Goal: Task Accomplishment & Management: Manage account settings

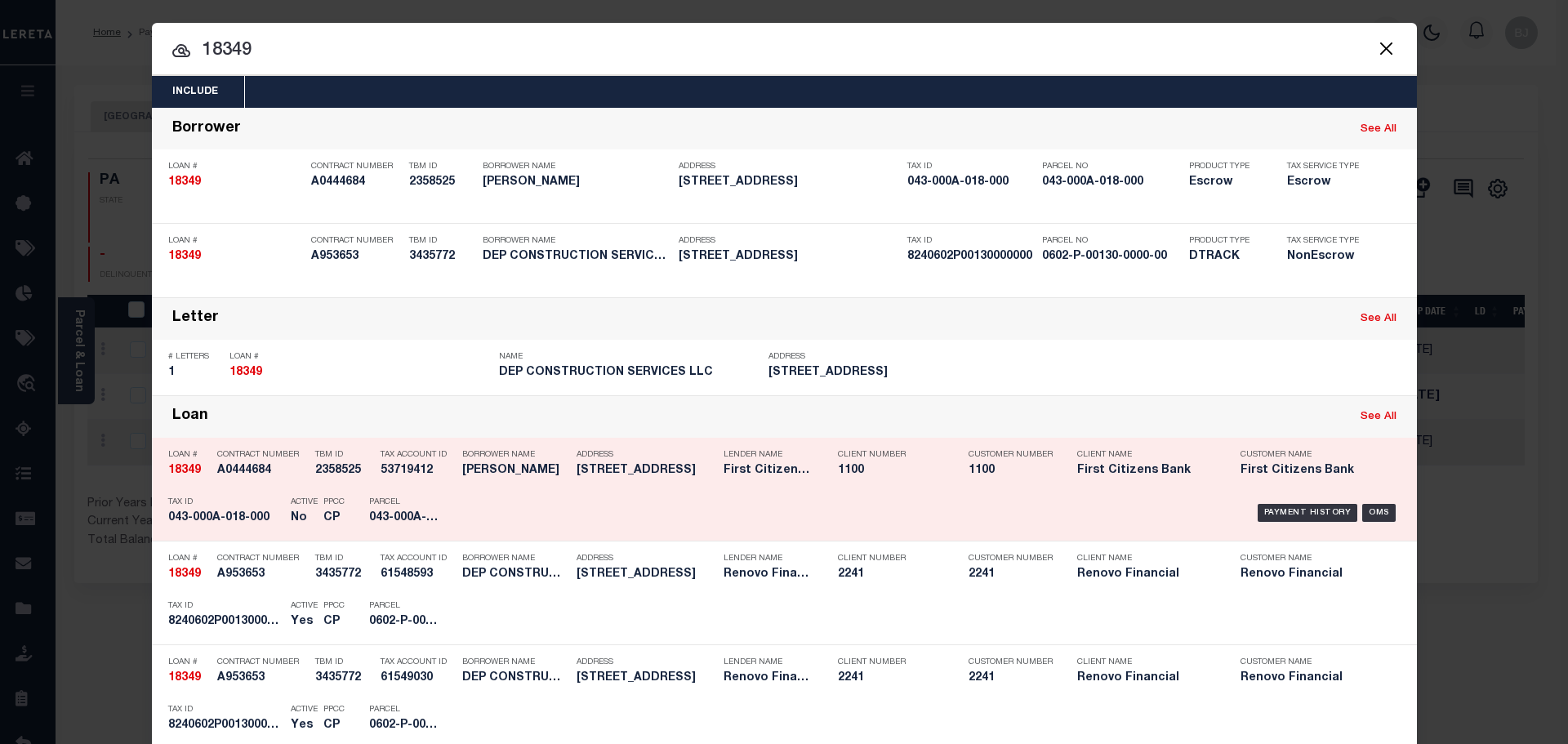
scroll to position [327, 0]
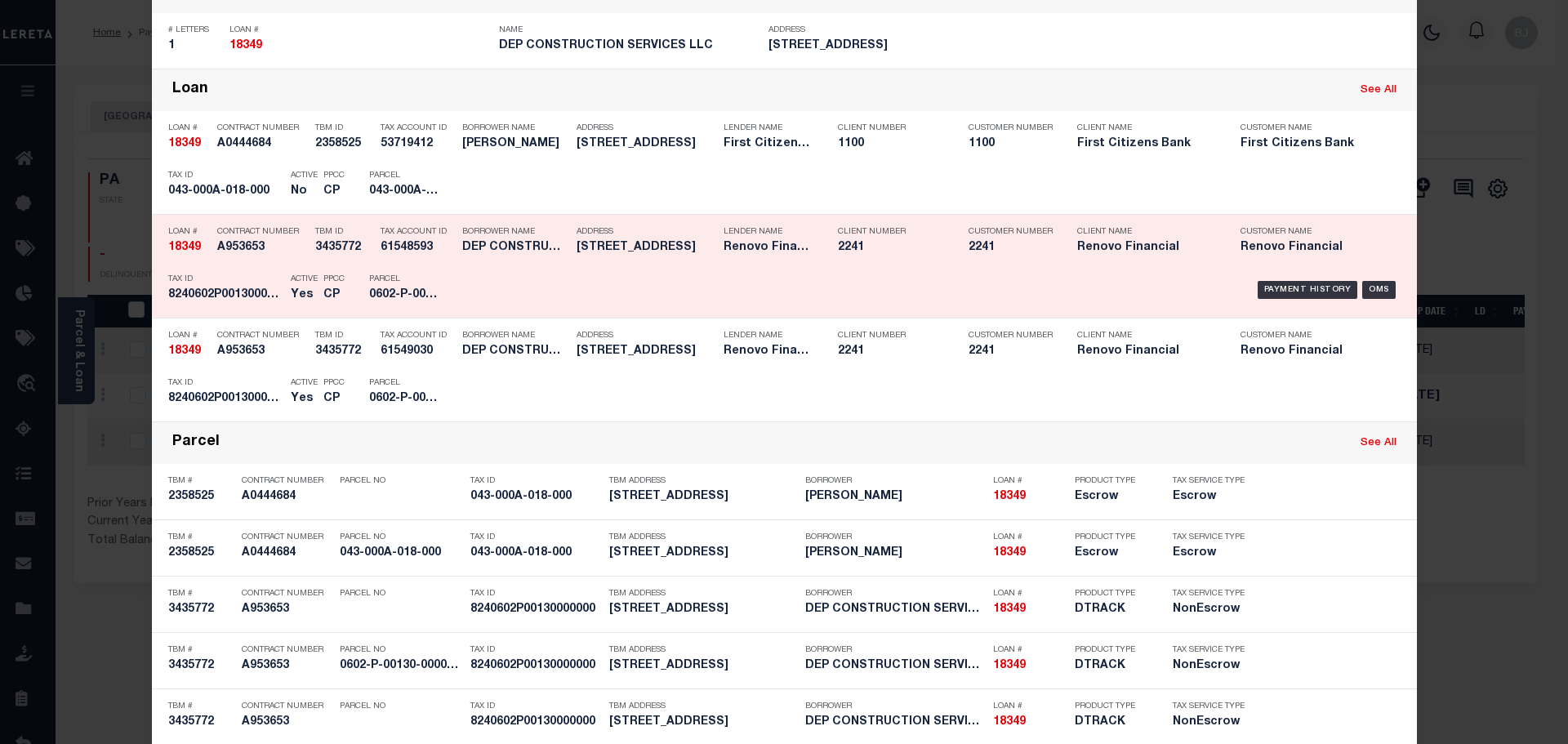
click at [458, 283] on div "Payment History OMS" at bounding box center [933, 290] width 958 height 48
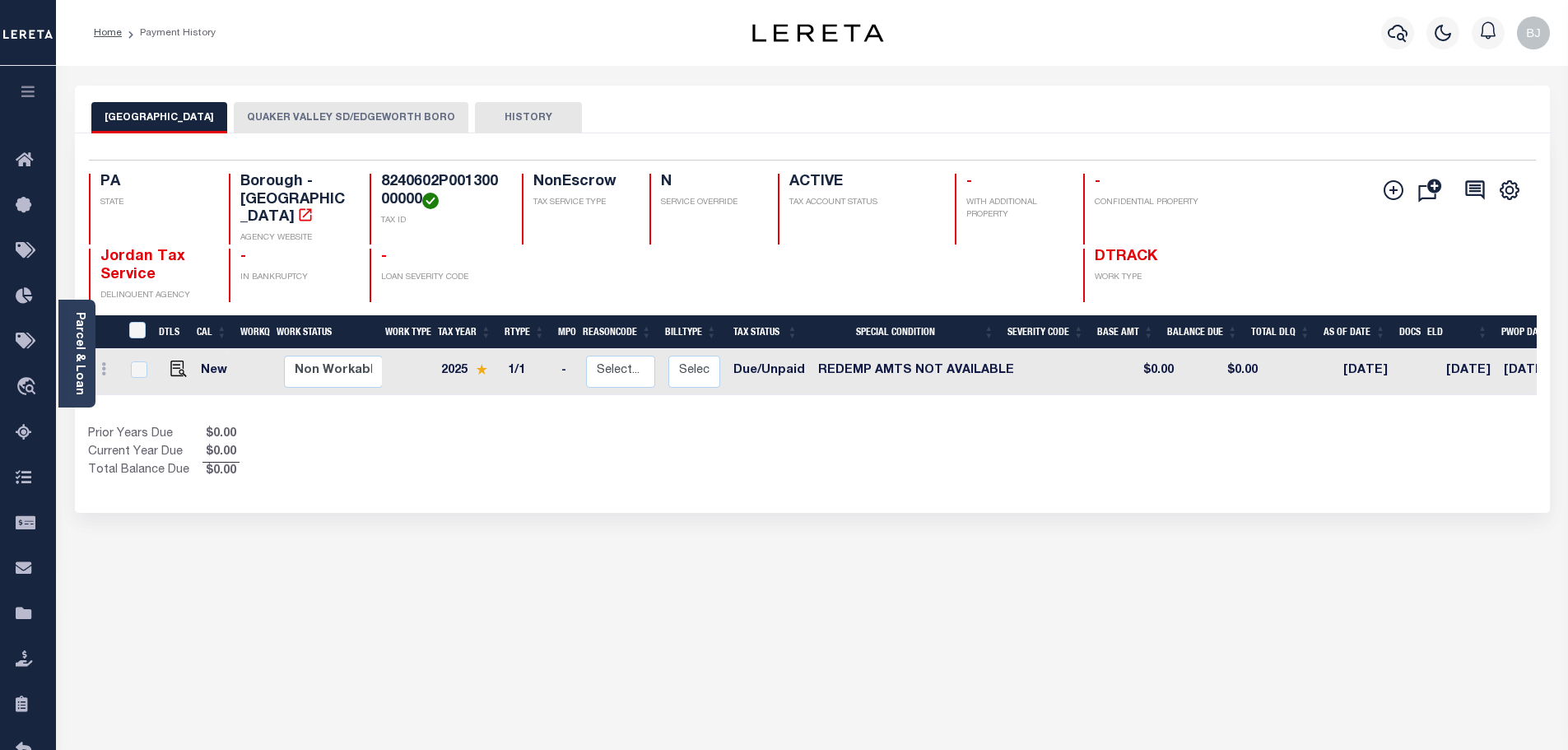
click at [364, 112] on button "QUAKER VALLEY SD/EDGEWORTH BORO" at bounding box center [351, 117] width 234 height 32
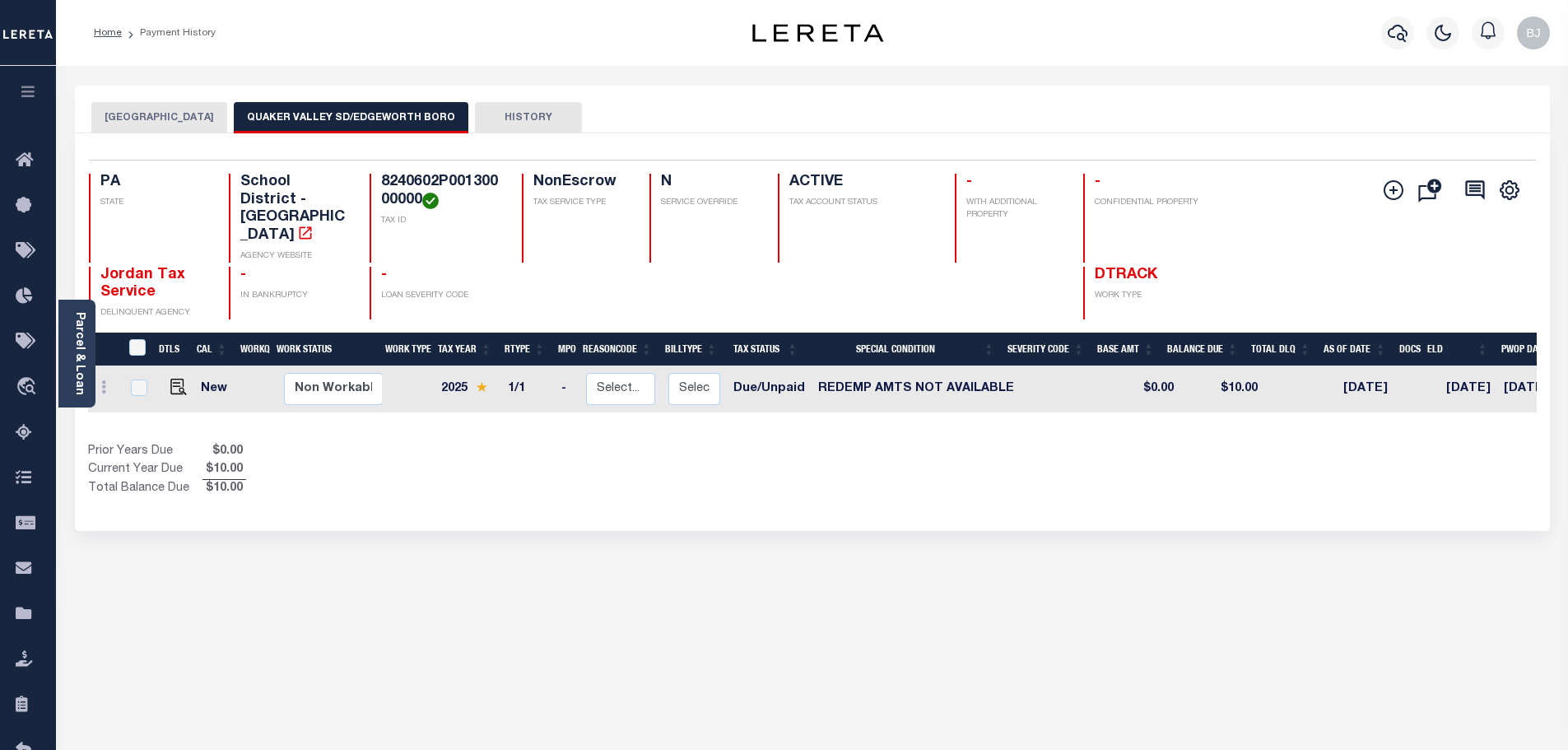
click at [153, 111] on button "EDGEWORTH BOROUGH" at bounding box center [159, 117] width 135 height 32
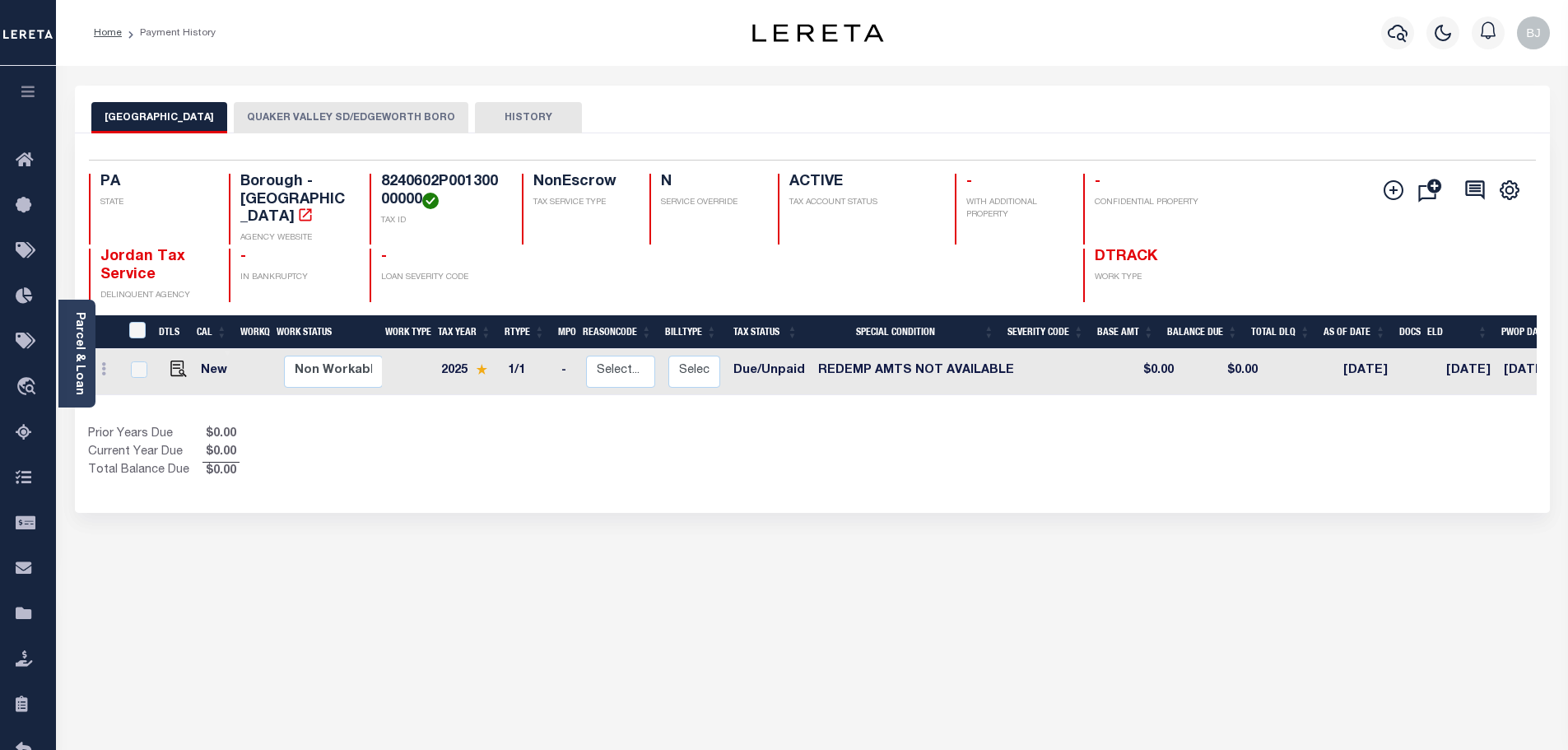
click at [400, 118] on button "QUAKER VALLEY SD/EDGEWORTH BORO" at bounding box center [351, 117] width 234 height 32
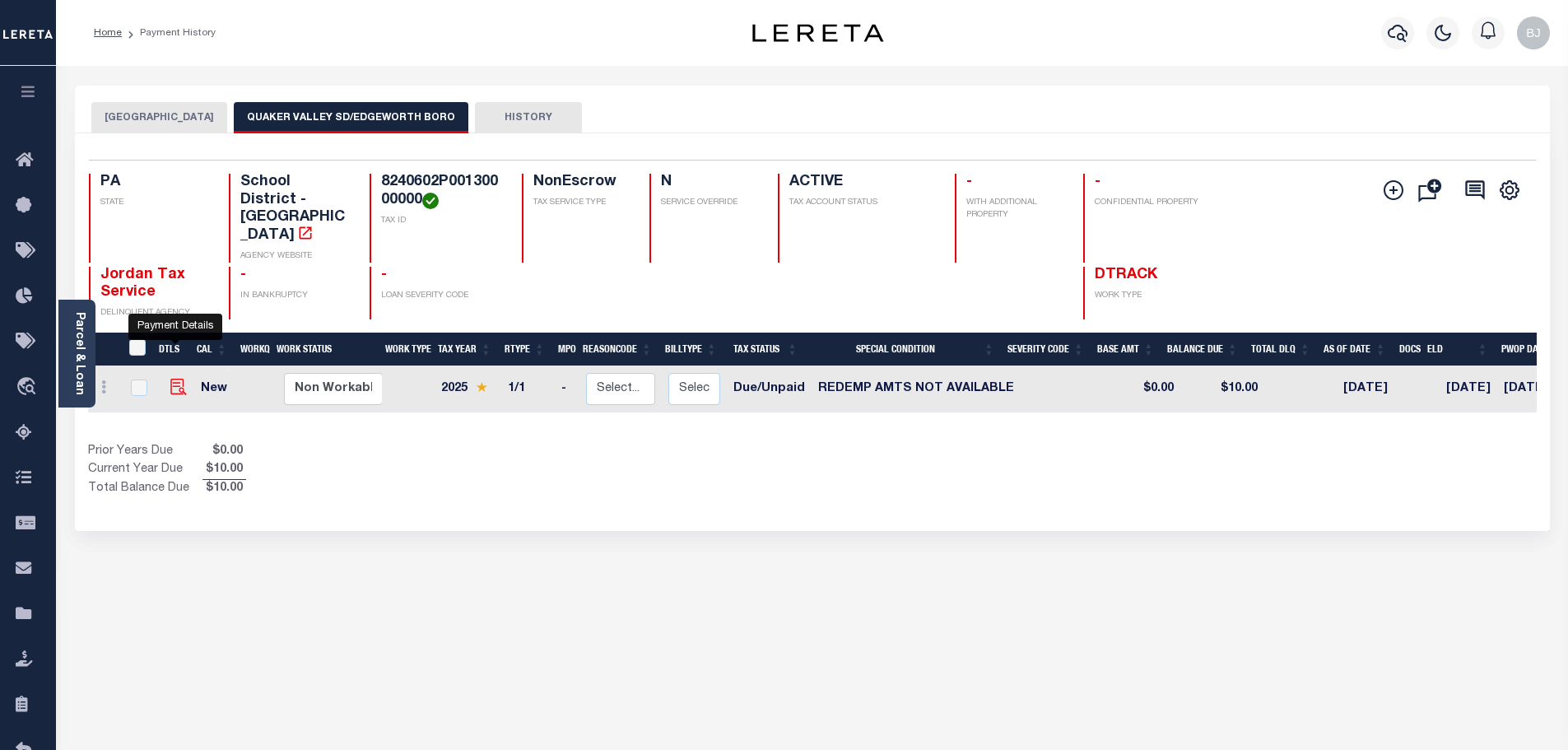
click at [175, 378] on img "" at bounding box center [178, 386] width 16 height 16
checkbox input "true"
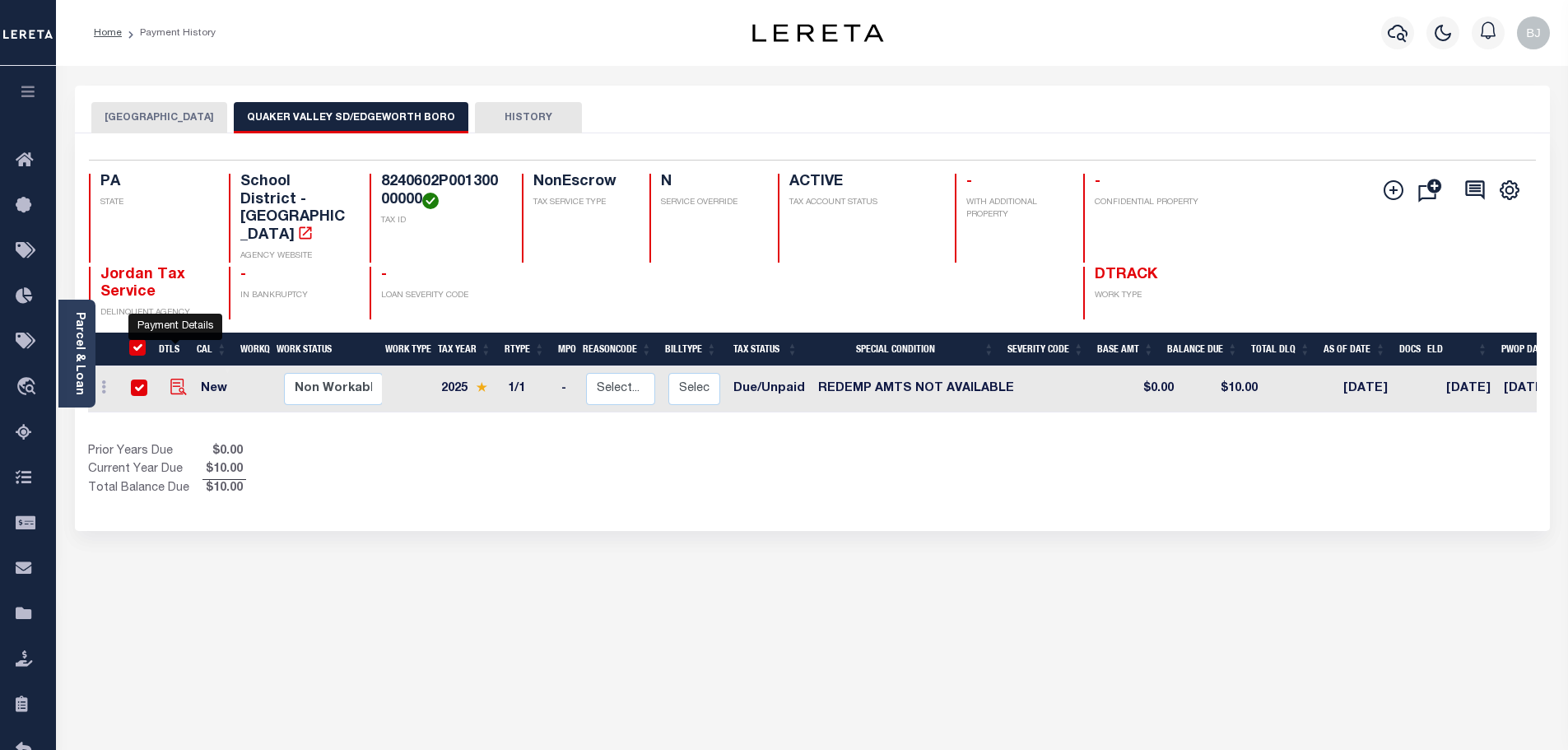
checkbox input "true"
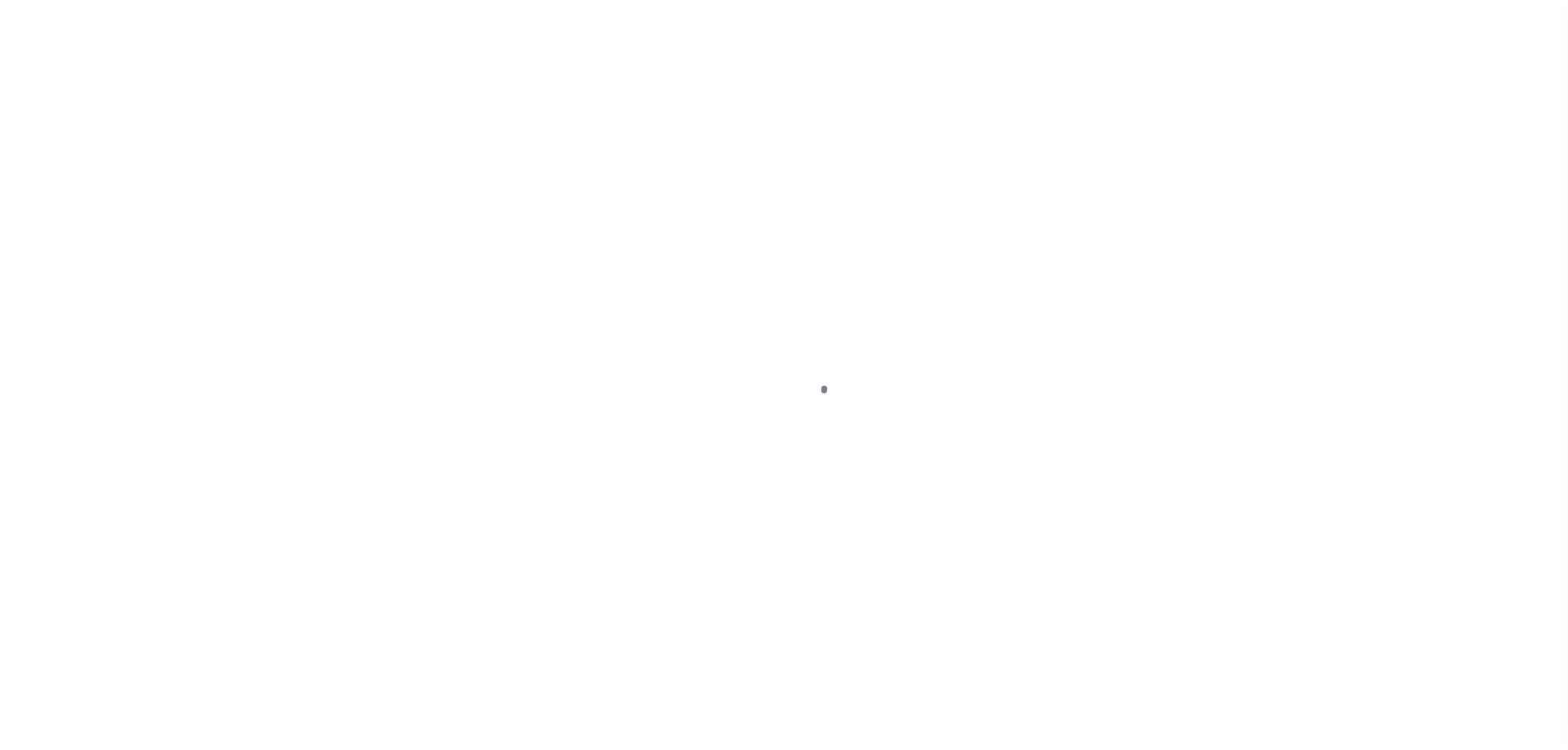
select select "DUE"
select select "24"
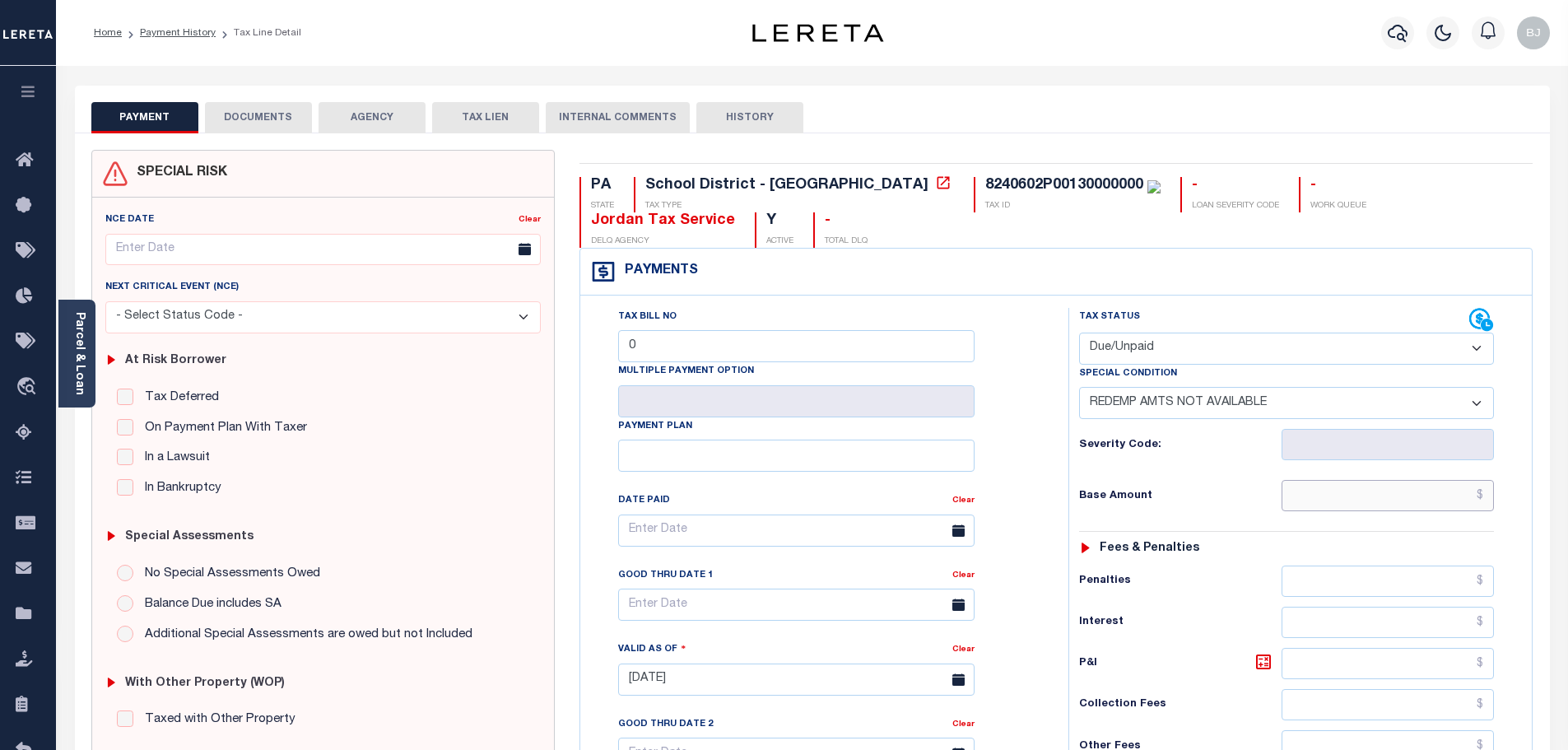
click at [1313, 486] on input "text" at bounding box center [1388, 496] width 213 height 32
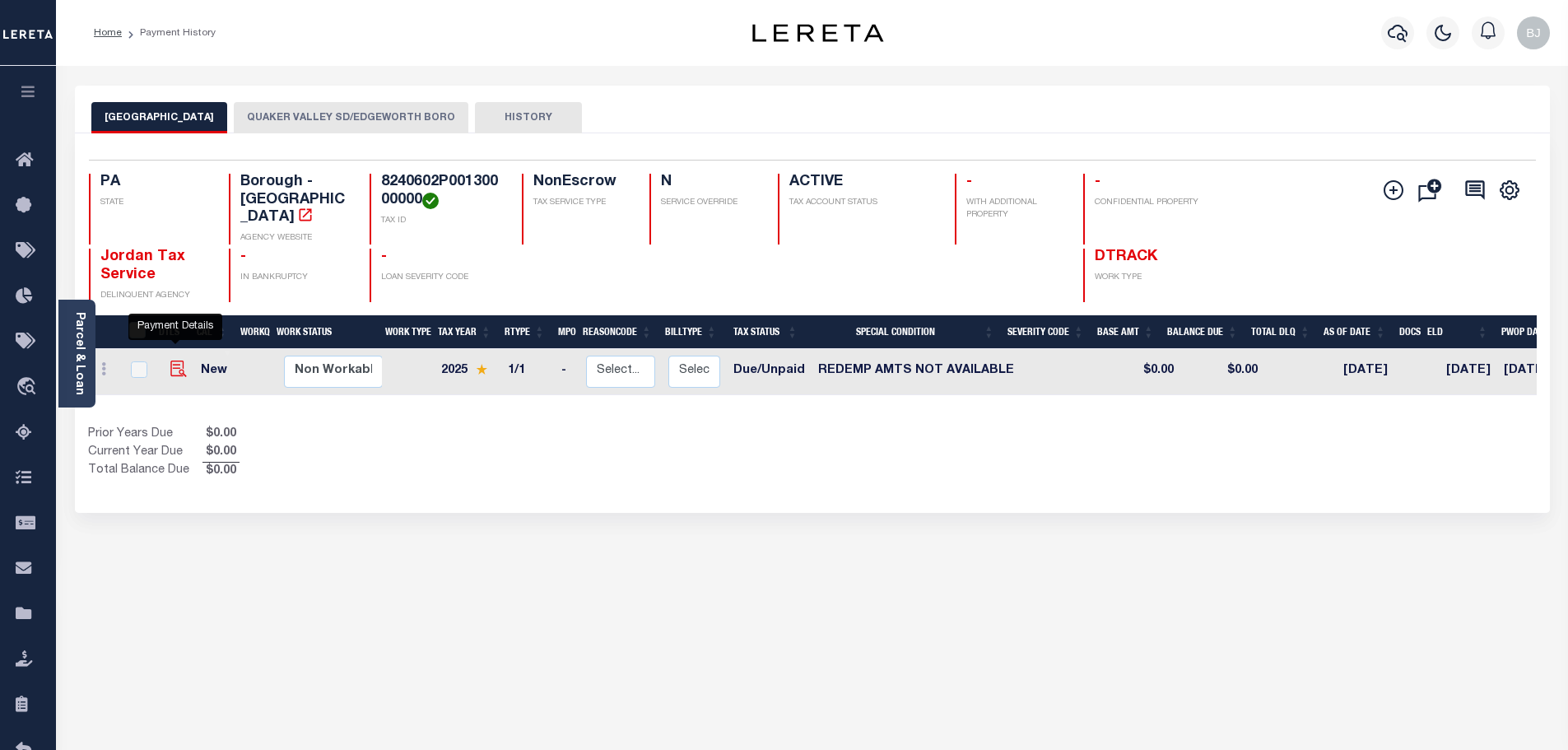
click at [170, 360] on img "" at bounding box center [178, 368] width 16 height 16
checkbox input "true"
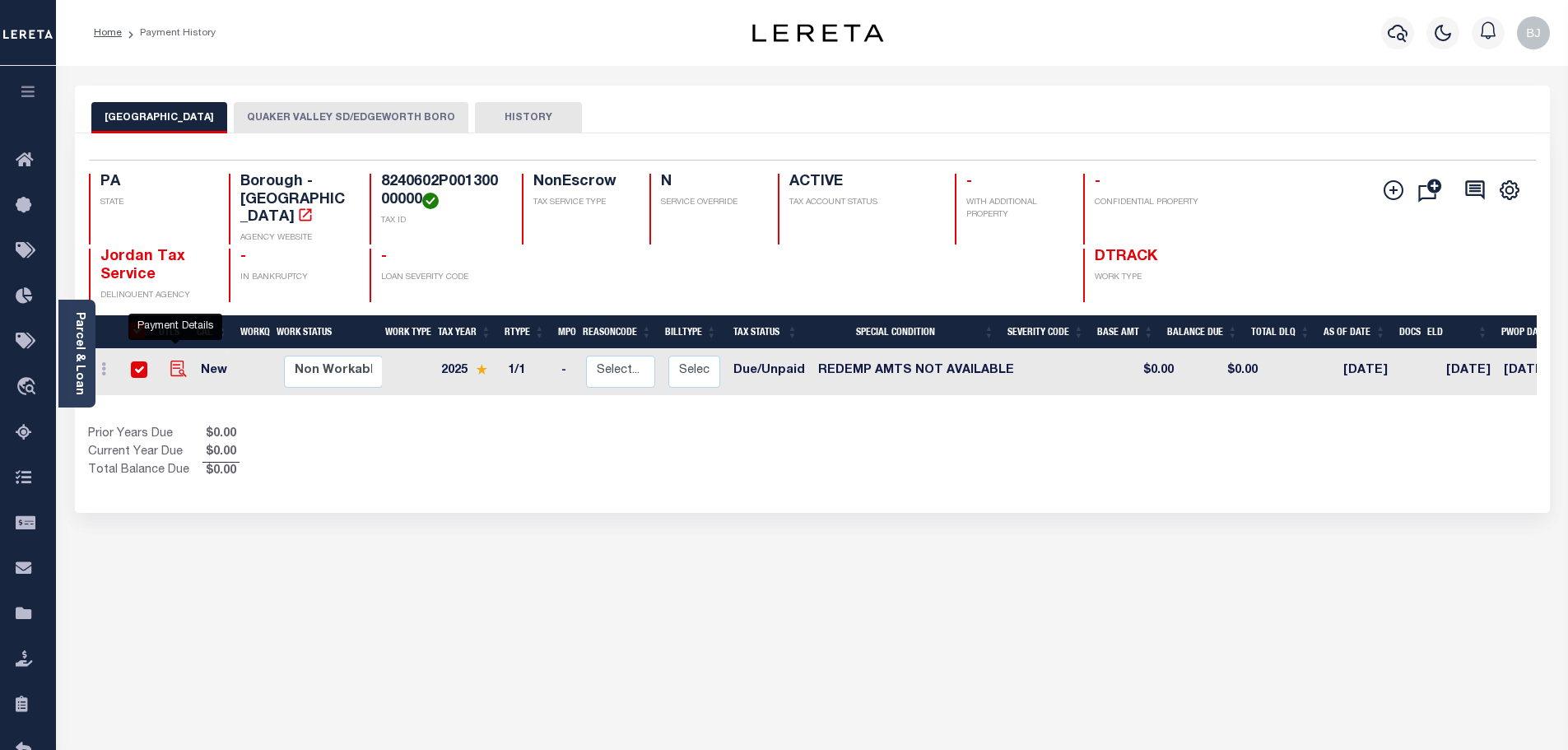
checkbox input "true"
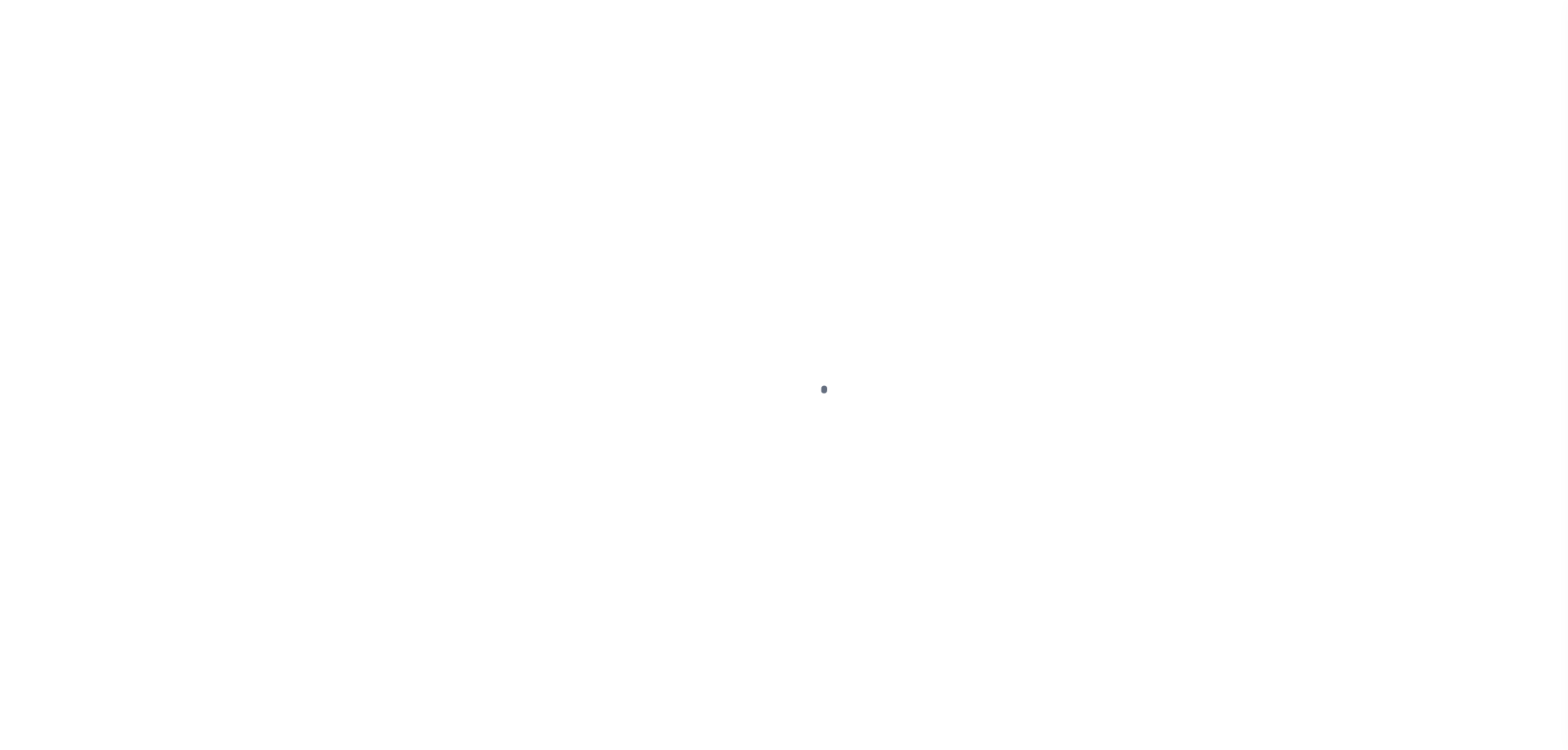
select select "DUE"
select select "24"
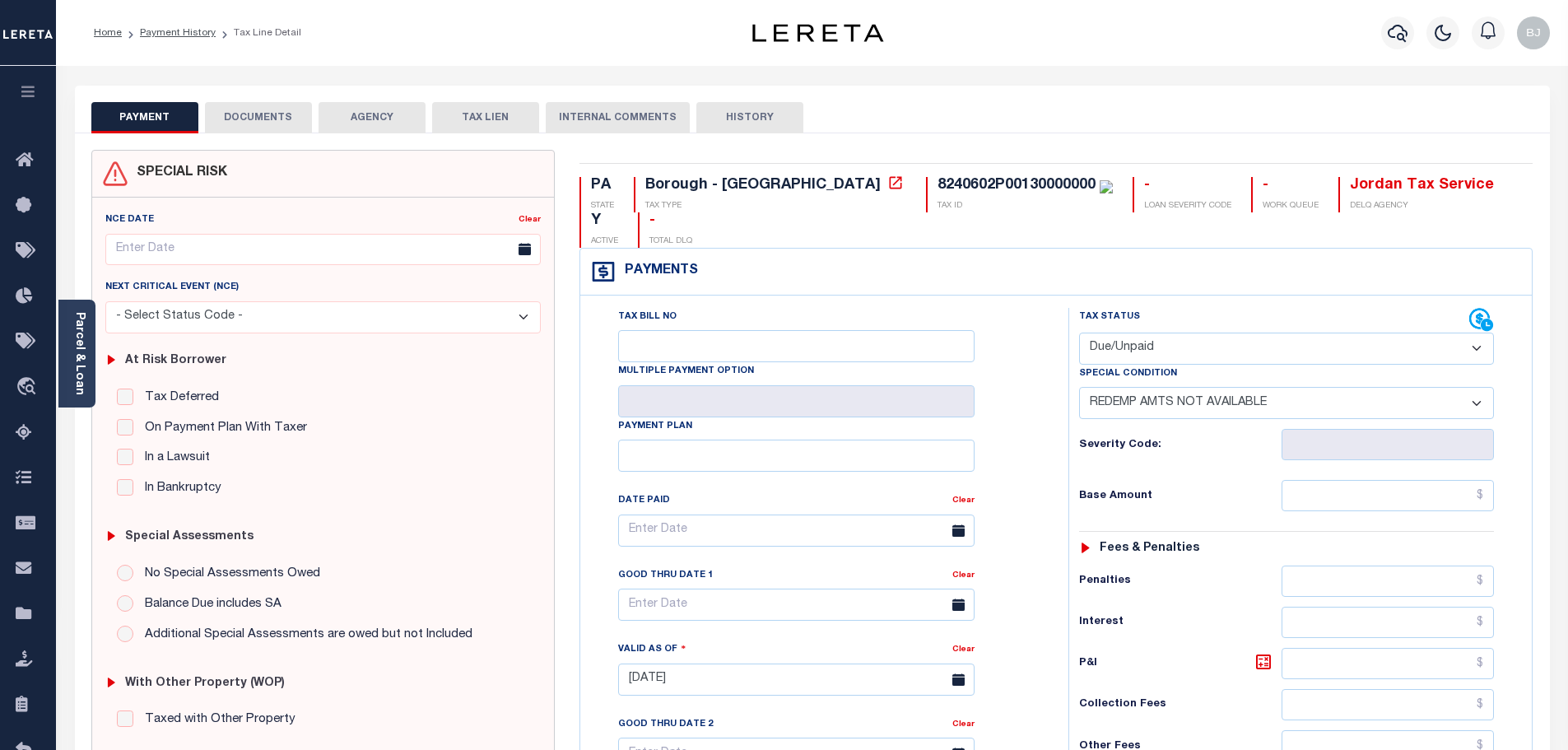
scroll to position [247, 0]
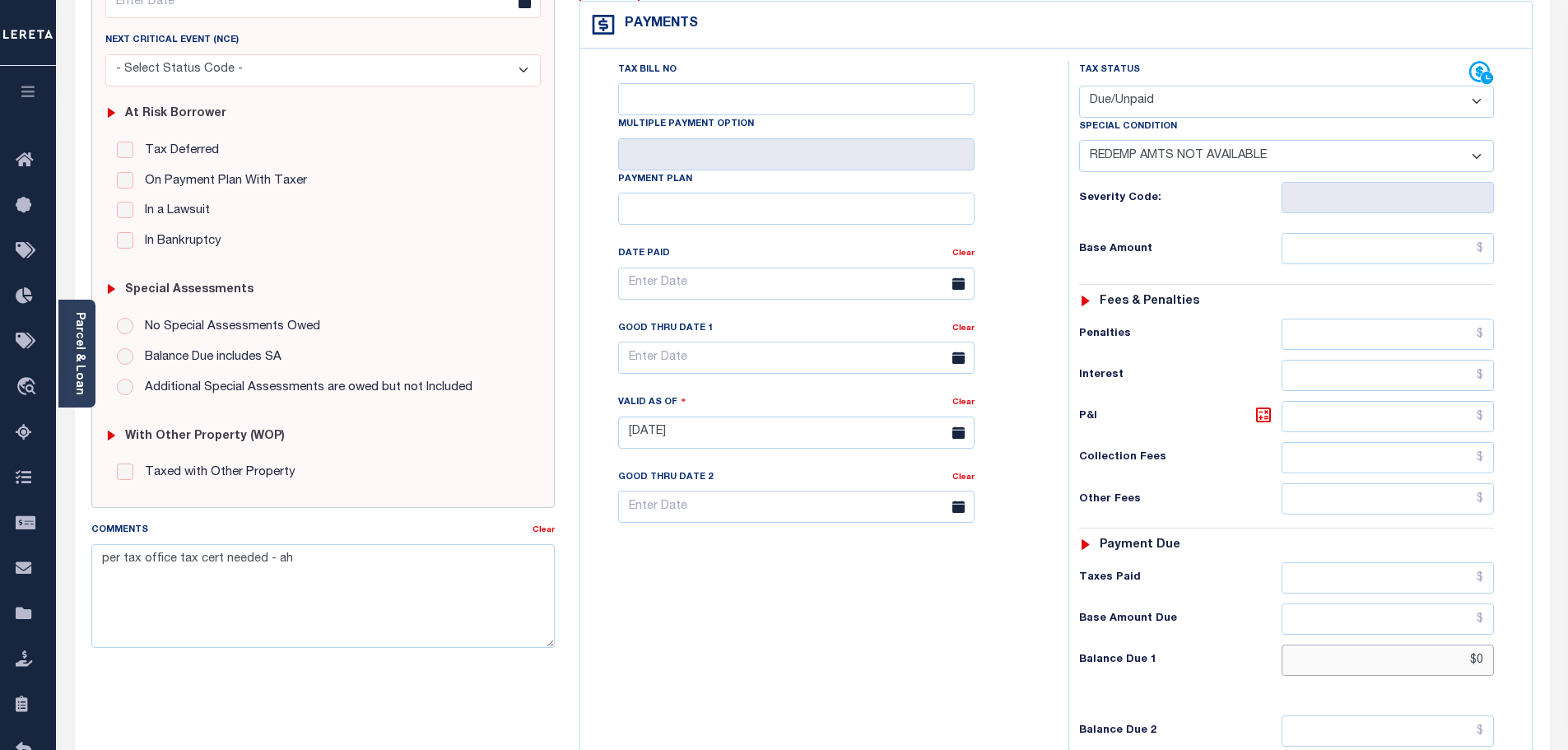
drag, startPoint x: 1467, startPoint y: 630, endPoint x: 1518, endPoint y: 629, distance: 51.0
click at [1516, 629] on div "Tax Status Status" at bounding box center [1291, 423] width 472 height 727
type input "$10"
type input "10/09/2025"
type input "$10.00"
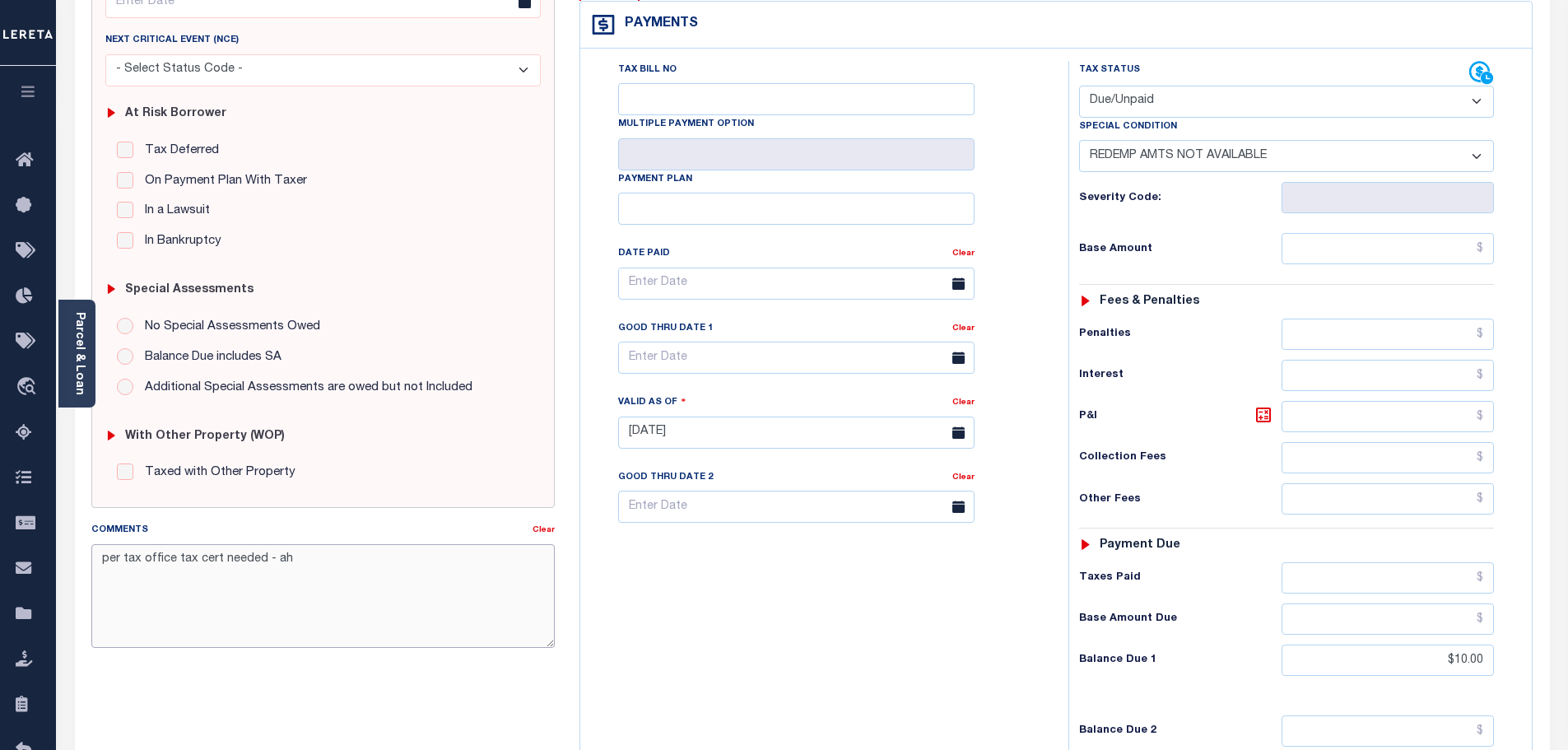
click at [410, 585] on textarea "per tax office tax cert needed - ah" at bounding box center [323, 595] width 464 height 104
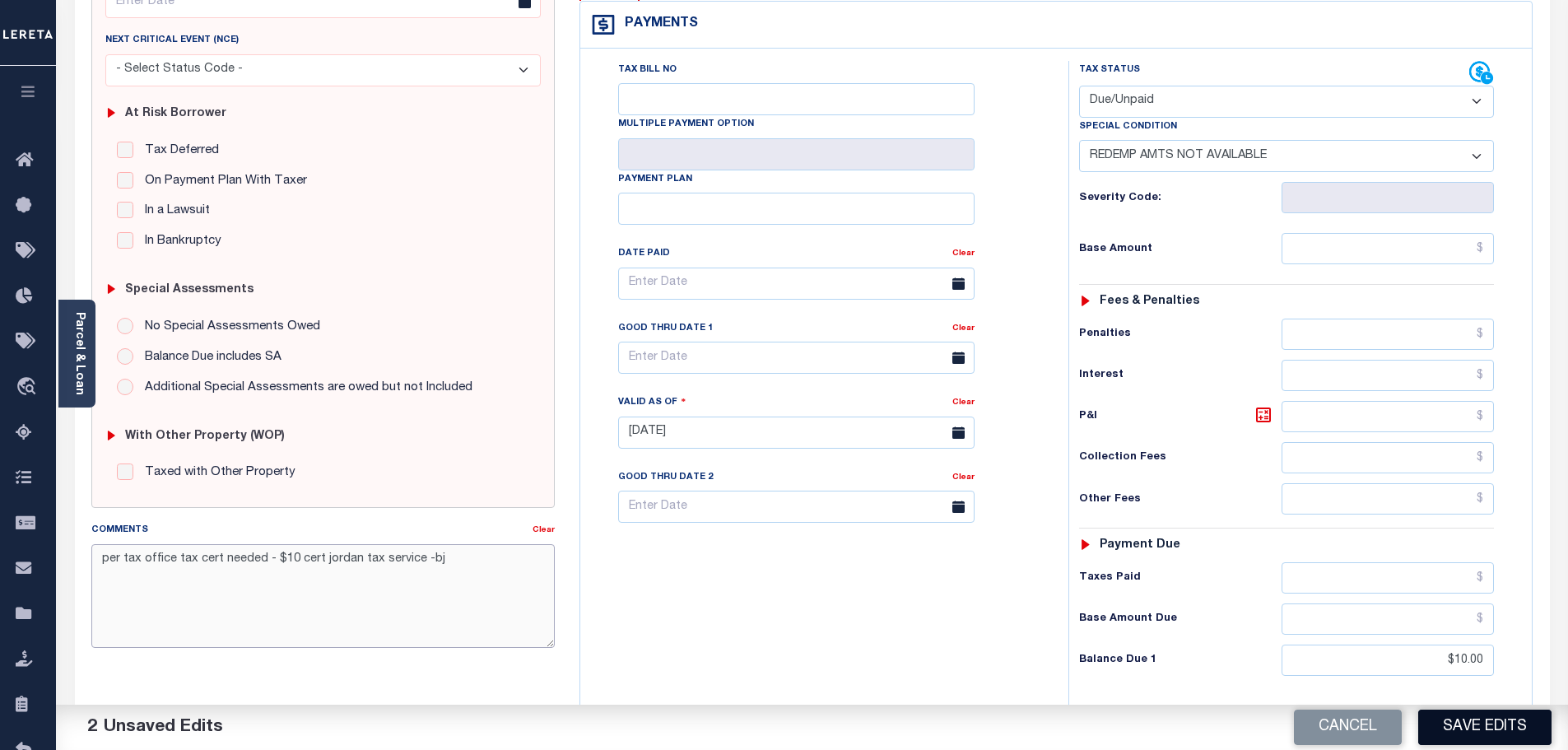
type textarea "per tax office tax cert needed - $10 cert jordan tax service -bj"
click at [1496, 726] on button "Save Edits" at bounding box center [1484, 727] width 134 height 36
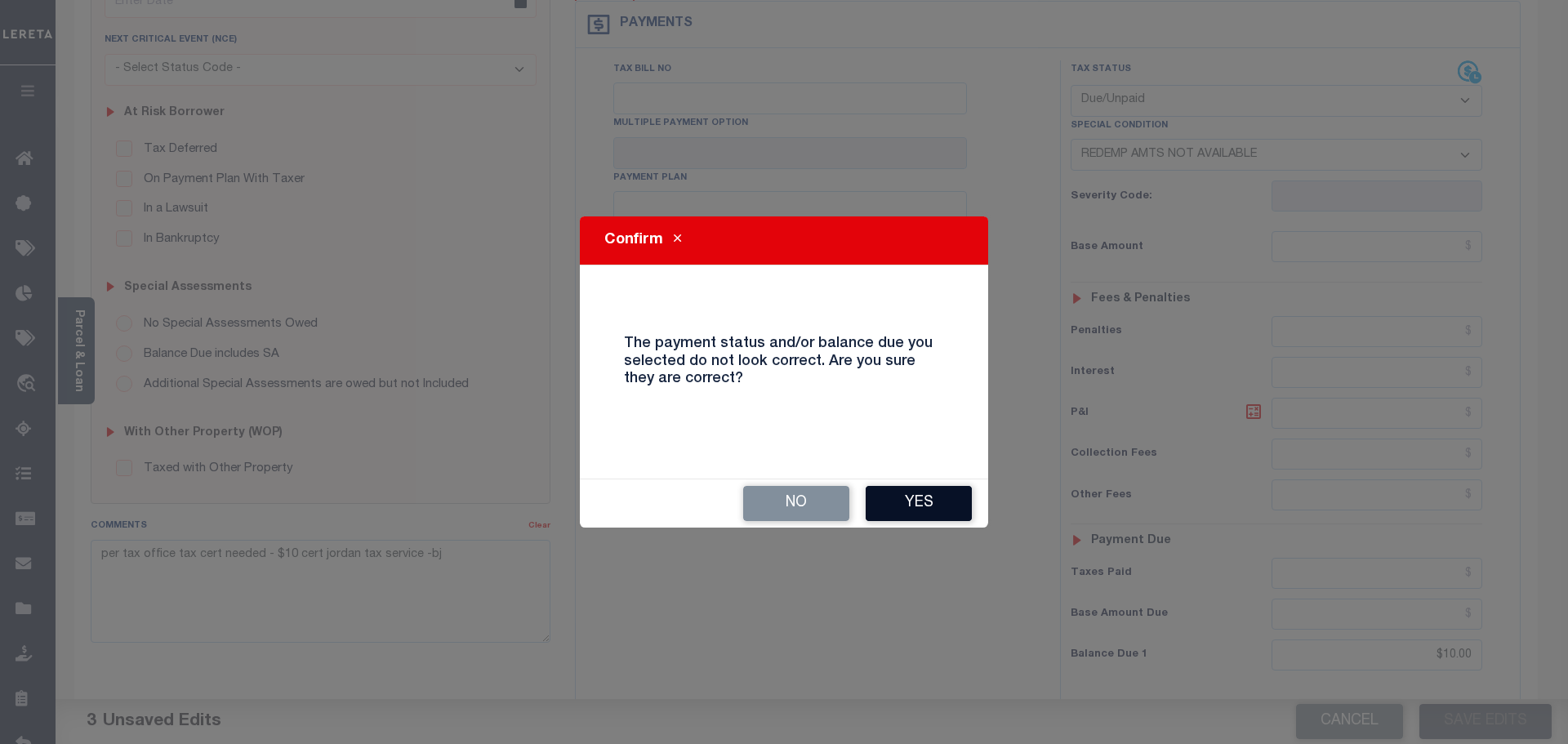
click at [920, 515] on button "Yes" at bounding box center [918, 503] width 106 height 35
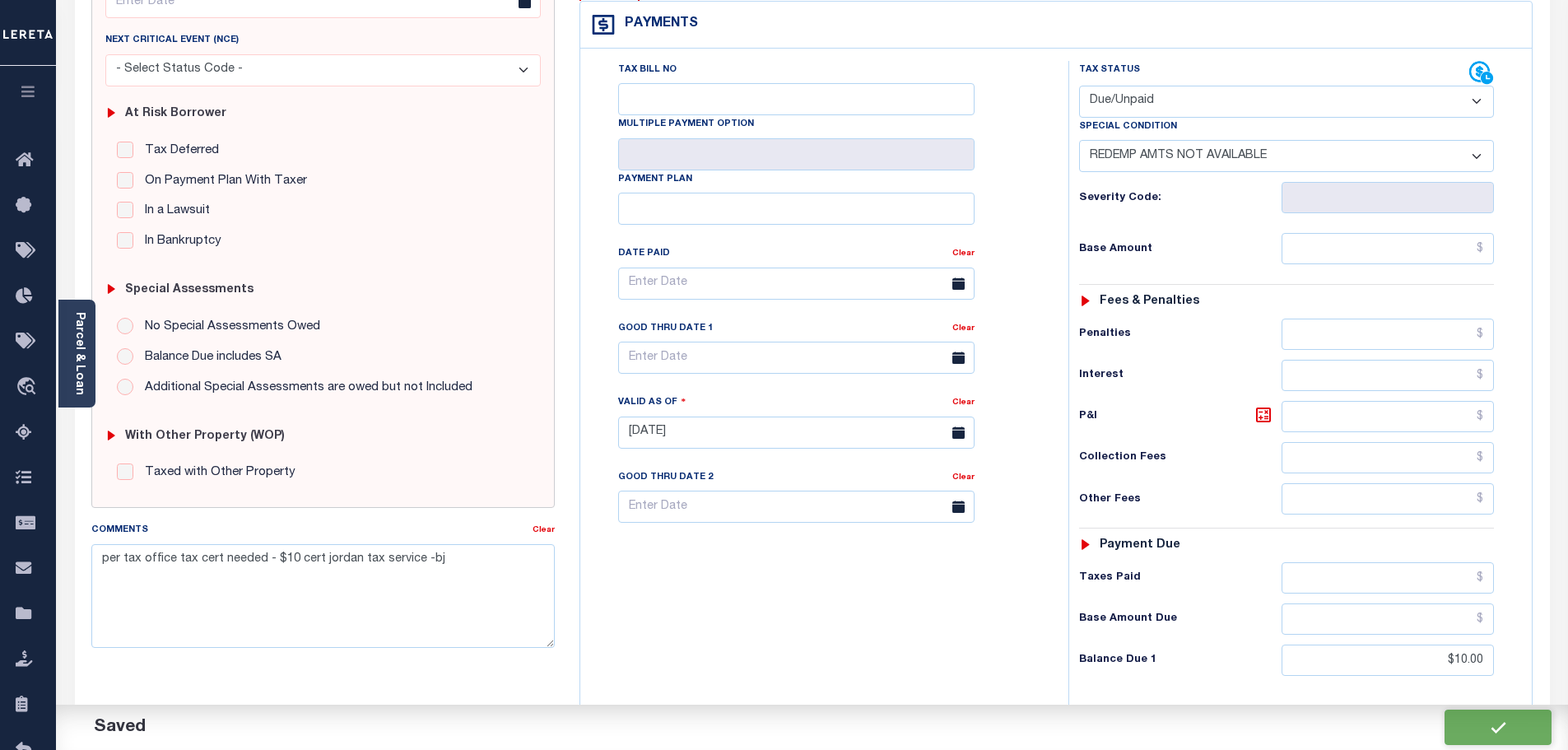
checkbox input "false"
type input "$10"
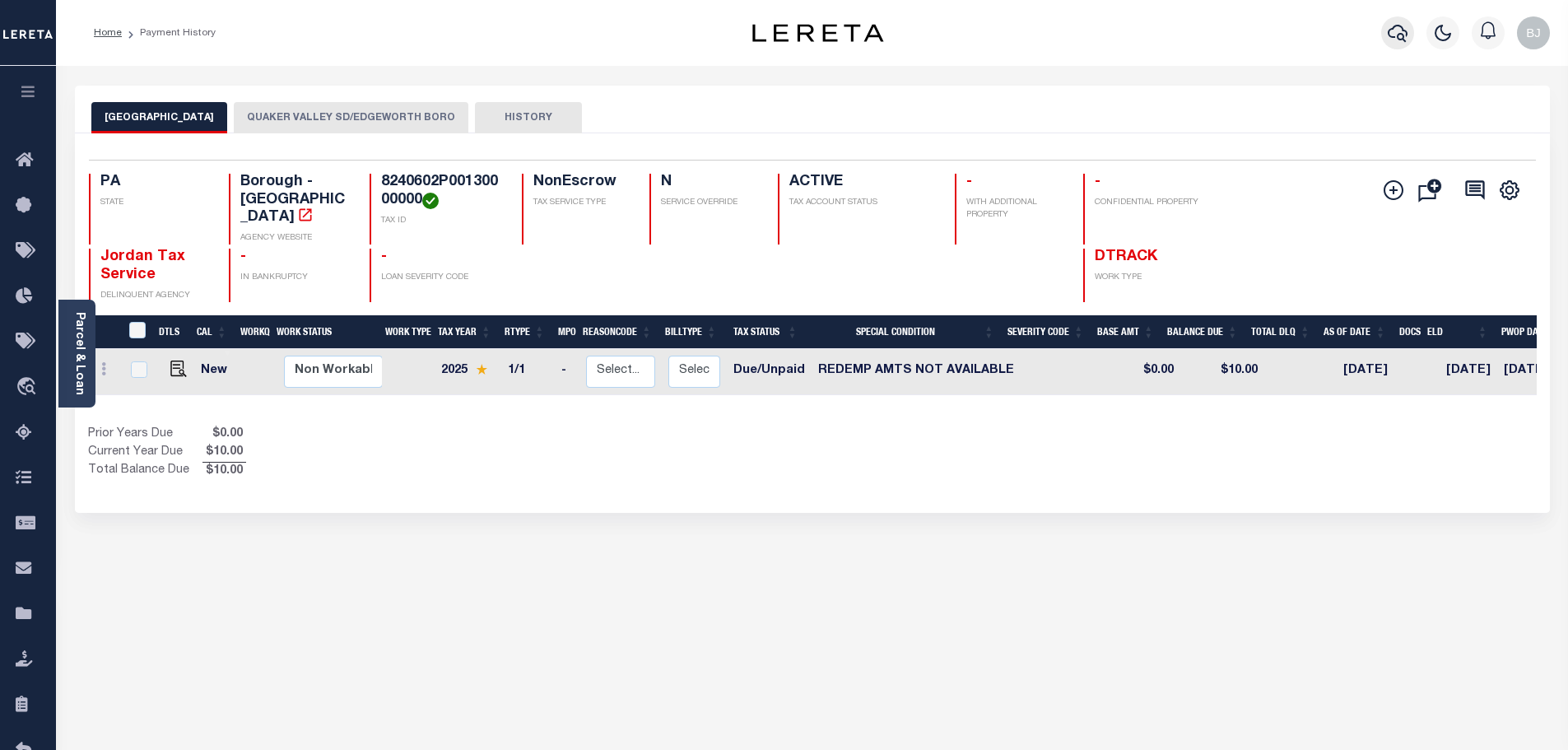
click at [1400, 37] on icon "button" at bounding box center [1398, 33] width 20 height 20
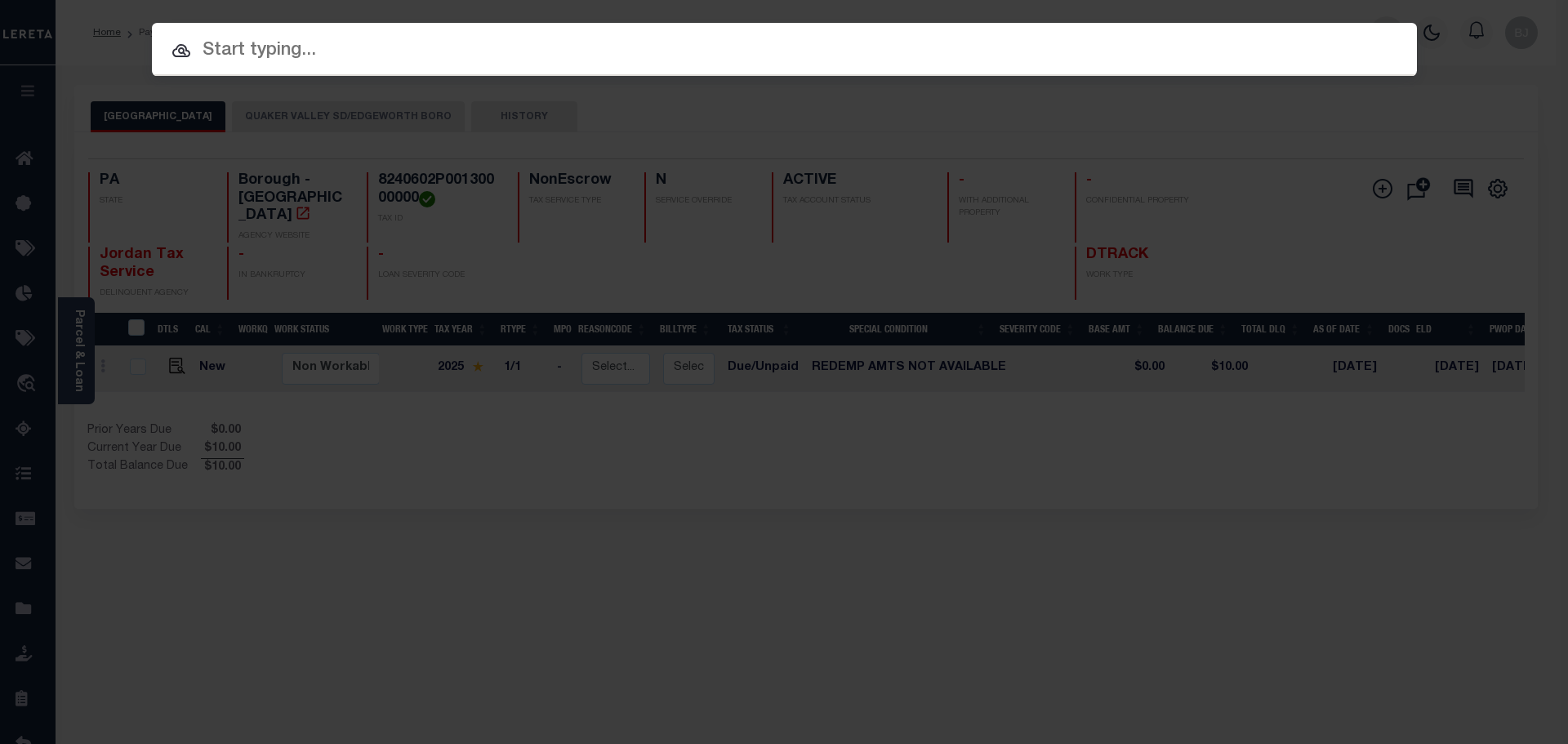
paste input "15695"
type input "15695"
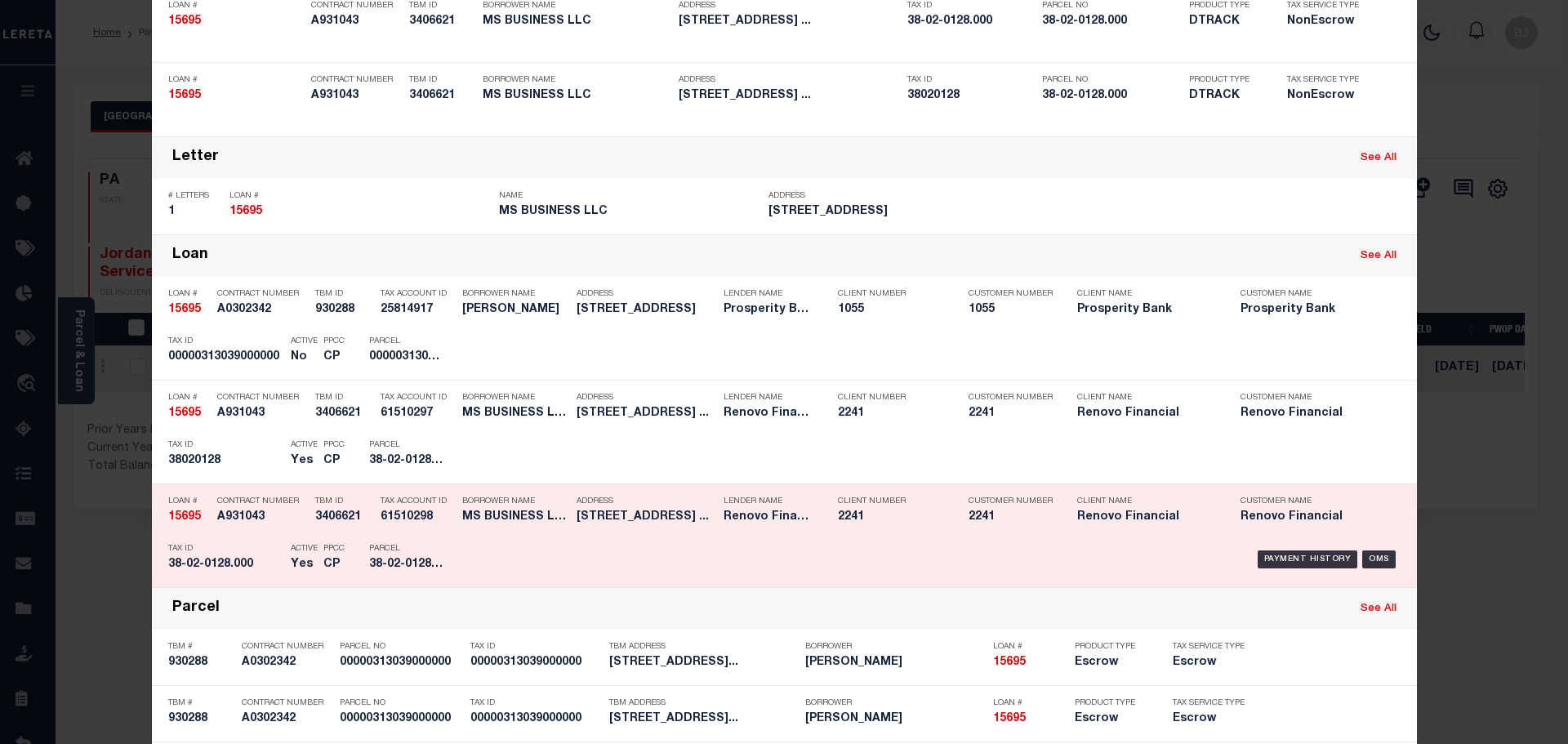
scroll to position [245, 0]
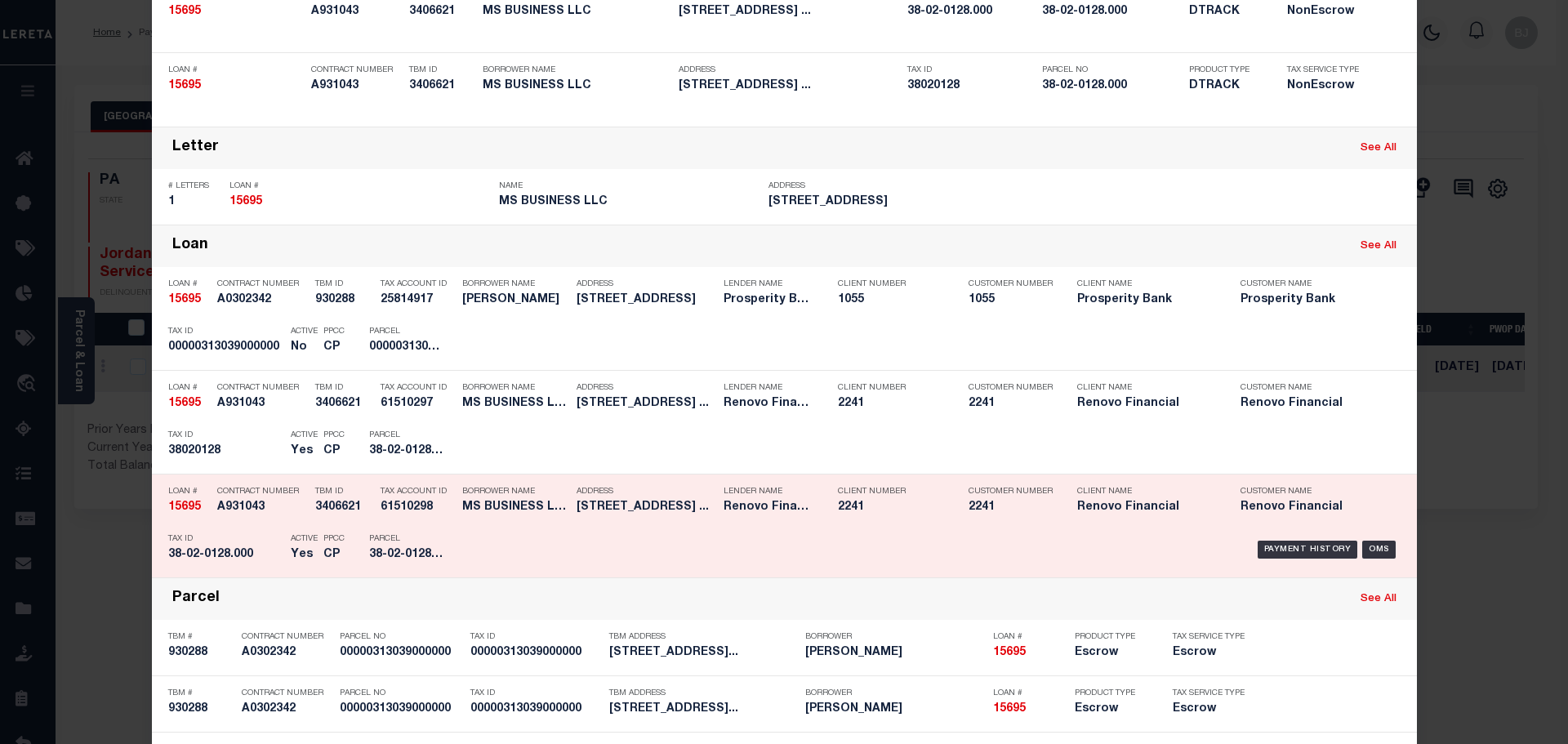
click at [406, 519] on div "Tax Account ID 61510298" at bounding box center [417, 502] width 73 height 48
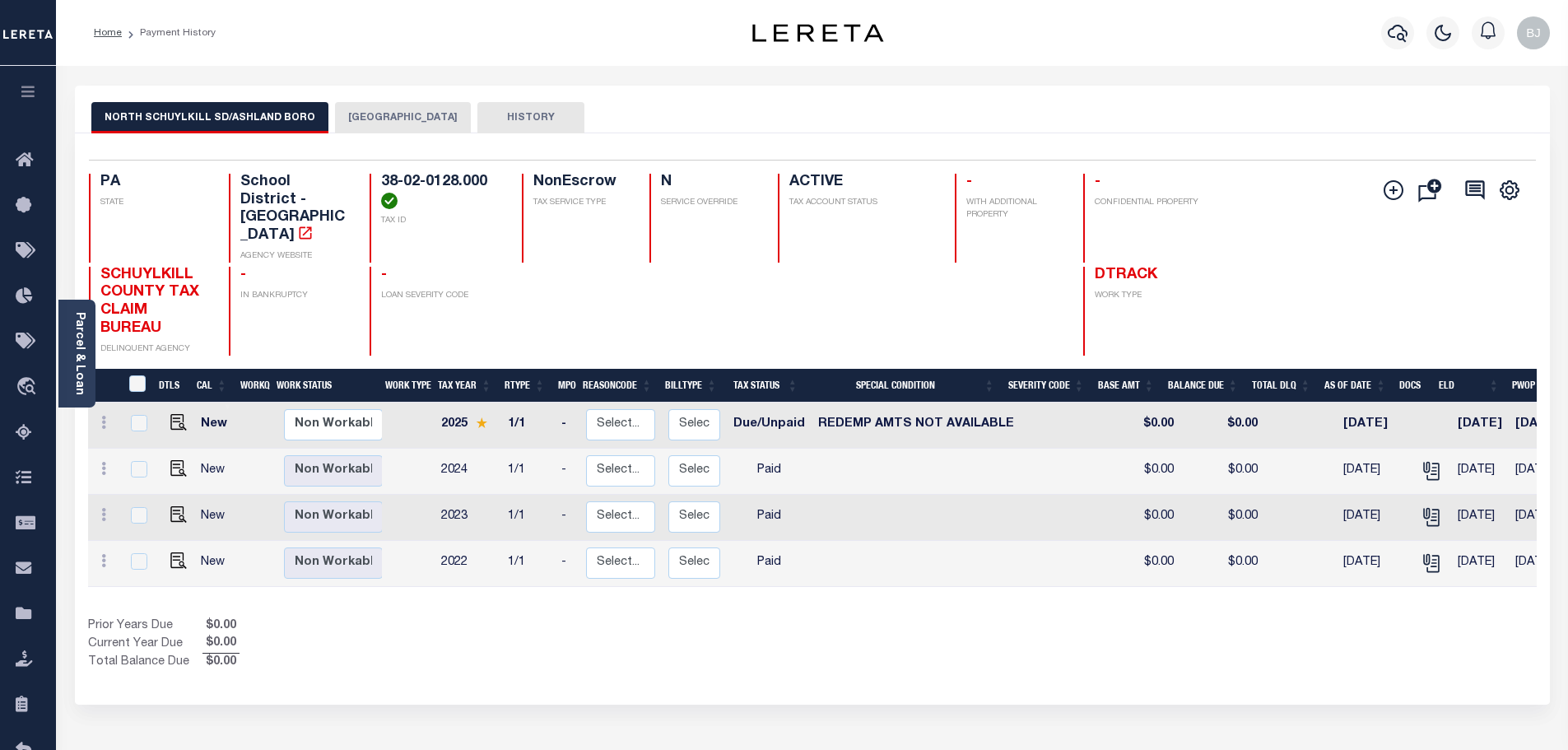
click at [382, 127] on button "[GEOGRAPHIC_DATA]" at bounding box center [403, 117] width 135 height 32
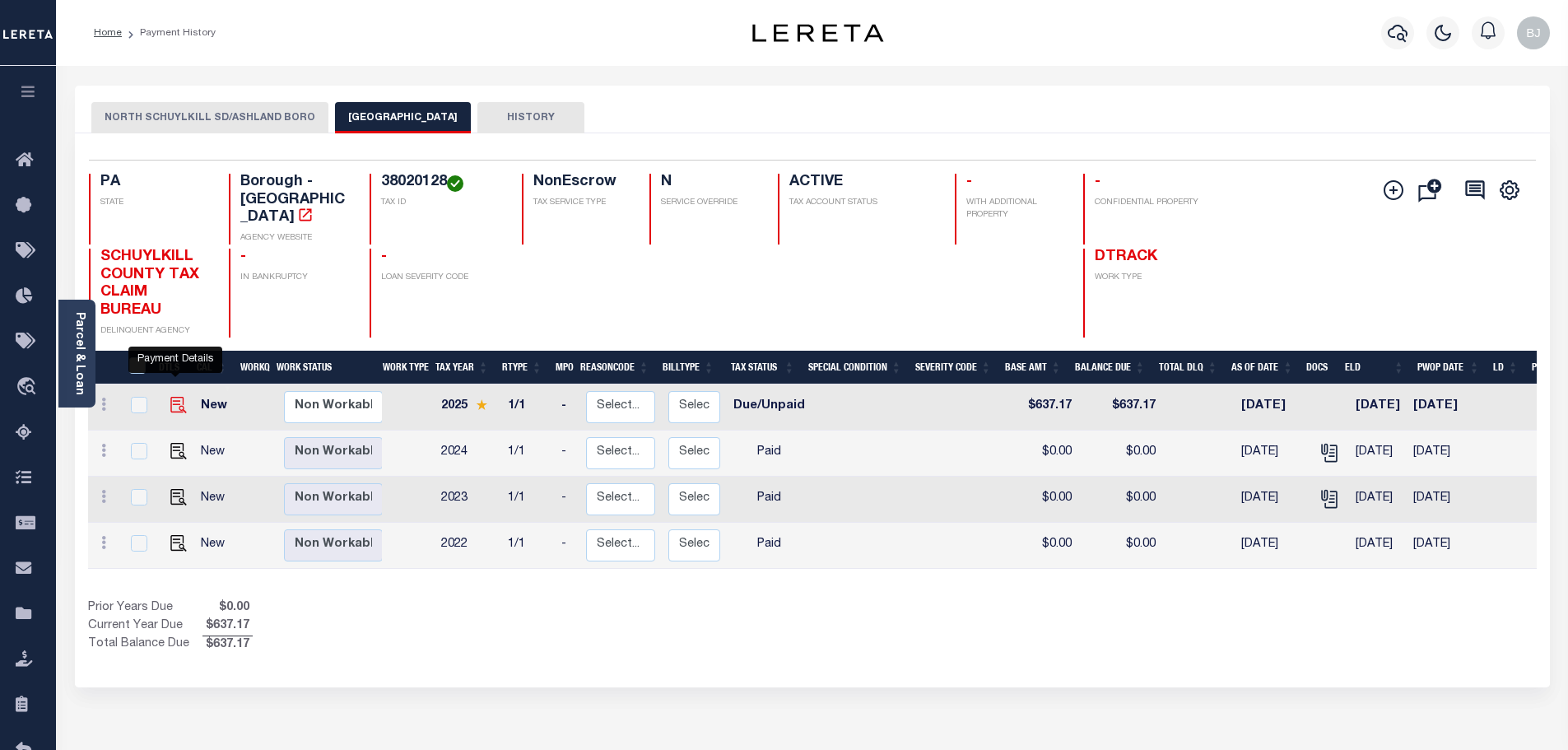
click at [170, 397] on img "" at bounding box center [178, 404] width 16 height 16
checkbox input "true"
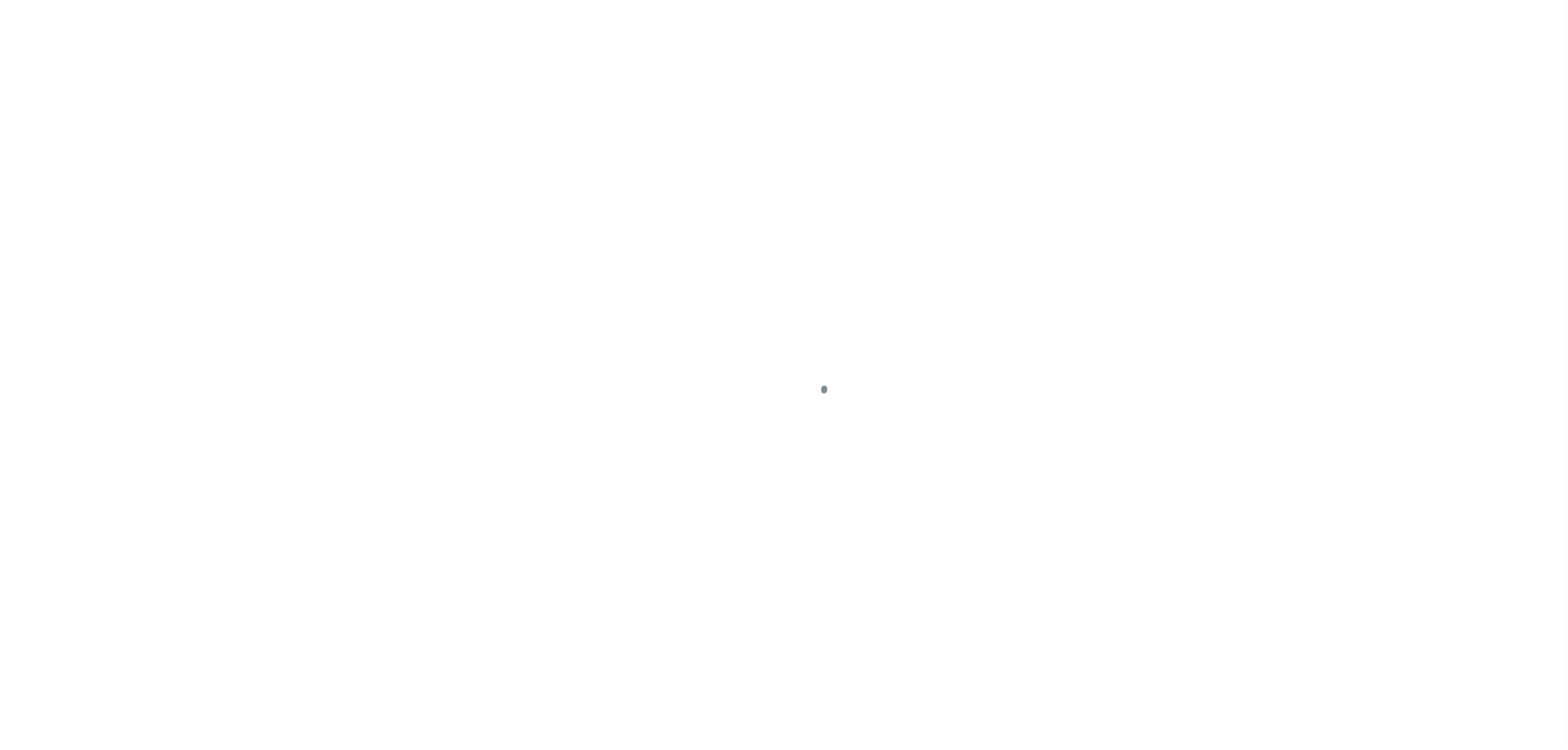
select select "DUE"
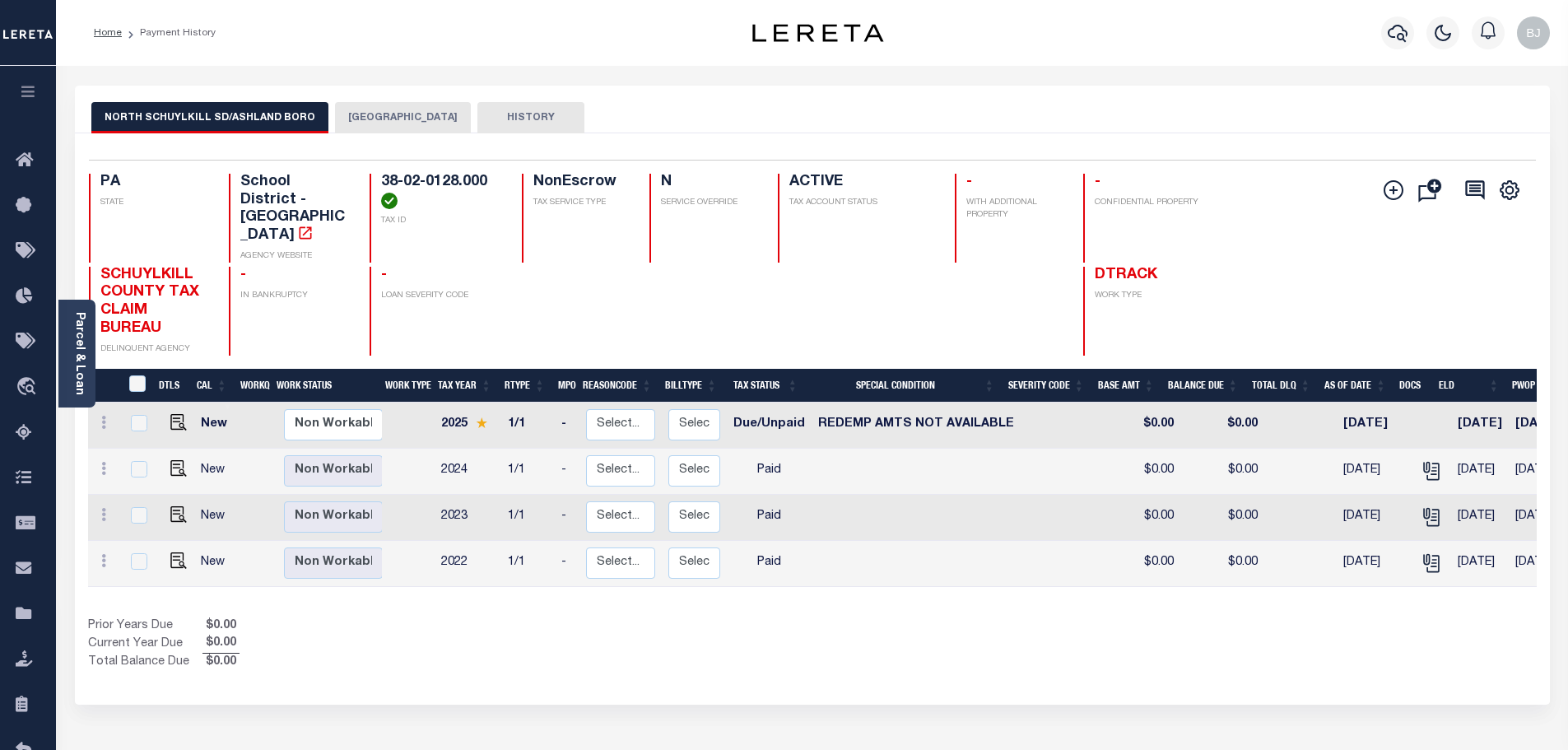
click at [402, 117] on button "[GEOGRAPHIC_DATA]" at bounding box center [403, 117] width 135 height 32
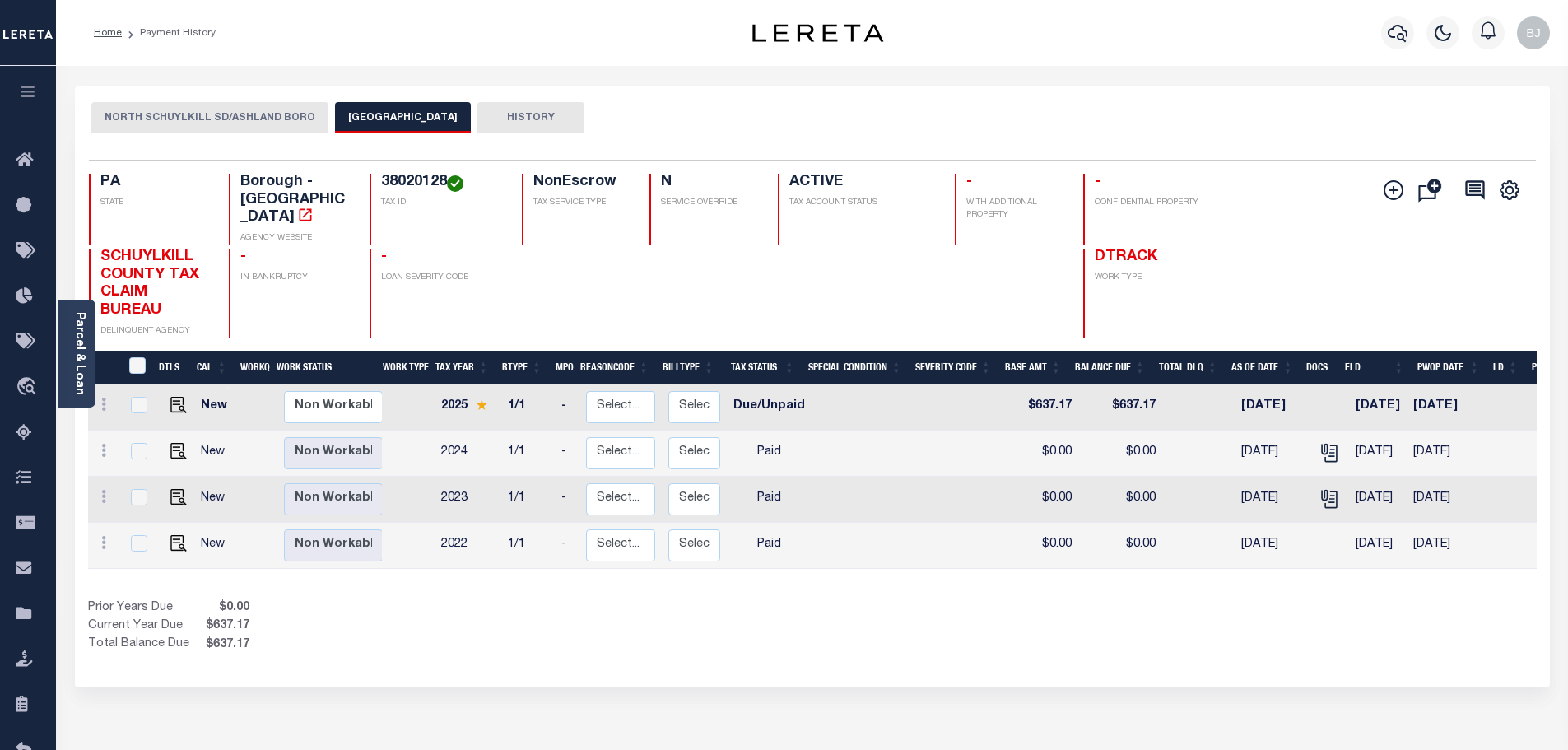
click at [269, 109] on button "NORTH SCHUYLKILL SD/ASHLAND BORO" at bounding box center [209, 117] width 237 height 32
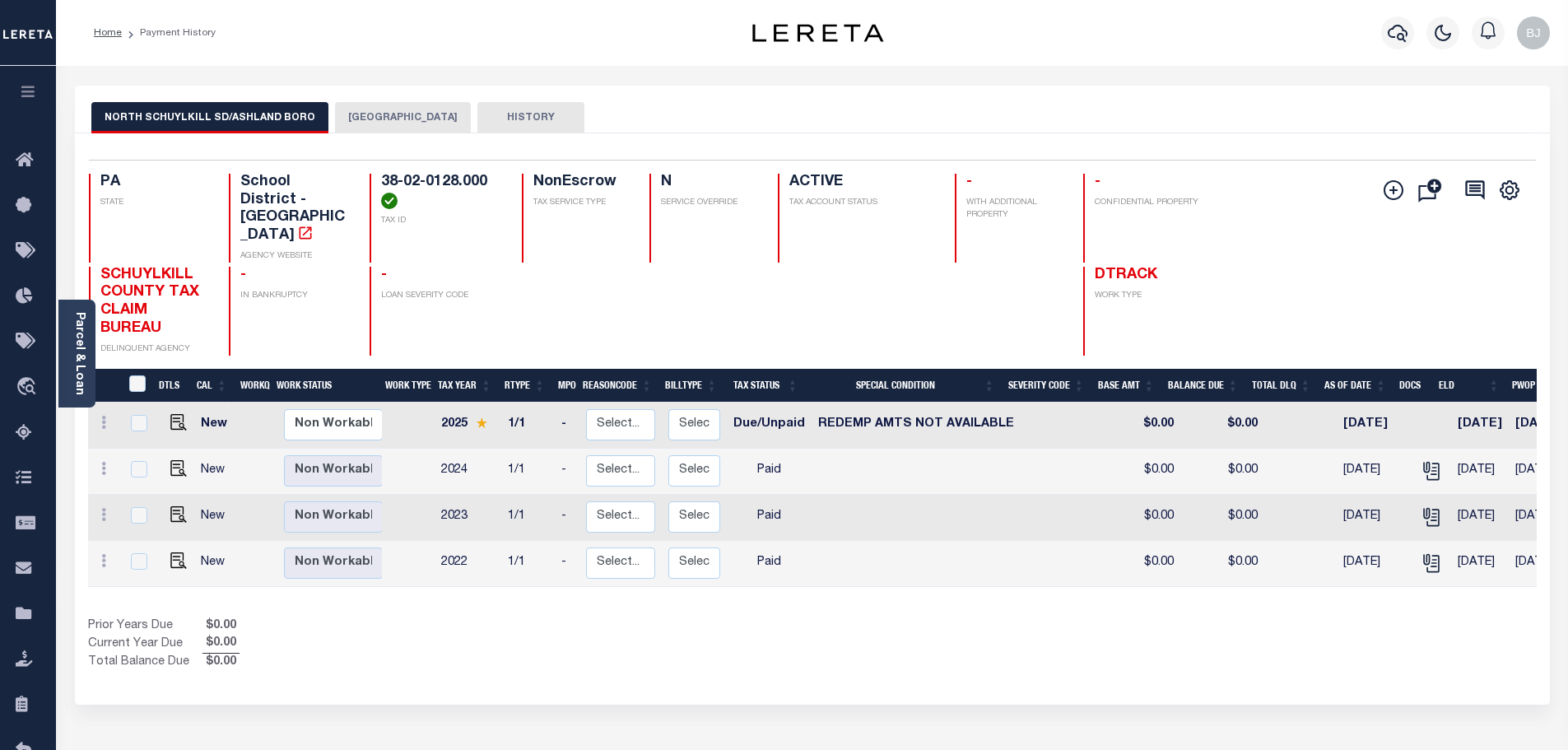
drag, startPoint x: 103, startPoint y: 112, endPoint x: 201, endPoint y: 120, distance: 98.3
click at [201, 120] on button "NORTH SCHUYLKILL SD/ASHLAND BORO" at bounding box center [209, 117] width 237 height 32
click at [170, 414] on img "" at bounding box center [178, 422] width 16 height 16
checkbox input "true"
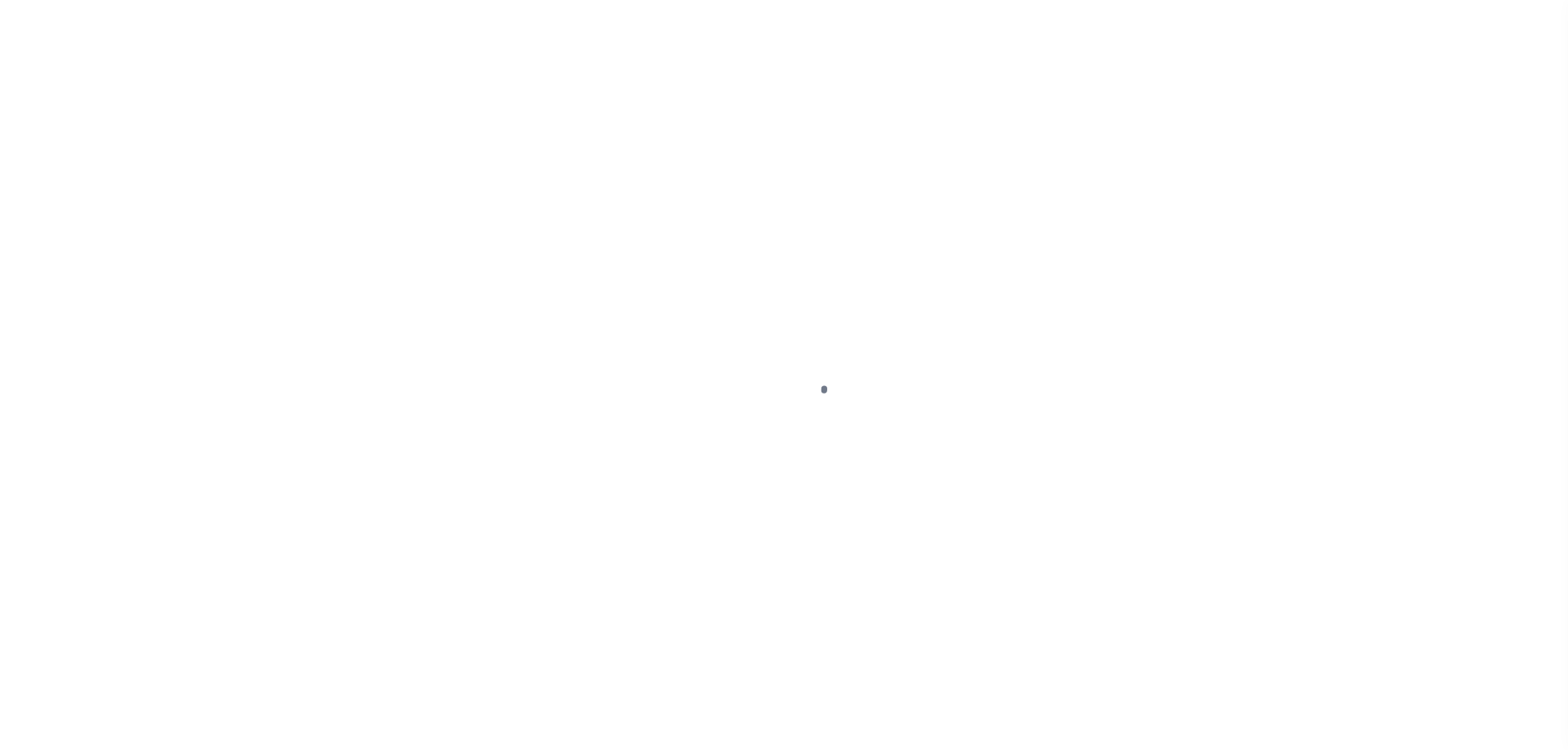
select select "DUE"
select select "24"
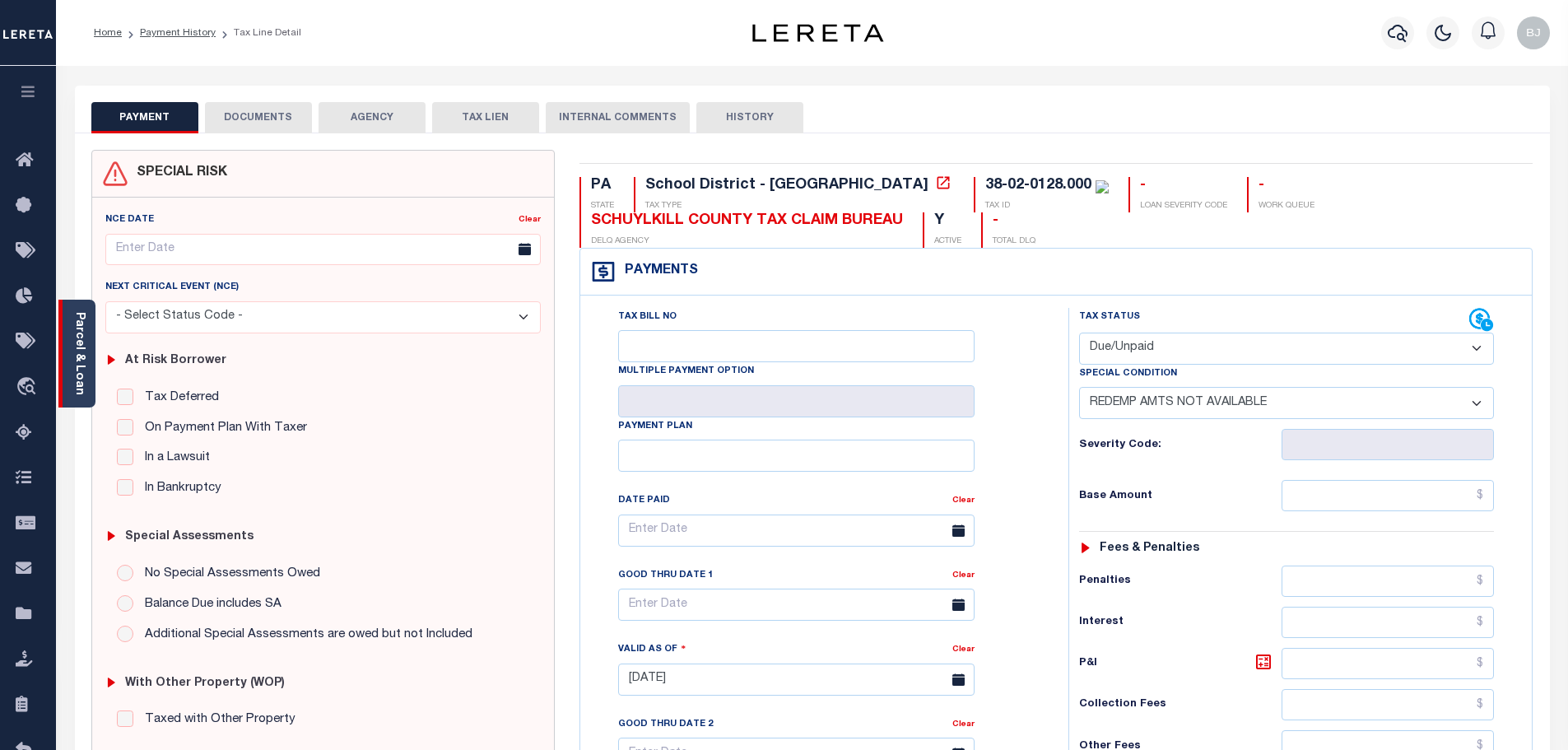
click at [82, 337] on link "Parcel & Loan" at bounding box center [79, 353] width 12 height 84
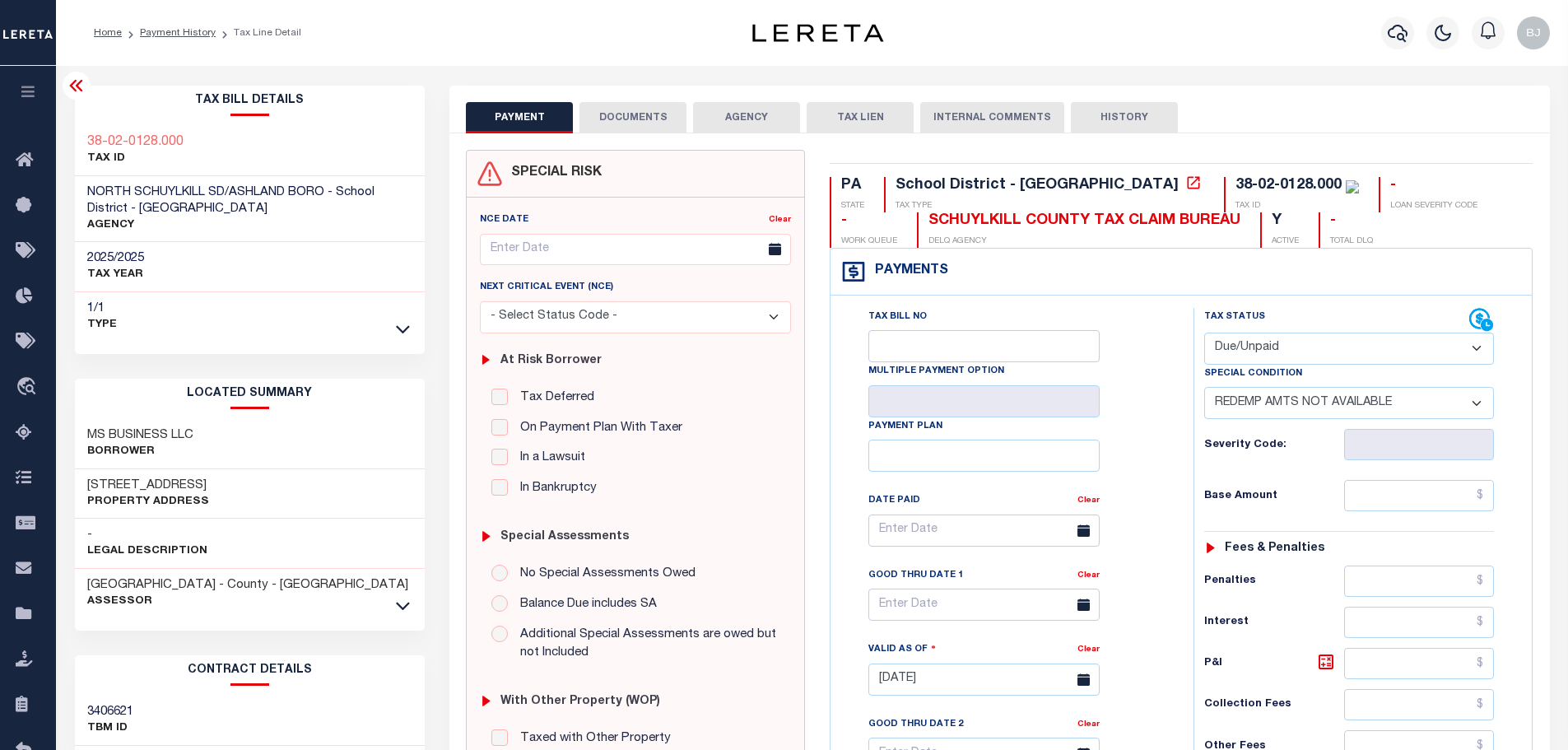
click at [1236, 185] on div "38-02-0128.000" at bounding box center [1288, 184] width 107 height 14
copy div "38-02-0128.000"
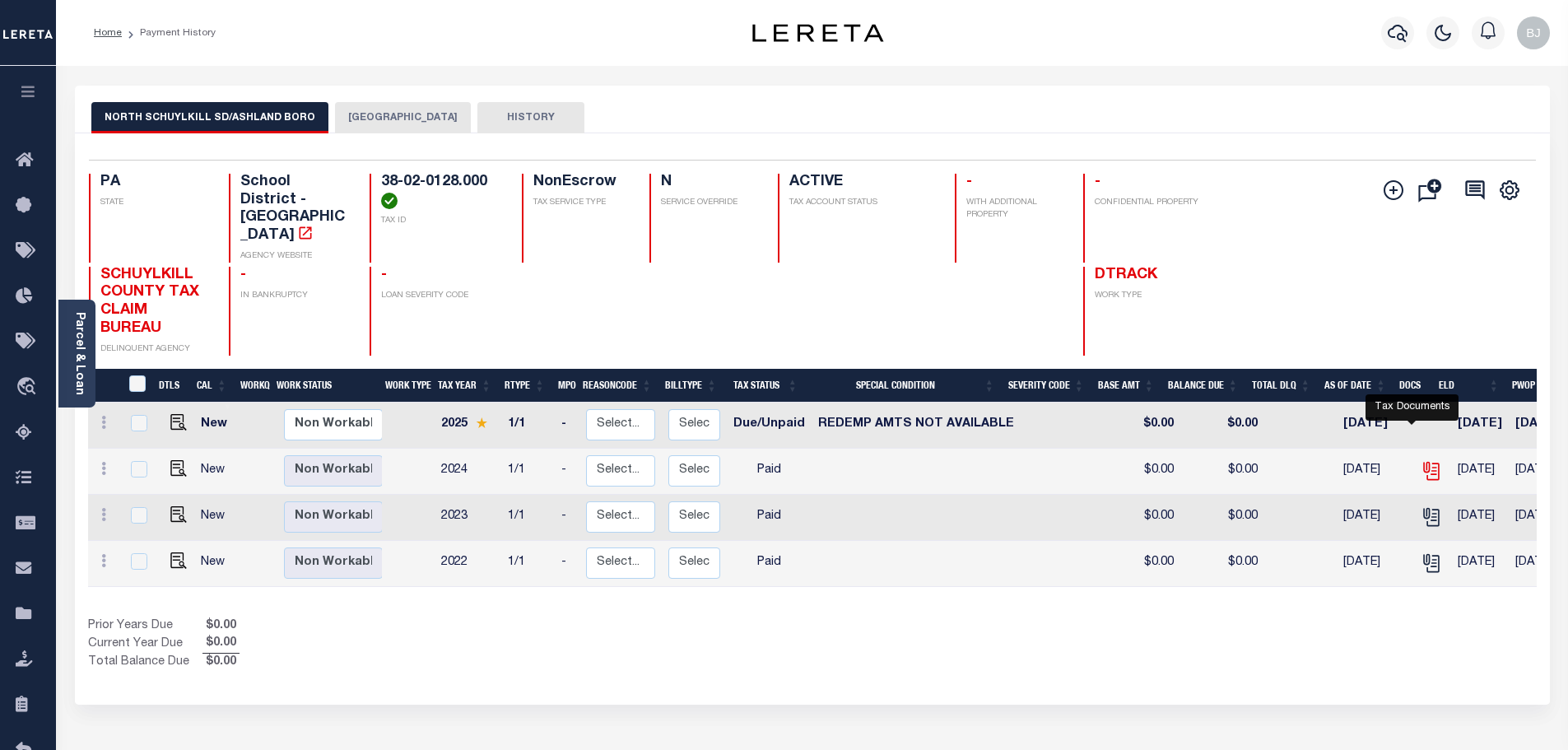
click at [1428, 463] on icon "" at bounding box center [1433, 472] width 12 height 17
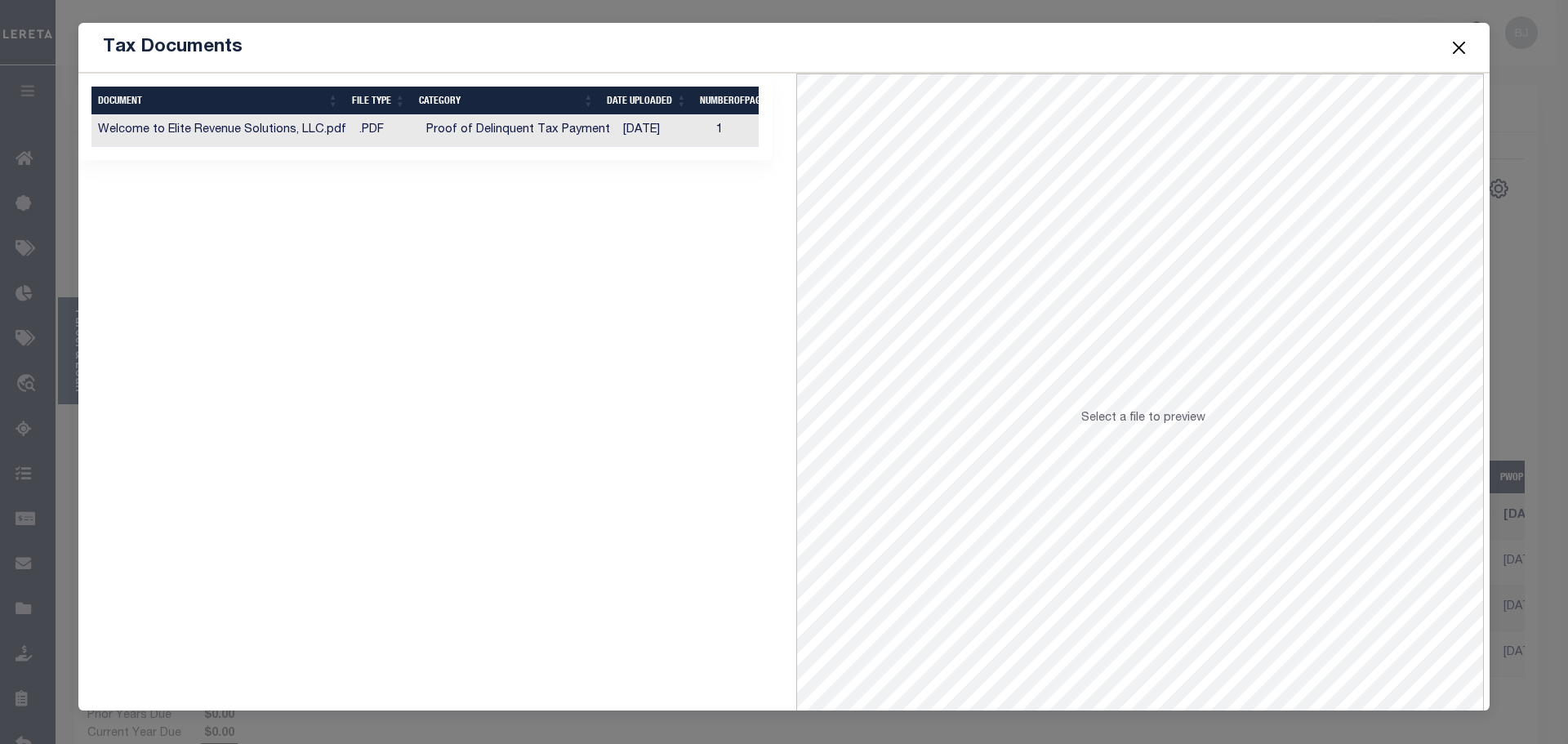
click at [582, 129] on td "Proof of Delinquent Tax Payment" at bounding box center [518, 131] width 196 height 31
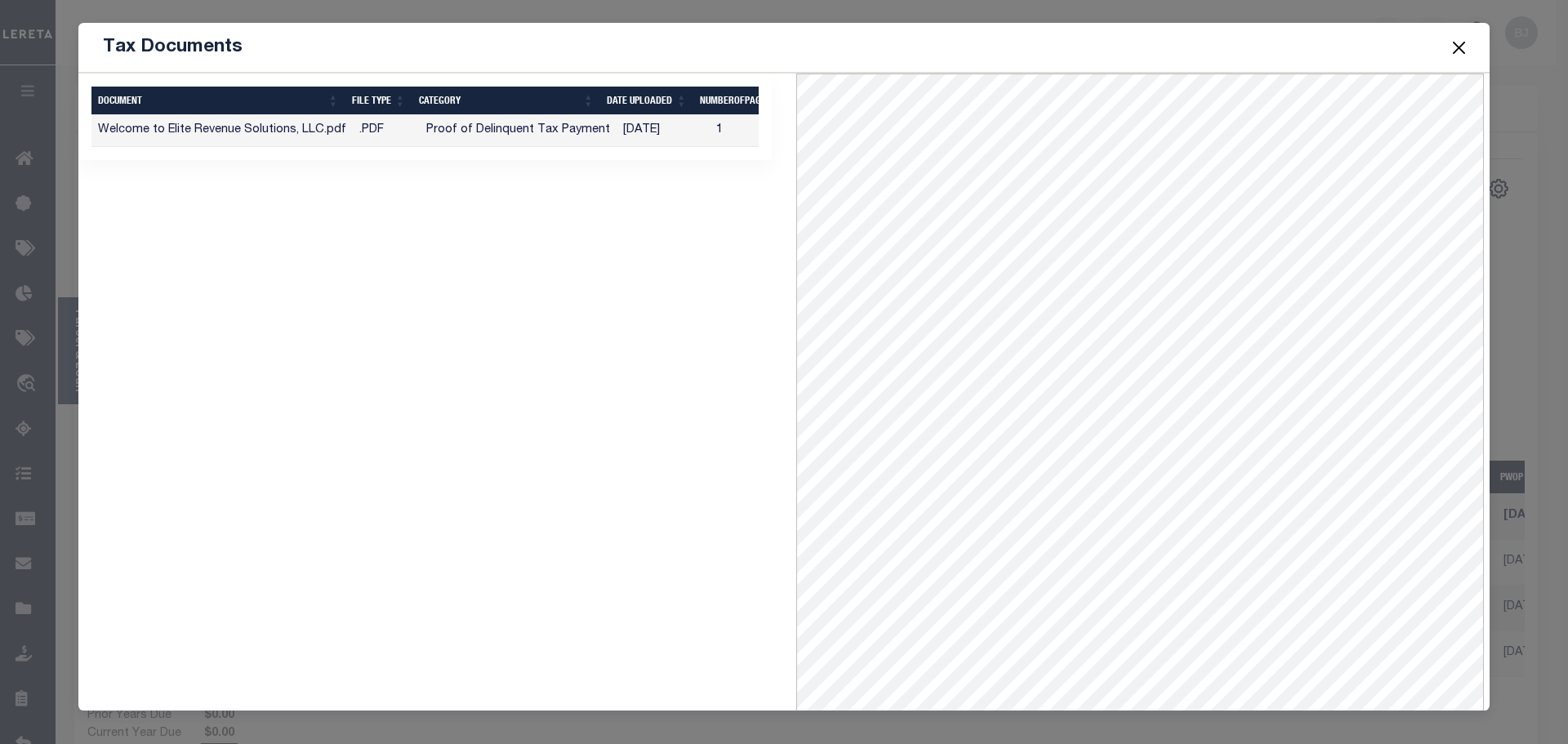
click at [1452, 45] on button "Close" at bounding box center [1459, 48] width 21 height 21
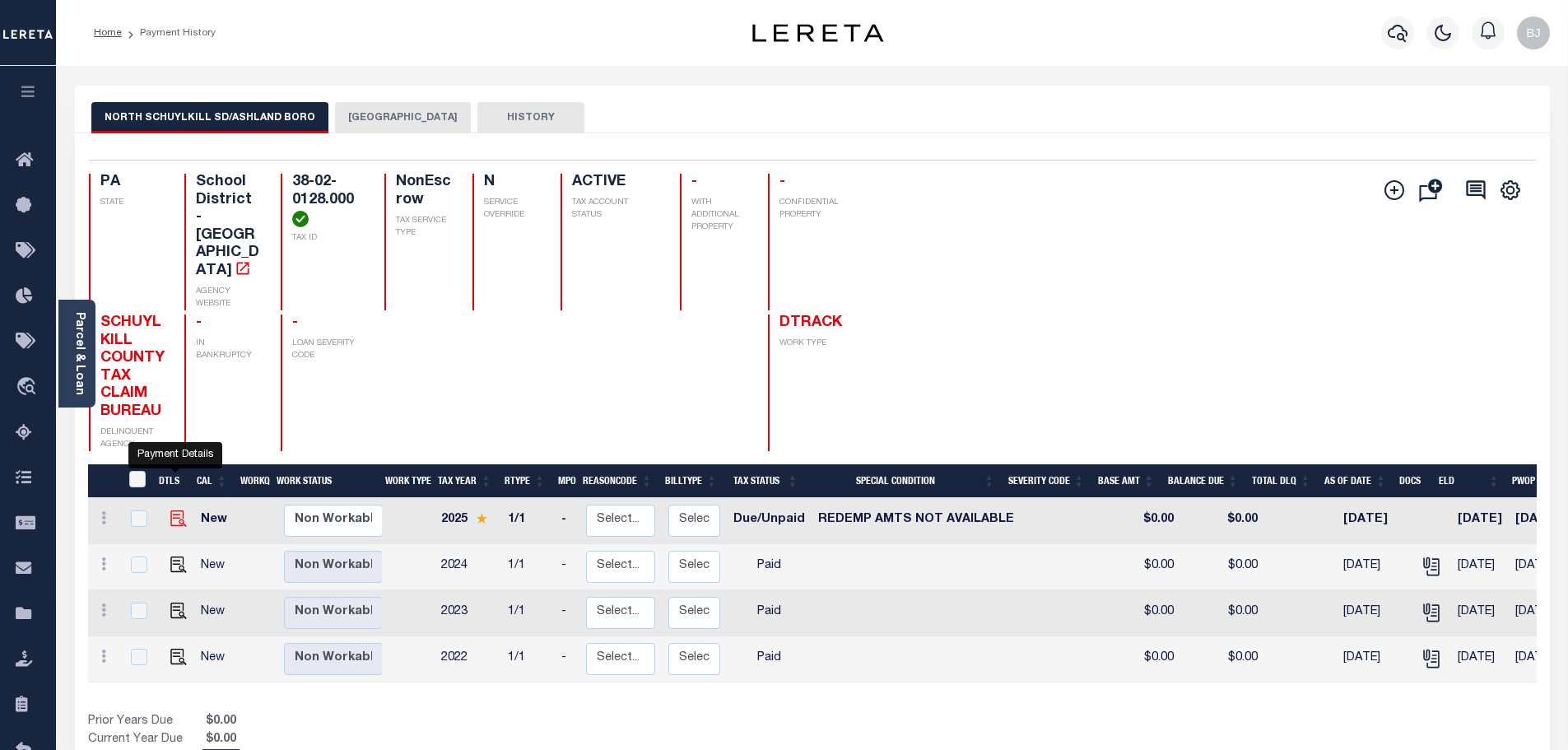
click at [172, 510] on img "" at bounding box center [178, 518] width 16 height 16
checkbox input "true"
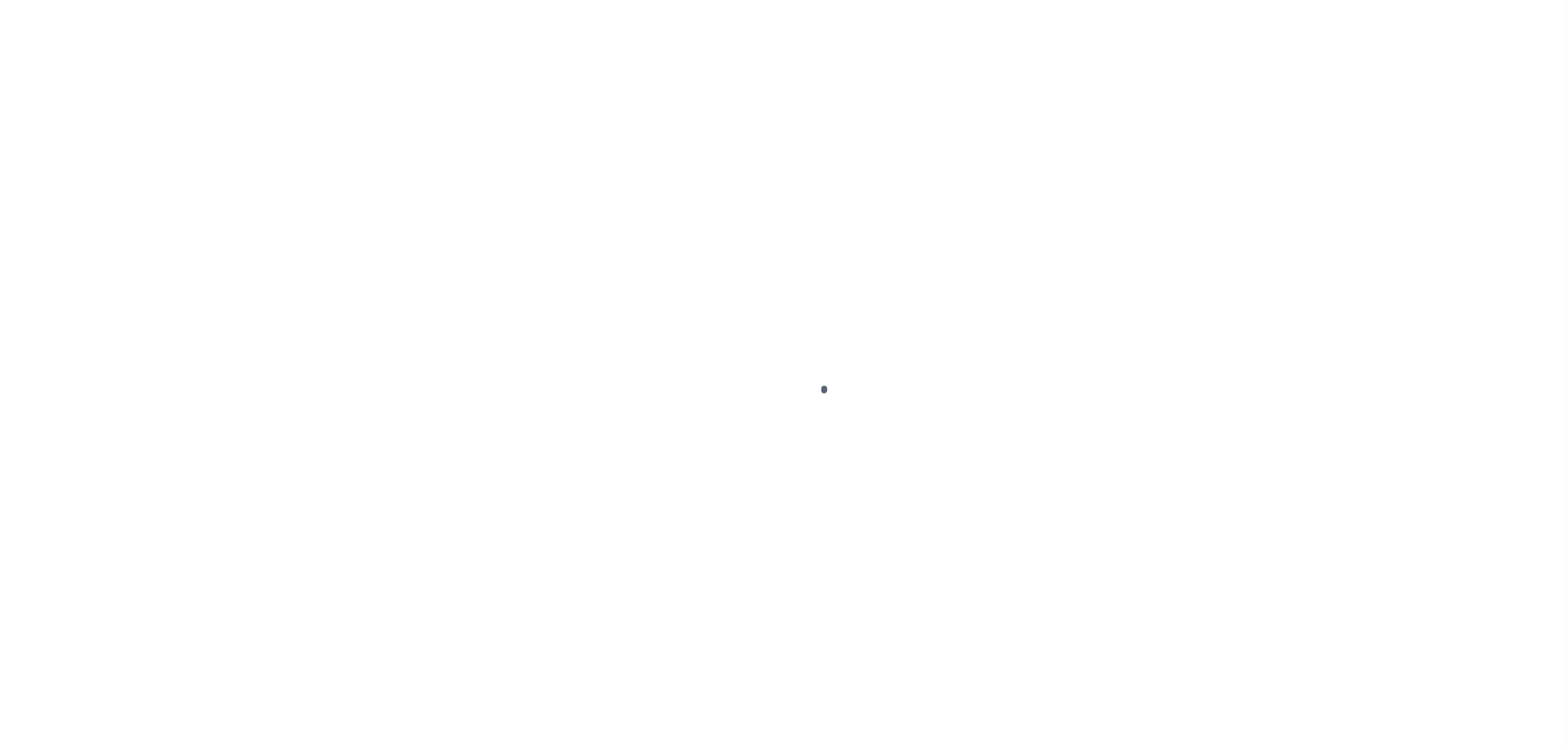
select select "DUE"
select select "24"
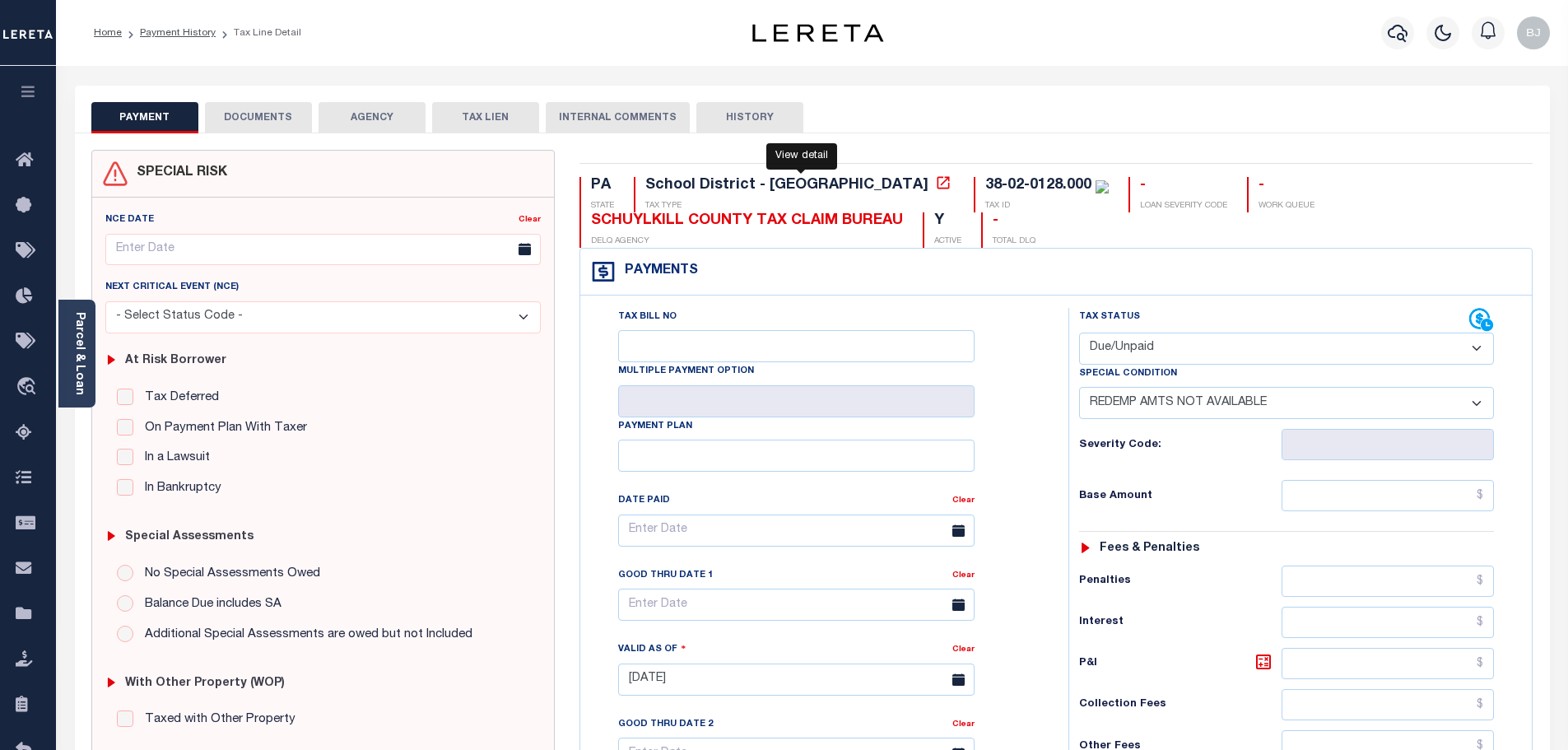
click at [935, 189] on icon at bounding box center [943, 182] width 16 height 16
click at [935, 188] on icon at bounding box center [943, 182] width 16 height 16
click at [938, 186] on icon at bounding box center [943, 181] width 12 height 12
click at [935, 183] on icon at bounding box center [943, 182] width 16 height 16
drag, startPoint x: 95, startPoint y: 338, endPoint x: 78, endPoint y: 339, distance: 17.0
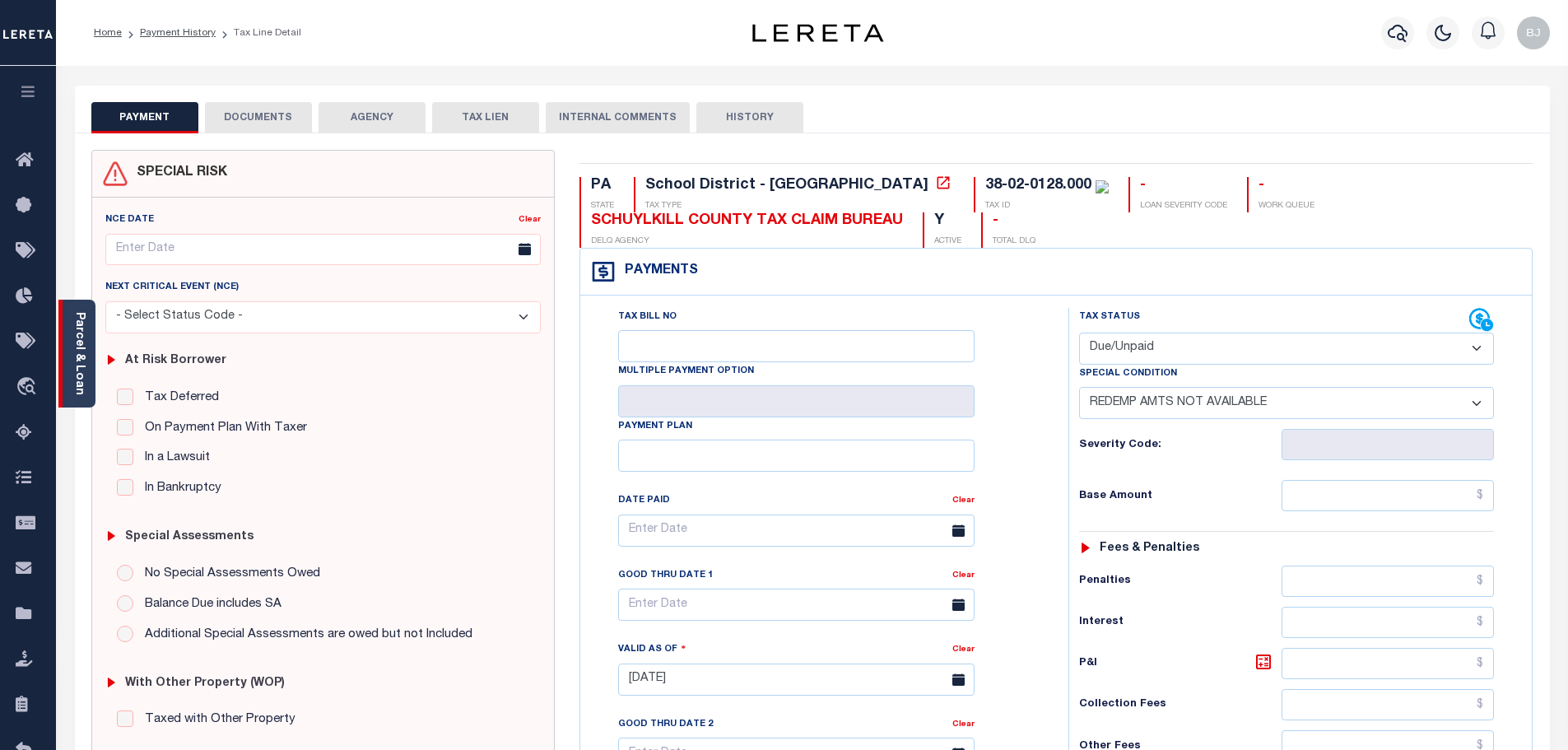
click at [85, 339] on div "Parcel & Loan Tax Bill Details 38-02-0128.000 TAX ID AGENCY 2025/2025 2025 -" at bounding box center [812, 661] width 1500 height 1190
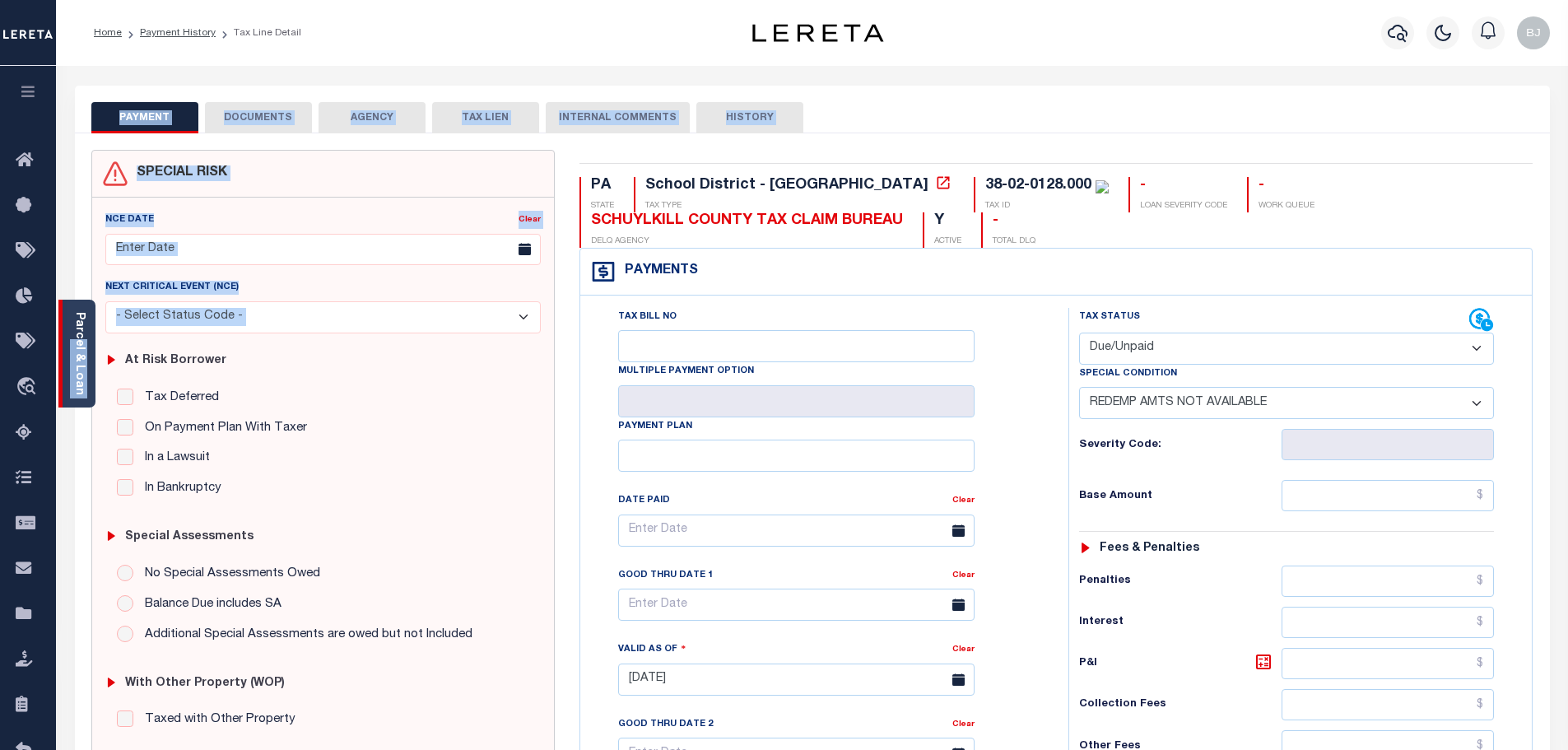
click at [78, 339] on link "Parcel & Loan" at bounding box center [79, 353] width 12 height 84
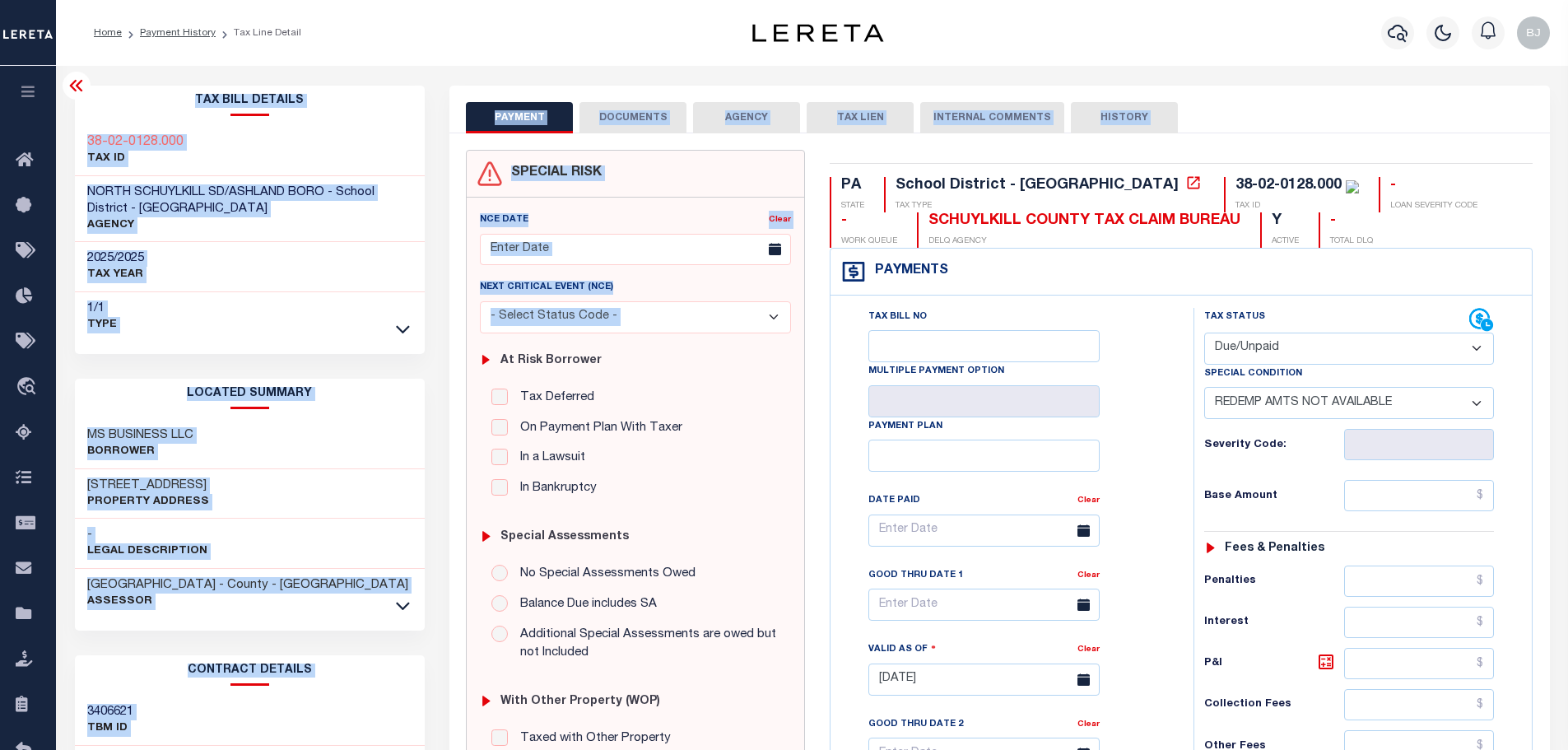
click at [340, 236] on div "NORTH SCHUYLKILL SD/ASHLAND BORO - School District - PA AGENCY" at bounding box center [250, 208] width 351 height 66
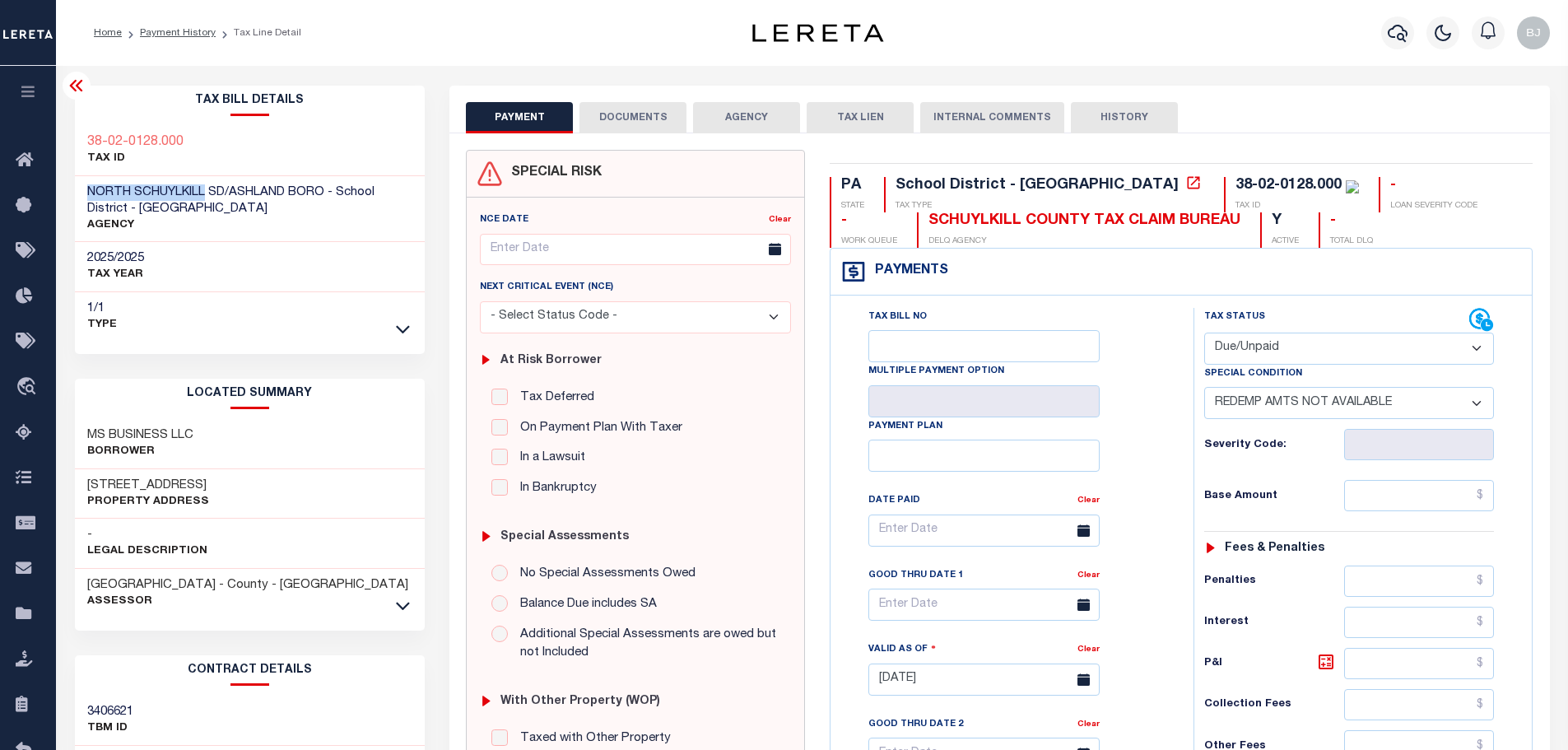
drag, startPoint x: 88, startPoint y: 185, endPoint x: 206, endPoint y: 185, distance: 118.0
click at [206, 186] on span "NORTH SCHUYLKILL SD/ASHLAND BORO - School District - PA" at bounding box center [231, 201] width 287 height 29
copy span "NORTH SCHUYLKILL"
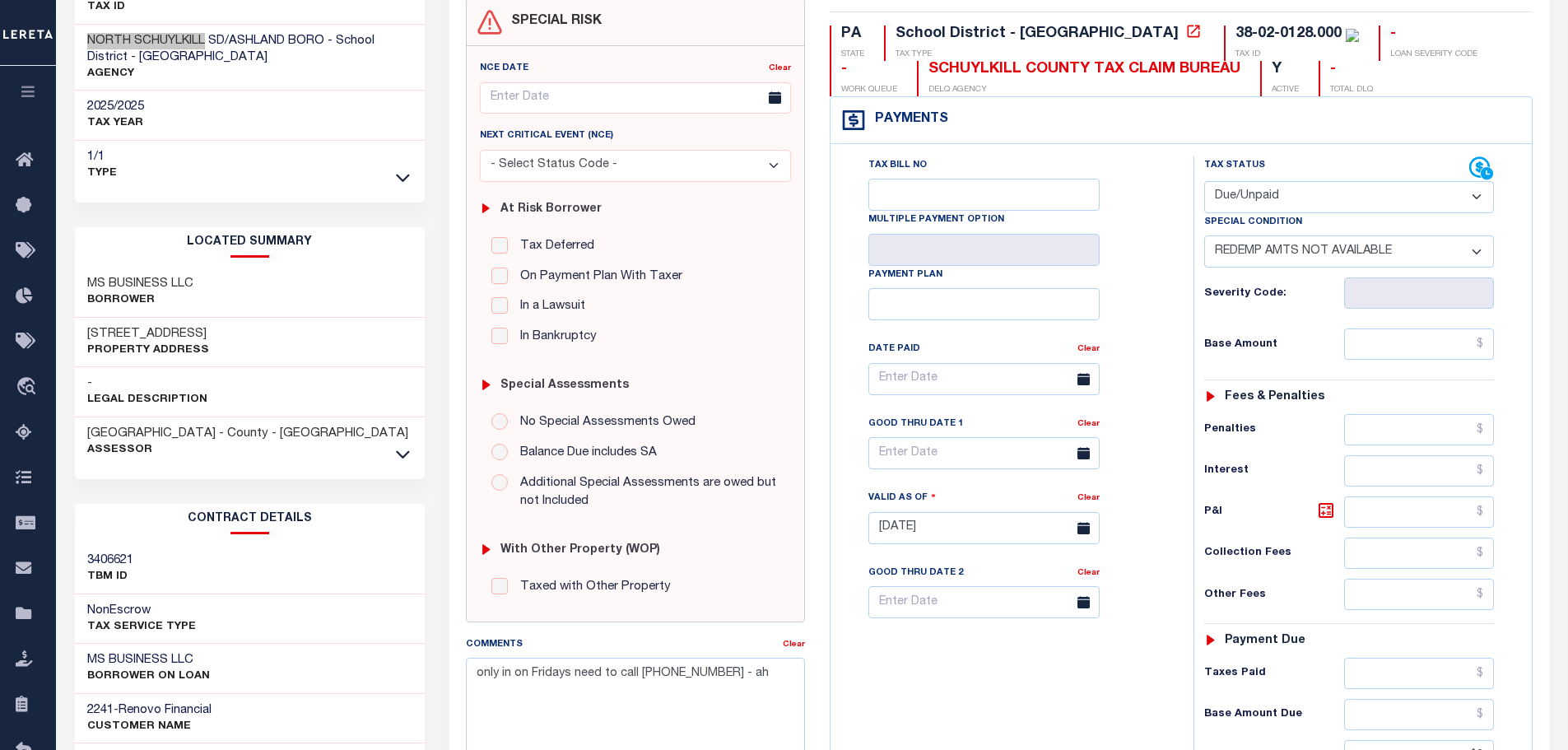
scroll to position [425, 0]
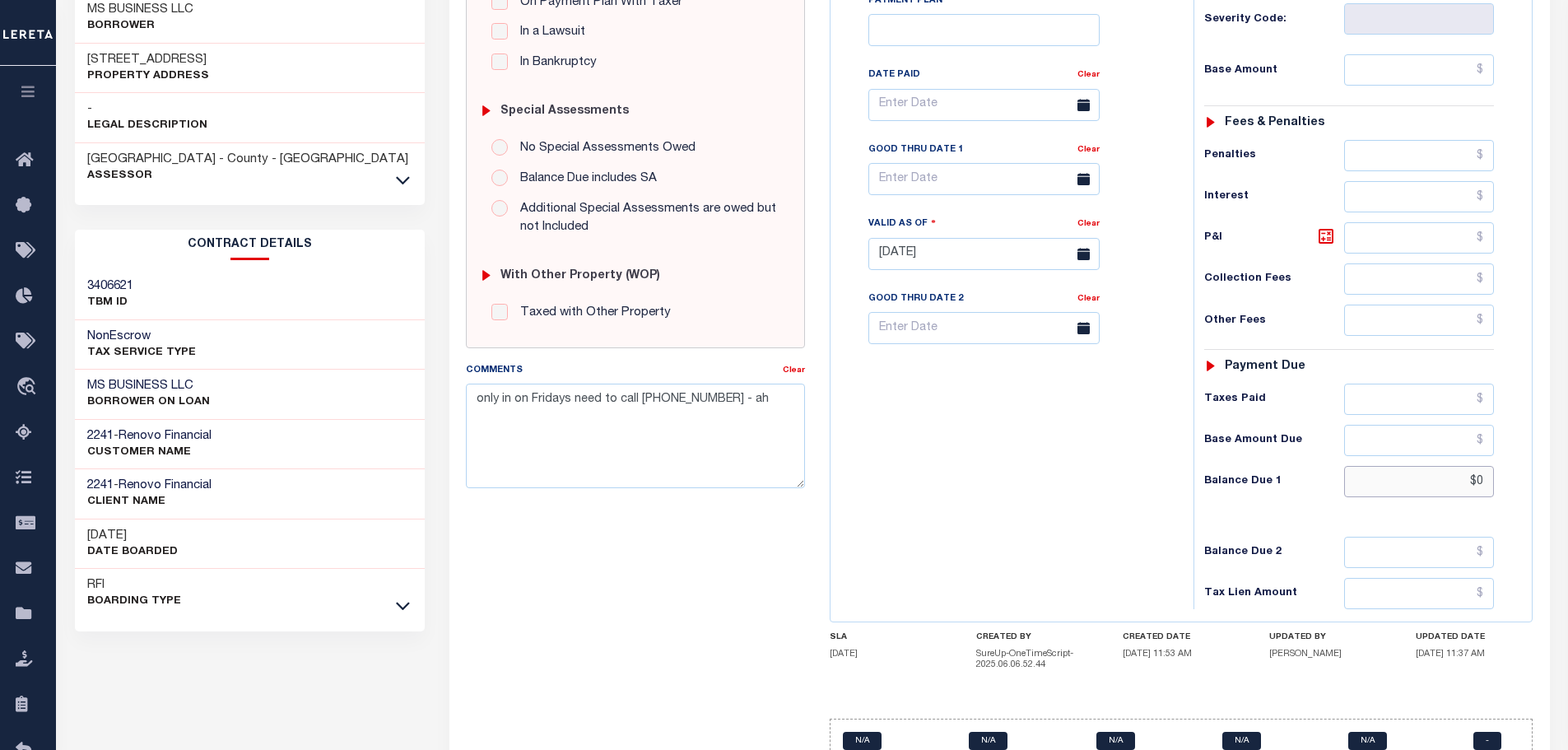
drag, startPoint x: 1423, startPoint y: 482, endPoint x: 1656, endPoint y: 484, distance: 233.0
click at [1567, 484] on html "Home Payment History Tax Line Detail" at bounding box center [784, 202] width 1568 height 1255
type input "$15"
type input "10/09/2025"
type input "$15.00"
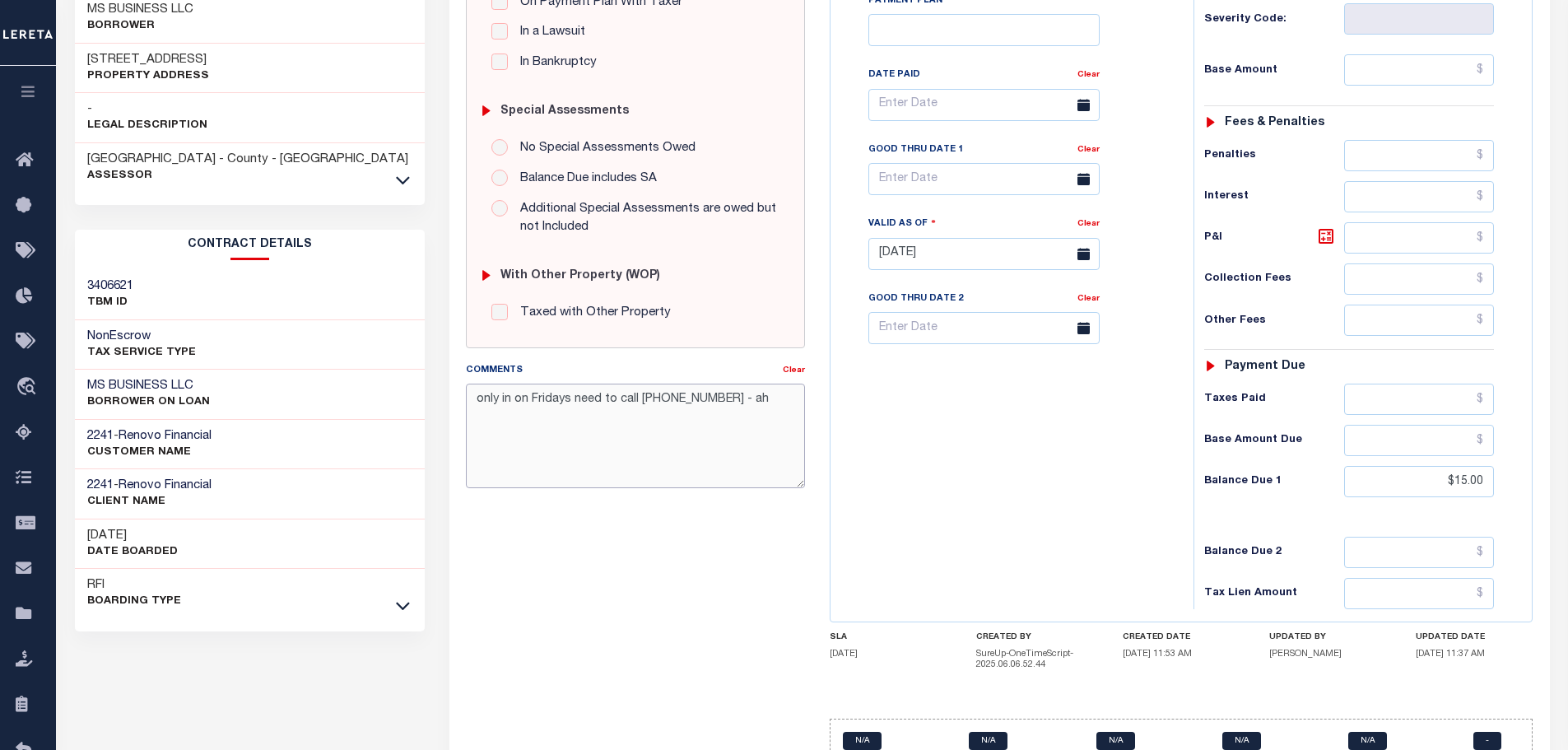
click at [775, 413] on textarea "only in on Fridays need to call 570-875-1698 - ah" at bounding box center [635, 435] width 339 height 104
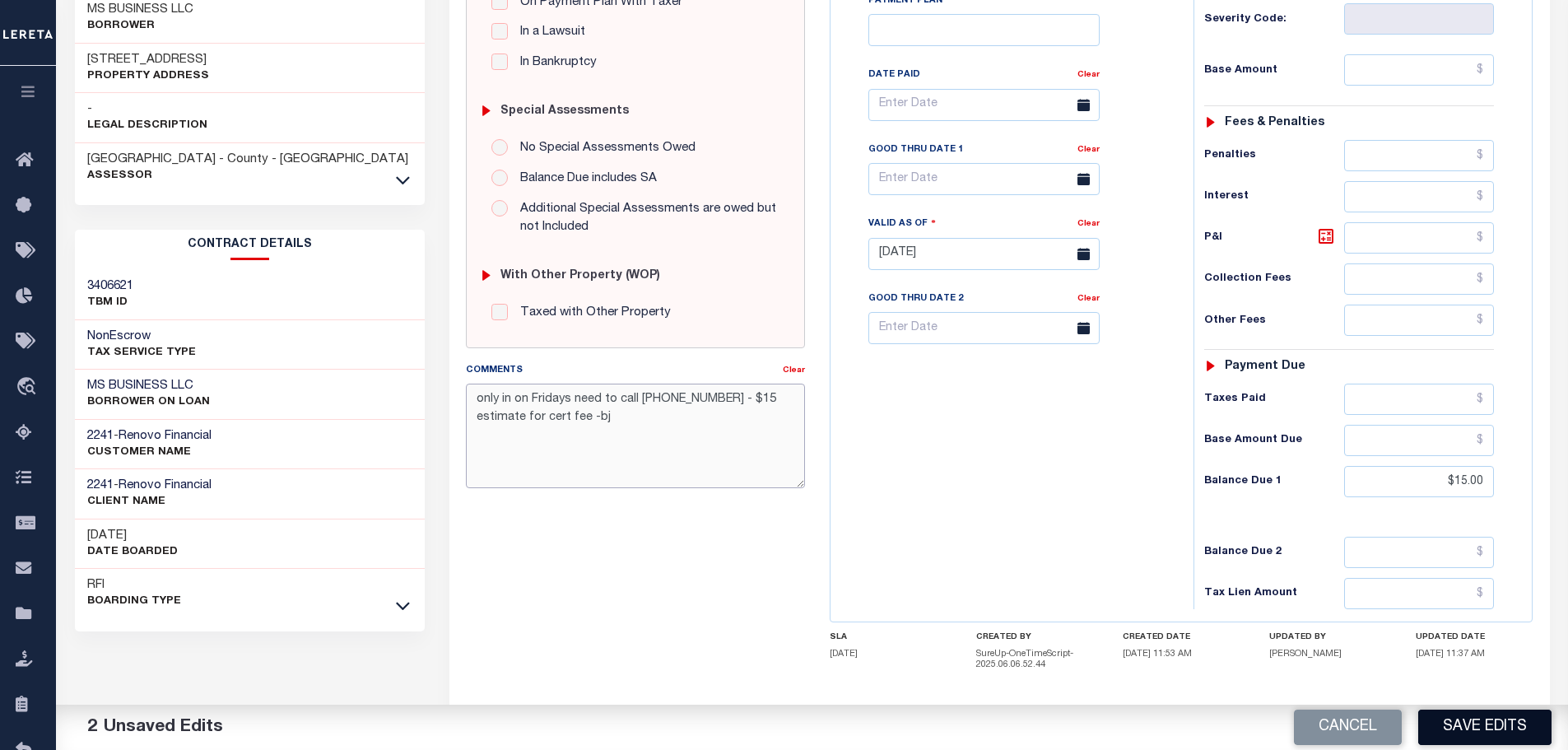
type textarea "only in on Fridays need to call 570-875-1698 - $15 estimate for cert fee -bj"
click at [1491, 722] on button "Save Edits" at bounding box center [1484, 727] width 134 height 36
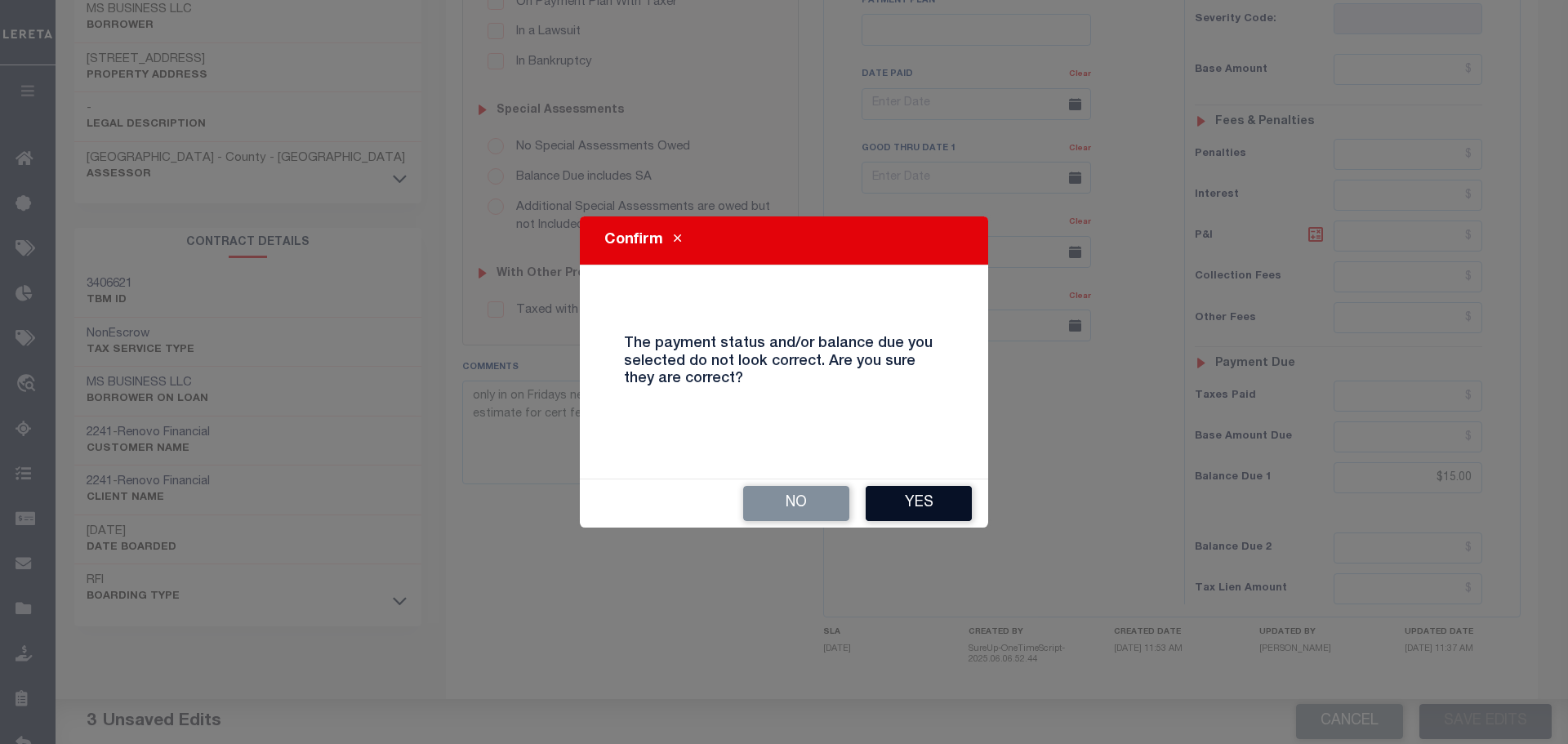
click at [932, 504] on button "Yes" at bounding box center [918, 503] width 106 height 35
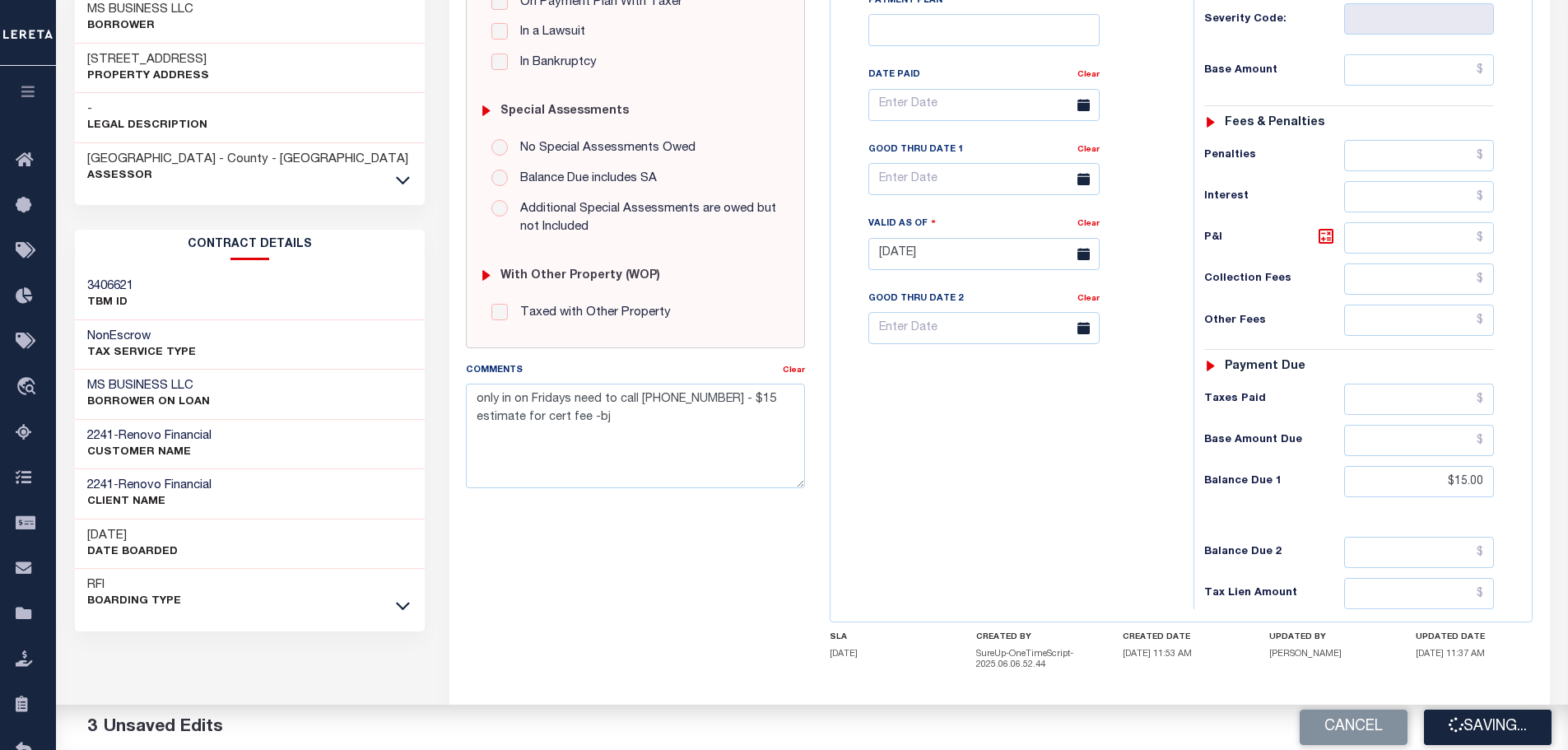
checkbox input "false"
type input "$15"
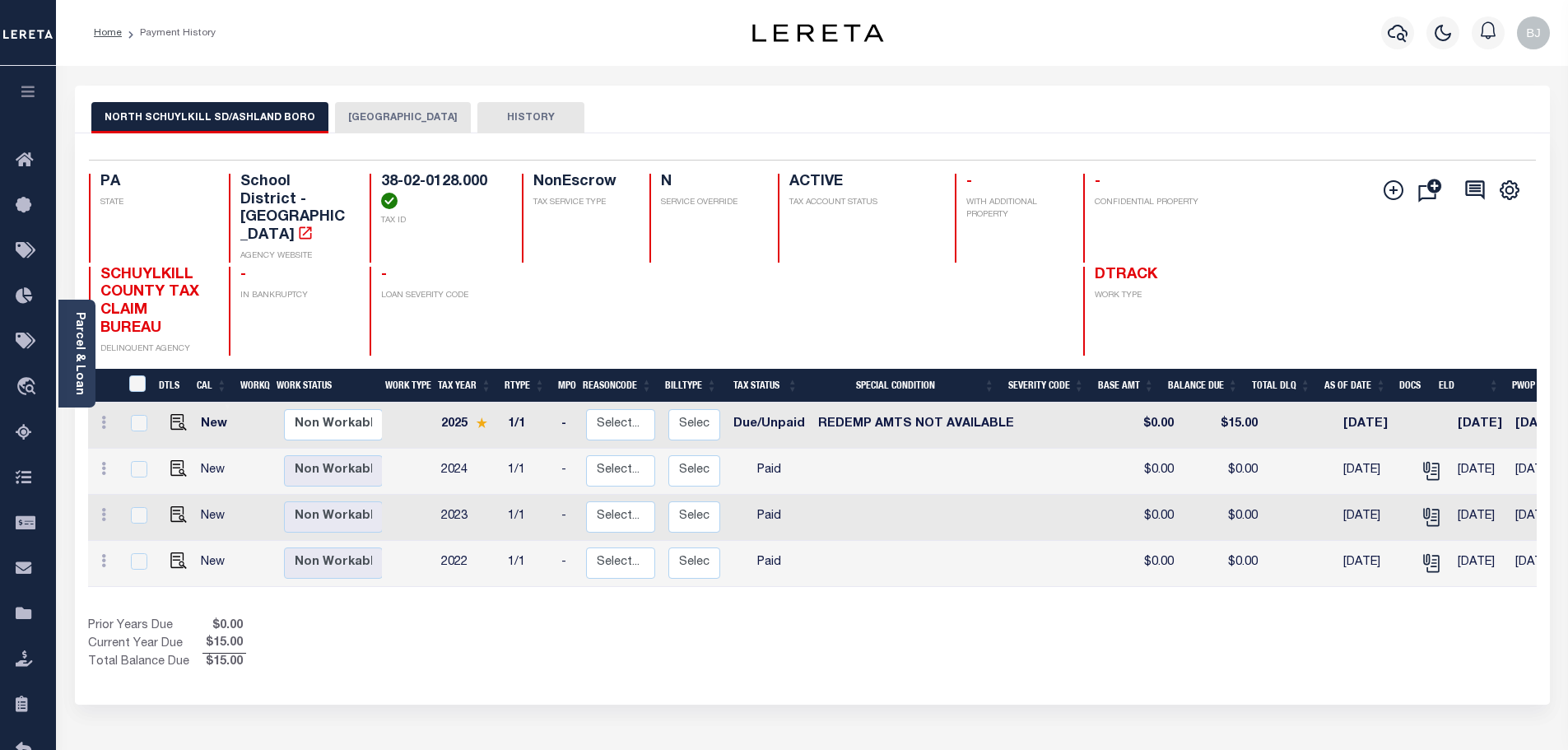
click at [394, 127] on button "[GEOGRAPHIC_DATA]" at bounding box center [403, 117] width 135 height 32
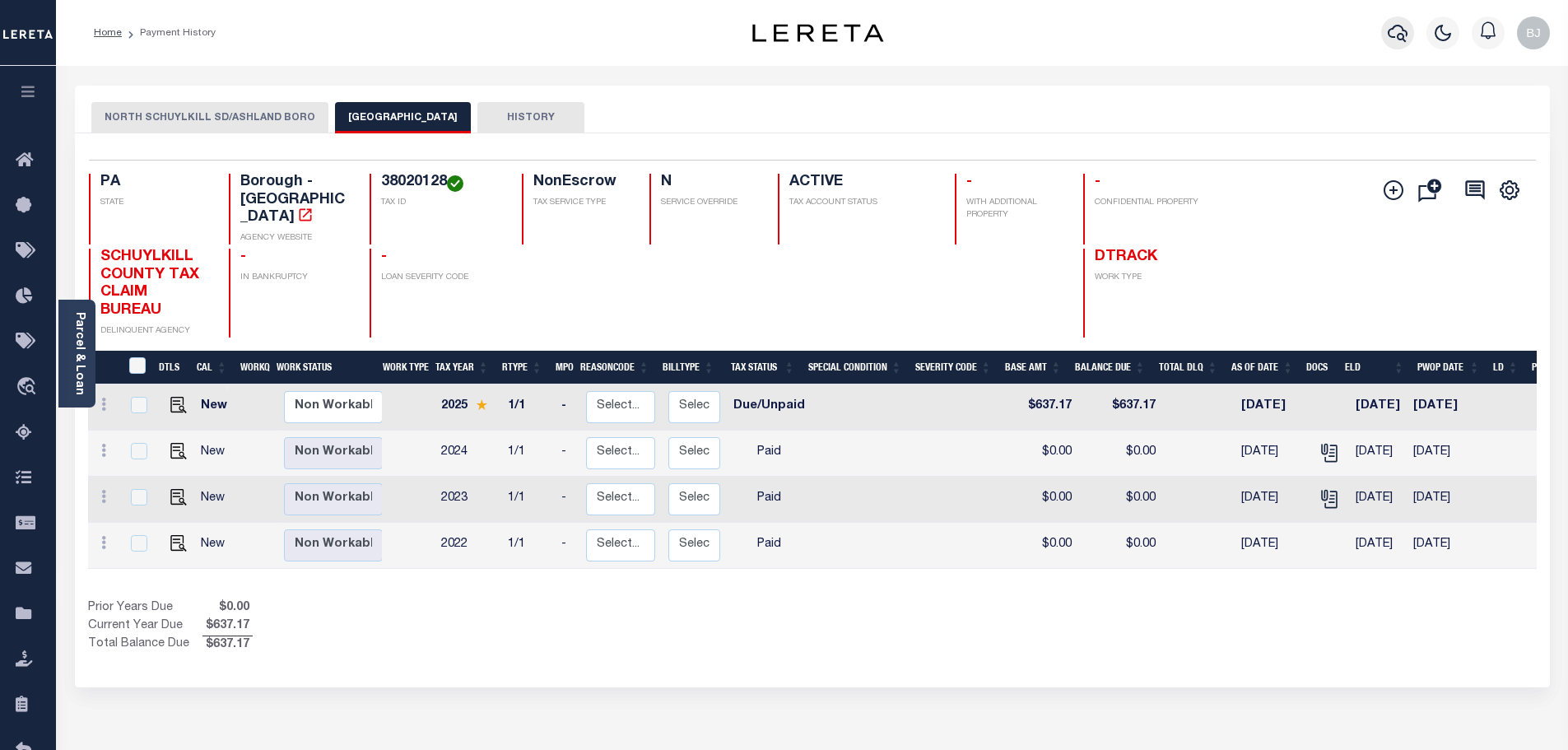
click at [1396, 39] on icon "button" at bounding box center [1398, 33] width 20 height 20
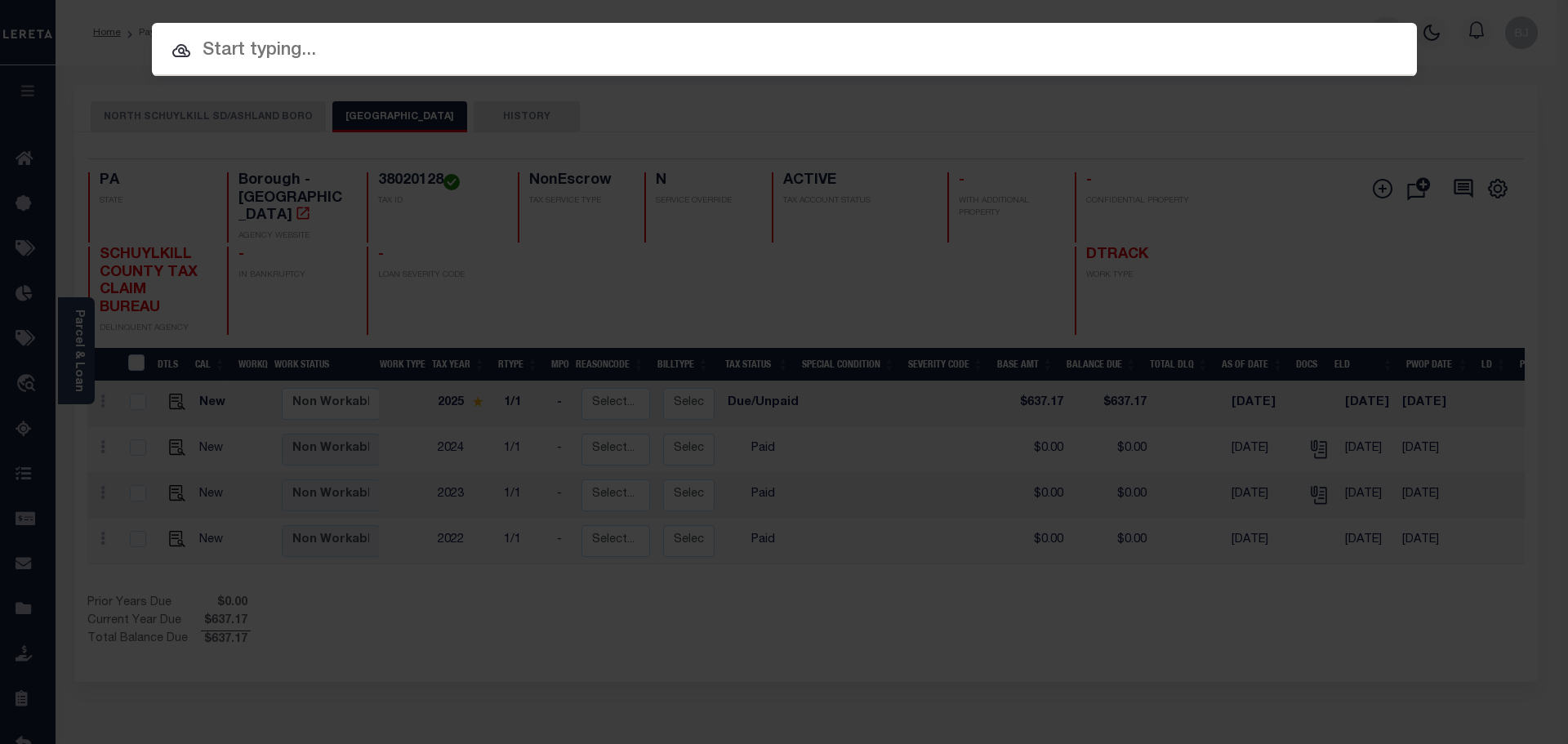
paste input "15696"
type input "15696"
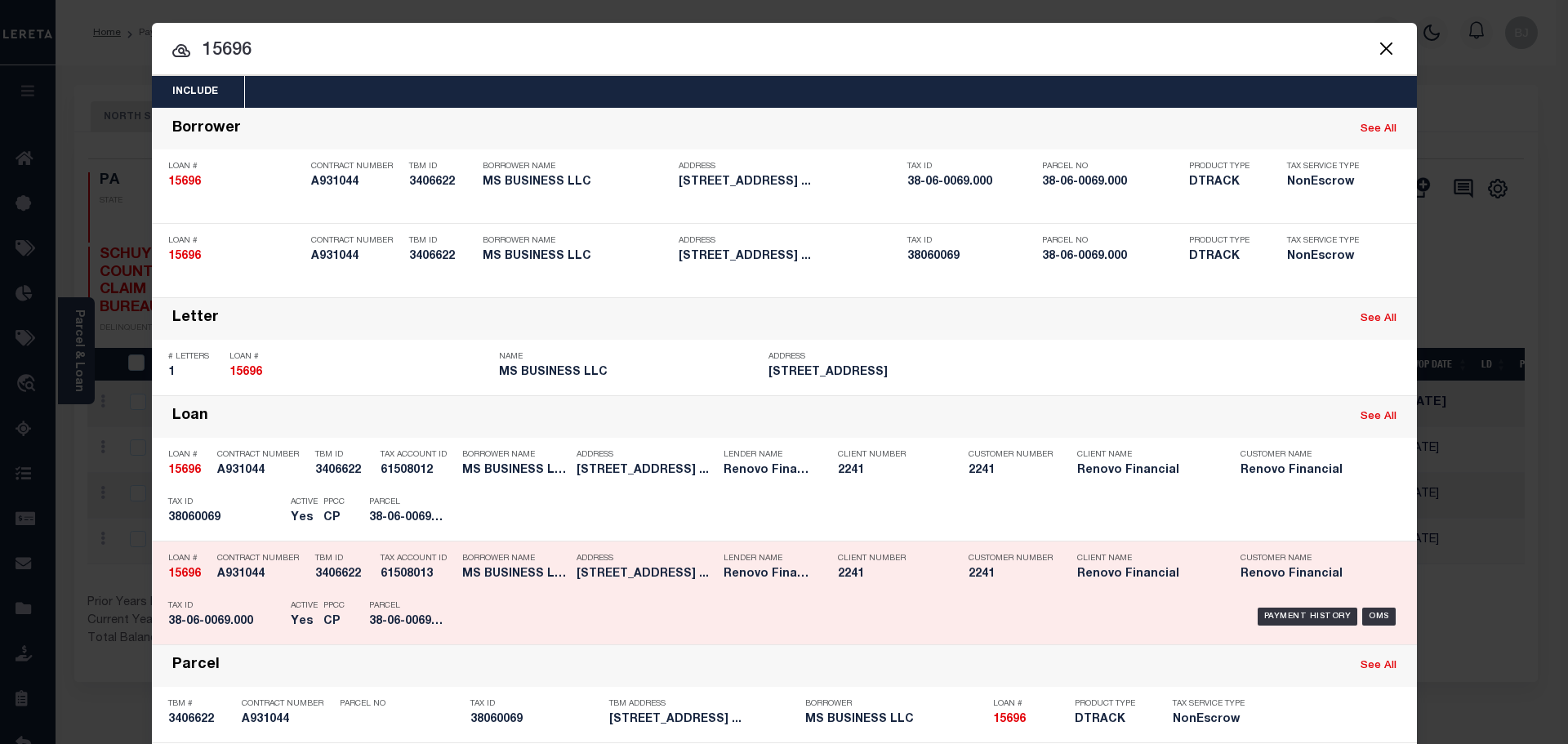
click at [259, 581] on h5 "A931044" at bounding box center [262, 573] width 90 height 14
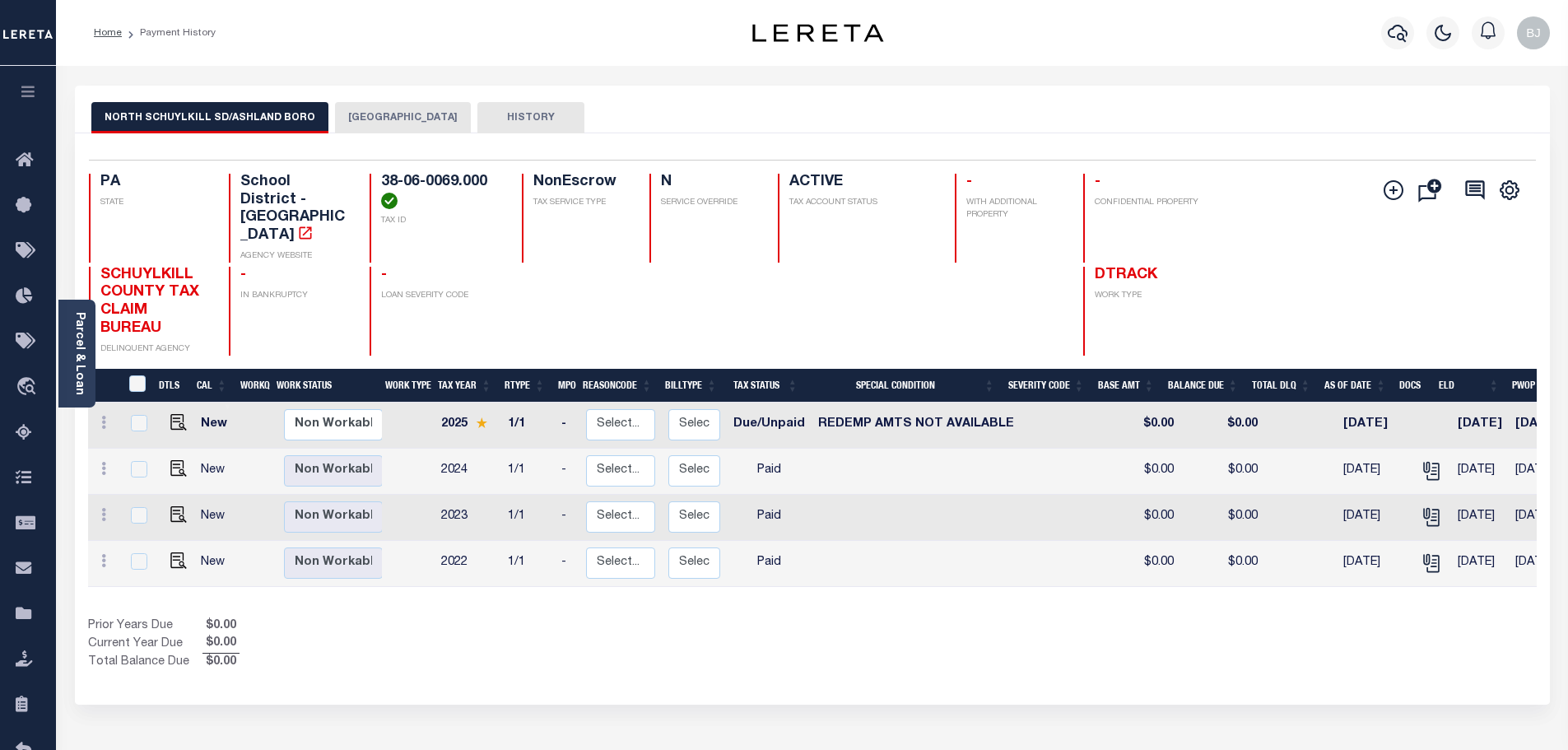
click at [405, 124] on button "[GEOGRAPHIC_DATA]" at bounding box center [403, 117] width 135 height 32
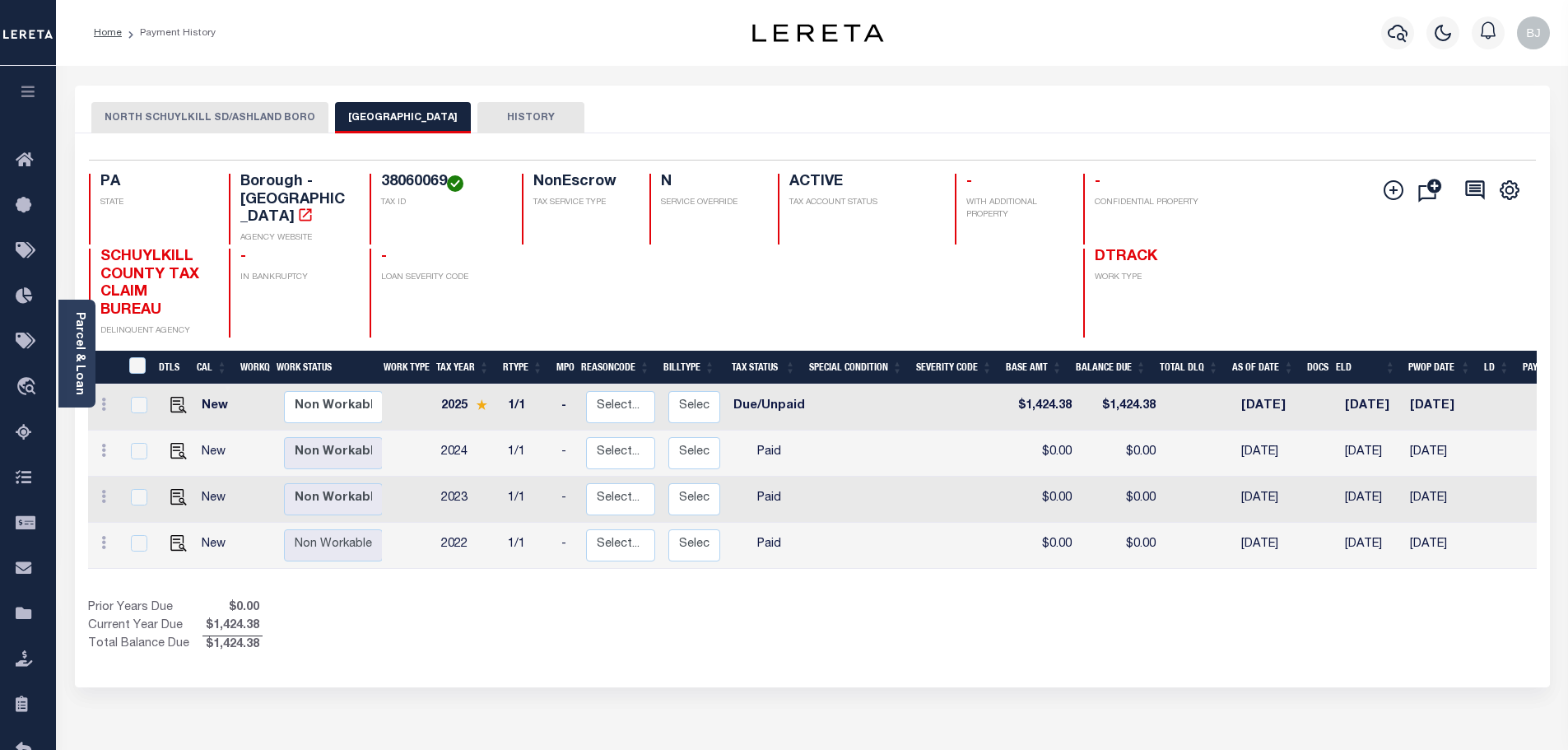
click at [228, 125] on button "NORTH SCHUYLKILL SD/ASHLAND BORO" at bounding box center [209, 117] width 237 height 32
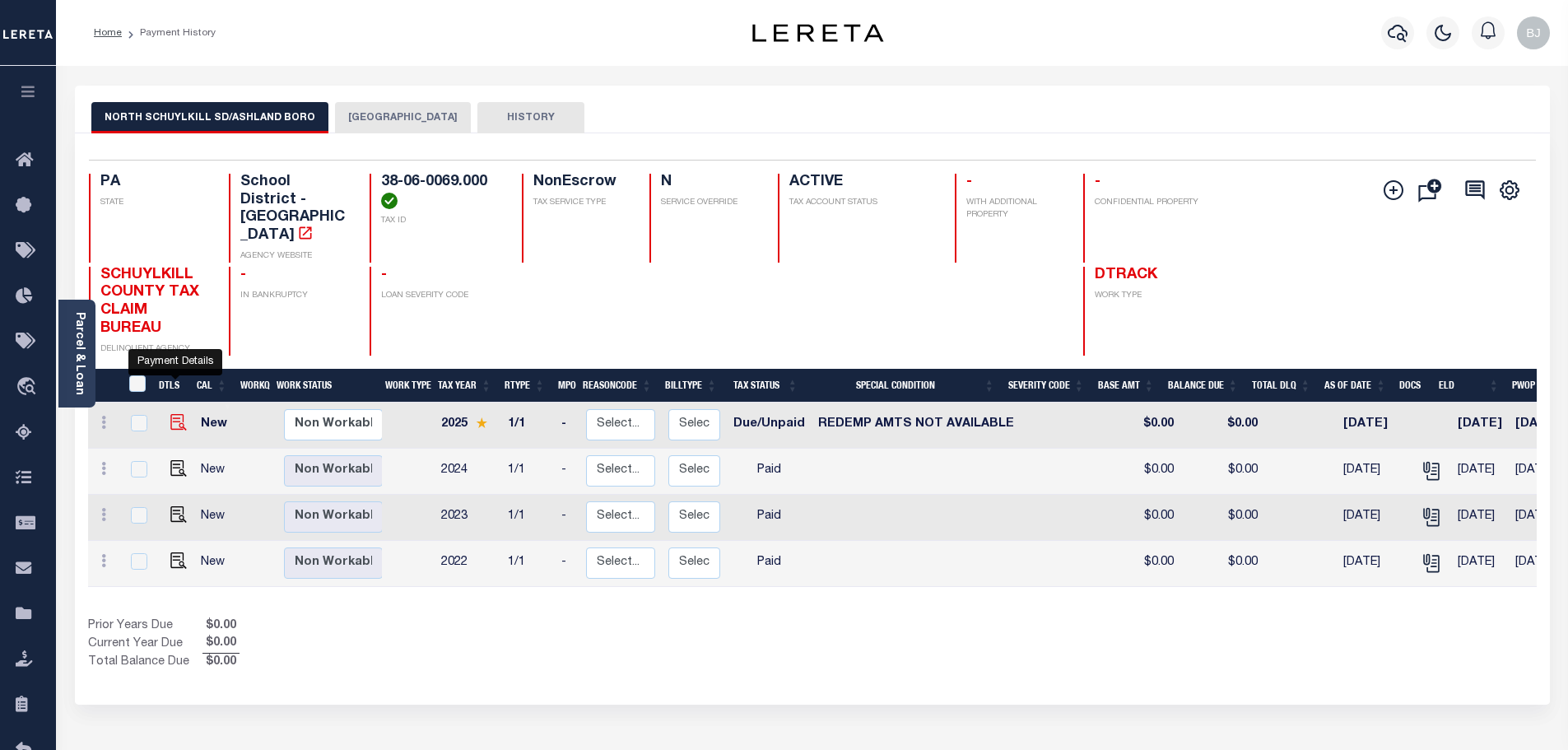
click at [172, 414] on img "" at bounding box center [178, 422] width 16 height 16
checkbox input "true"
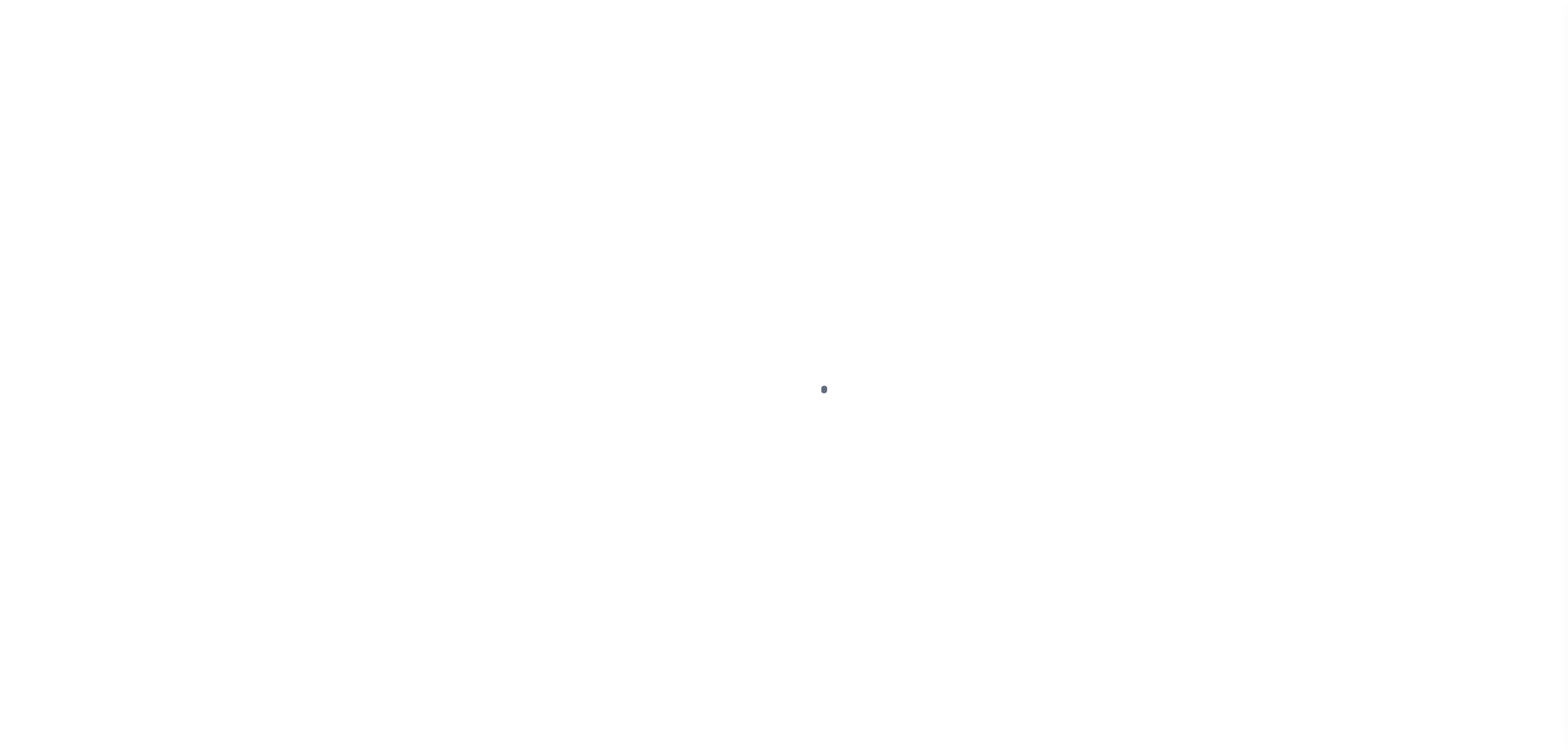
select select "DUE"
select select "24"
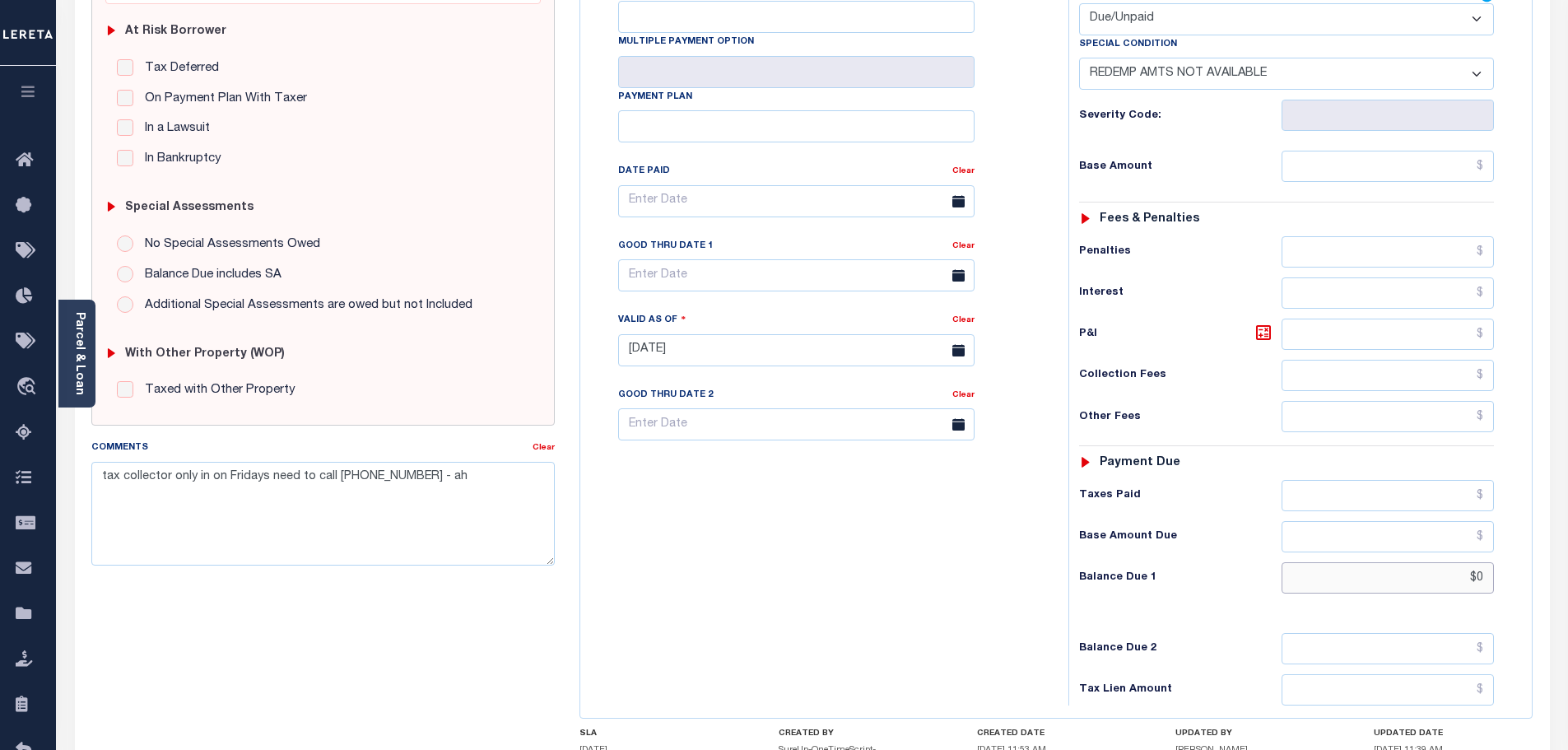
drag, startPoint x: 1423, startPoint y: 575, endPoint x: 1556, endPoint y: 575, distance: 133.0
click at [1554, 575] on div "PAYMENT DOCUMENTS AGENCY DELINQUENT PAYEE" at bounding box center [812, 341] width 1500 height 1170
type input "$15"
type input "10/09/2025"
type input "$15.00"
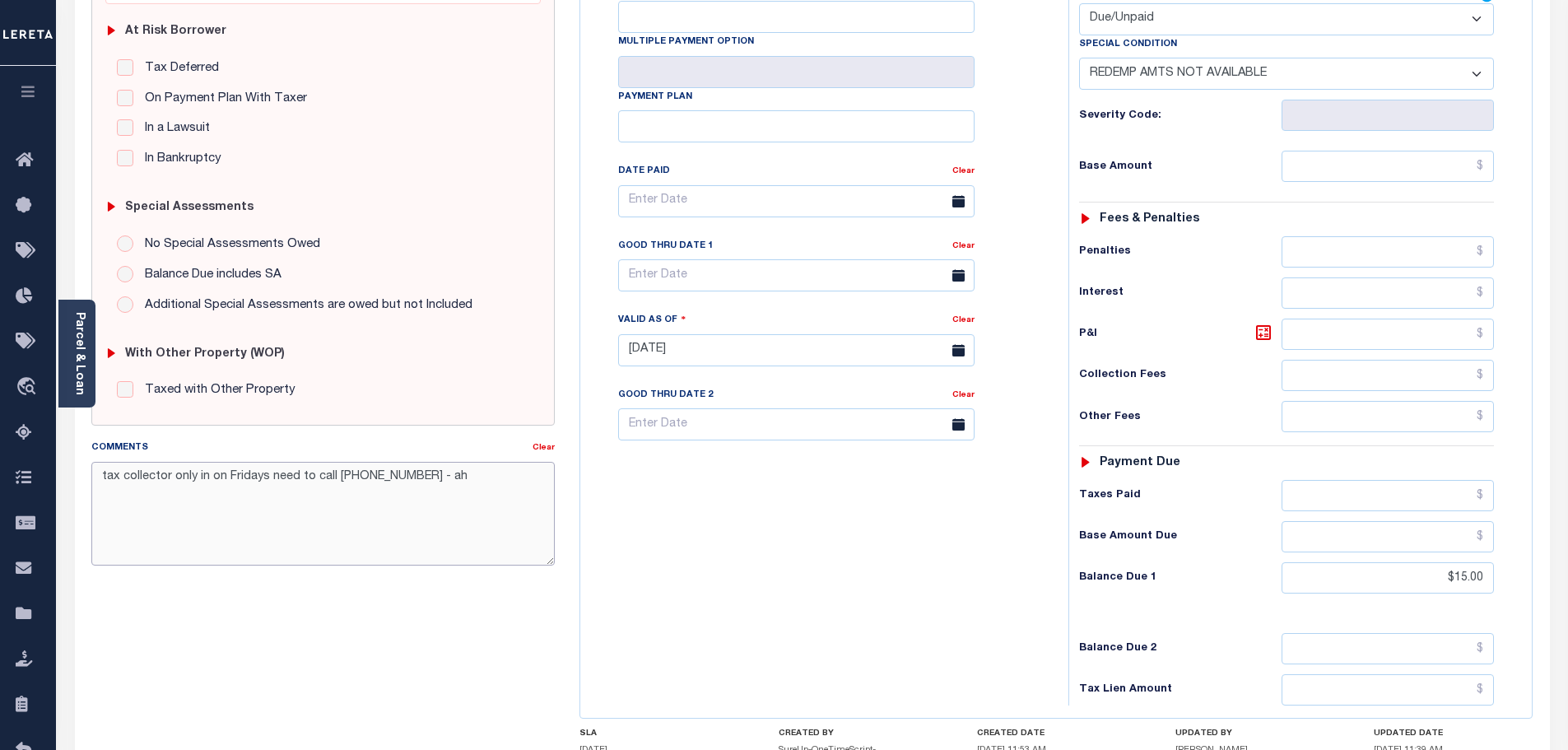
click at [489, 521] on textarea "tax collector only in on Fridays need to call 570-875-1698 - ah" at bounding box center [323, 514] width 464 height 104
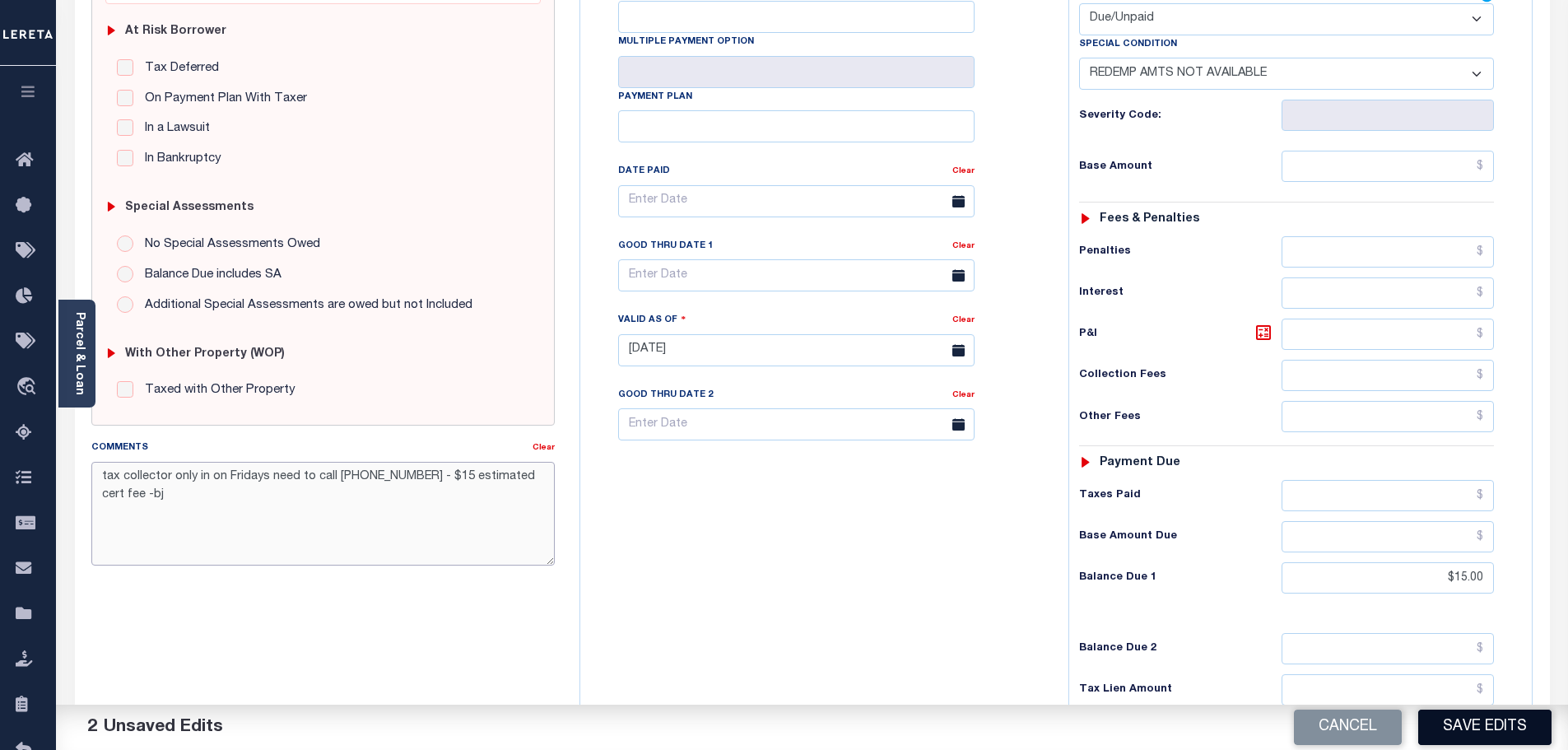
type textarea "tax collector only in on Fridays need to call 570-875-1698 - $15 estimated cert…"
click at [1510, 725] on button "Save Edits" at bounding box center [1484, 727] width 134 height 36
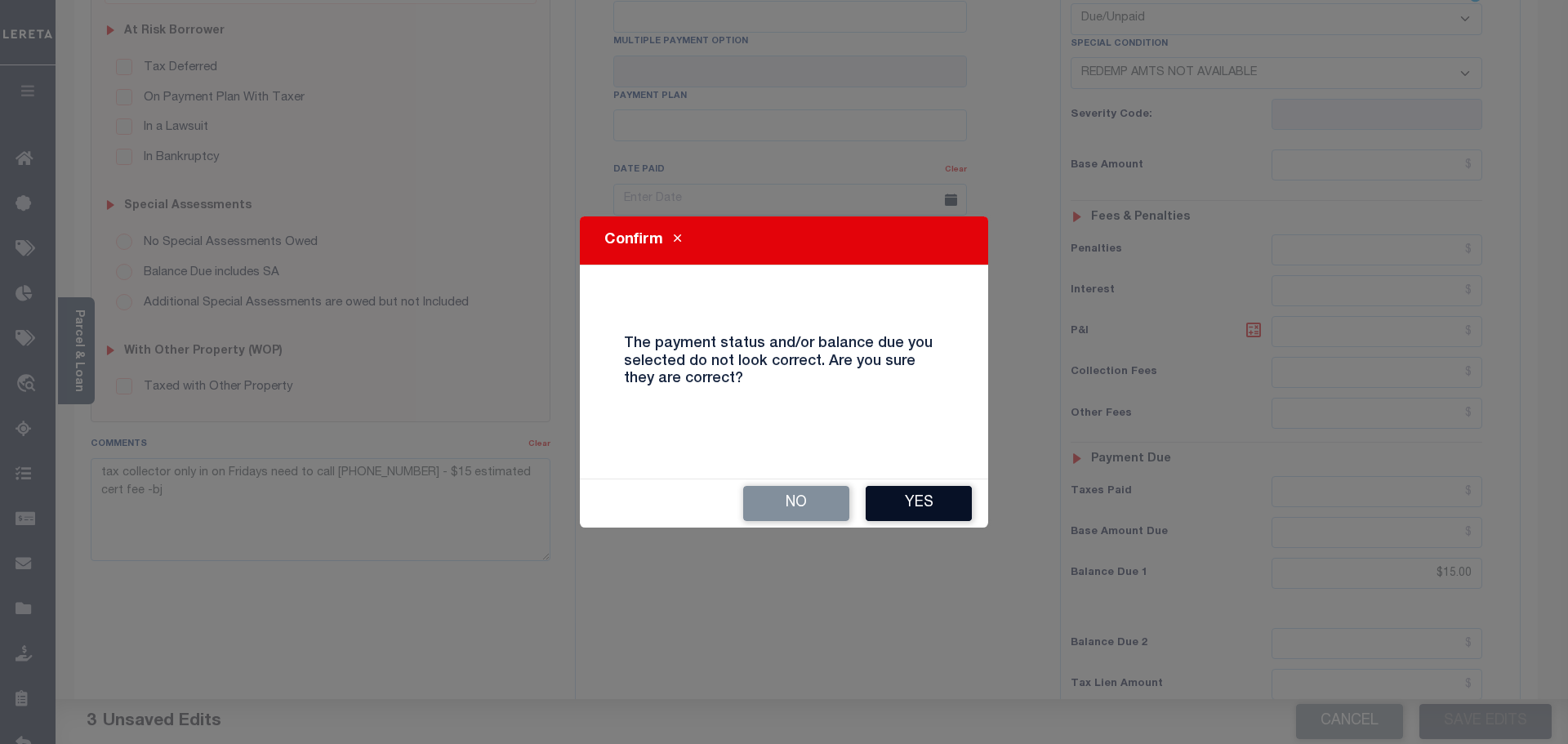
click at [935, 488] on button "Yes" at bounding box center [918, 503] width 106 height 35
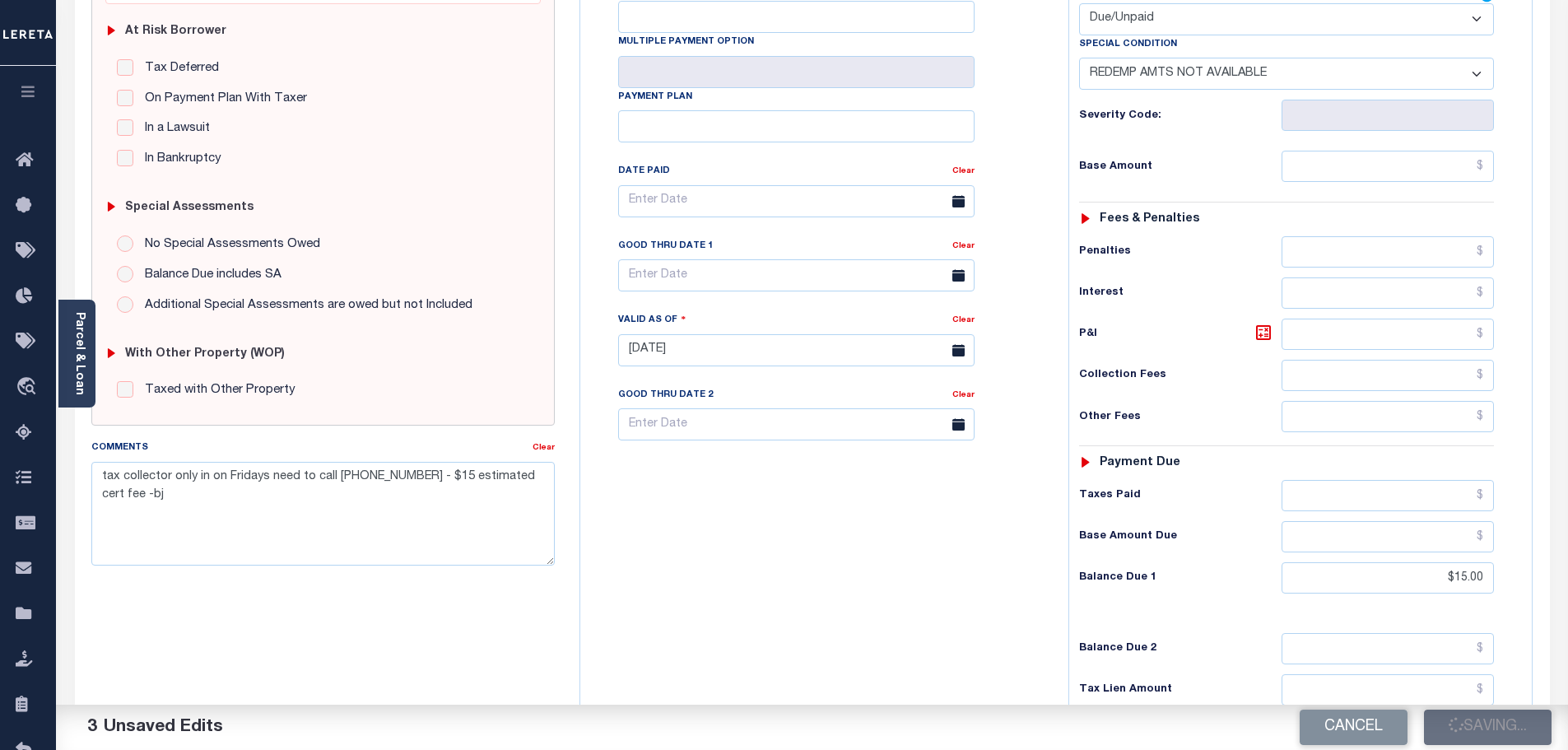
checkbox input "false"
type input "$15"
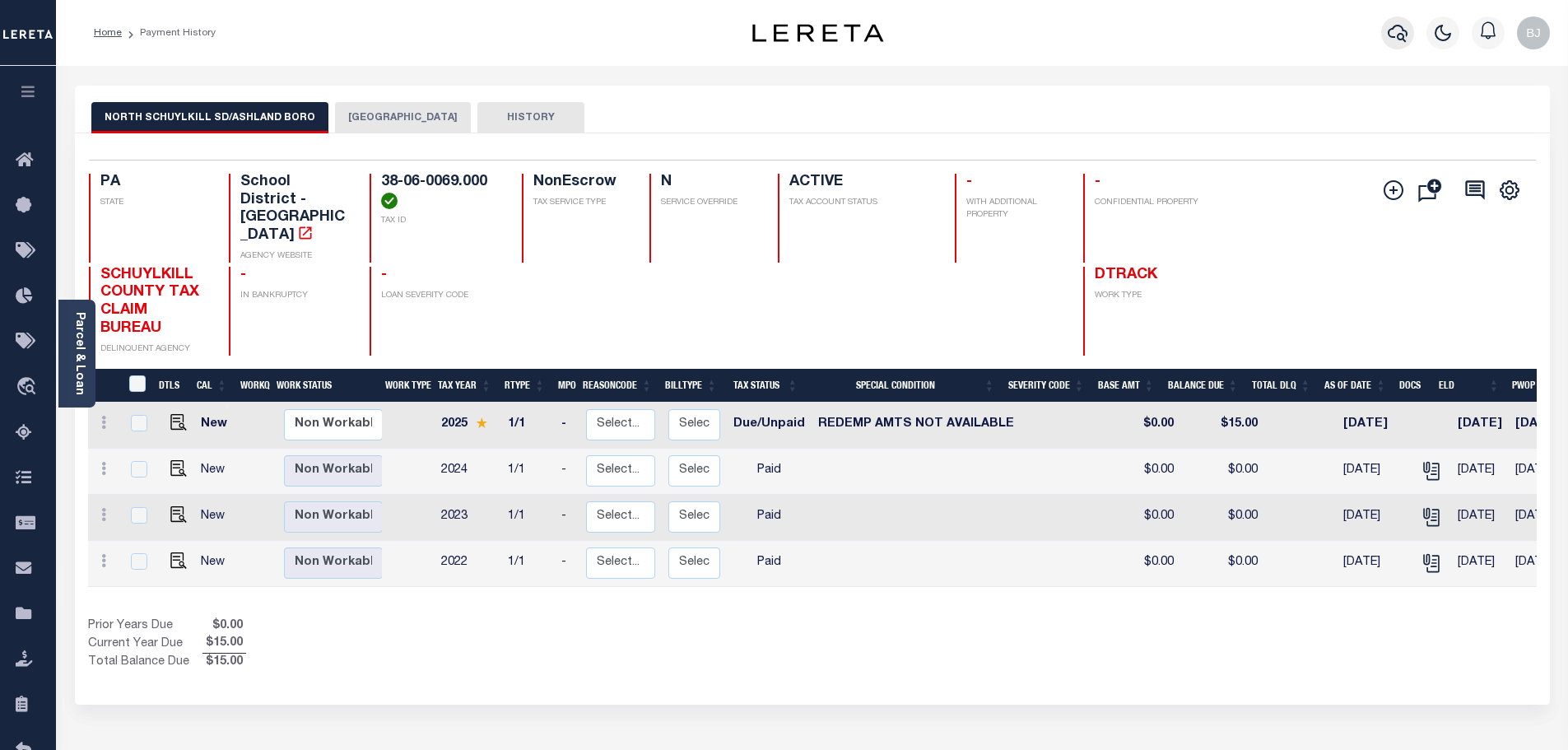
click at [1405, 37] on icon "button" at bounding box center [1398, 33] width 20 height 20
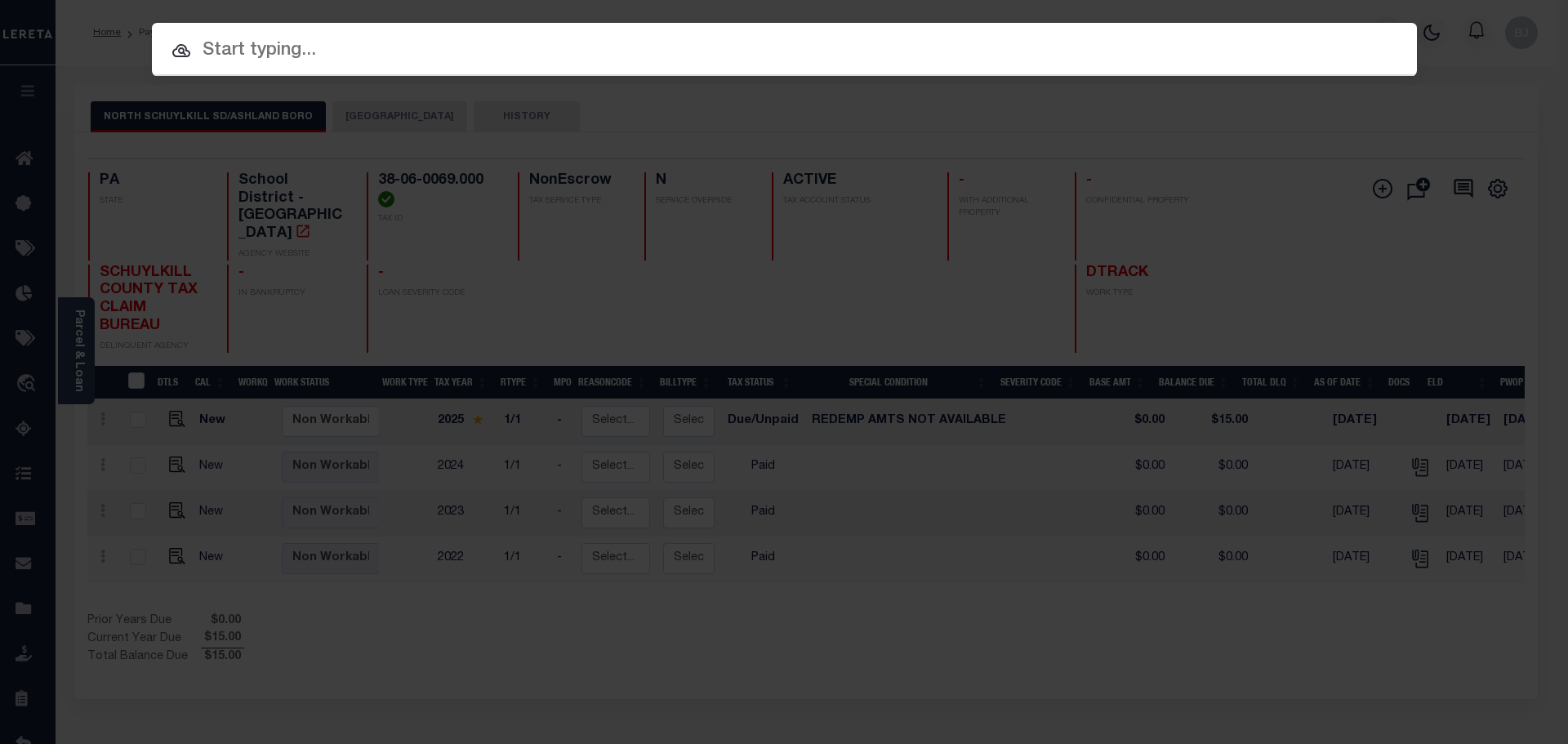
paste input "10010364"
type input "10010364"
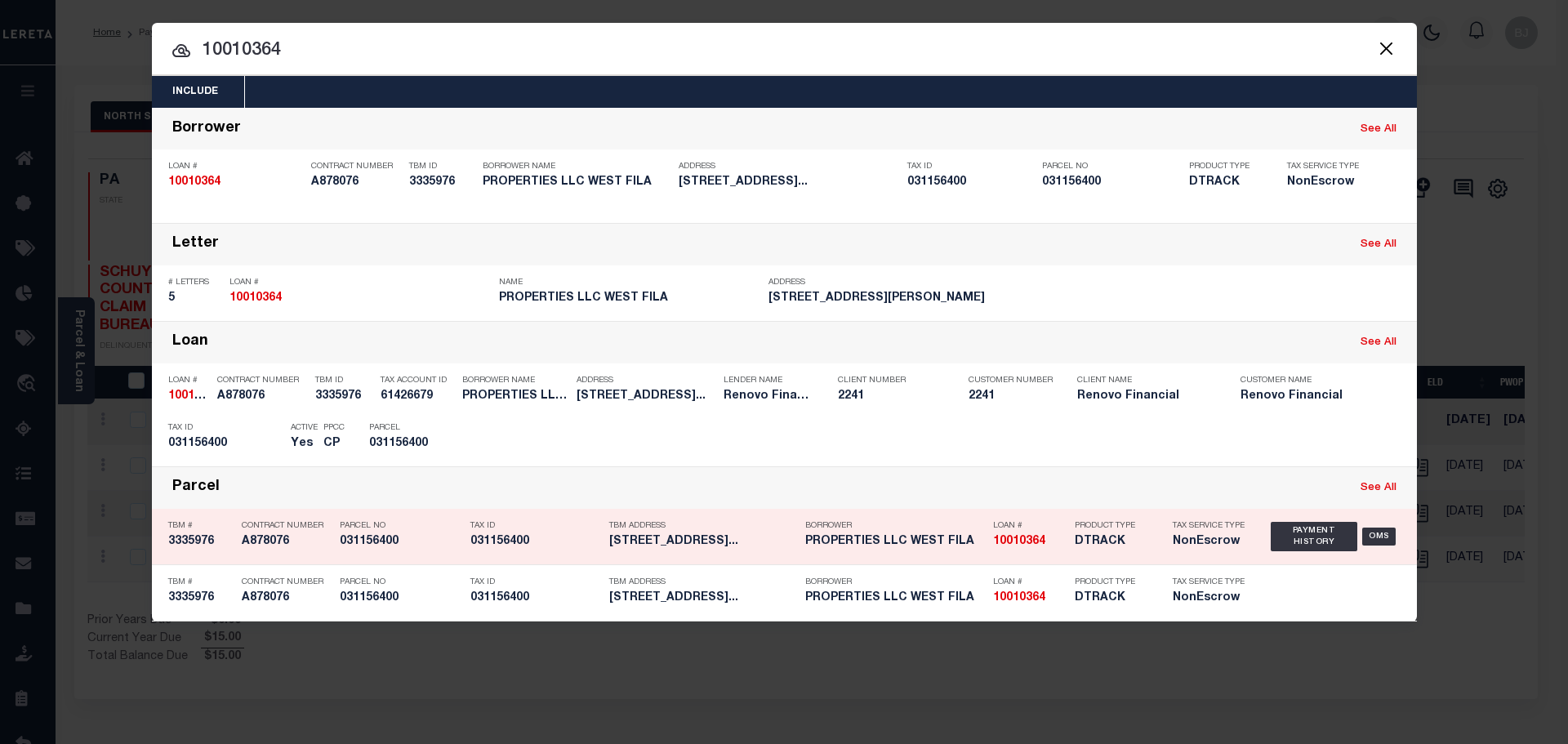
click at [480, 476] on div "Parcel See All" at bounding box center [784, 488] width 1265 height 42
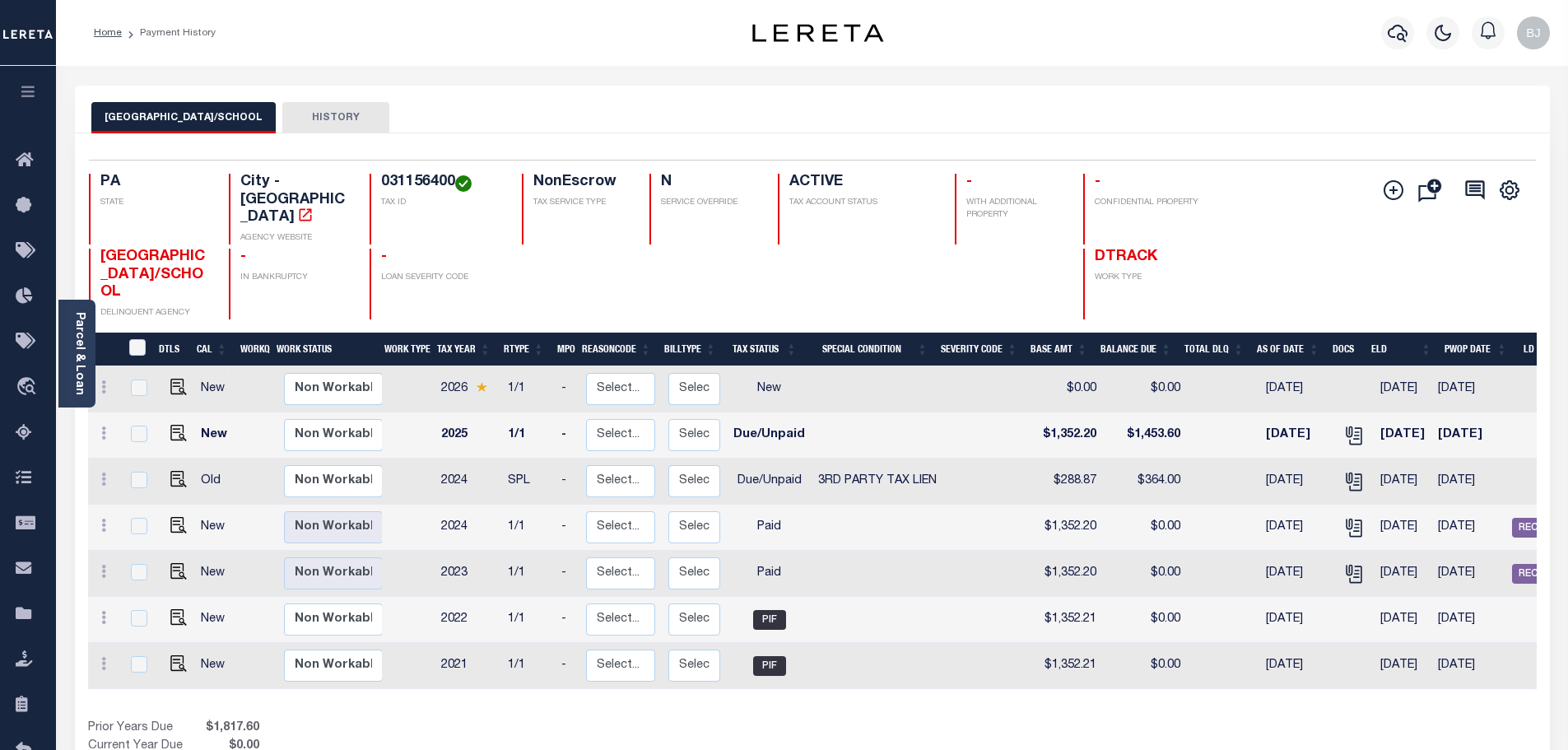
click at [1376, 20] on div at bounding box center [1397, 33] width 45 height 58
click at [1401, 43] on icon "button" at bounding box center [1398, 33] width 20 height 20
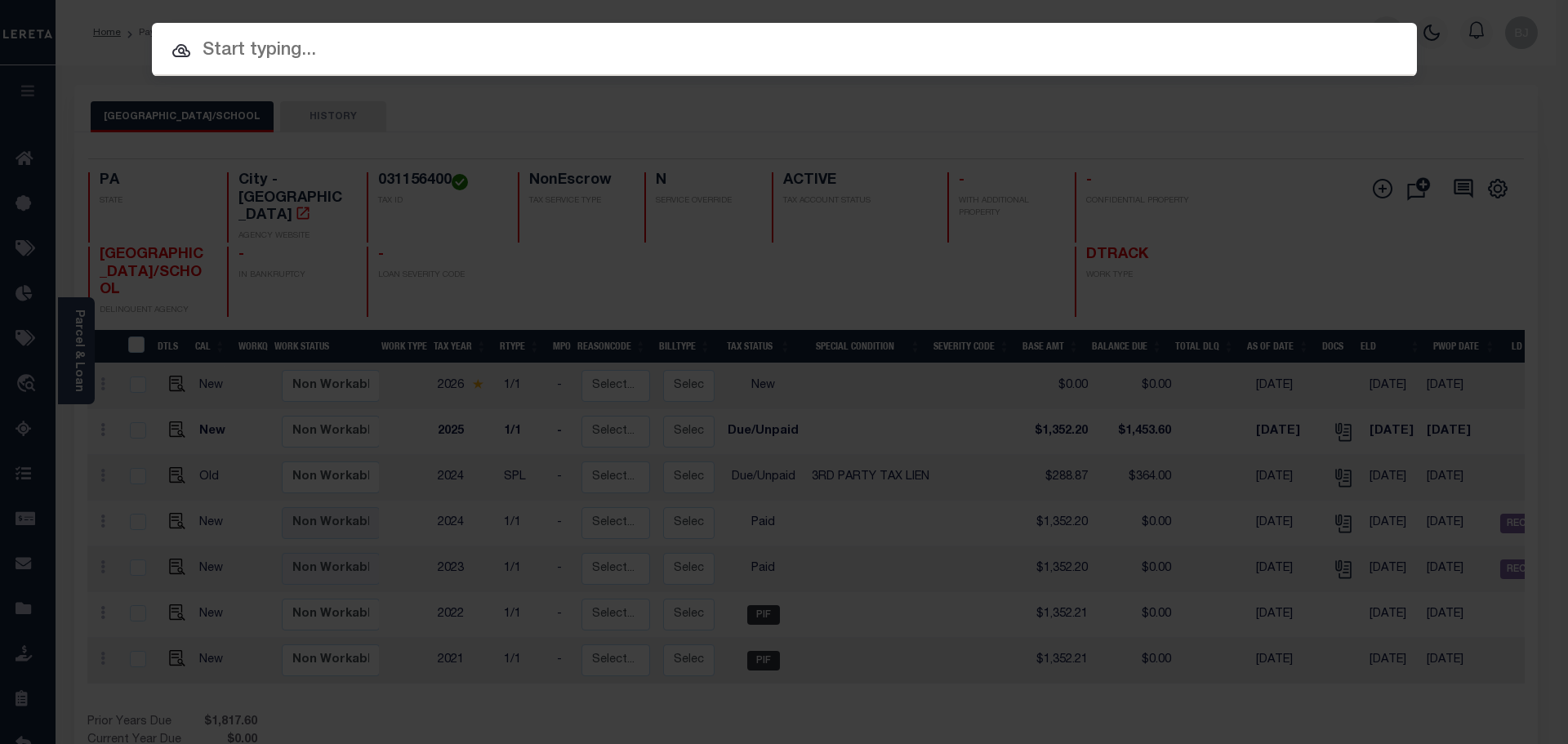
paste input "10010364"
type input "10010364"
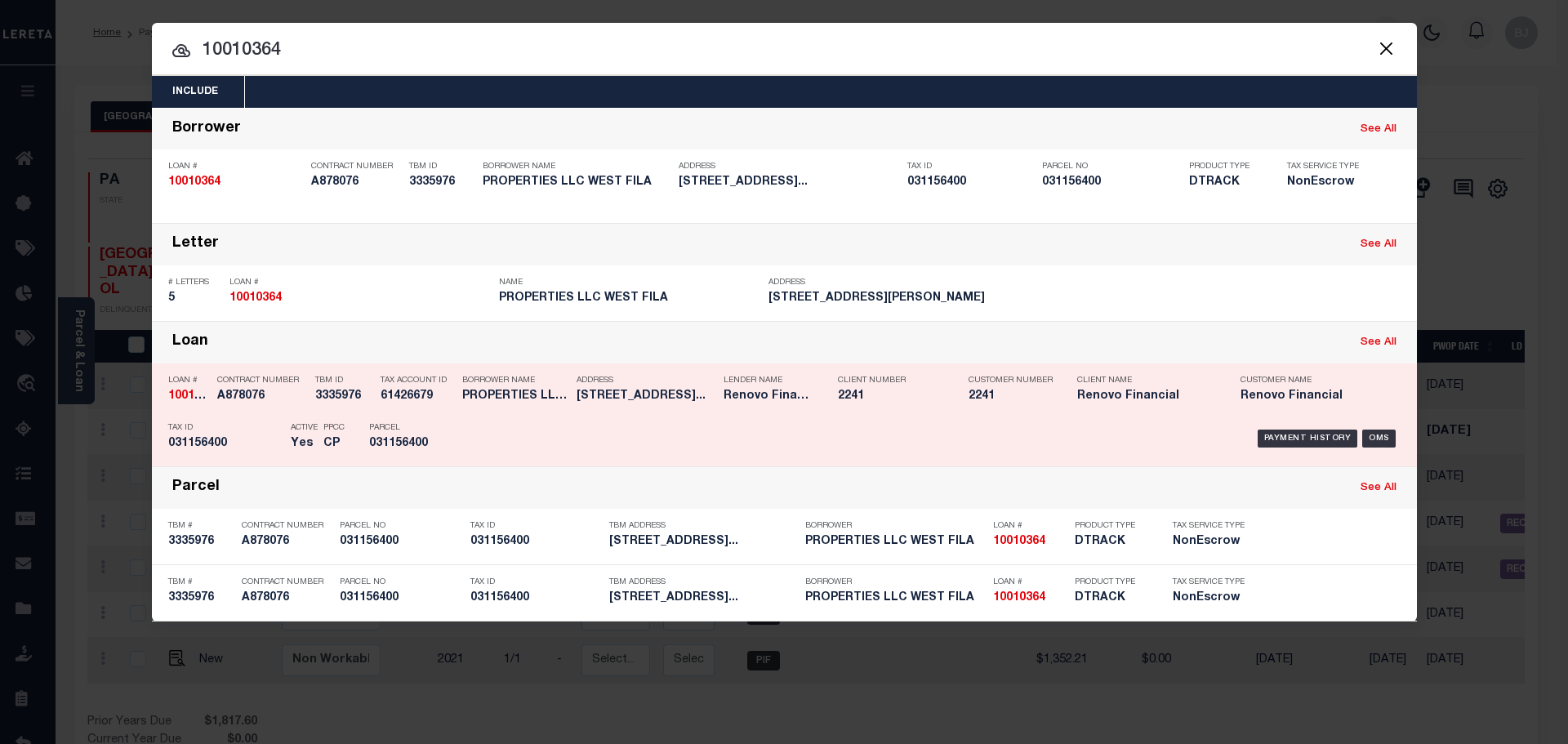
click at [463, 408] on div "Borrower Name PROPERTIES LLC WEST FILA" at bounding box center [515, 392] width 106 height 48
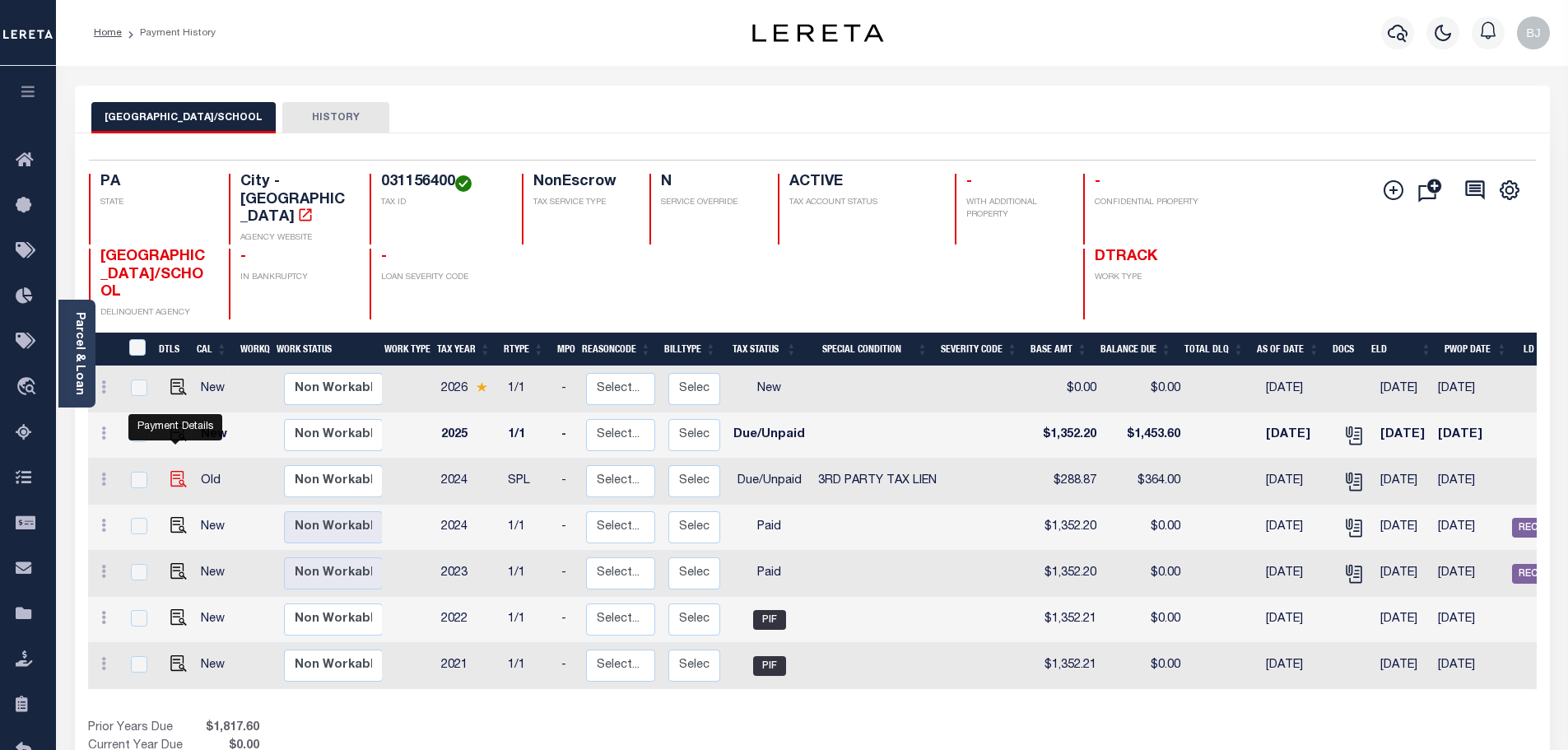
click at [175, 471] on img "" at bounding box center [178, 478] width 16 height 16
checkbox input "true"
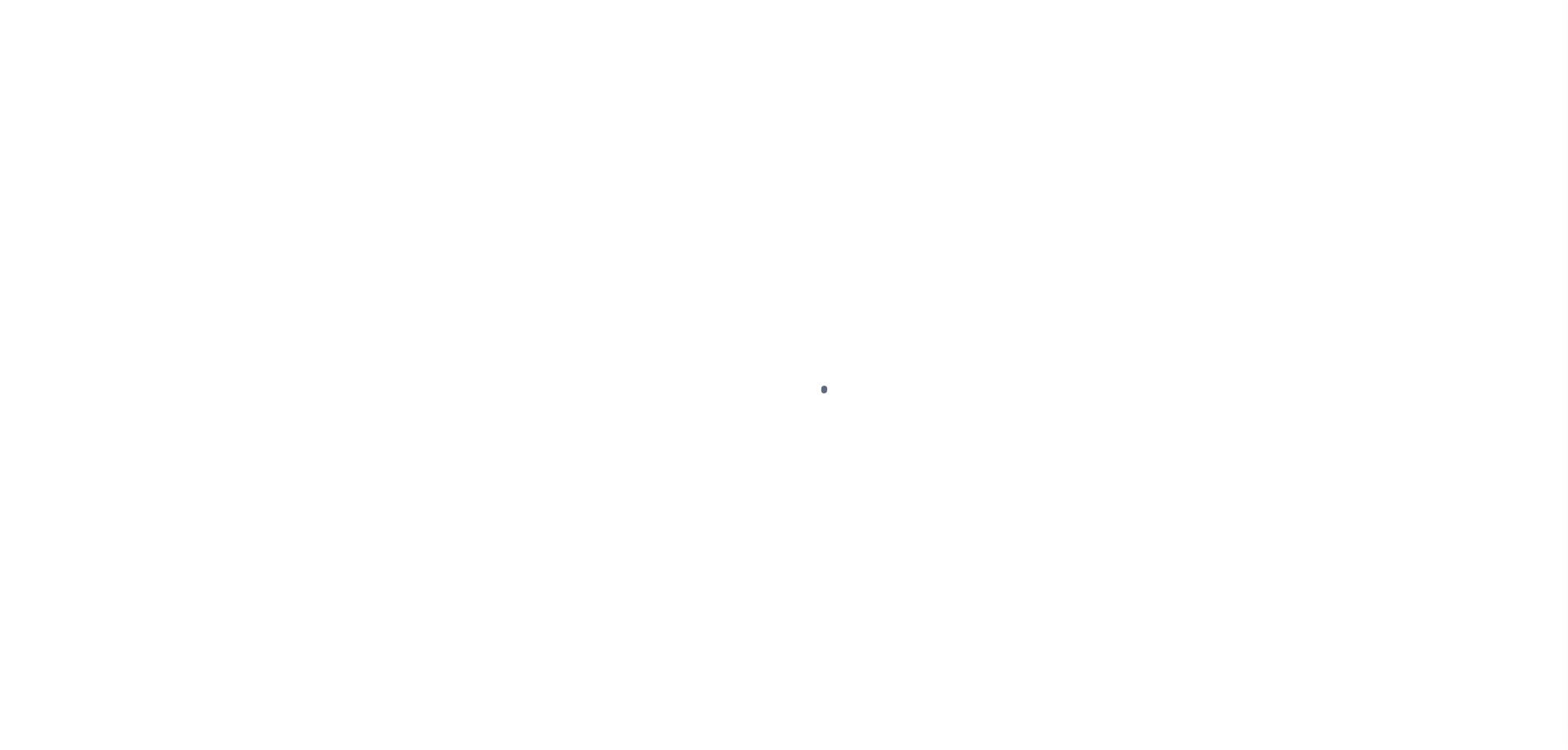
select select "DUE"
select select "20"
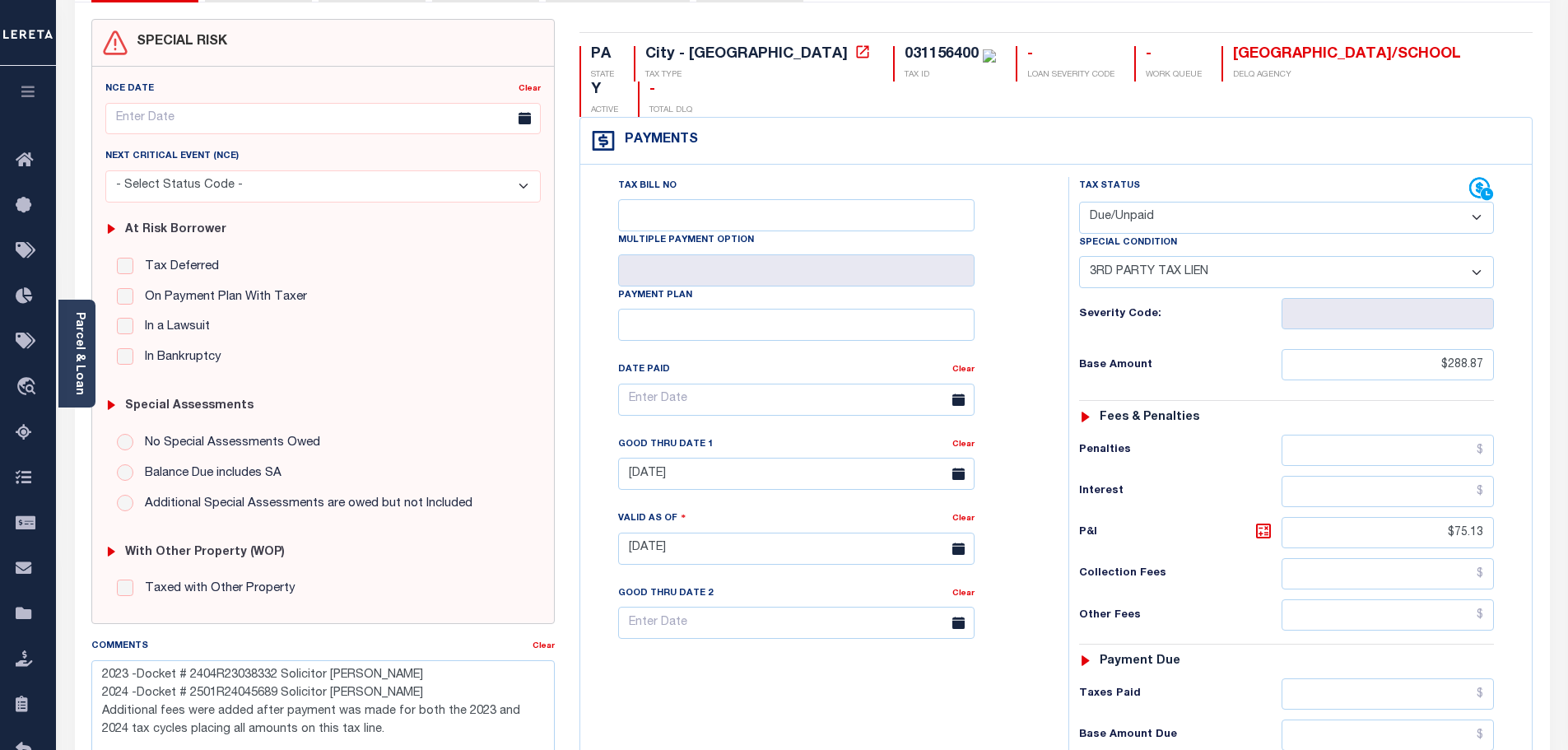
scroll to position [247, 0]
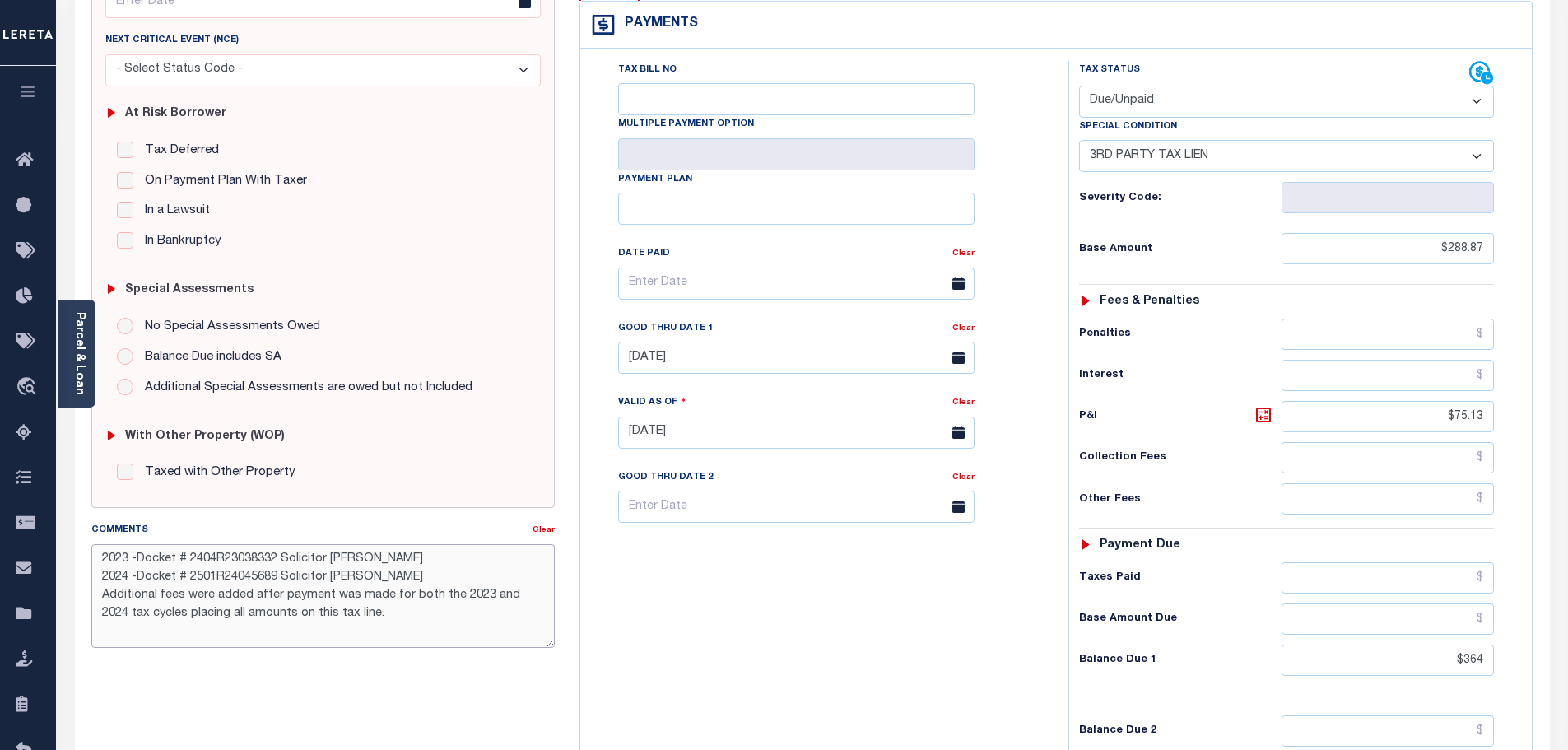
click at [363, 617] on textarea "2023 -Docket # 2404R23038332 Solicitor Renee Garcia 2024 -Docket # 2501R2404568…" at bounding box center [323, 595] width 464 height 104
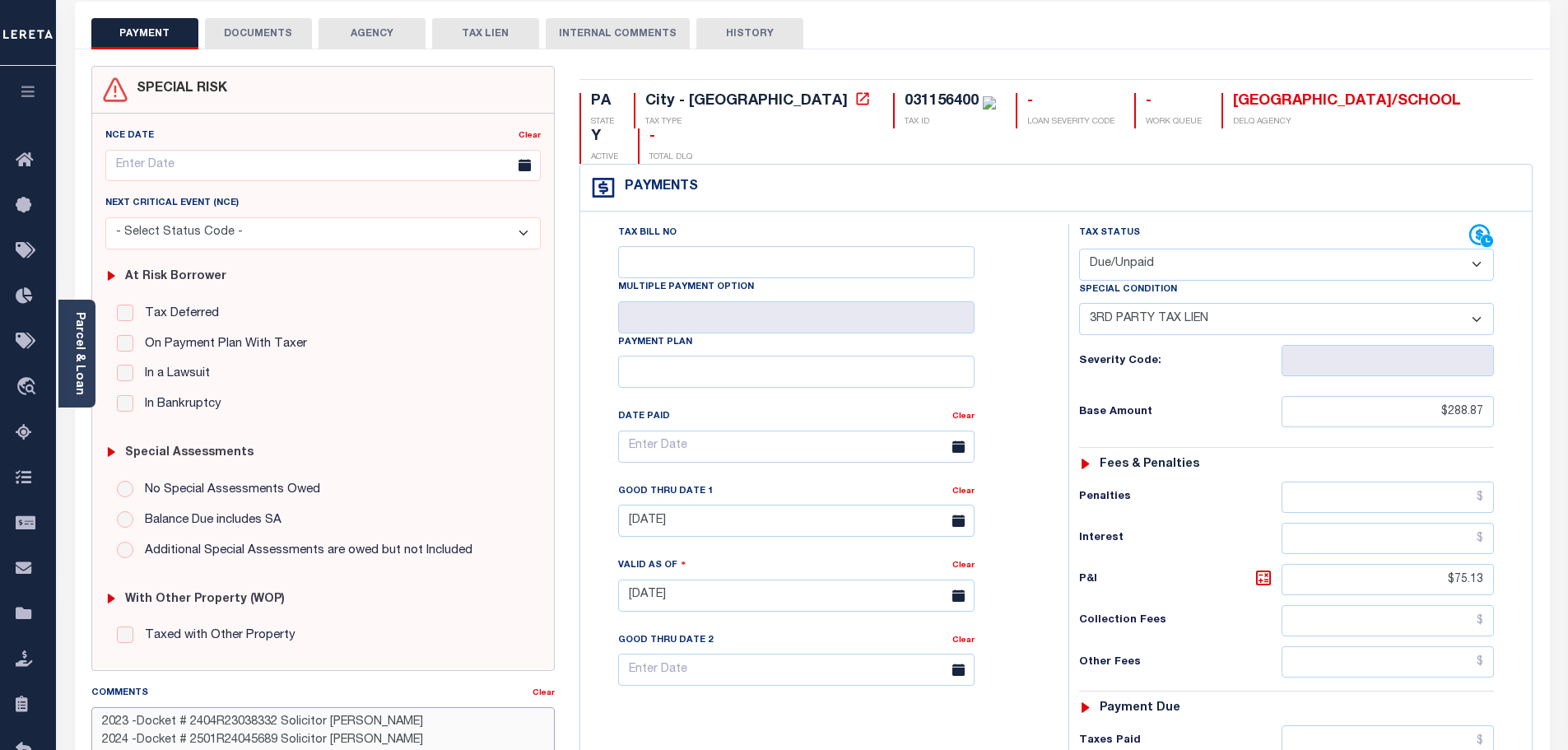
scroll to position [83, 0]
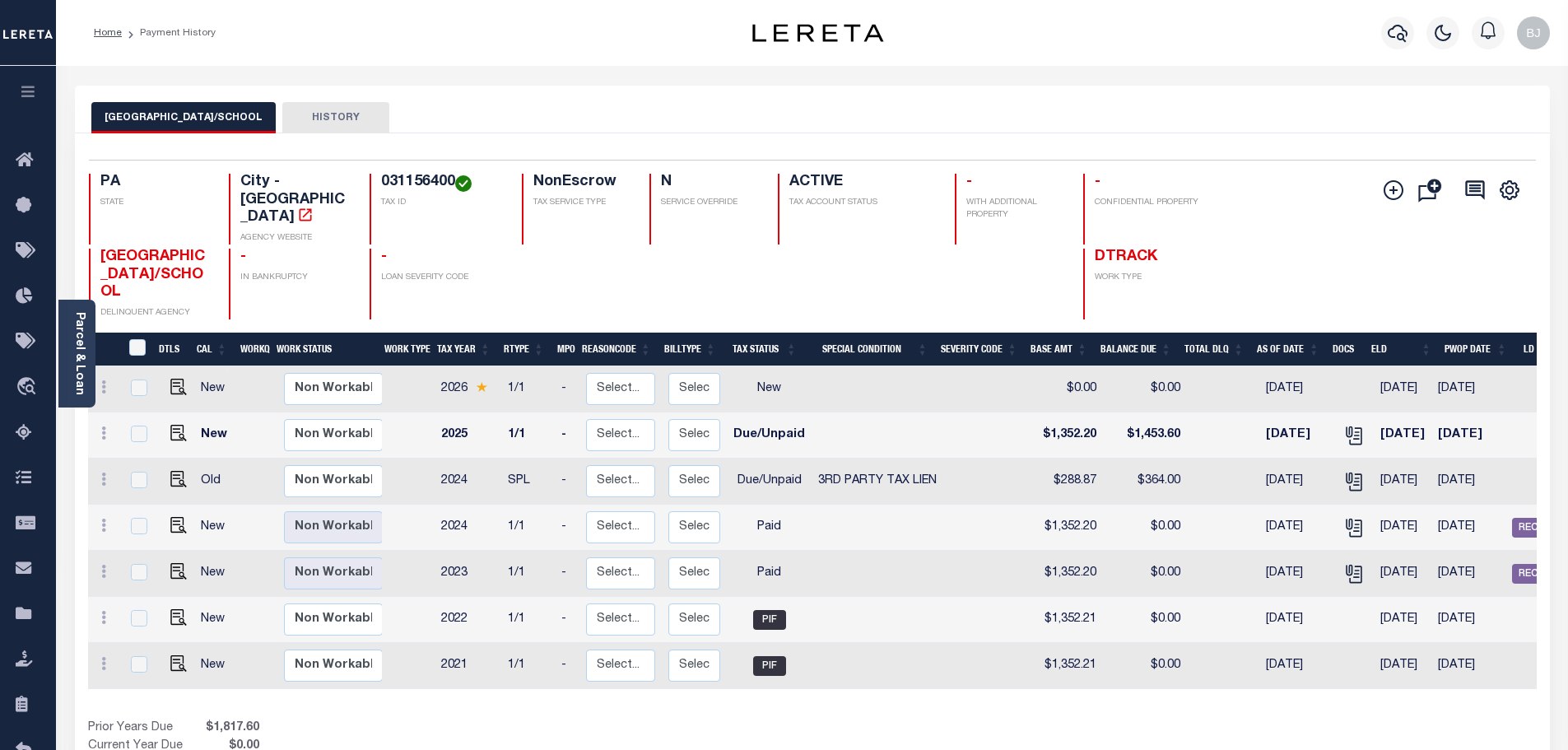
click at [551, 156] on div "Selected 7 Results 1 Items per page 25 50 100 PA STATE City - PA" at bounding box center [812, 471] width 1475 height 674
click at [1404, 37] on icon "button" at bounding box center [1398, 34] width 20 height 17
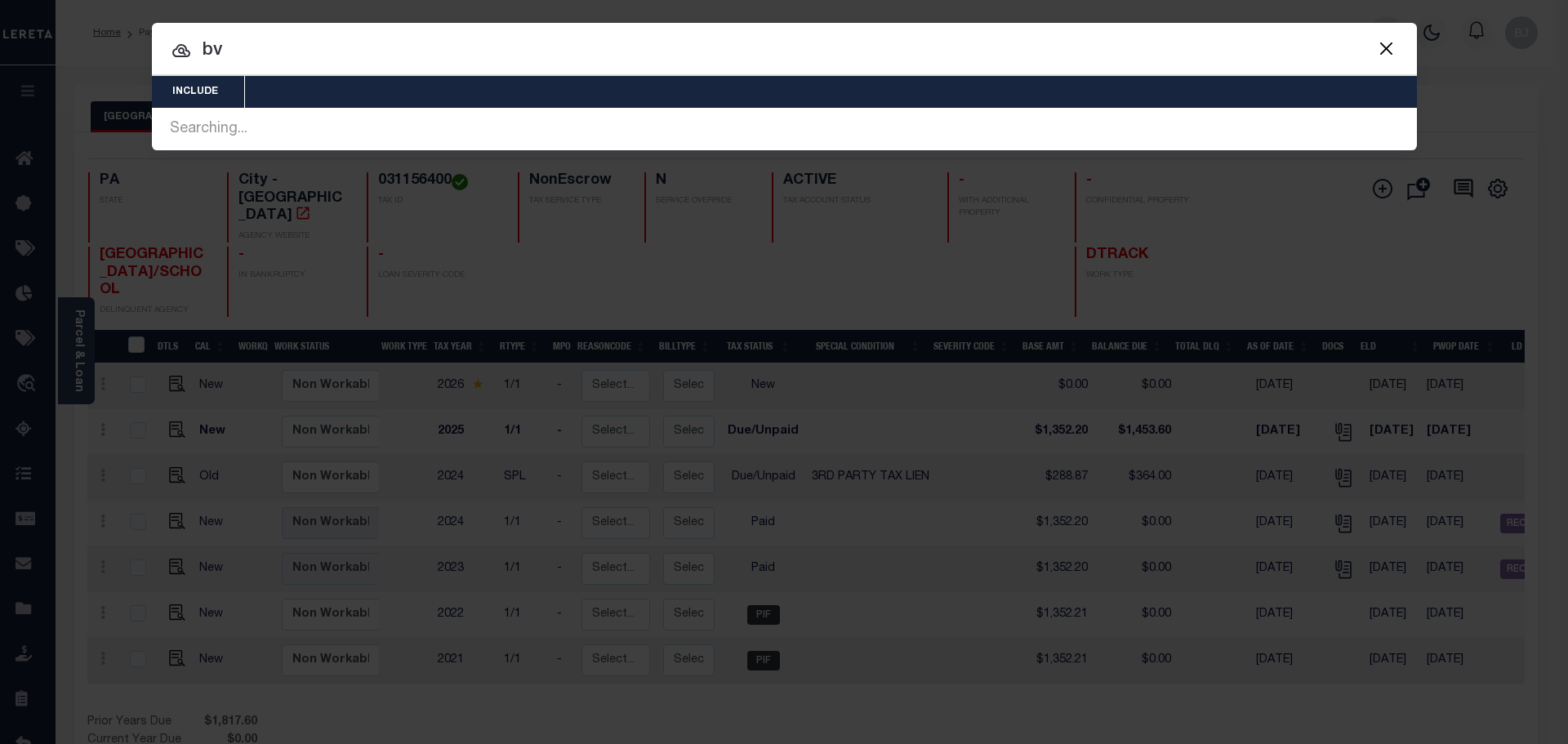
type input "b"
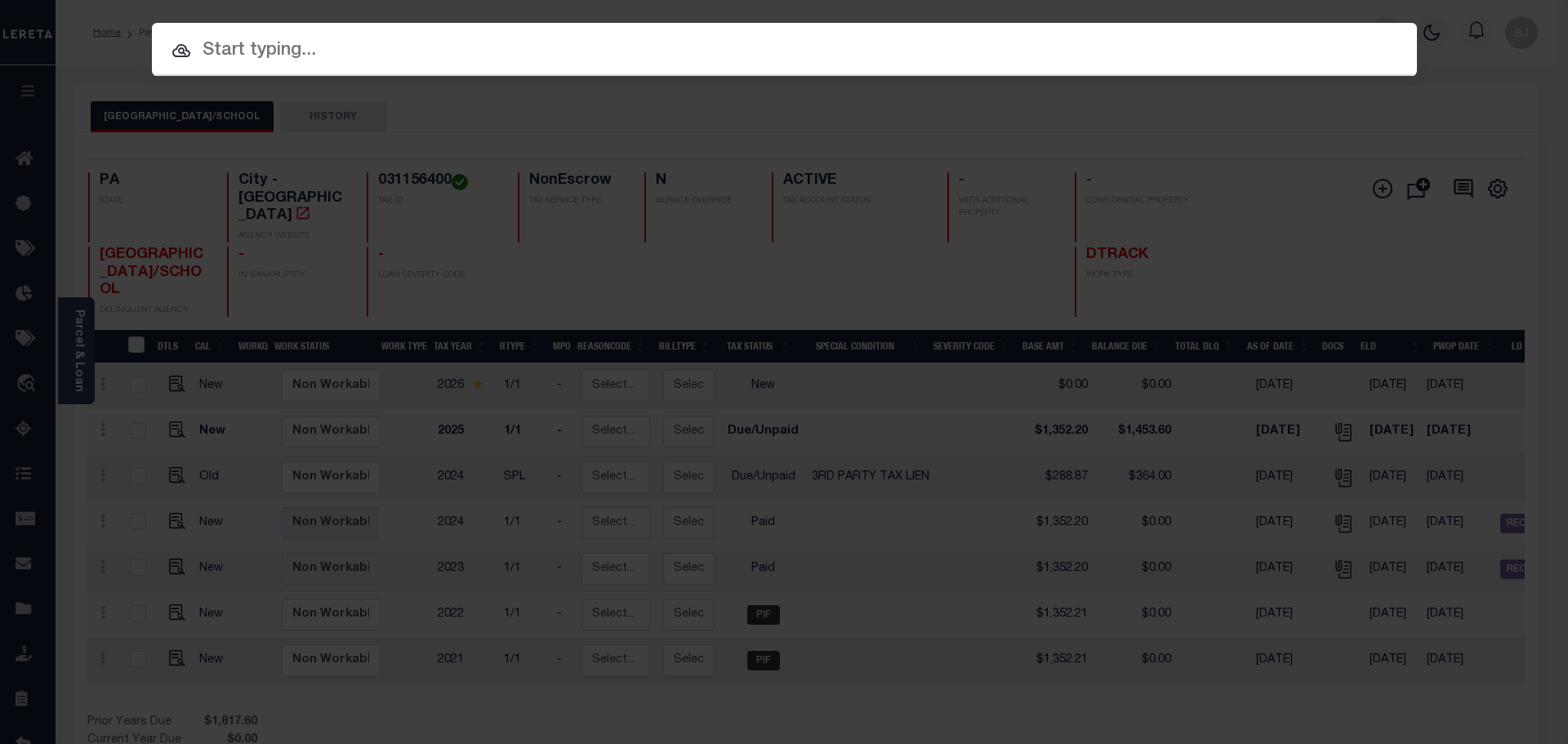
paste input "11473"
type input "11473"
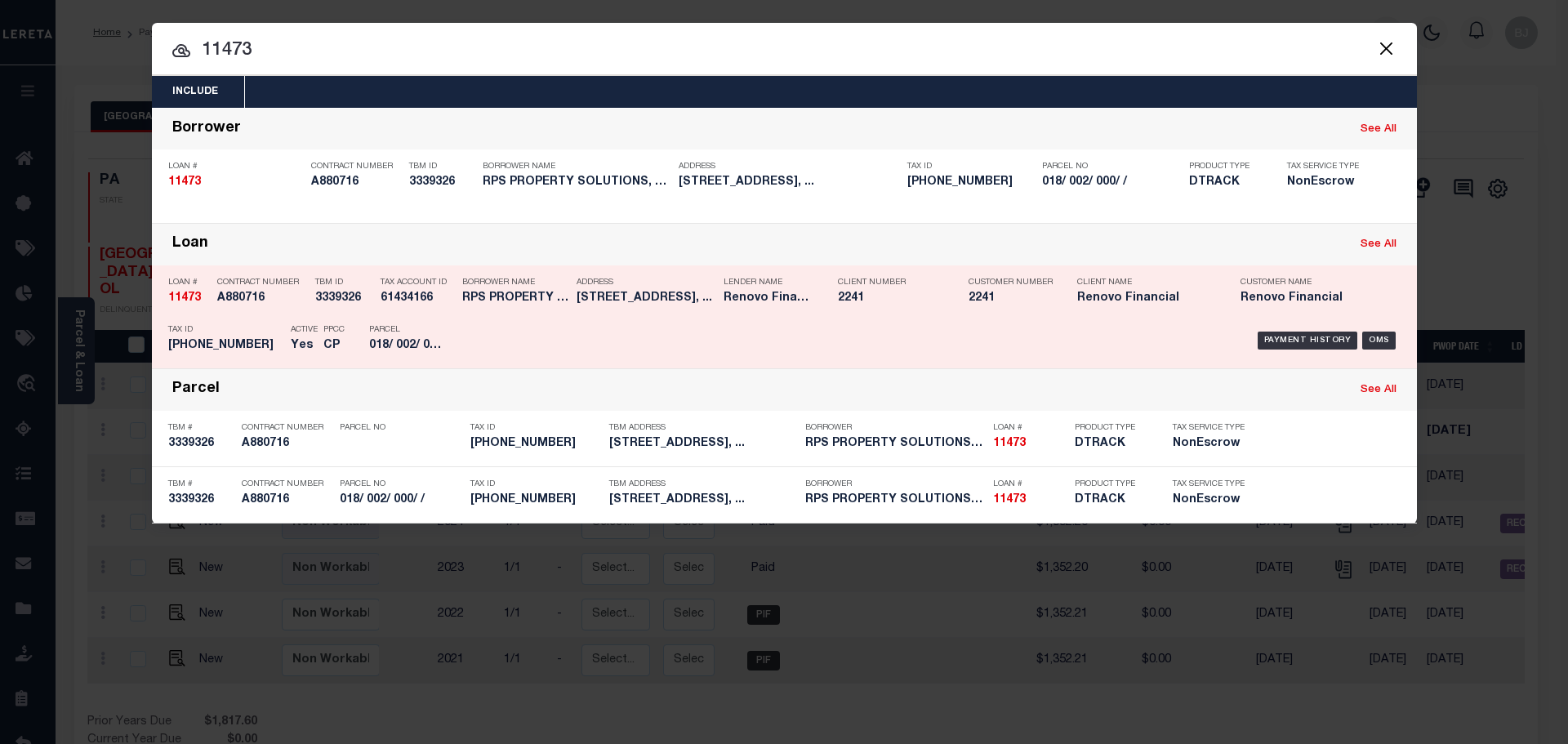
click at [471, 311] on div "Borrower Name RPS PROPERTY SOLUTIONS, LLC" at bounding box center [515, 293] width 106 height 48
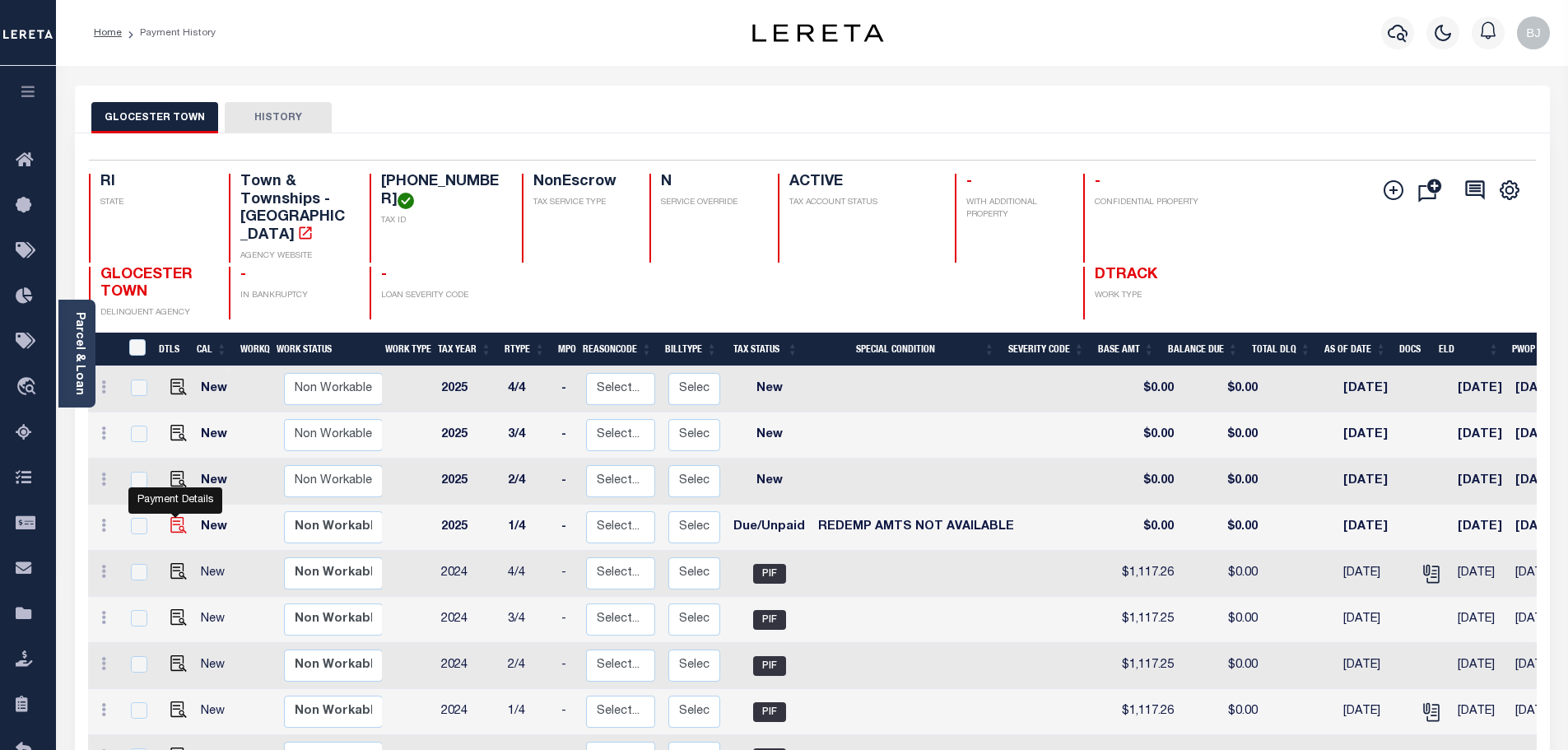
click at [178, 517] on img "" at bounding box center [178, 524] width 16 height 16
checkbox input "true"
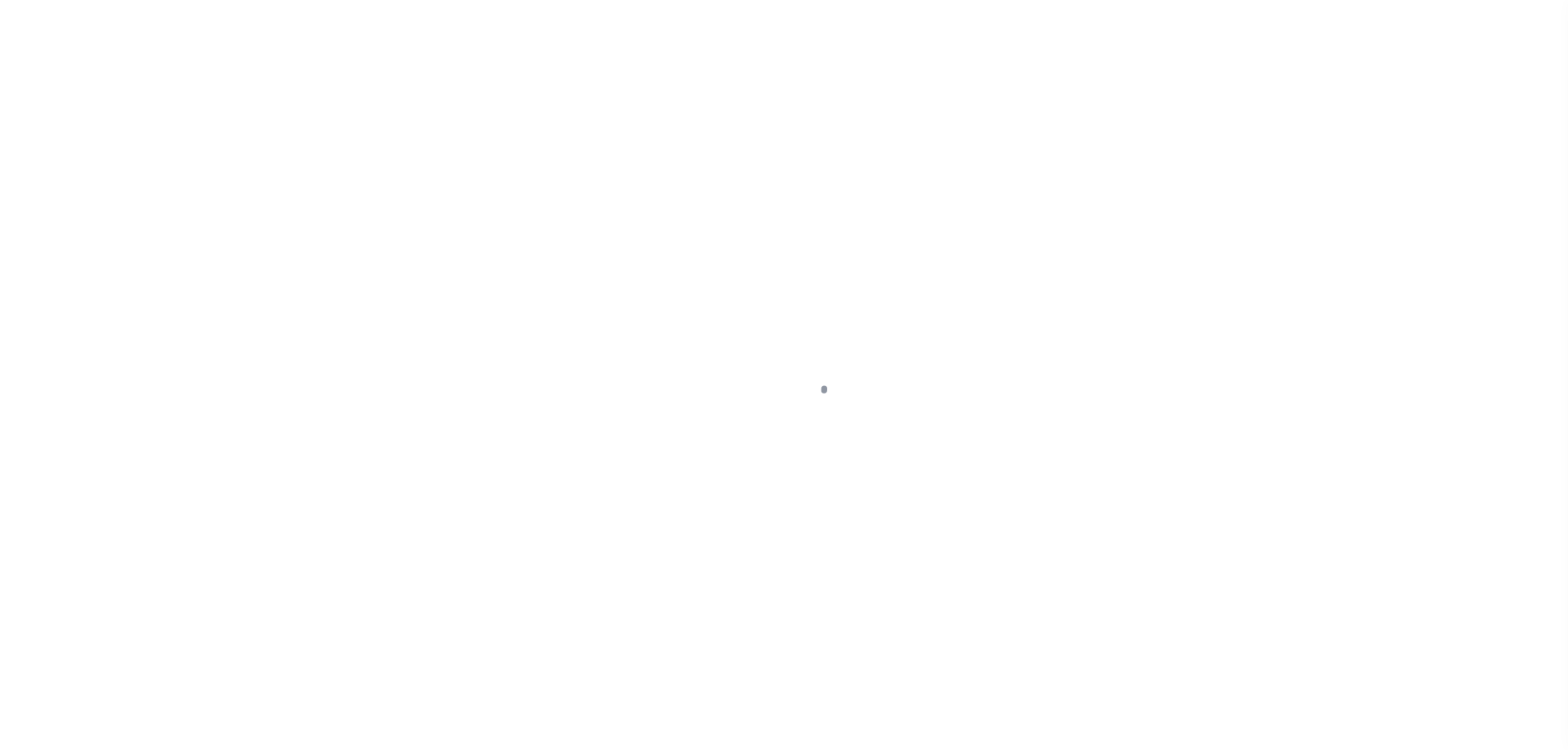
select select "DUE"
select select "24"
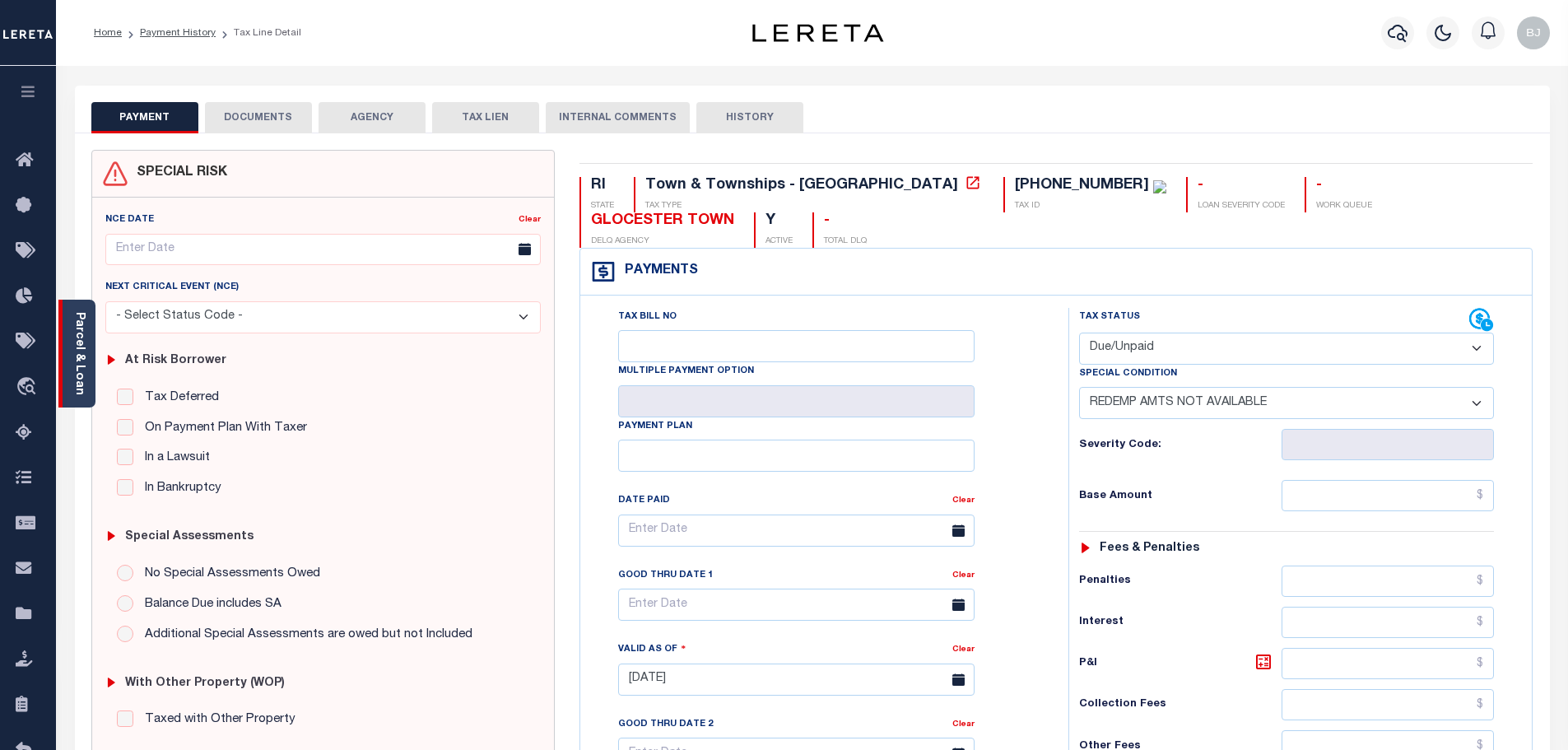
click at [74, 326] on link "Parcel & Loan" at bounding box center [79, 353] width 12 height 84
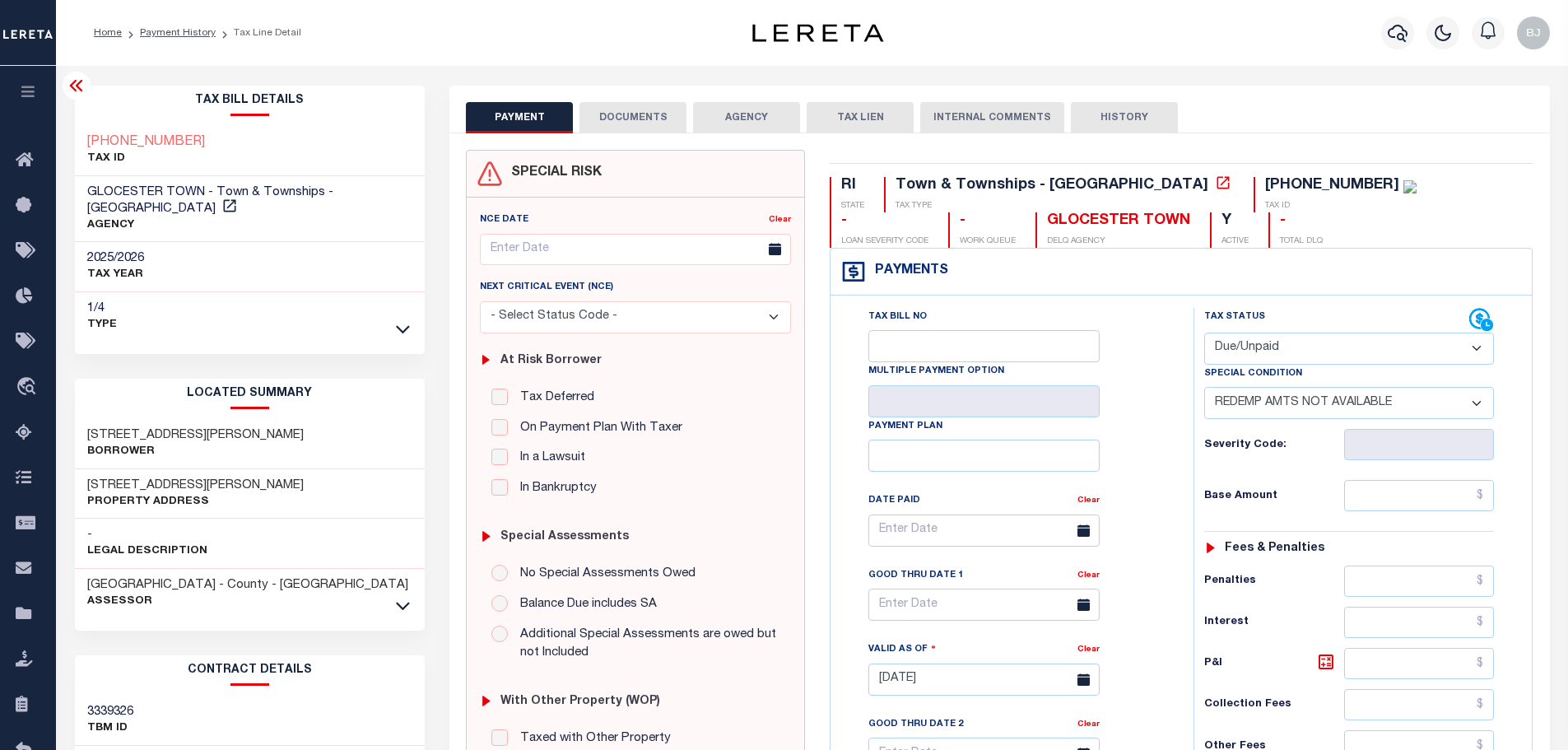
click at [1335, 357] on select "- Select Status Code - Open Due/Unpaid Paid Incomplete No Tax Due Internal Refu…" at bounding box center [1349, 348] width 290 height 32
select select "PYD"
click at [1204, 333] on select "- Select Status Code - Open Due/Unpaid Paid Incomplete No Tax Due Internal Refu…" at bounding box center [1349, 348] width 290 height 32
select select "0"
type input "[DATE]"
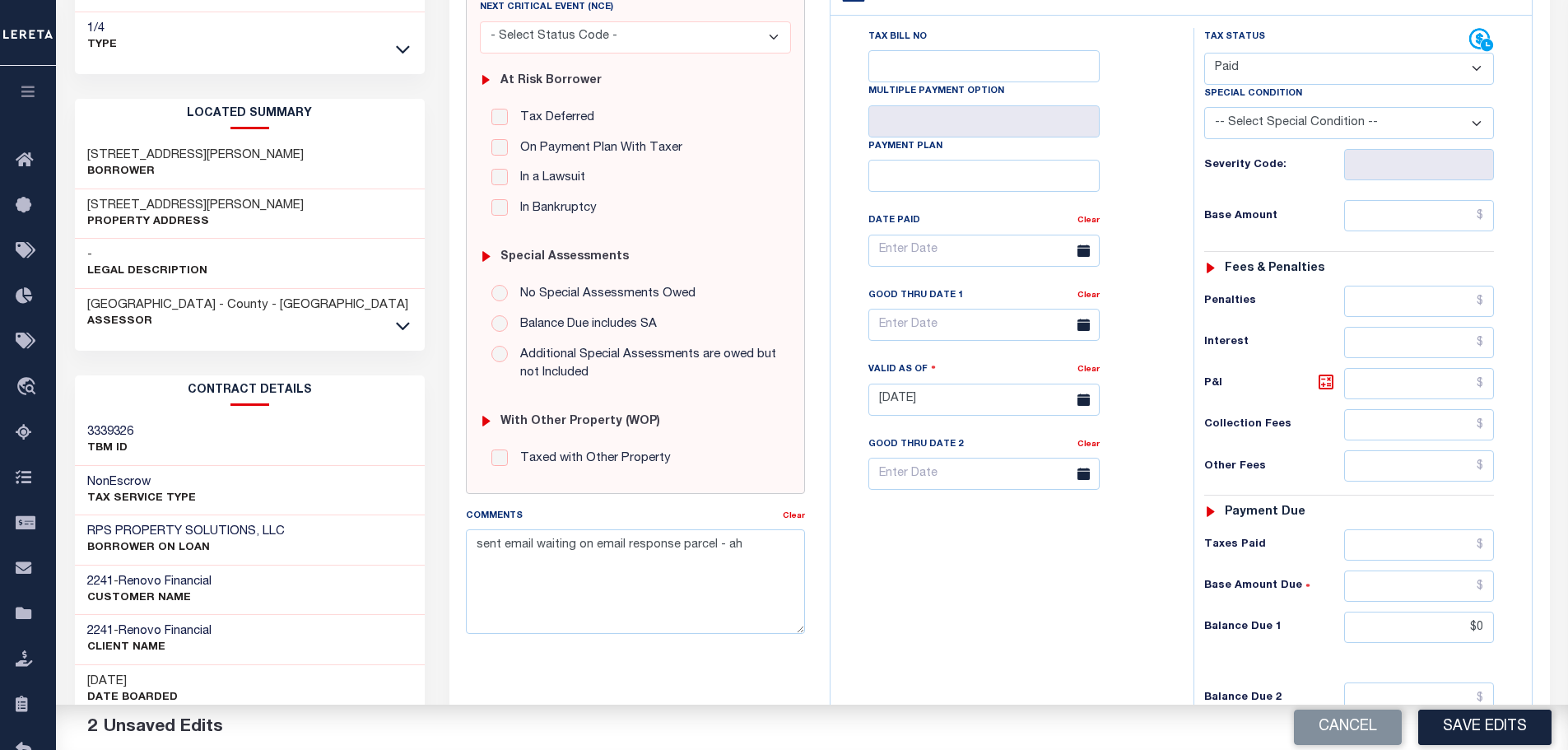
scroll to position [411, 0]
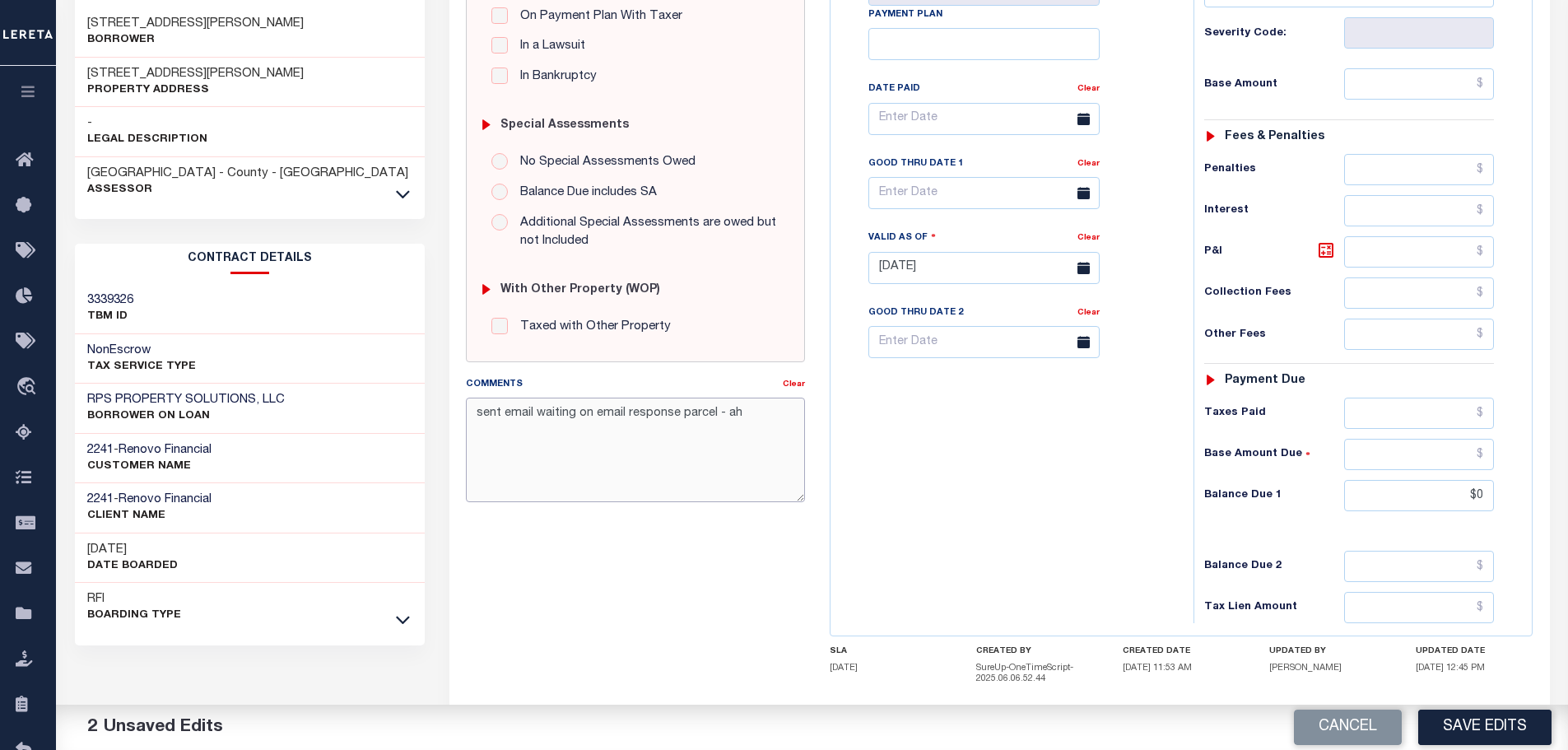
drag, startPoint x: 770, startPoint y: 416, endPoint x: 347, endPoint y: 274, distance: 446.2
click at [354, 292] on div "Parcel & Loan Tax Bill Details 018-002-000 TAX ID AGENCY 2025/2026 TAX YEAR -" at bounding box center [812, 249] width 1500 height 1190
type textarea "Per Kim at the tax office this is paid - bj"
click at [1518, 728] on button "Save Edits" at bounding box center [1484, 727] width 134 height 36
checkbox input "false"
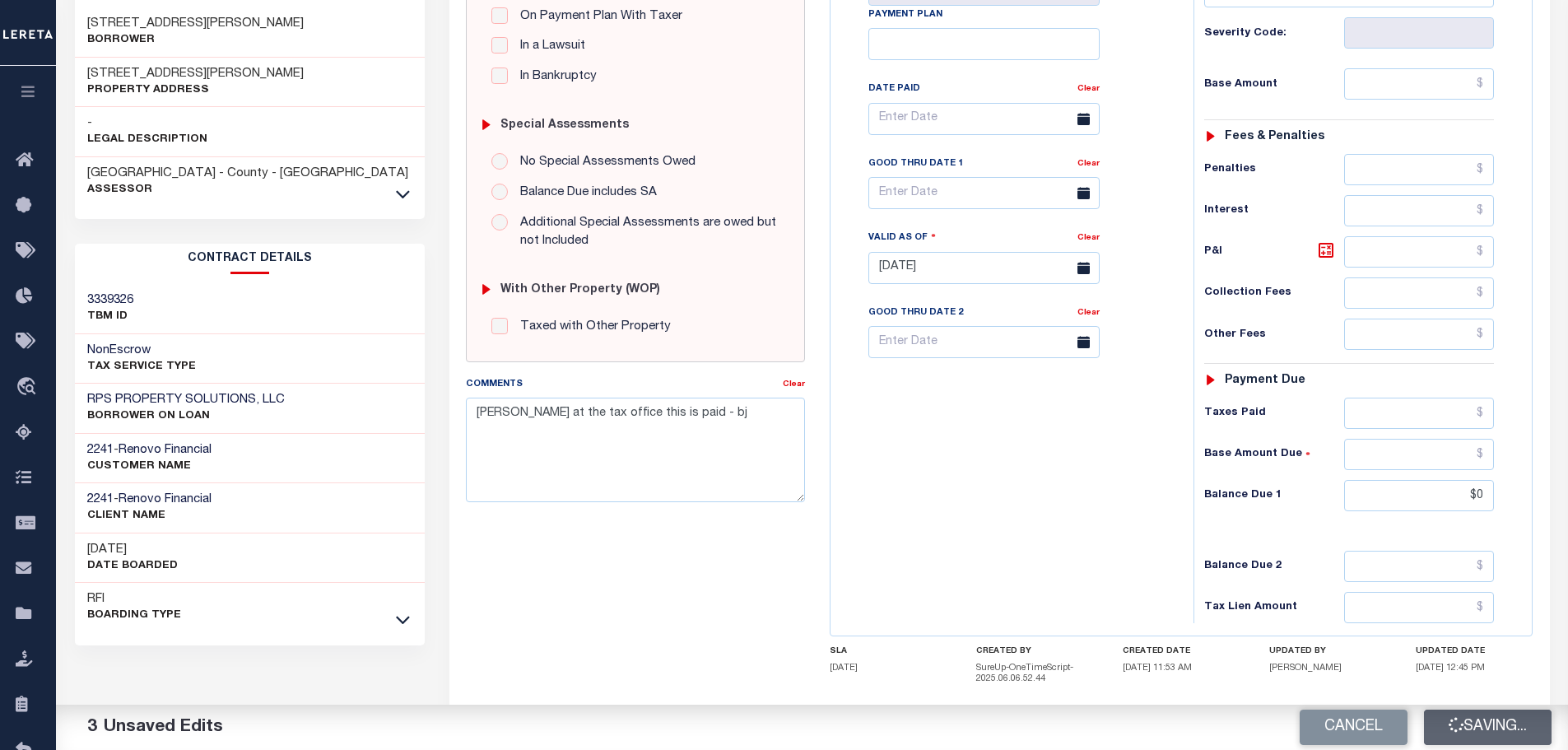
checkbox input "false"
type input "$0"
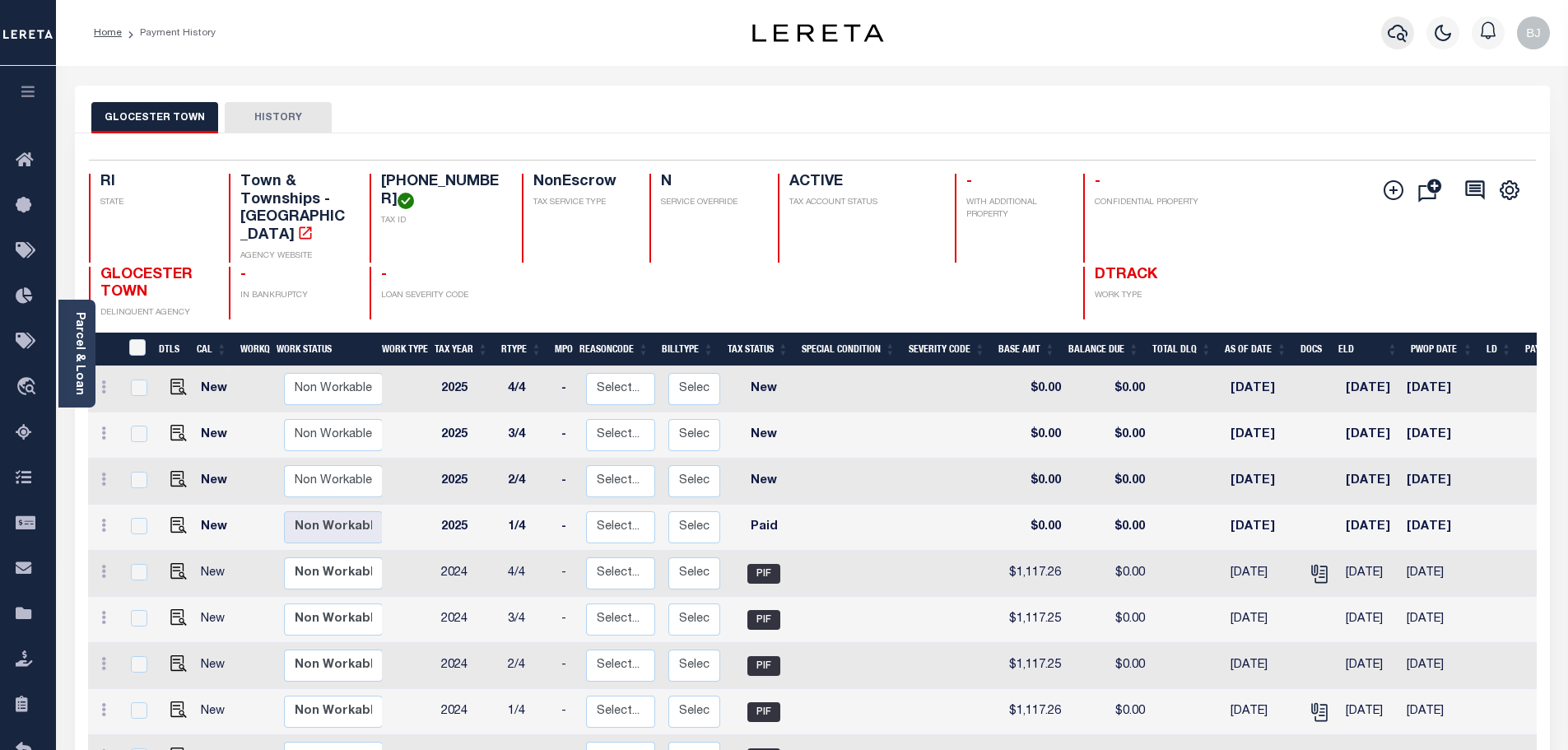
click at [1388, 37] on icon "button" at bounding box center [1398, 33] width 20 height 20
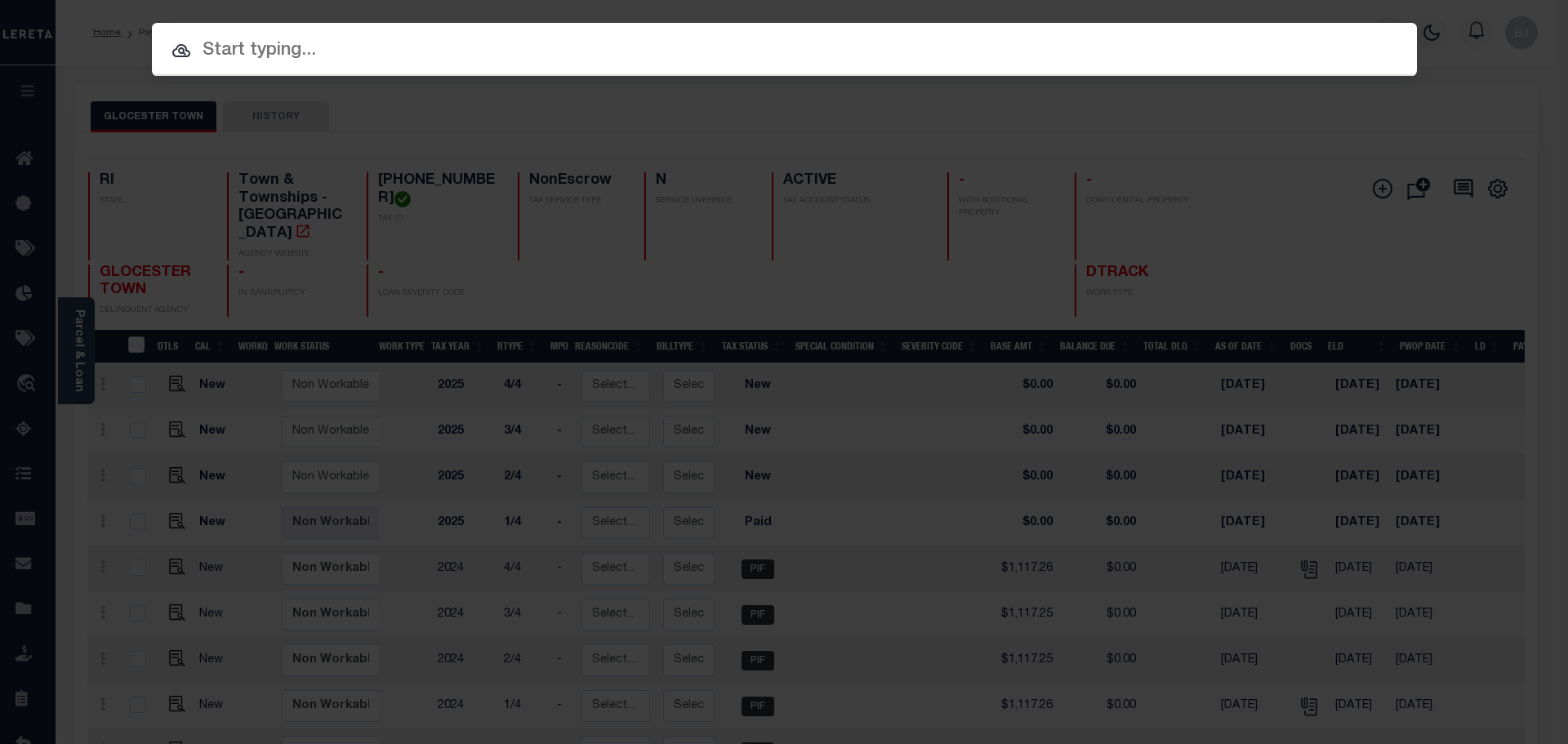
click at [601, 47] on input "text" at bounding box center [784, 51] width 1265 height 29
paste input "942200002569"
type input "942200002569"
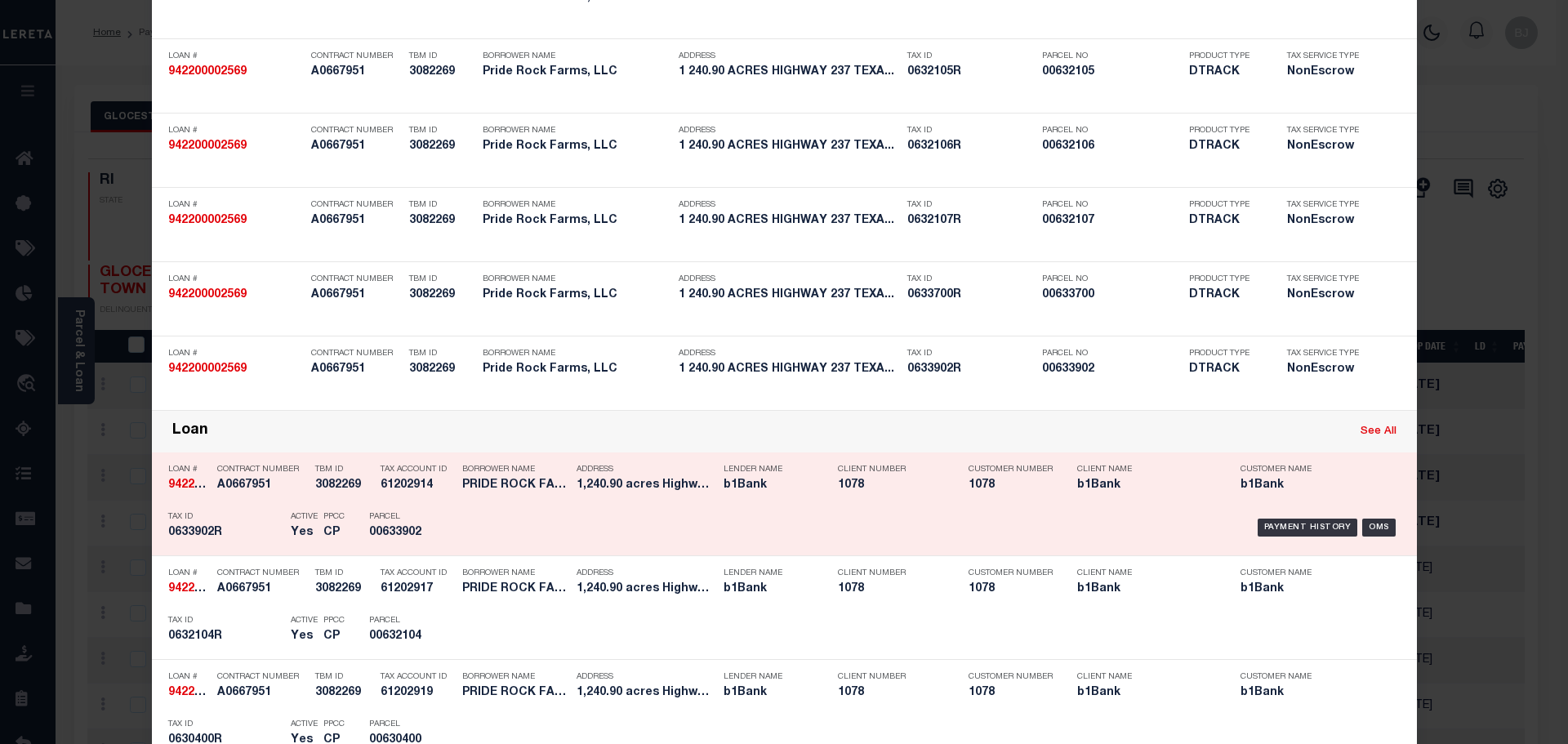
scroll to position [1633, 0]
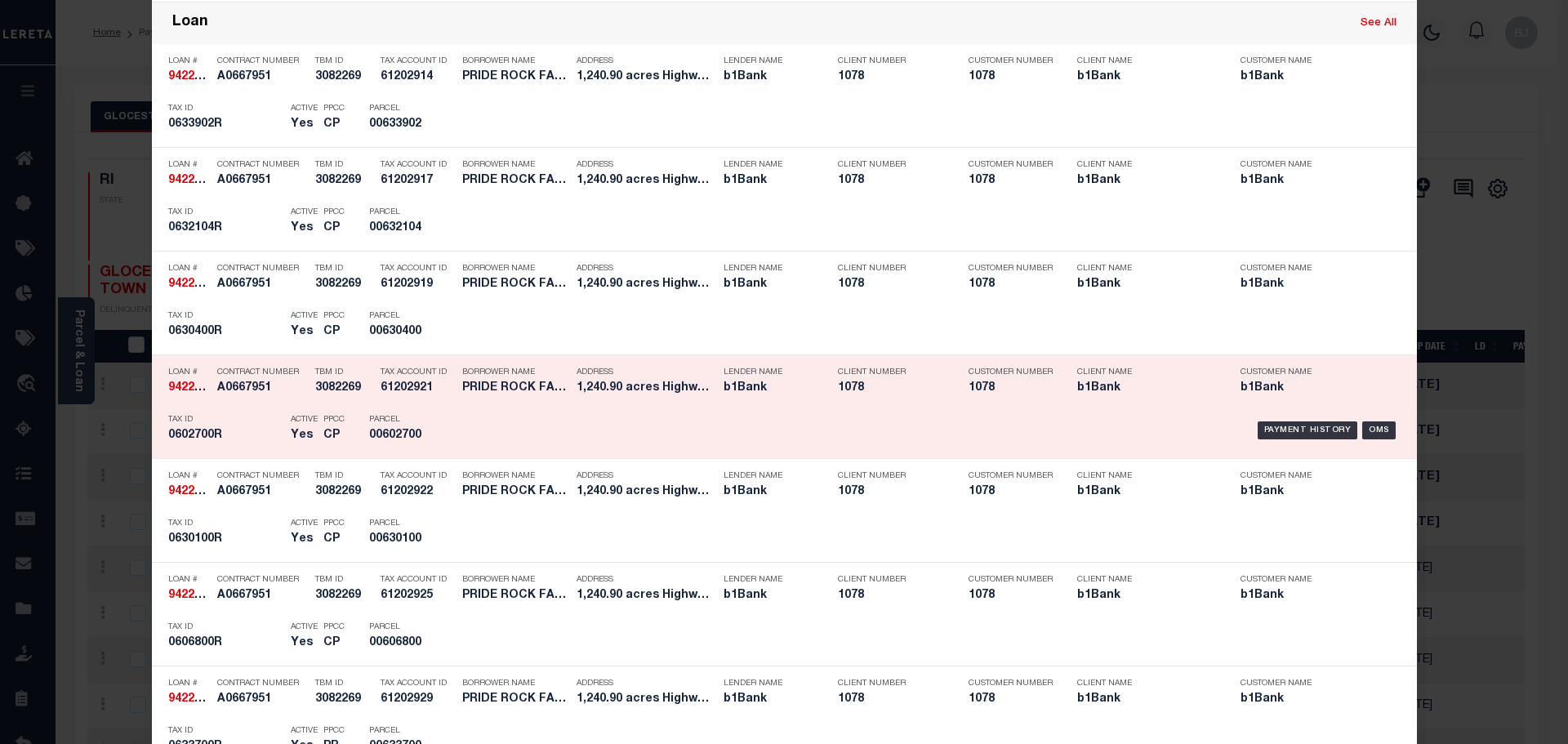
click at [434, 388] on h5 "61202921" at bounding box center [417, 388] width 73 height 14
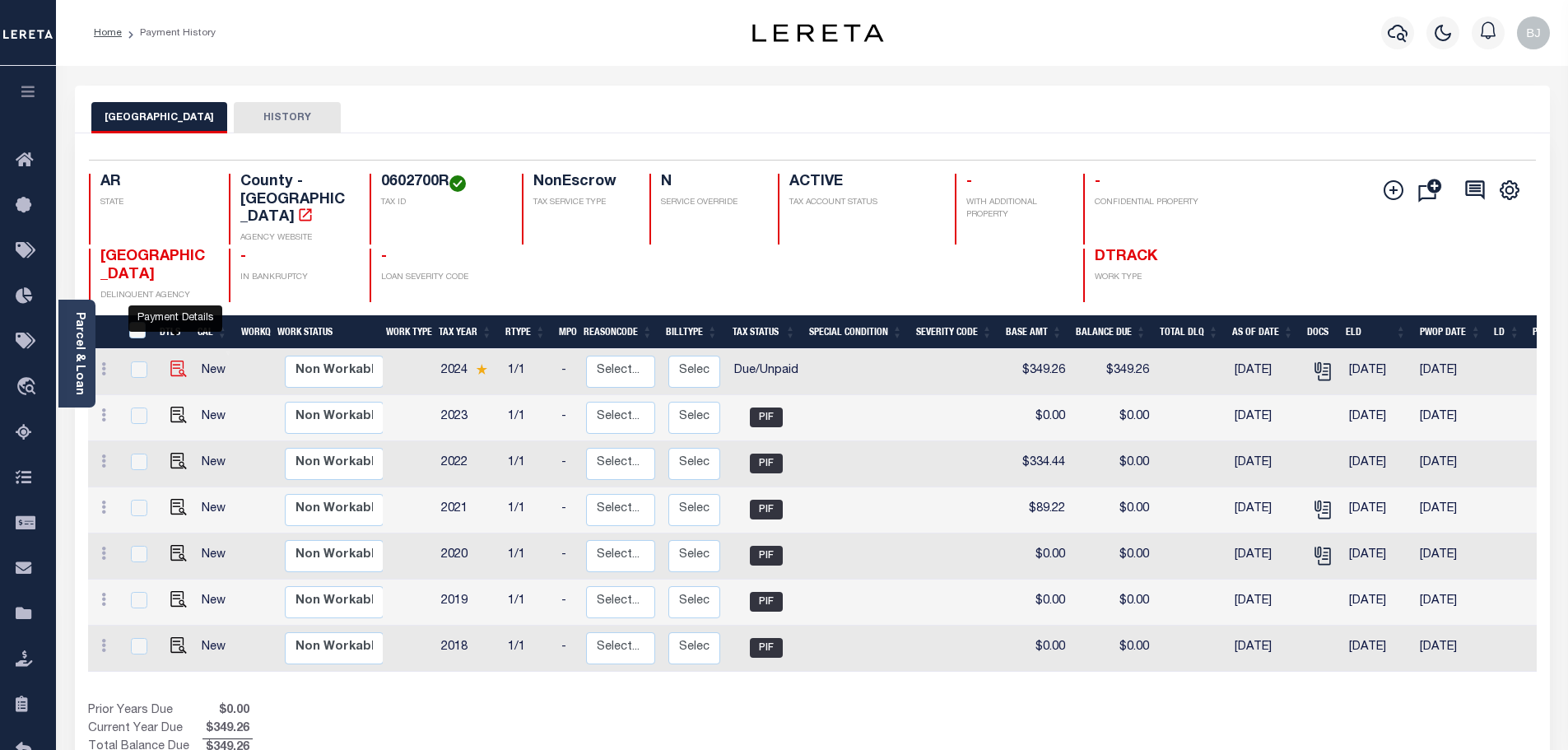
click at [175, 360] on img "" at bounding box center [178, 368] width 16 height 16
checkbox input "true"
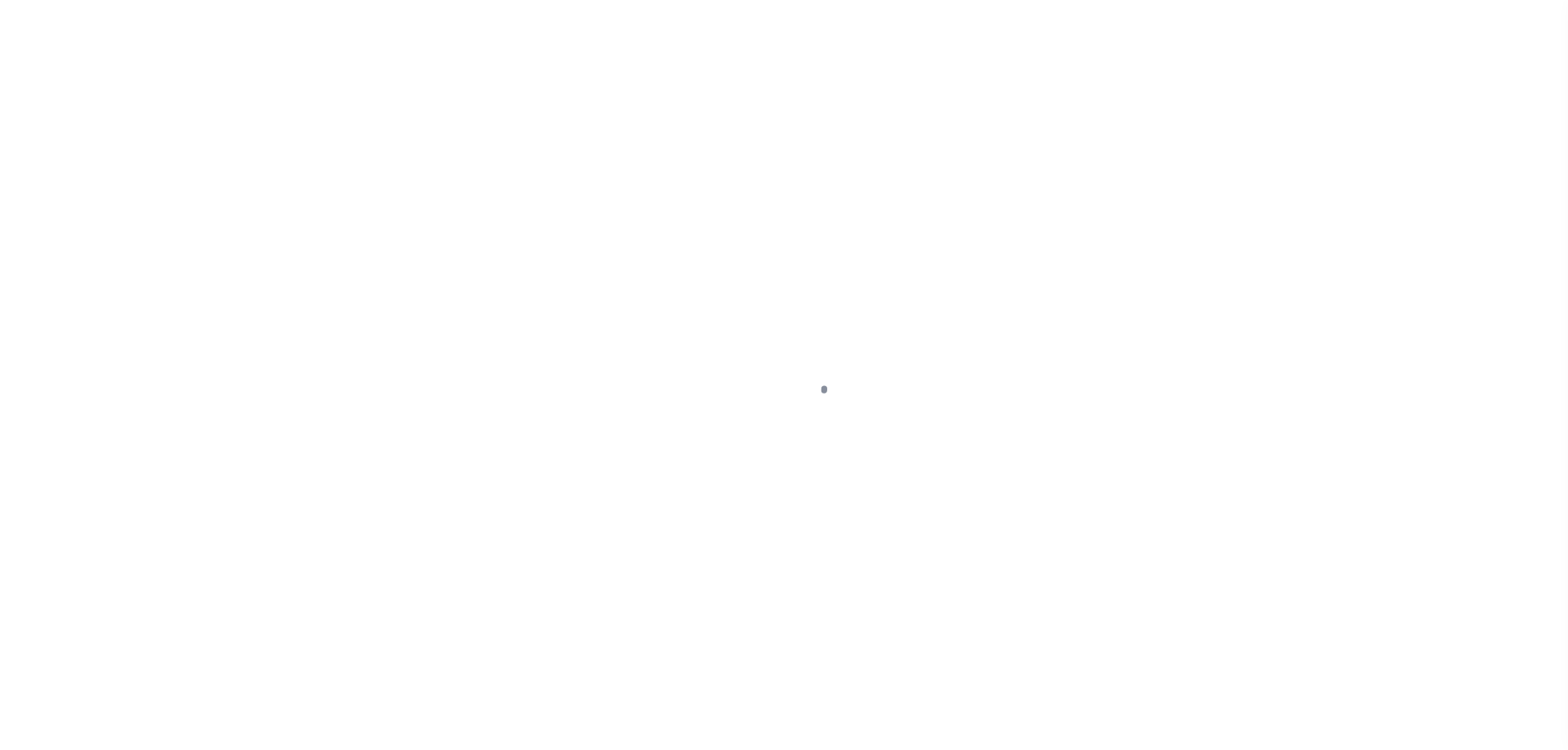
select select "DUE"
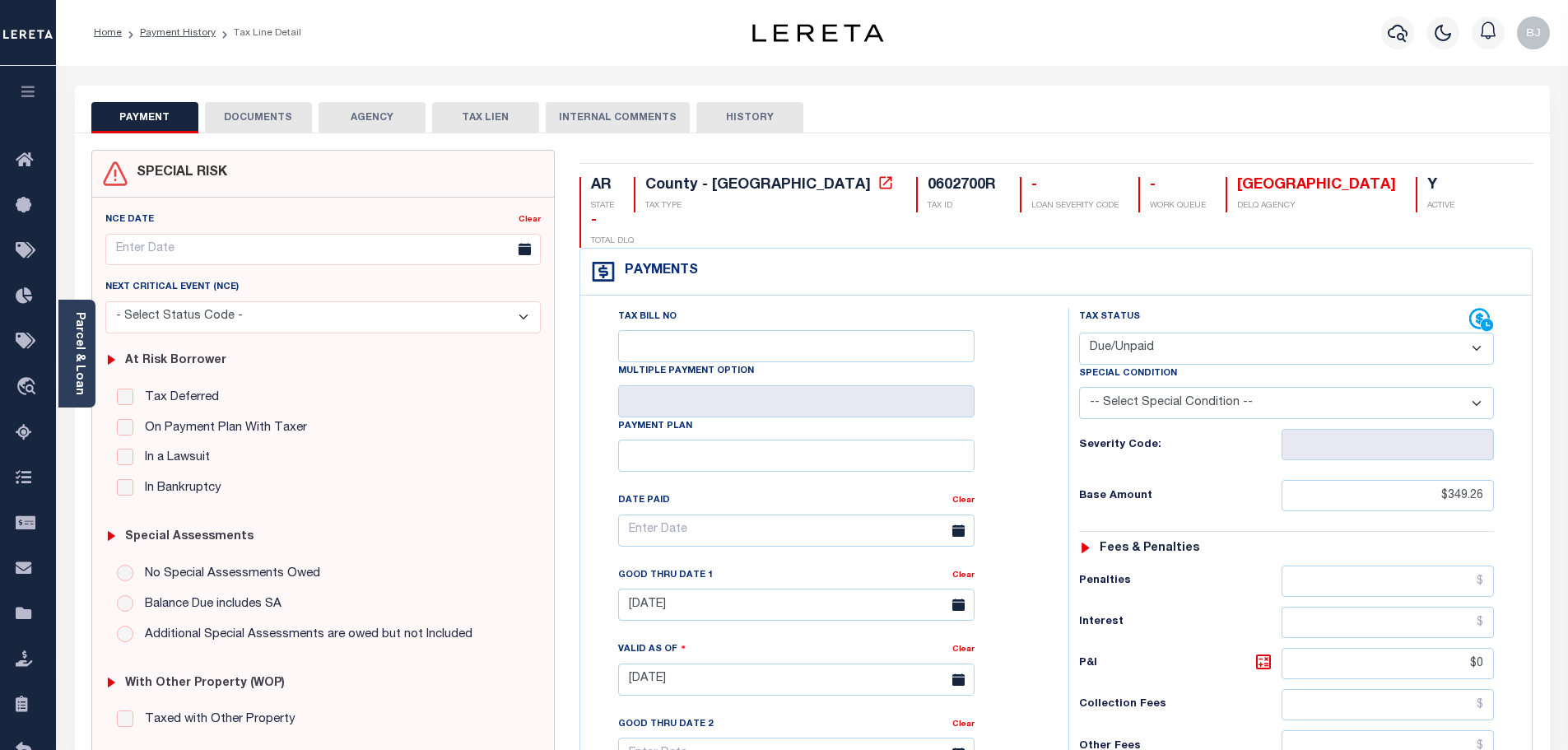
scroll to position [411, 0]
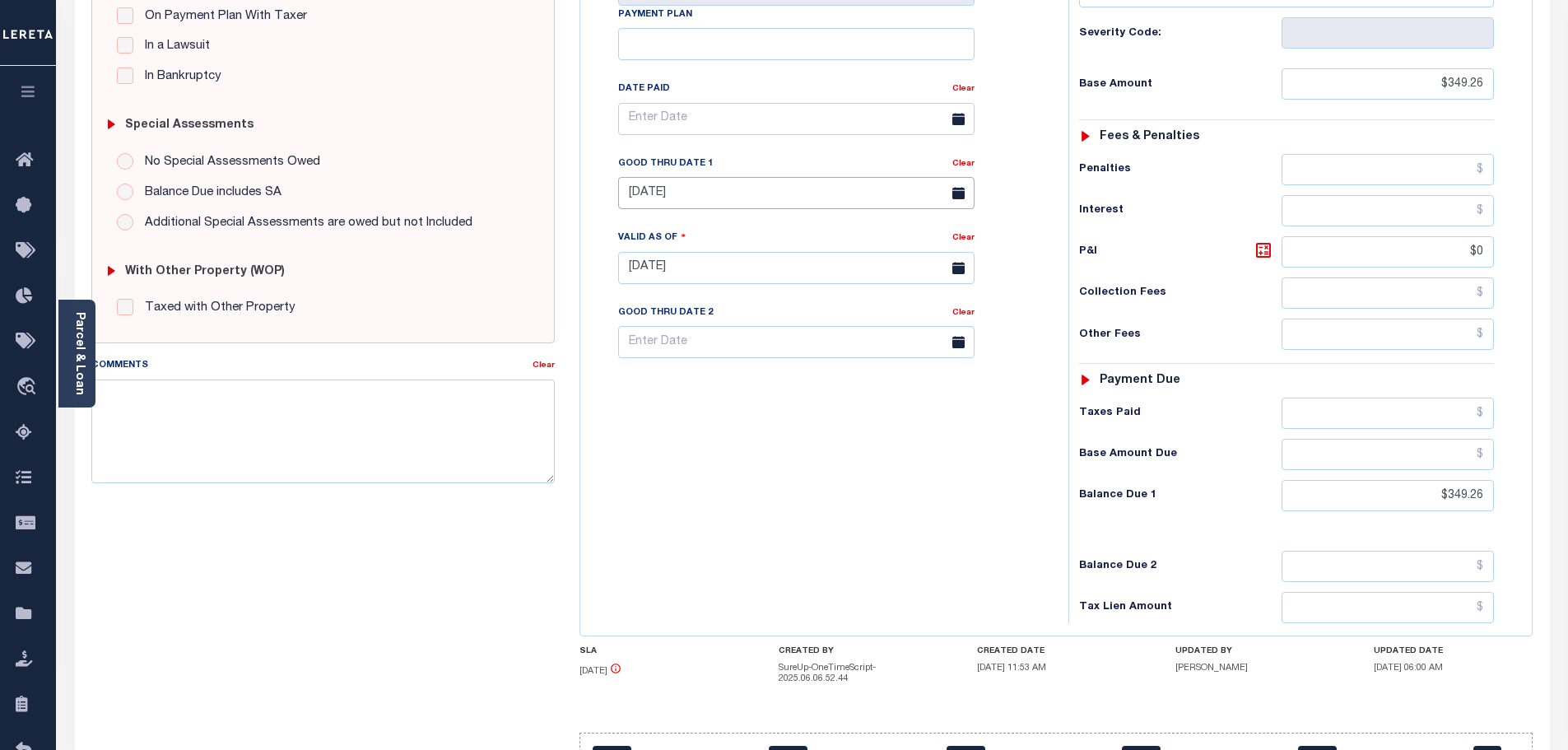
click at [746, 178] on body "Home Payment History Tax Line Detail" at bounding box center [784, 216] width 1568 height 1255
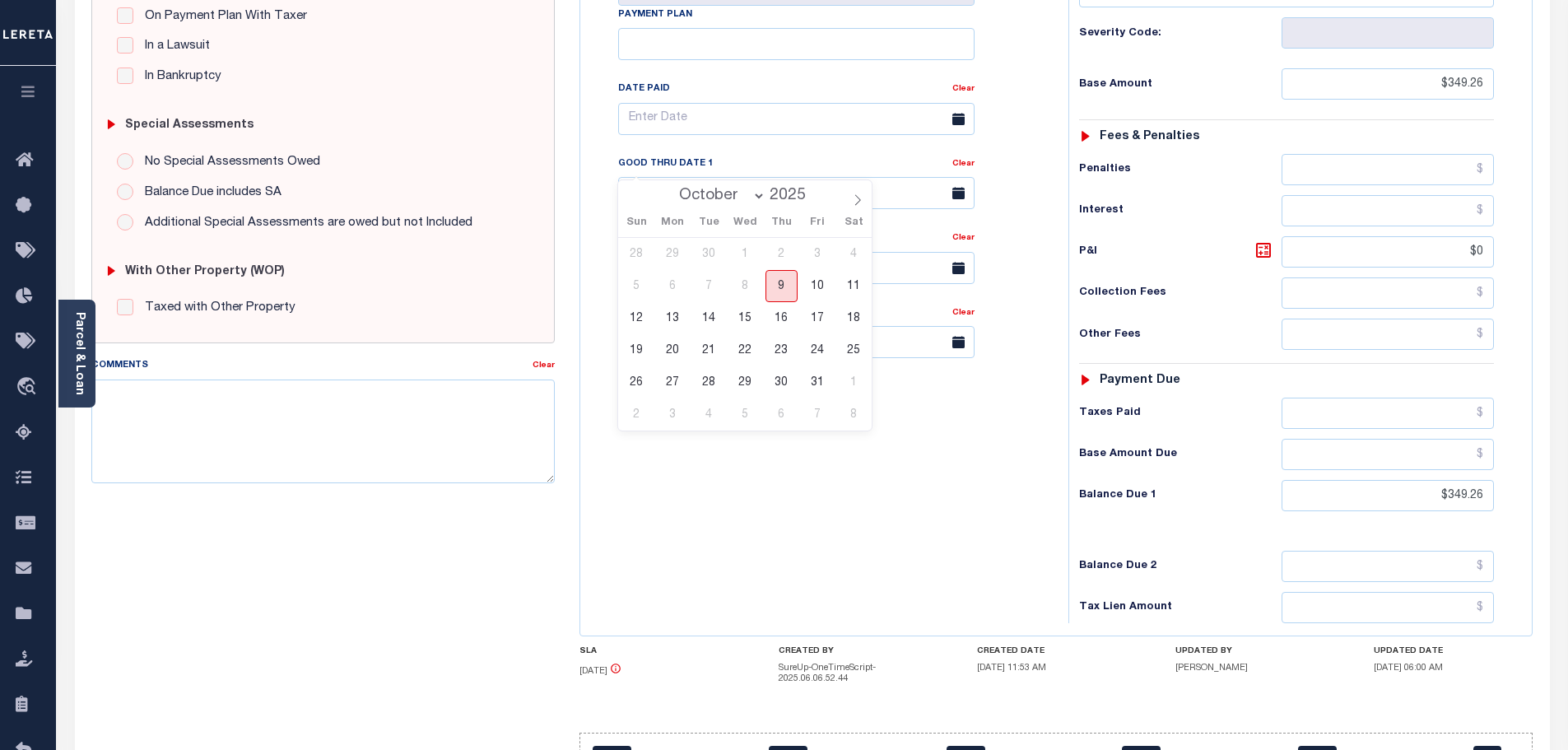
click at [780, 284] on span "9" at bounding box center [781, 285] width 32 height 32
type input "[DATE]"
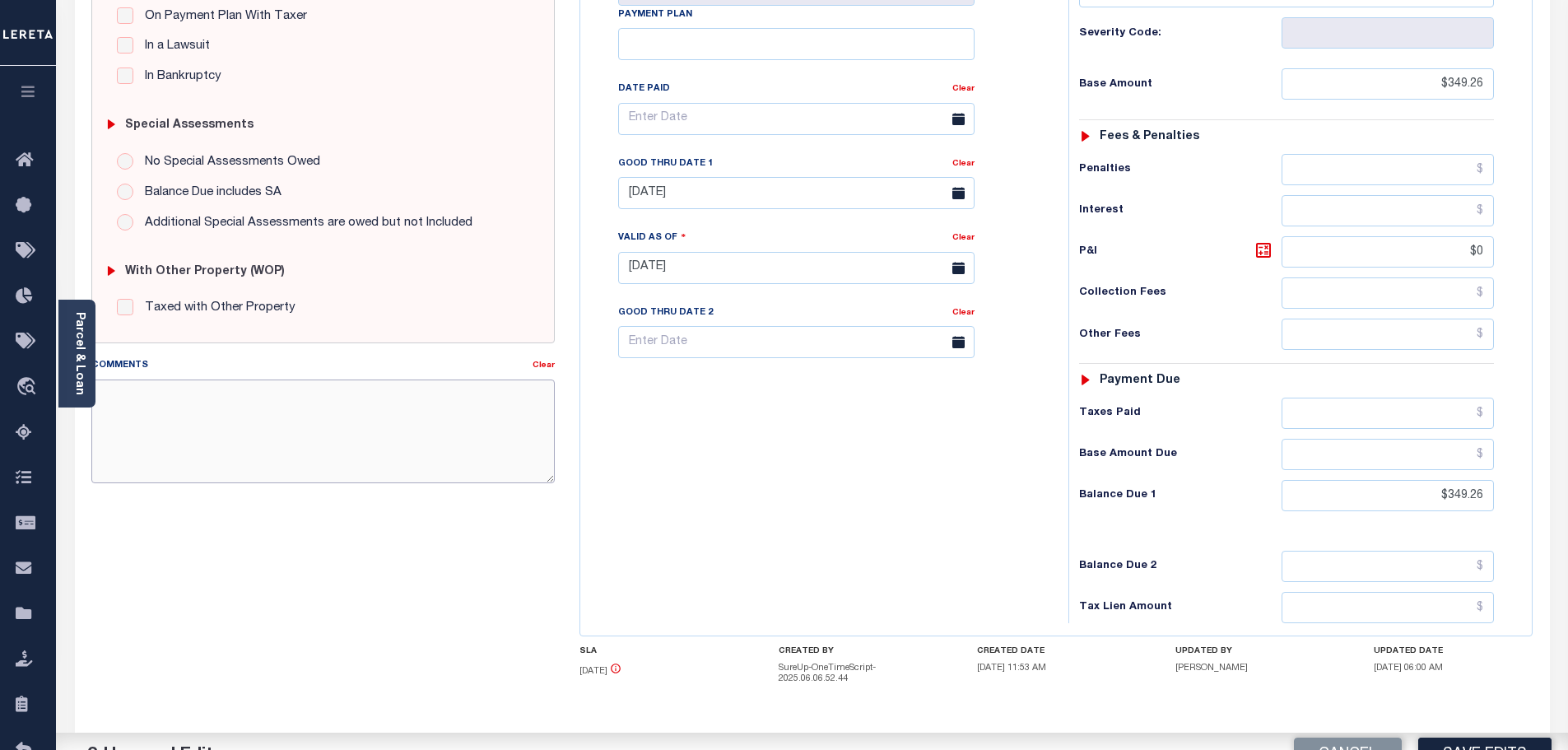
click at [392, 451] on textarea "Comments" at bounding box center [323, 431] width 464 height 104
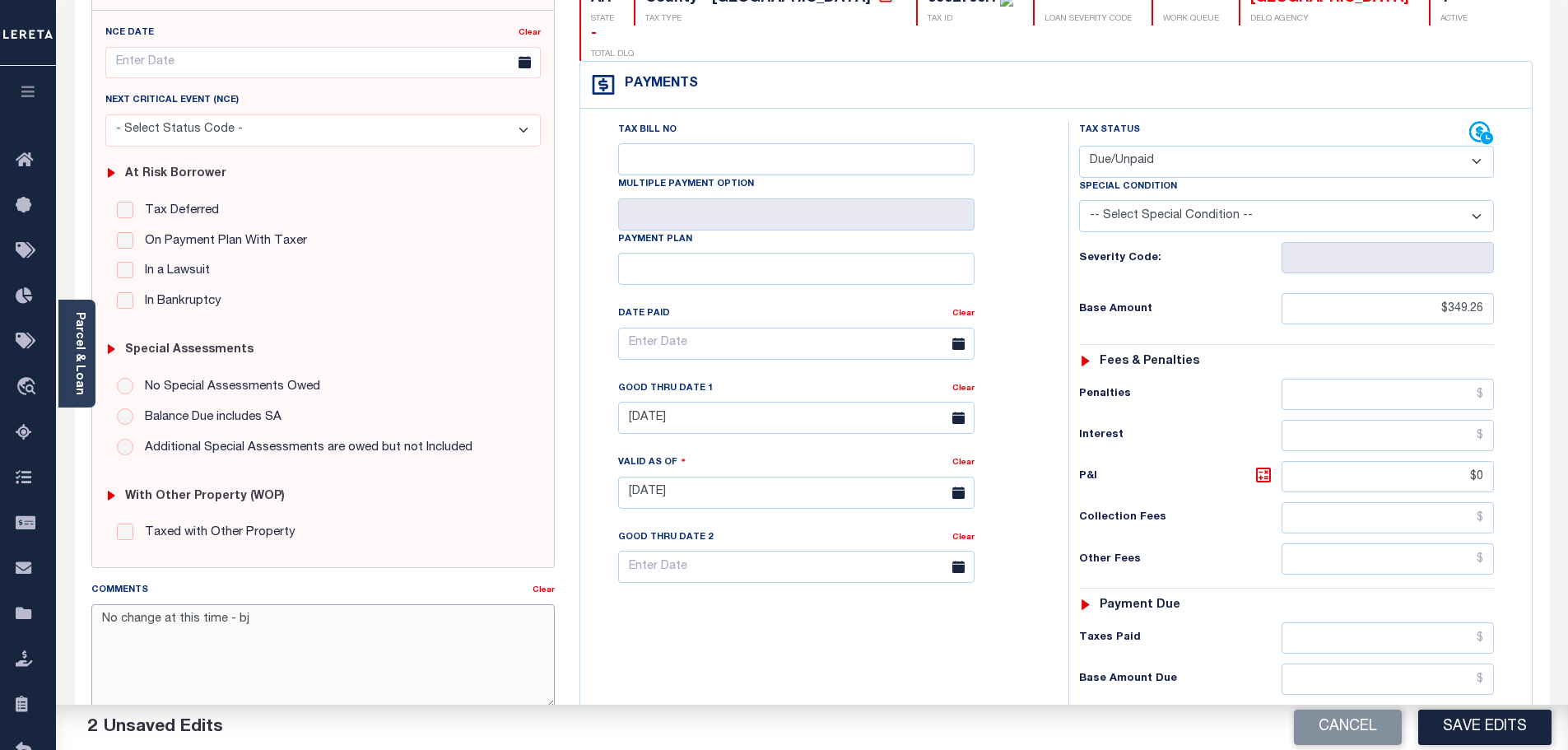
scroll to position [0, 0]
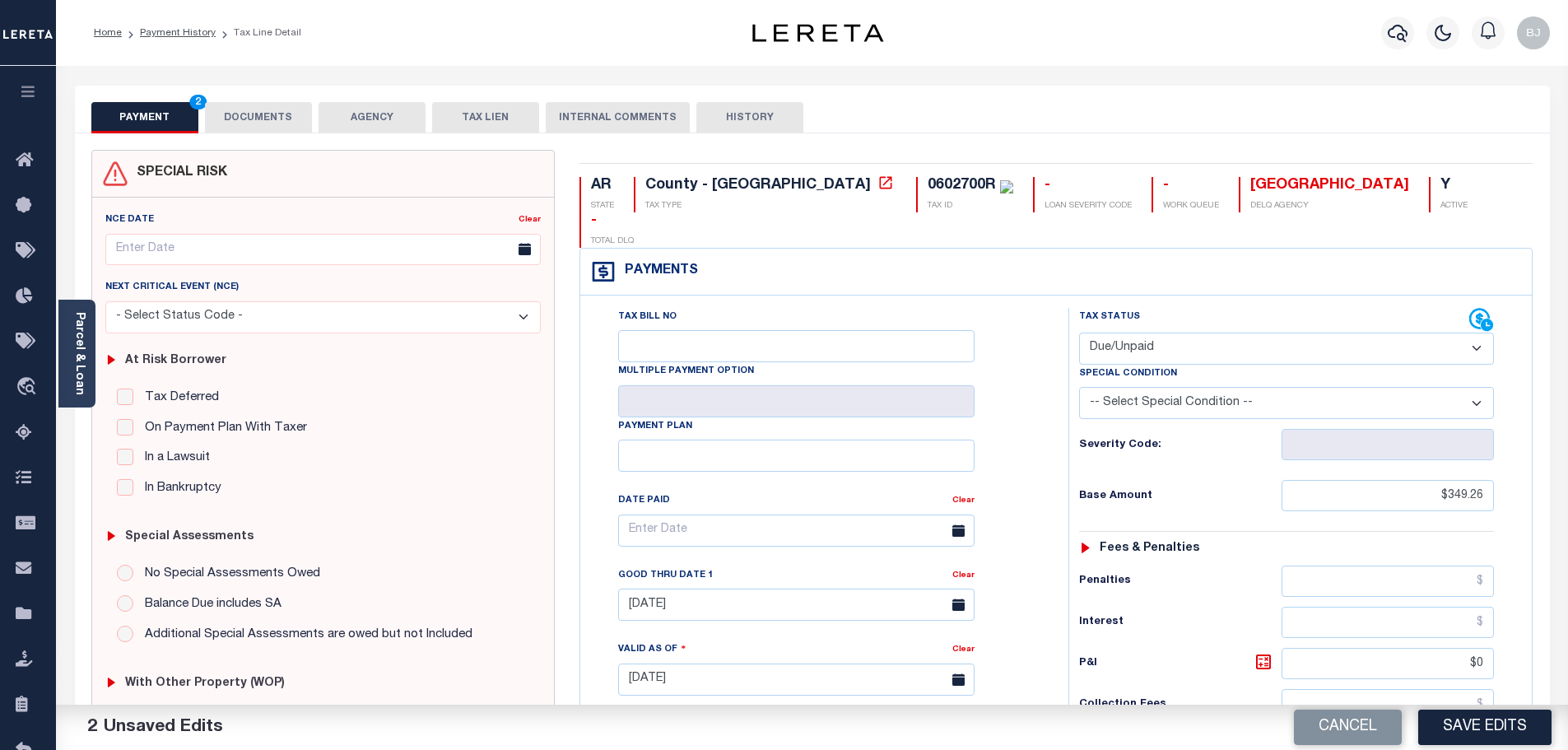
type textarea "No change at this time - bj"
click at [273, 106] on button "DOCUMENTS" at bounding box center [257, 117] width 107 height 32
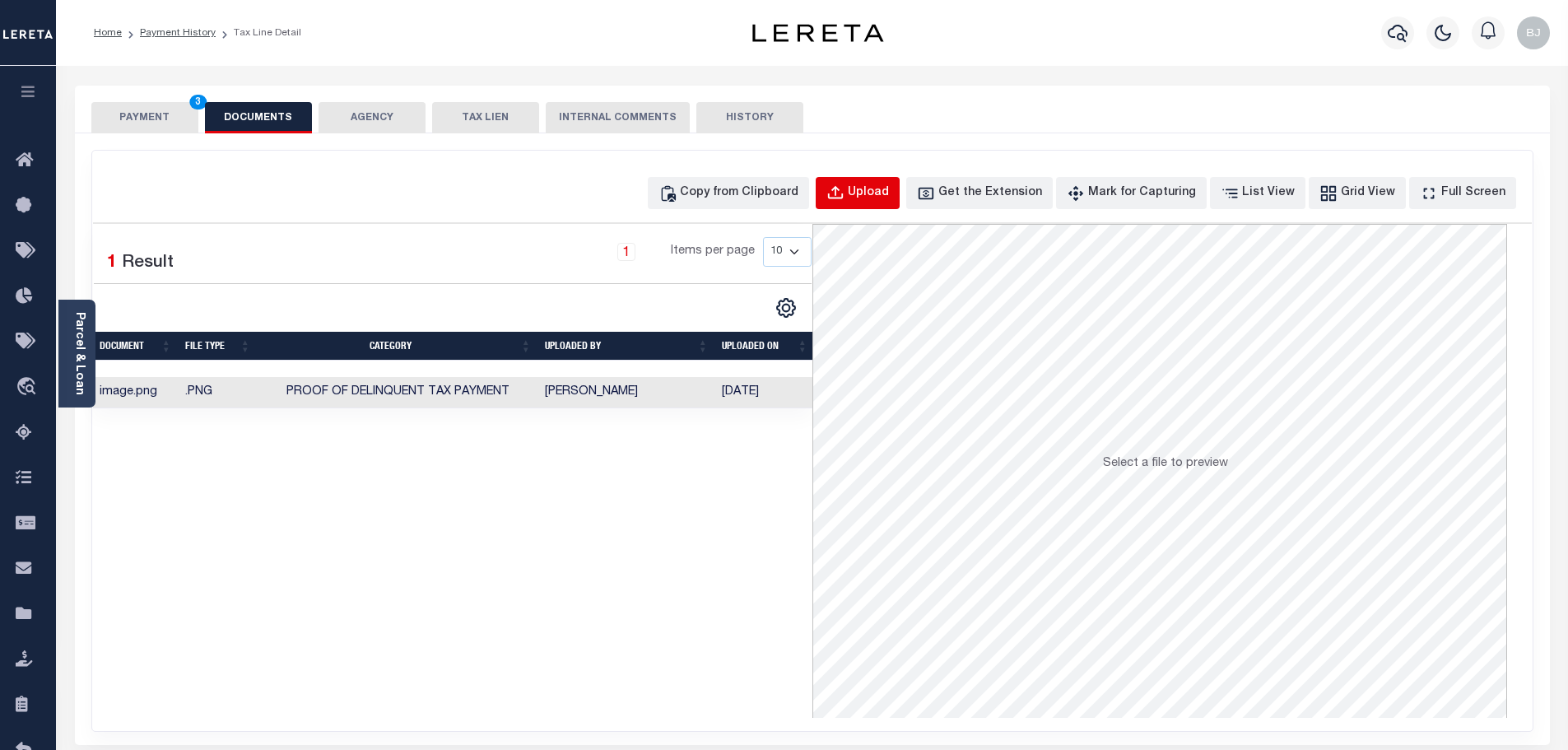
click at [885, 186] on div "Upload" at bounding box center [868, 193] width 41 height 18
select select "POP"
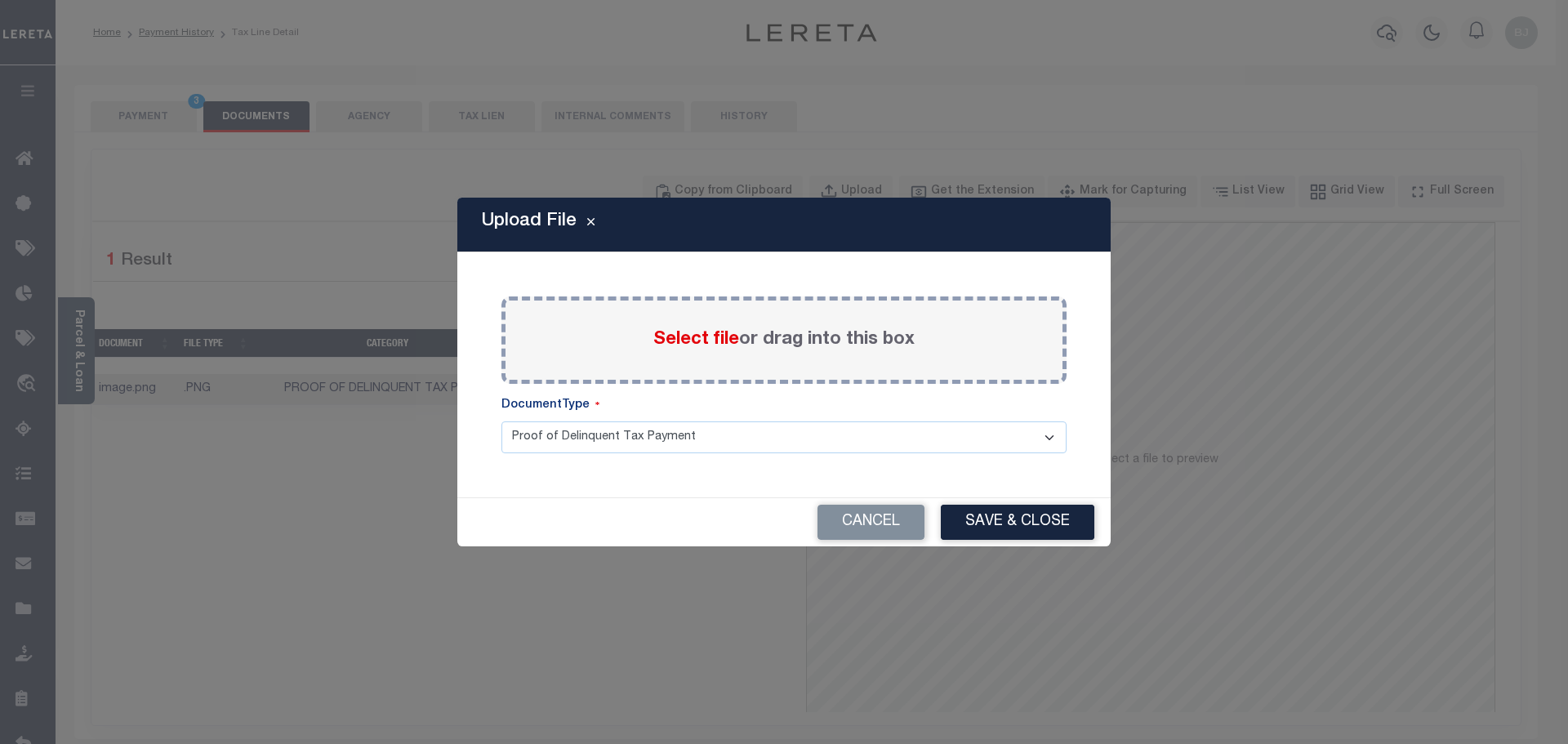
click at [677, 331] on span "Select file" at bounding box center [696, 339] width 86 height 18
click at [0, 0] on input "Select file or drag into this box" at bounding box center [0, 0] width 0 height 0
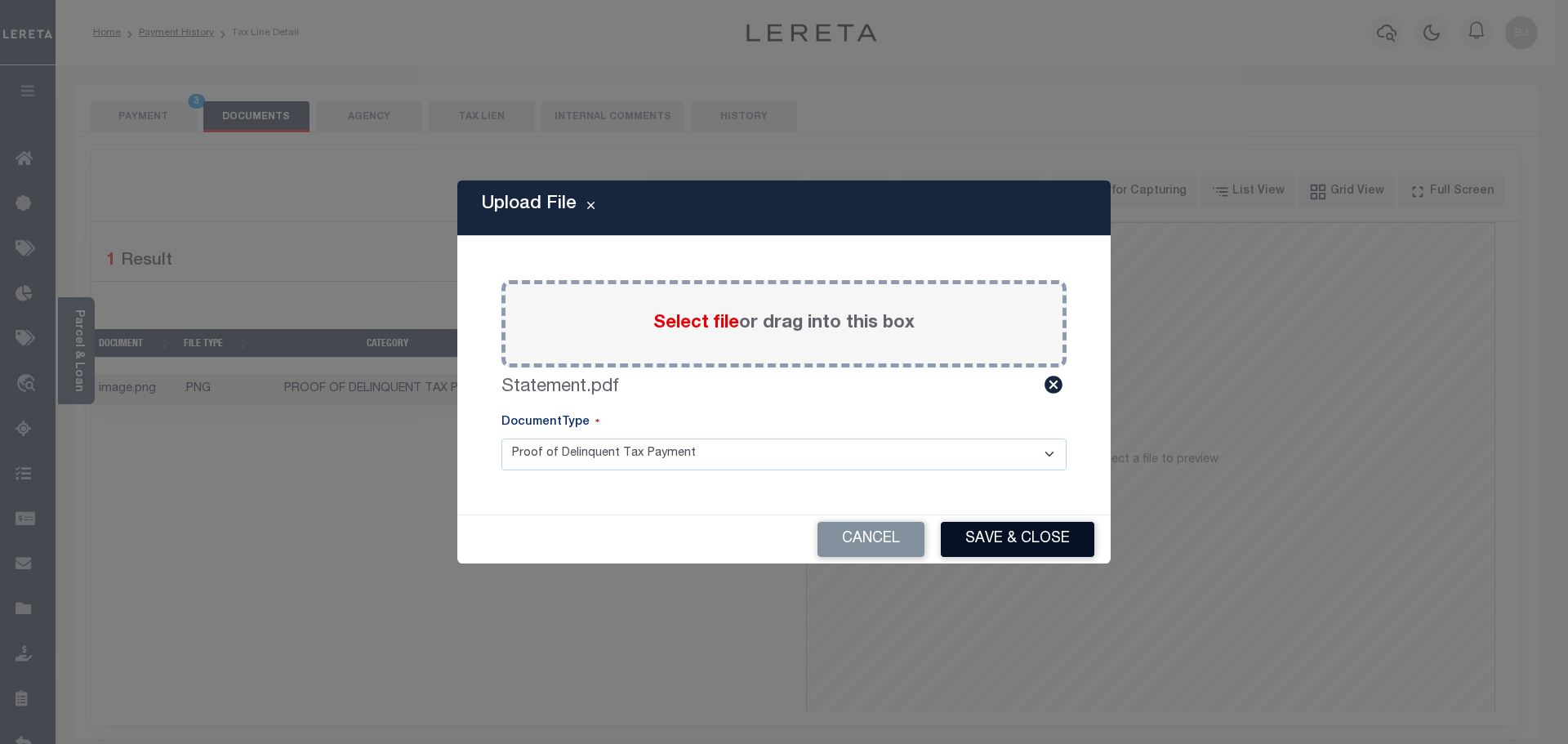
click at [1027, 533] on button "Save & Close" at bounding box center [1017, 538] width 153 height 35
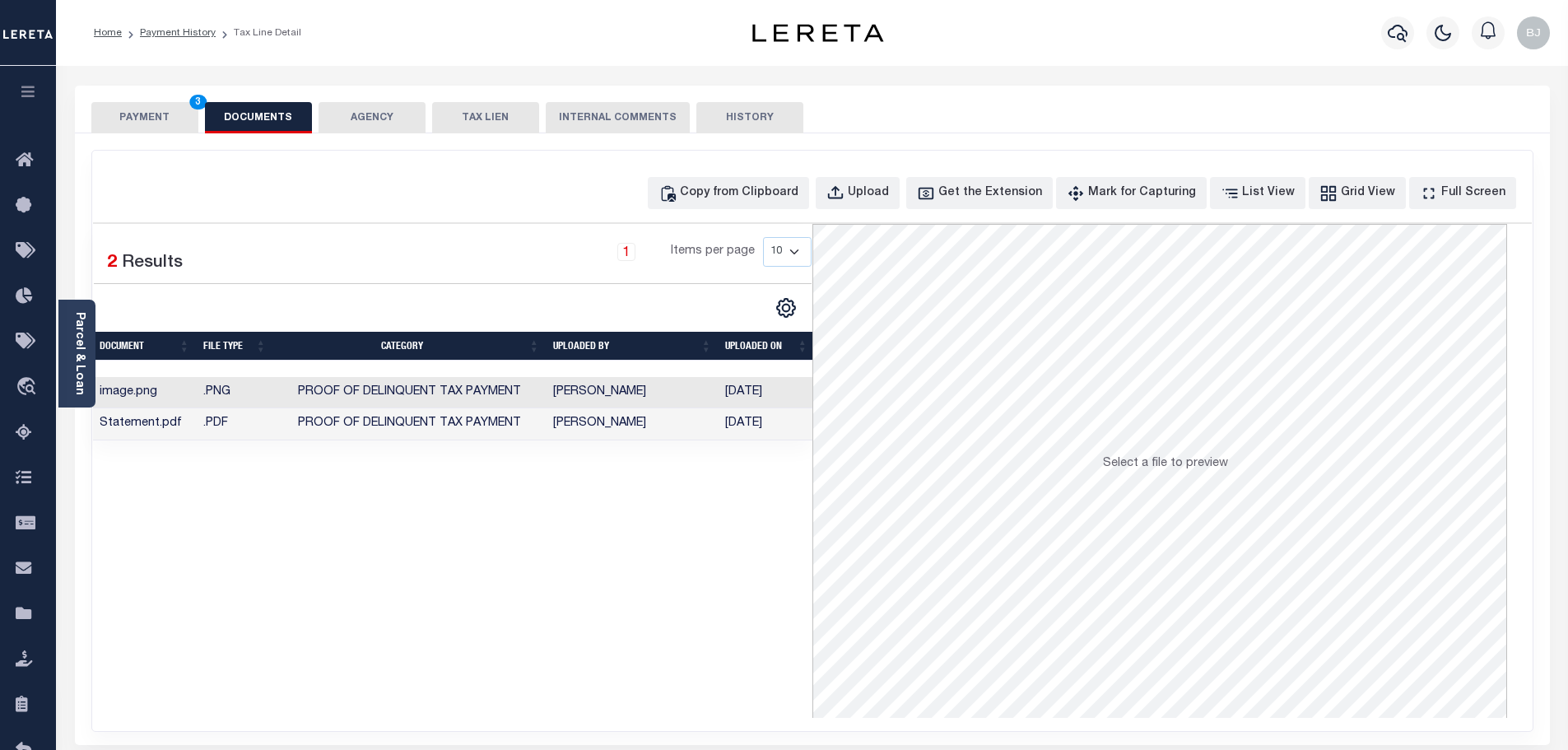
click at [149, 115] on button "PAYMENT 3" at bounding box center [144, 117] width 107 height 32
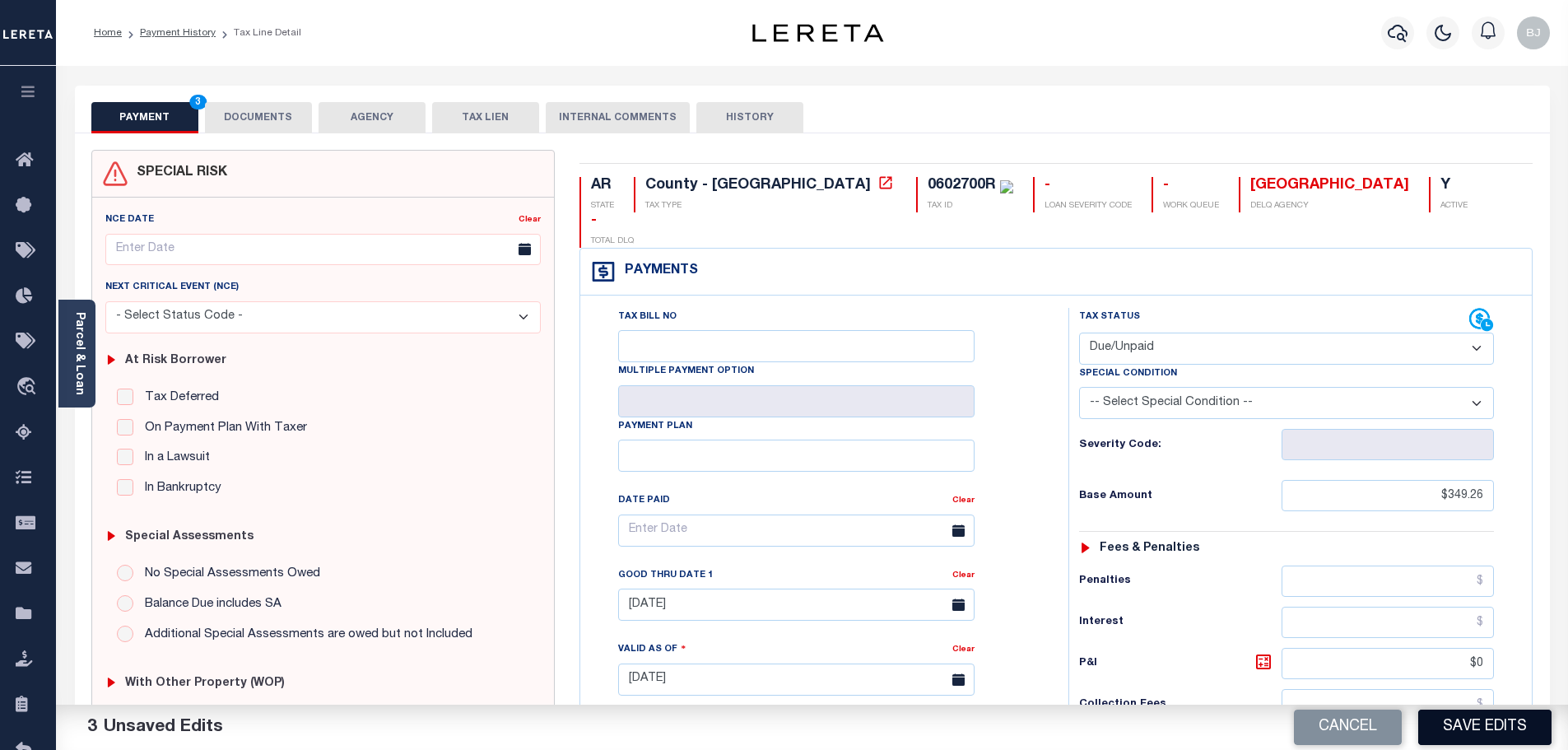
click at [1446, 725] on button "Save Edits" at bounding box center [1484, 727] width 134 height 36
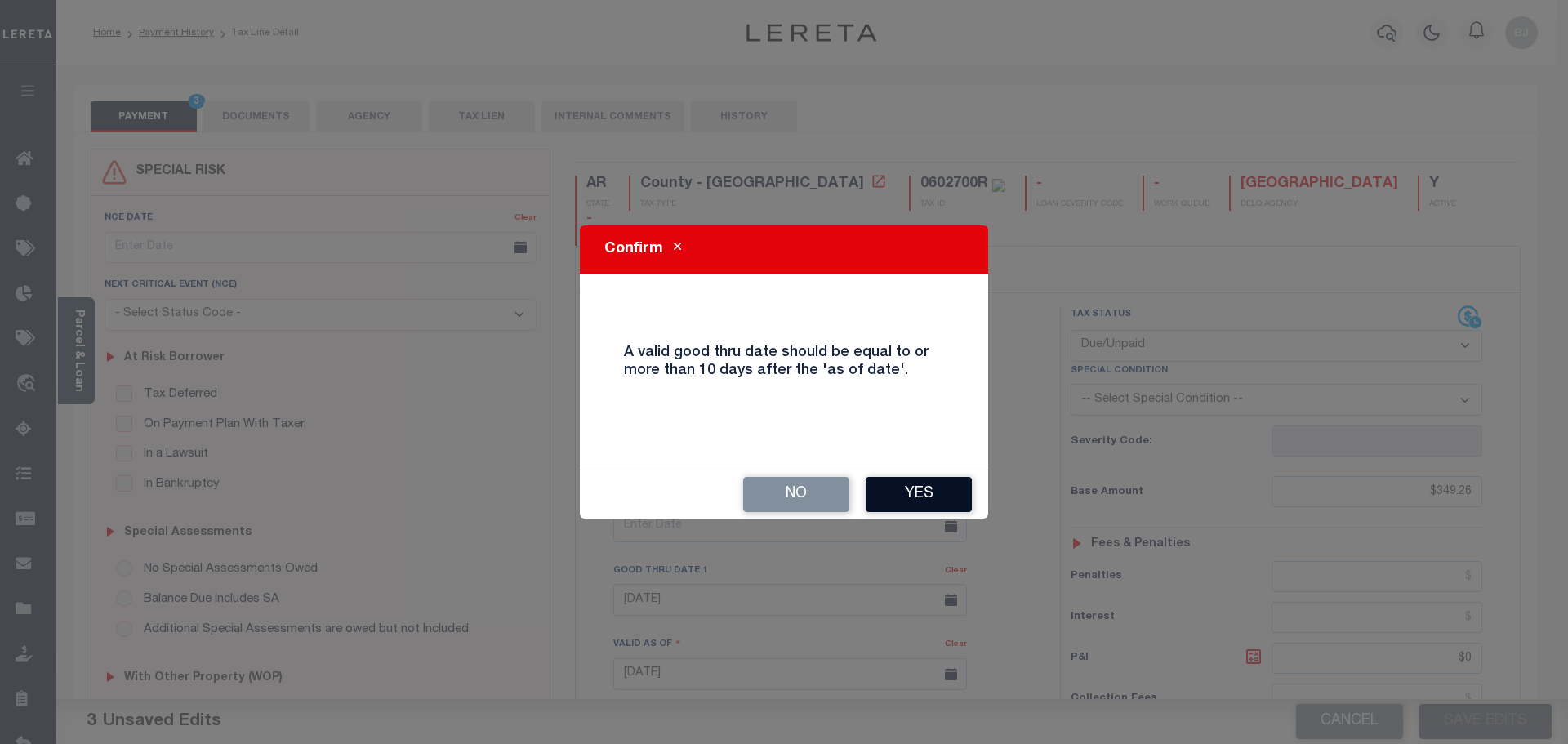
click at [890, 493] on button "Yes" at bounding box center [918, 493] width 106 height 35
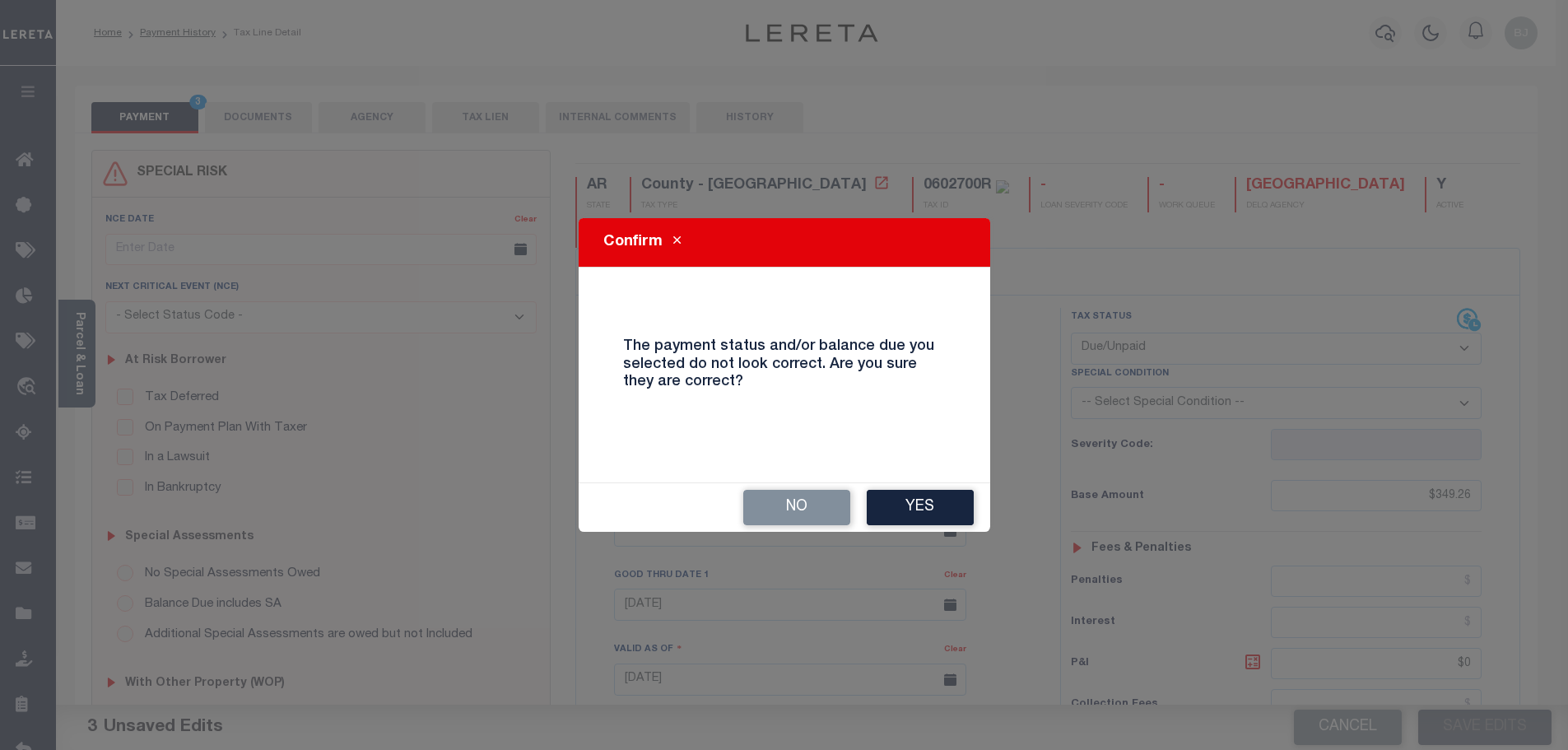
click at [919, 488] on div "No Yes" at bounding box center [784, 507] width 411 height 49
click at [919, 497] on button "Yes" at bounding box center [919, 507] width 107 height 36
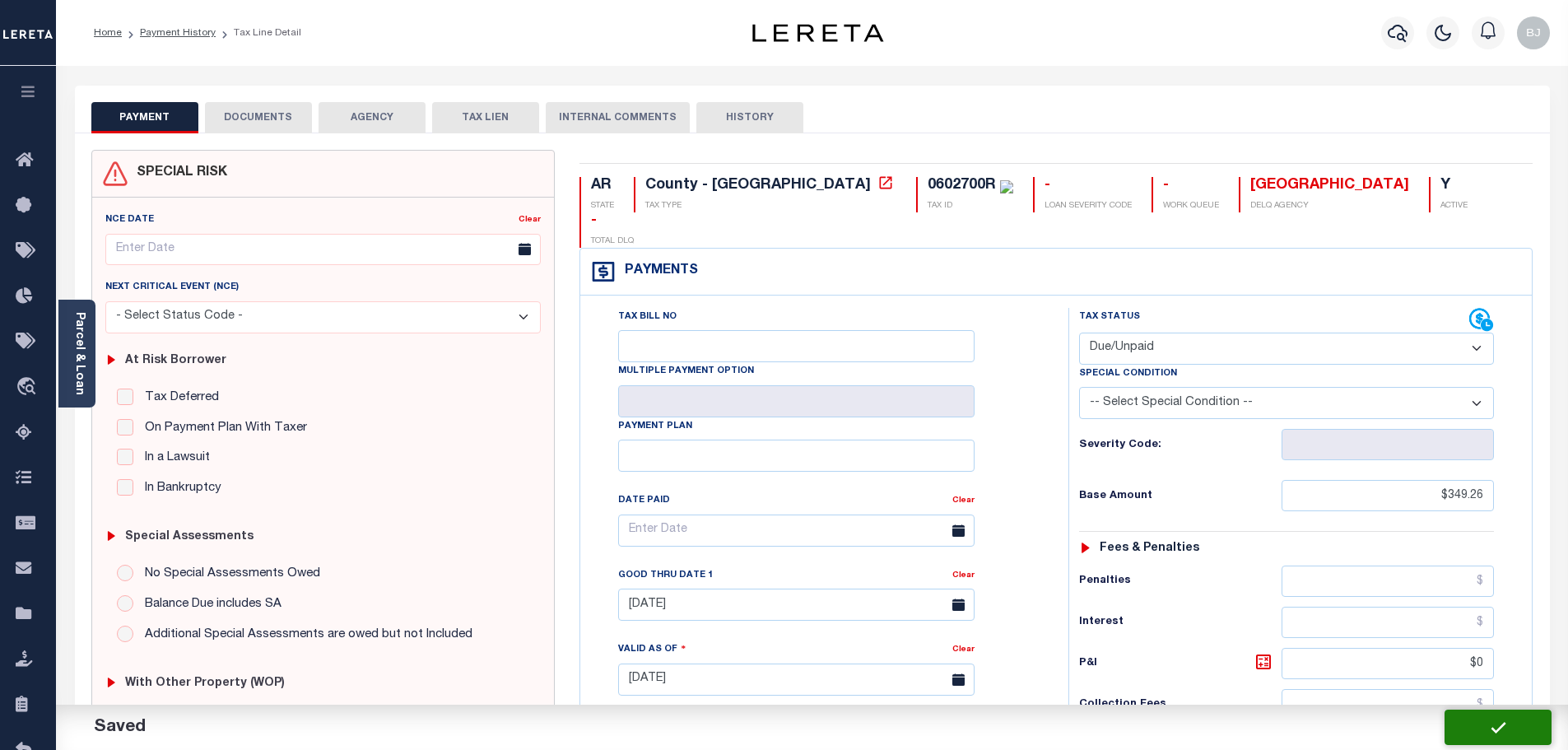
checkbox input "false"
type input "$349.26"
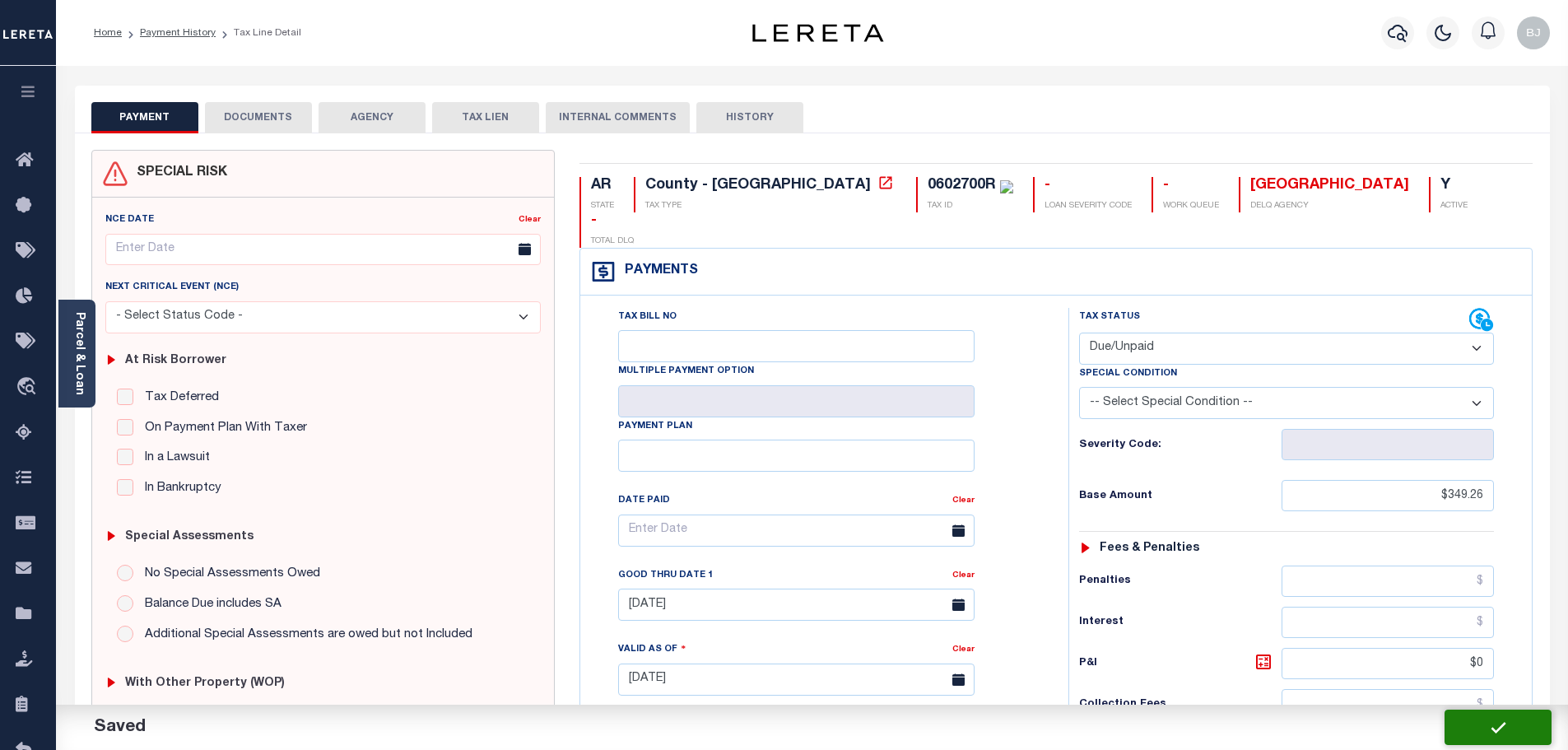
type input "$0"
type input "$349.26"
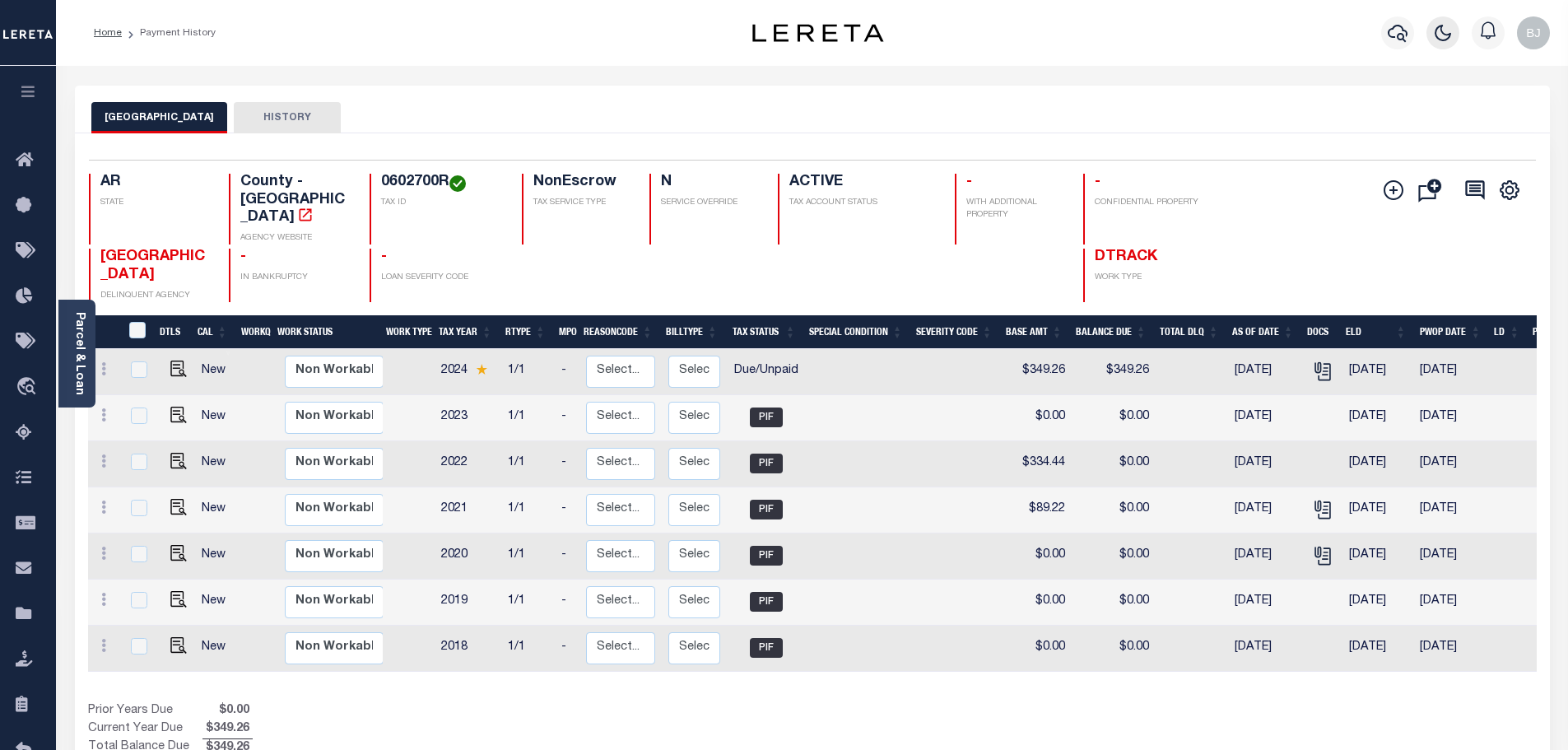
click at [1446, 34] on icon "button" at bounding box center [1443, 33] width 20 height 20
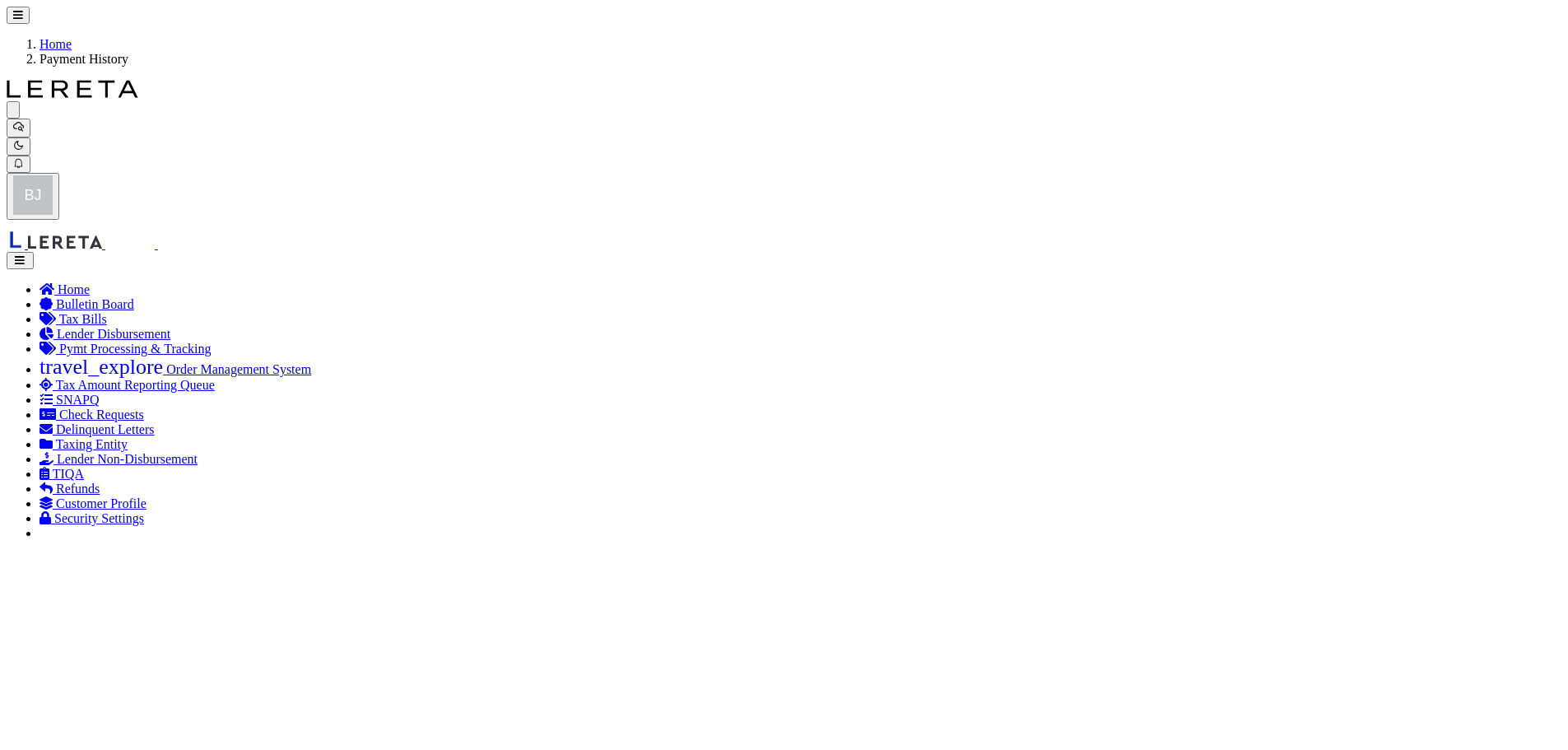
click at [23, 141] on icon "button" at bounding box center [18, 145] width 9 height 9
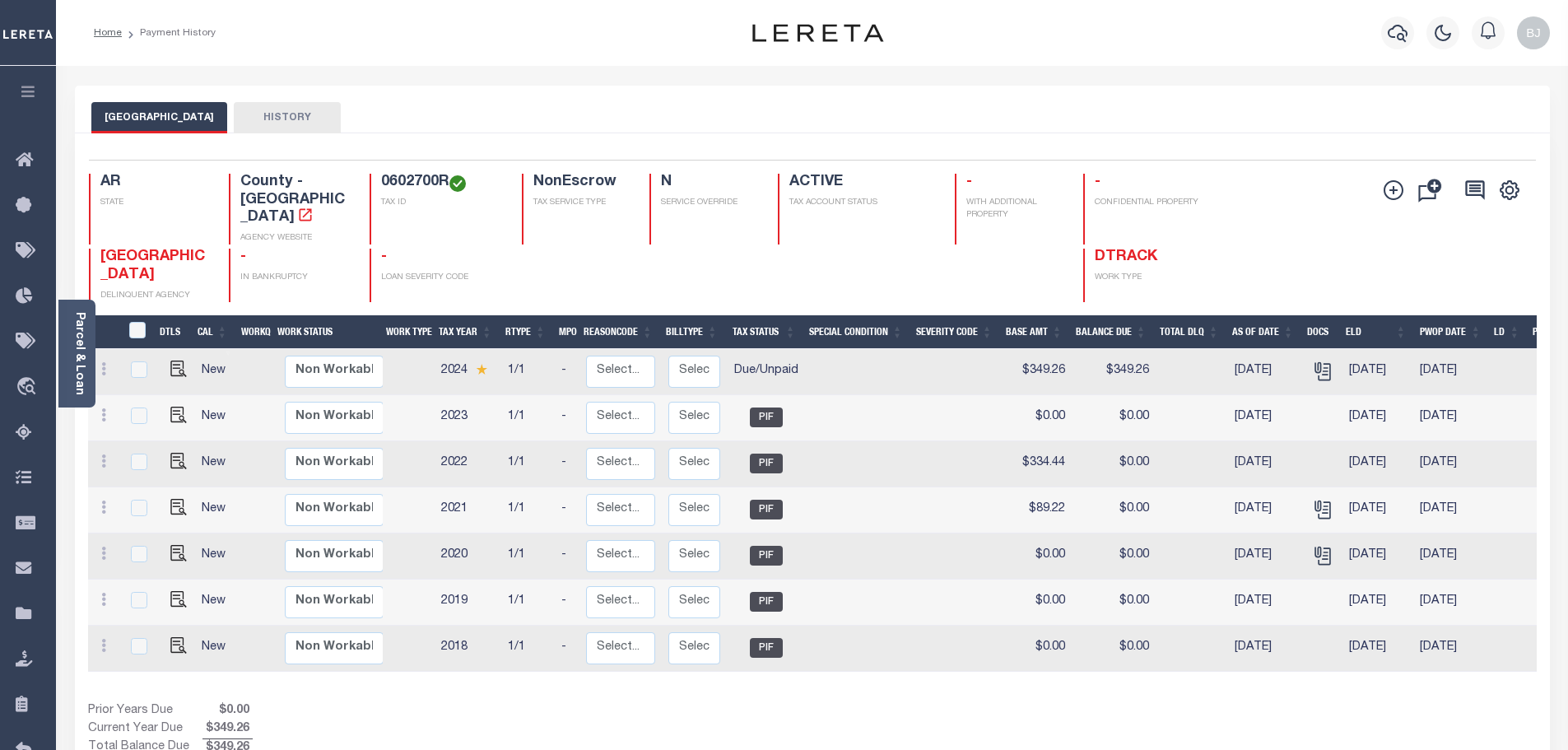
click at [1402, 37] on icon "button" at bounding box center [1398, 33] width 20 height 20
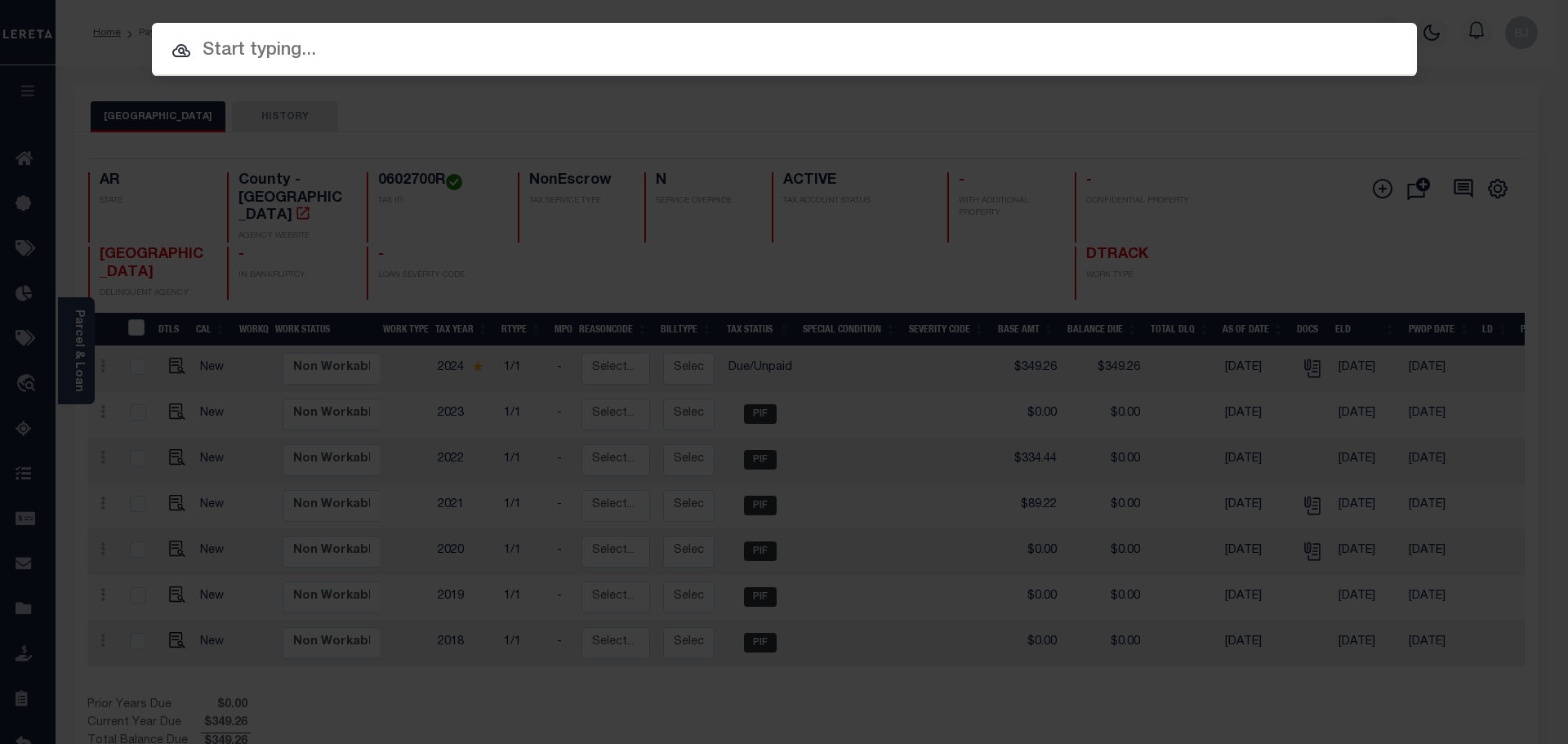
paste input "942200002569"
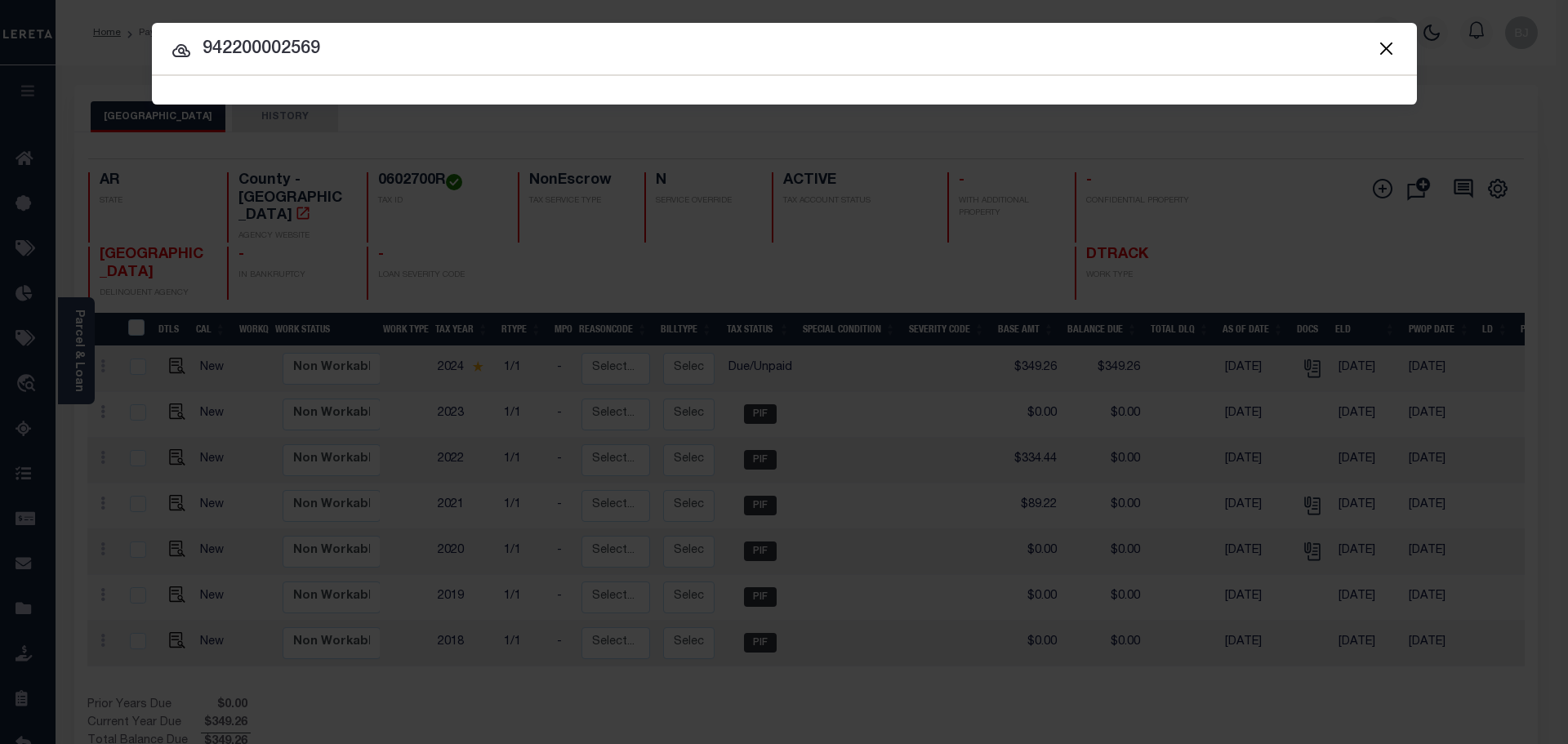
type input "942200002569"
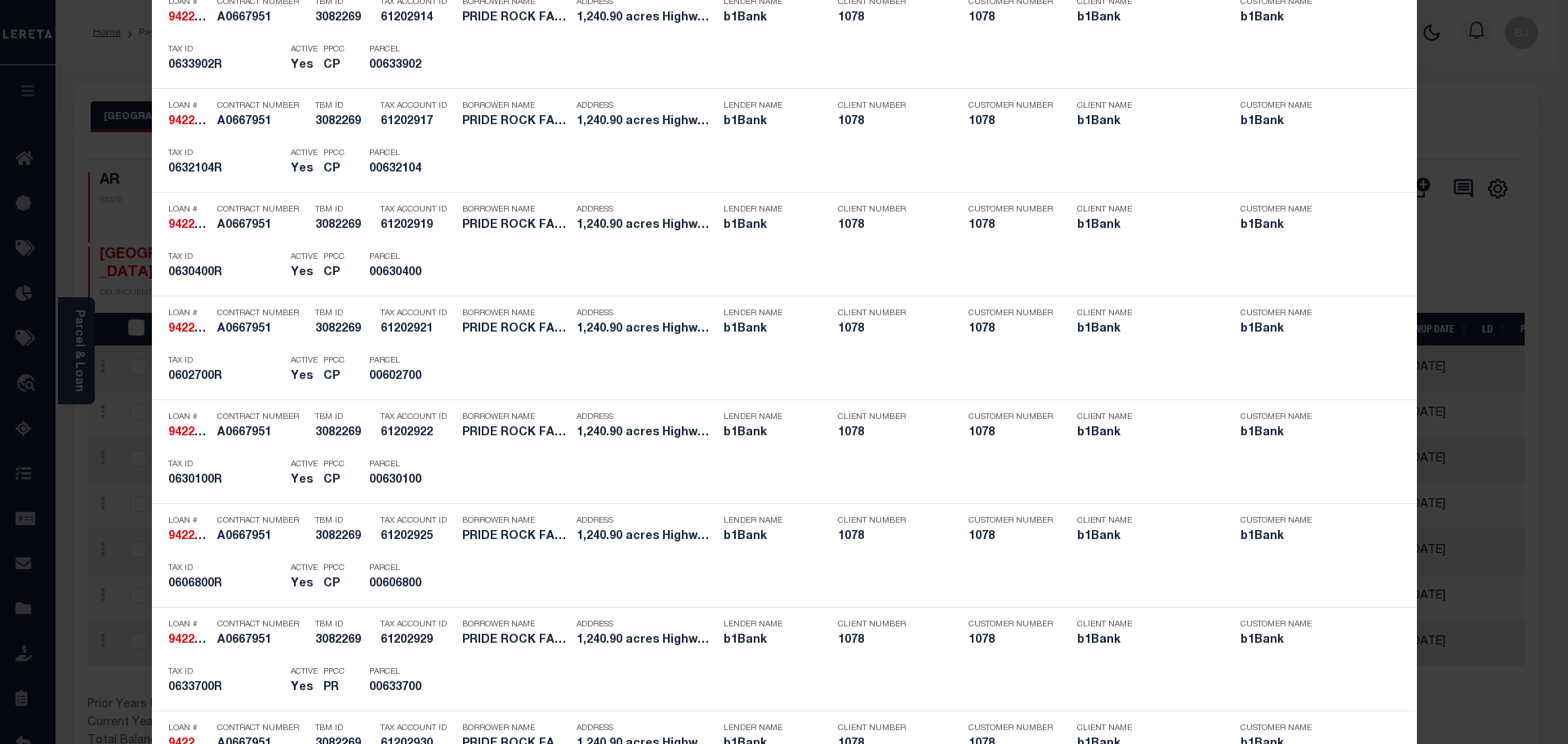
scroll to position [1796, 0]
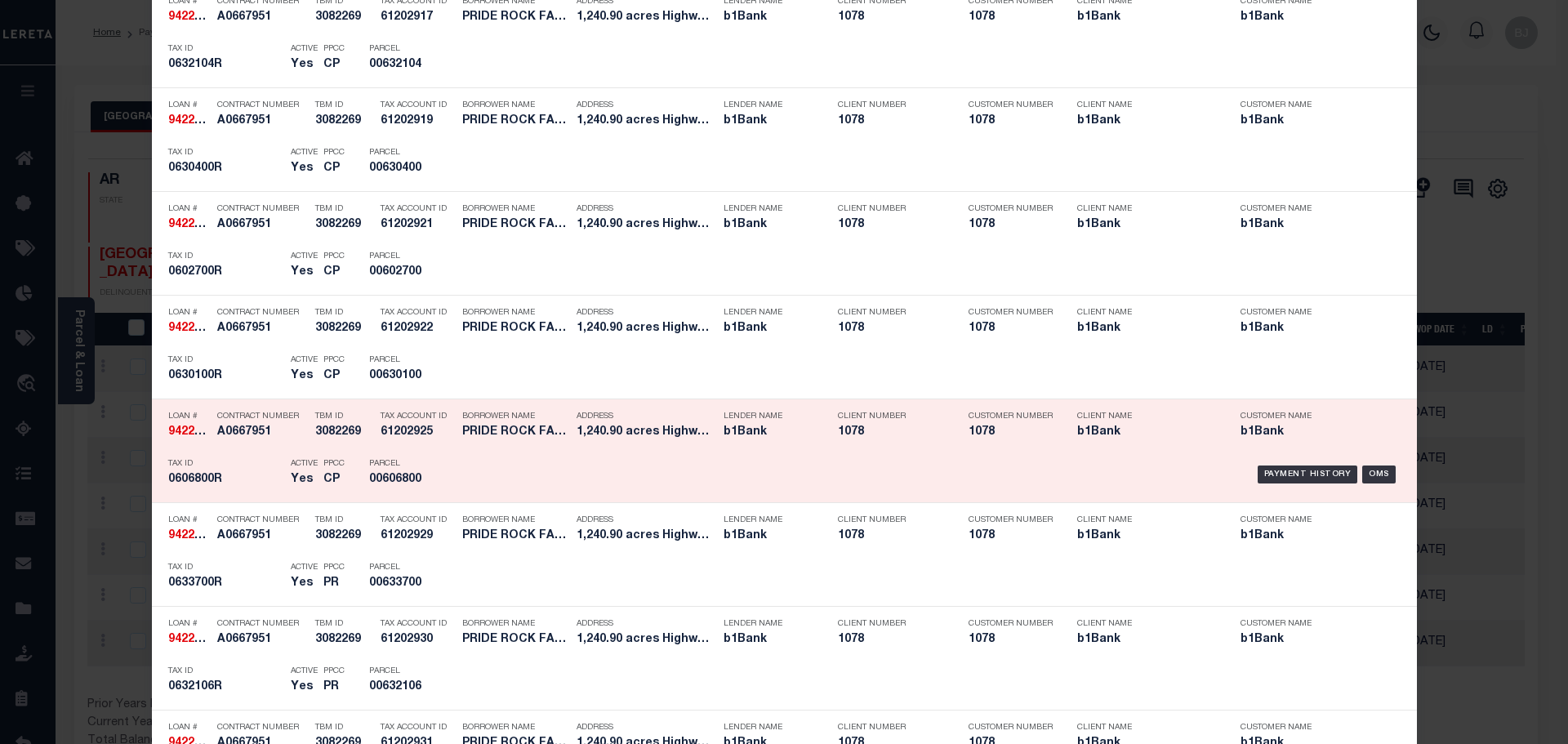
click at [414, 465] on p "Parcel" at bounding box center [405, 464] width 73 height 10
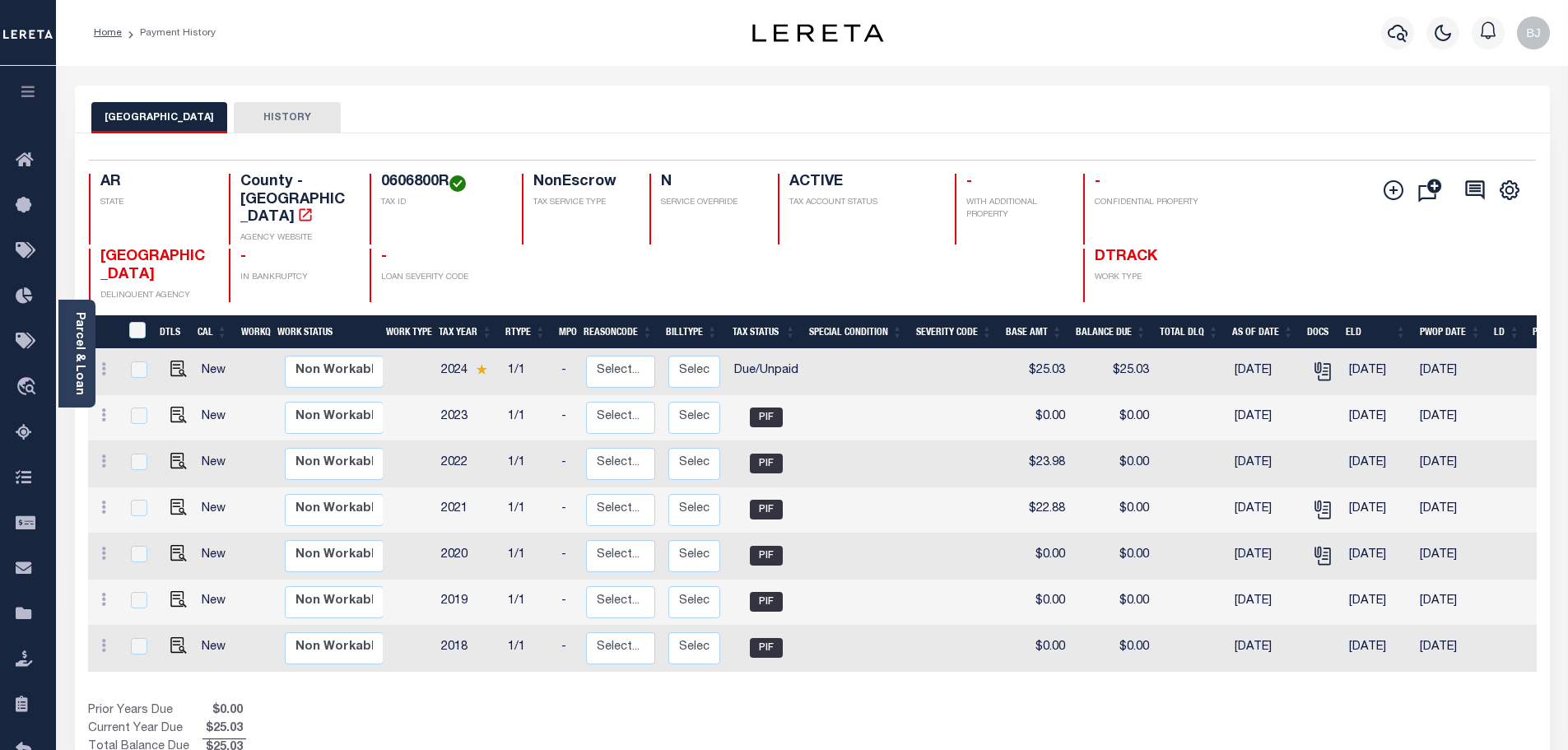
click at [165, 365] on link at bounding box center [175, 371] width 25 height 12
checkbox input "true"
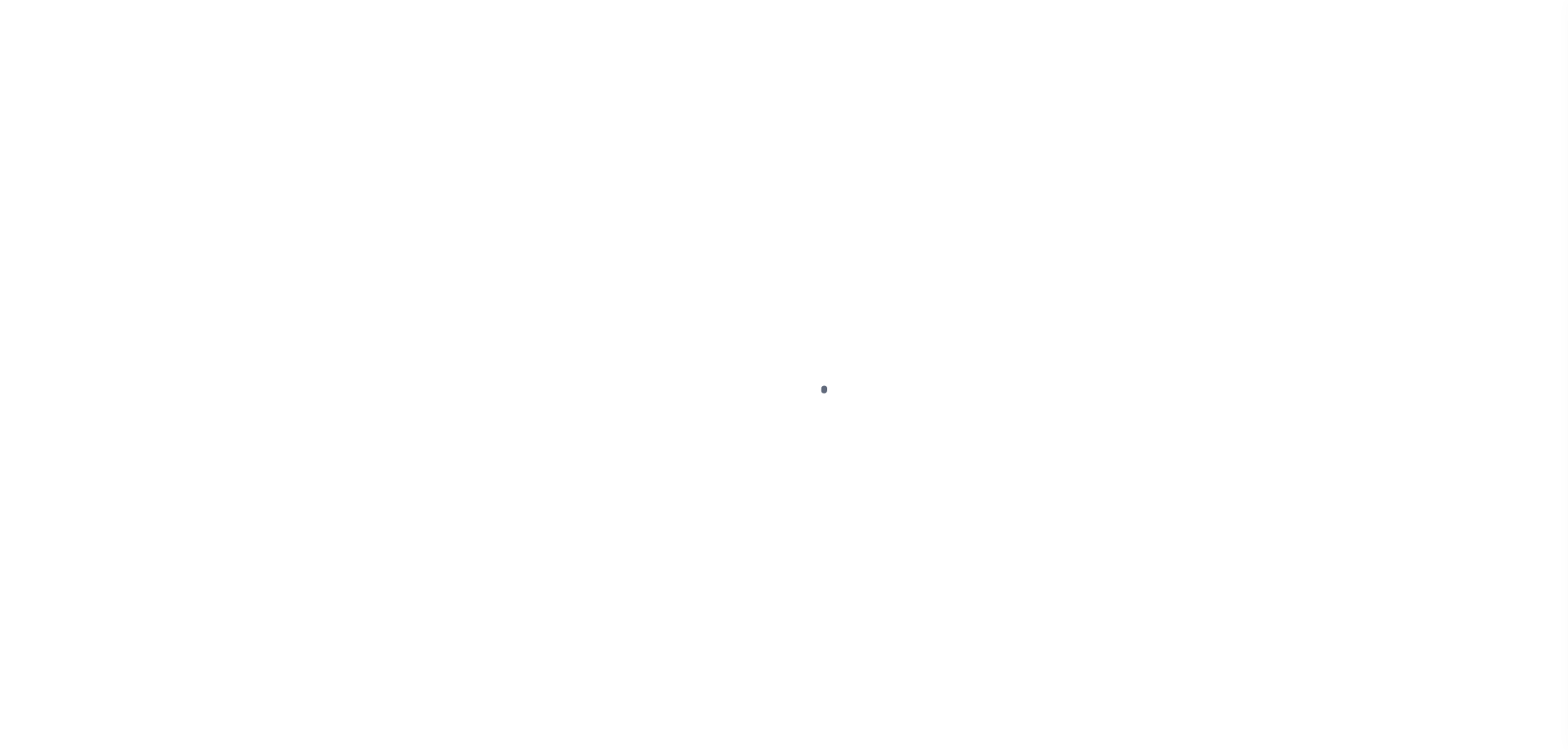
select select "DUE"
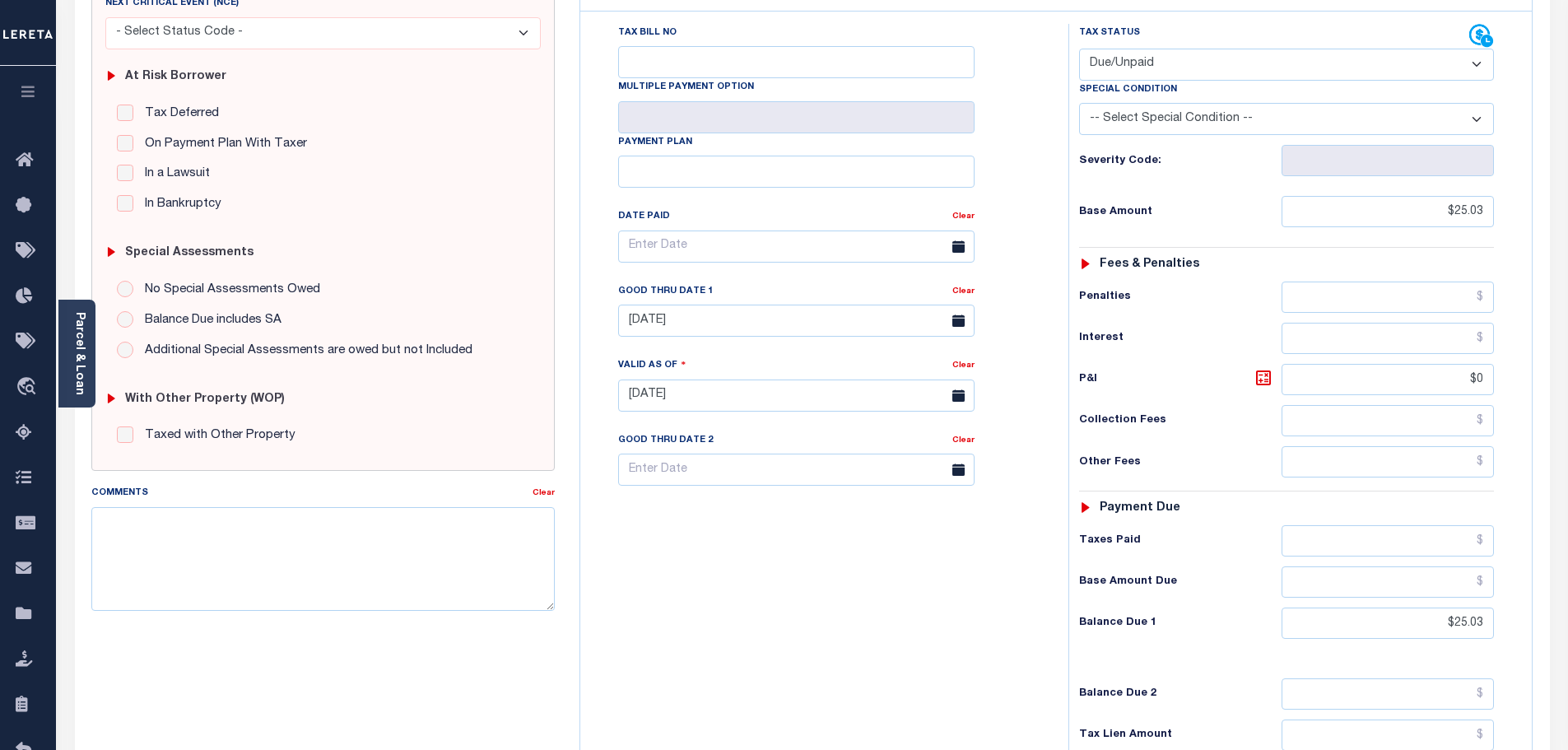
scroll to position [329, 0]
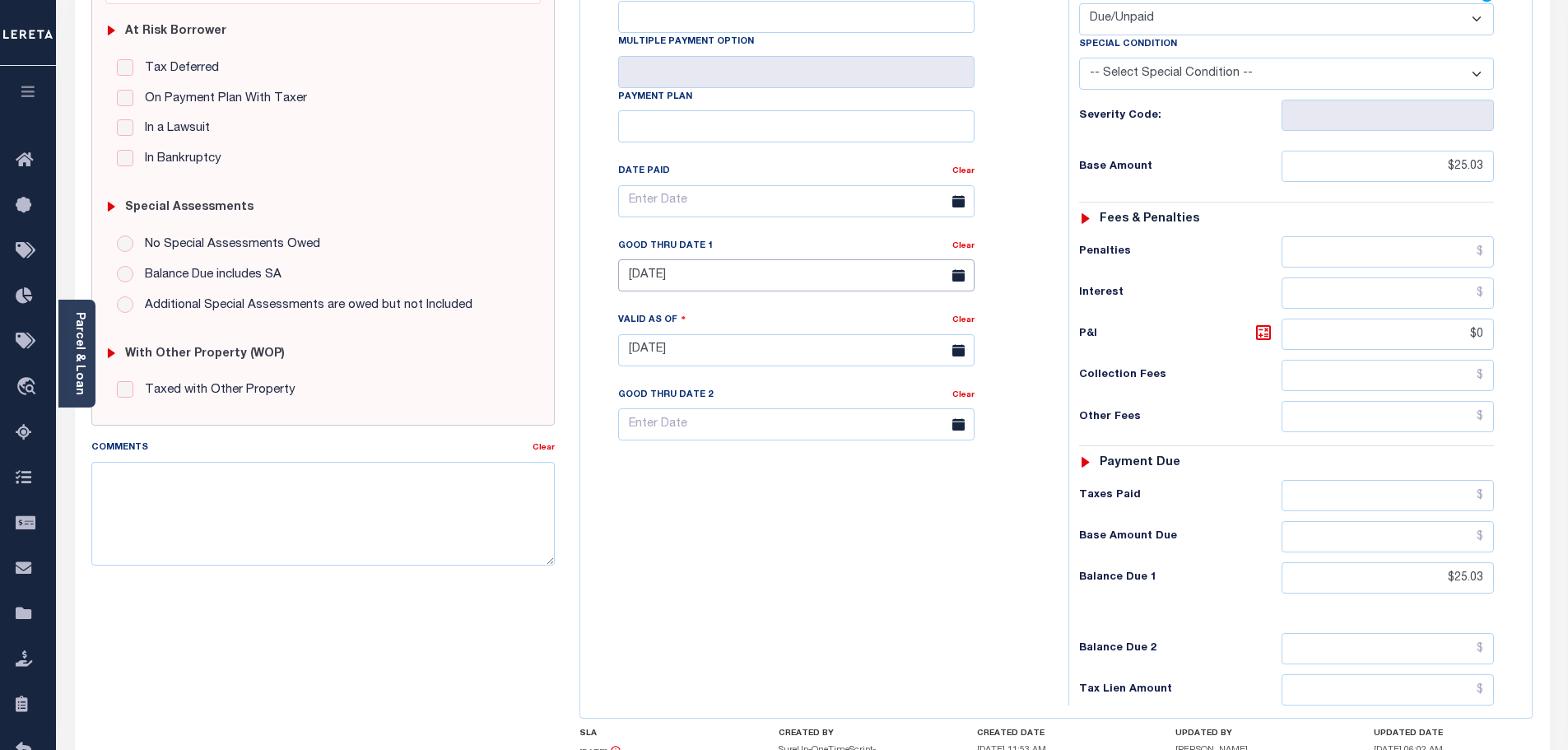
click at [673, 259] on input "[DATE]" at bounding box center [796, 275] width 356 height 32
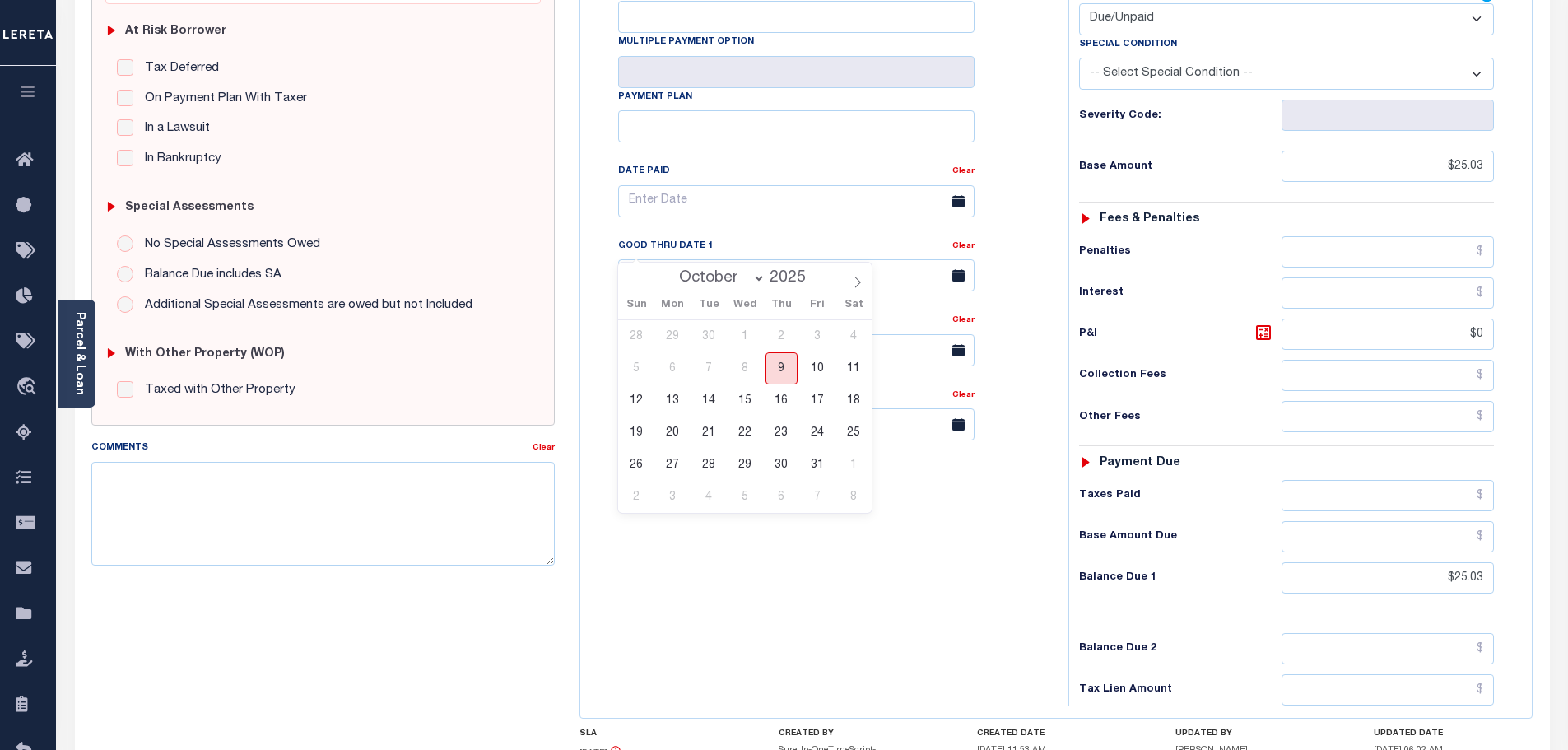
click at [773, 356] on span "9" at bounding box center [781, 368] width 32 height 32
type input "[DATE]"
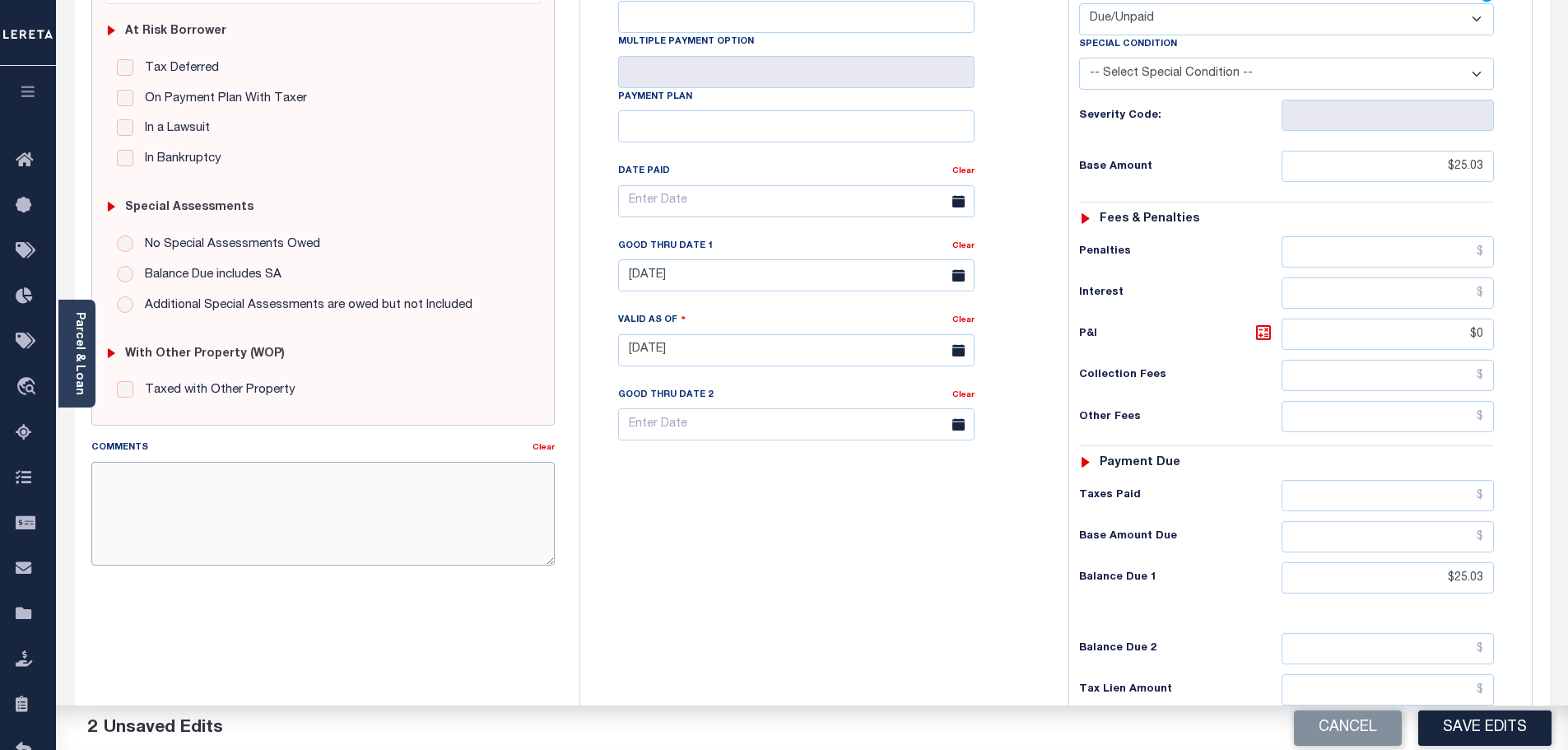
click at [344, 497] on textarea "Comments" at bounding box center [323, 514] width 464 height 104
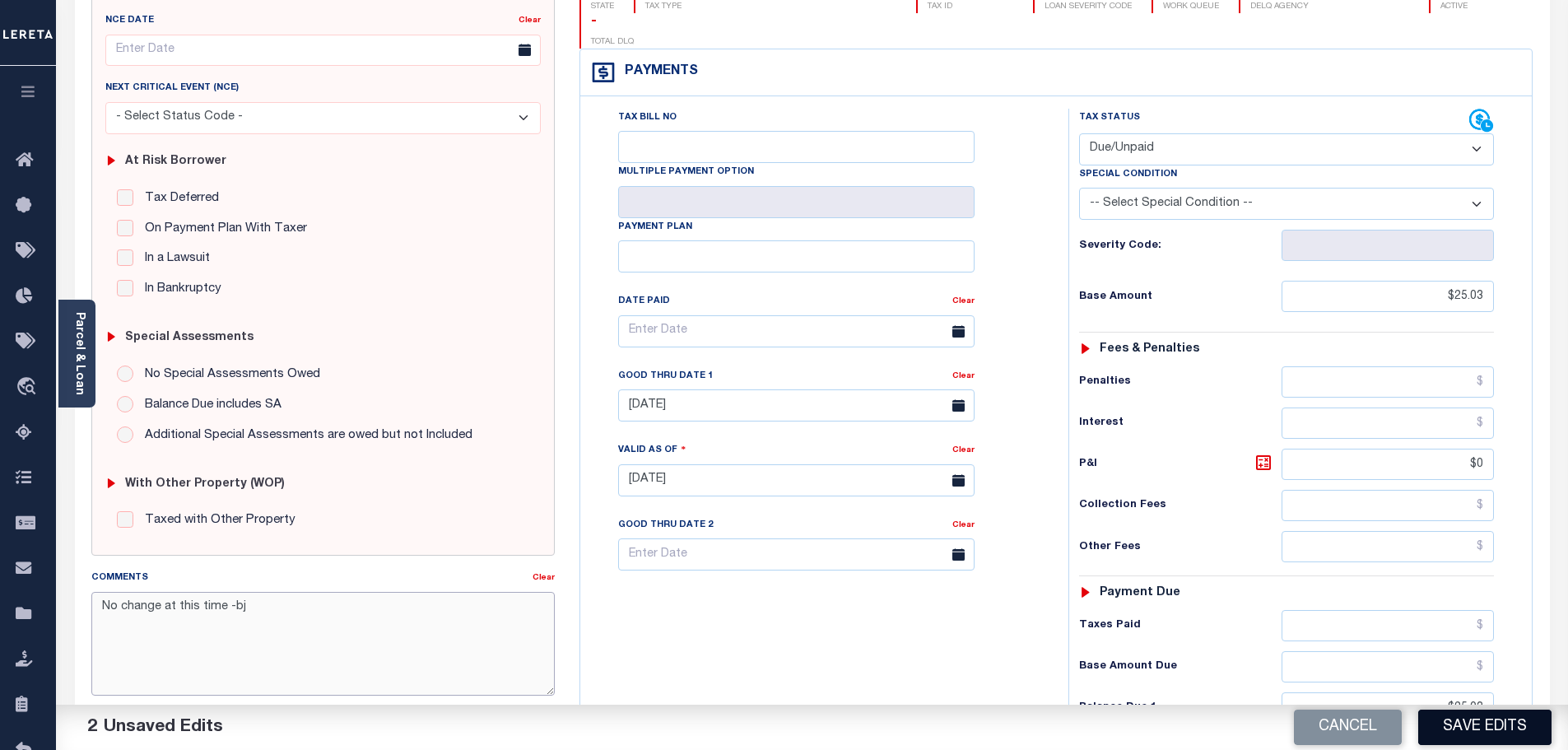
scroll to position [0, 0]
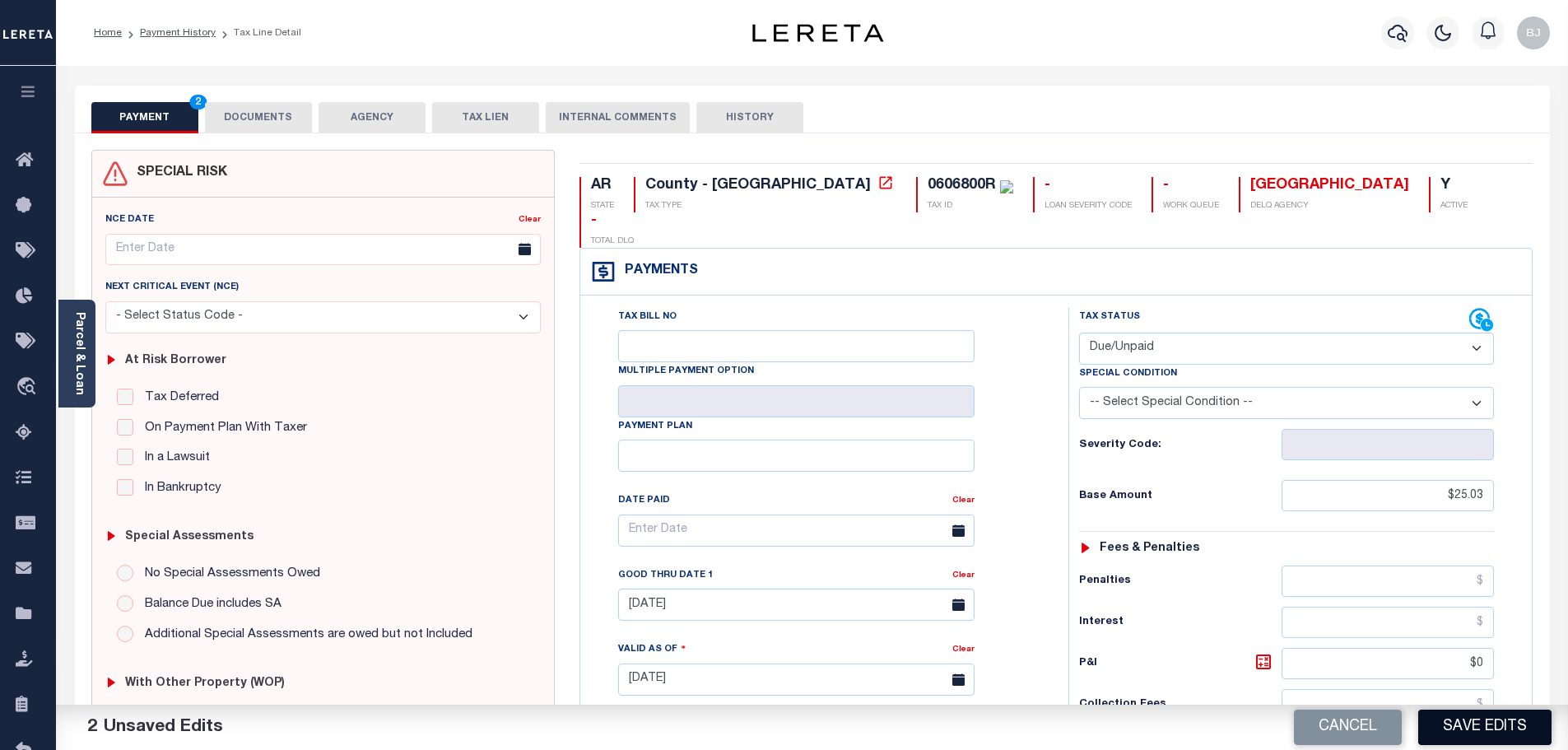
type textarea "No change at this time -bj"
click at [1520, 735] on button "Save Edits" at bounding box center [1484, 727] width 134 height 36
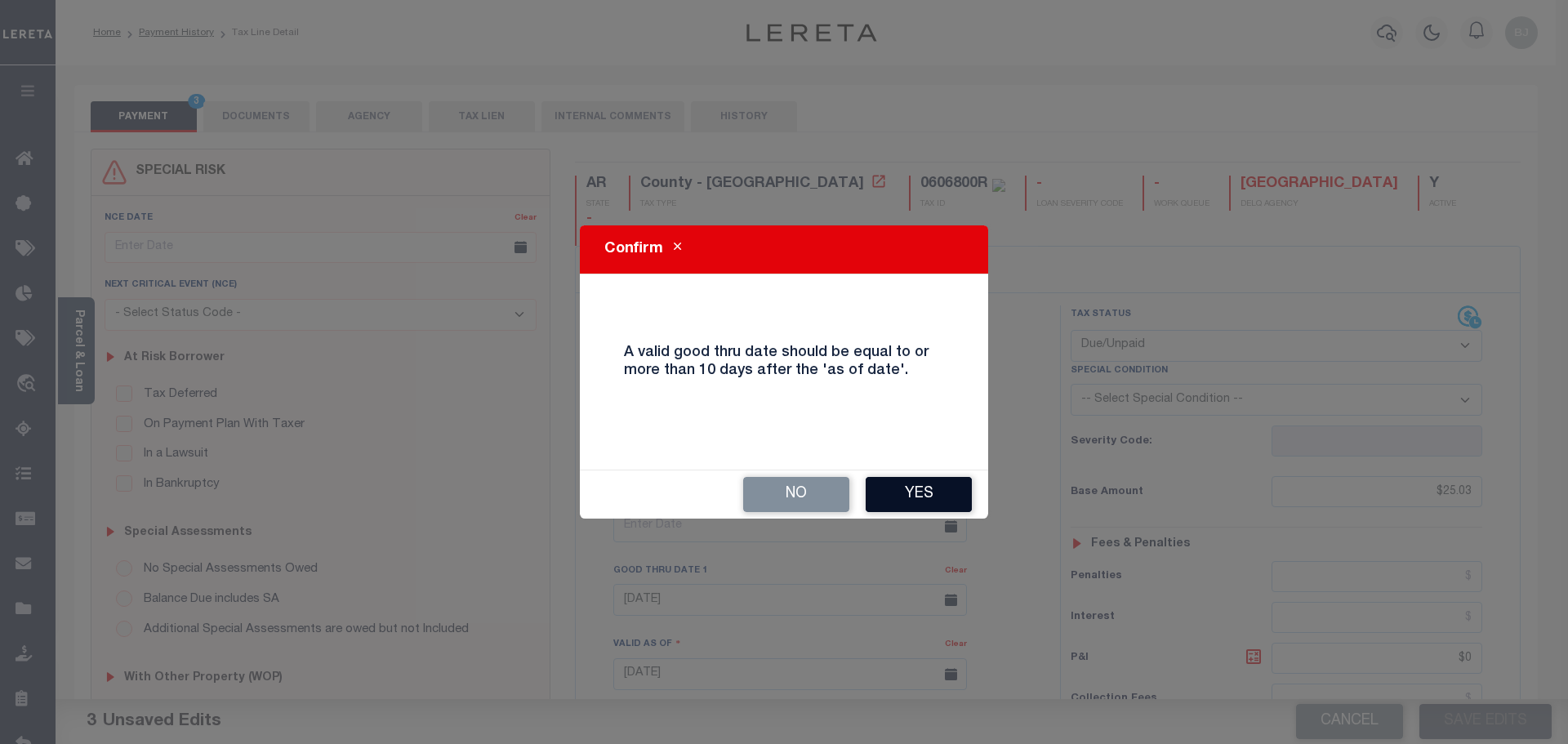
click at [952, 498] on button "Yes" at bounding box center [918, 493] width 106 height 35
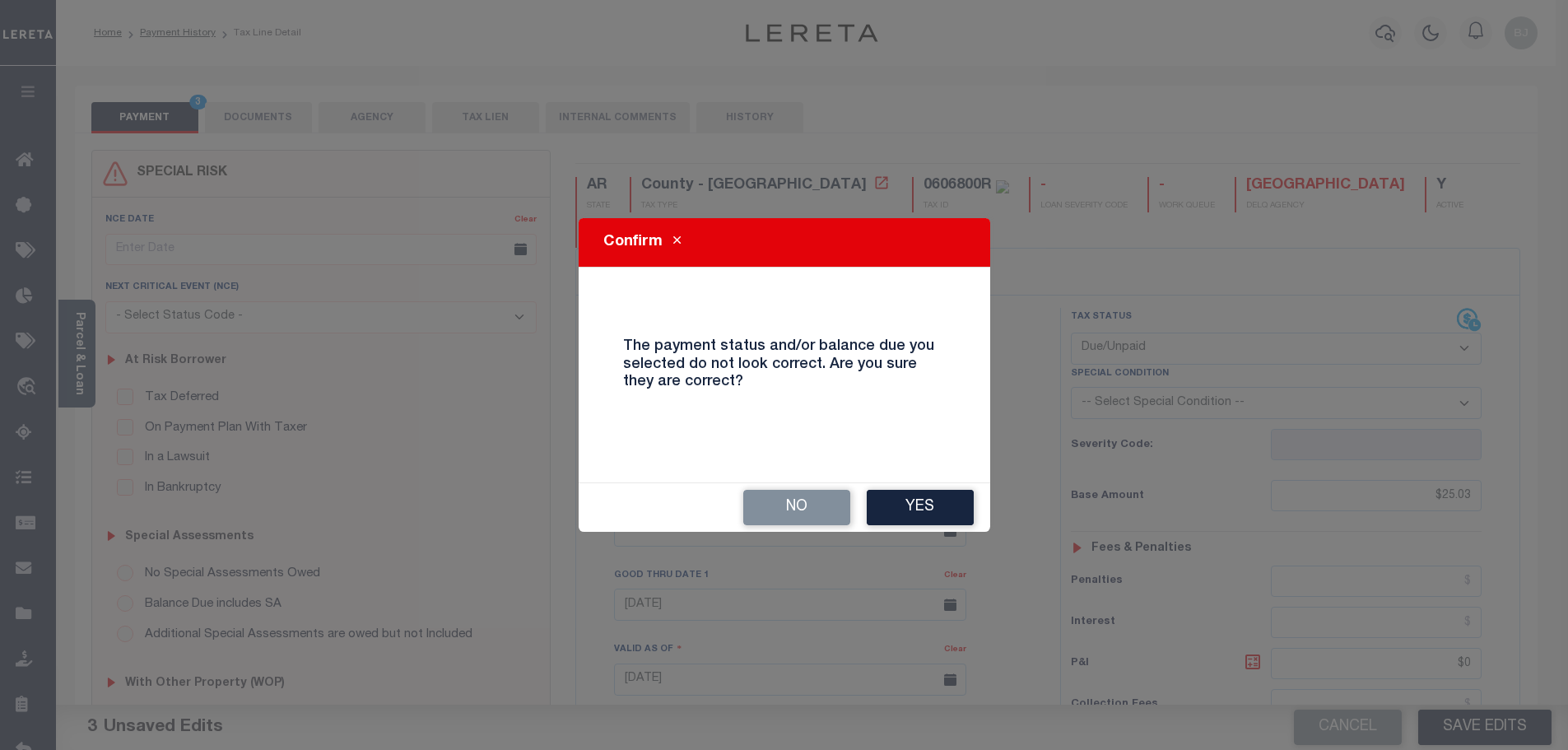
click at [960, 502] on button "Yes" at bounding box center [919, 507] width 107 height 36
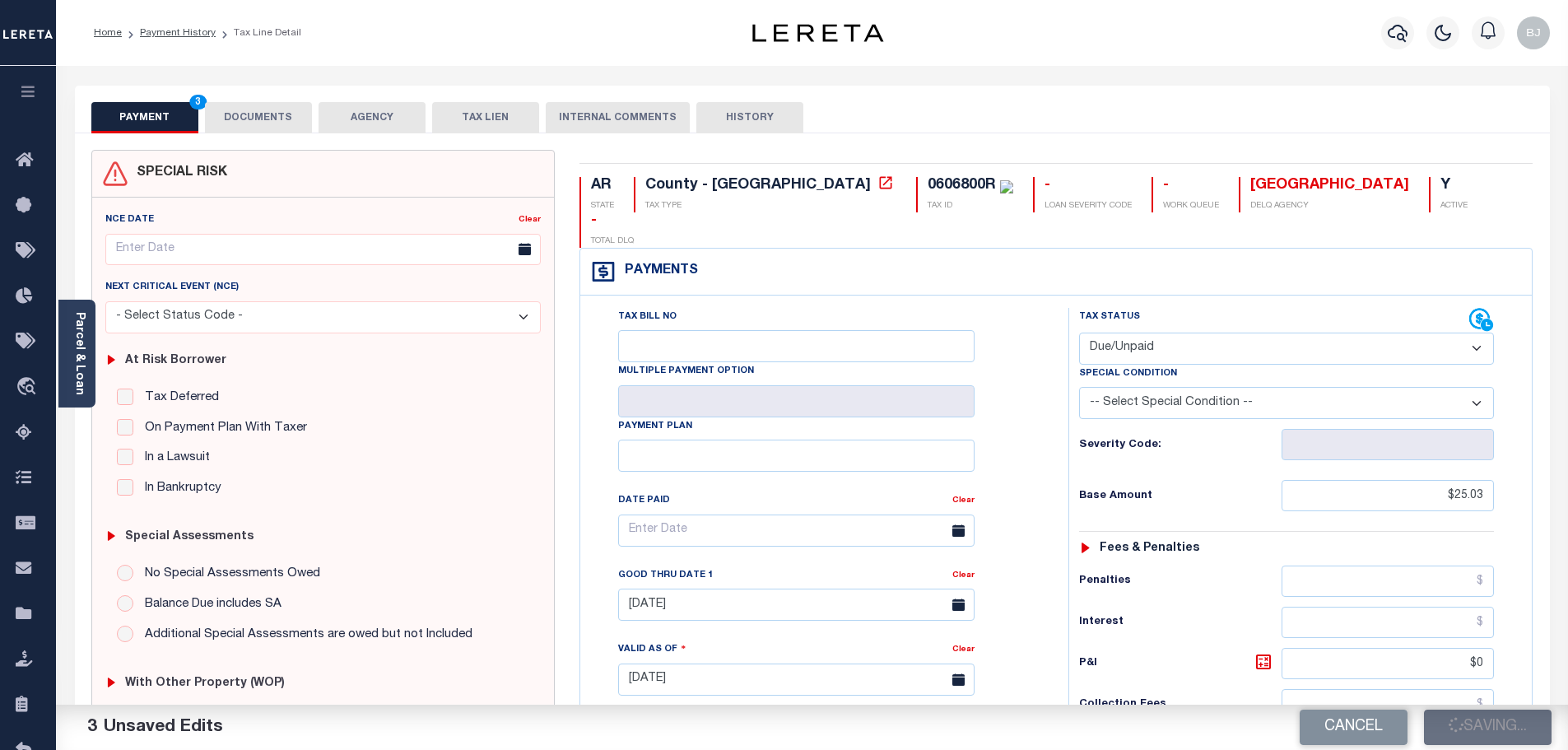
click at [960, 514] on span at bounding box center [958, 529] width 32 height 32
checkbox input "false"
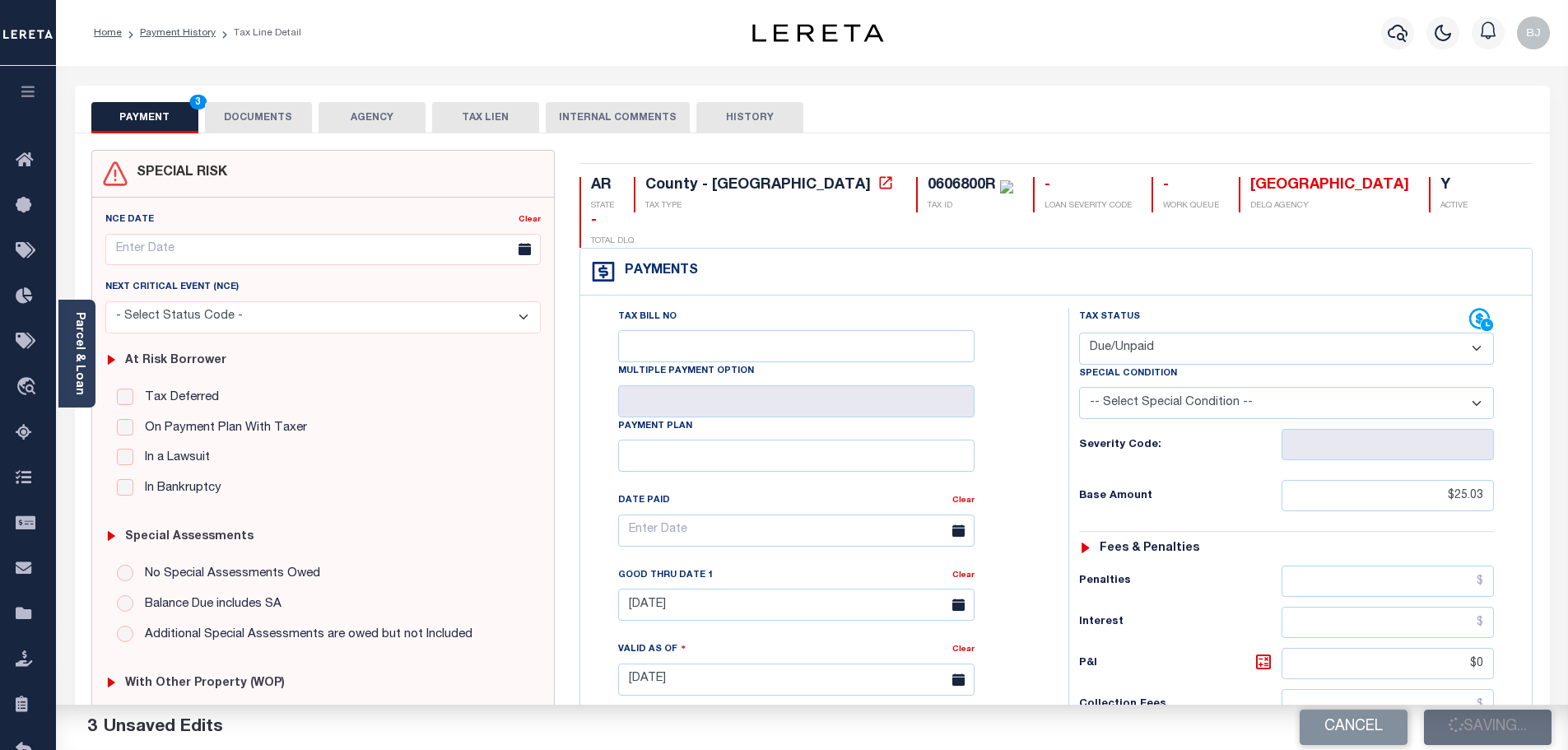
type input "$25.03"
type input "$0"
type input "$25.03"
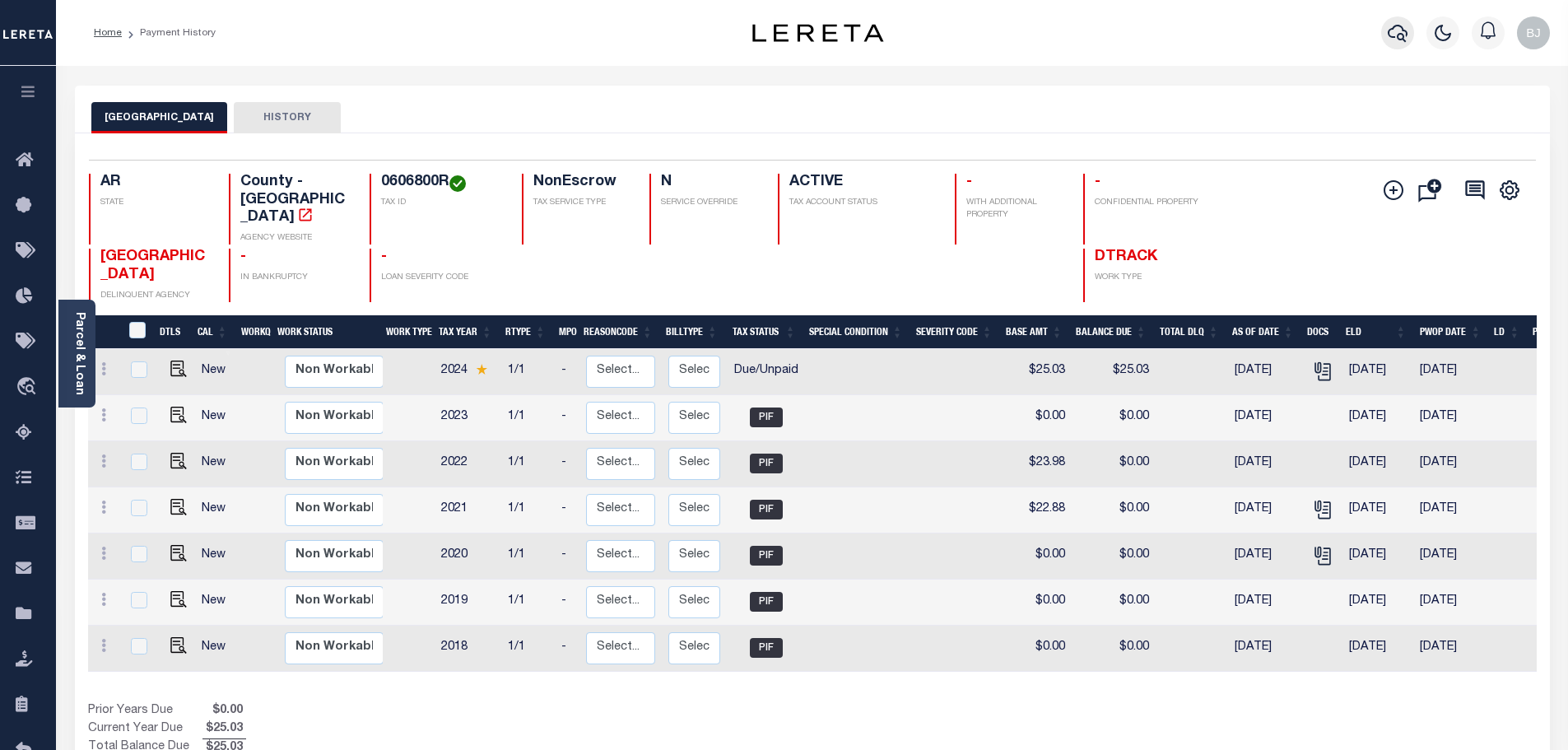
click at [1385, 33] on button "button" at bounding box center [1398, 33] width 33 height 33
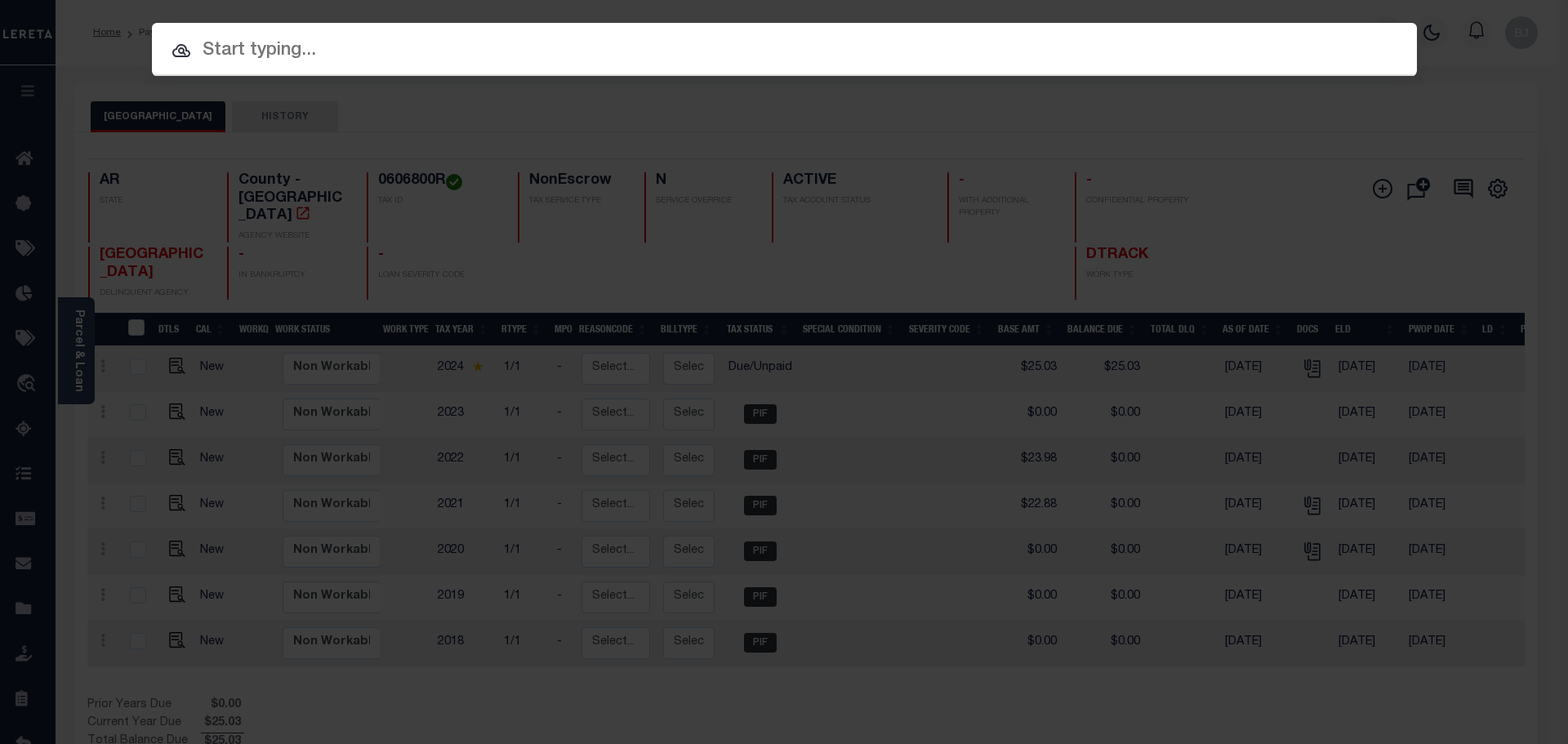
paste input "942200002569"
type input "942200002569"
click at [477, 49] on input "text" at bounding box center [784, 51] width 1265 height 29
paste input "942200002569"
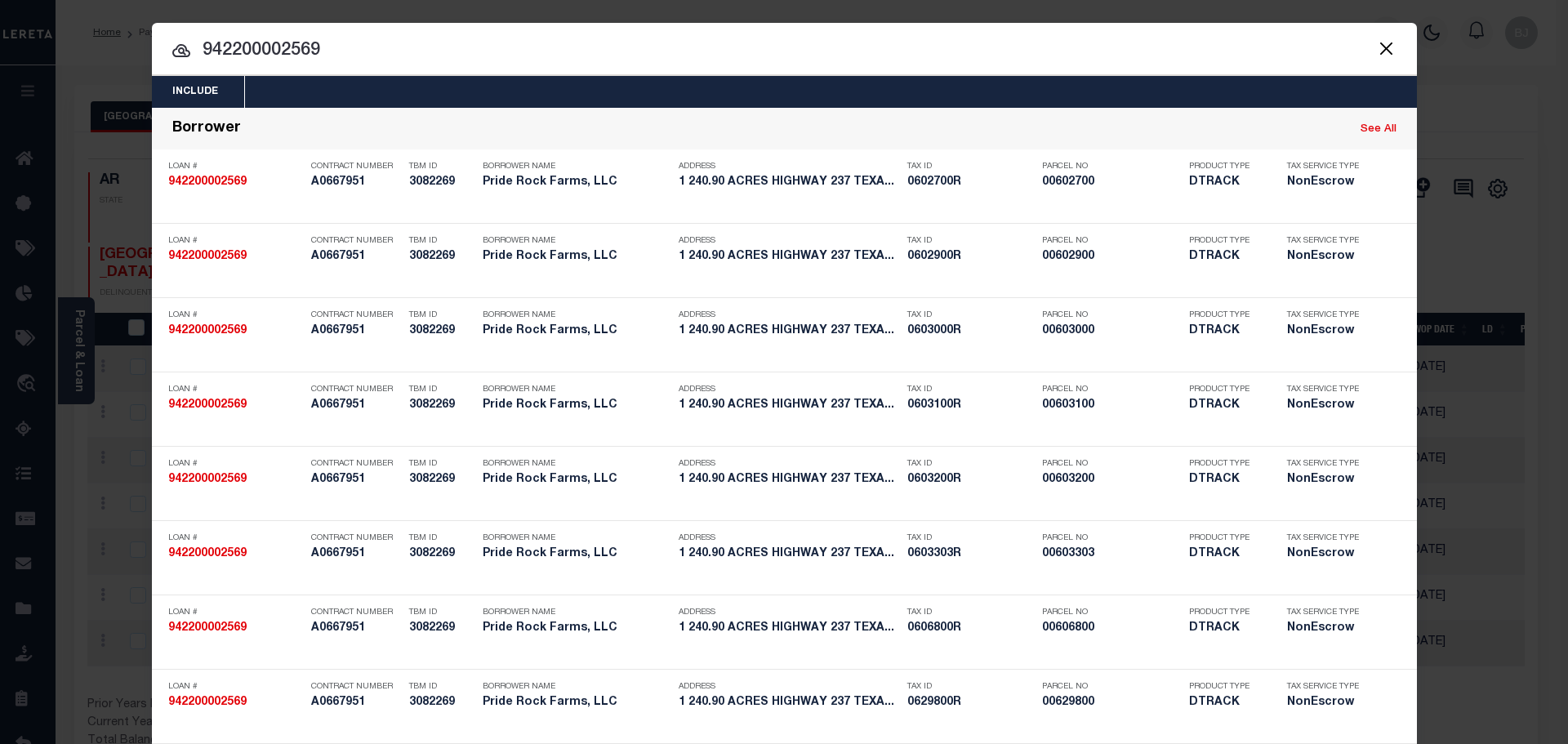
type input "942200002569"
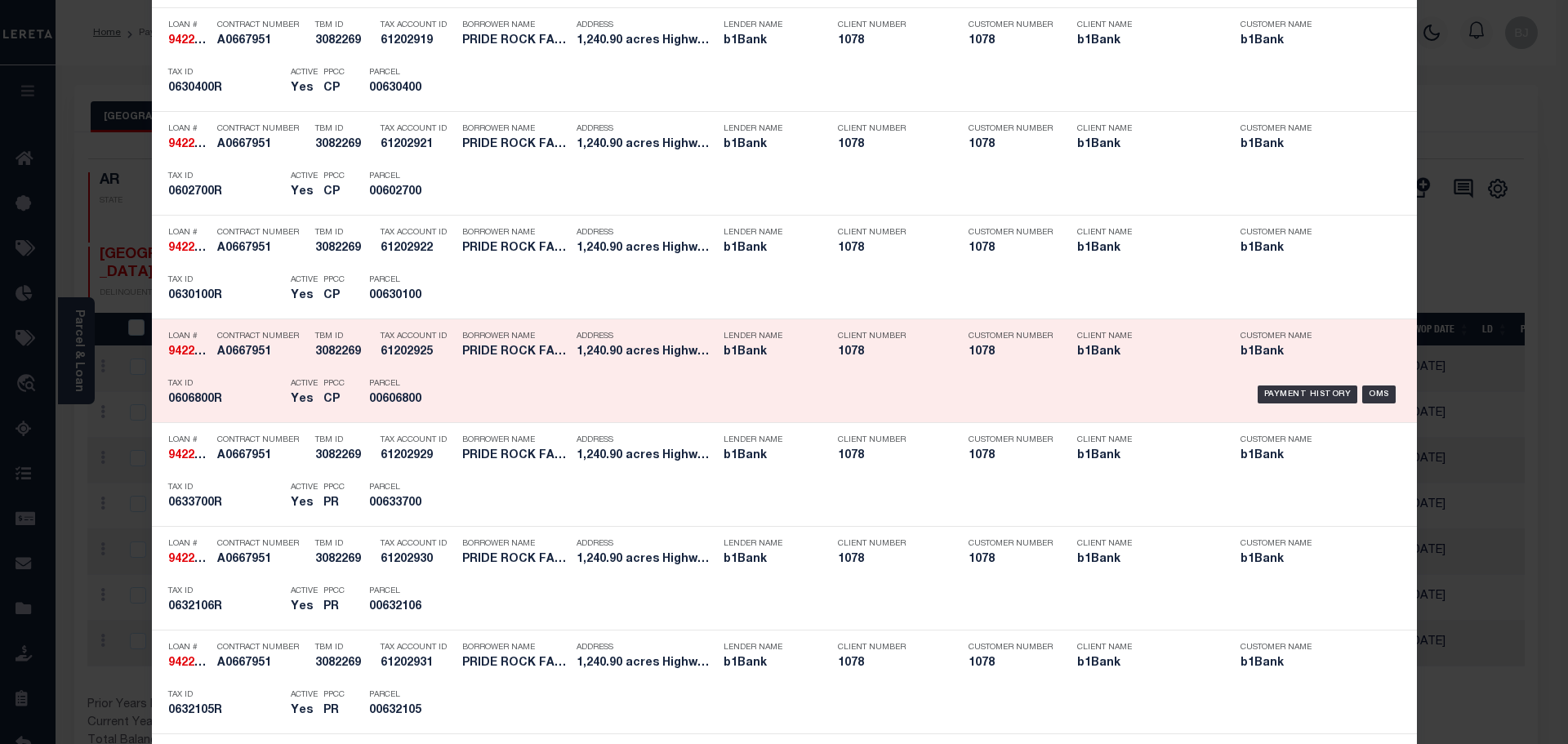
scroll to position [1878, 0]
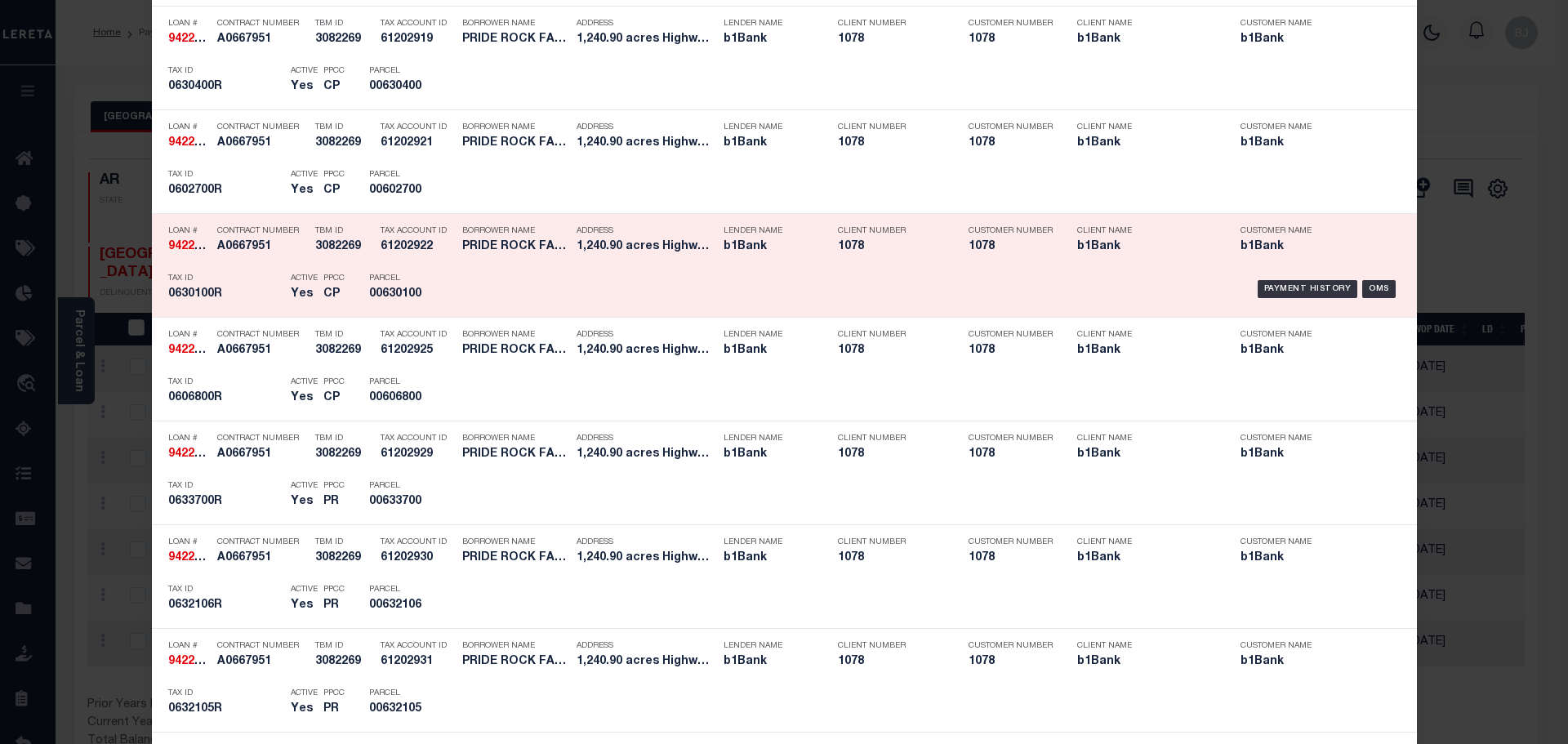
click at [440, 269] on div "Parcel 00630100" at bounding box center [405, 289] width 98 height 48
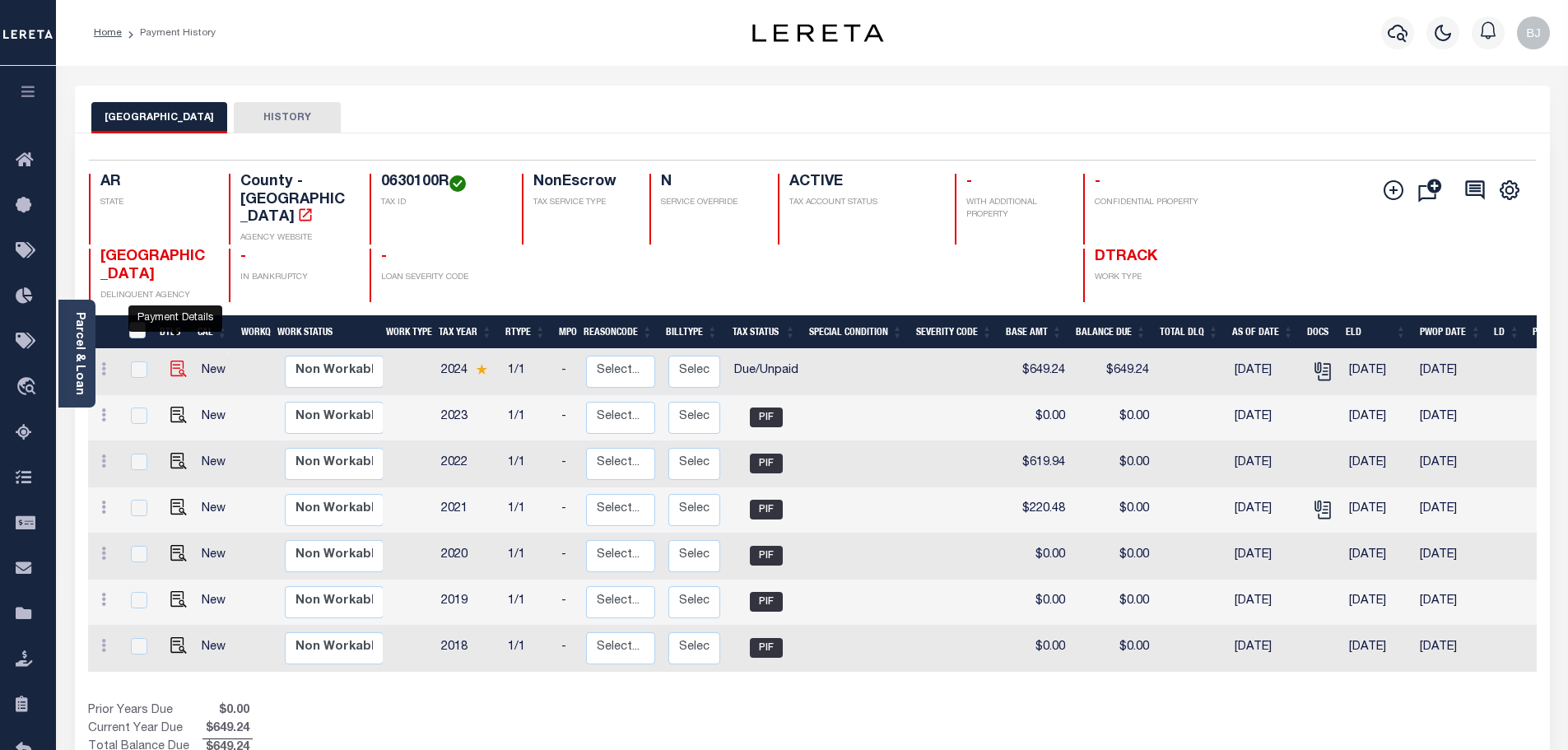
click at [180, 360] on img "" at bounding box center [178, 368] width 16 height 16
checkbox input "true"
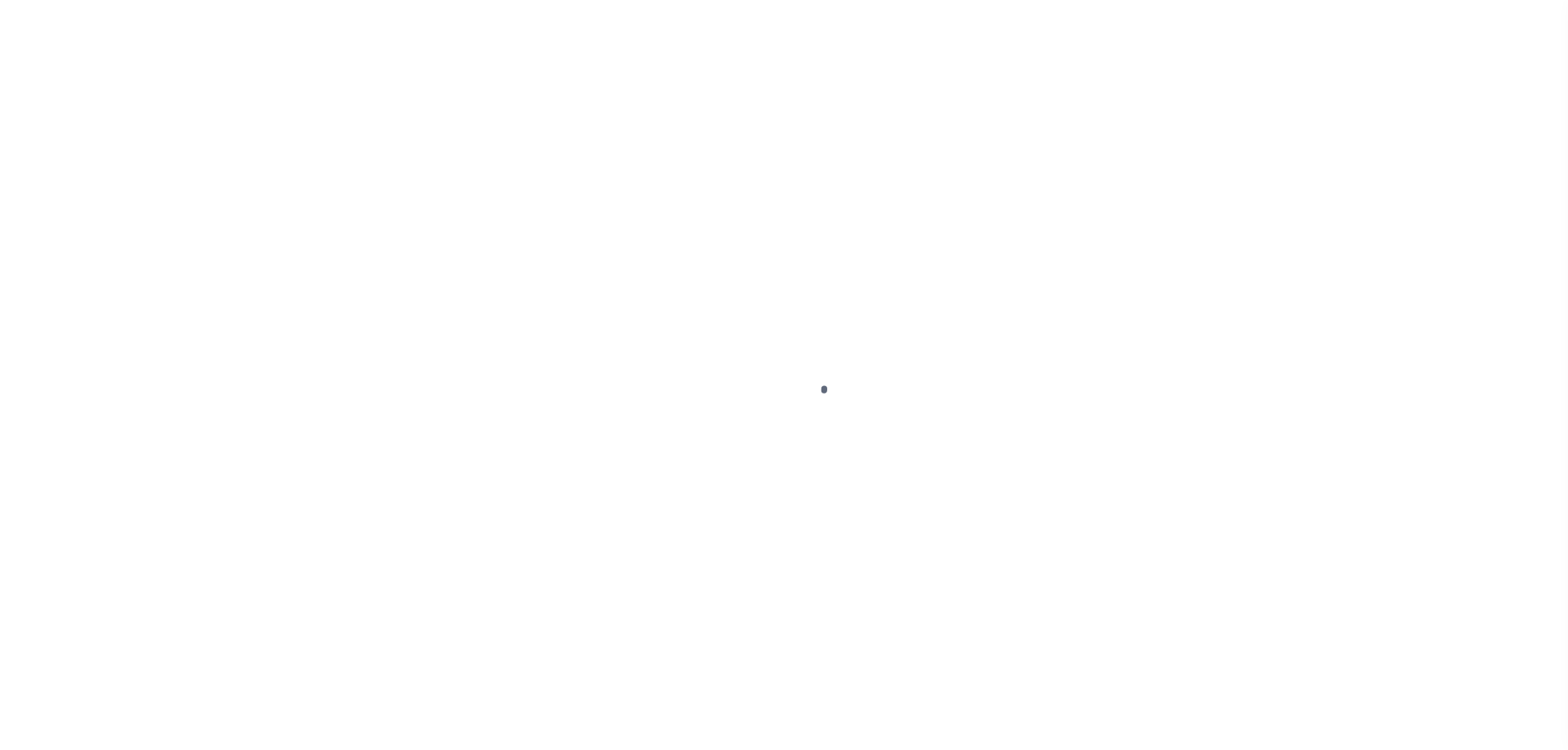
select select "DUE"
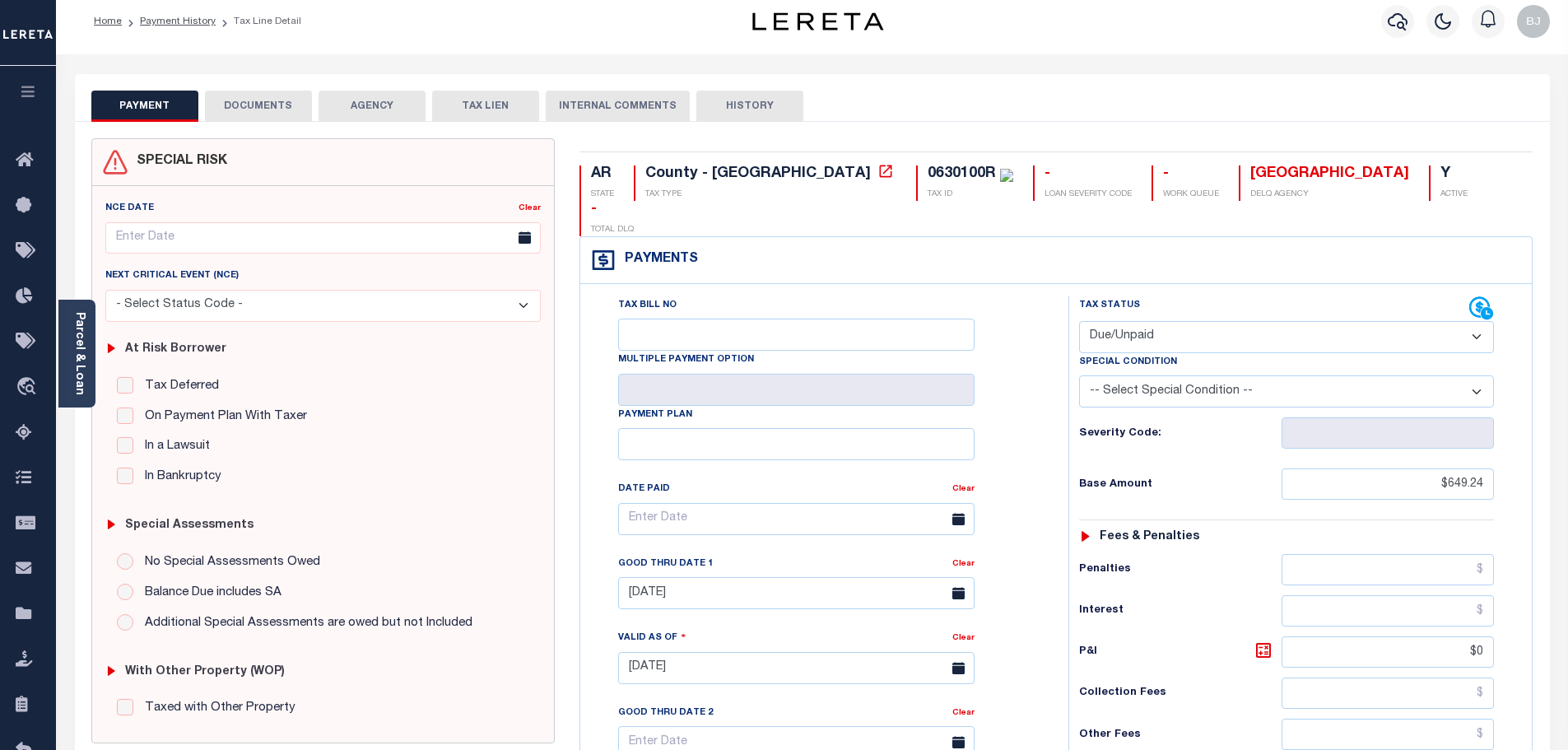
scroll to position [329, 0]
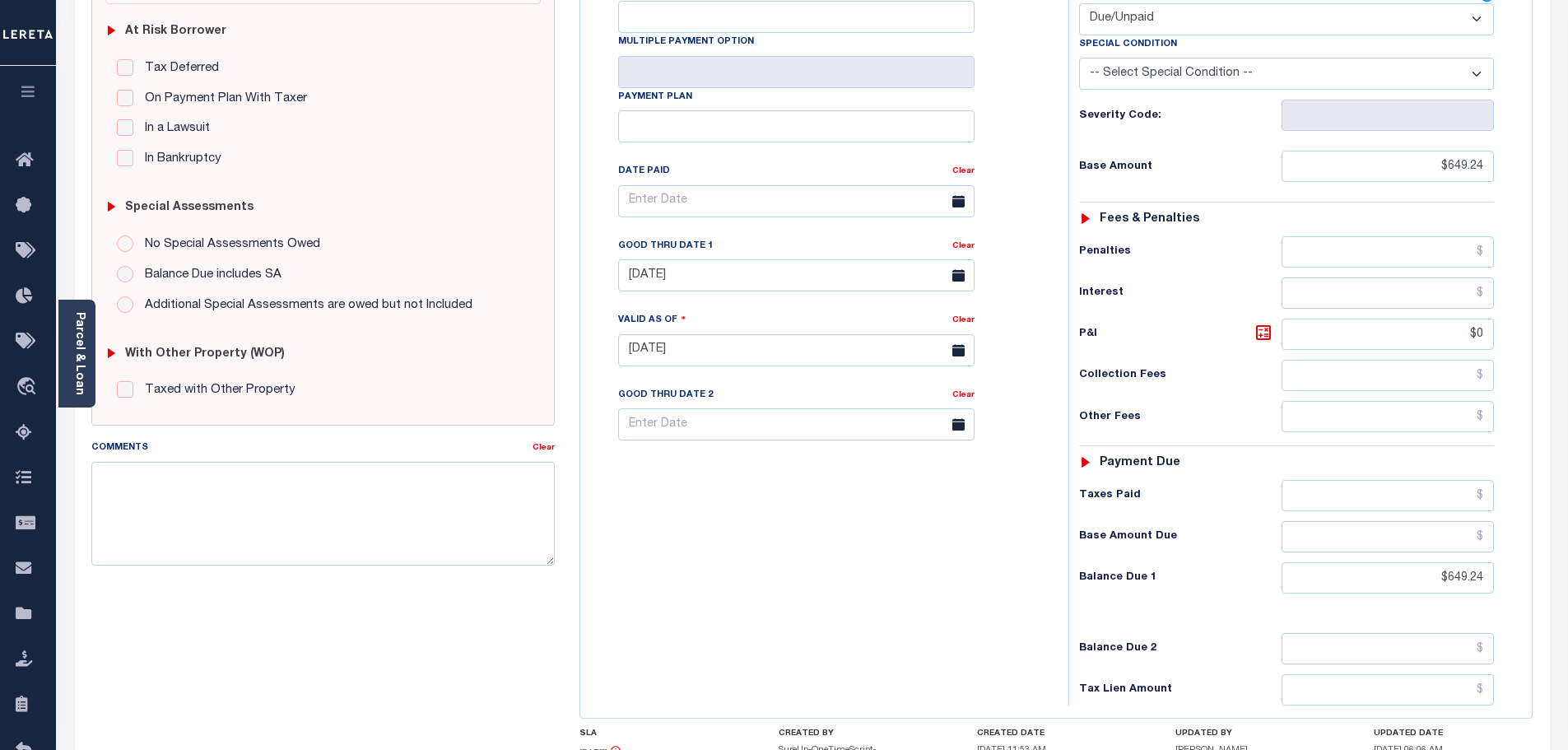
click at [701, 239] on label "Good Thru Date 1" at bounding box center [665, 246] width 95 height 14
click at [702, 259] on input "08/31/2025" at bounding box center [796, 275] width 356 height 32
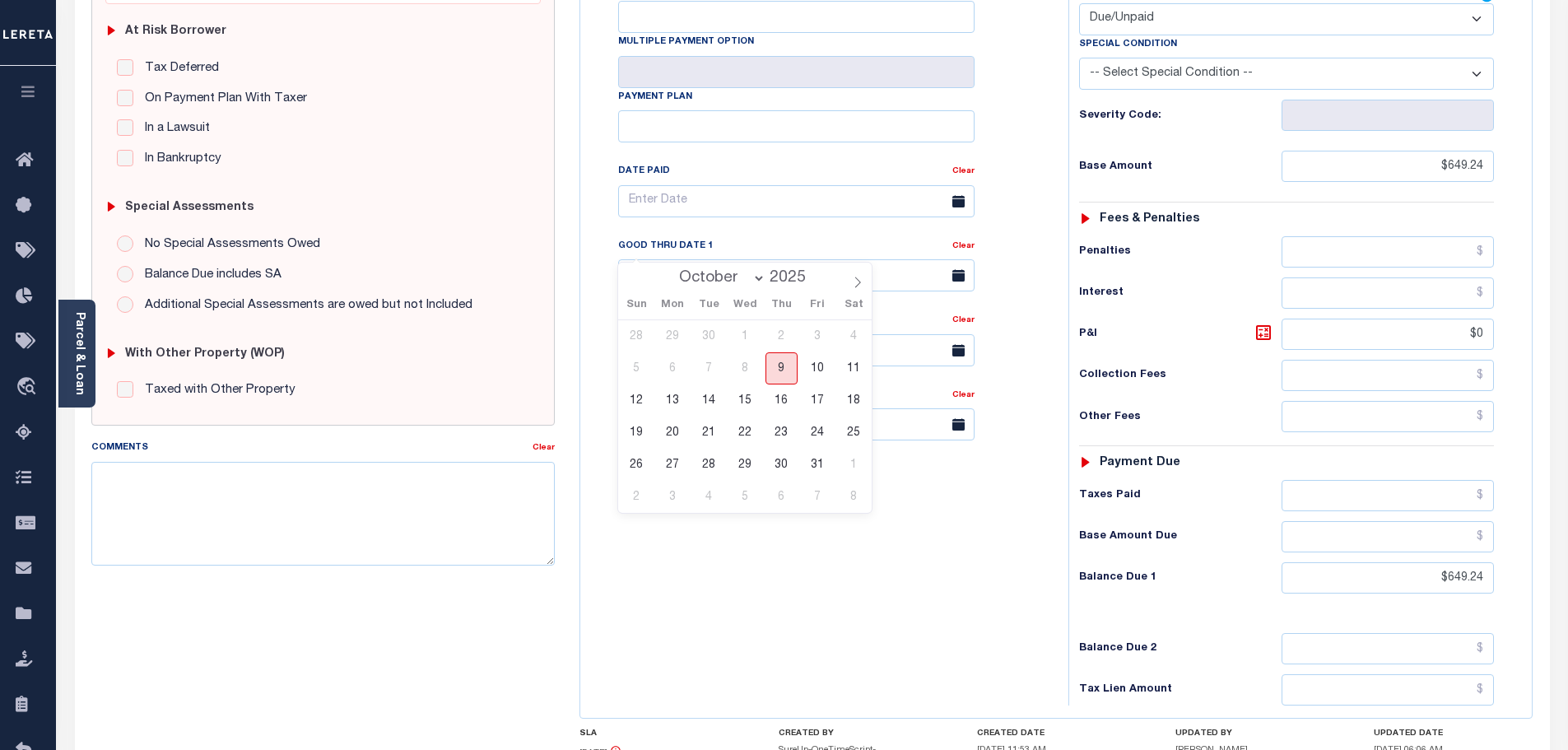
click at [781, 369] on span "9" at bounding box center [781, 368] width 32 height 32
type input "[DATE]"
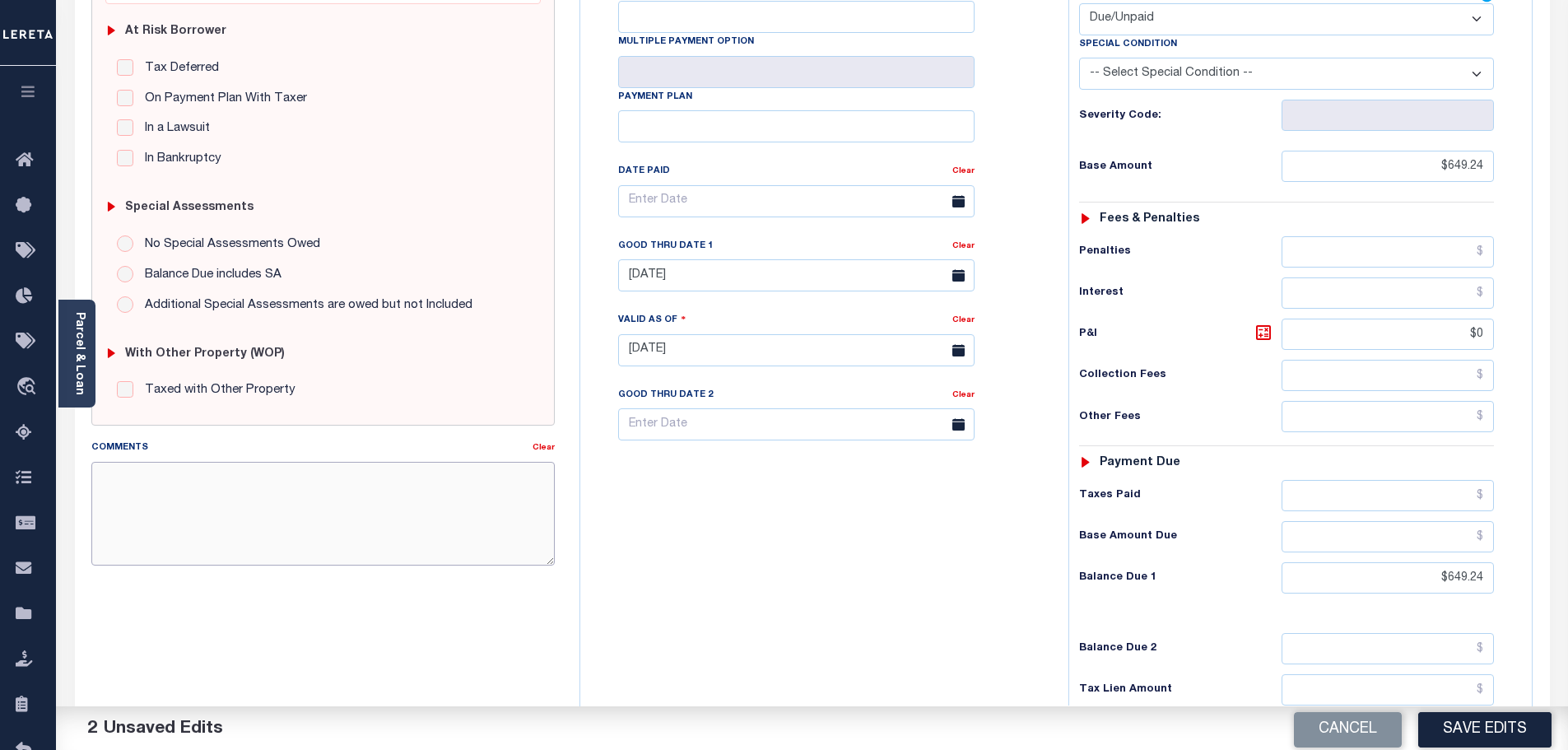
click at [296, 497] on textarea "Comments" at bounding box center [323, 514] width 464 height 104
type textarea "No change at this time - bj"
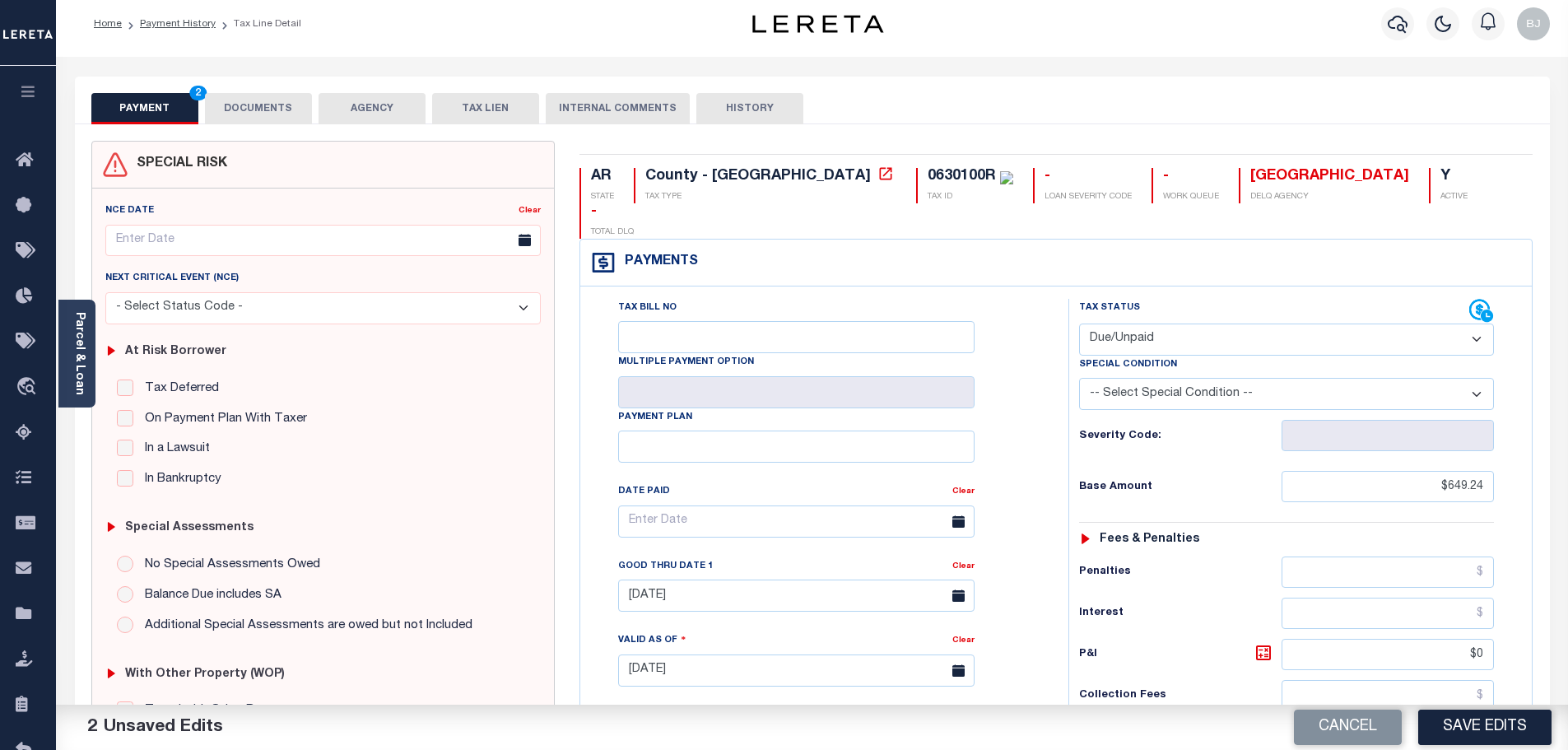
scroll to position [0, 0]
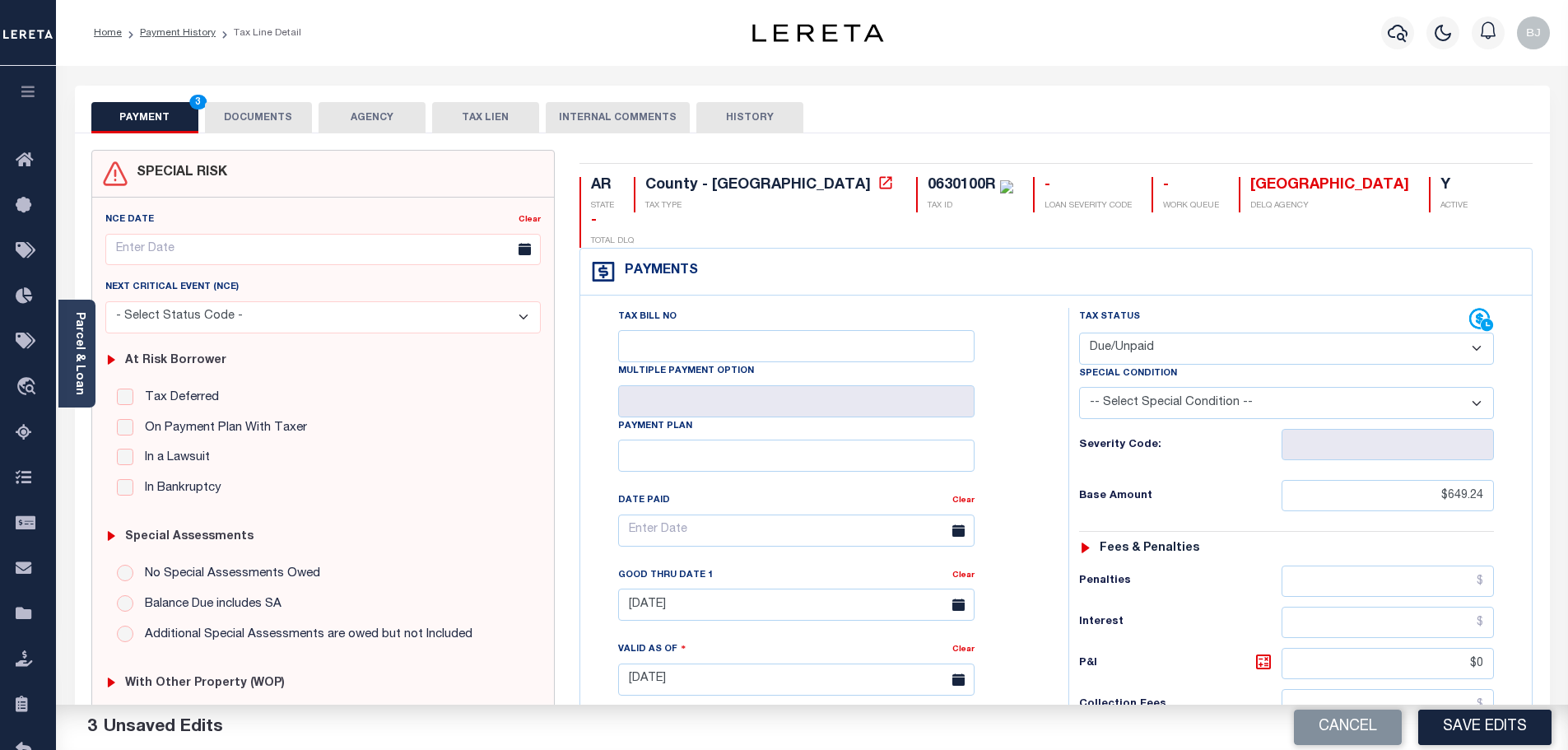
click at [250, 118] on button "DOCUMENTS" at bounding box center [257, 117] width 107 height 32
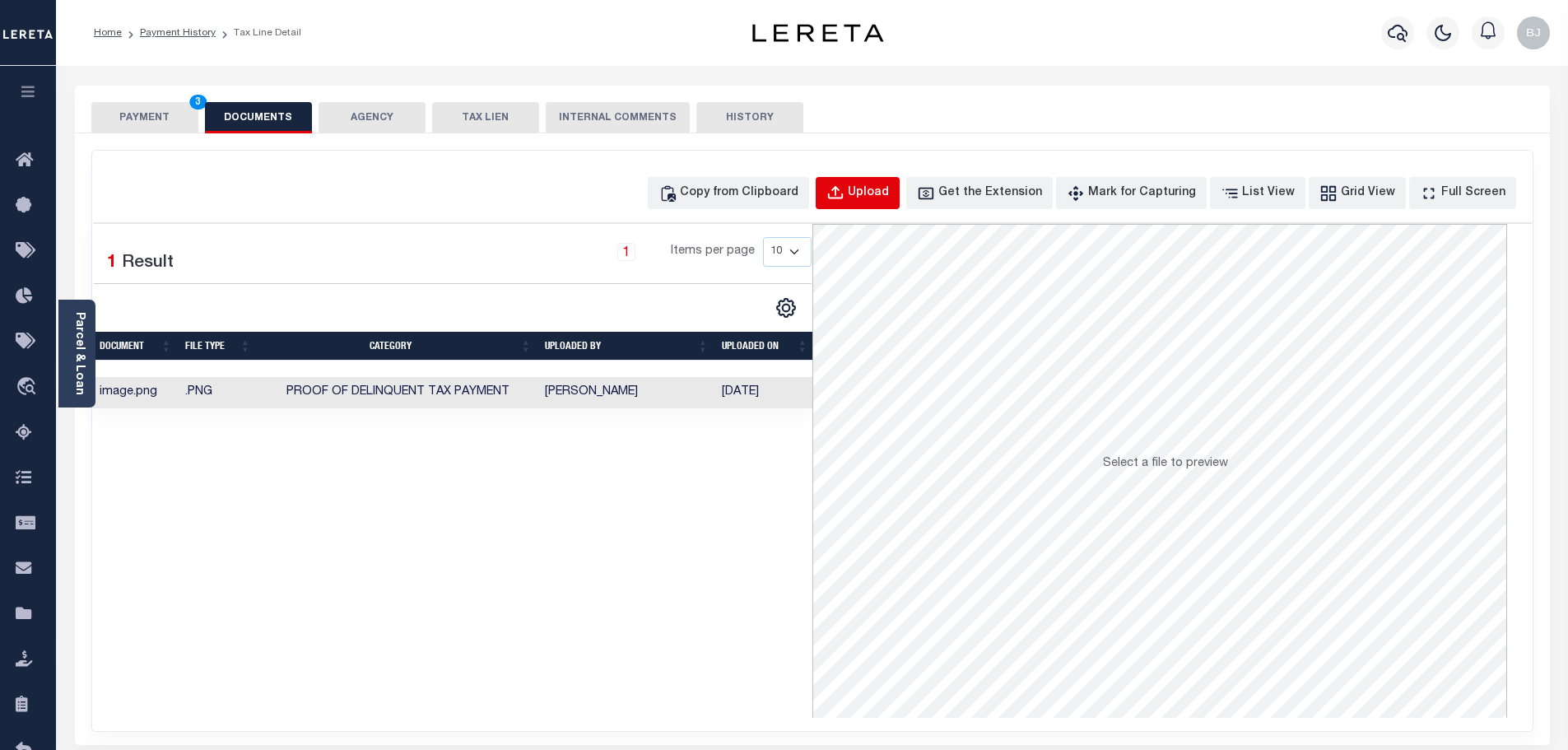
click at [879, 195] on button "Upload" at bounding box center [857, 192] width 84 height 32
select select "POP"
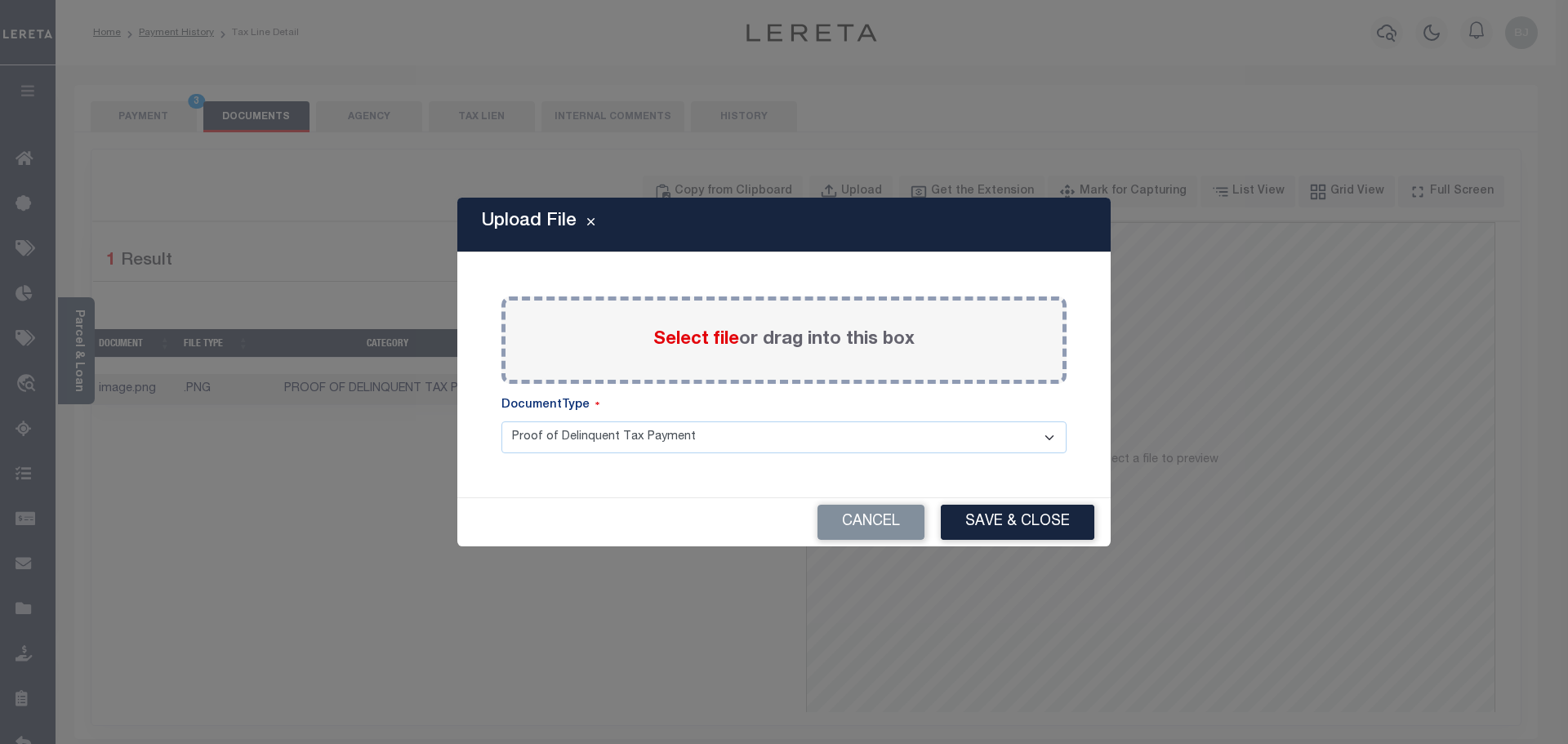
click at [705, 335] on span "Select file" at bounding box center [696, 339] width 86 height 18
click at [0, 0] on input "Select file or drag into this box" at bounding box center [0, 0] width 0 height 0
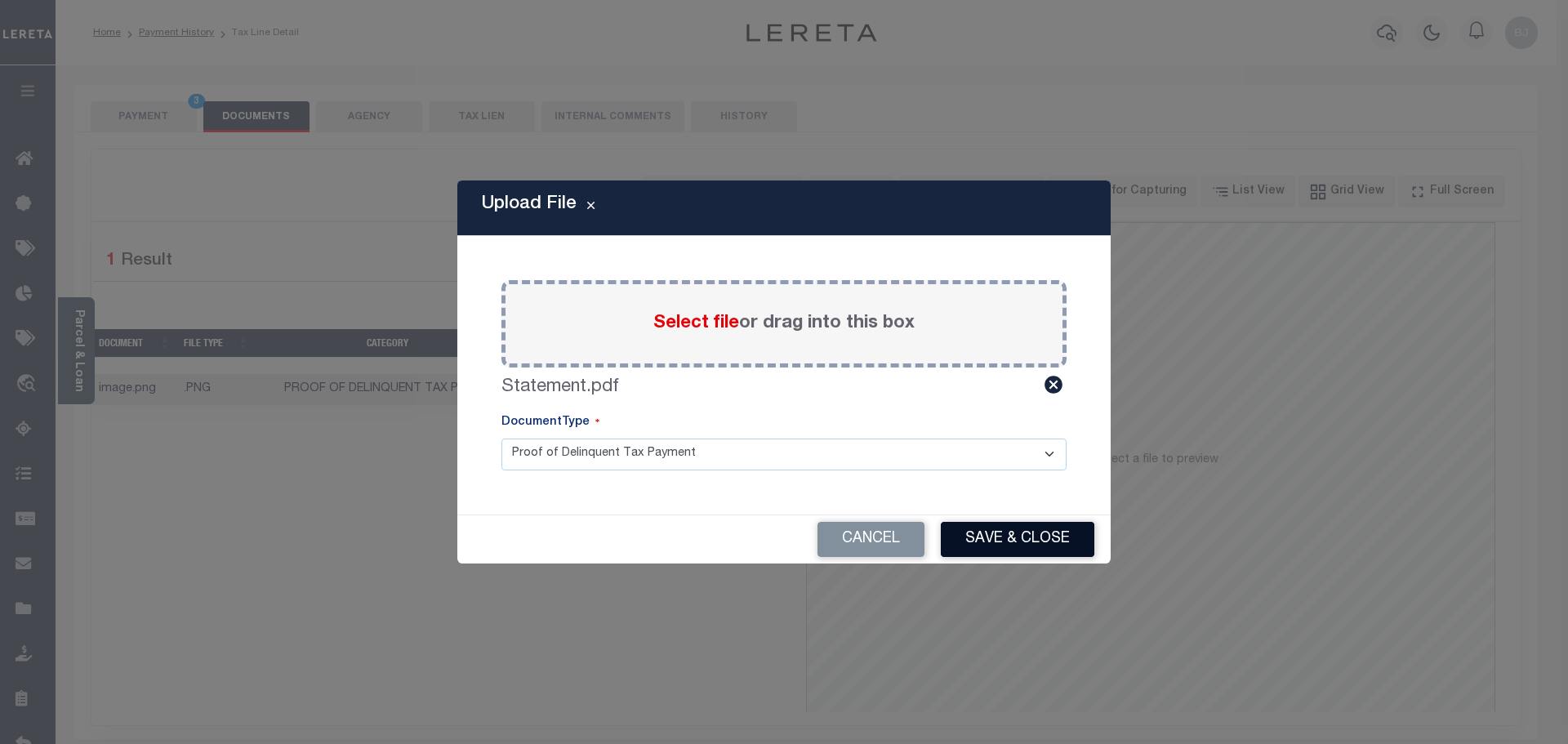
click at [1057, 538] on button "Save & Close" at bounding box center [1017, 538] width 153 height 35
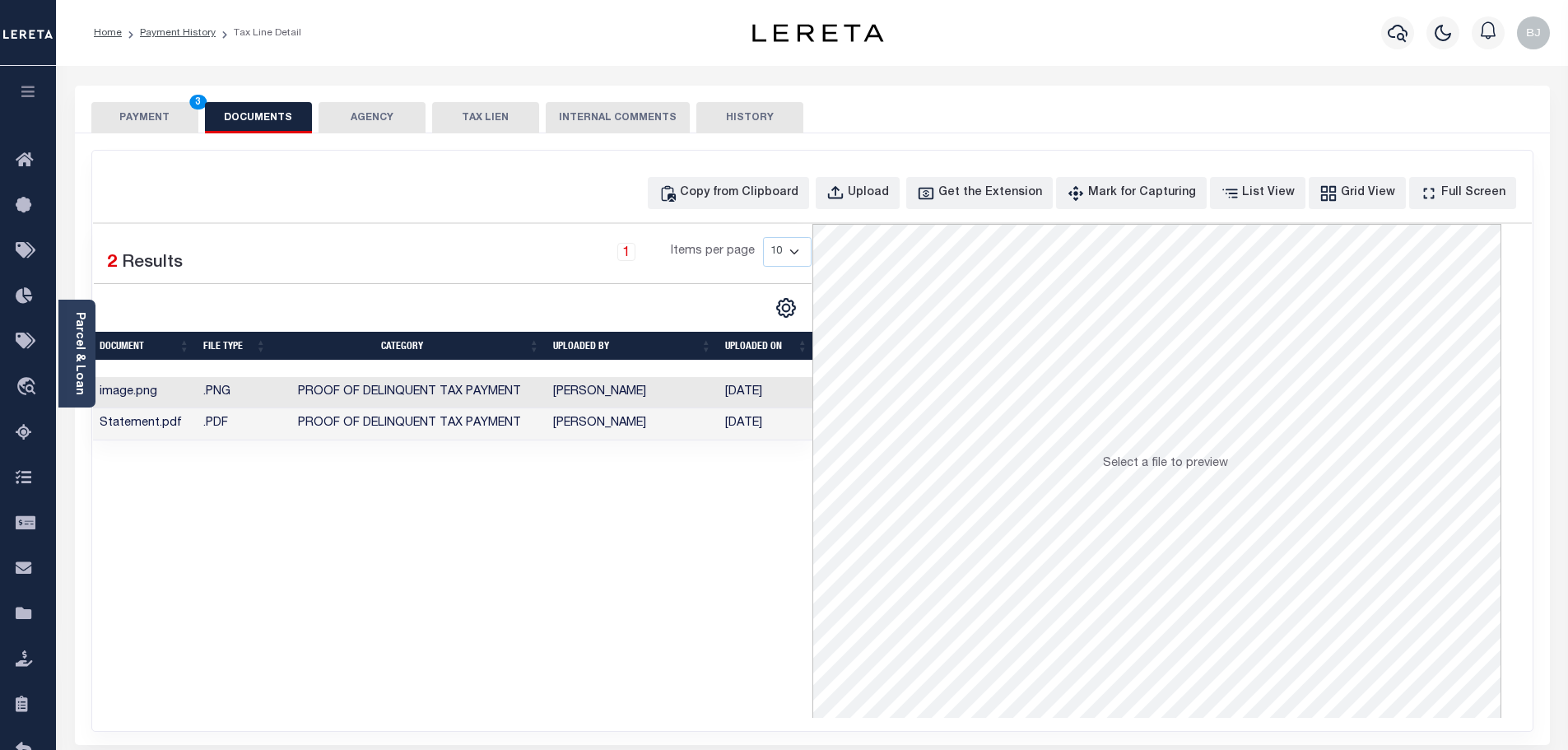
click at [139, 104] on button "PAYMENT 3" at bounding box center [144, 117] width 107 height 32
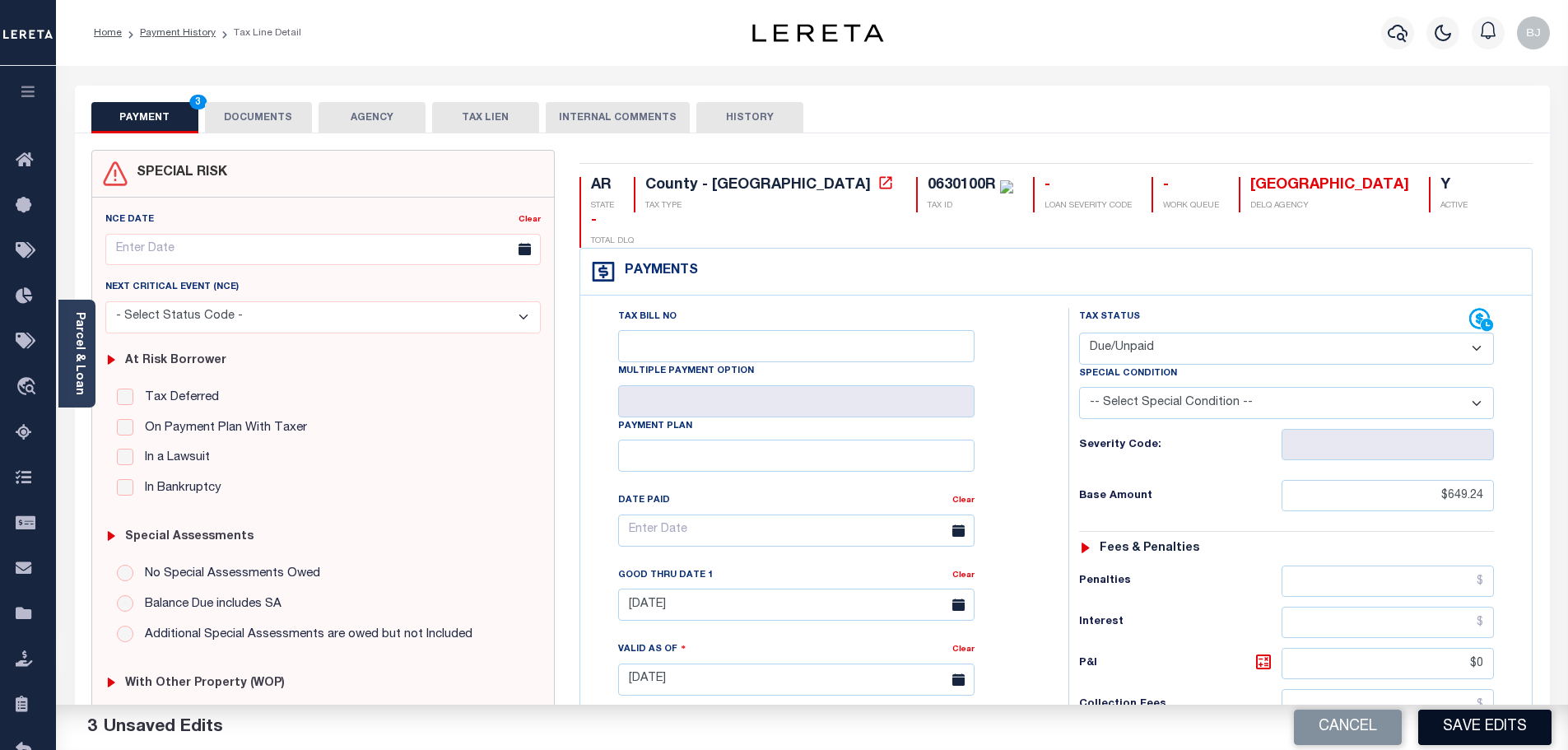
click at [1522, 738] on button "Save Edits" at bounding box center [1484, 727] width 134 height 36
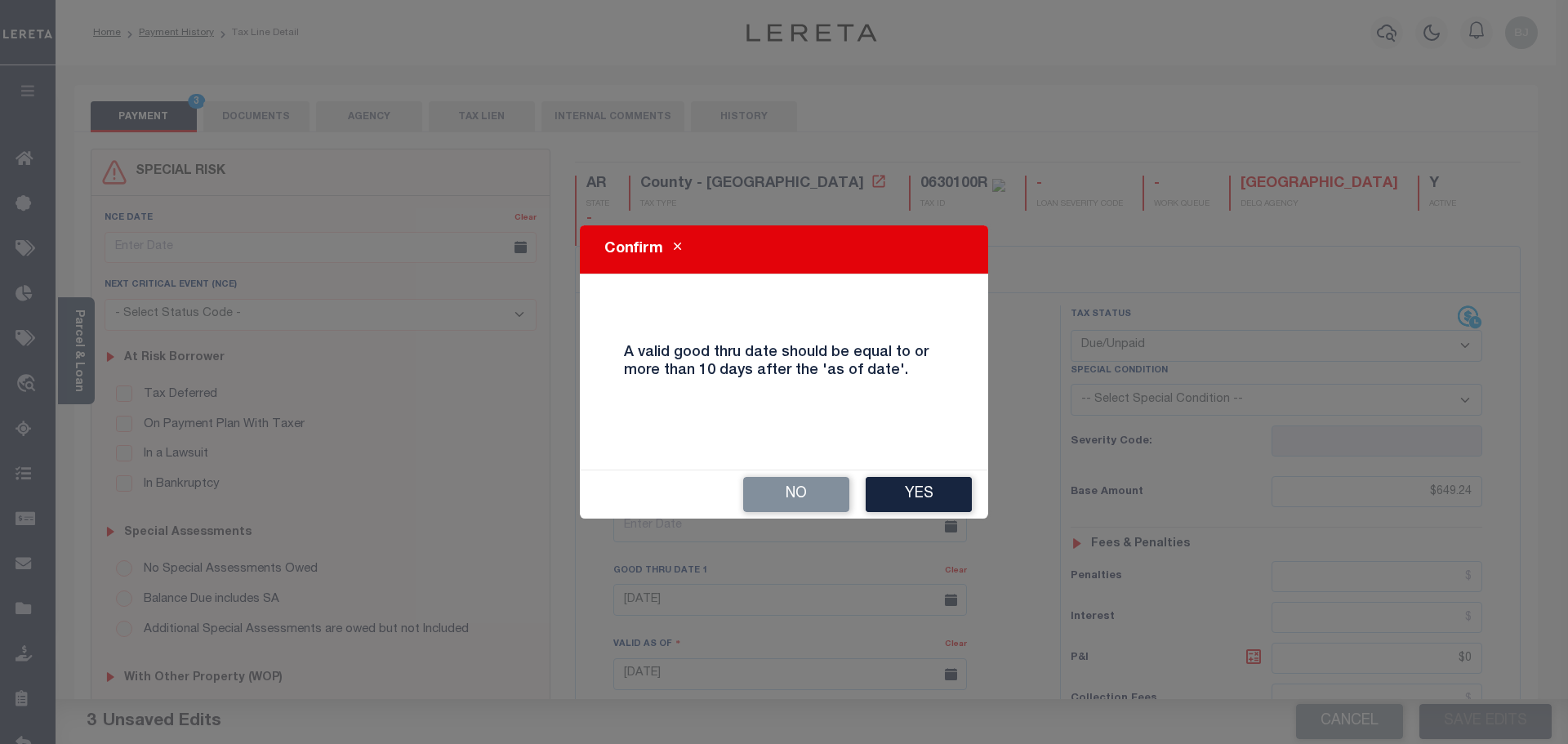
click at [943, 485] on button "Yes" at bounding box center [918, 493] width 106 height 35
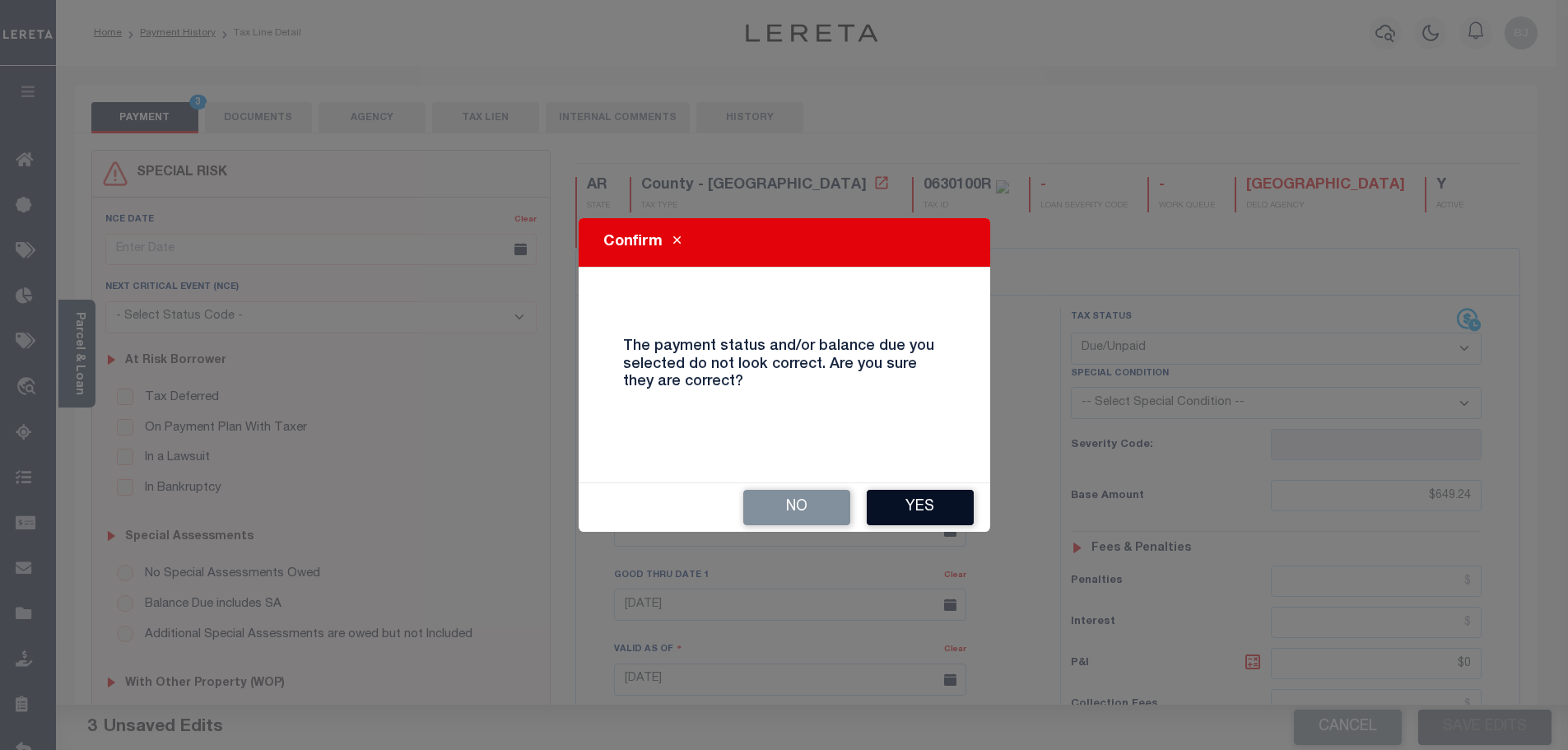
click at [941, 500] on button "Yes" at bounding box center [919, 507] width 107 height 36
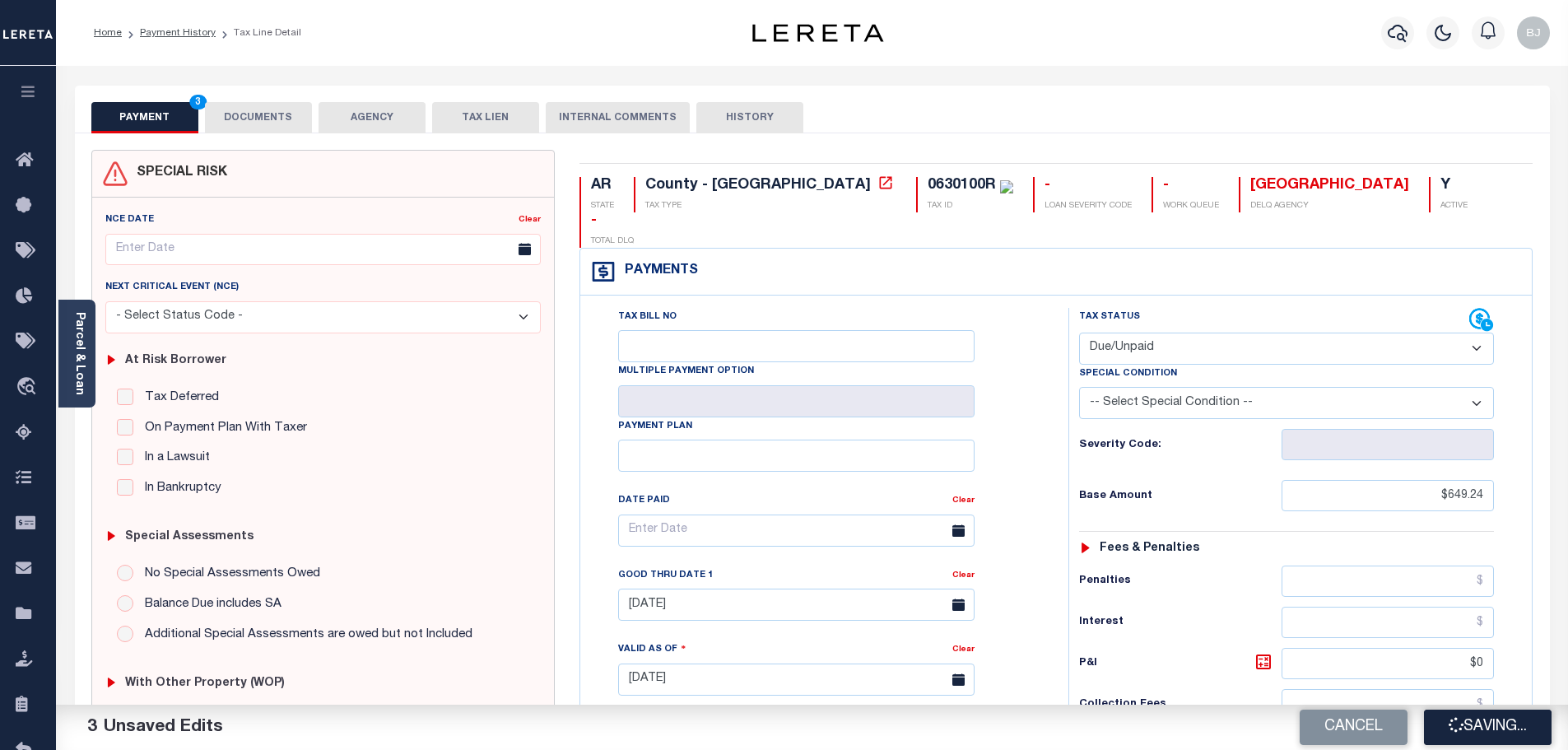
checkbox input "false"
type input "$649.24"
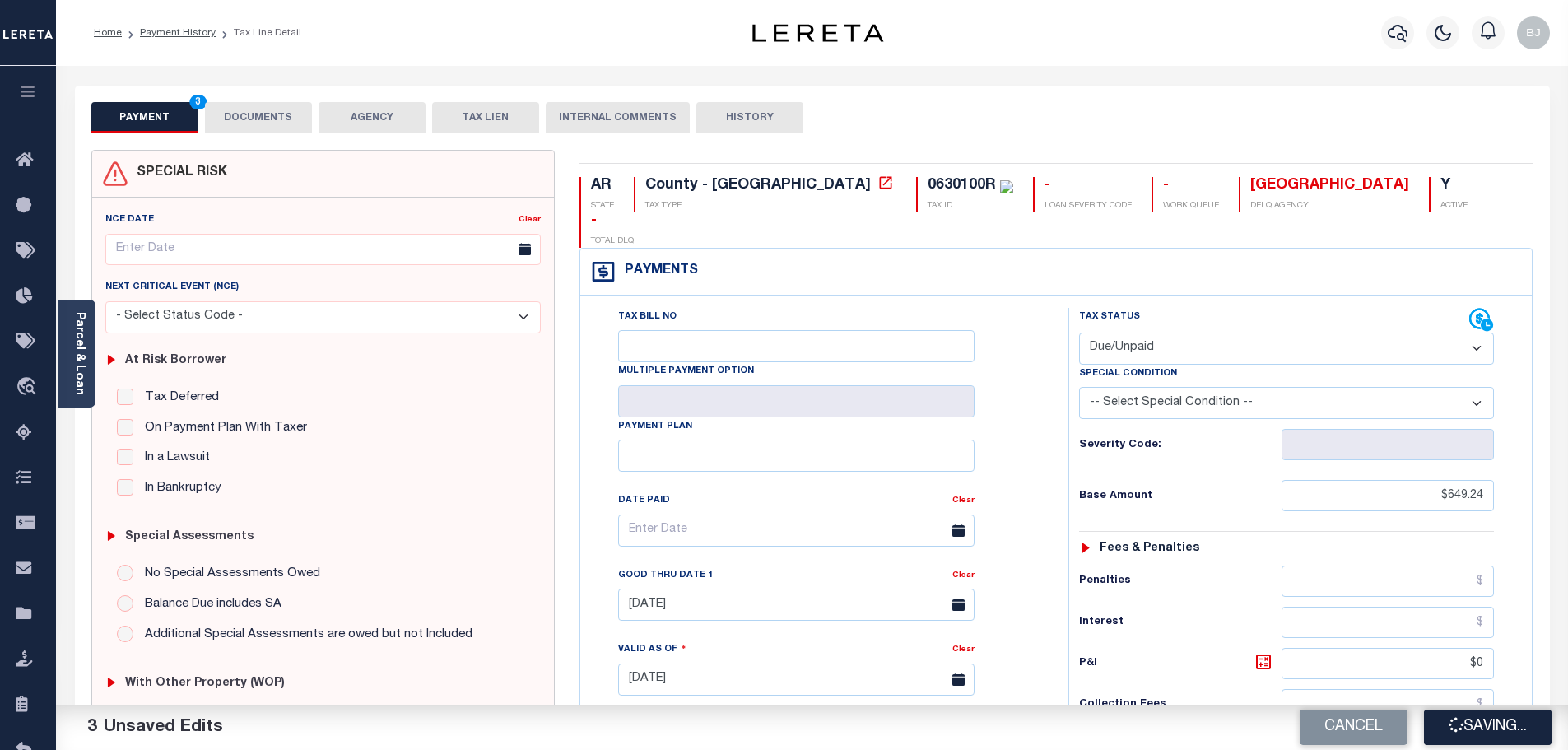
type input "$0"
type input "$649.24"
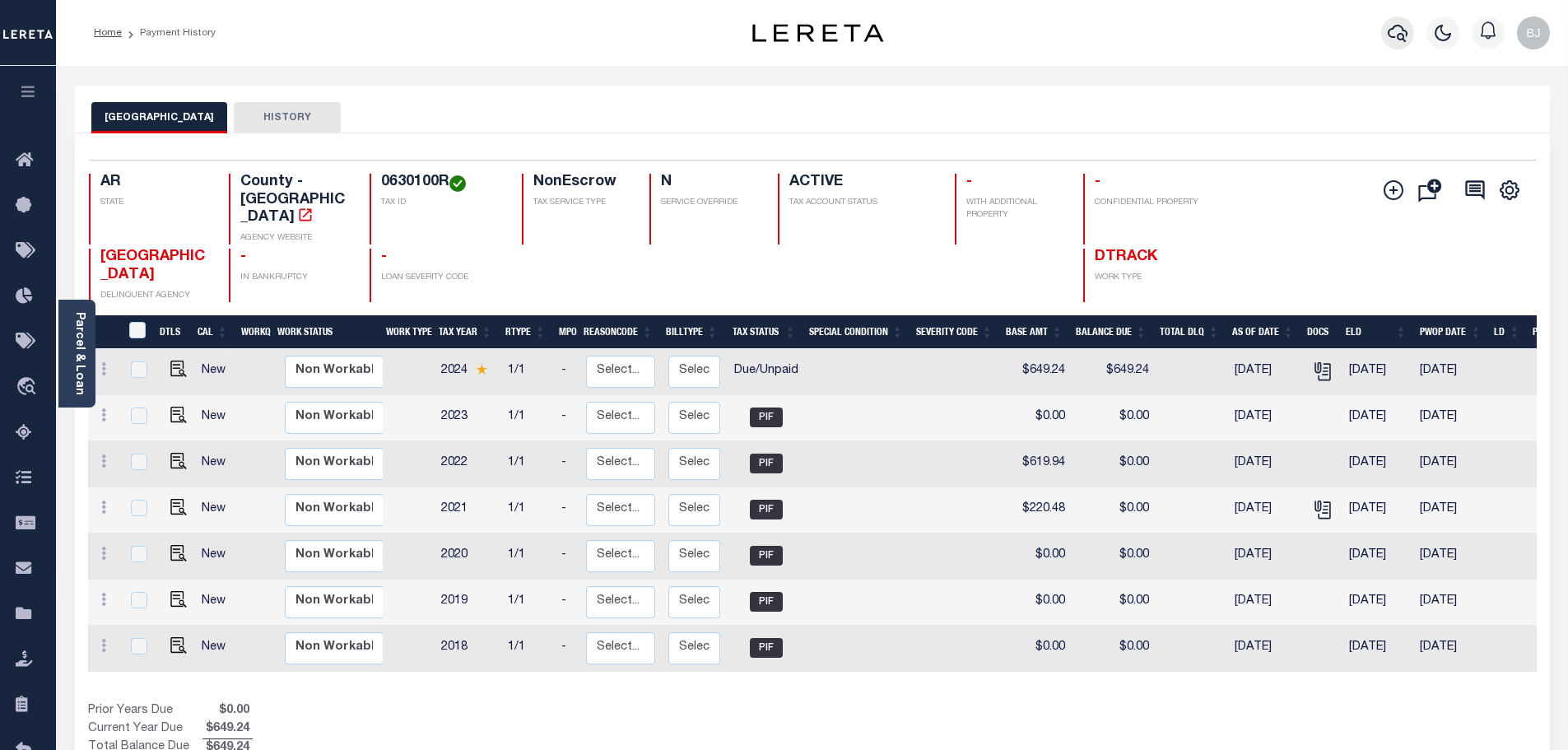
click at [1394, 35] on icon "button" at bounding box center [1398, 33] width 20 height 20
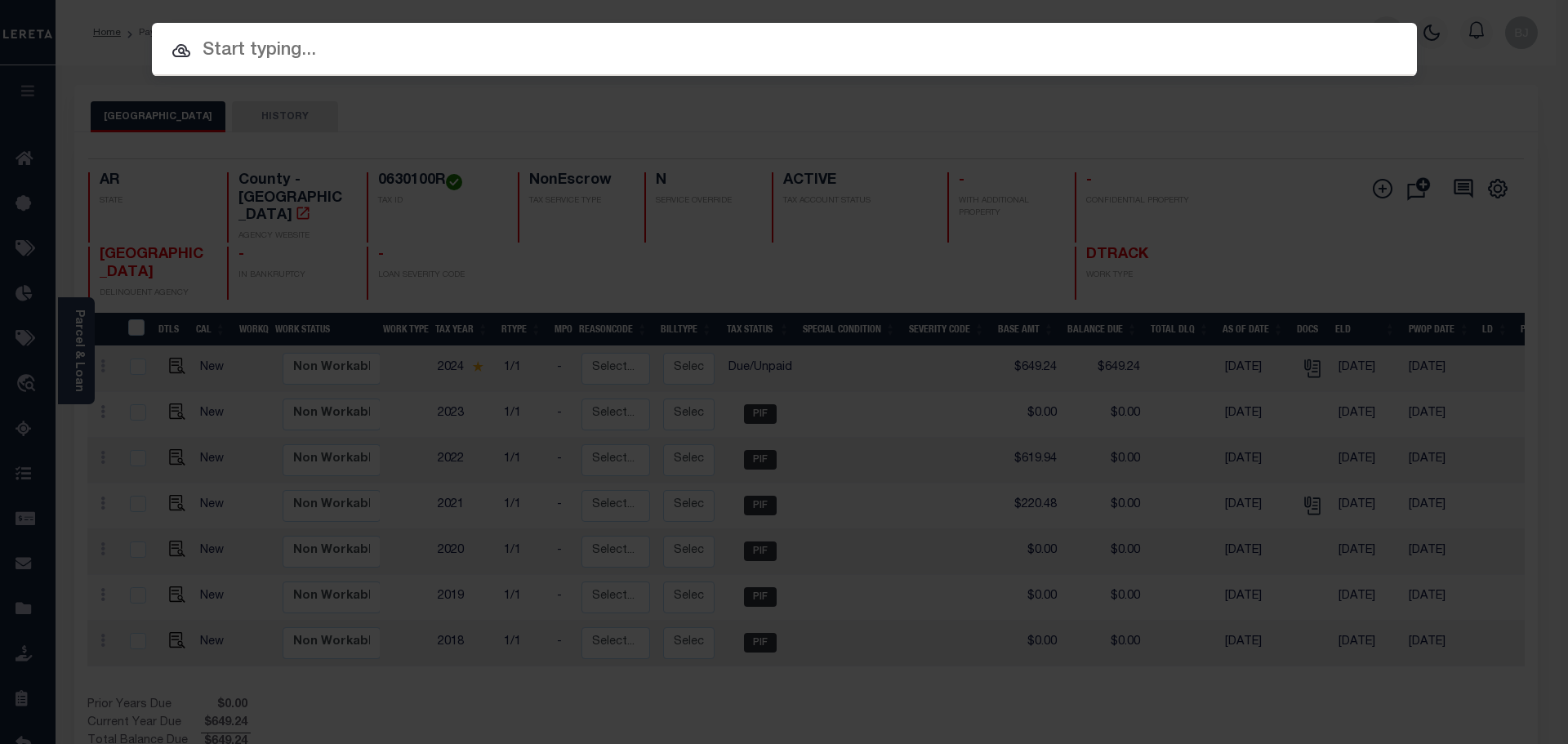
paste input "942200002569"
type input "942200002569"
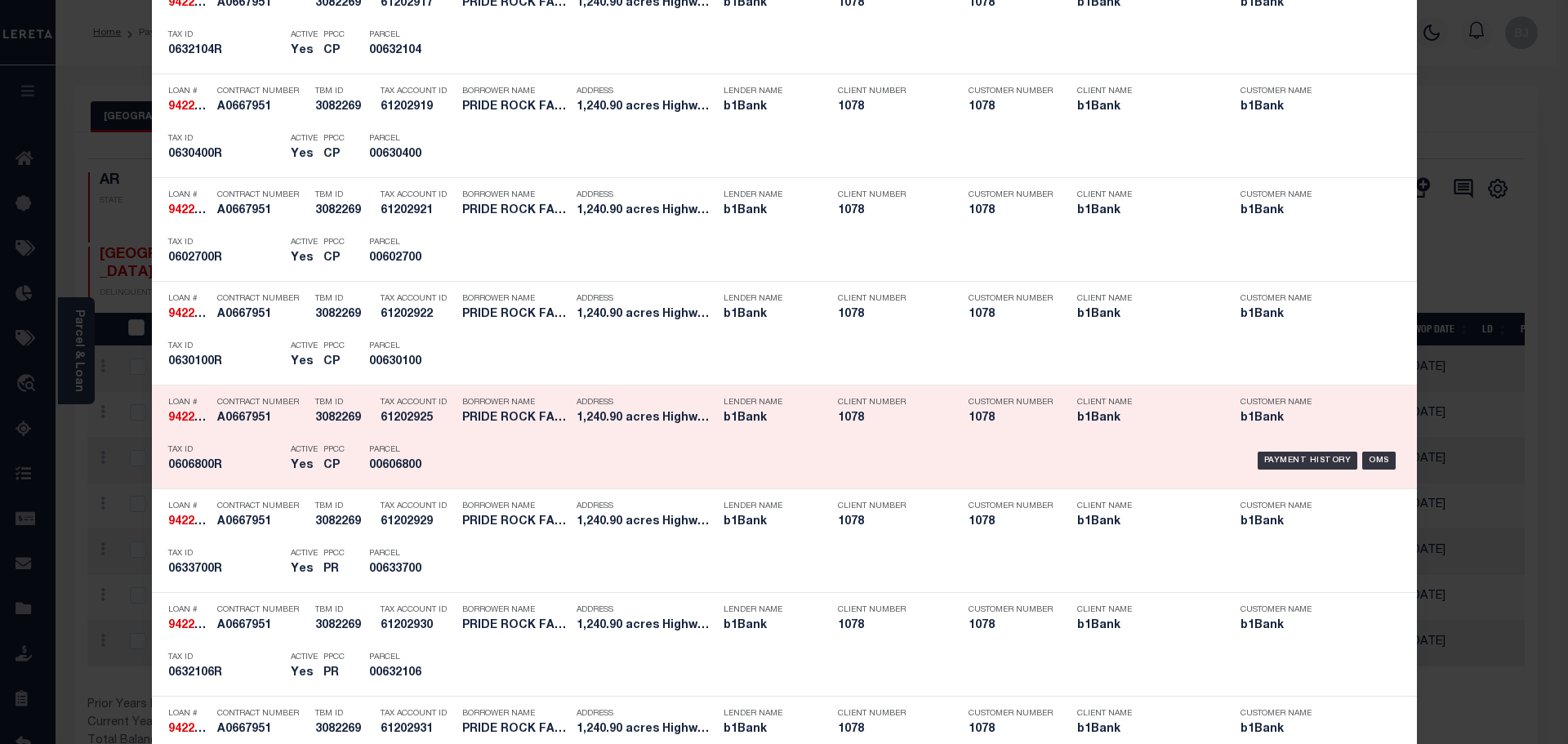
scroll to position [1796, 0]
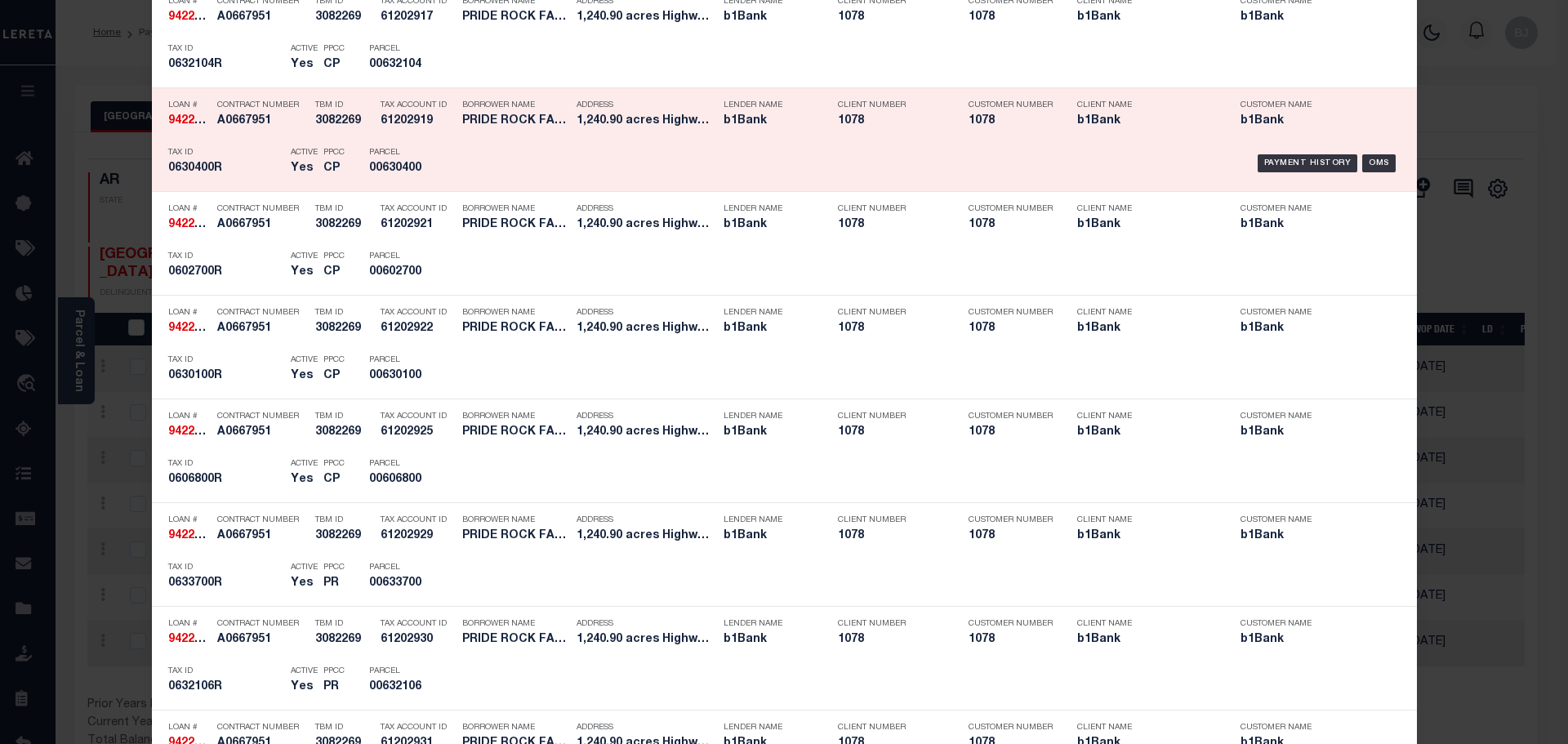
click at [234, 150] on p "Tax ID" at bounding box center [225, 152] width 114 height 10
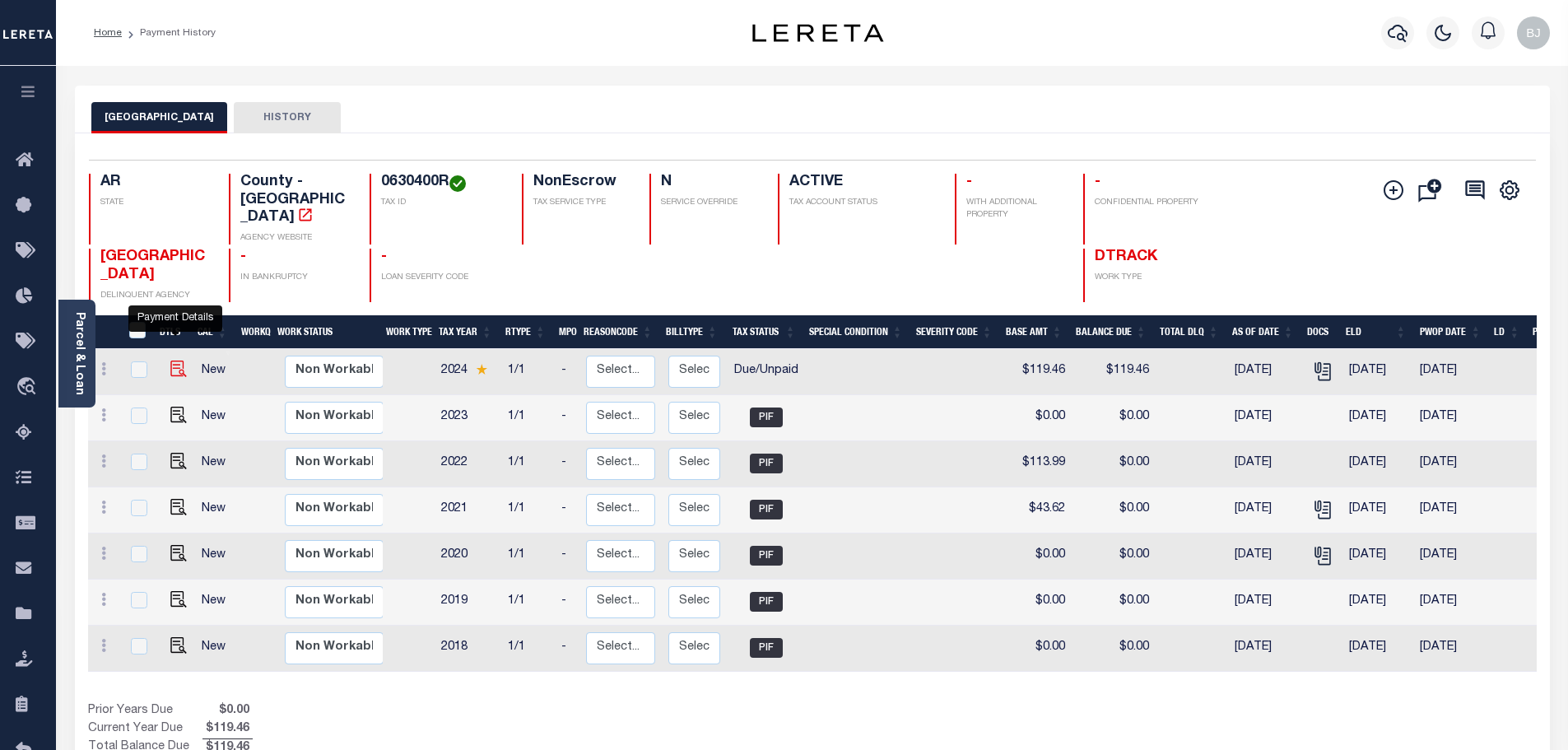
click at [181, 360] on img "" at bounding box center [178, 368] width 16 height 16
checkbox input "true"
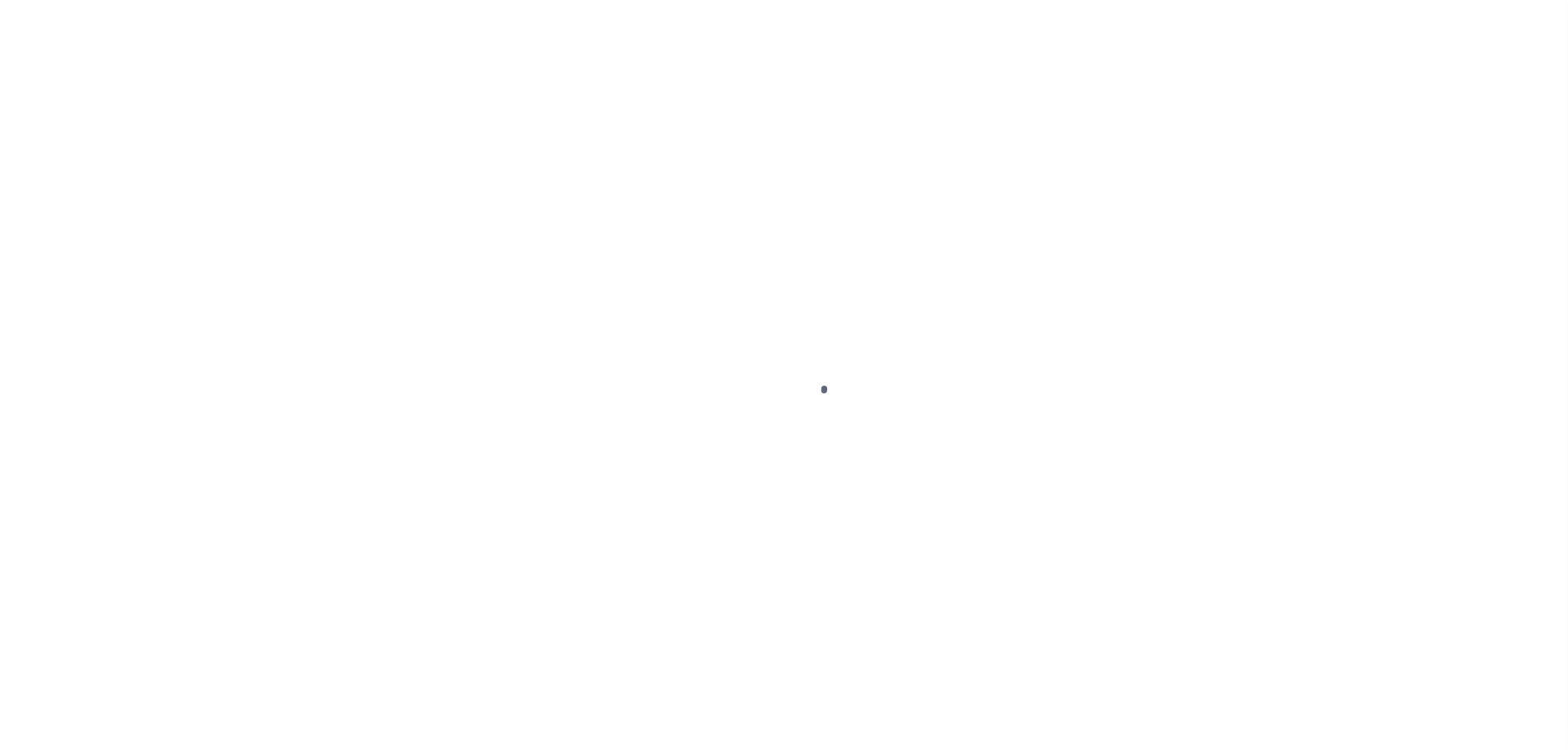
select select "DUE"
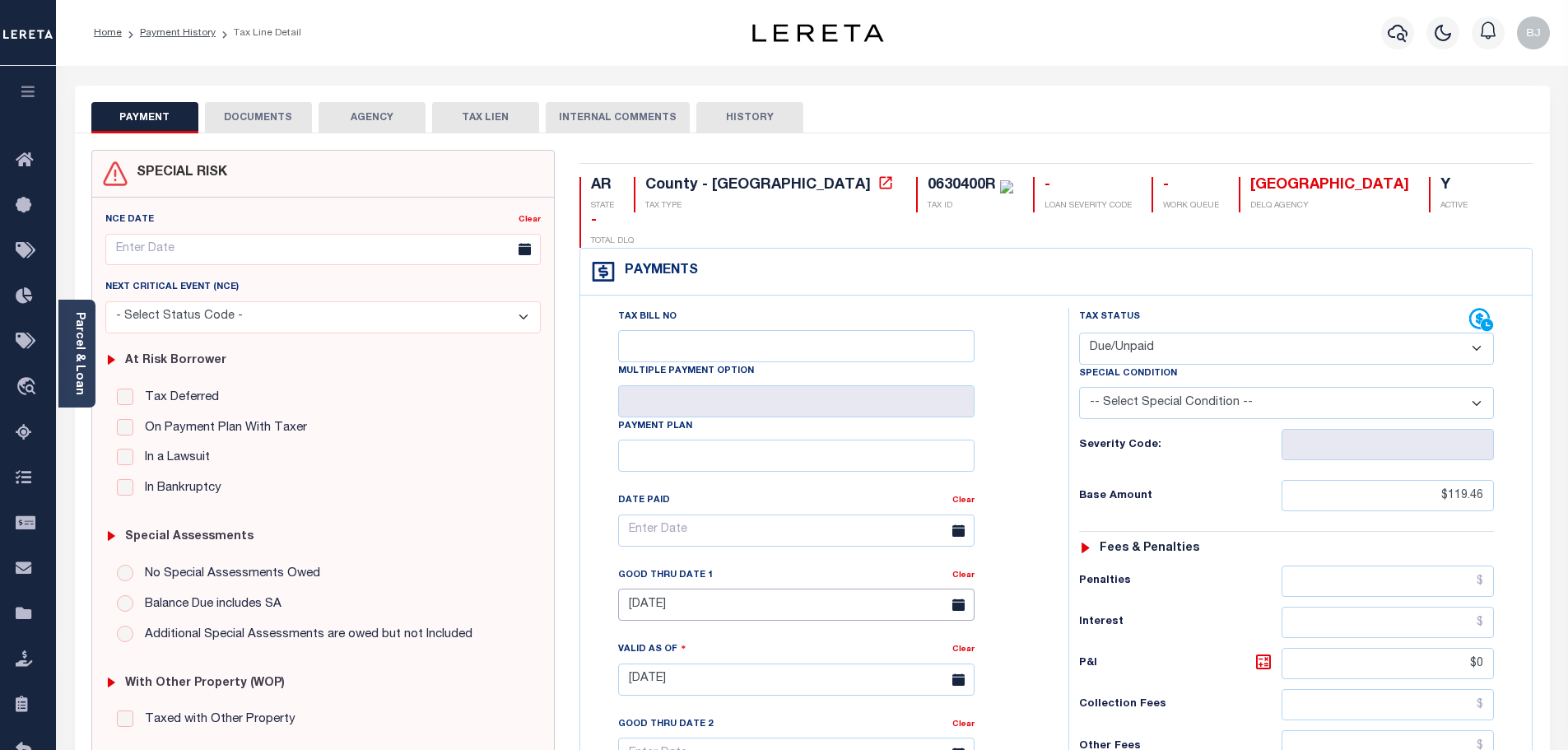
click at [656, 589] on input "08/31/2025" at bounding box center [796, 604] width 356 height 32
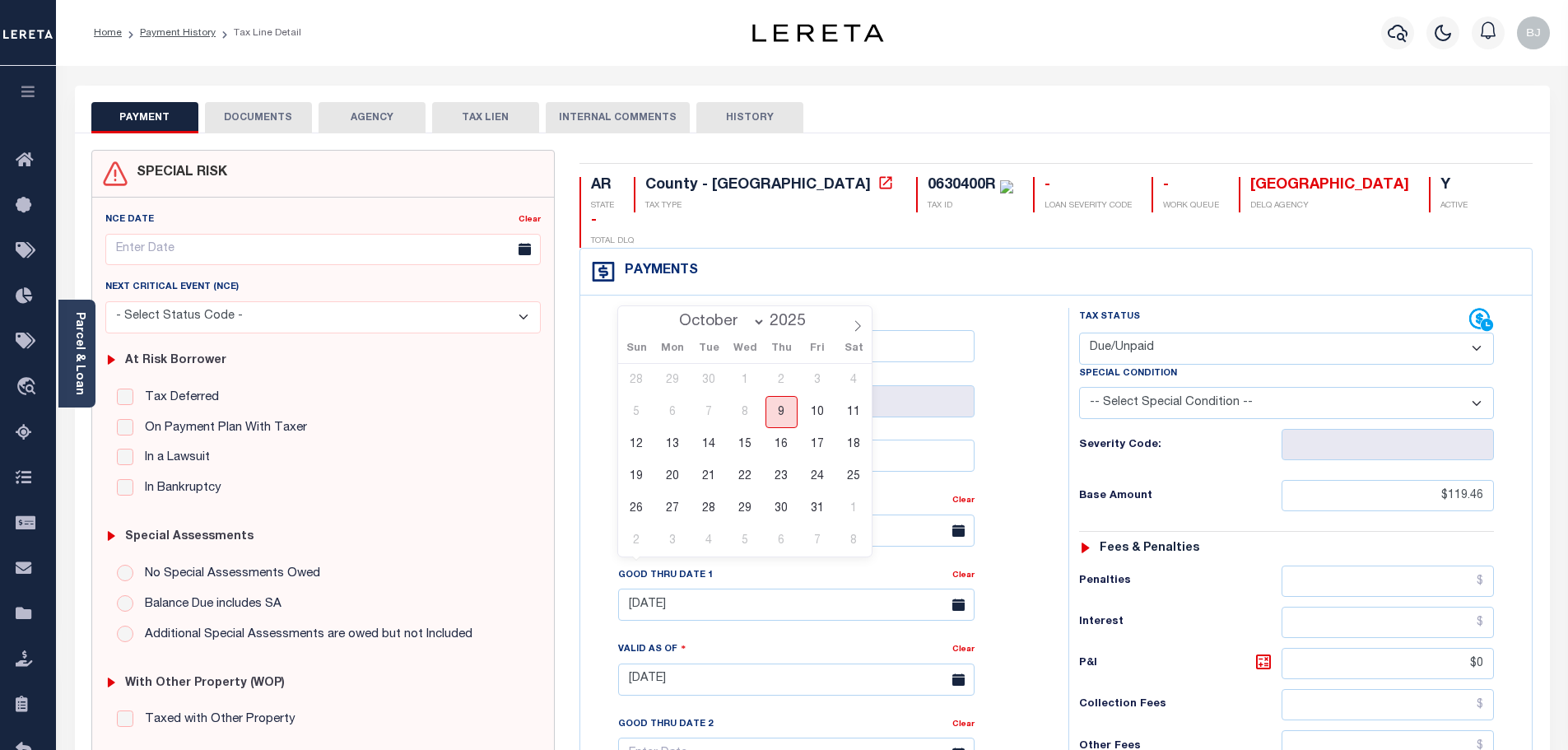
click at [777, 401] on span "9" at bounding box center [781, 411] width 32 height 32
type input "[DATE]"
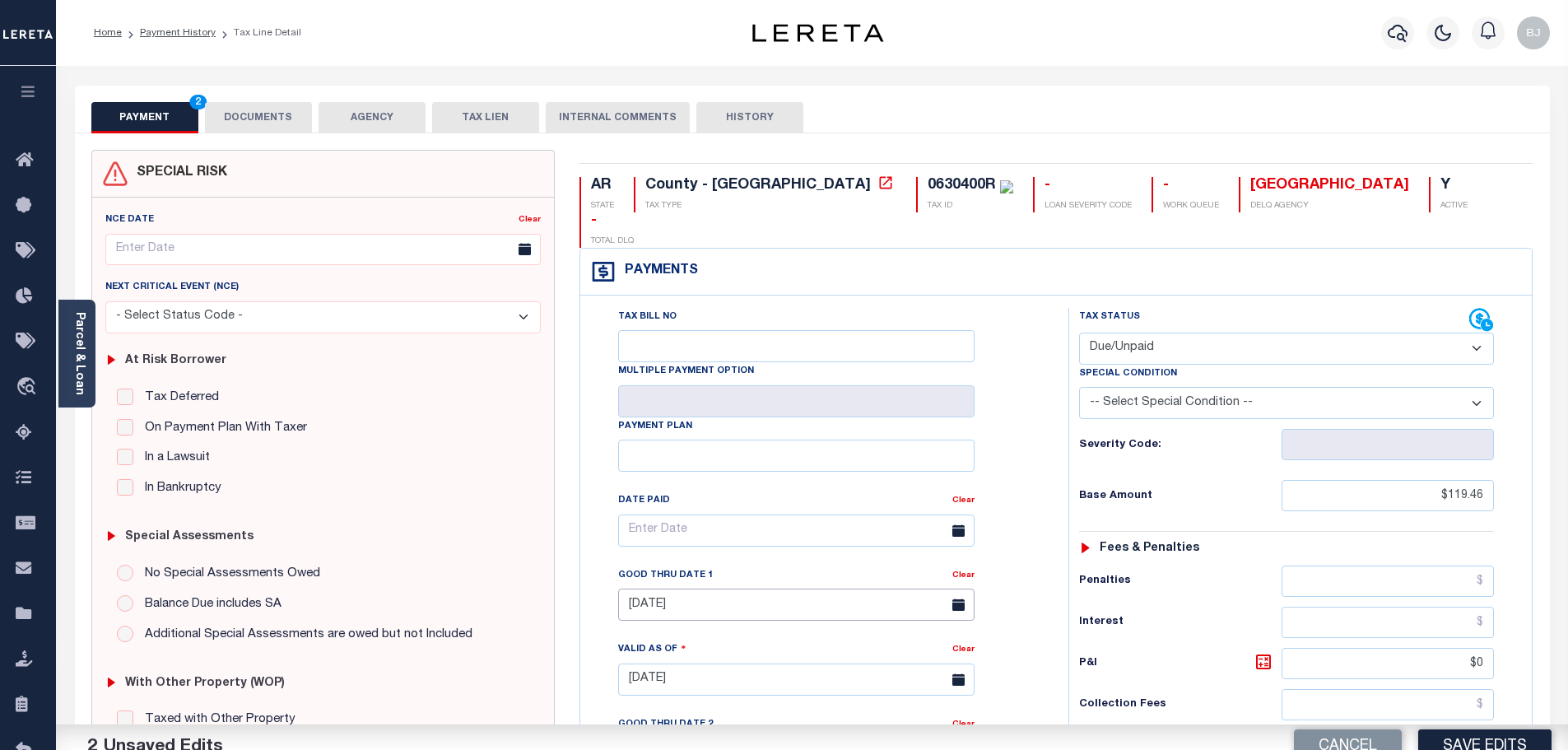
scroll to position [411, 0]
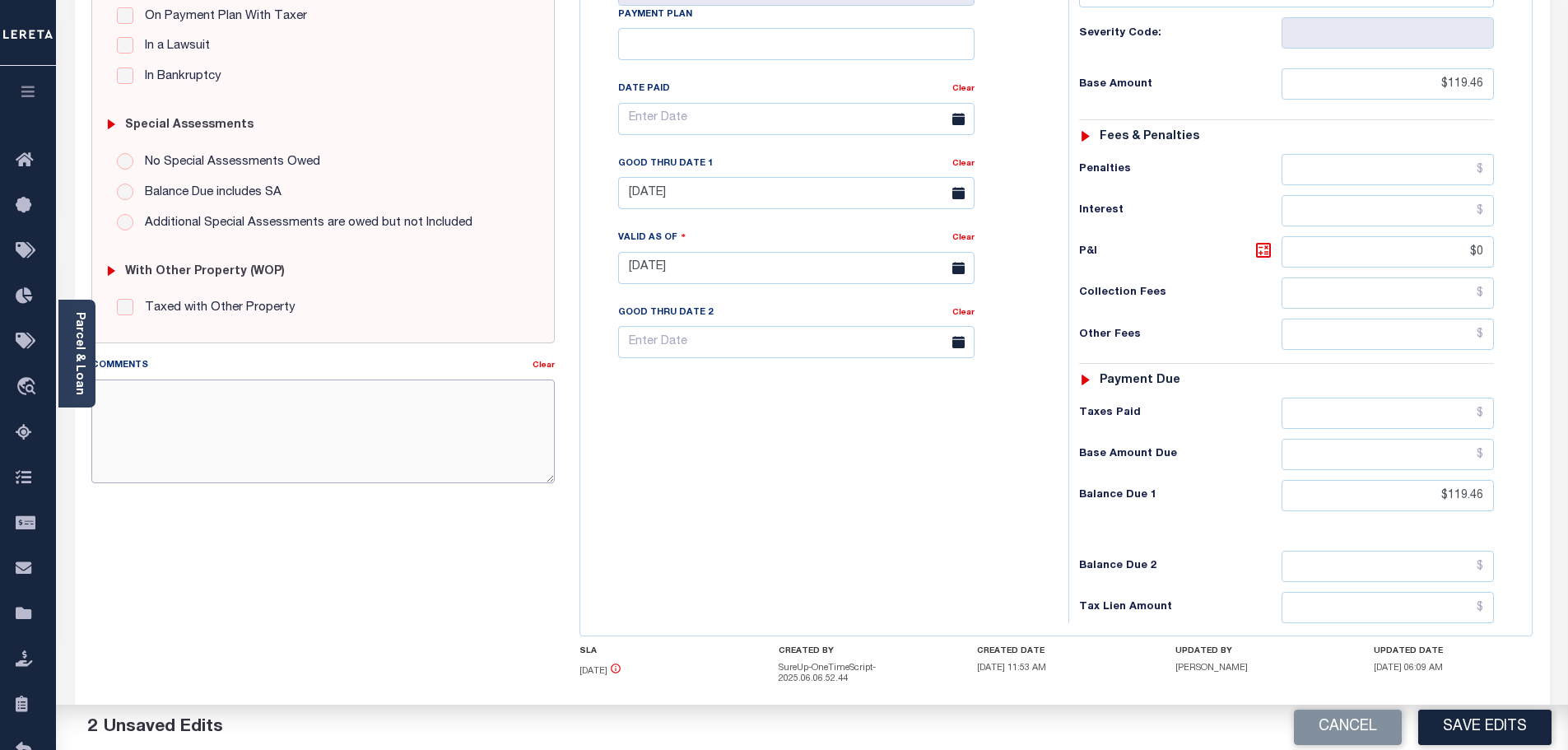
click at [407, 418] on textarea "Comments" at bounding box center [323, 431] width 464 height 104
type textarea "M"
type textarea "No change at this time -bj"
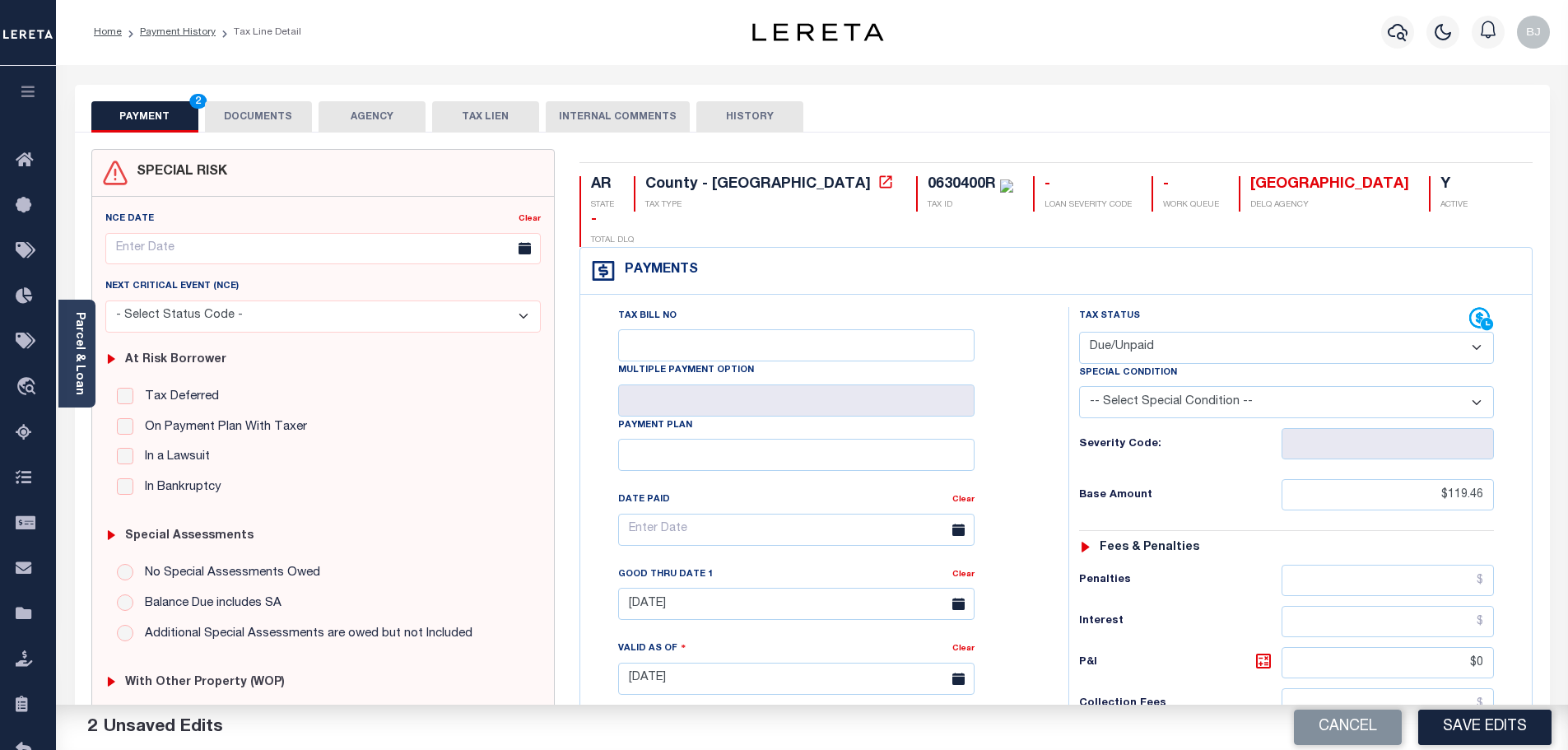
scroll to position [0, 0]
click at [262, 121] on button "DOCUMENTS" at bounding box center [257, 117] width 107 height 32
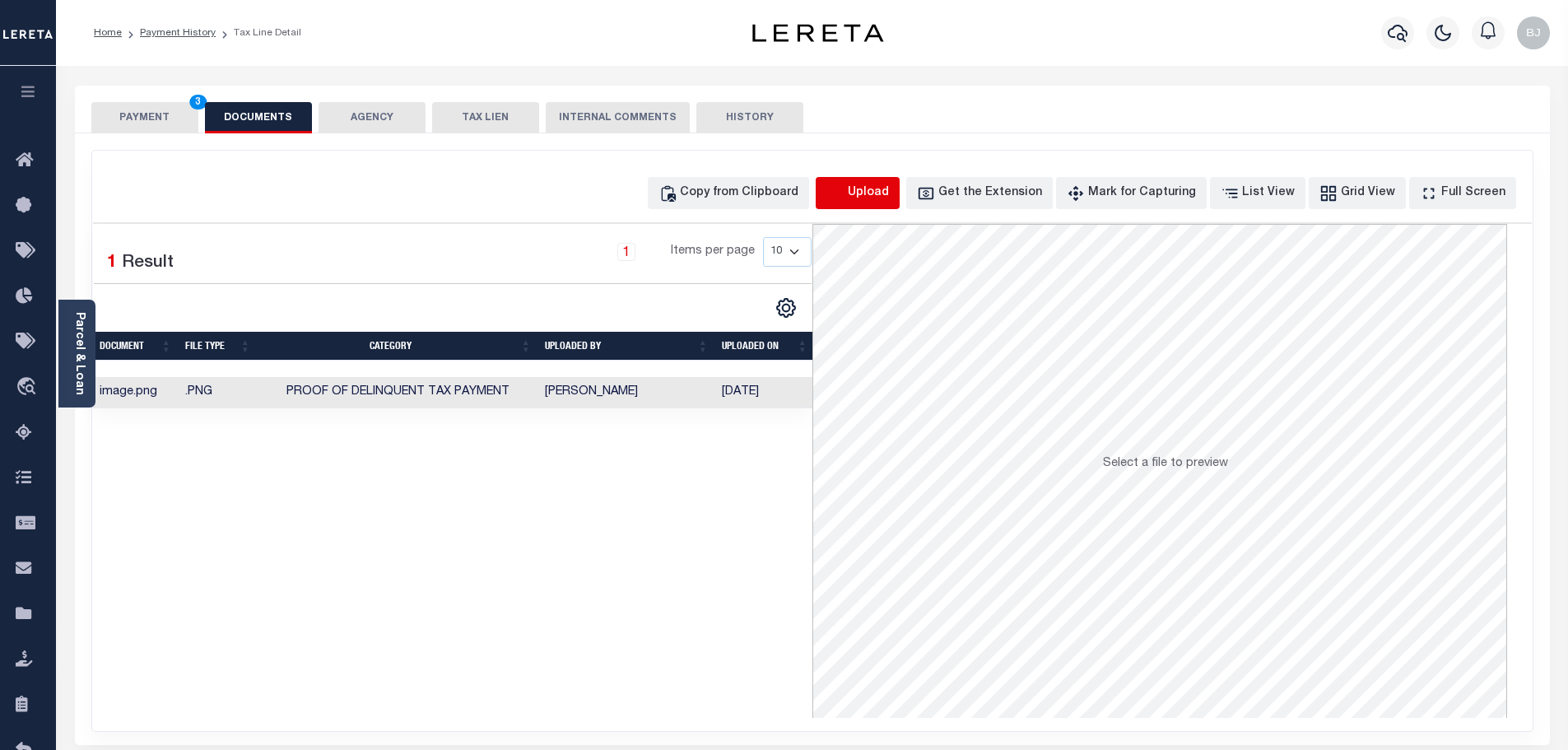
click at [845, 199] on icon "button" at bounding box center [835, 193] width 18 height 18
select select "POP"
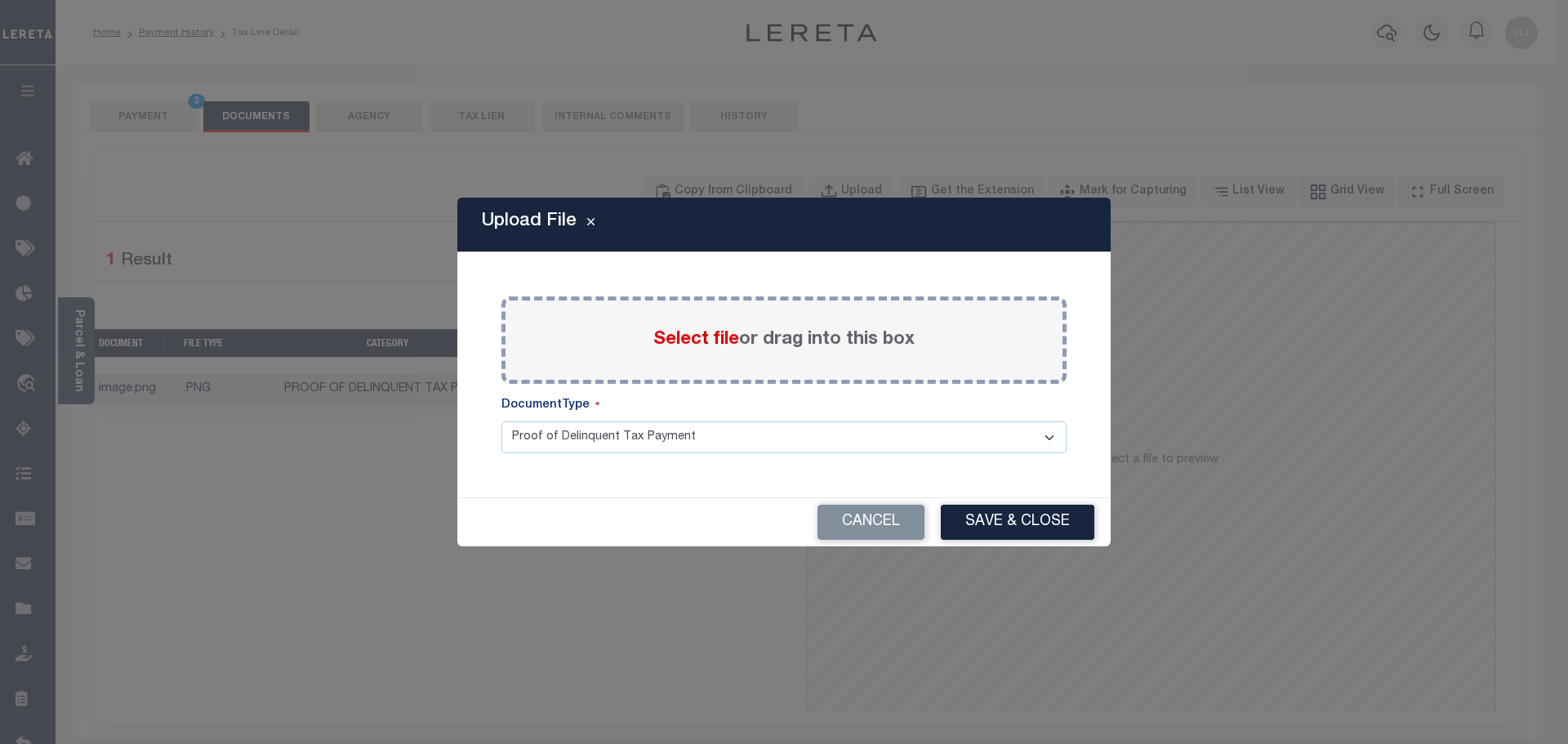
click at [671, 332] on span "Select file" at bounding box center [696, 339] width 86 height 18
click at [0, 0] on input "Select file or drag into this box" at bounding box center [0, 0] width 0 height 0
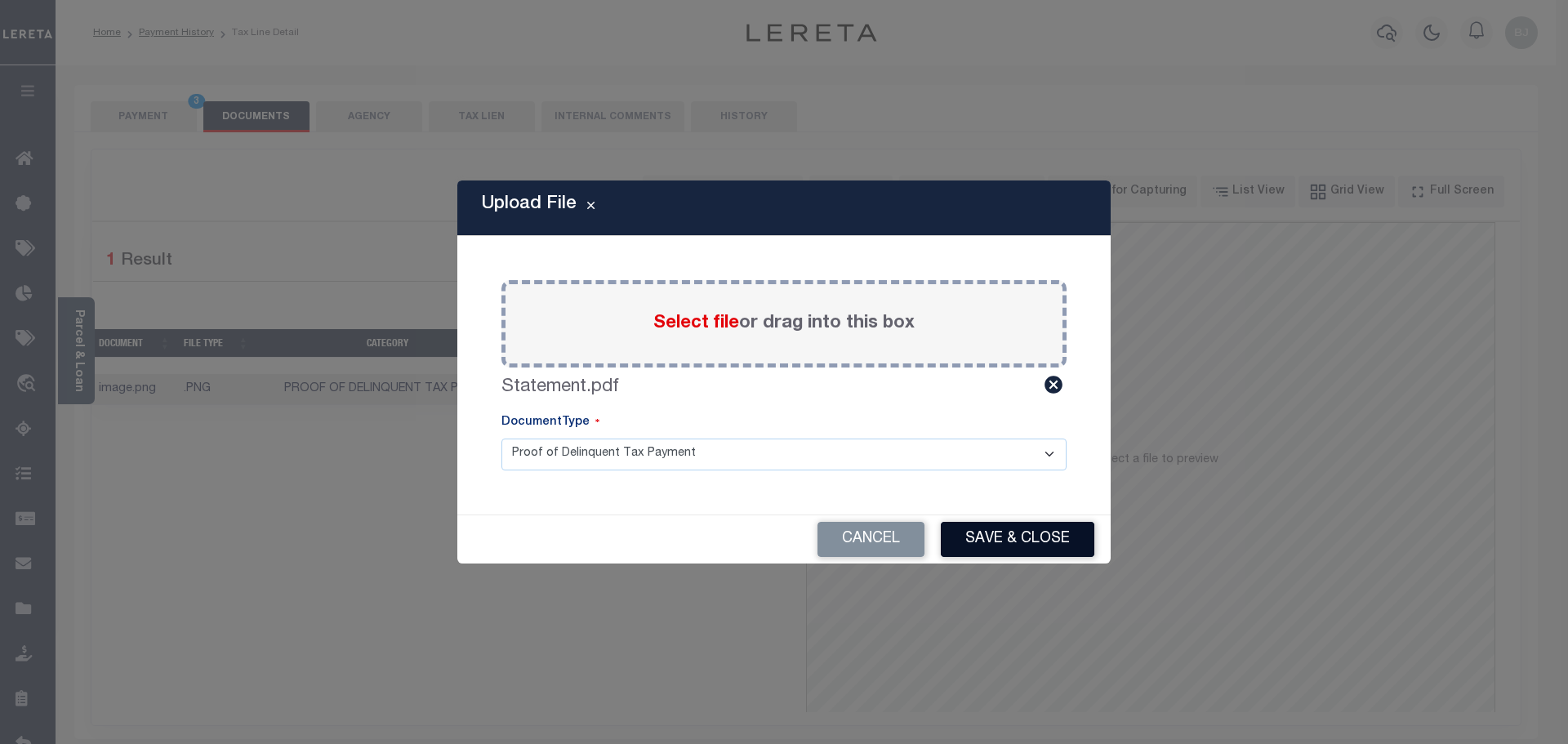
click at [1049, 540] on button "Save & Close" at bounding box center [1017, 538] width 153 height 35
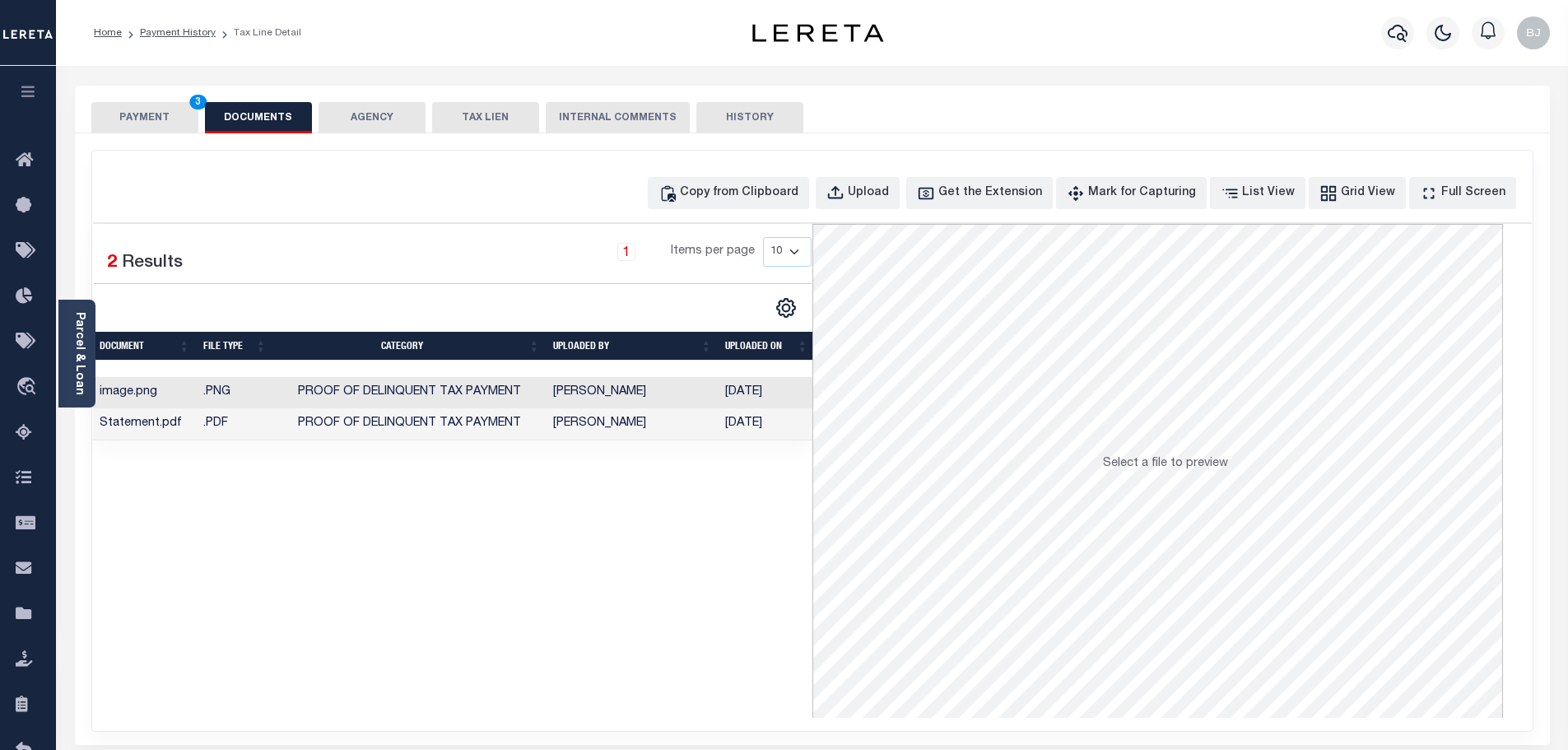
click at [182, 109] on button "PAYMENT 3" at bounding box center [144, 117] width 107 height 32
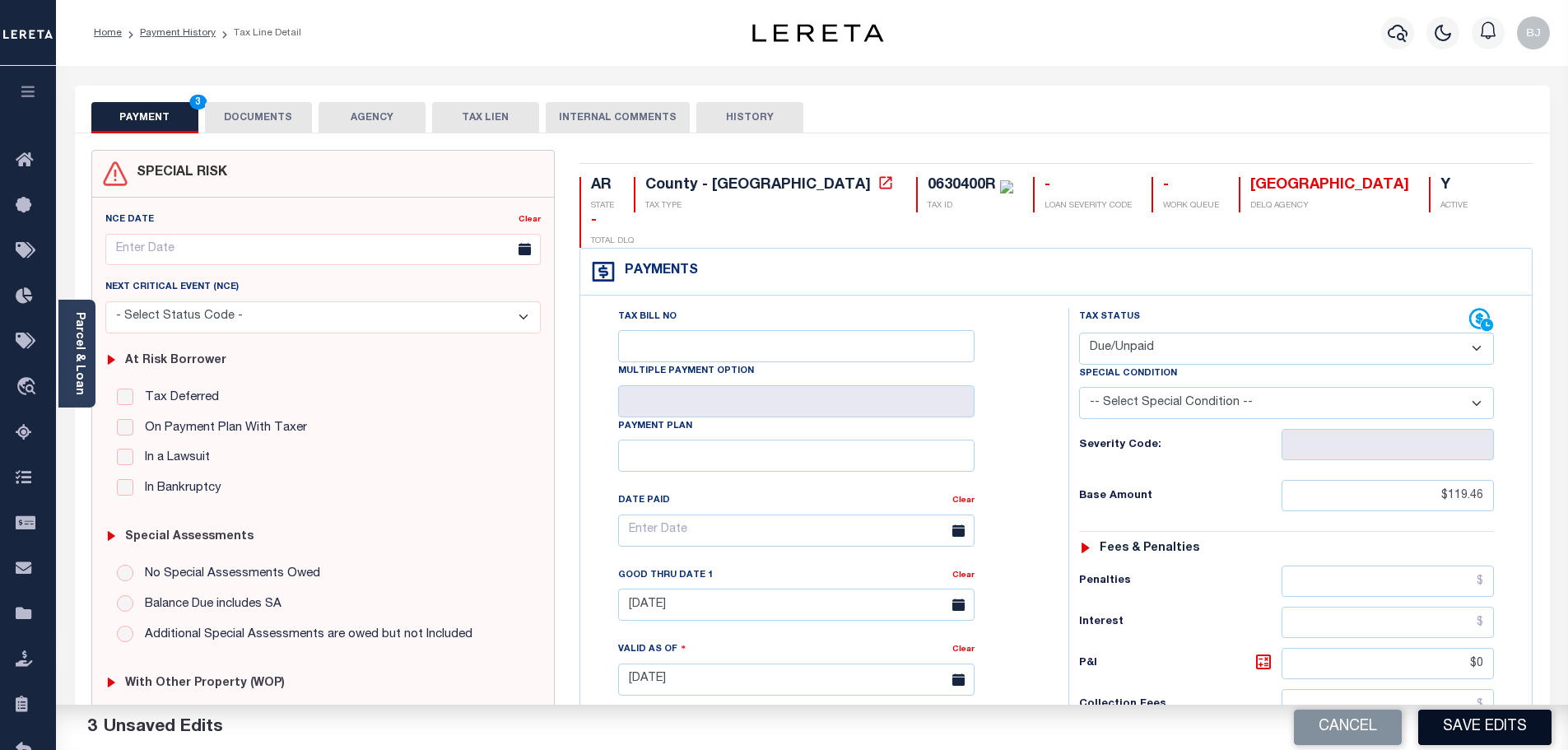
click at [1513, 738] on button "Save Edits" at bounding box center [1484, 727] width 134 height 36
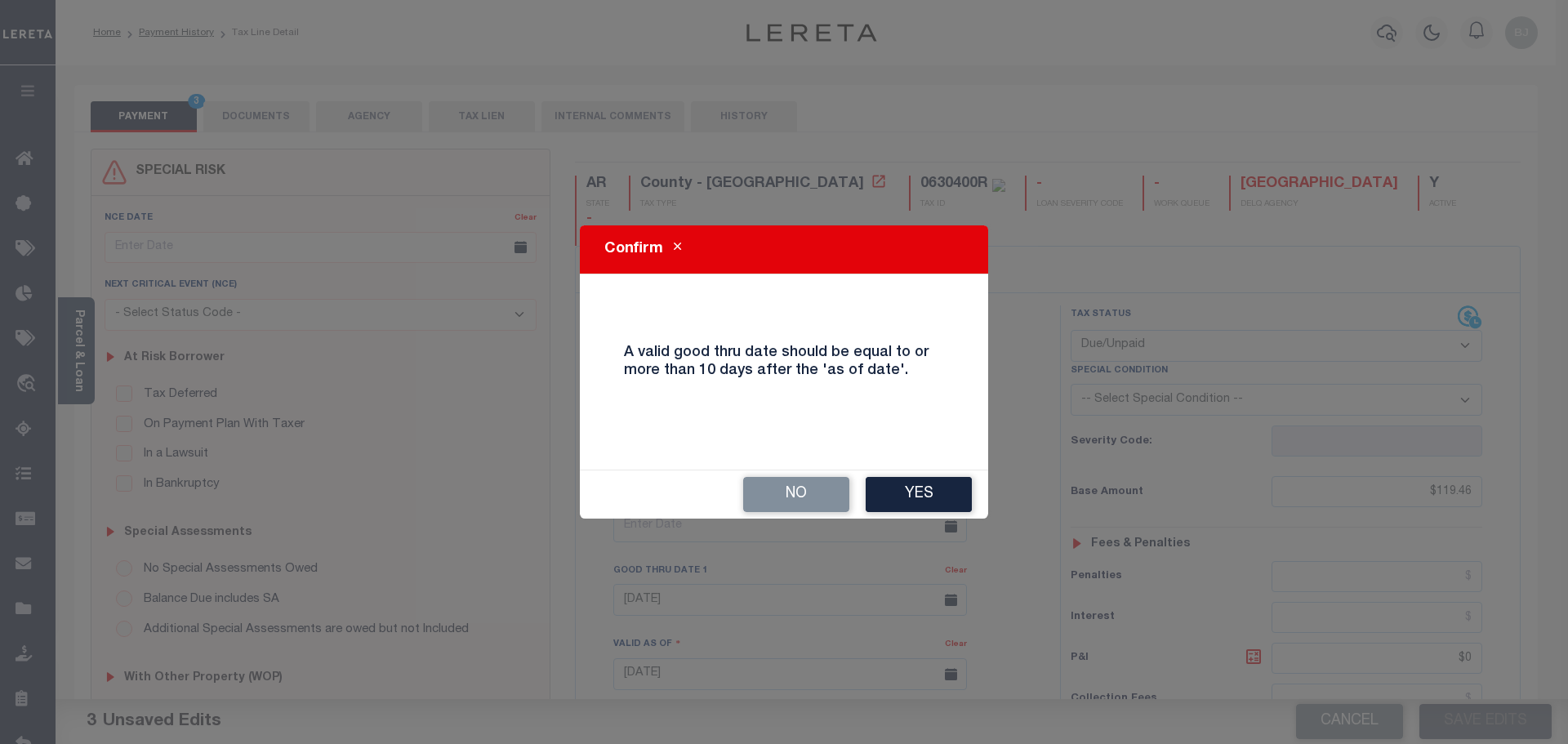
click at [928, 495] on button "Yes" at bounding box center [918, 493] width 106 height 35
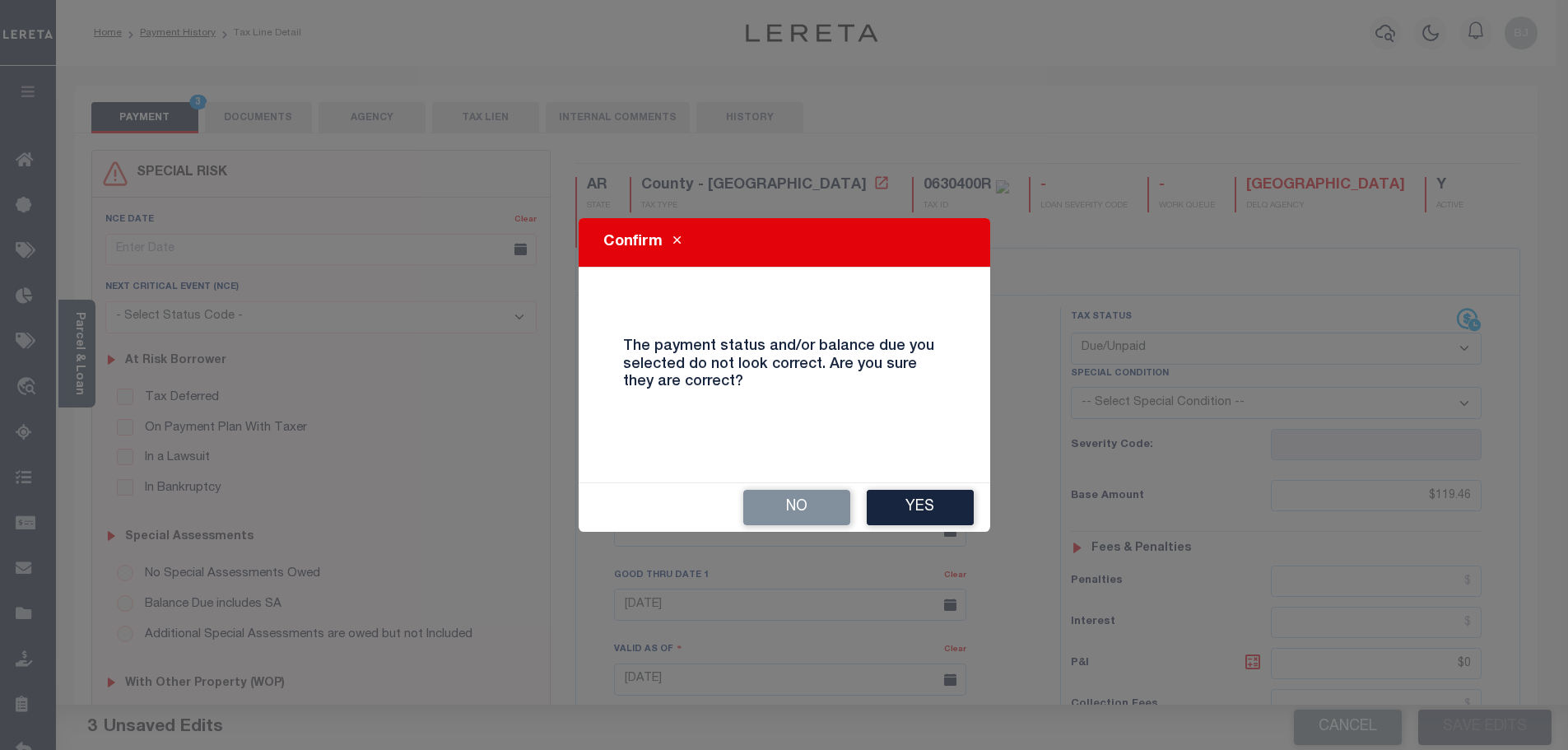
click at [936, 499] on button "Yes" at bounding box center [919, 507] width 107 height 36
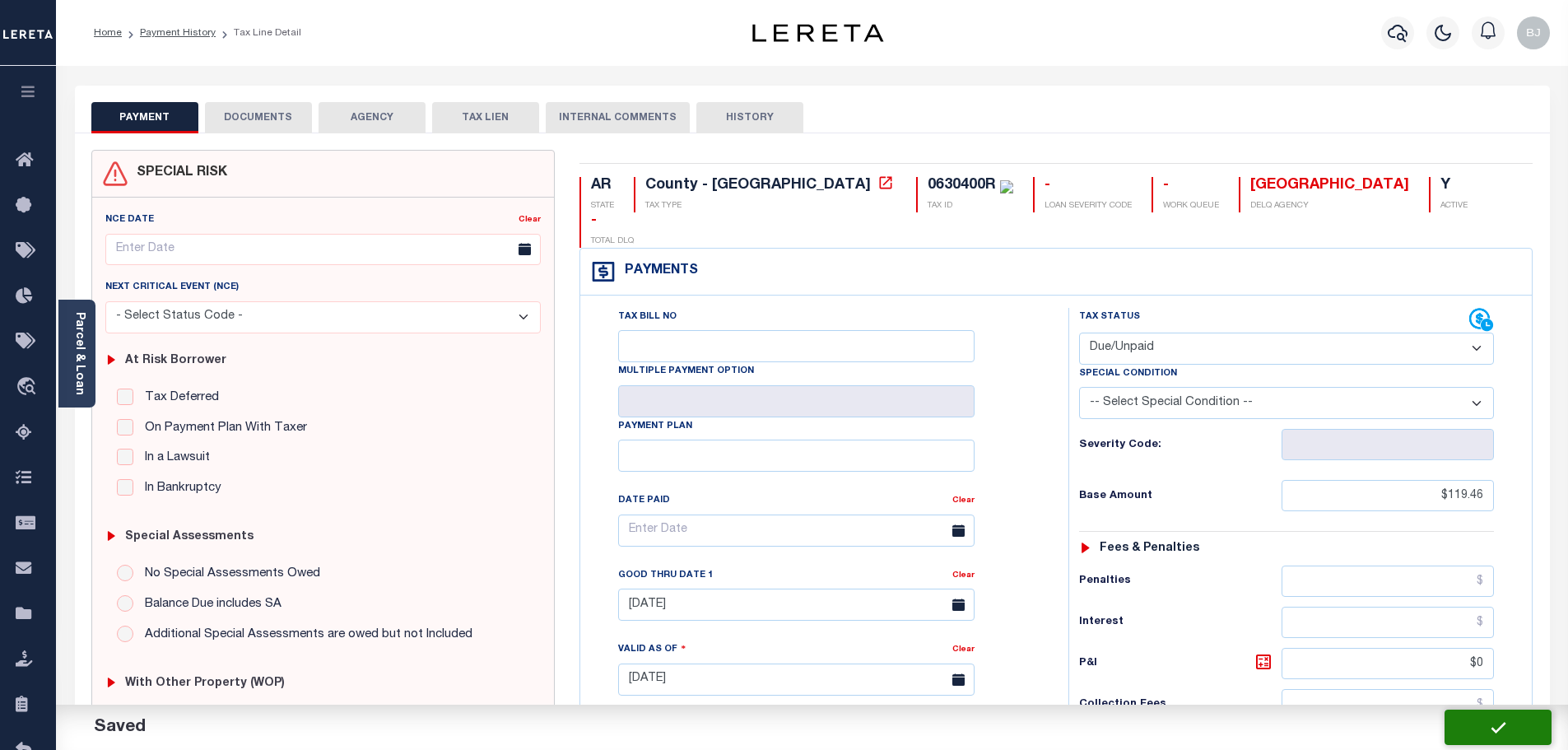
checkbox input "false"
type input "$119.46"
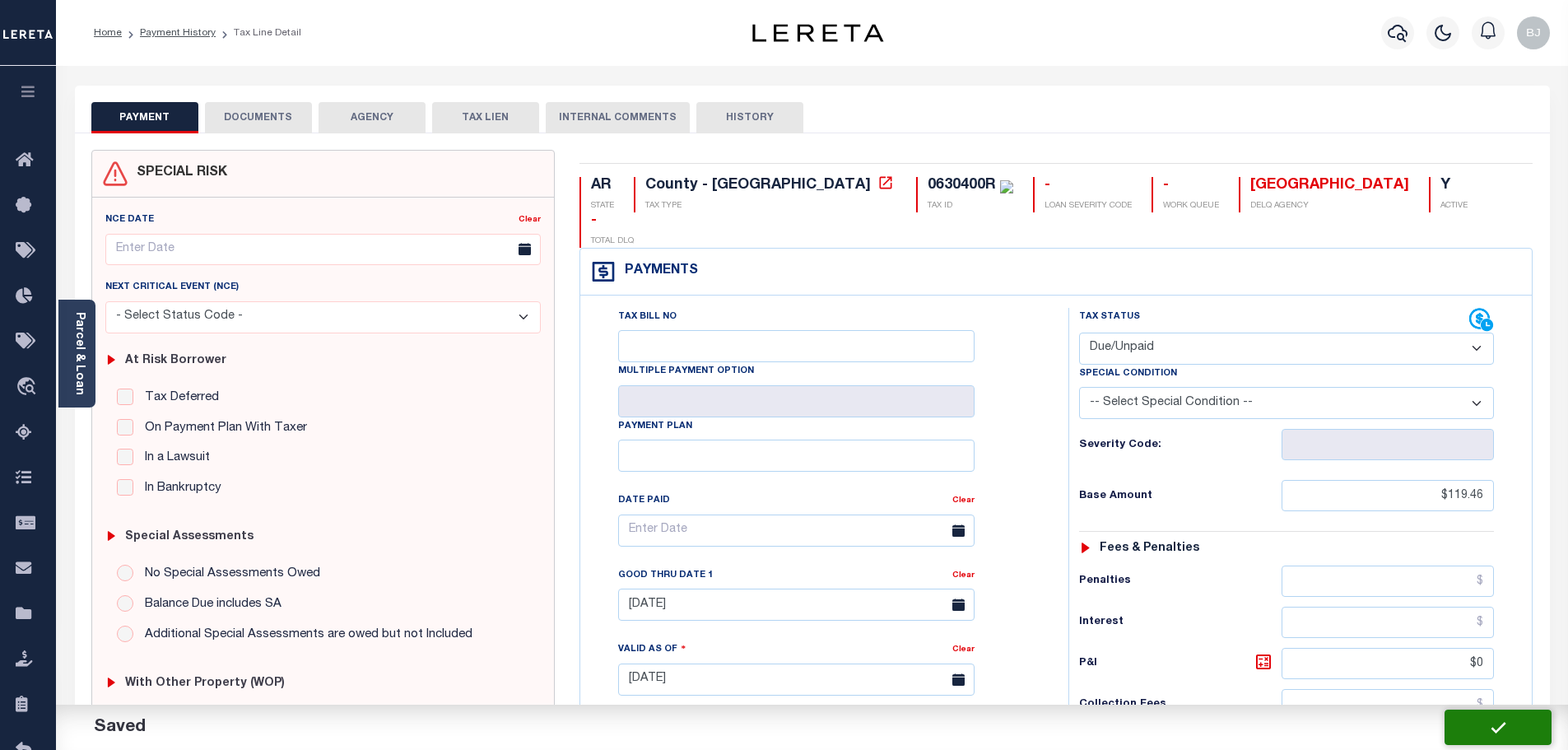
type input "$0"
type input "$119.46"
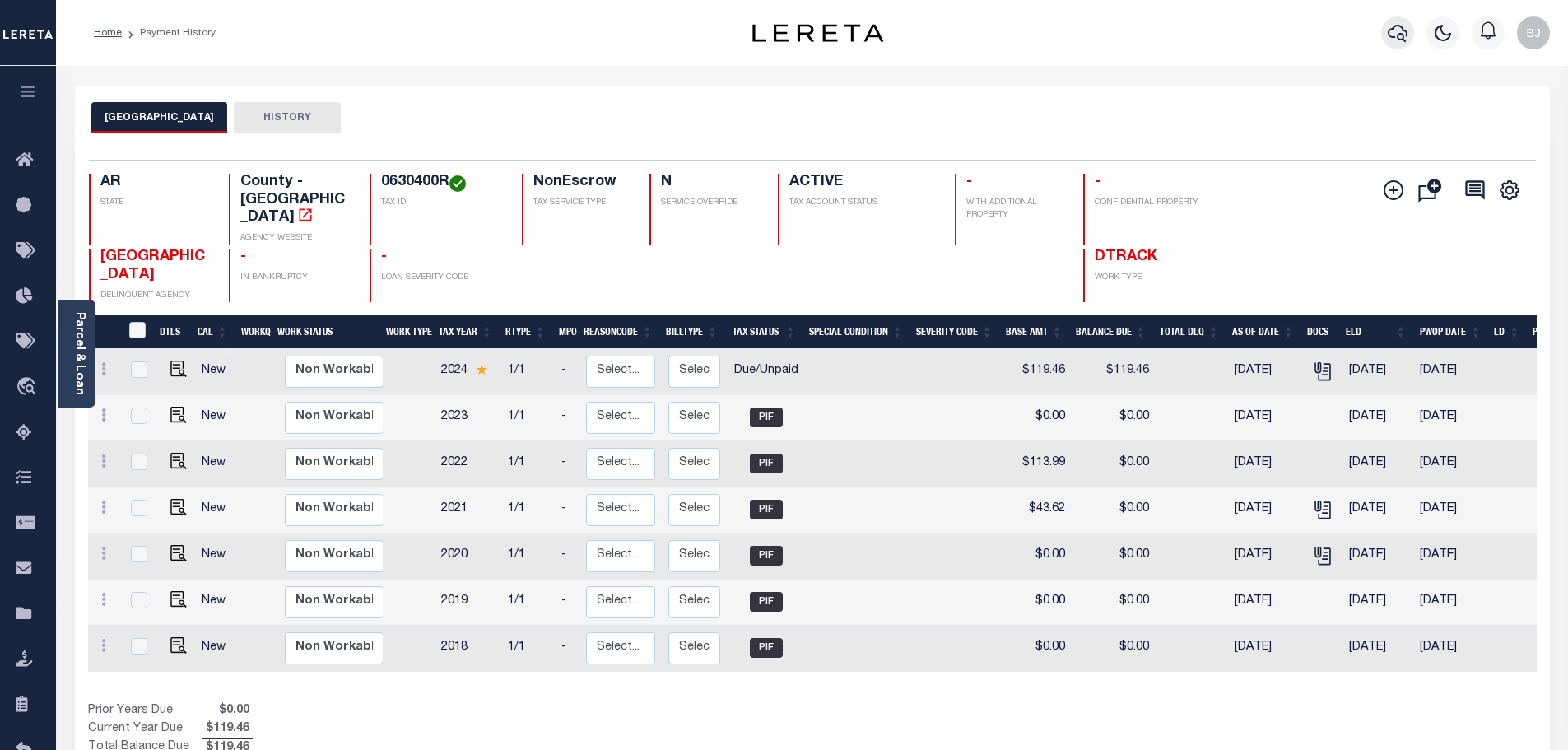
click at [1391, 34] on icon "button" at bounding box center [1398, 33] width 20 height 20
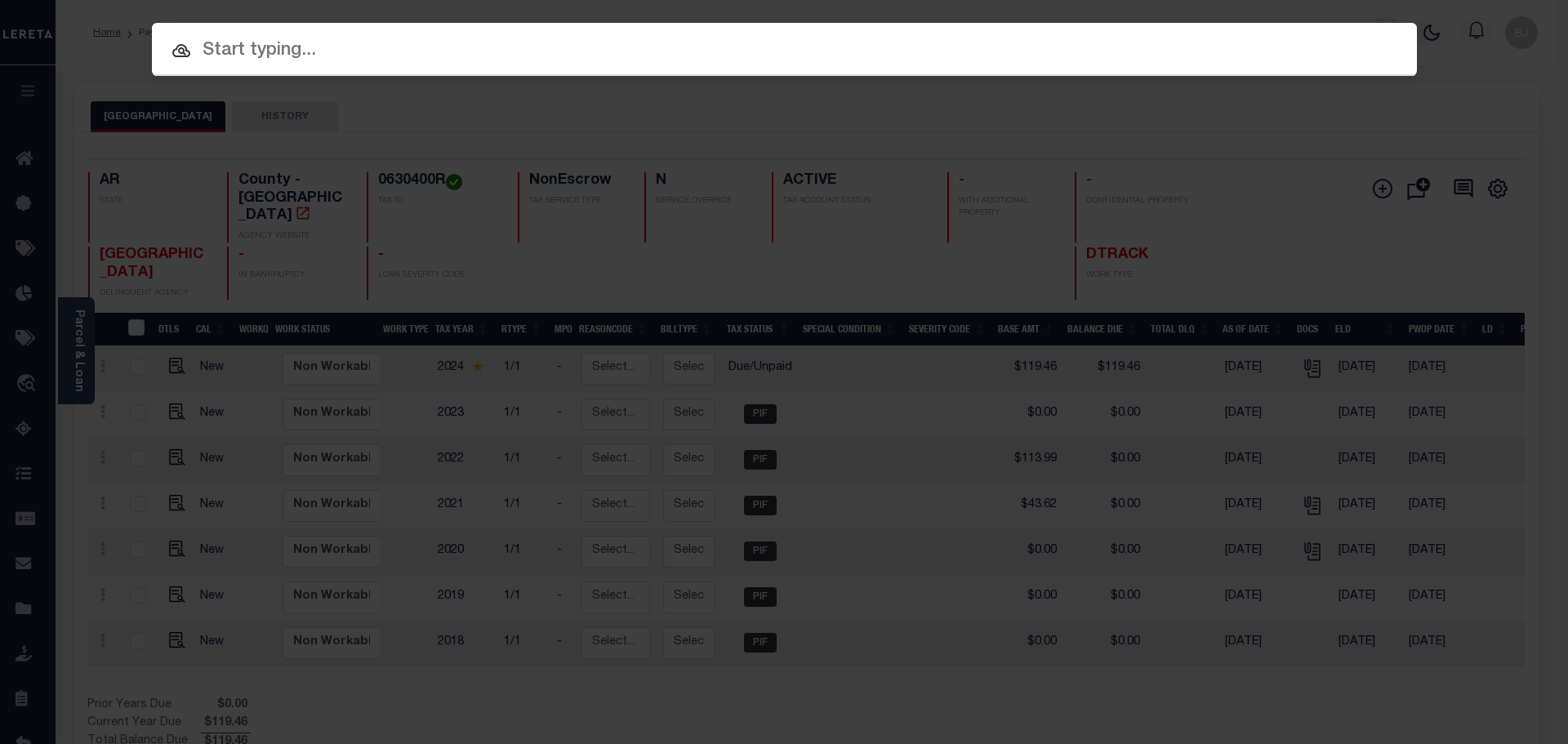
paste input "942200002569"
type input "942200002569"
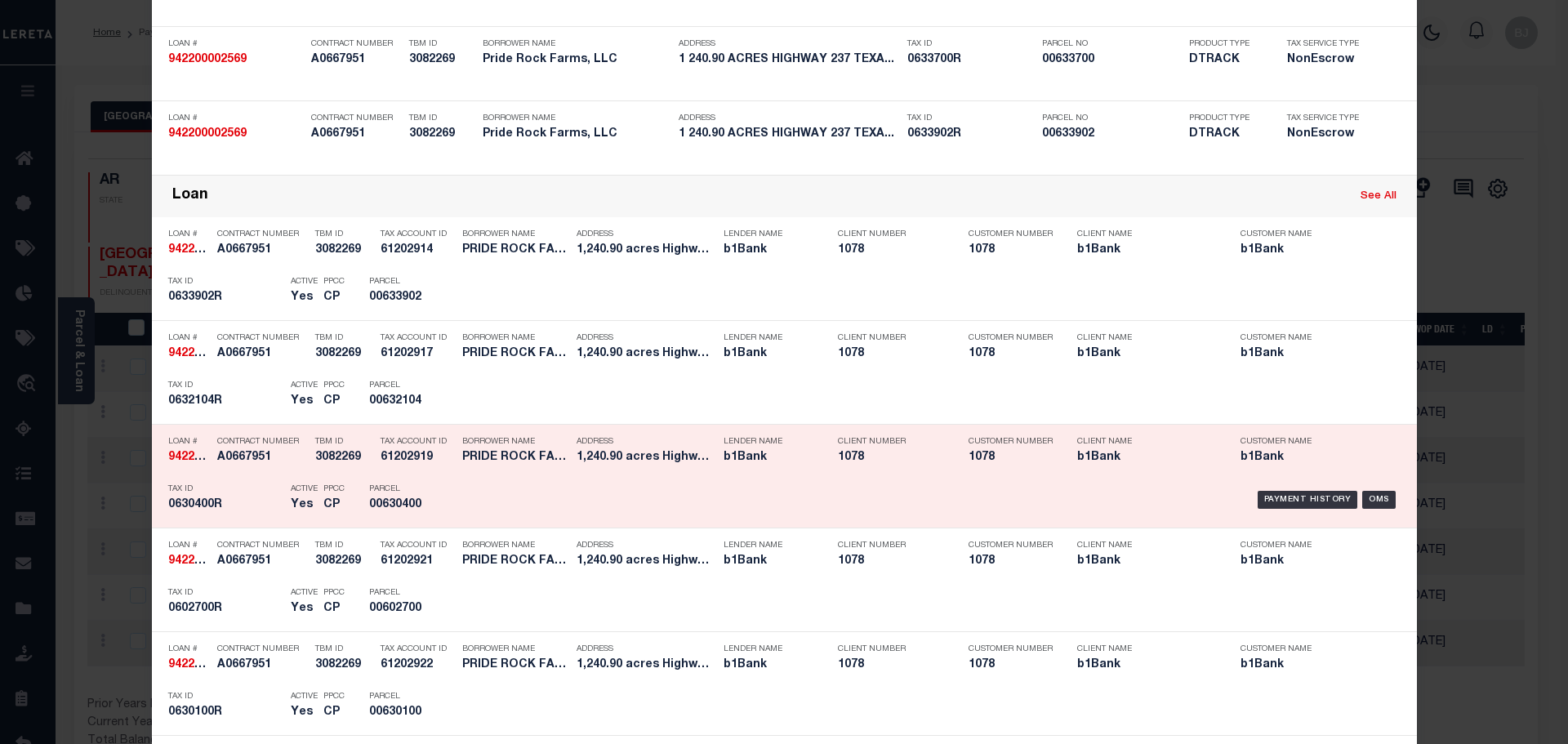
scroll to position [1469, 0]
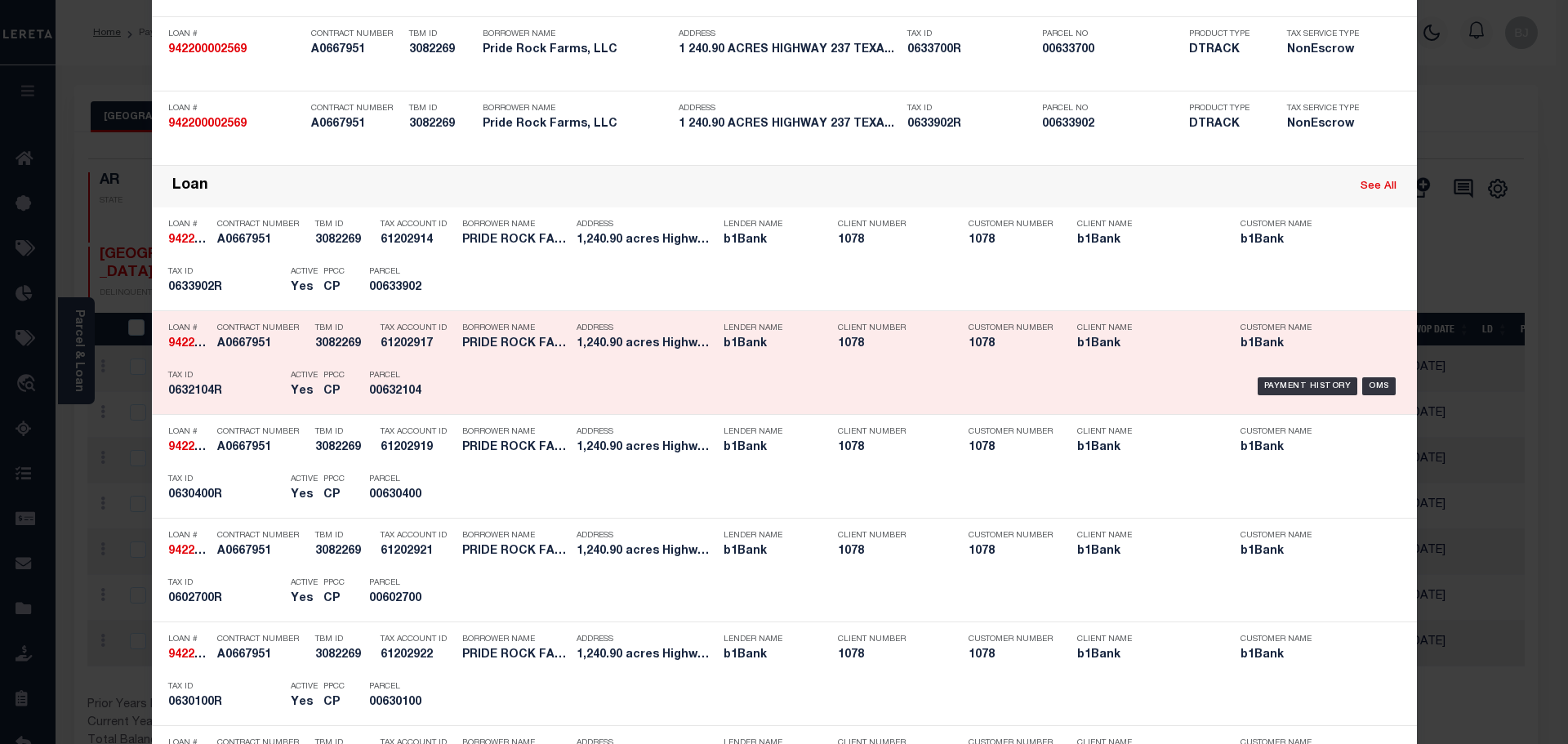
click at [576, 376] on div "Payment History OMS" at bounding box center [933, 386] width 933 height 48
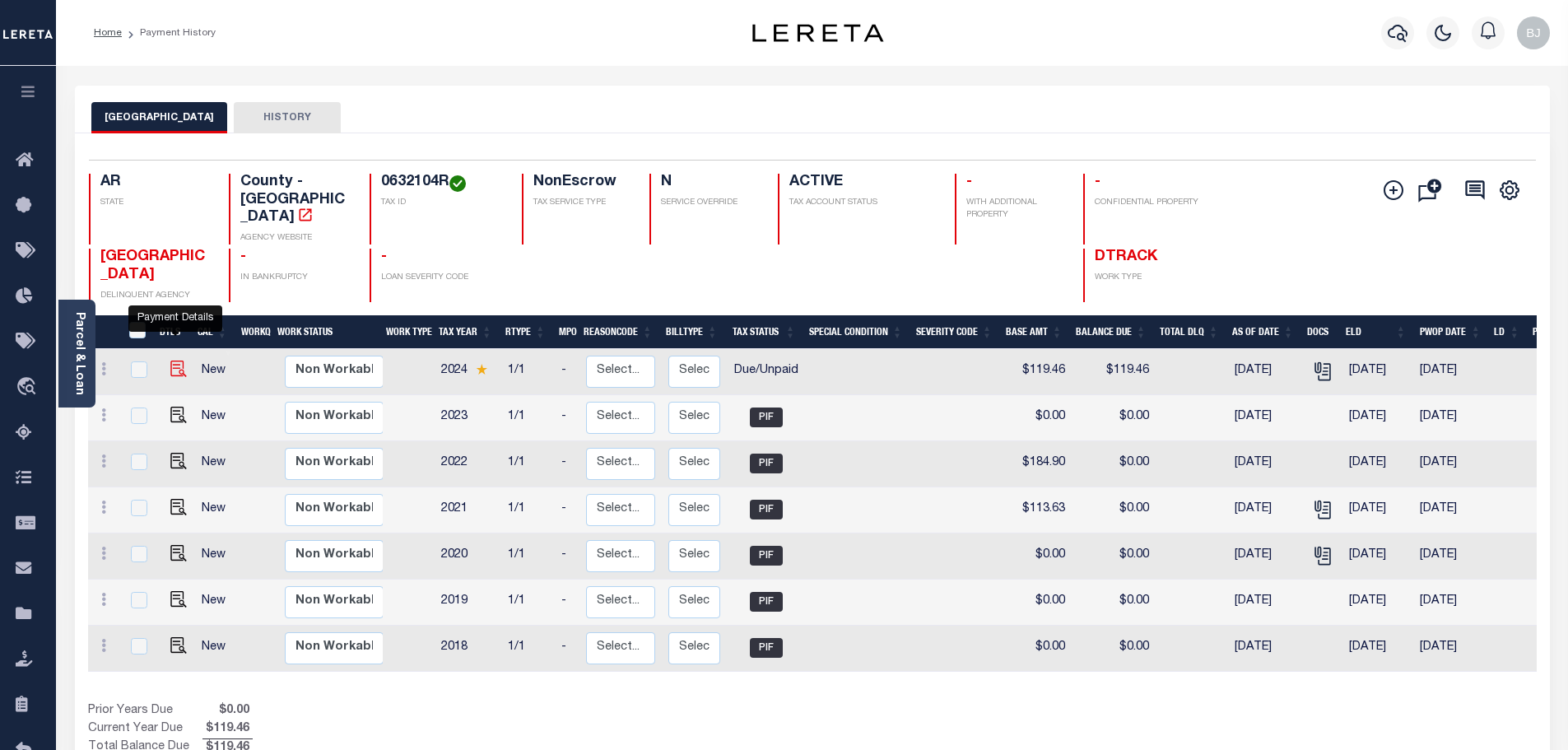
click at [175, 360] on img "" at bounding box center [178, 368] width 16 height 16
checkbox input "true"
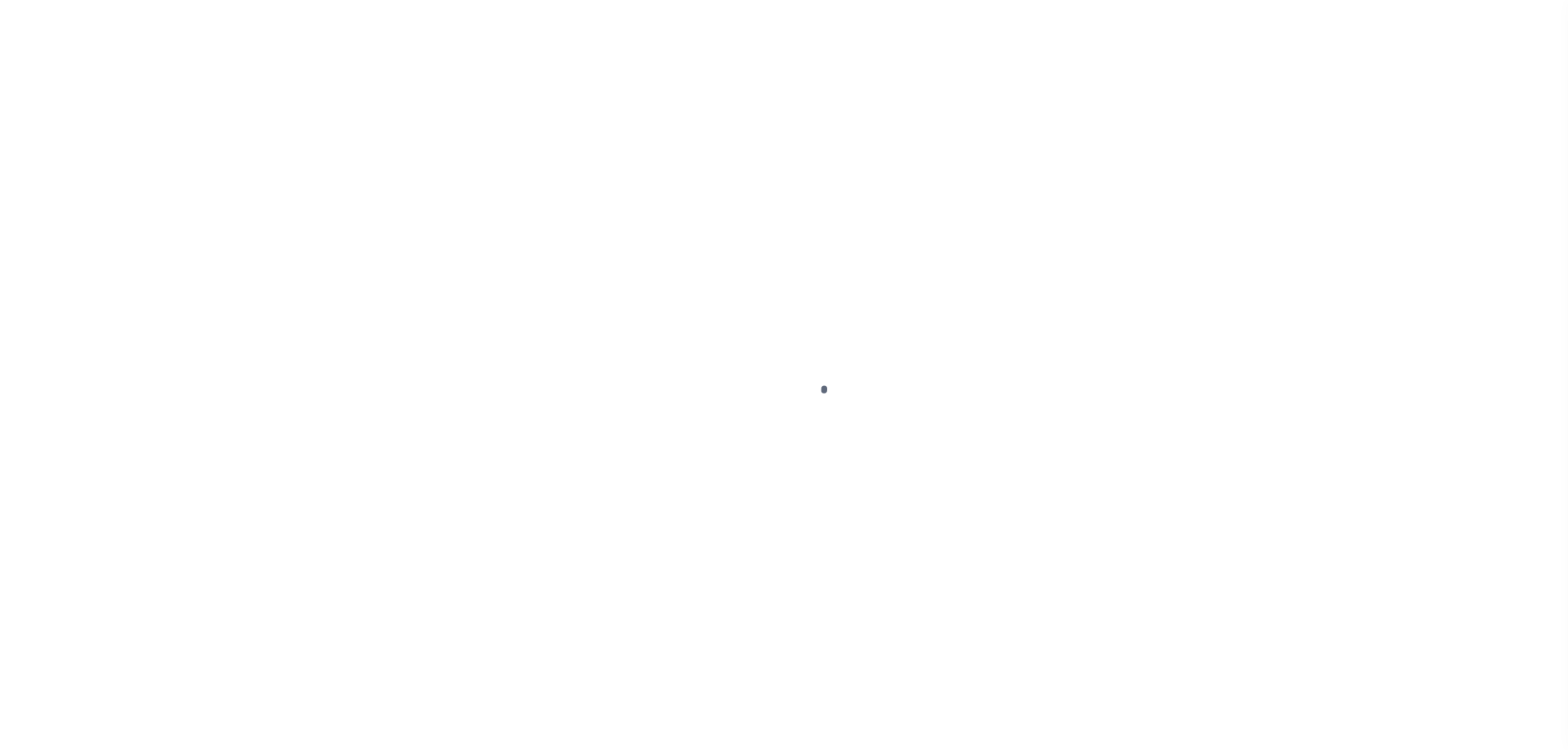
select select "DUE"
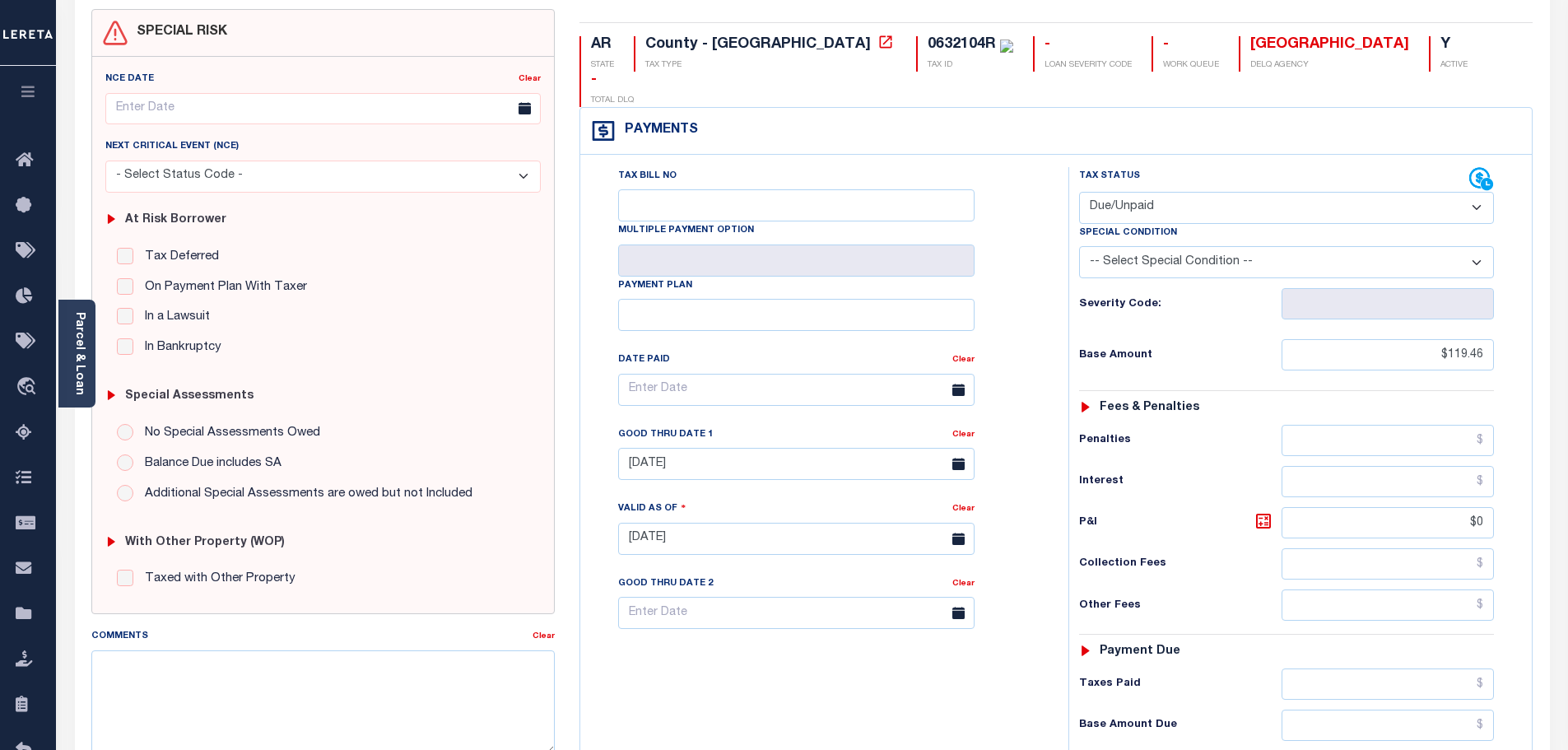
scroll to position [164, 0]
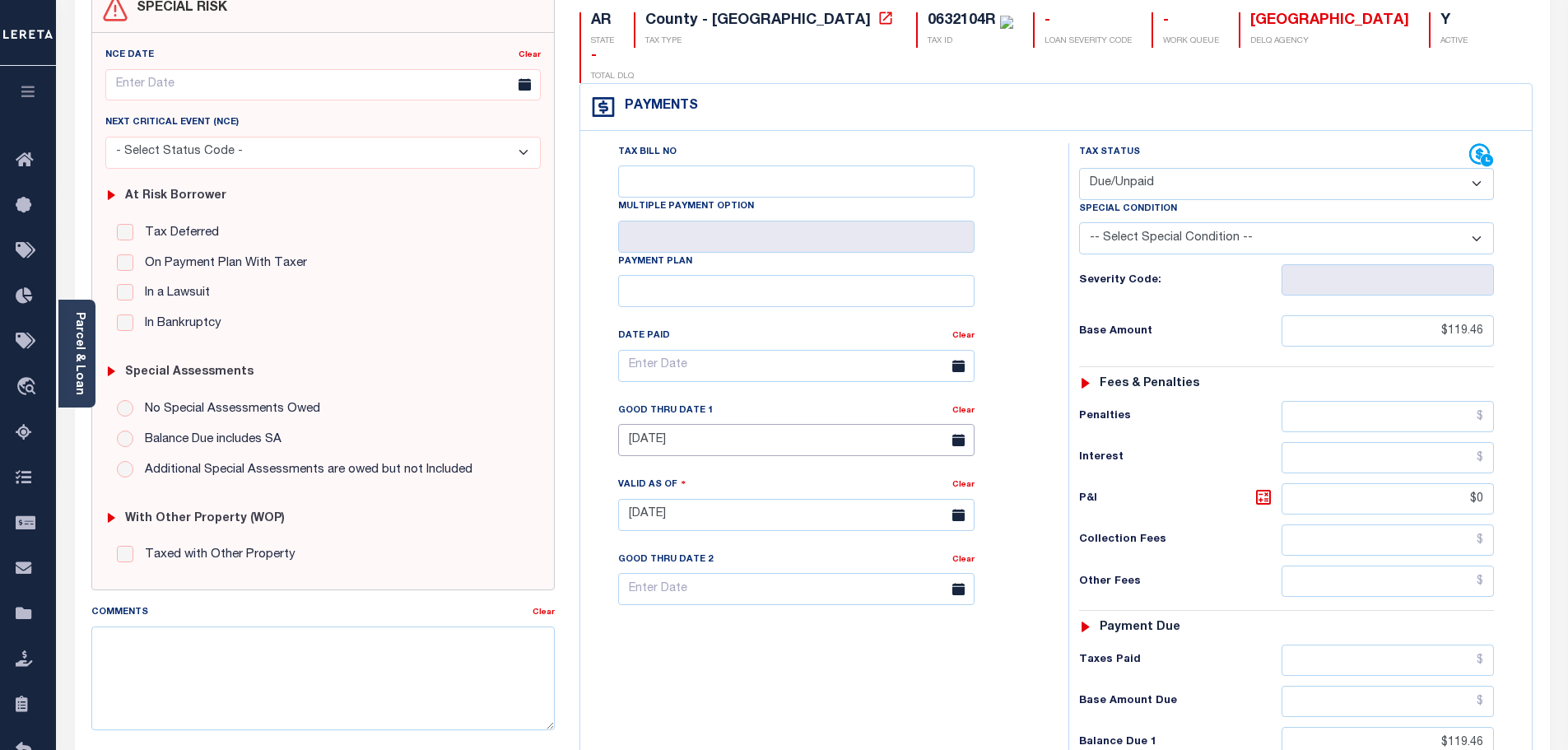
click at [675, 423] on input "08/31/2025" at bounding box center [796, 439] width 356 height 32
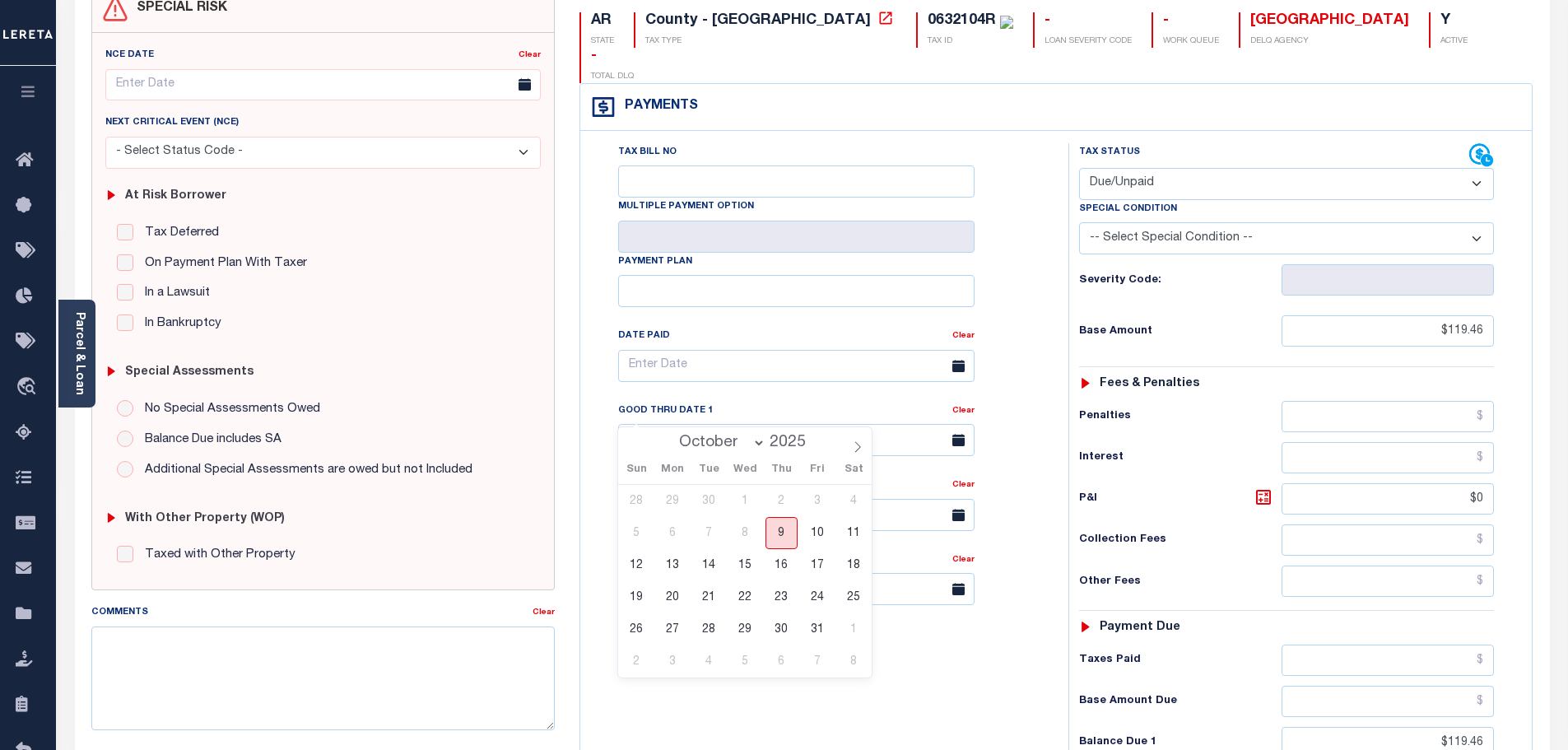
click at [770, 531] on span "9" at bounding box center [781, 532] width 32 height 32
type input "[DATE]"
type input "10/09/2025"
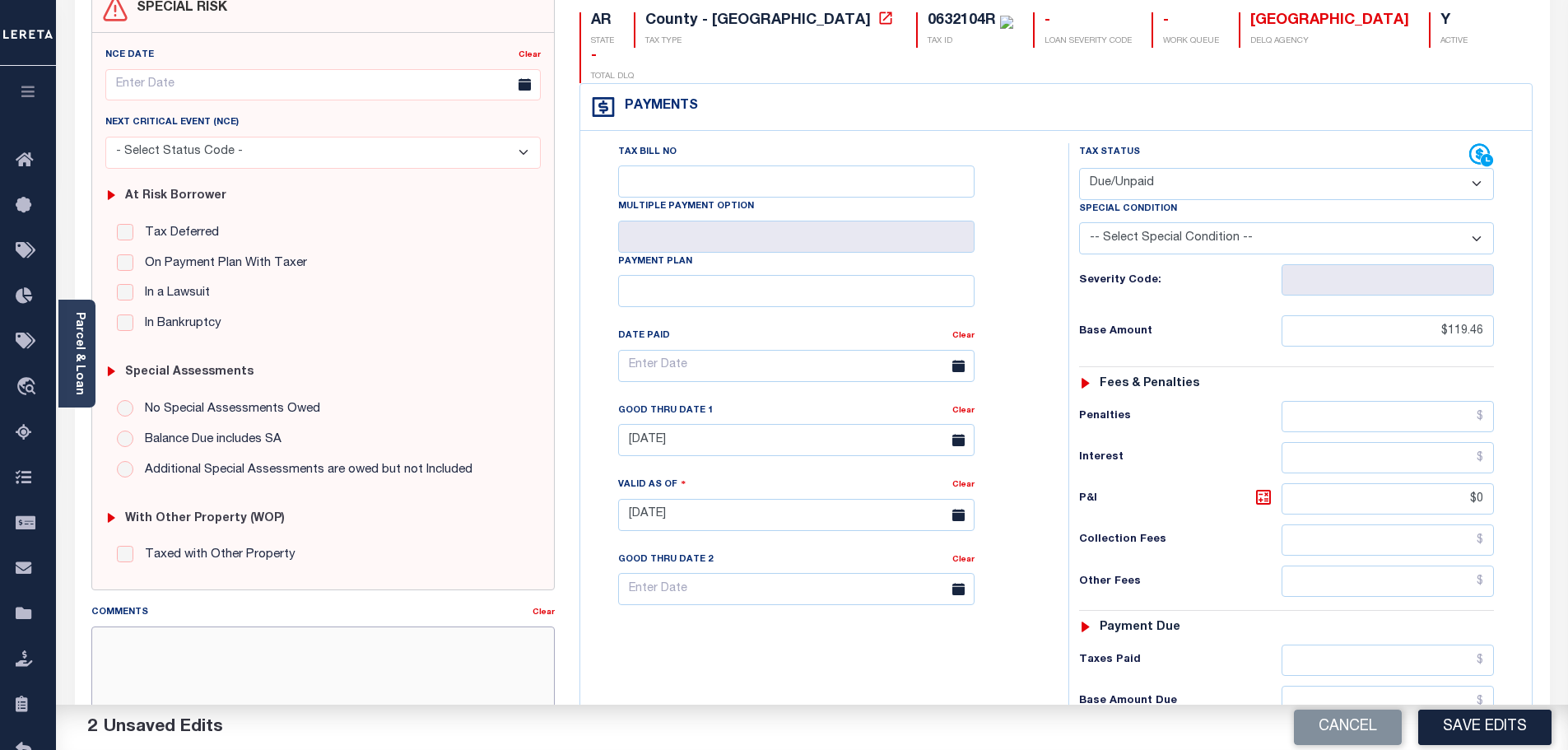
click at [379, 648] on textarea "Comments" at bounding box center [323, 678] width 464 height 104
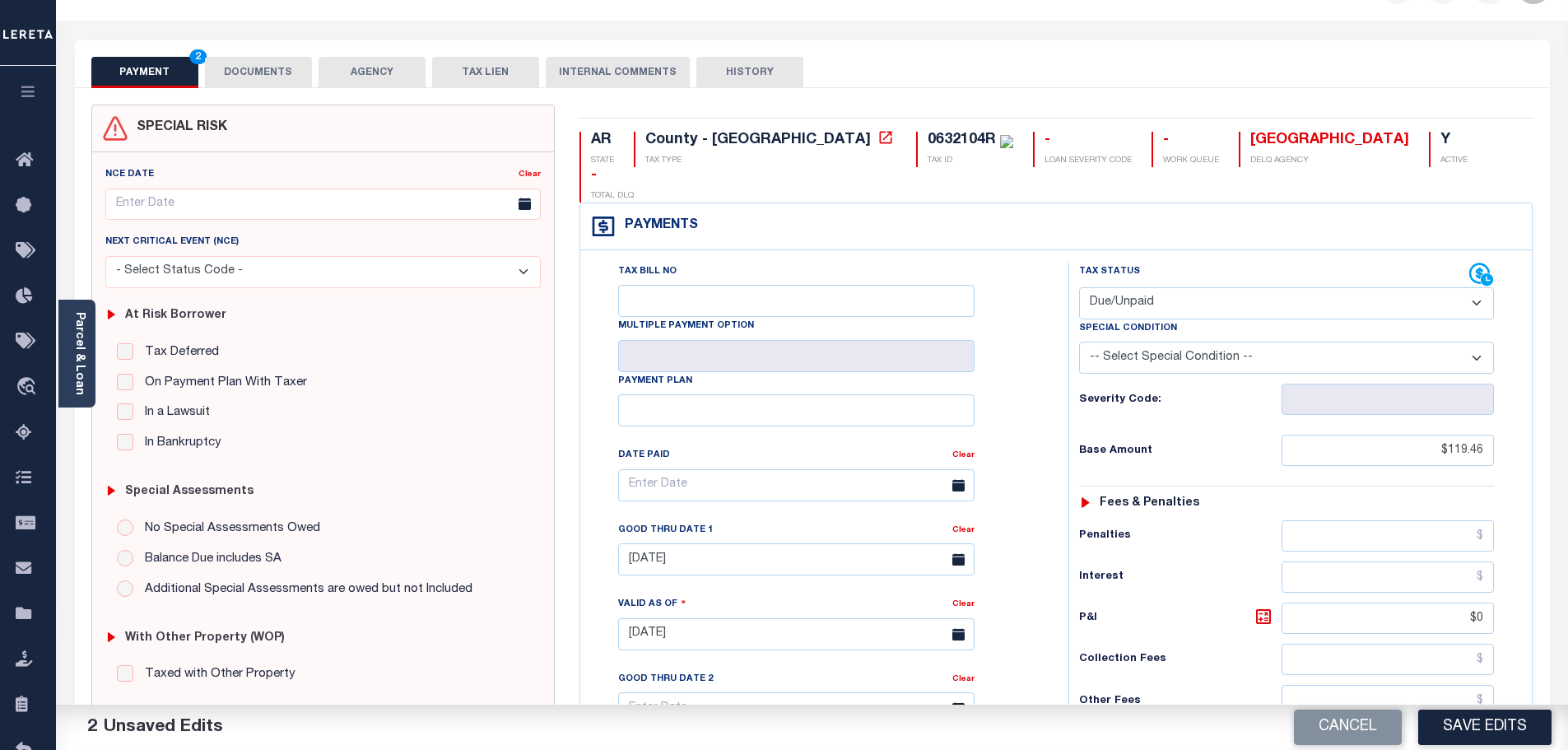
scroll to position [0, 0]
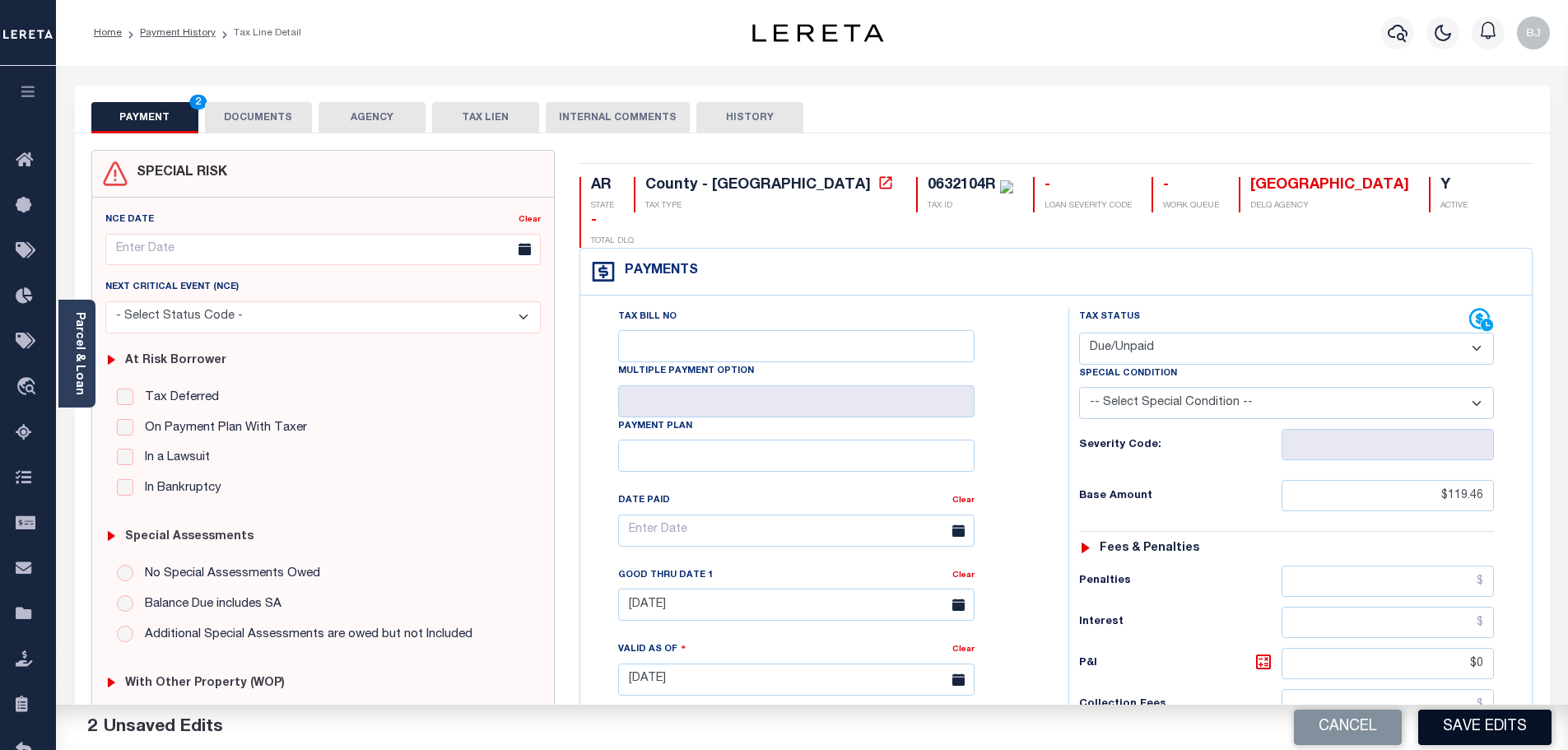
type textarea "No change at this time - bj"
click at [1488, 733] on button "Save Edits" at bounding box center [1484, 727] width 134 height 36
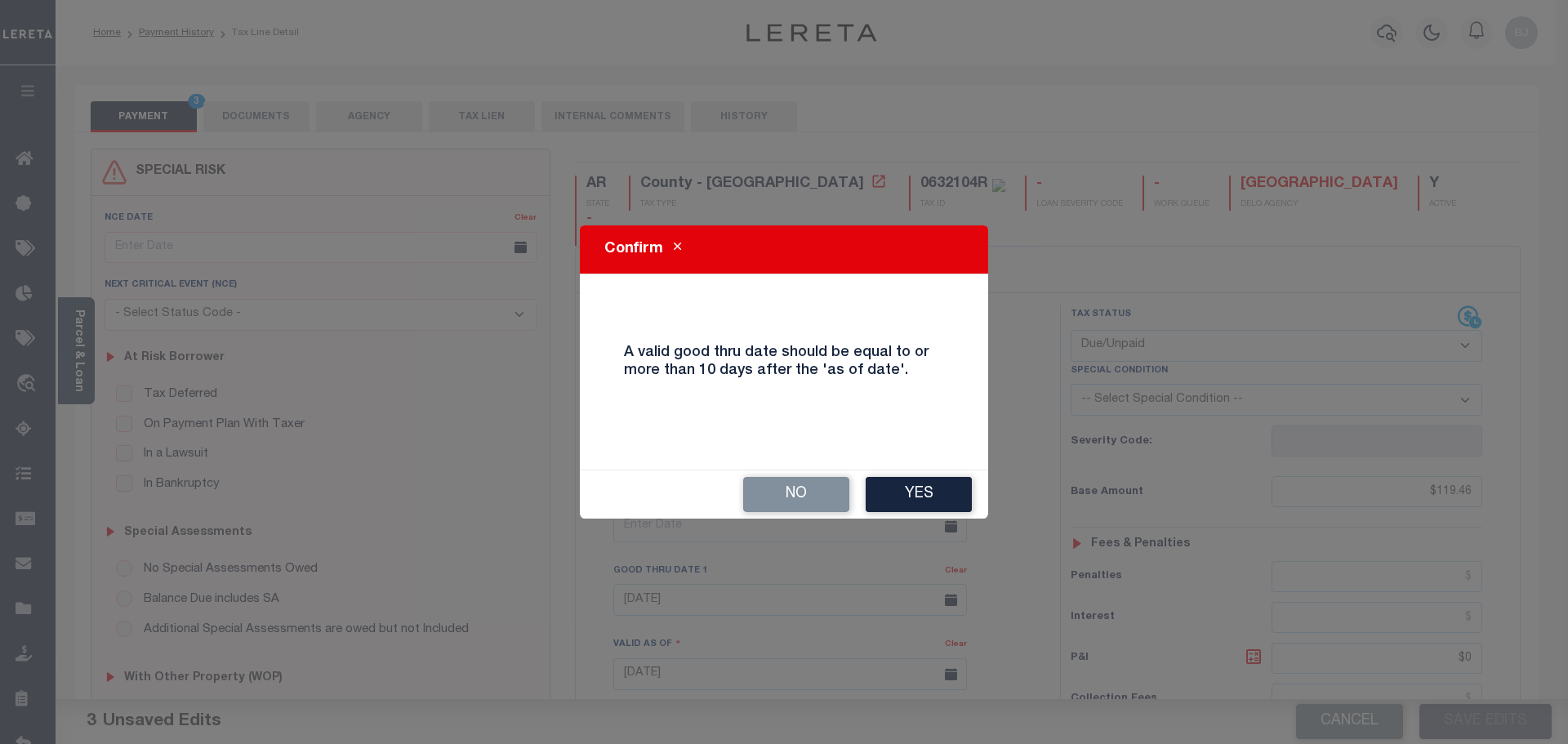
click at [913, 476] on div "No Yes" at bounding box center [784, 494] width 408 height 49
click at [904, 506] on button "Yes" at bounding box center [918, 493] width 106 height 35
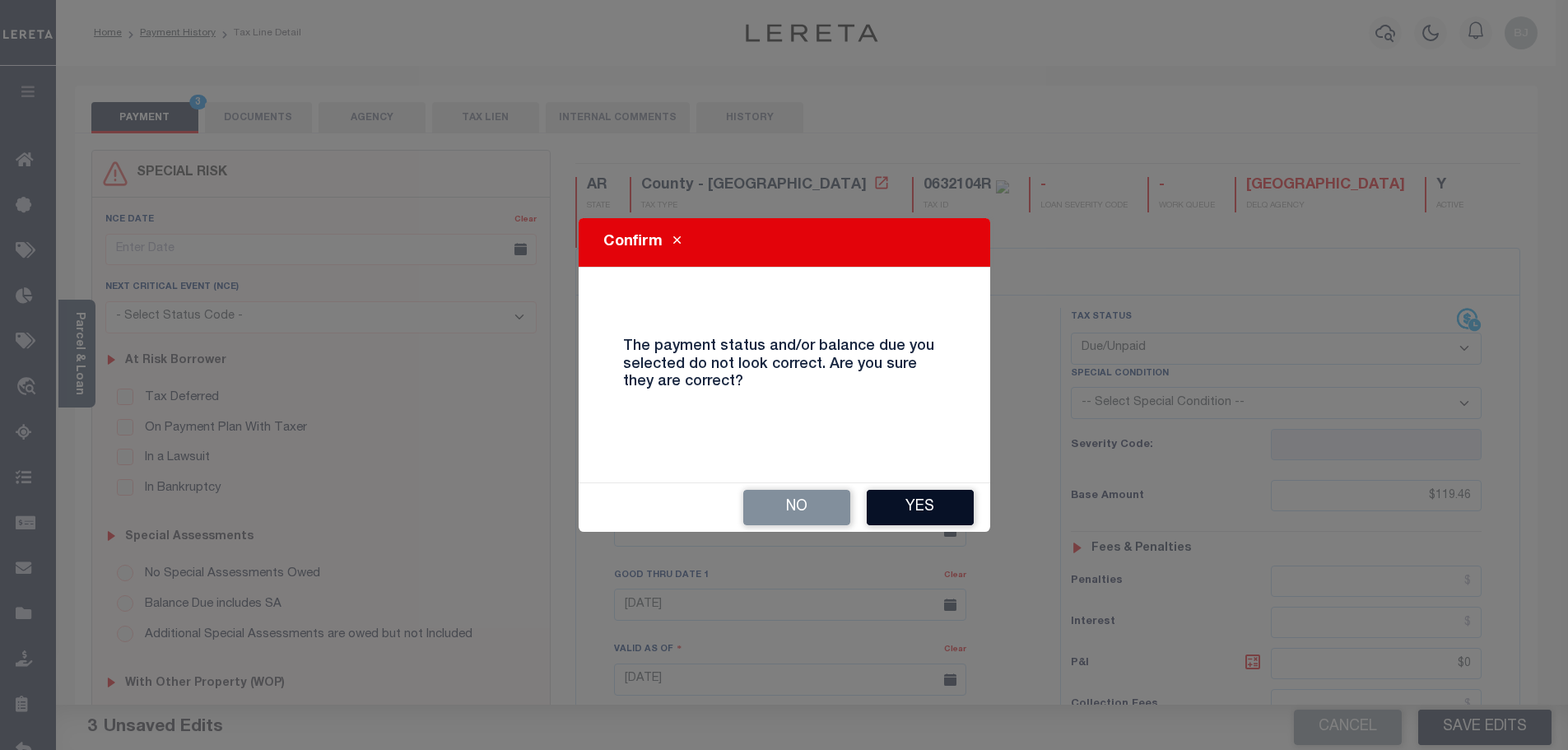
click at [919, 505] on button "Yes" at bounding box center [919, 507] width 107 height 36
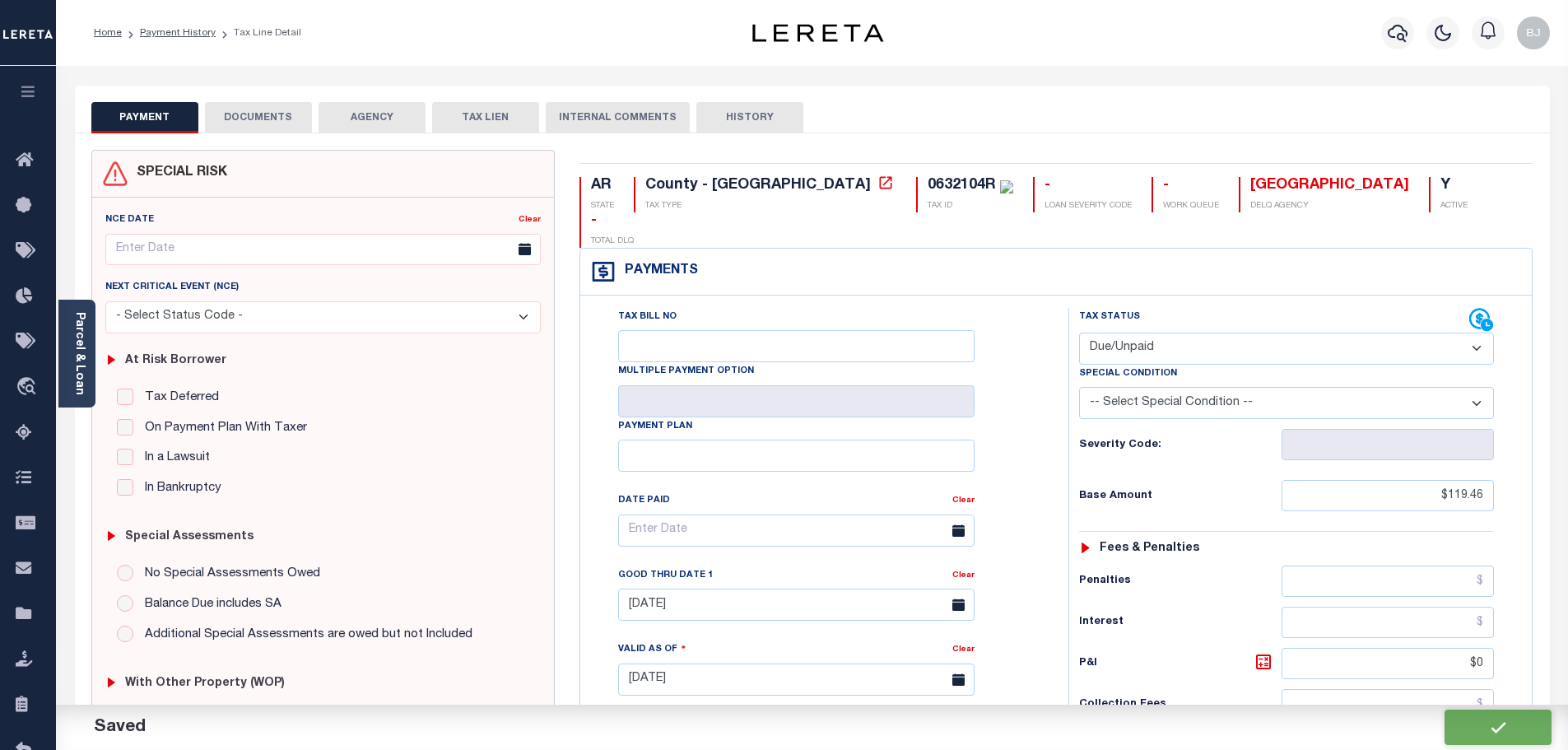
checkbox input "false"
type input "$119.46"
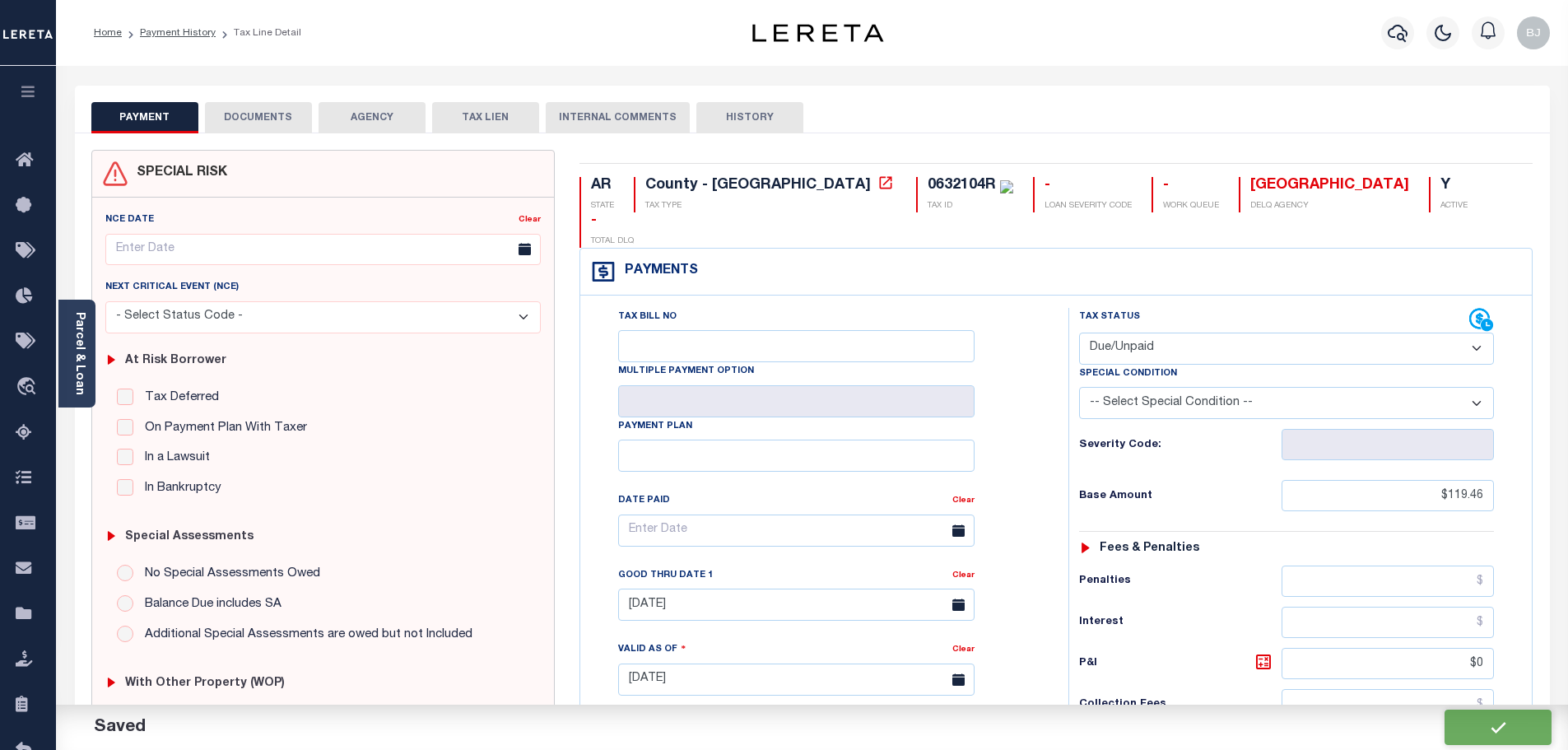
type input "$0"
type input "$119.46"
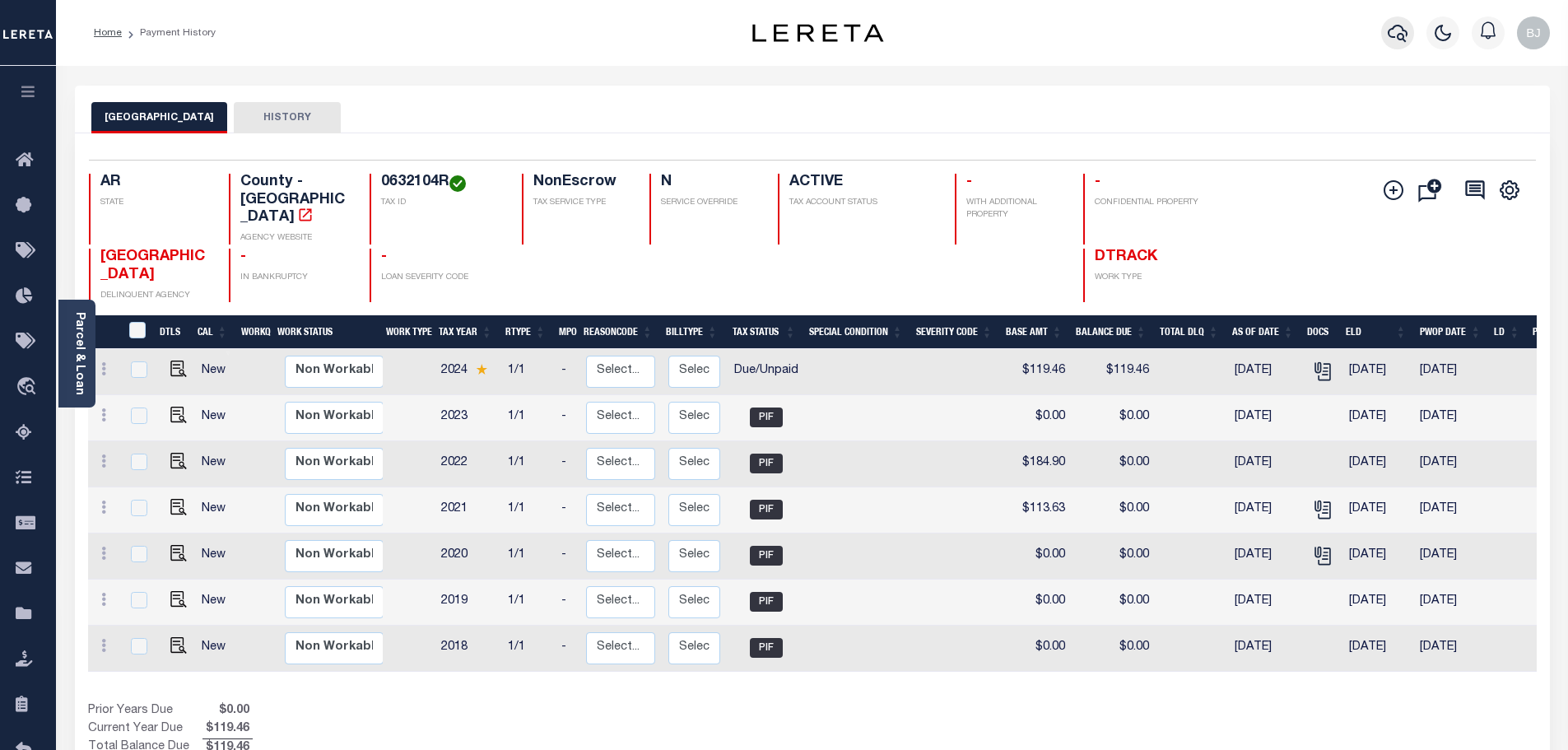
click at [1399, 34] on icon "button" at bounding box center [1398, 33] width 20 height 20
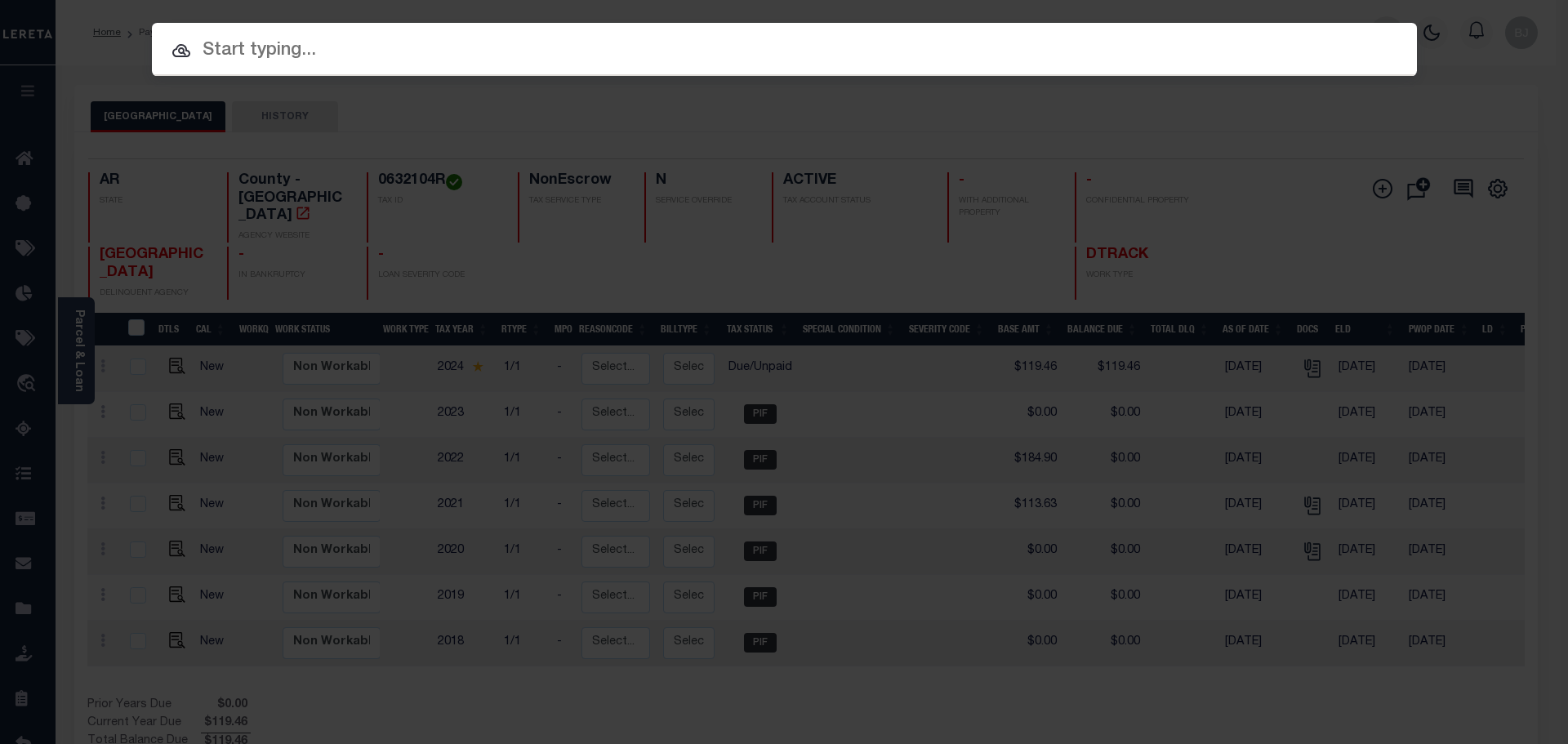
paste input "942200002569"
type input "942200002569"
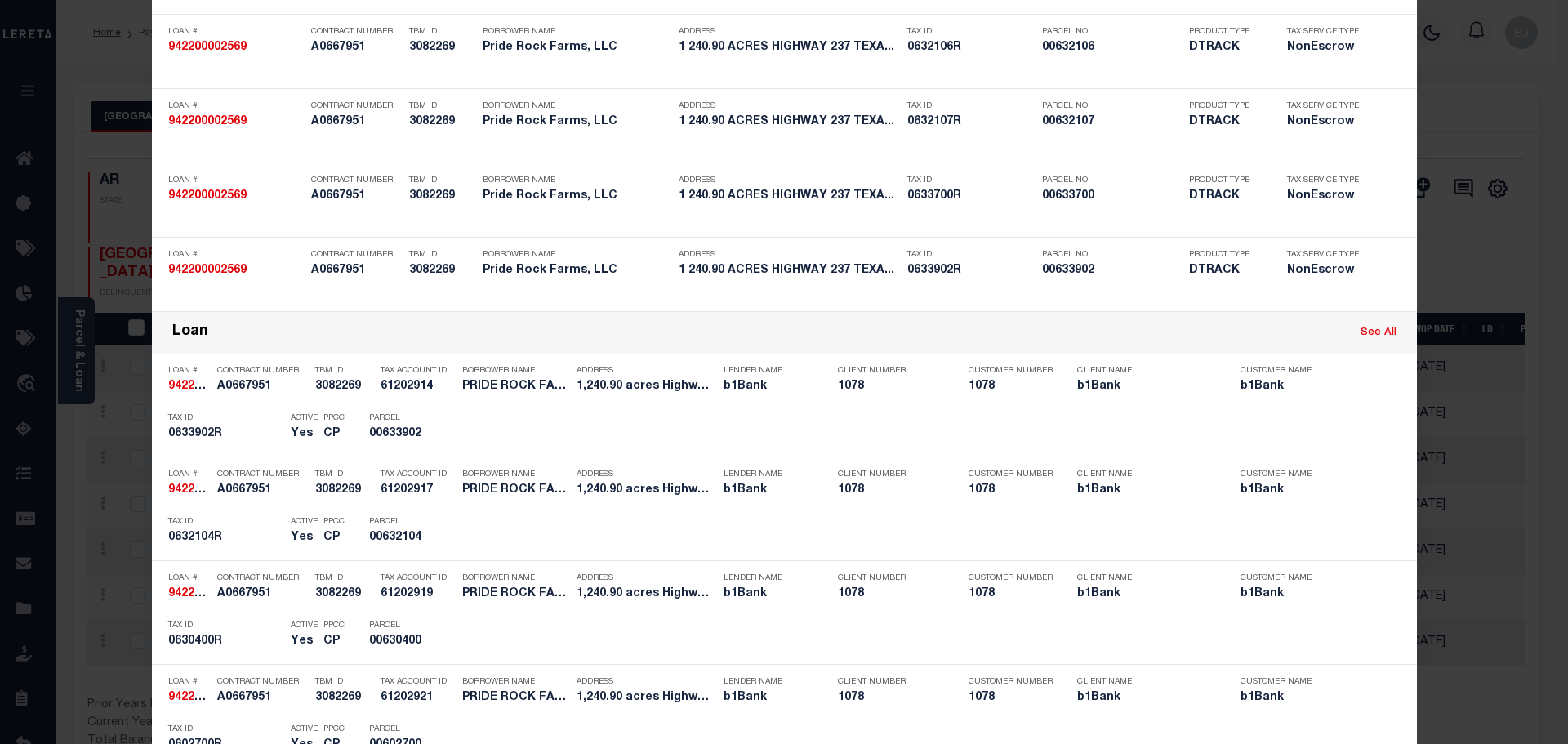
scroll to position [1633, 0]
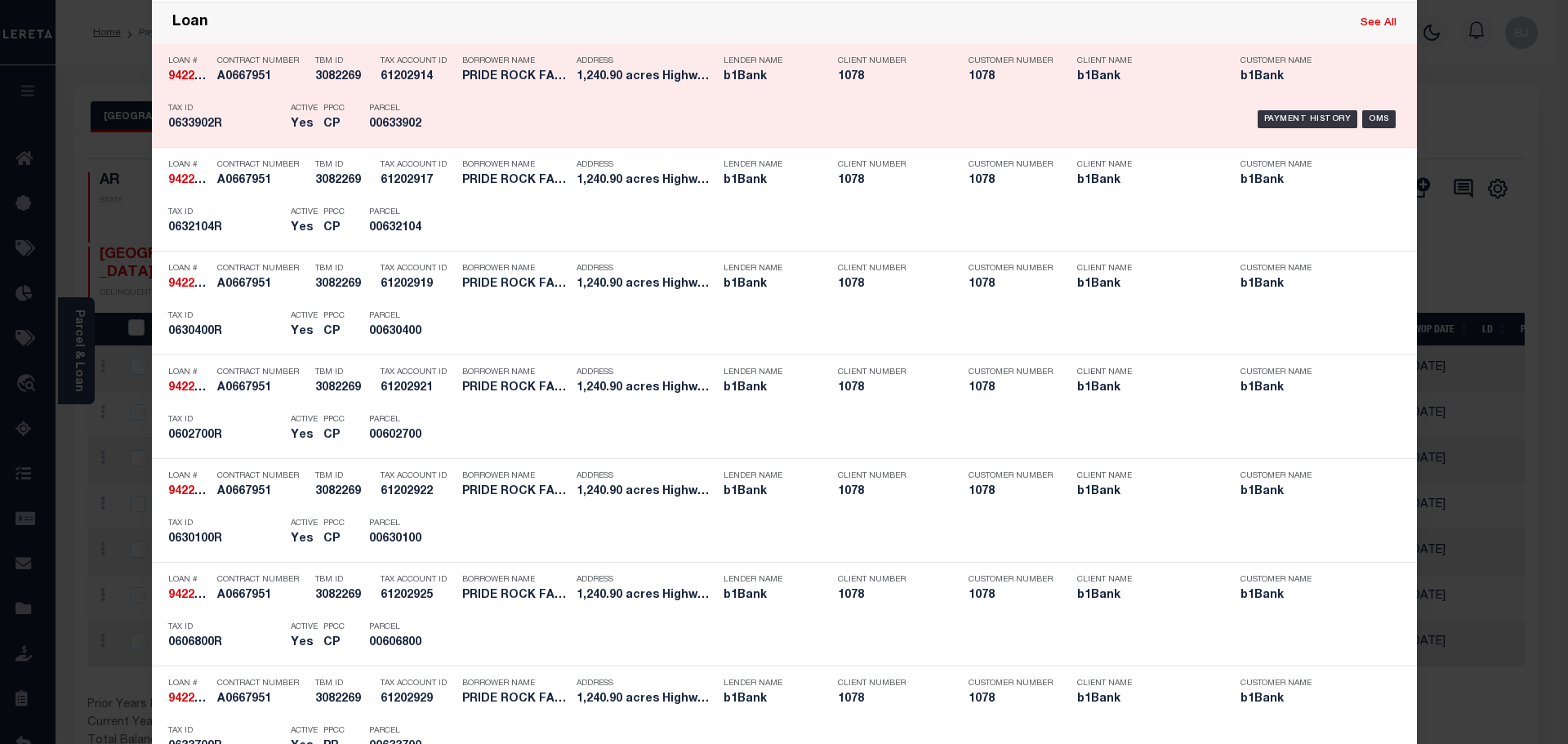
click at [402, 129] on h5 "00633902" at bounding box center [405, 124] width 73 height 14
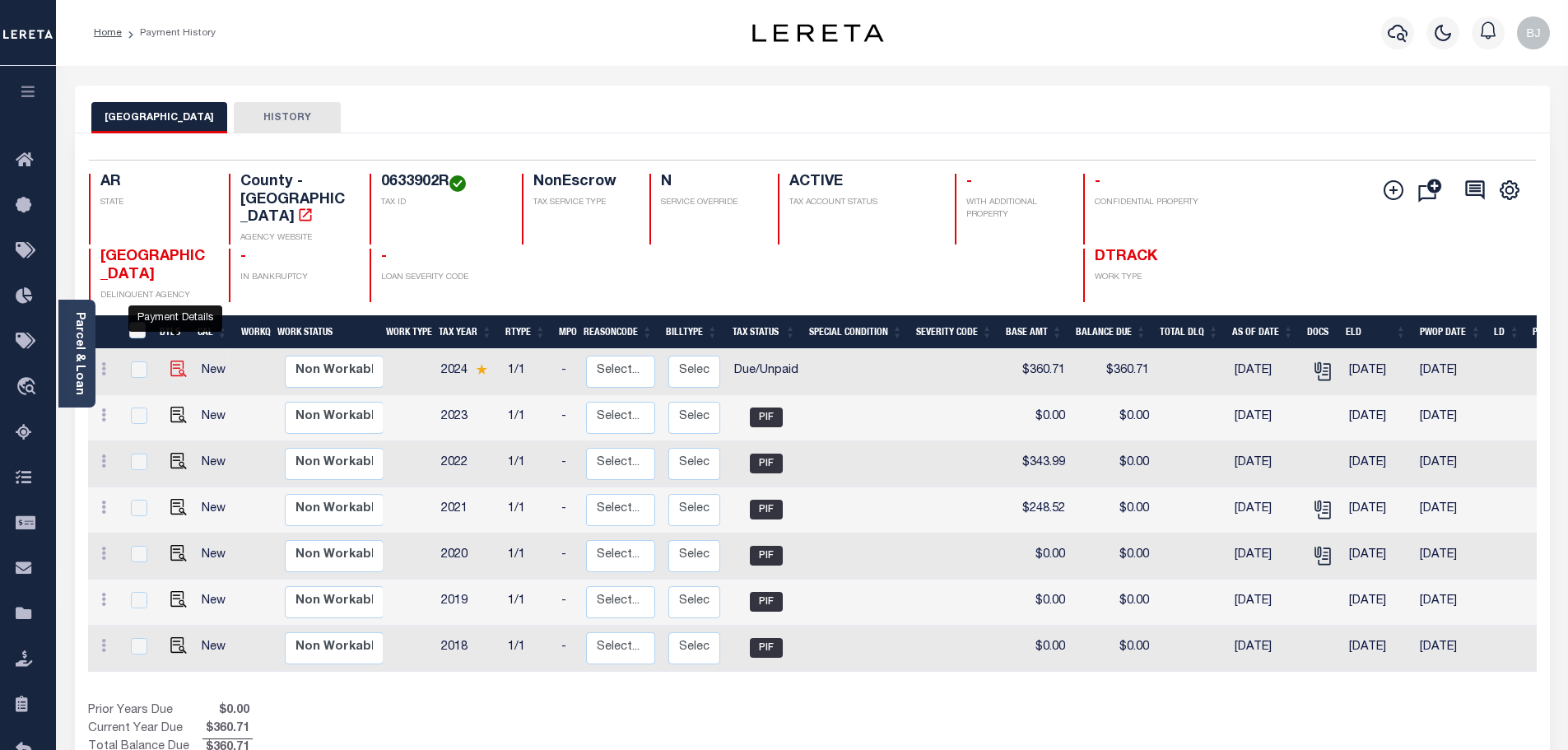
click at [179, 360] on img "" at bounding box center [178, 368] width 16 height 16
checkbox input "true"
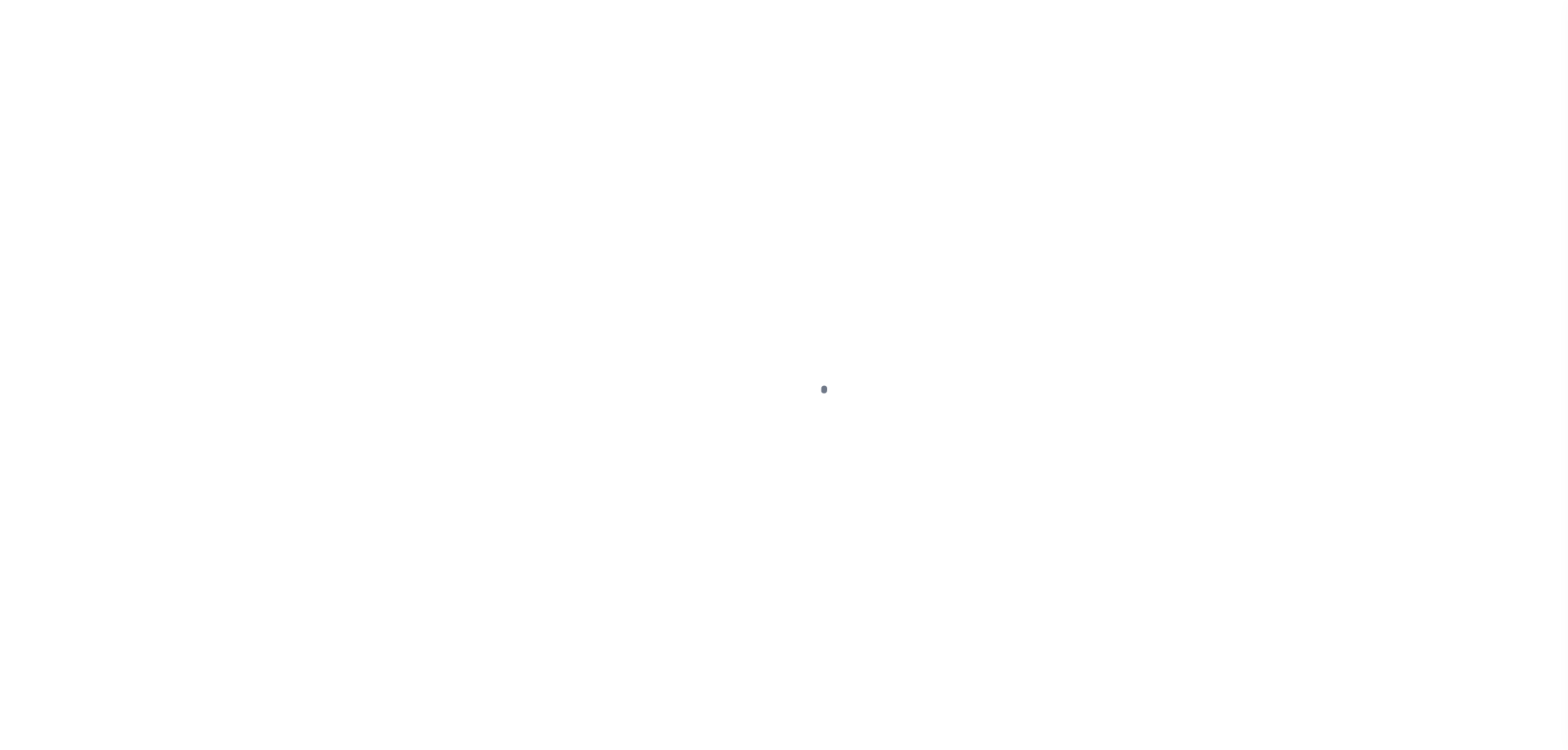
select select "DUE"
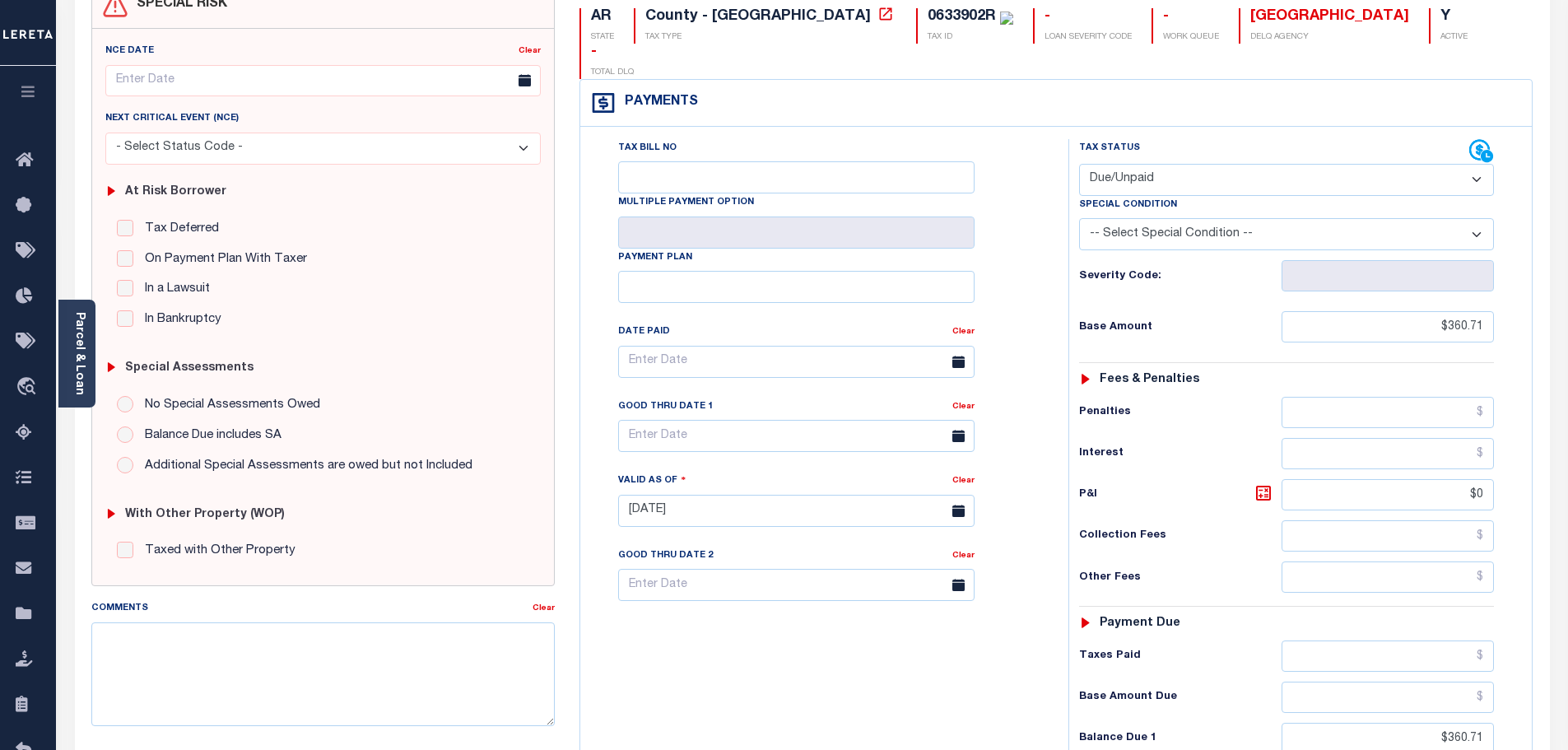
scroll to position [329, 0]
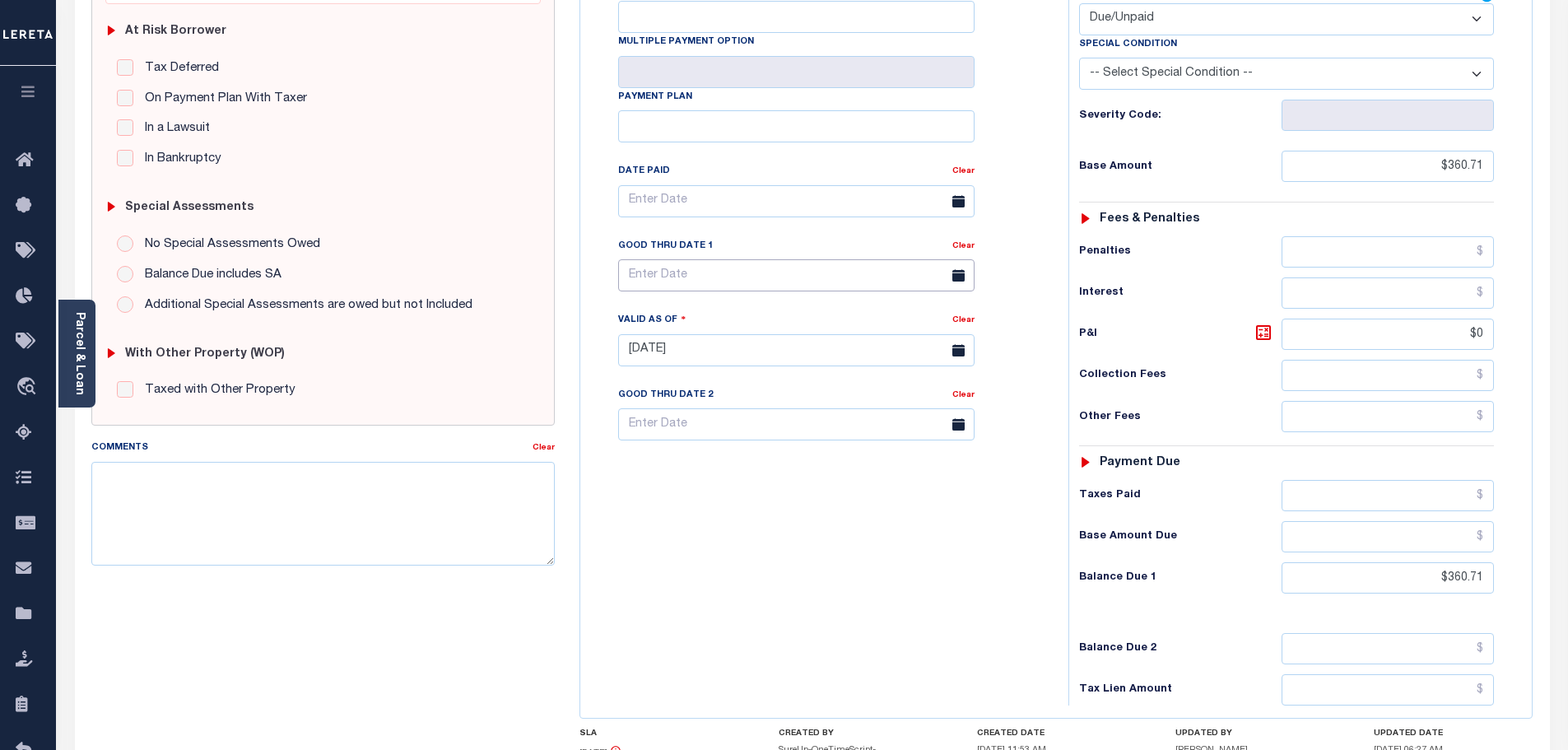
click at [710, 254] on body "Home Payment History Tax Line Detail" at bounding box center [784, 298] width 1568 height 1255
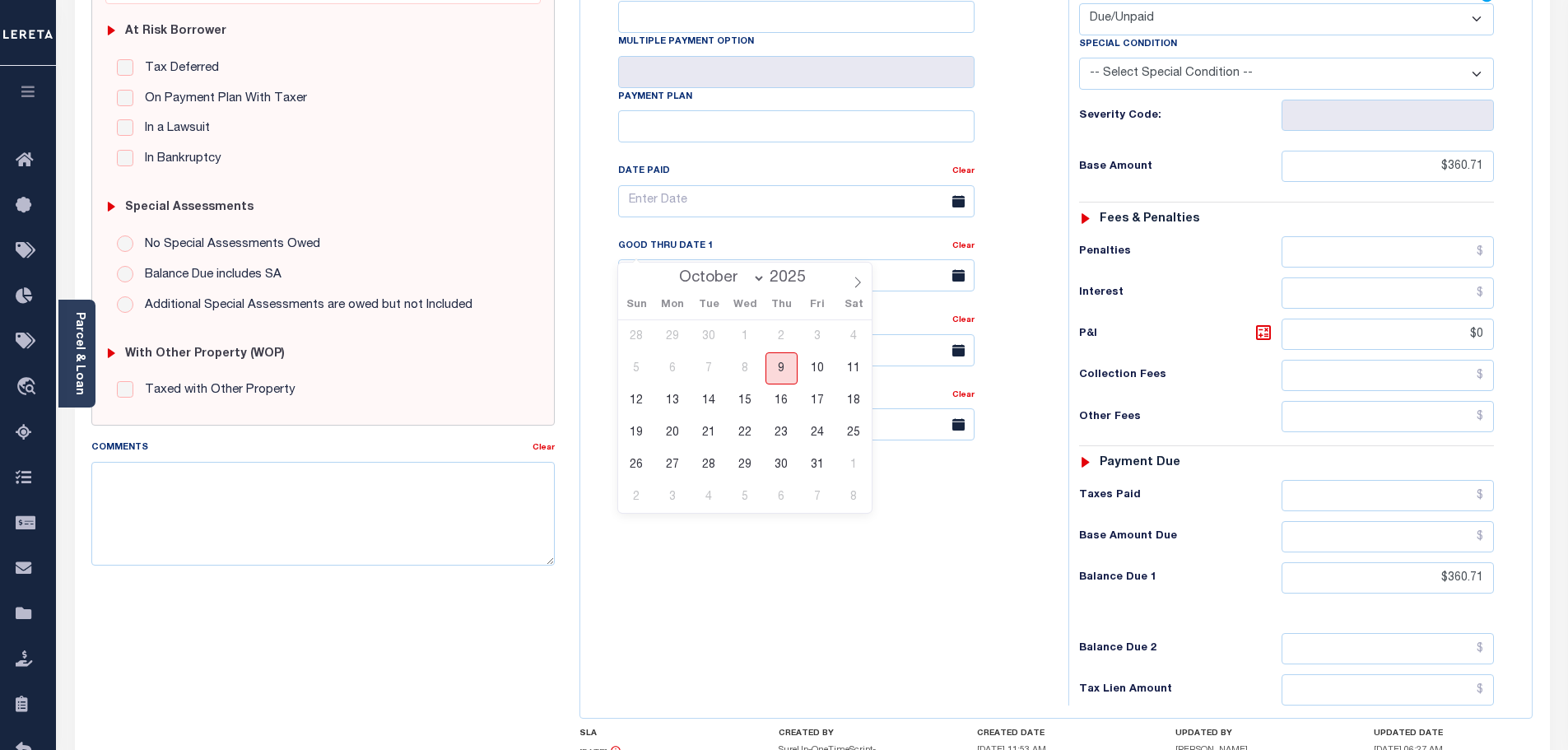
click at [774, 376] on span "9" at bounding box center [781, 368] width 32 height 32
type input "[DATE]"
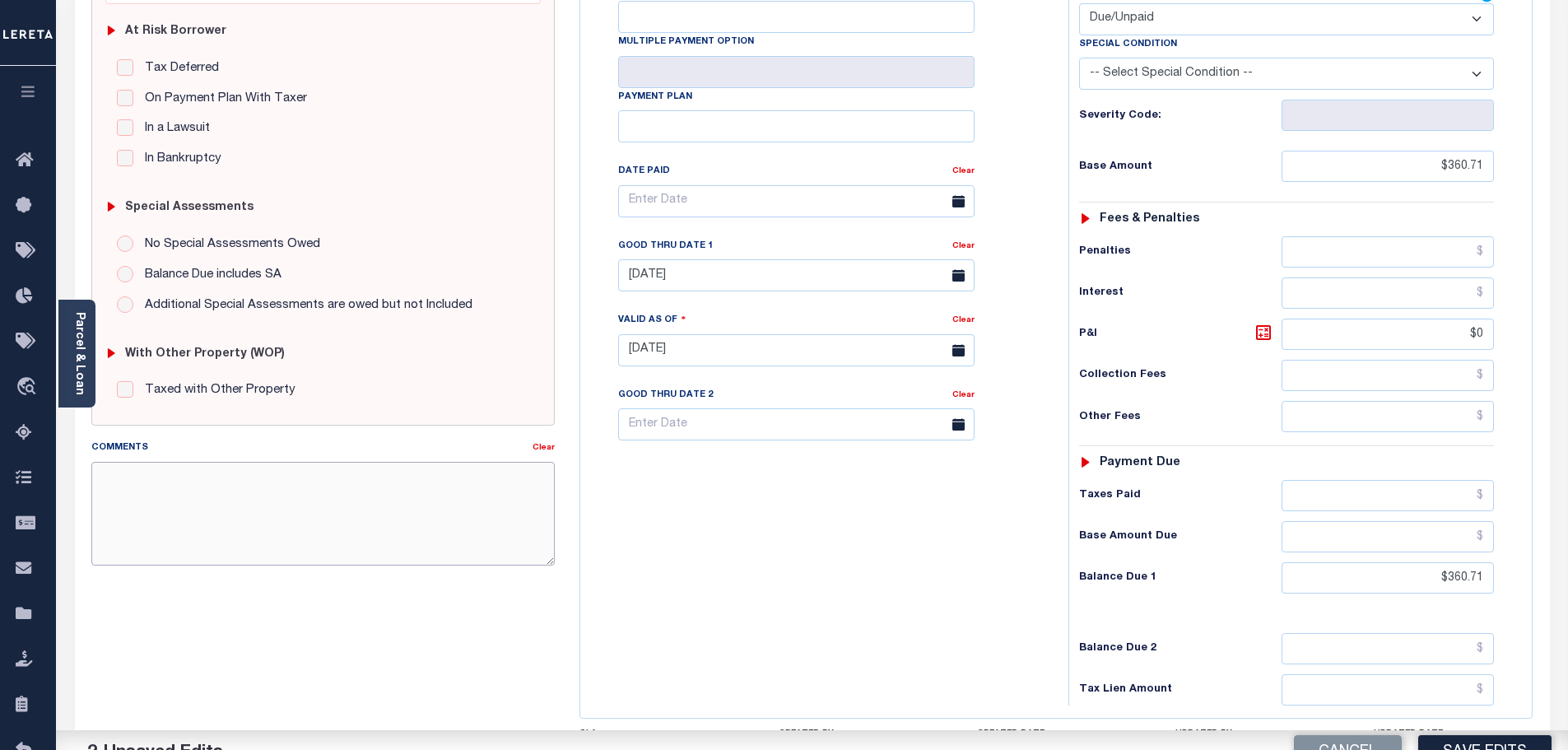
click at [357, 494] on textarea "Comments" at bounding box center [323, 514] width 464 height 104
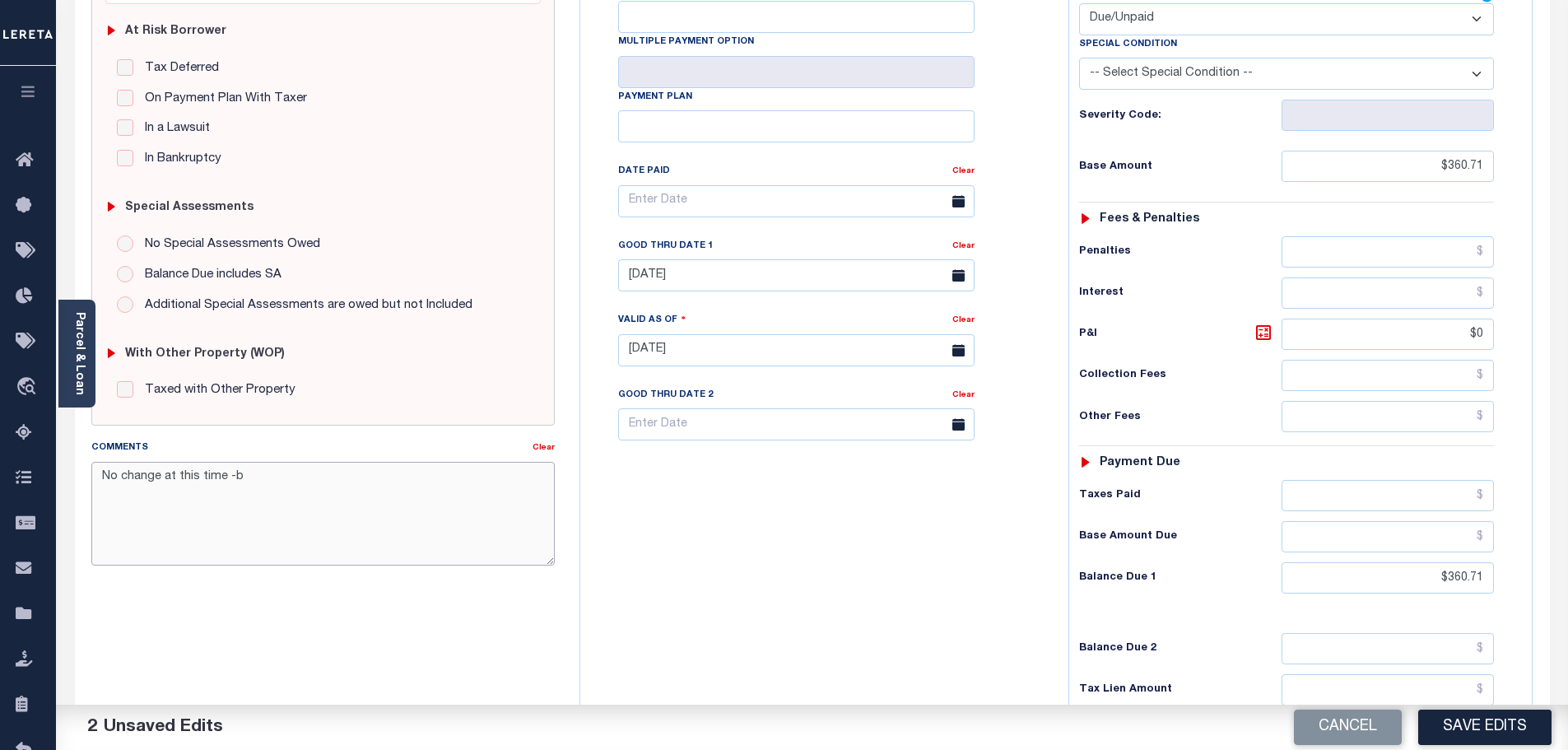
type textarea "No change at this time -bj"
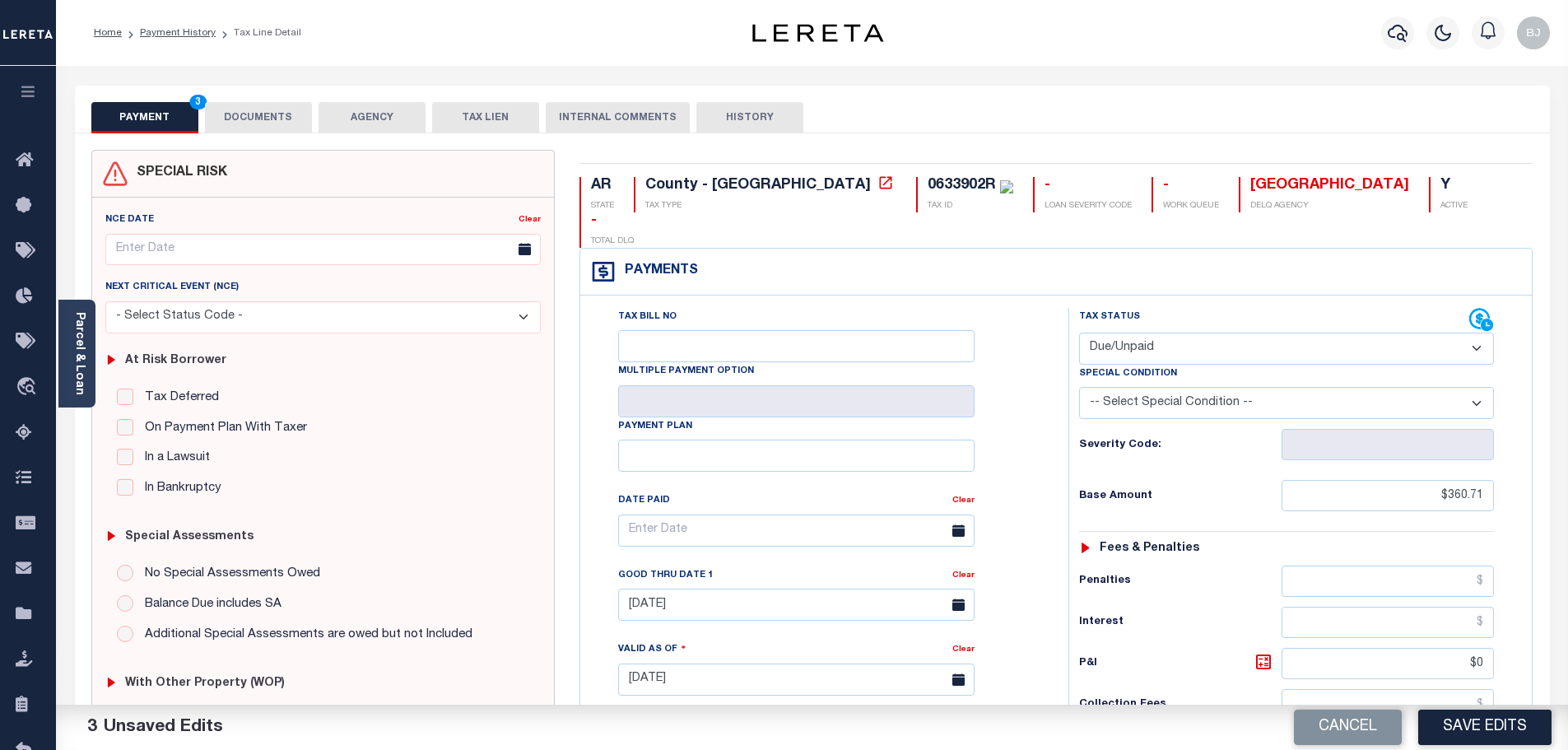
click at [279, 119] on button "DOCUMENTS" at bounding box center [257, 117] width 107 height 32
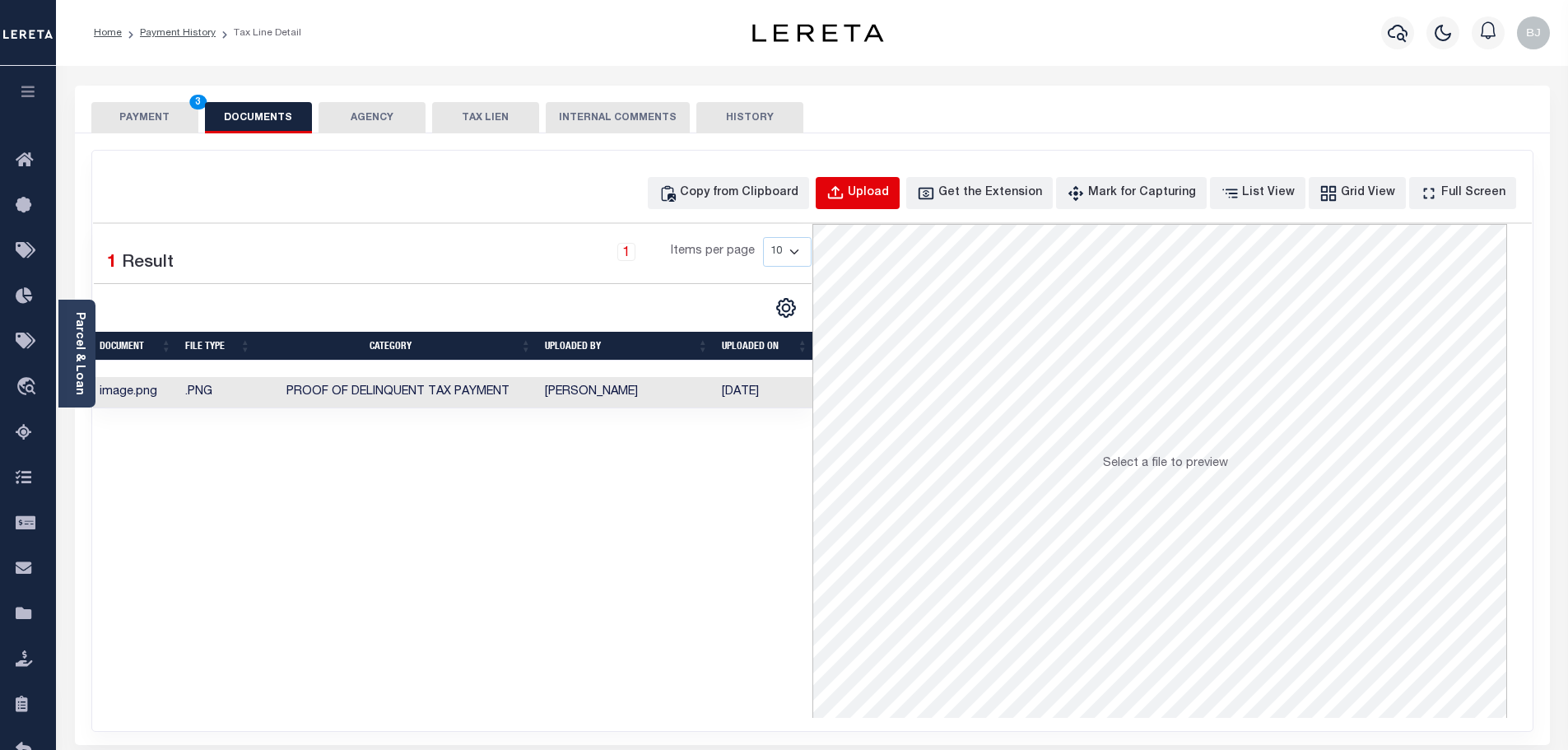
click at [889, 197] on div "Upload" at bounding box center [868, 193] width 41 height 18
select select "POP"
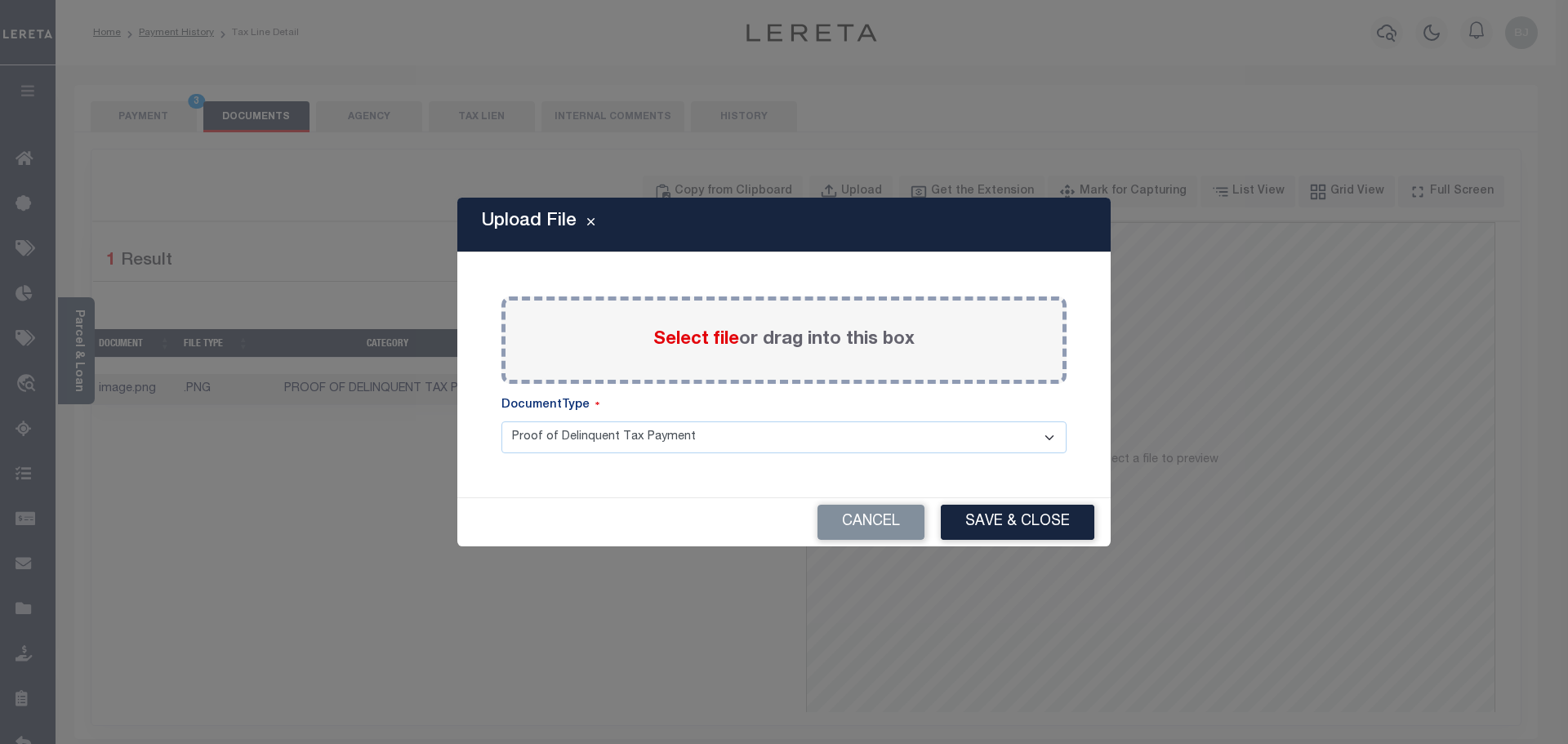
click at [676, 333] on span "Select file" at bounding box center [696, 339] width 86 height 18
click at [0, 0] on input "Select file or drag into this box" at bounding box center [0, 0] width 0 height 0
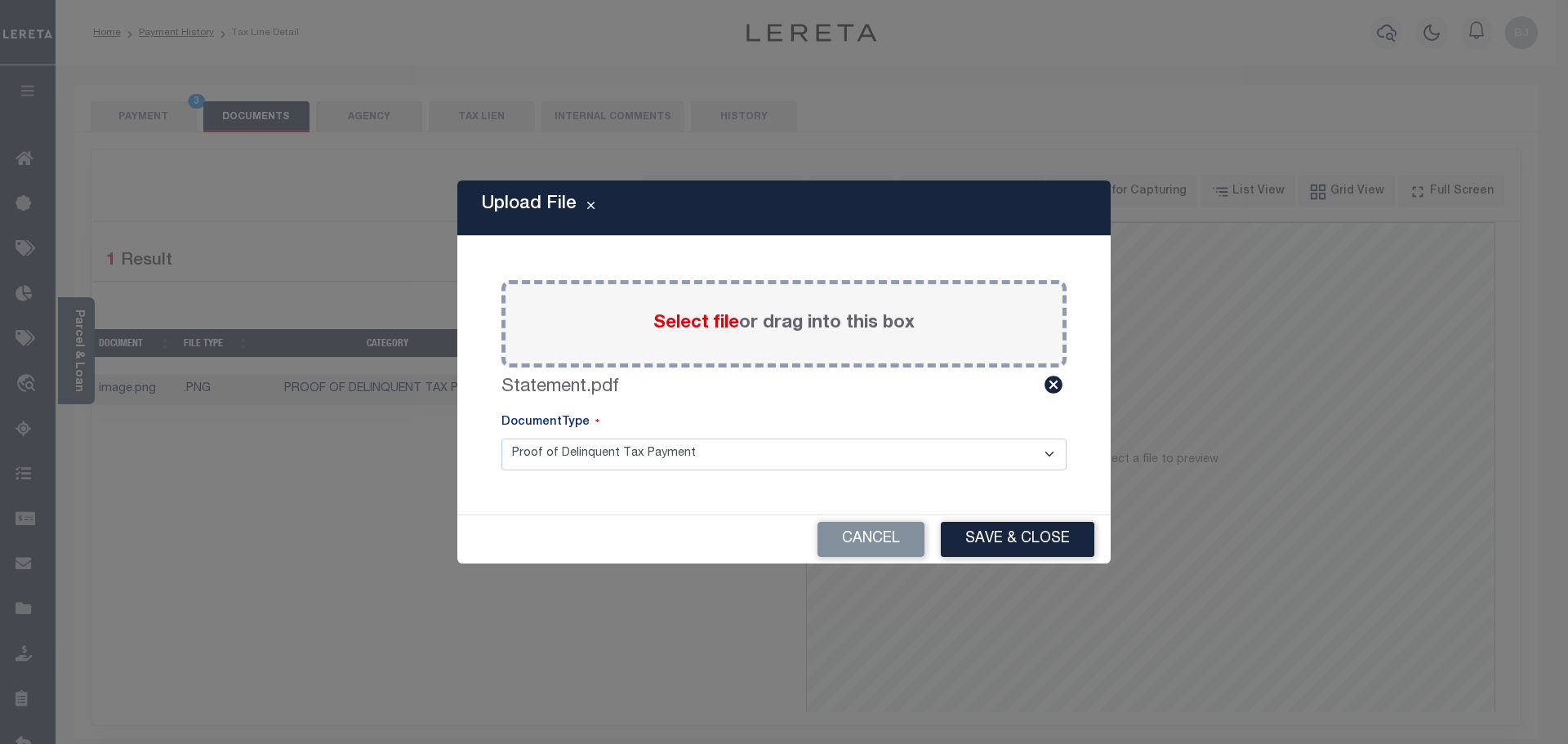
click at [1012, 517] on div "Cancel Save & Close" at bounding box center [784, 539] width 653 height 49
click at [1020, 527] on button "Save & Close" at bounding box center [1017, 538] width 153 height 35
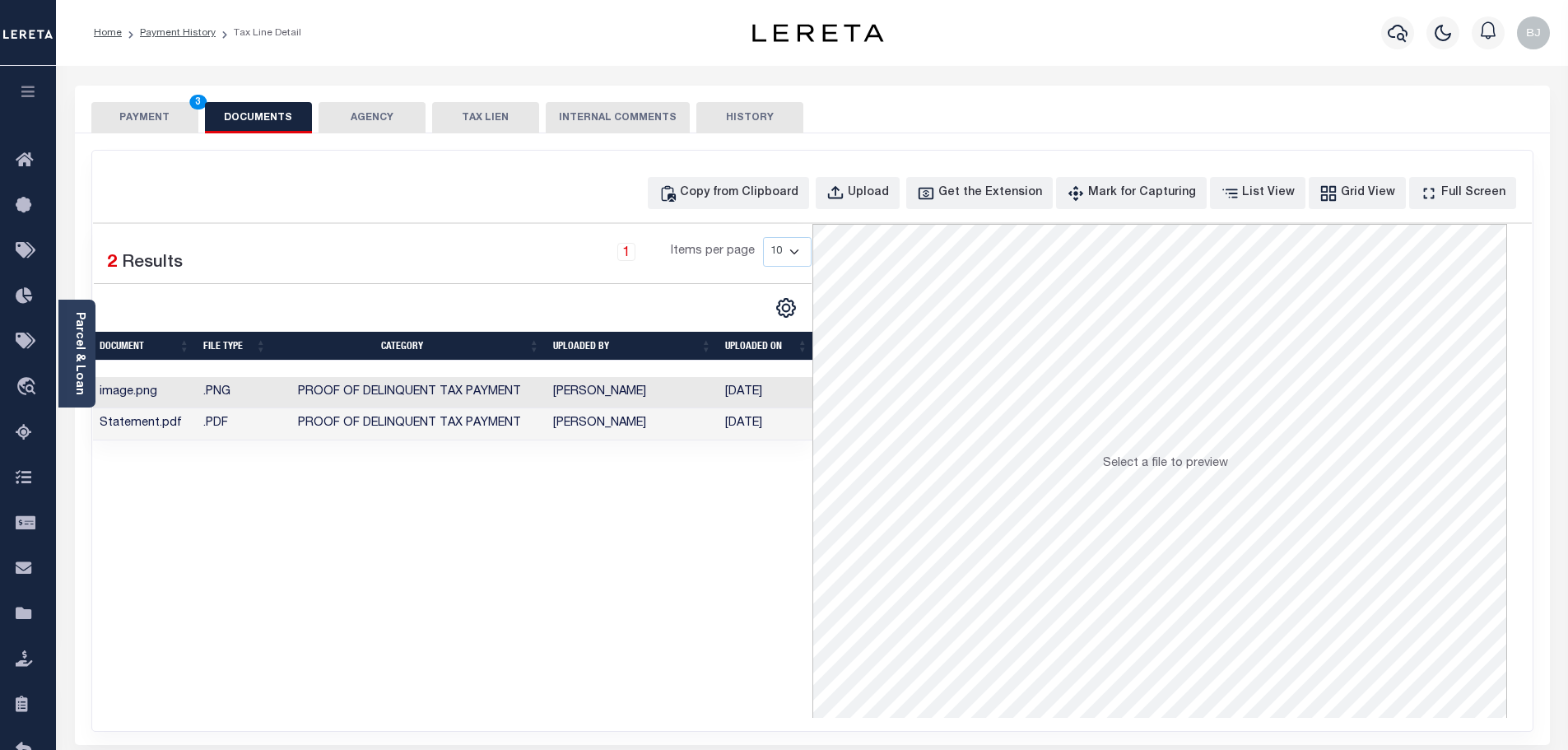
click at [157, 119] on button "PAYMENT 3" at bounding box center [144, 117] width 107 height 32
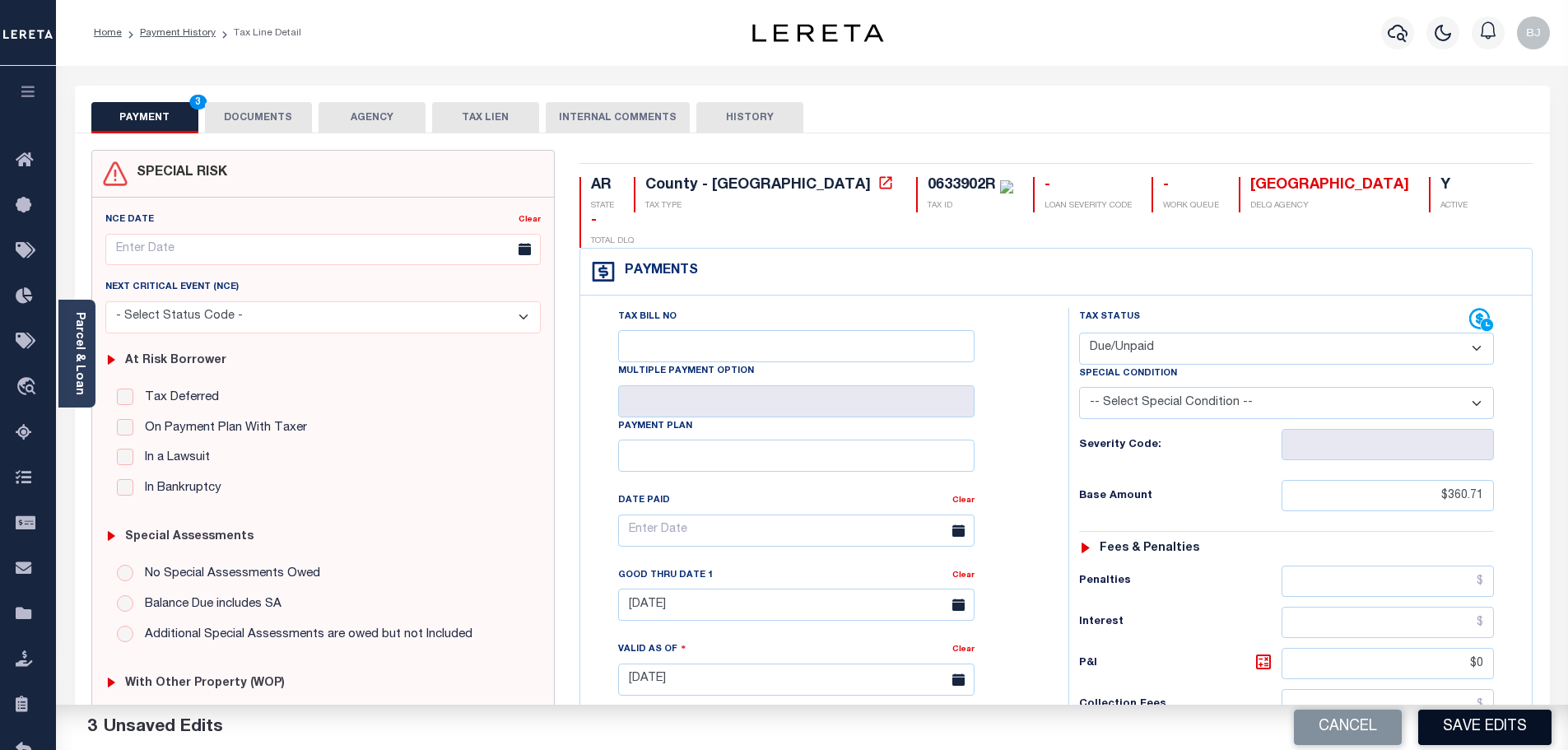
click at [1507, 727] on button "Save Edits" at bounding box center [1484, 727] width 134 height 36
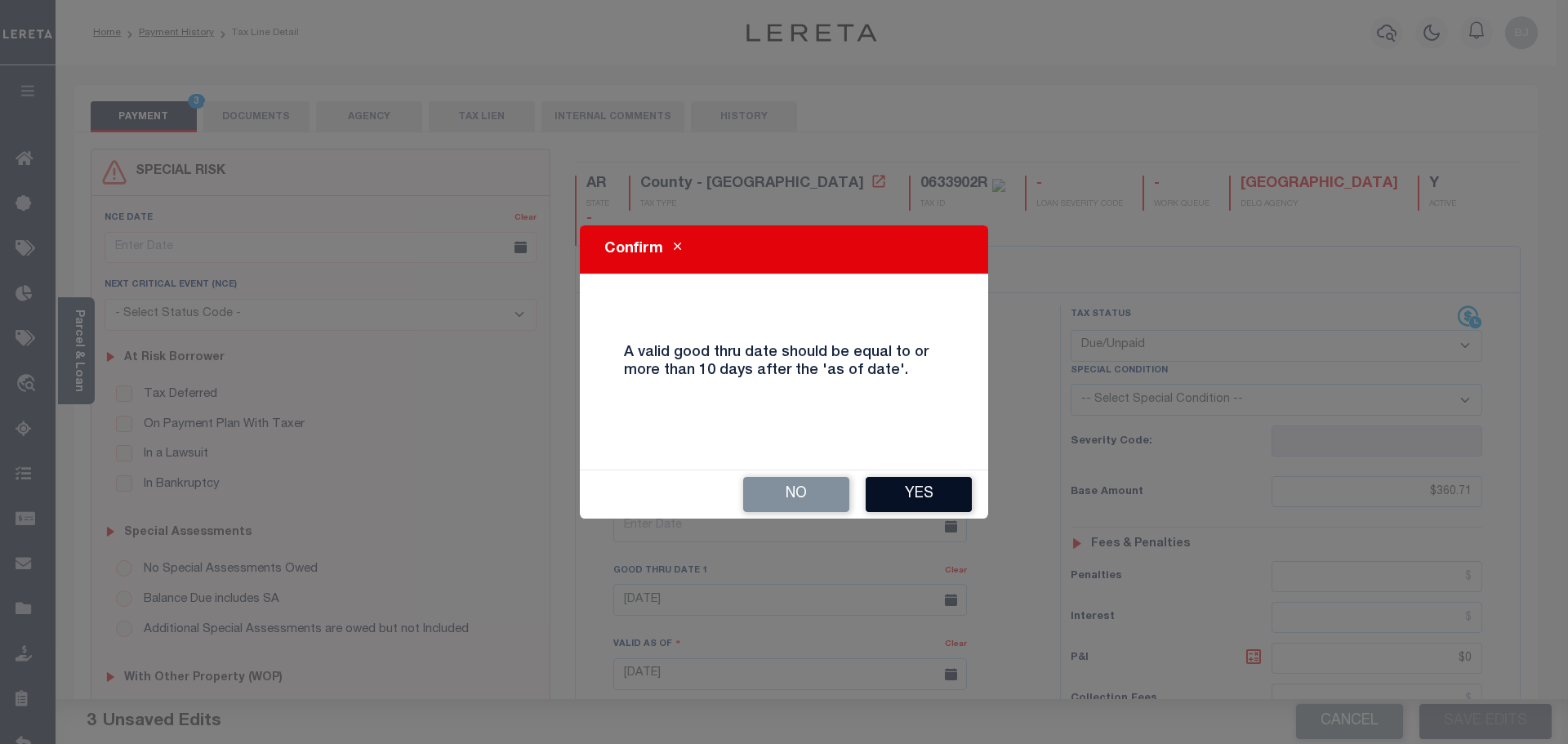
click at [891, 488] on button "Yes" at bounding box center [918, 493] width 106 height 35
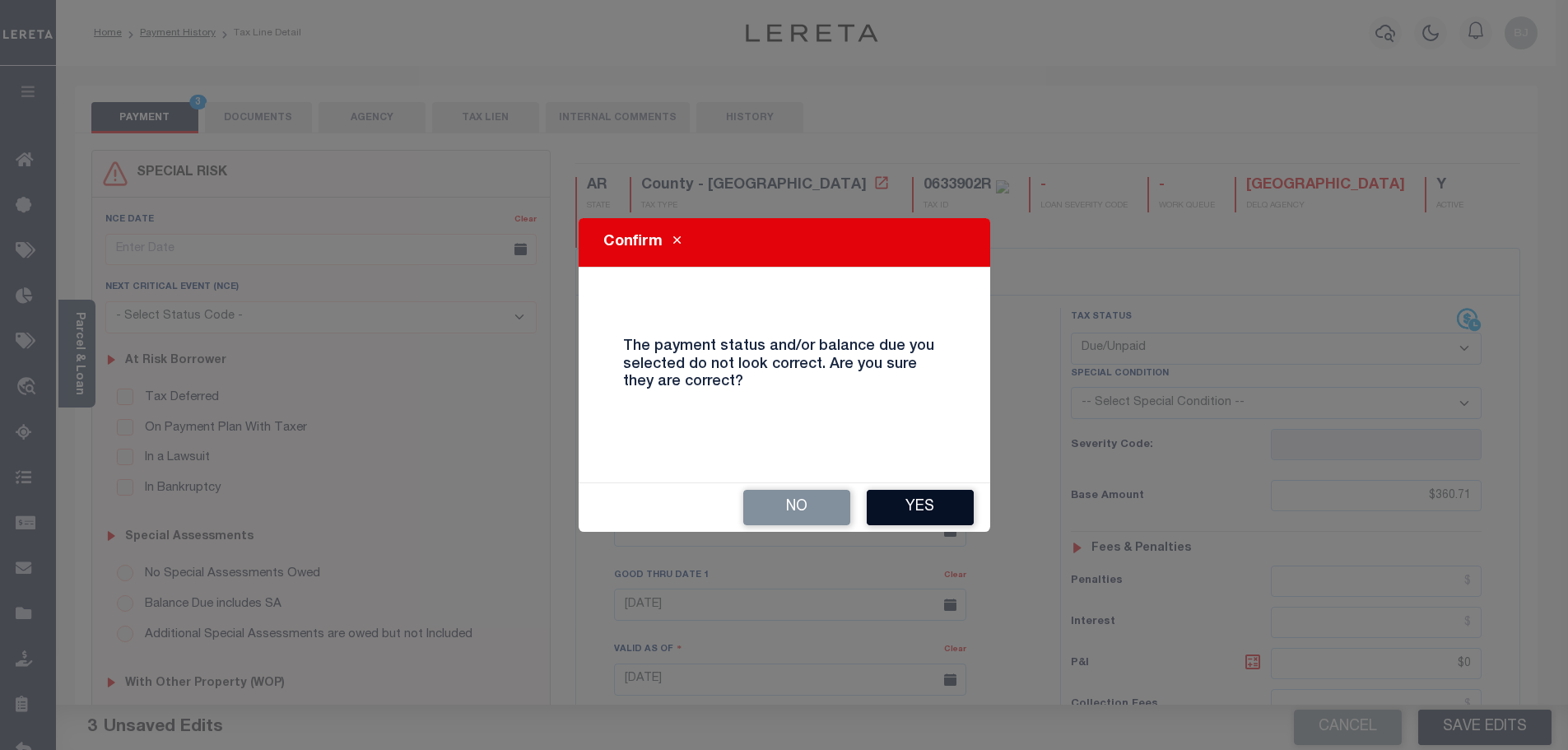
click at [941, 514] on button "Yes" at bounding box center [919, 507] width 107 height 36
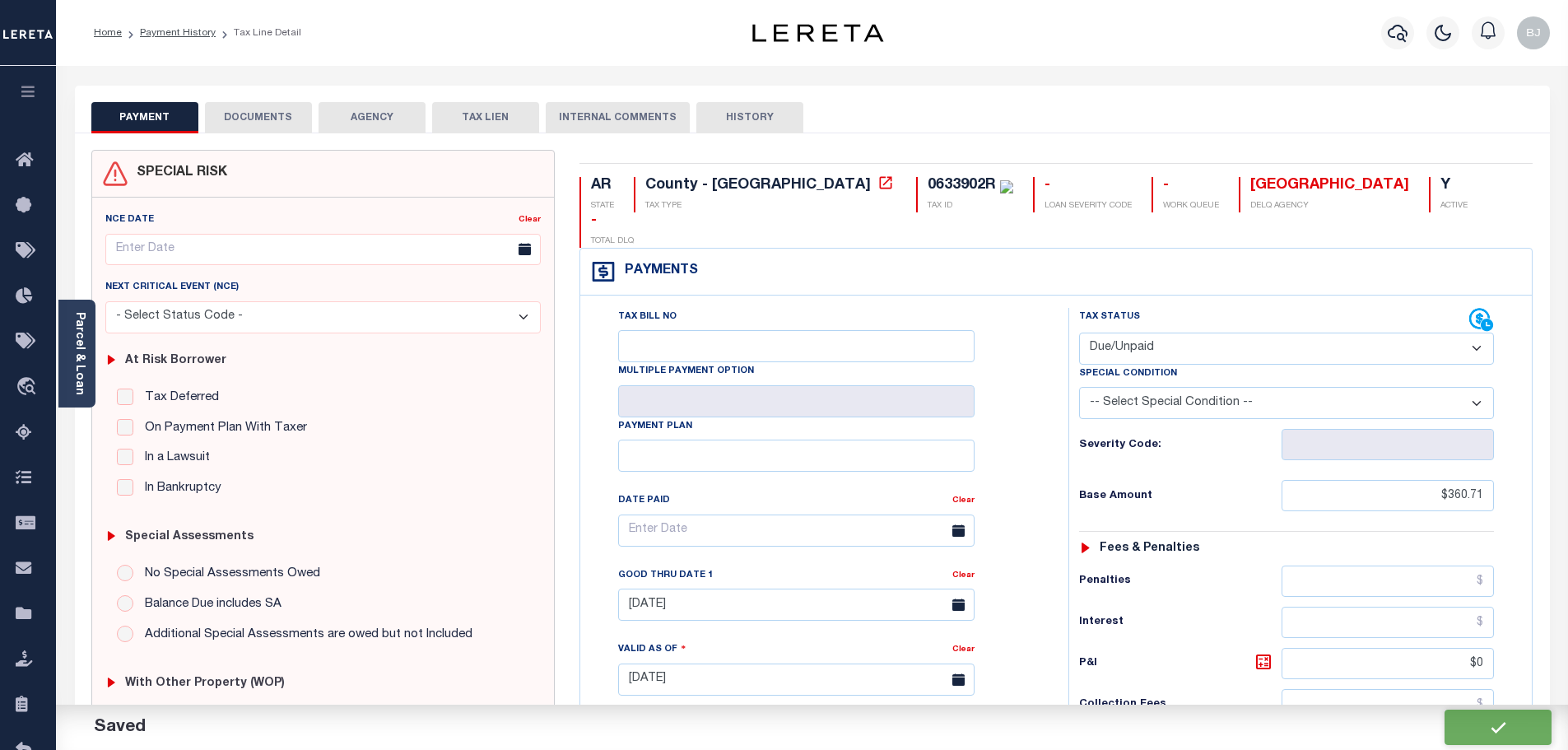
checkbox input "false"
type input "$360.71"
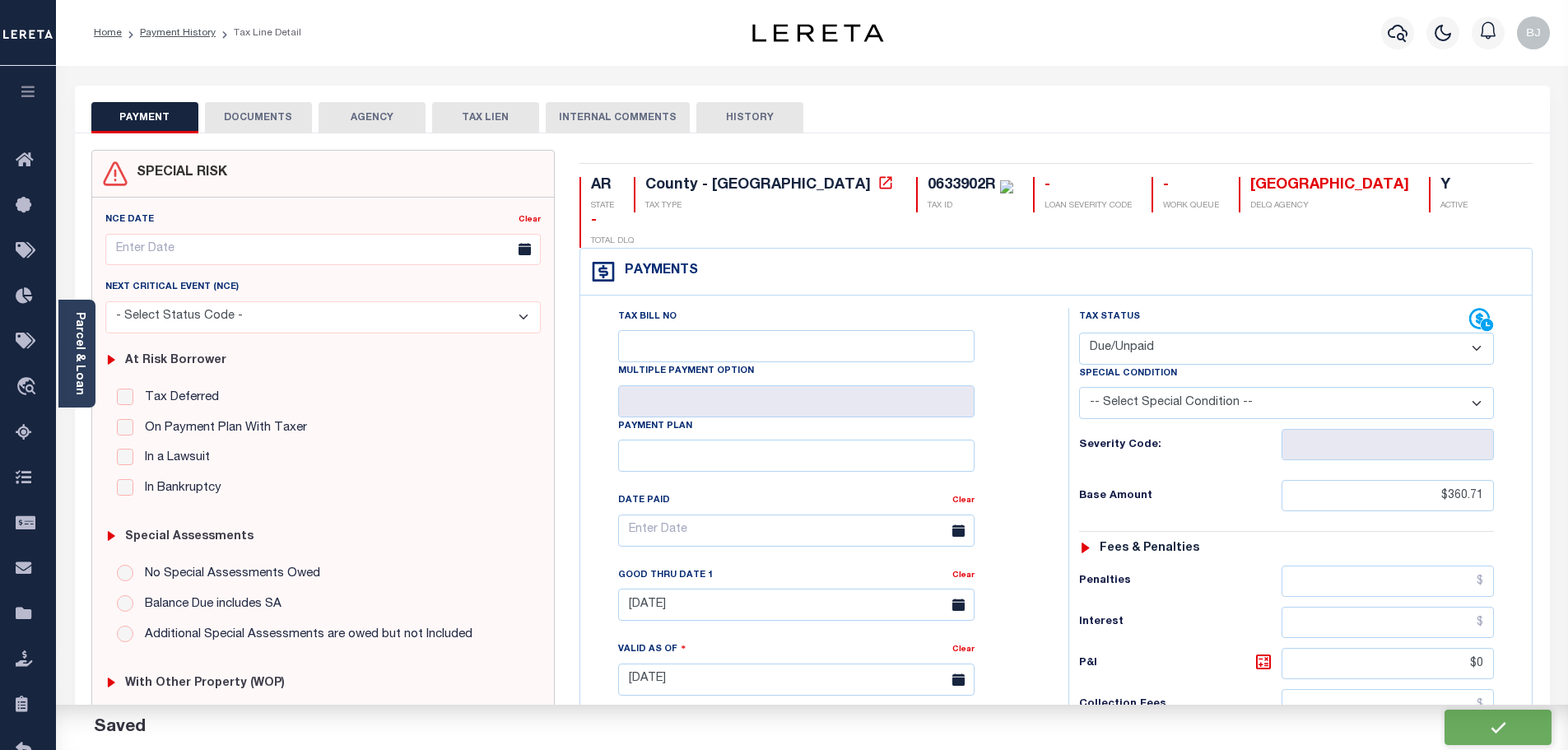
type input "$0"
type input "$360.71"
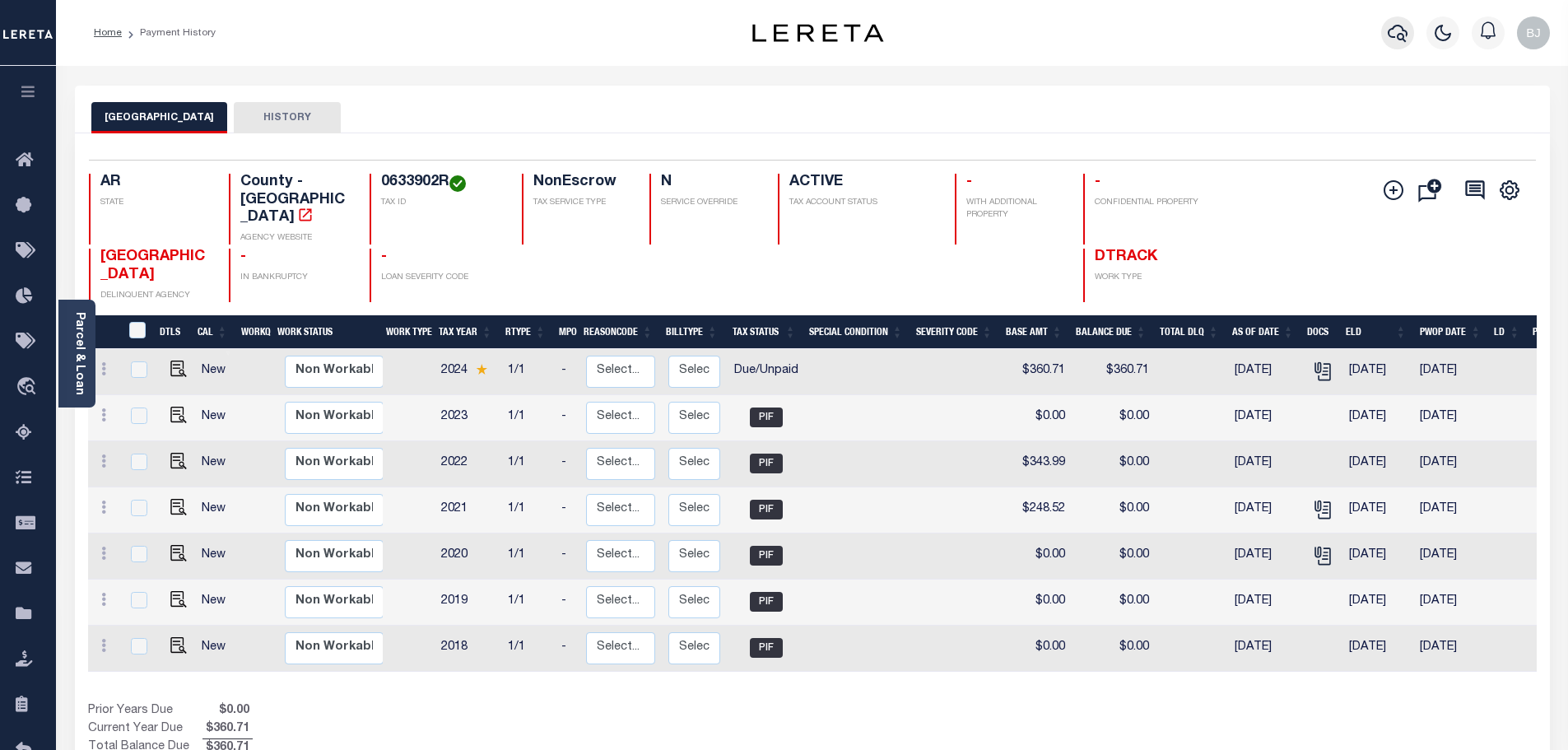
click at [1403, 37] on icon "button" at bounding box center [1398, 34] width 20 height 17
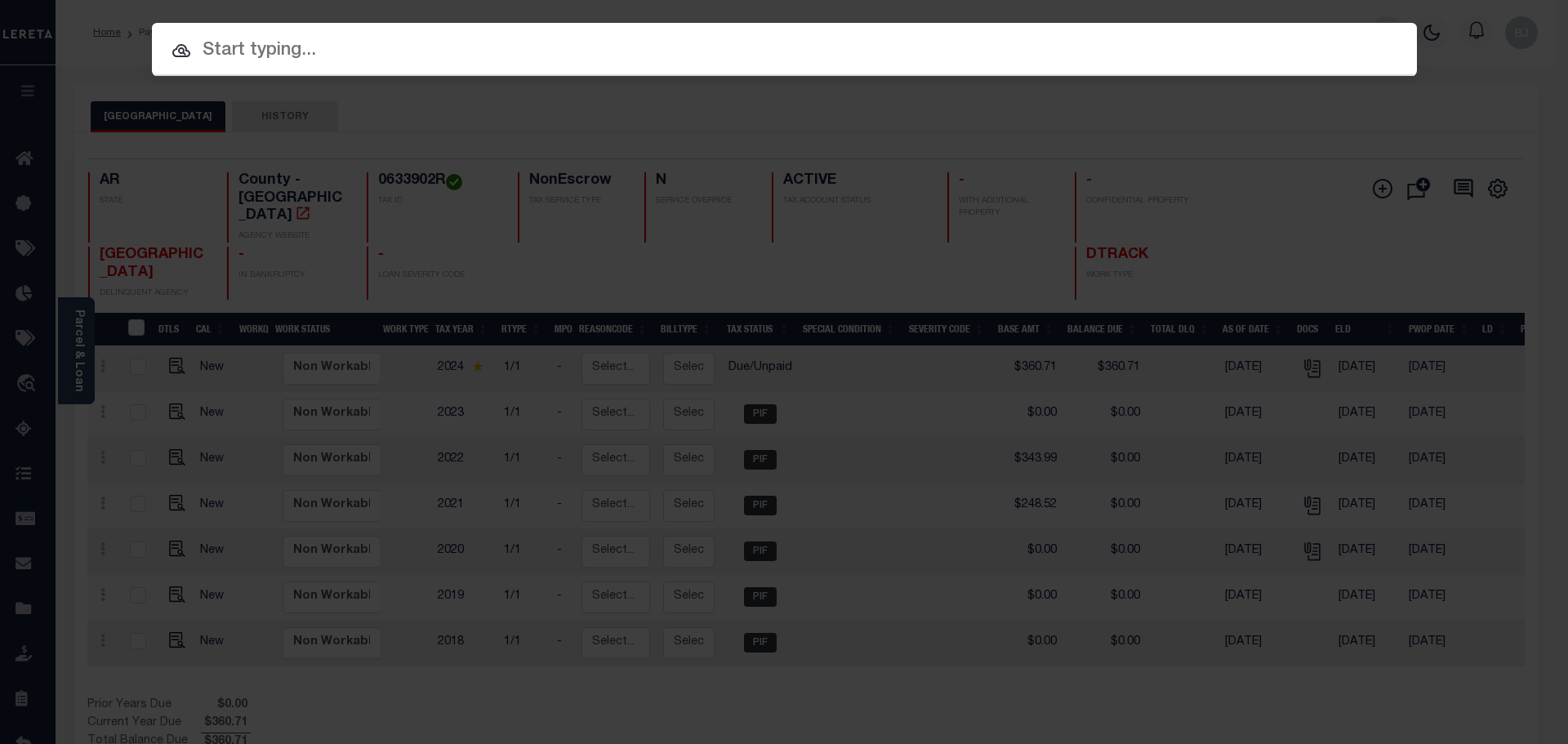
paste input "0200113459BB"
type input "0200113459BB"
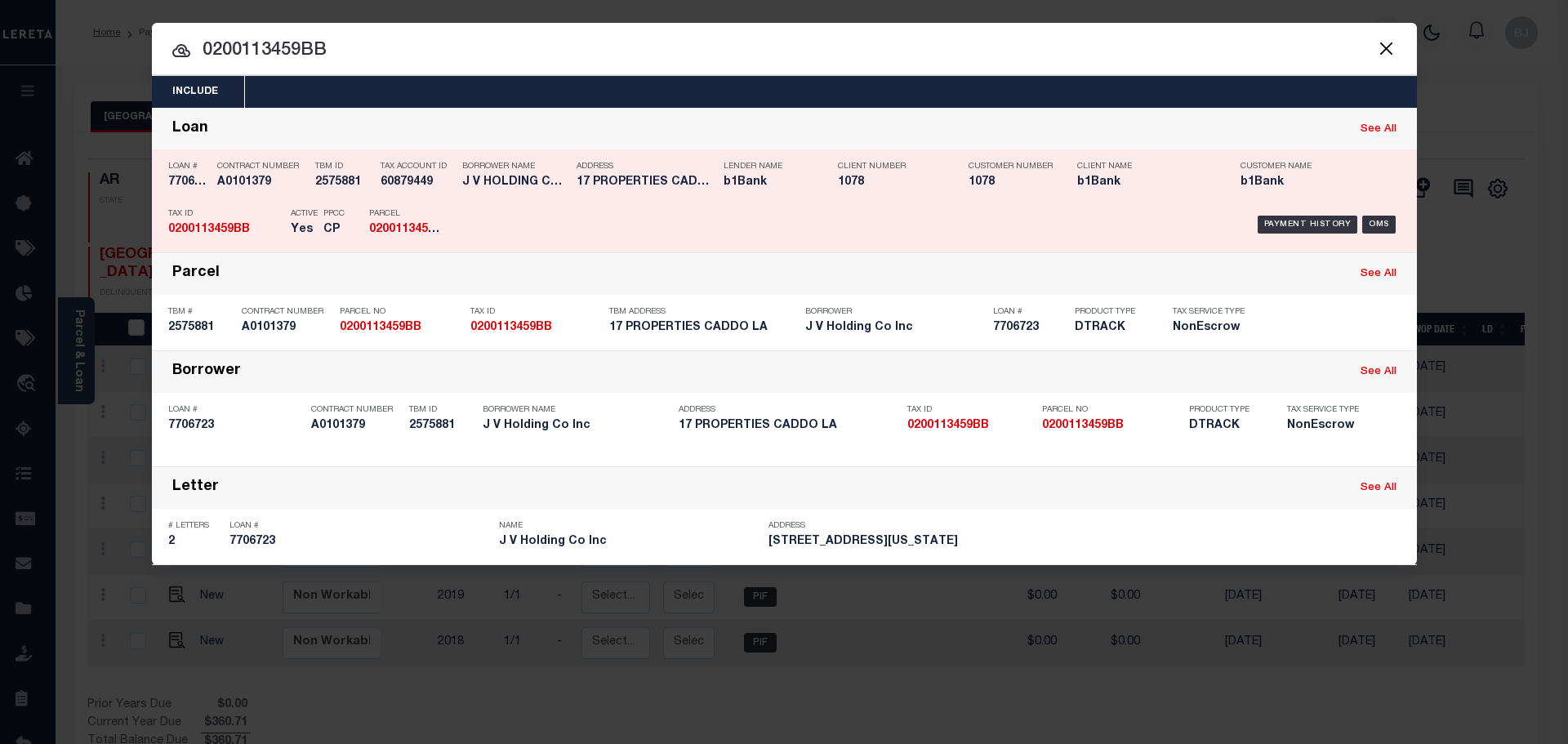
click at [368, 162] on div "Tax Account ID 60879449" at bounding box center [409, 177] width 82 height 48
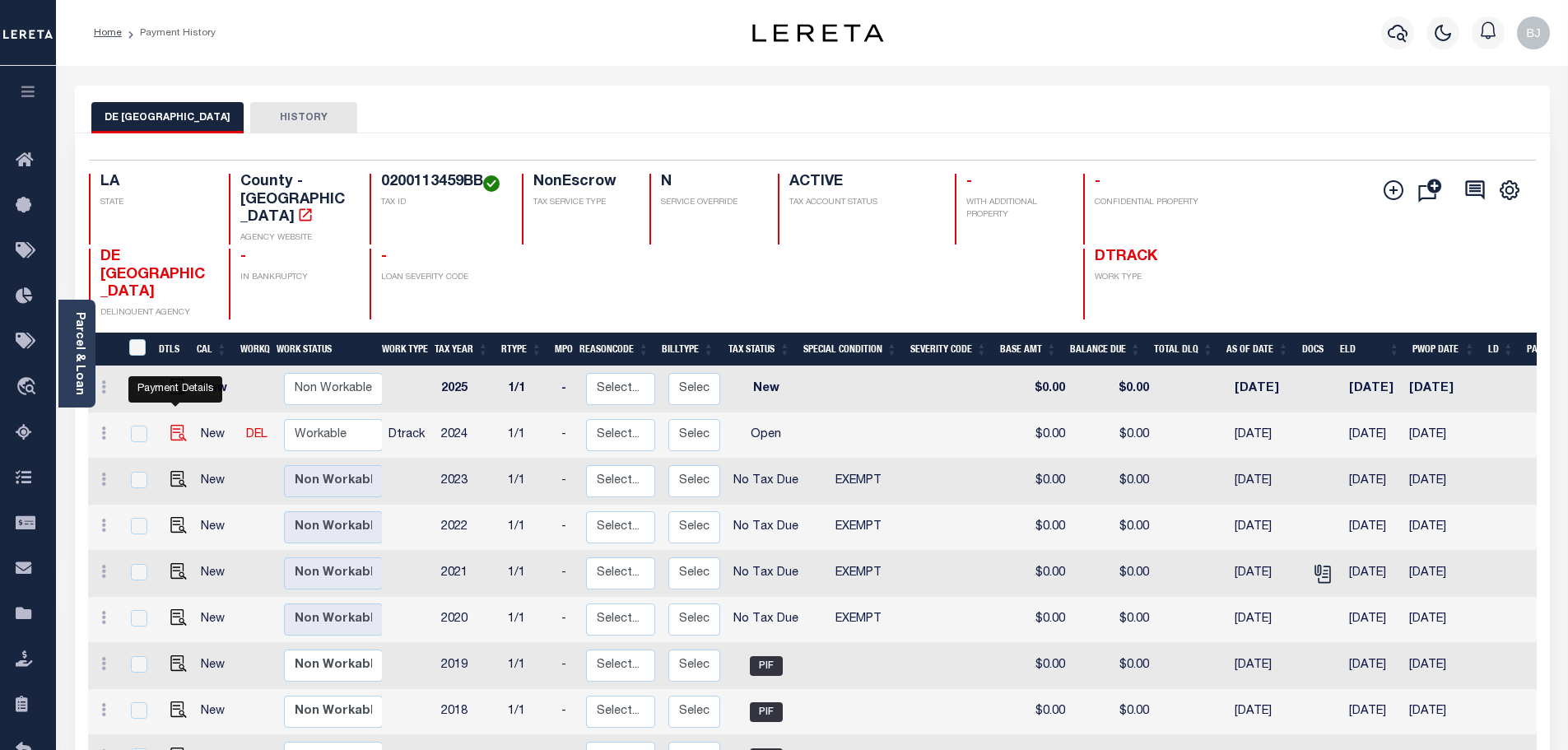
click at [180, 424] on img "" at bounding box center [178, 432] width 16 height 16
checkbox input "true"
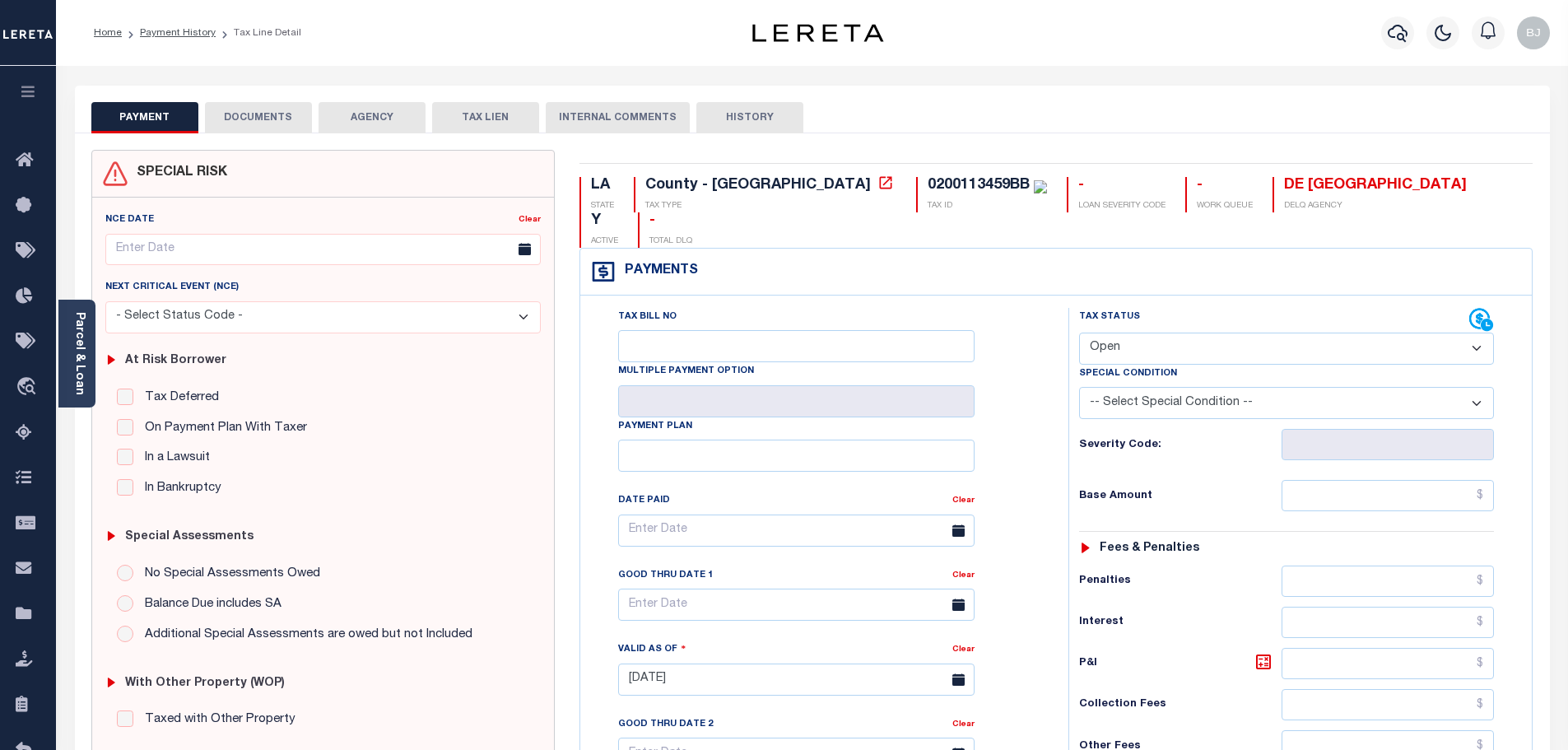
click at [1310, 332] on select "- Select Status Code - Open Due/Unpaid Paid Incomplete No Tax Due Internal Refu…" at bounding box center [1286, 348] width 415 height 32
select select "PYD"
click at [1079, 332] on select "- Select Status Code - Open Due/Unpaid Paid Incomplete No Tax Due Internal Refu…" at bounding box center [1286, 348] width 415 height 32
type input "[DATE]"
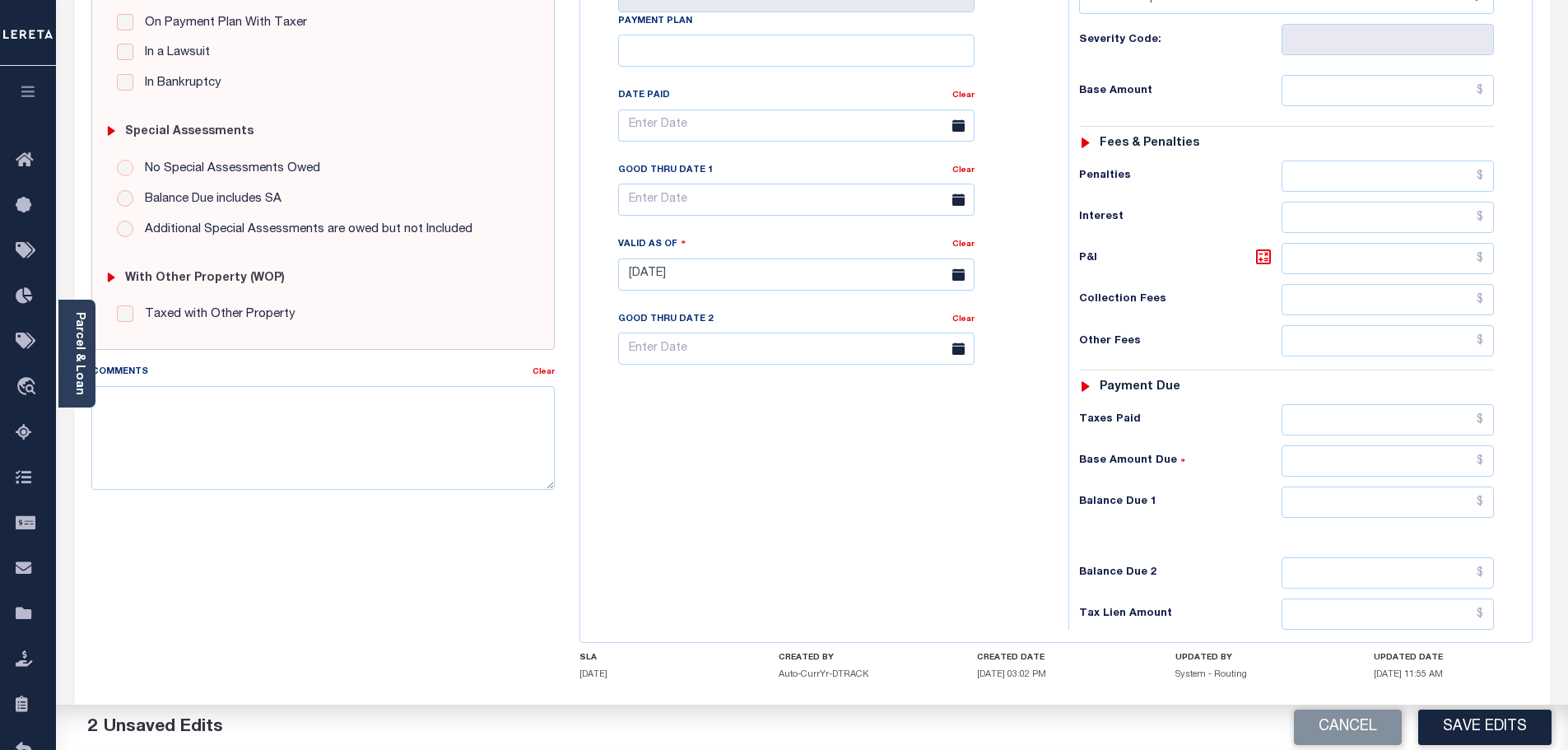
scroll to position [411, 0]
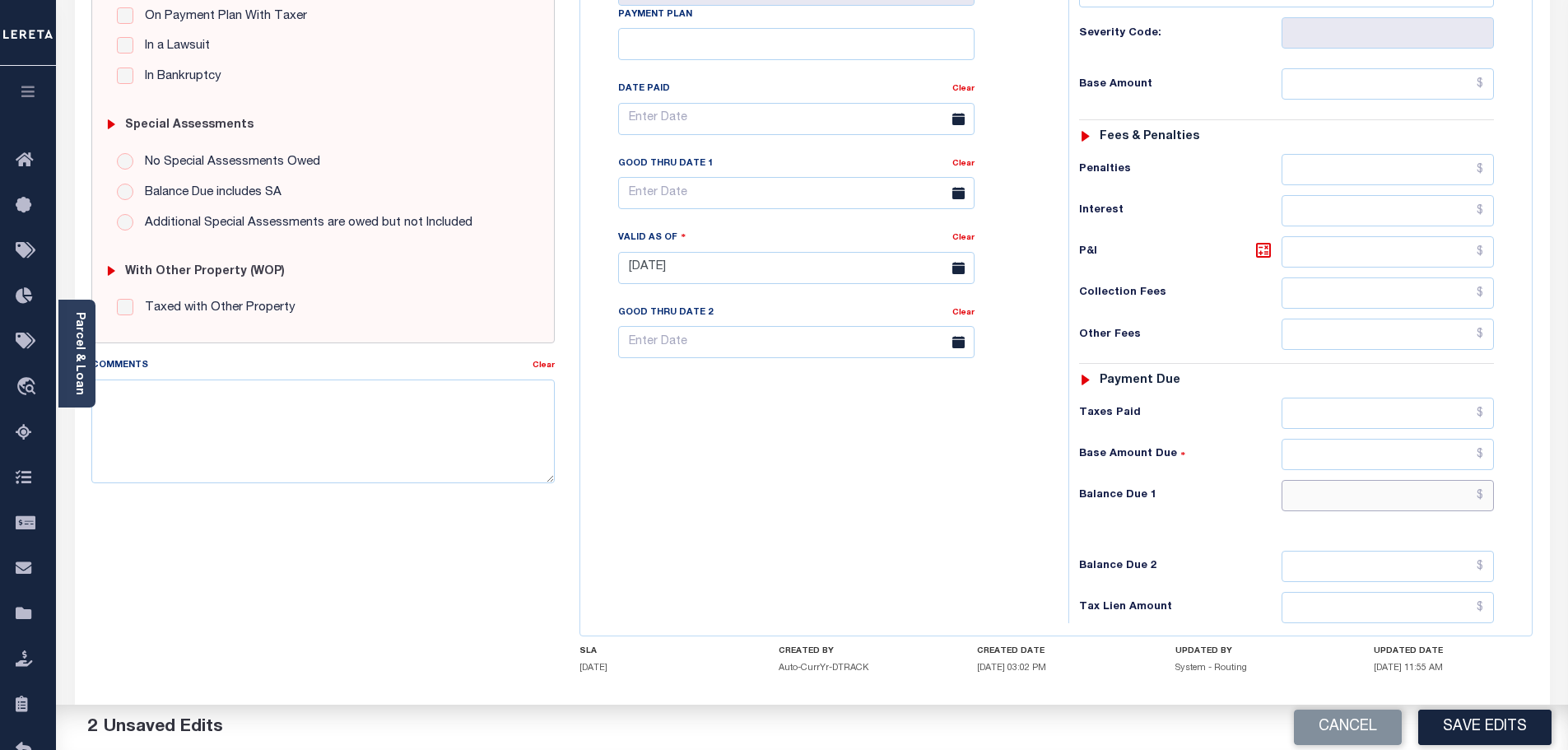
drag, startPoint x: 1433, startPoint y: 463, endPoint x: 779, endPoint y: 466, distance: 654.0
click at [1433, 480] on input "text" at bounding box center [1388, 496] width 213 height 32
type input "$0.00"
click at [417, 423] on textarea "Comments" at bounding box center [323, 431] width 464 height 104
type textarea "Marked paid per file from tax office -bj"
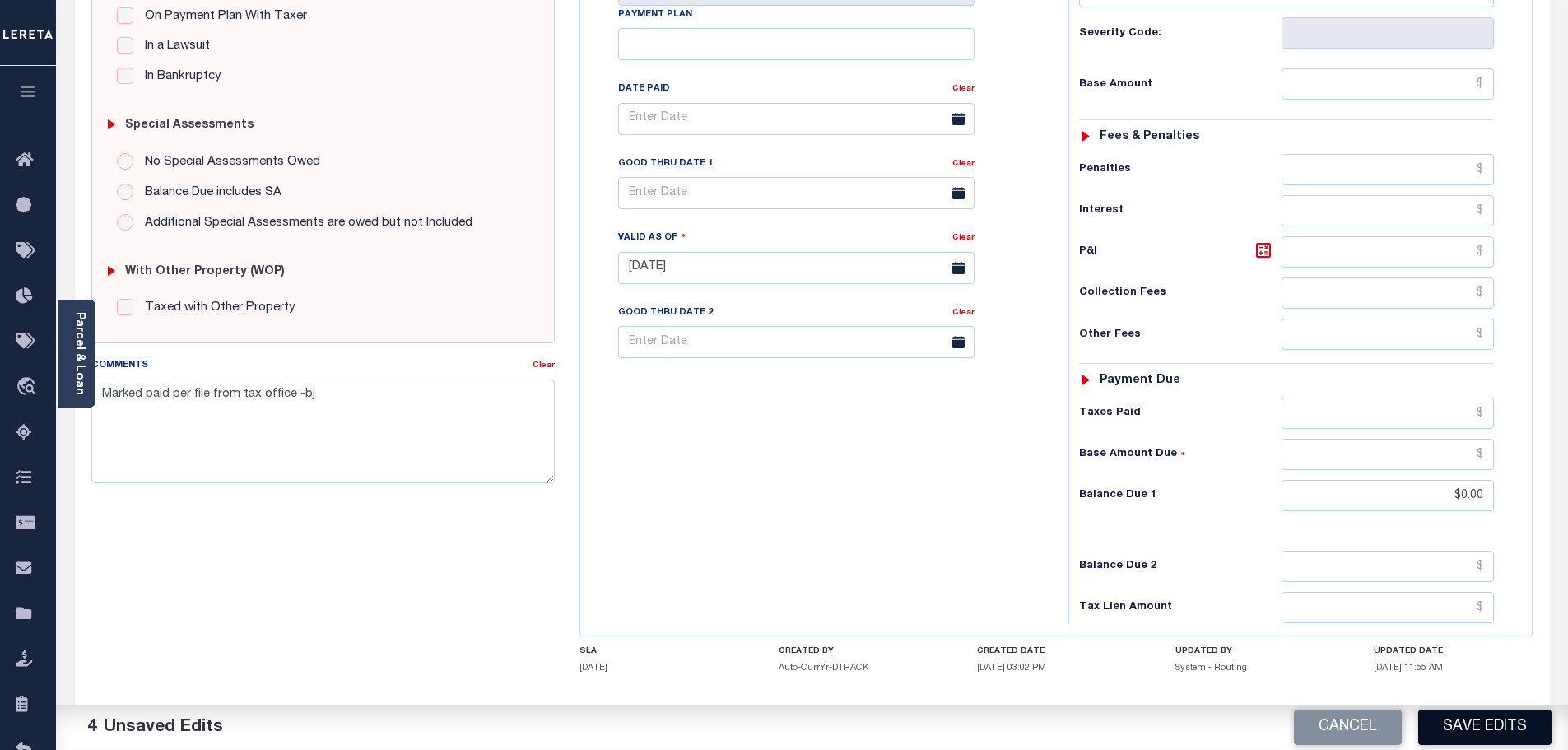
click at [1460, 729] on button "Save Edits" at bounding box center [1484, 727] width 134 height 36
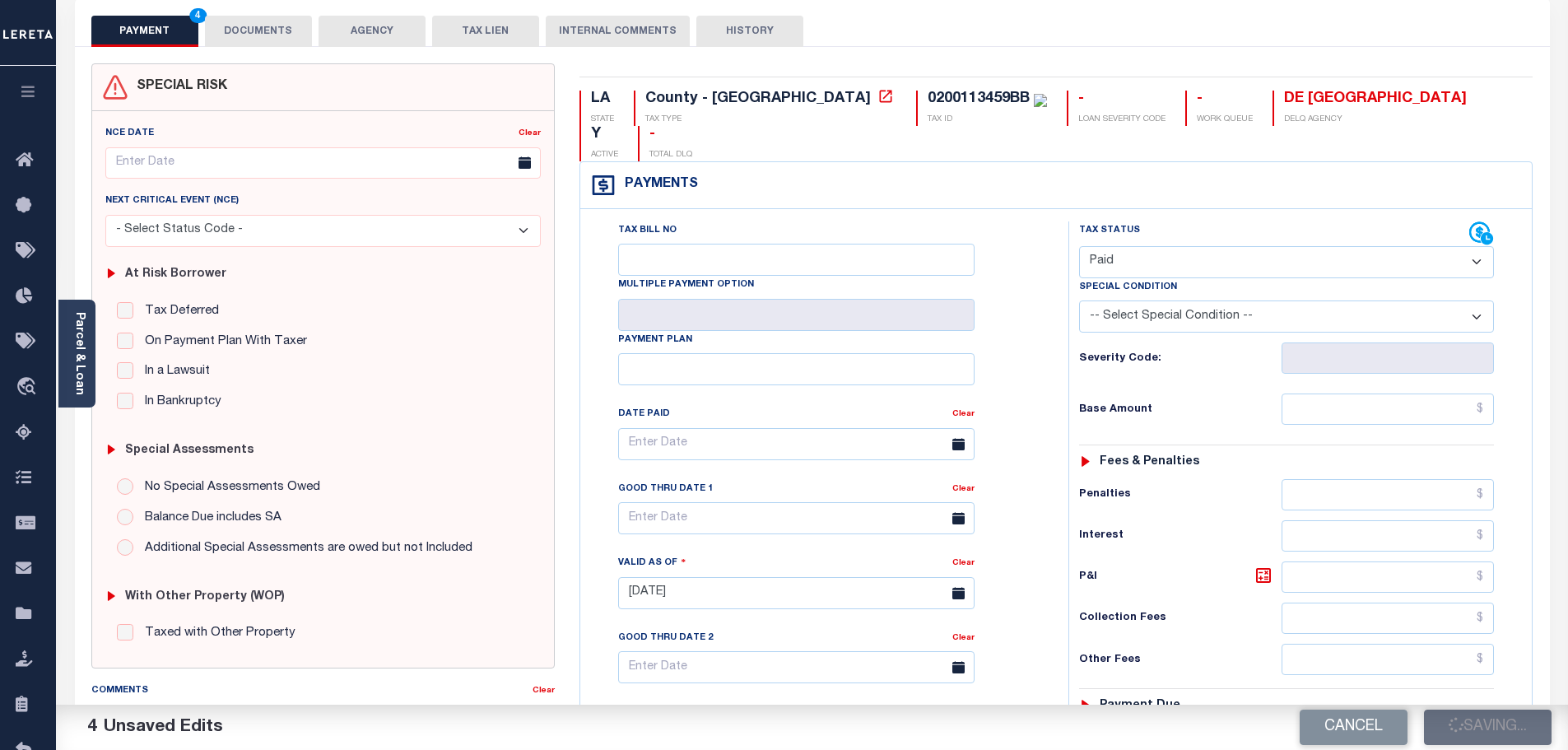
scroll to position [83, 0]
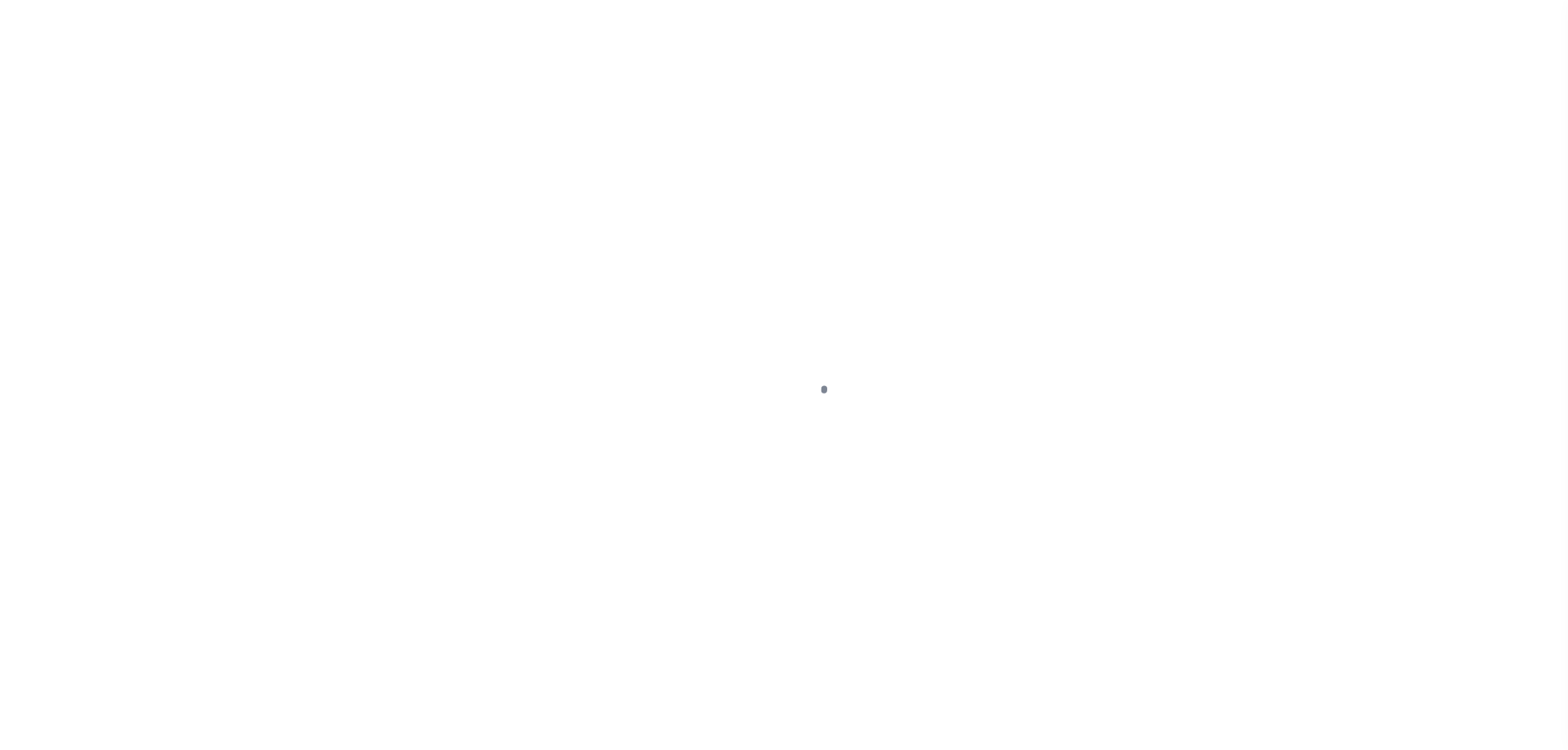
select select "PYD"
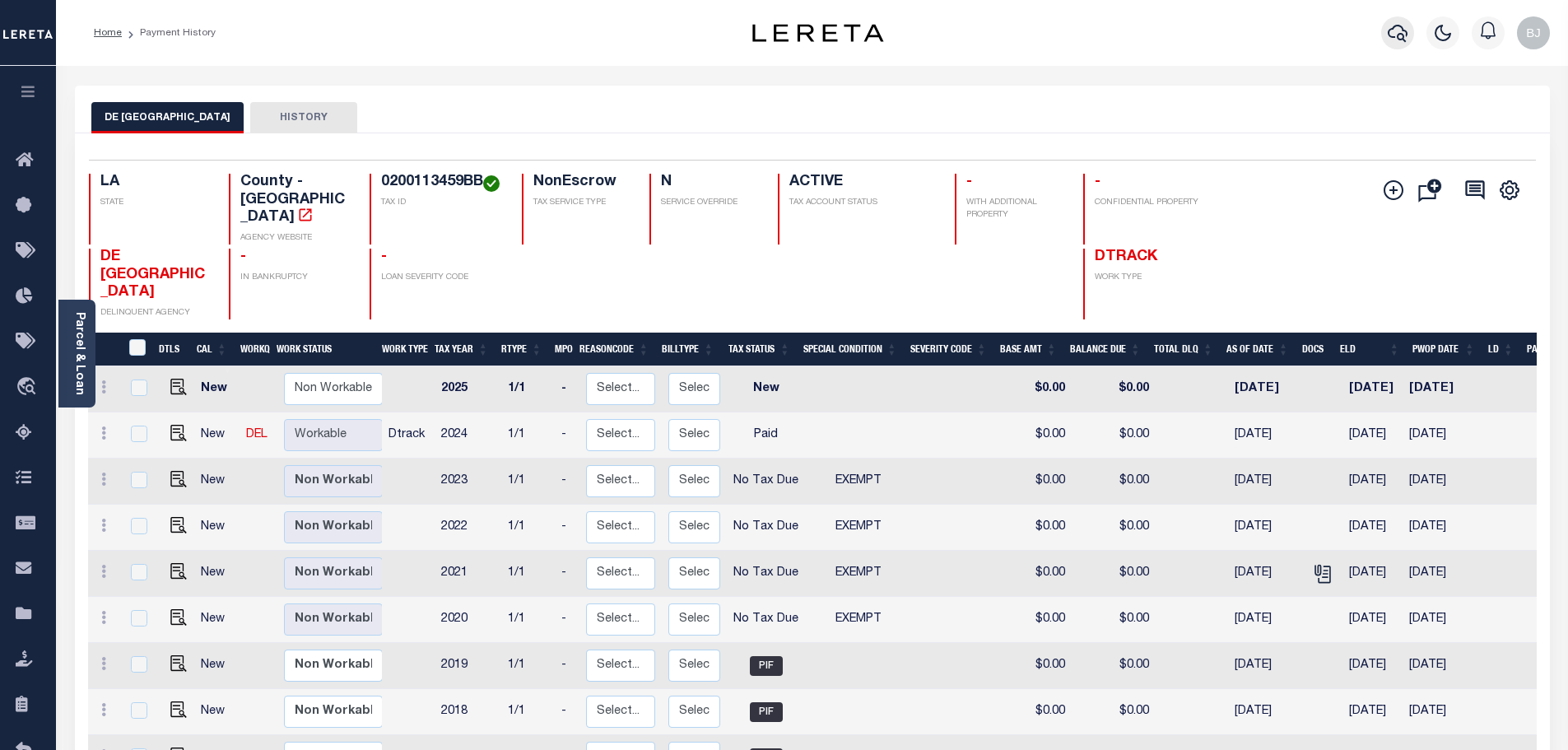
click at [1408, 28] on button "button" at bounding box center [1398, 33] width 33 height 33
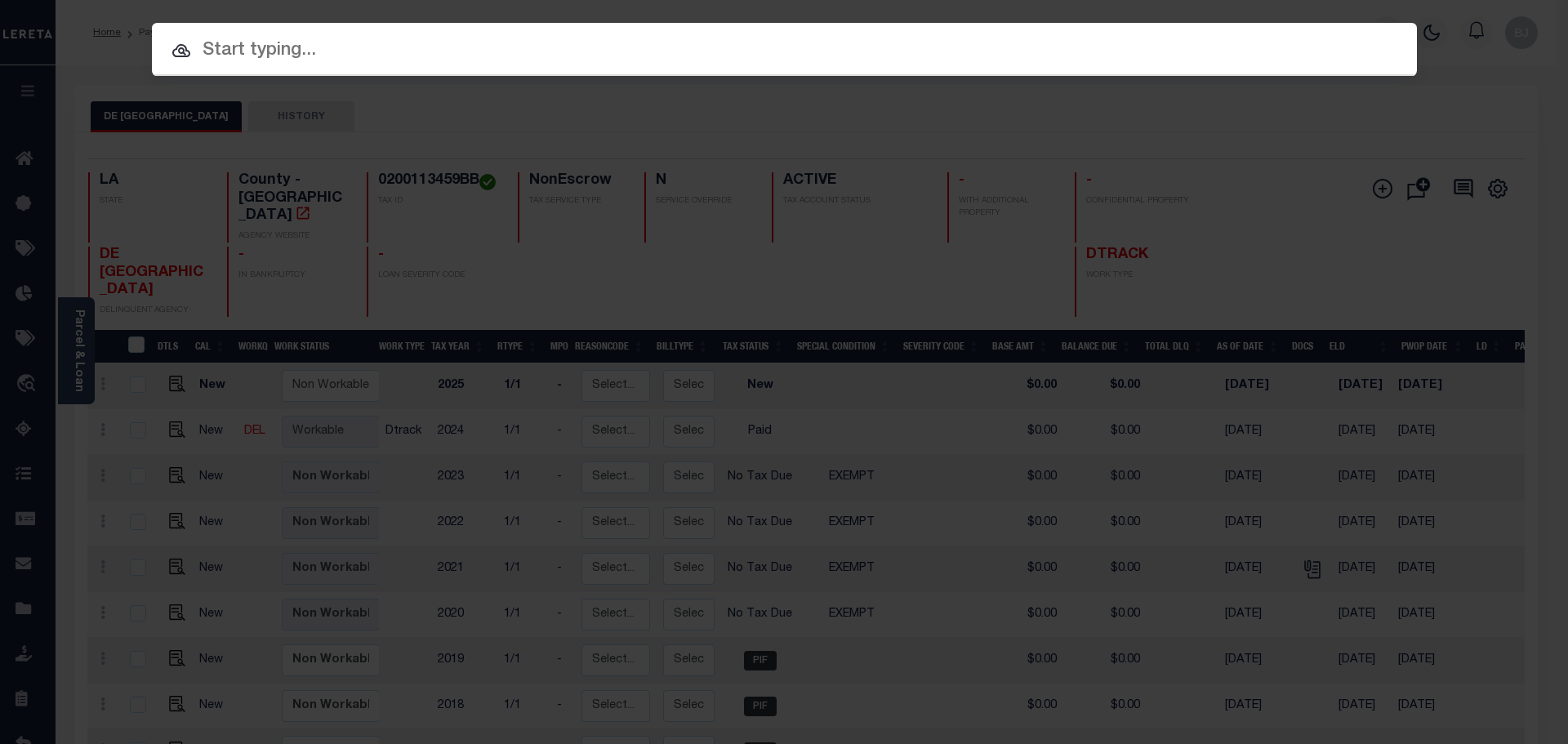
paste input "0200113459BF"
type input "0200113459BF"
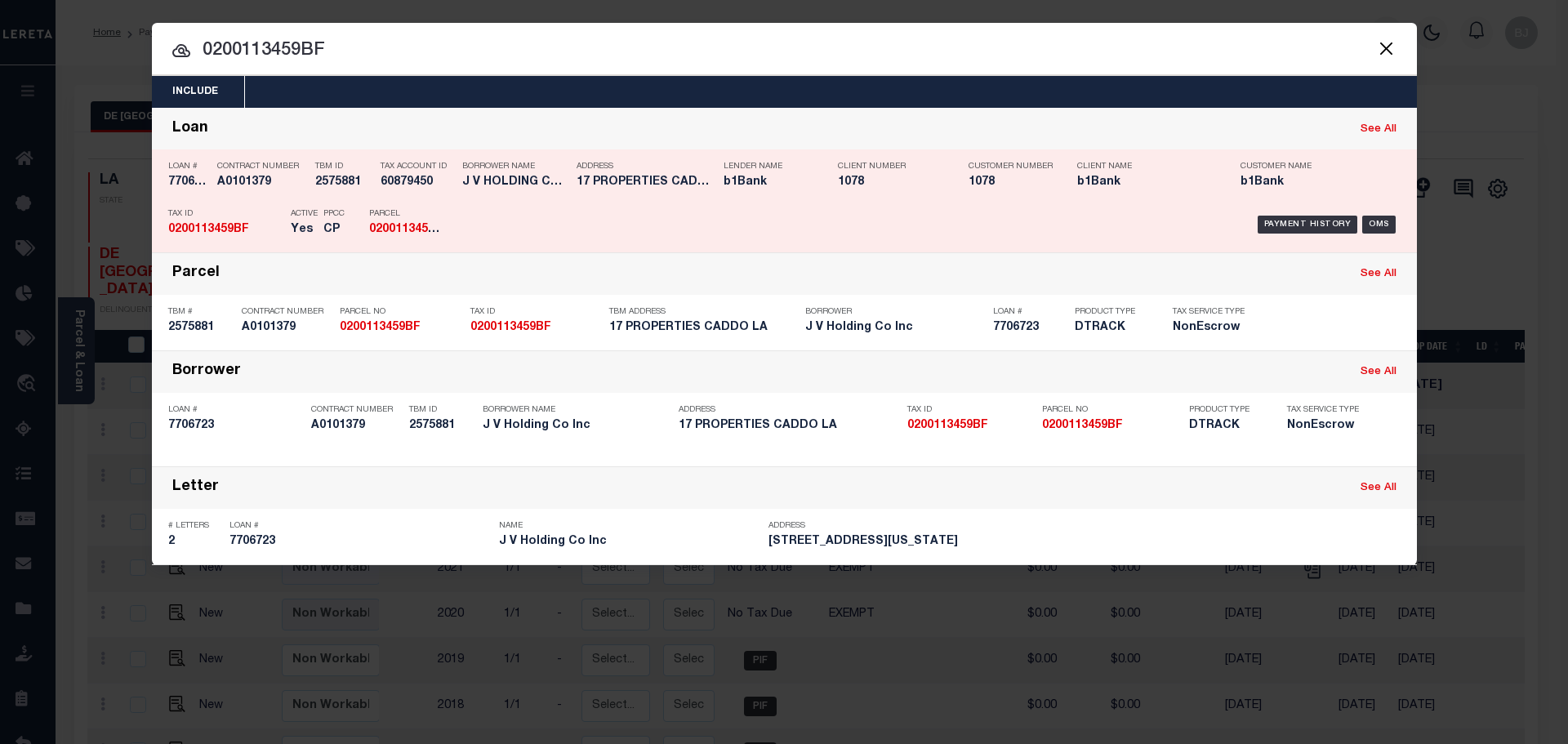
click at [632, 185] on h5 "17 PROPERTIES CADDO LA" at bounding box center [646, 182] width 139 height 14
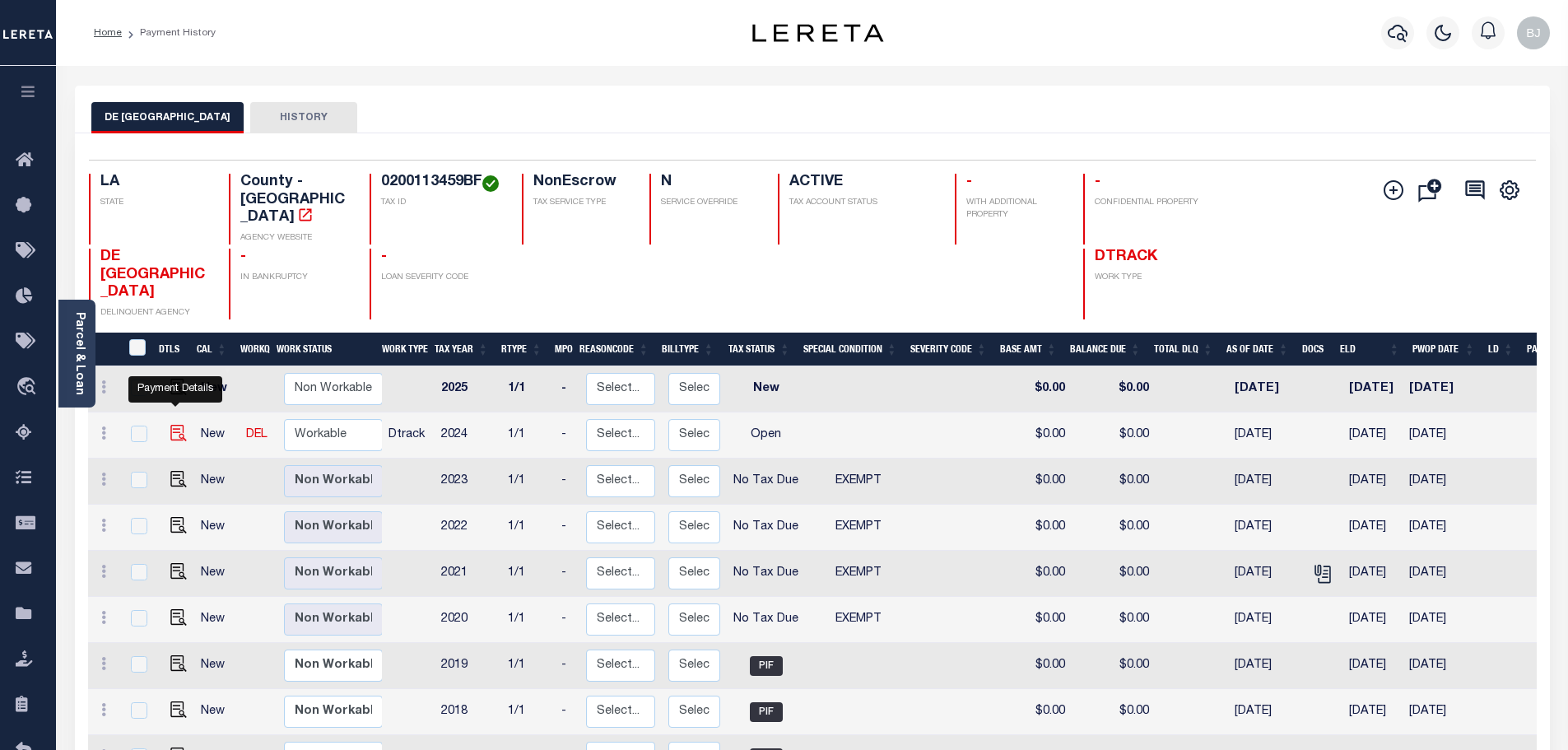
click at [177, 424] on img "" at bounding box center [178, 432] width 16 height 16
checkbox input "true"
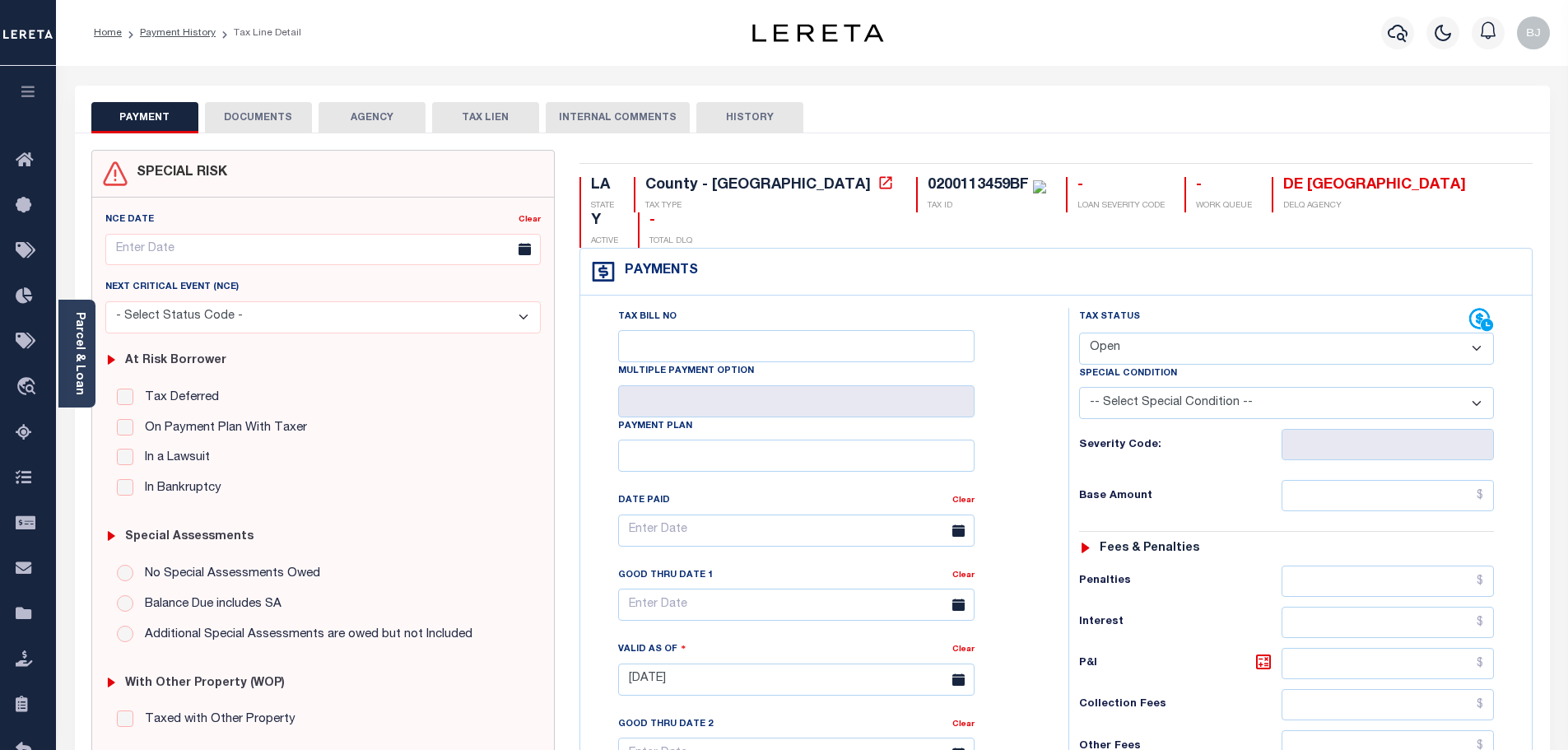
click at [1212, 332] on select "- Select Status Code - Open Due/Unpaid Paid Incomplete No Tax Due Internal Refu…" at bounding box center [1286, 348] width 415 height 32
select select "PYD"
click at [1079, 332] on select "- Select Status Code - Open Due/Unpaid Paid Incomplete No Tax Due Internal Refu…" at bounding box center [1286, 348] width 415 height 32
type input "[DATE]"
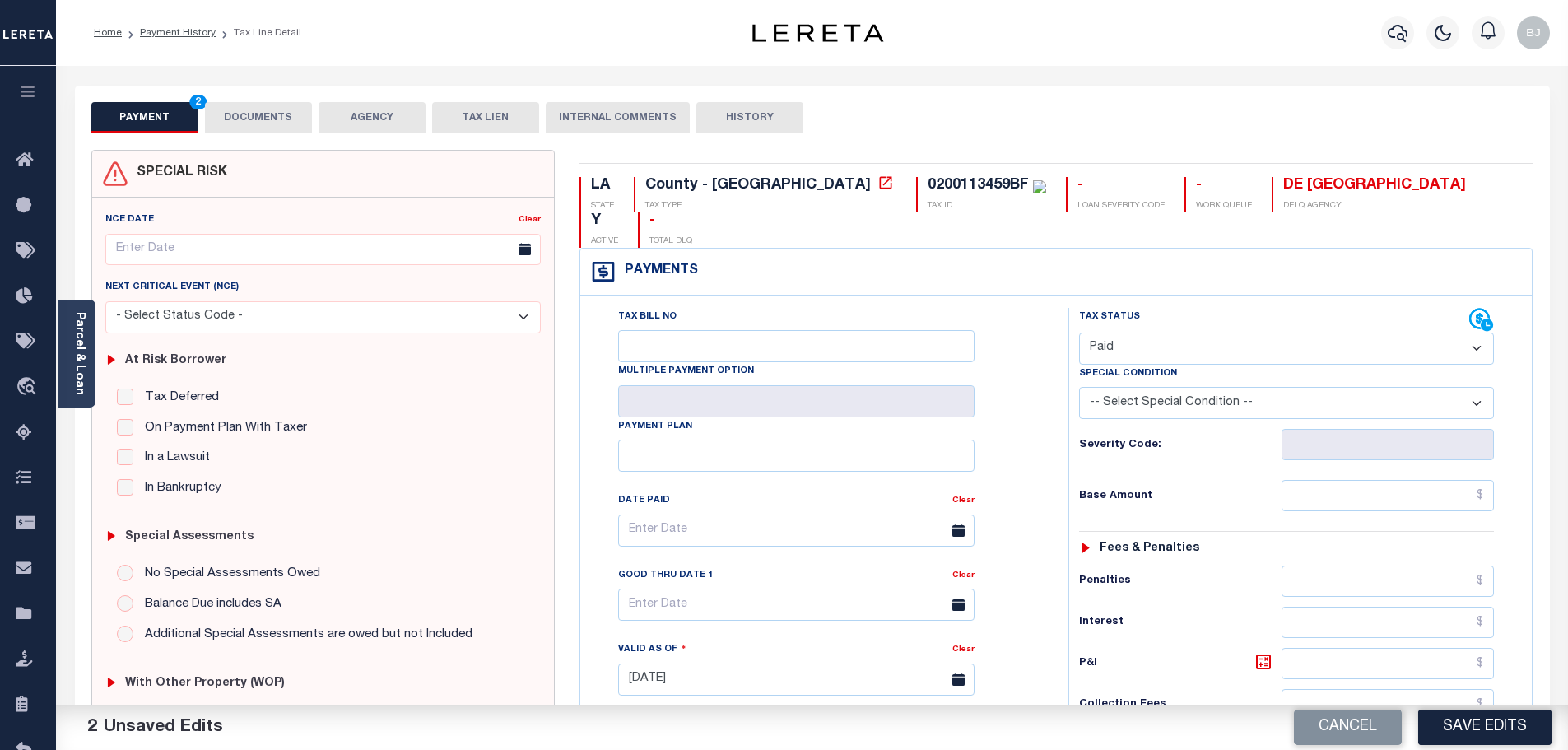
scroll to position [329, 0]
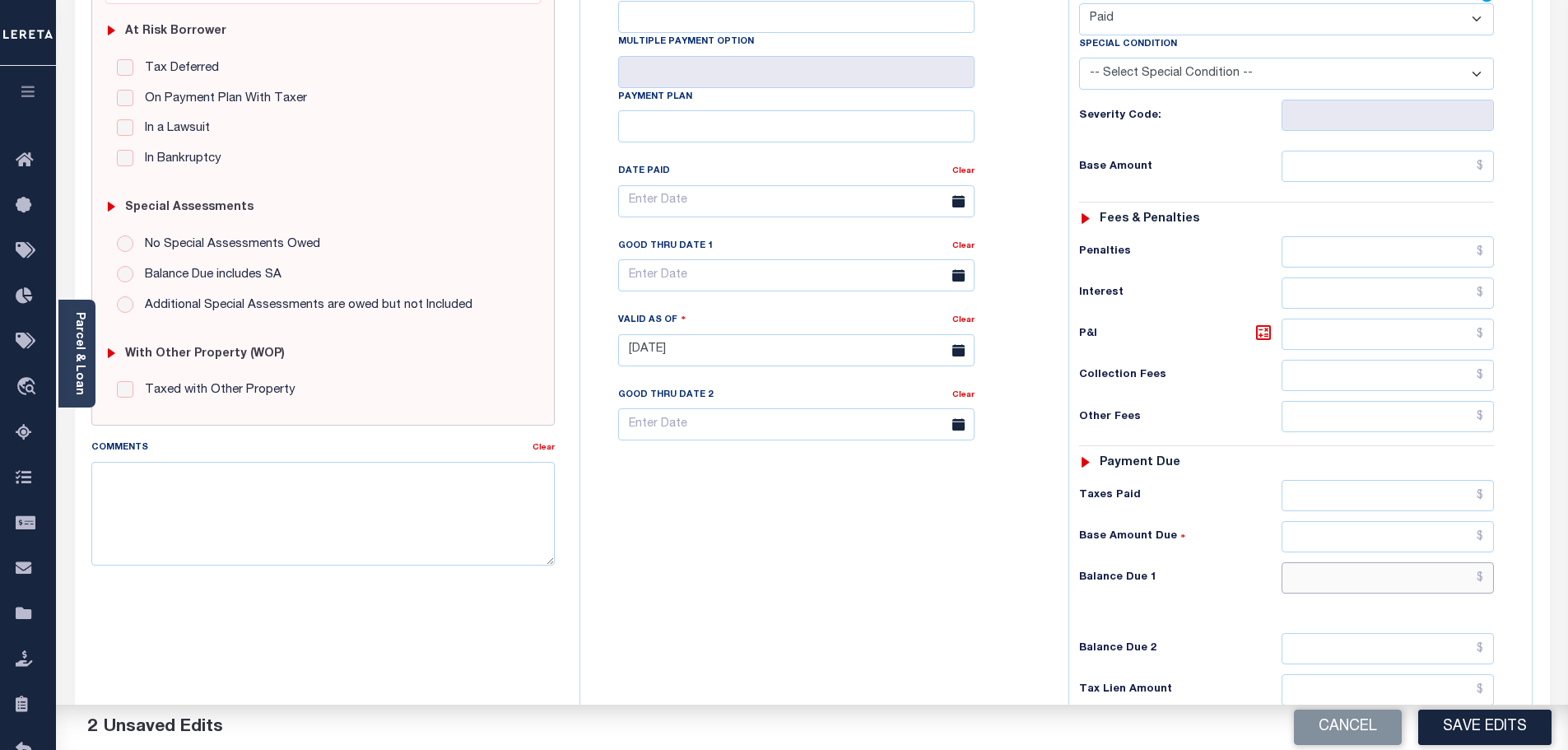
click at [1429, 562] on input "text" at bounding box center [1388, 577] width 213 height 32
type input "$0.00"
click at [375, 493] on textarea "Comments" at bounding box center [323, 514] width 464 height 104
type textarea "Marked paid per file from tax office -bj"
click at [1483, 749] on div "Cancel Save Edits" at bounding box center [1190, 727] width 756 height 46
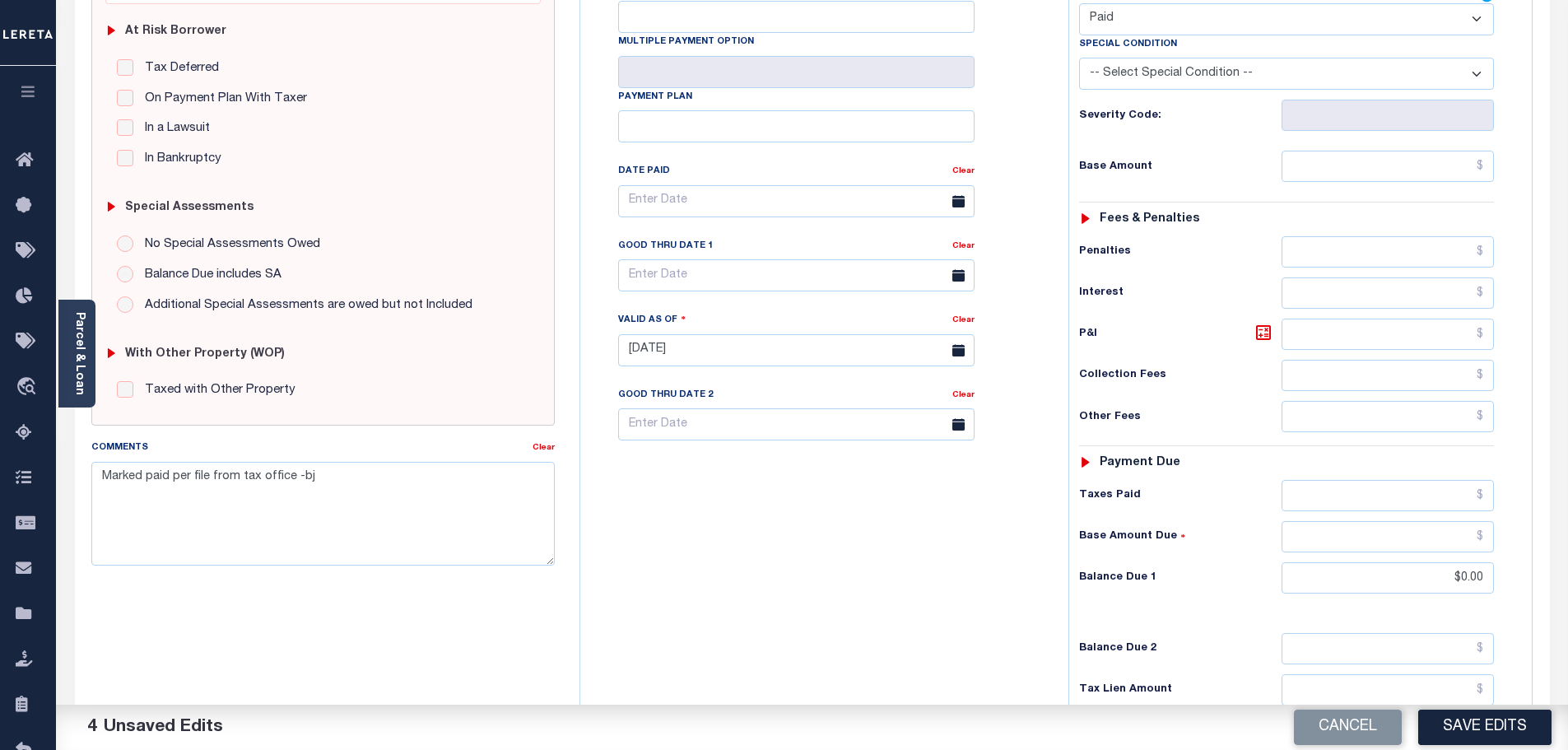
click at [1514, 729] on button "Save Edits" at bounding box center [1484, 727] width 134 height 36
checkbox input "false"
type input "$0"
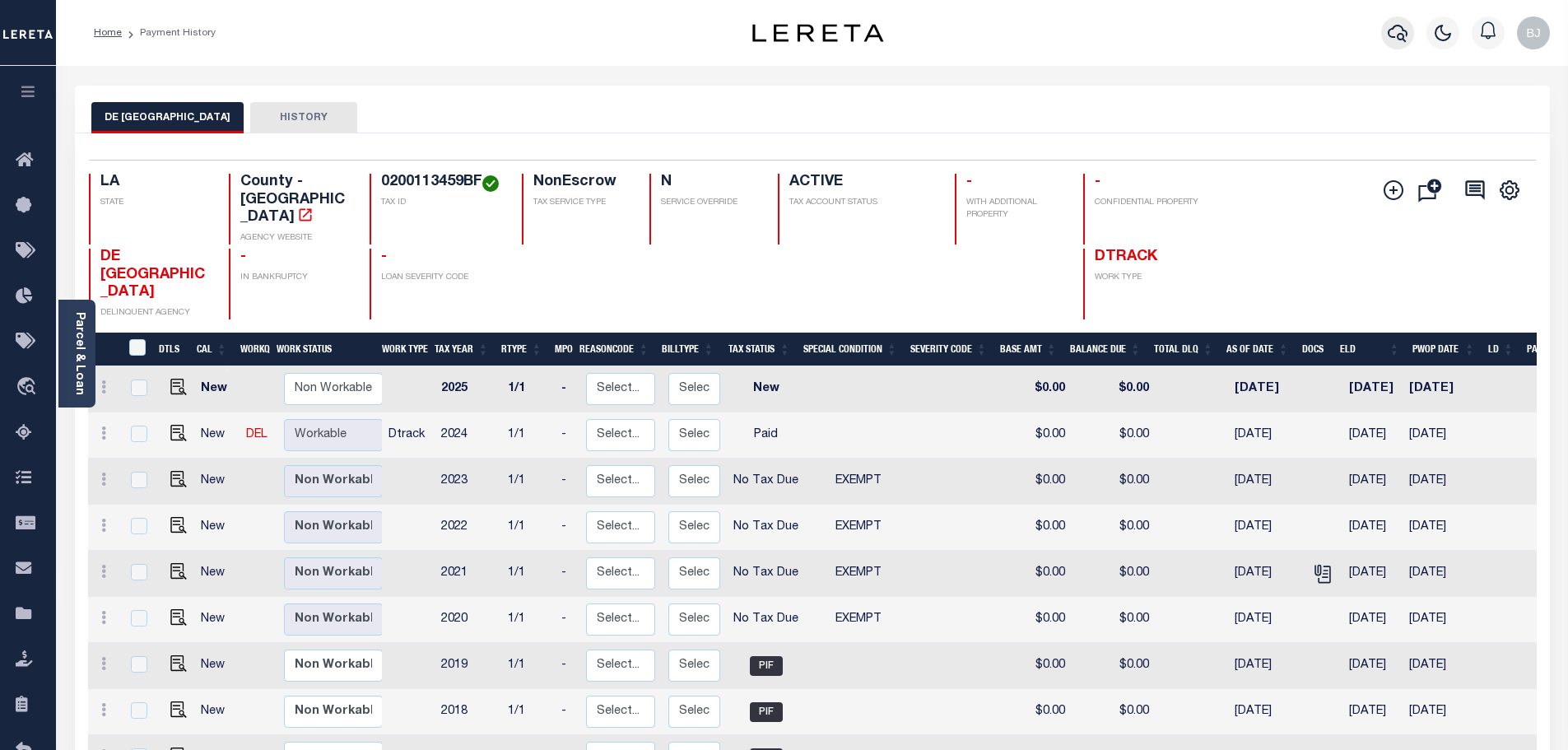
click at [1403, 30] on icon "button" at bounding box center [1398, 34] width 20 height 17
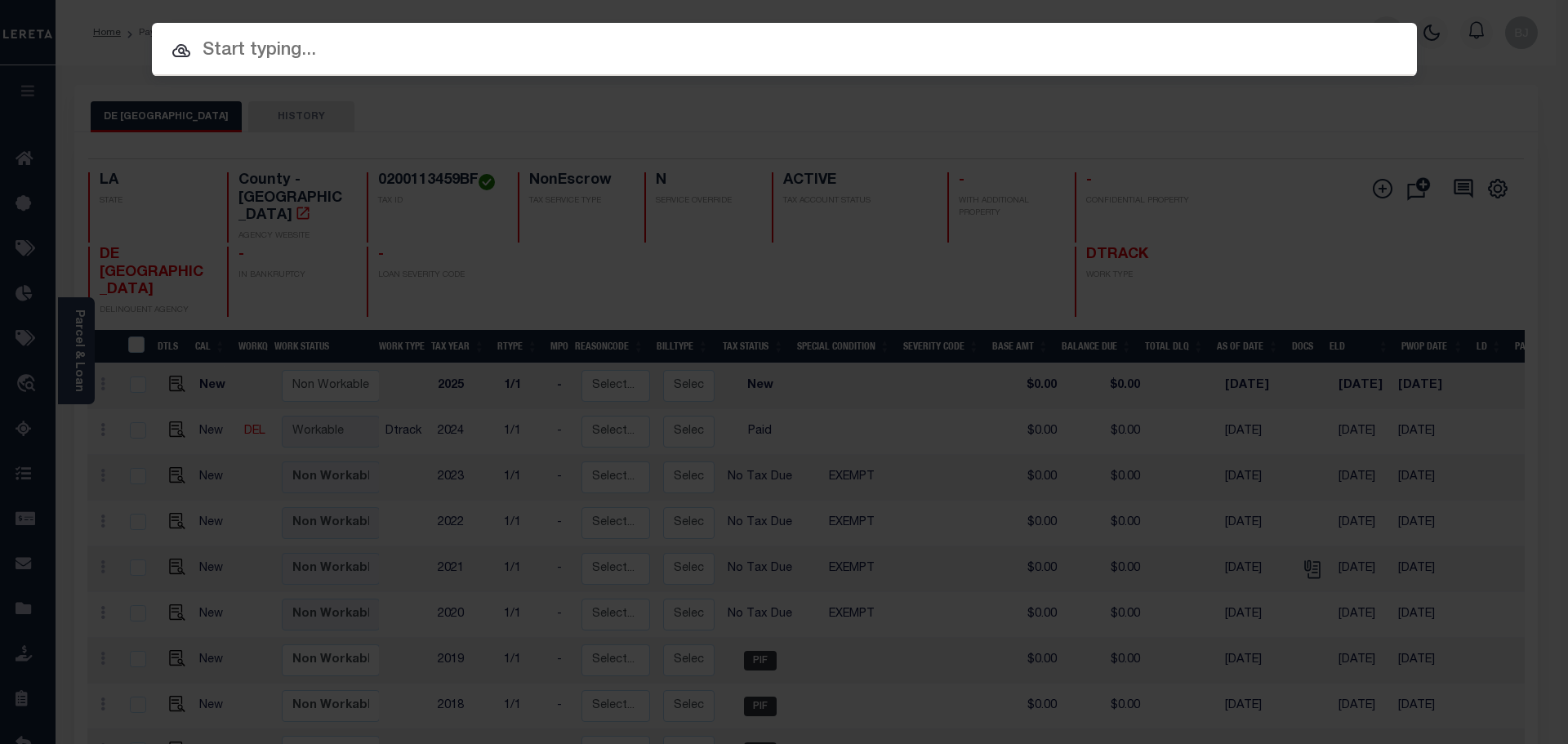
paste input "942400012517"
type input "942400012517"
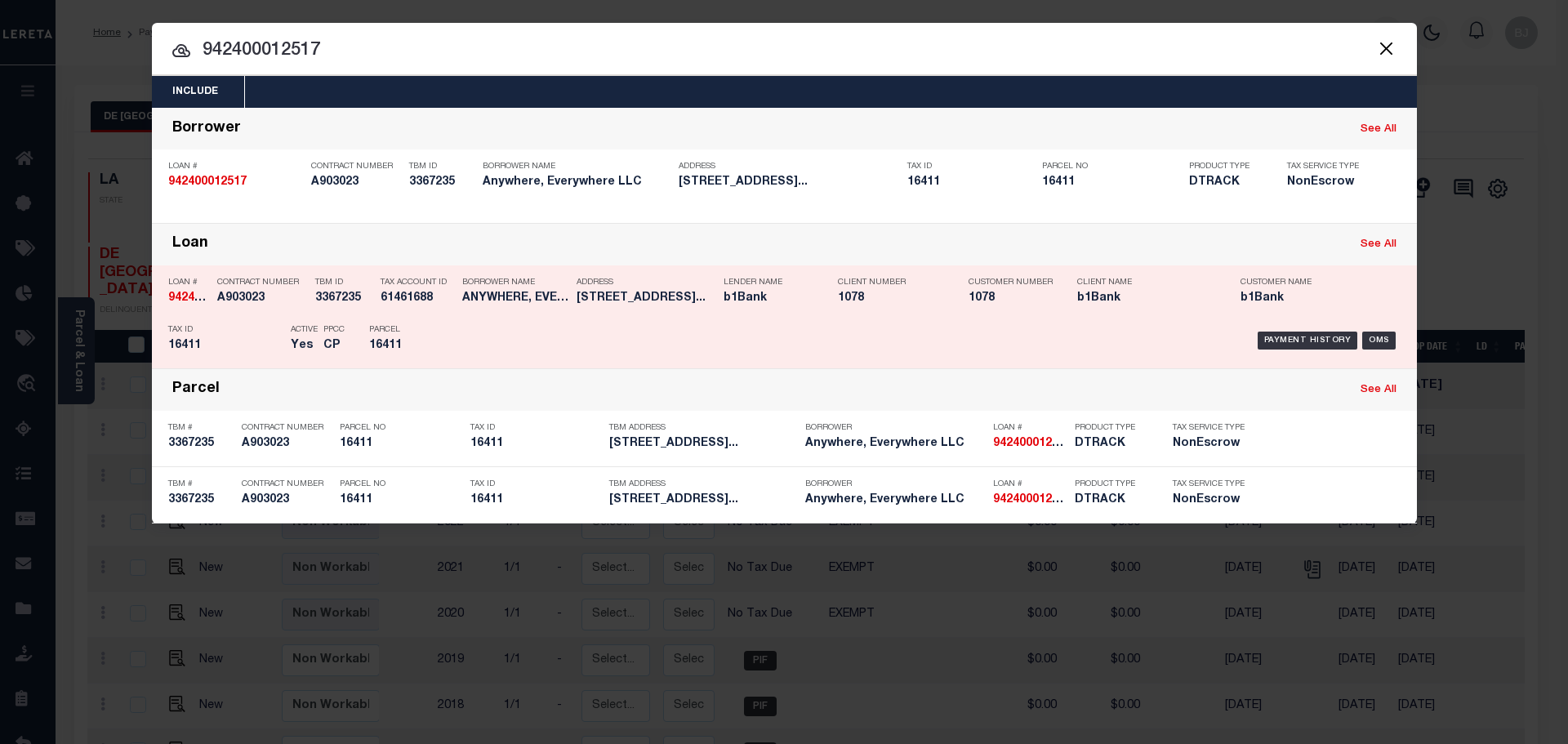
click at [673, 352] on div "Payment History OMS" at bounding box center [933, 340] width 933 height 48
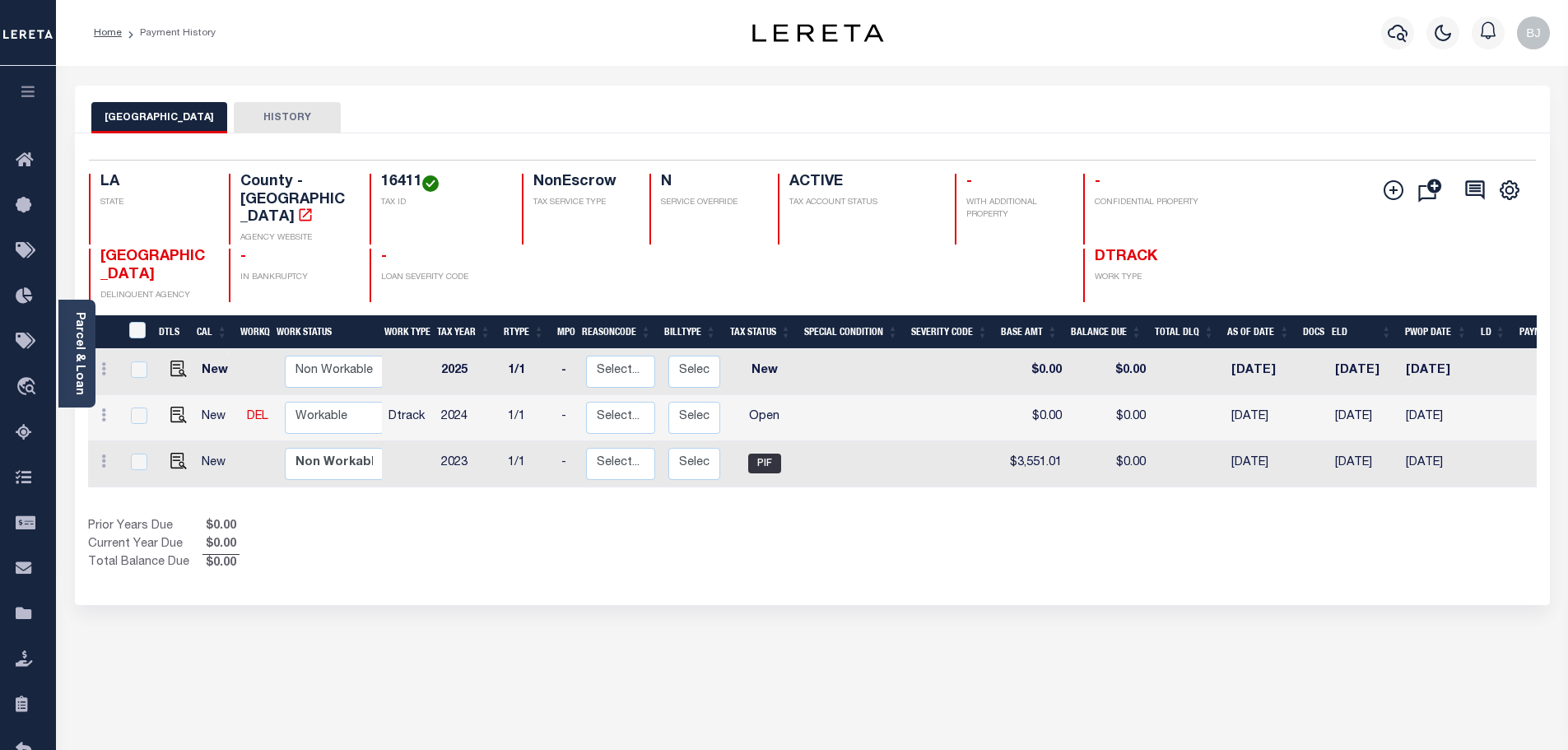
click at [394, 184] on h4 "16411" at bounding box center [442, 182] width 121 height 18
copy h4 "16411"
click at [170, 410] on img "" at bounding box center [178, 414] width 16 height 16
checkbox input "true"
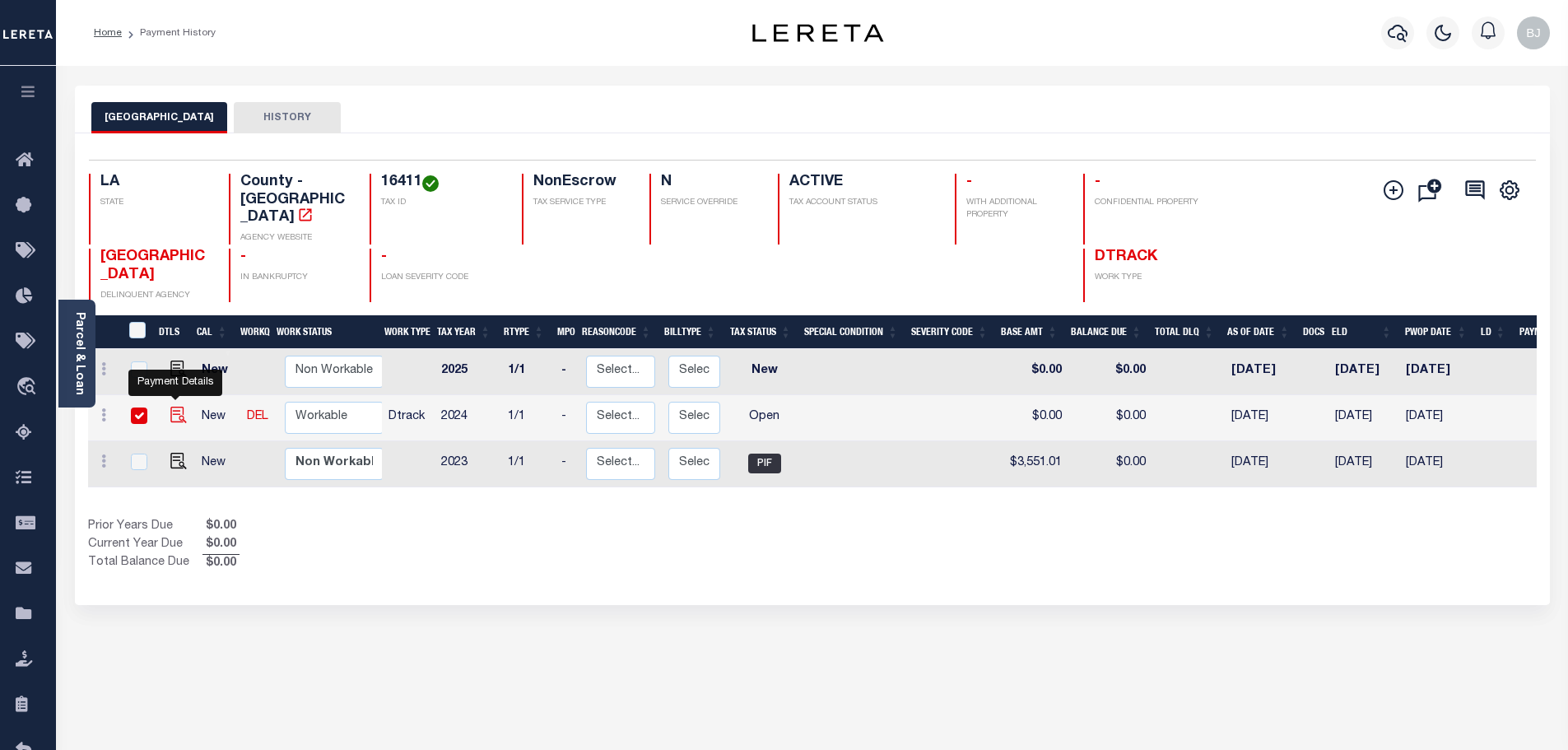
checkbox input "true"
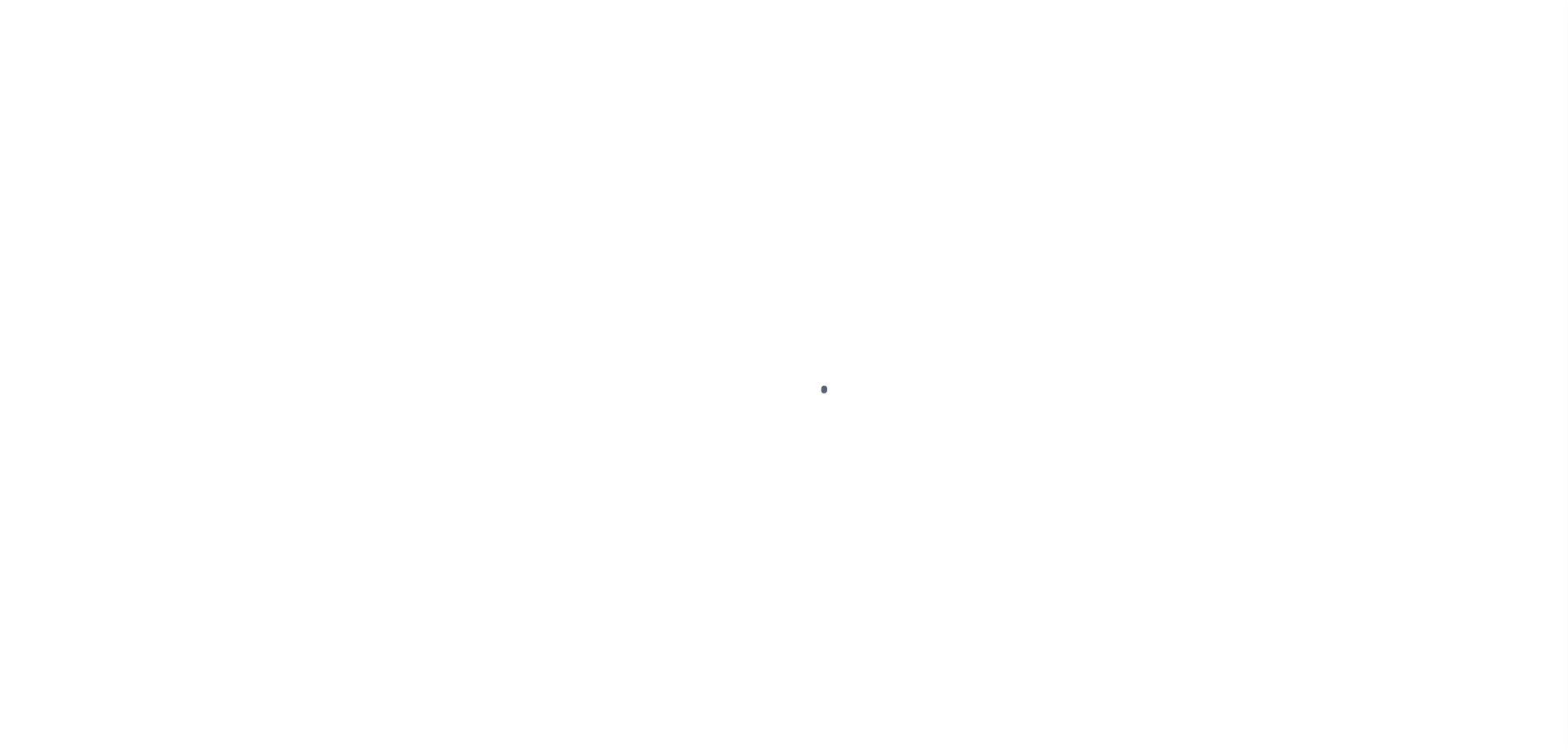
select select "OP2"
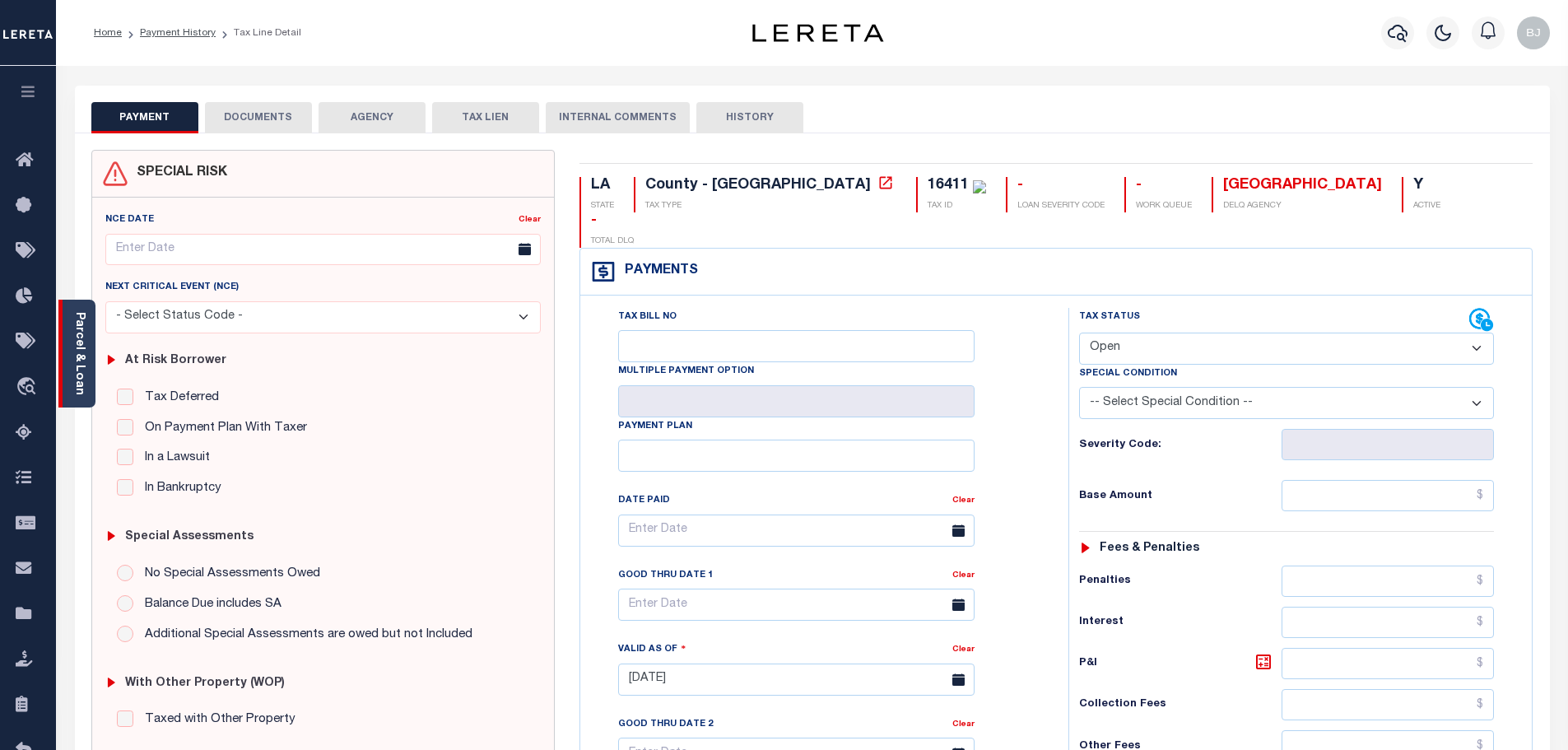
click at [76, 337] on link "Parcel & Loan" at bounding box center [79, 353] width 12 height 84
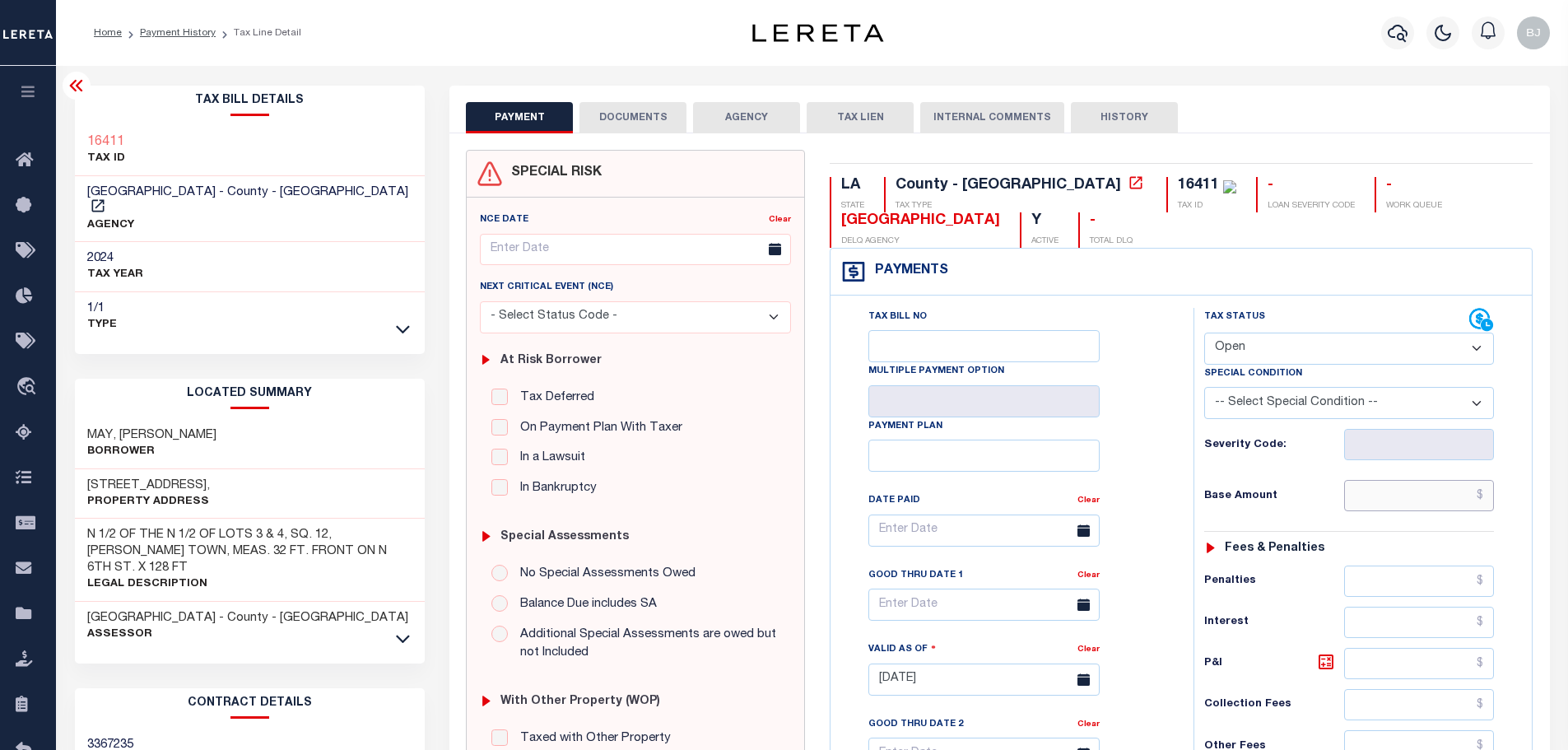
drag, startPoint x: 1365, startPoint y: 496, endPoint x: 1379, endPoint y: 496, distance: 14.0
click at [1365, 496] on input "text" at bounding box center [1419, 496] width 151 height 32
paste input "4,571.20"
type input "$4,571.20"
type input "[DATE]"
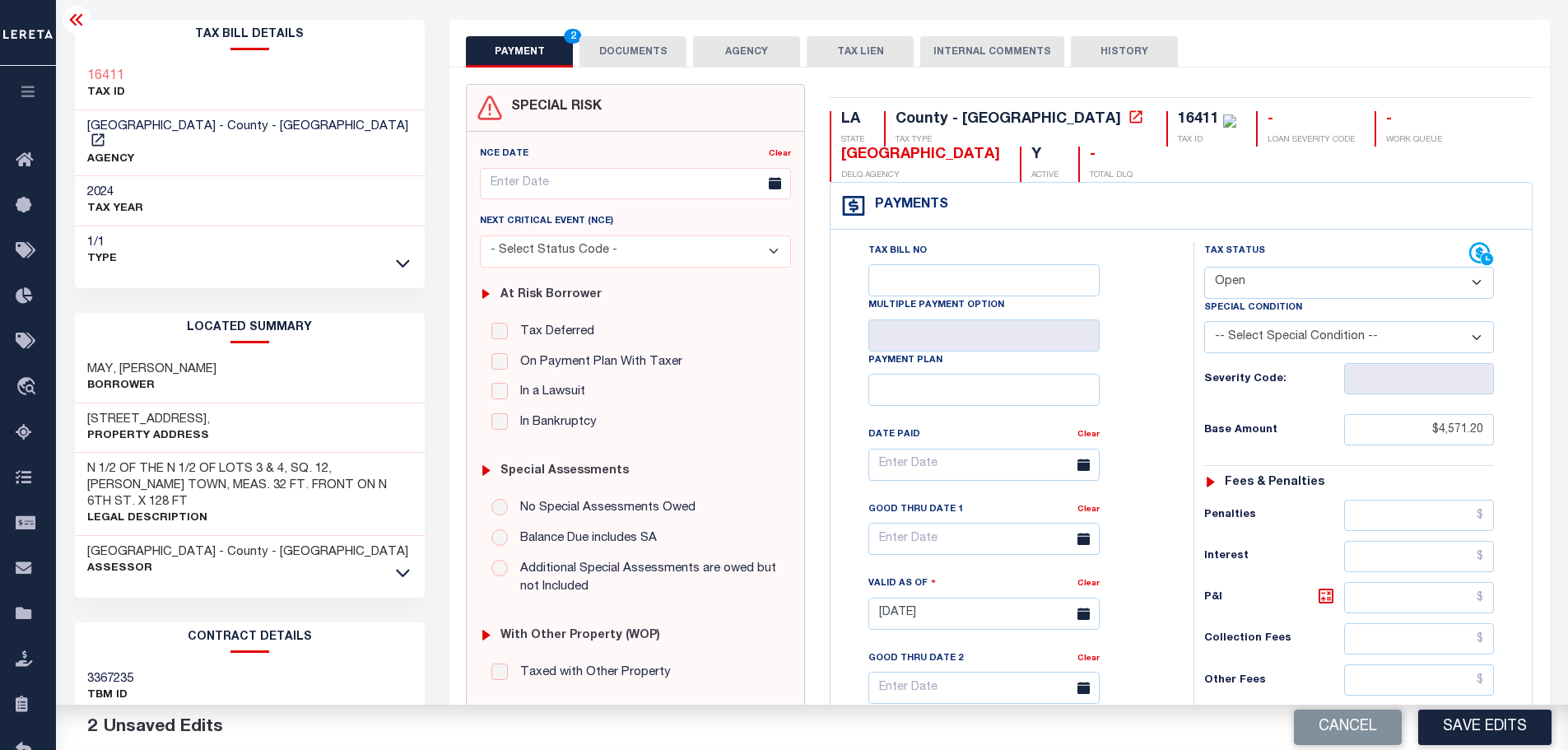
scroll to position [247, 0]
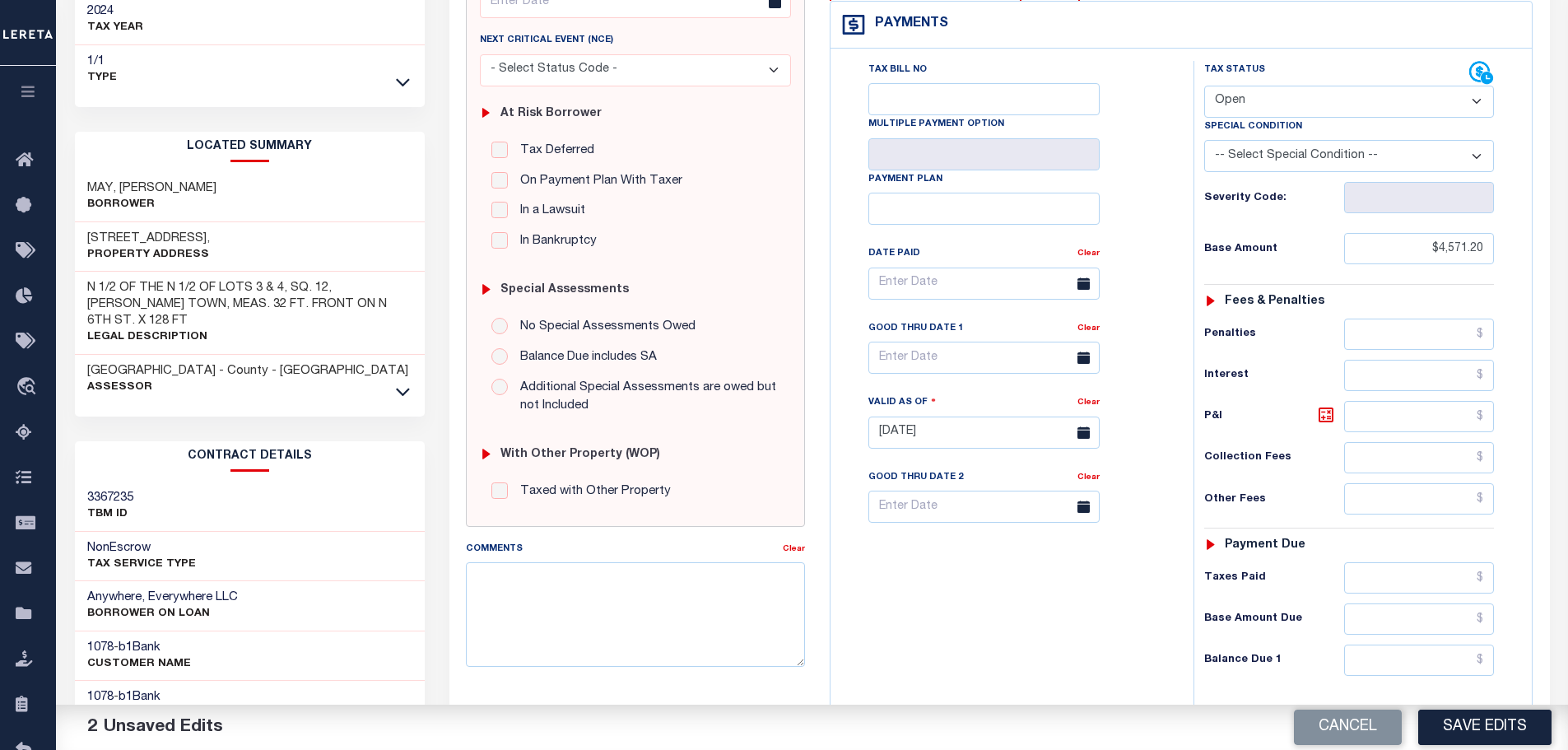
click at [1431, 644] on div "Tax Status Status - Select Status Code -" at bounding box center [1354, 423] width 322 height 727
drag, startPoint x: 1432, startPoint y: 659, endPoint x: 1445, endPoint y: 612, distance: 48.8
click at [1431, 659] on input "text" at bounding box center [1419, 660] width 151 height 32
paste input "4,735.34"
type input "$4,735.34"
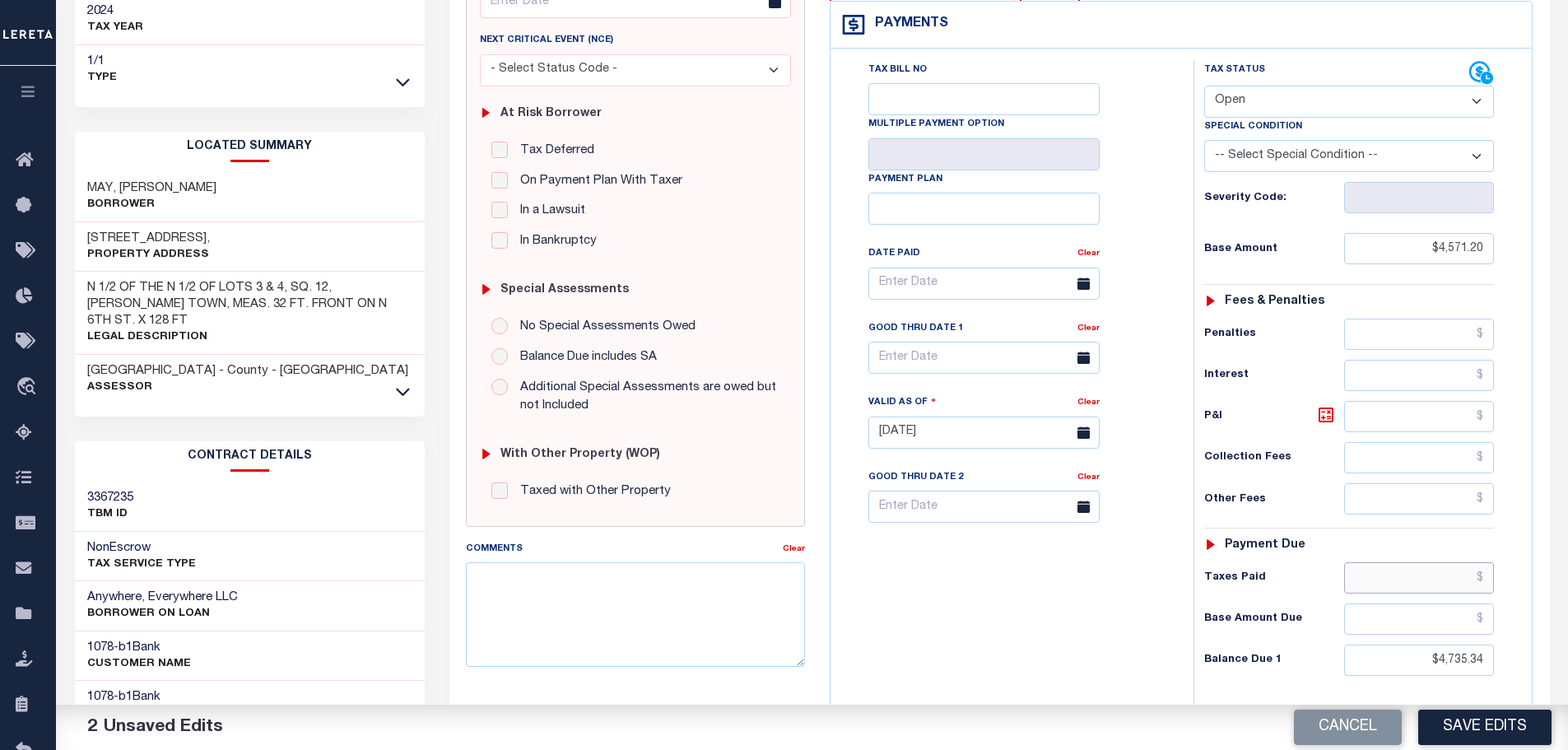
click at [1450, 578] on input "text" at bounding box center [1419, 577] width 151 height 32
paste input "4,735.34"
type input "$4,735.34"
drag, startPoint x: 1322, startPoint y: 416, endPoint x: 1350, endPoint y: 444, distance: 39.6
click at [1322, 416] on icon at bounding box center [1326, 415] width 20 height 20
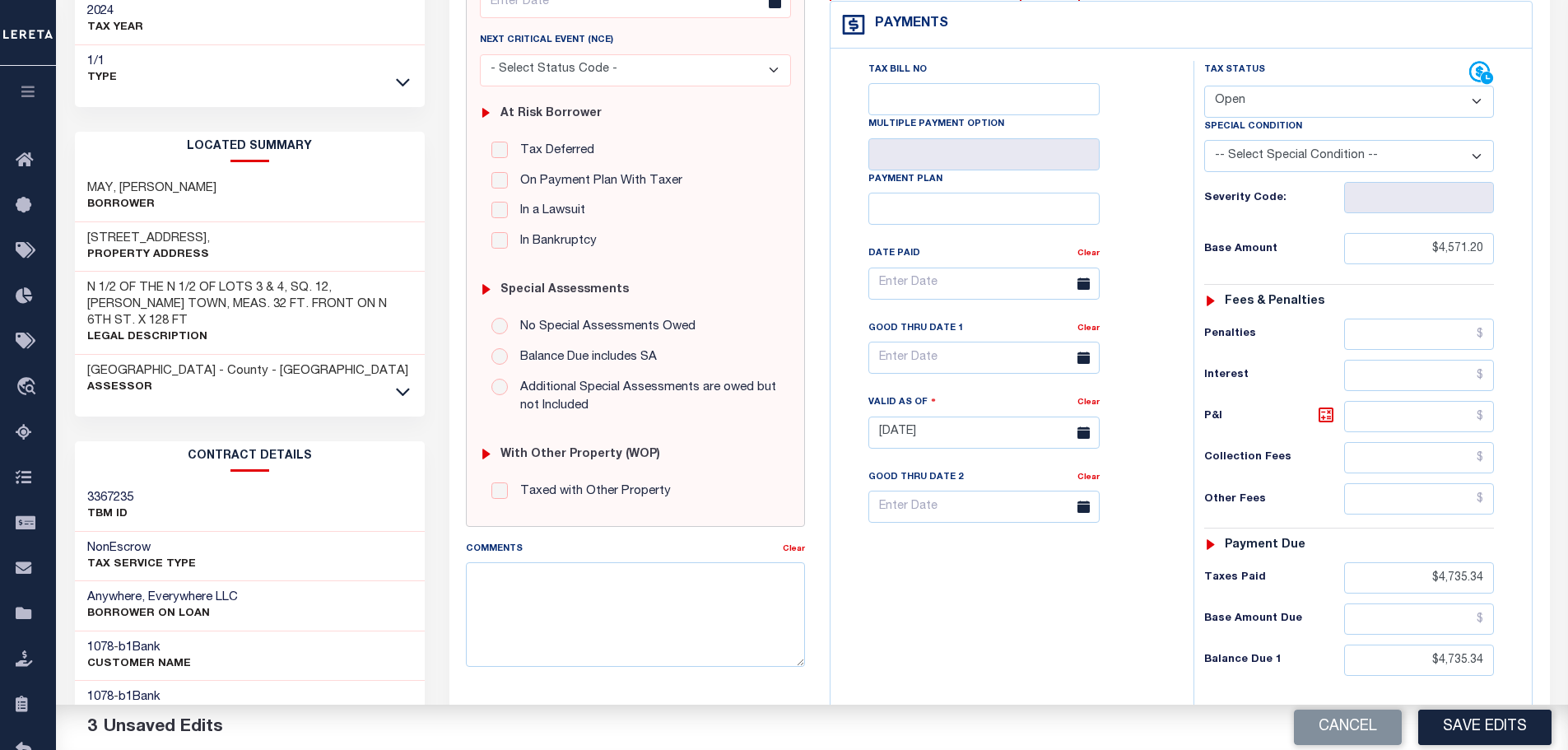
type input "$164.14"
drag, startPoint x: 1416, startPoint y: 651, endPoint x: 1641, endPoint y: 651, distance: 225.0
click at [1567, 651] on html "Home Payment History Tax Line Detail" at bounding box center [784, 375] width 1568 height 1244
type input "$0.00"
click at [1278, 104] on select "- Select Status Code - Open Due/Unpaid Paid Incomplete No Tax Due Internal Refu…" at bounding box center [1349, 101] width 290 height 32
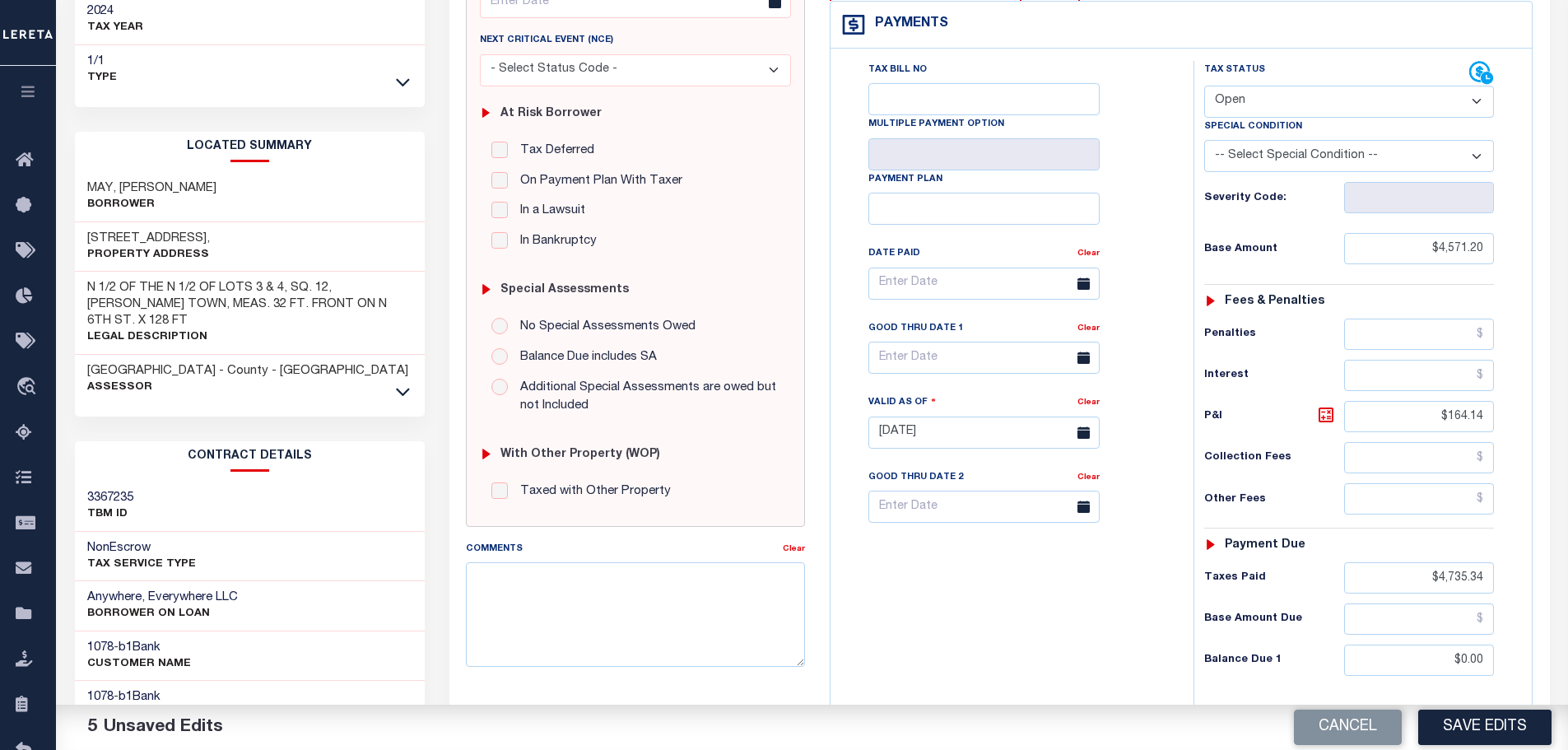
select select "PYD"
click at [1204, 86] on select "- Select Status Code - Open Due/Unpaid Paid Incomplete No Tax Due Internal Refu…" at bounding box center [1349, 101] width 290 height 32
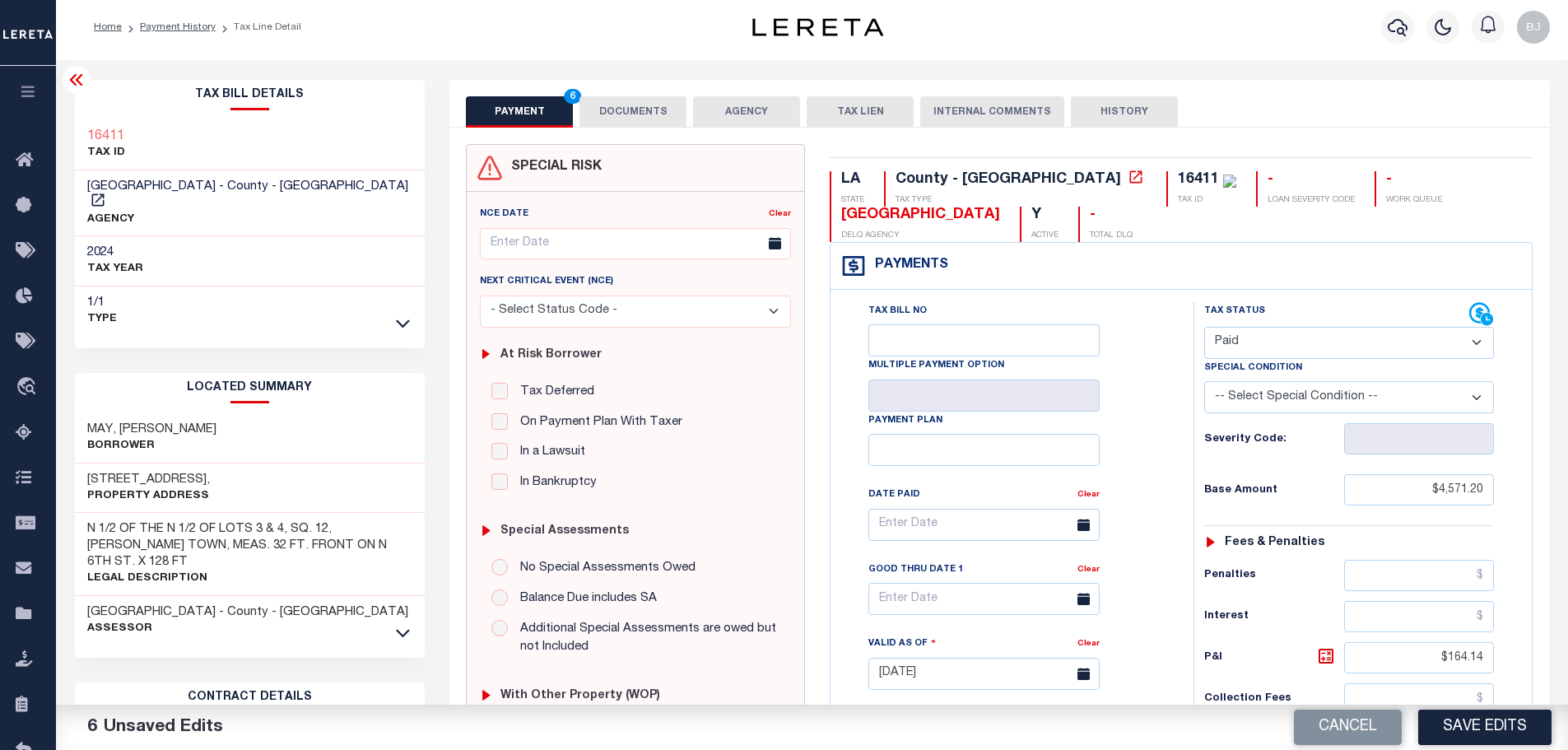
scroll to position [0, 0]
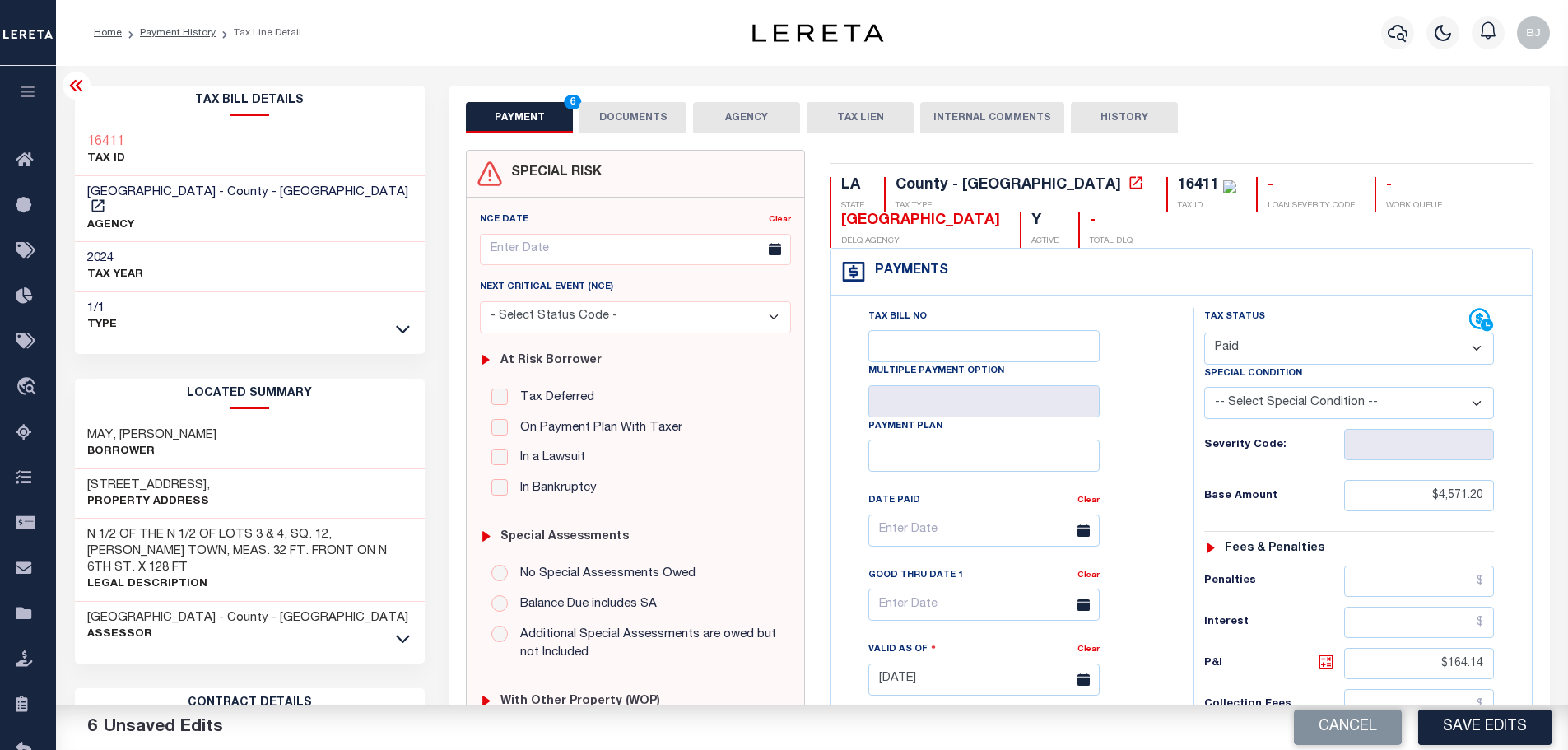
click at [634, 121] on button "DOCUMENTS" at bounding box center [632, 117] width 107 height 32
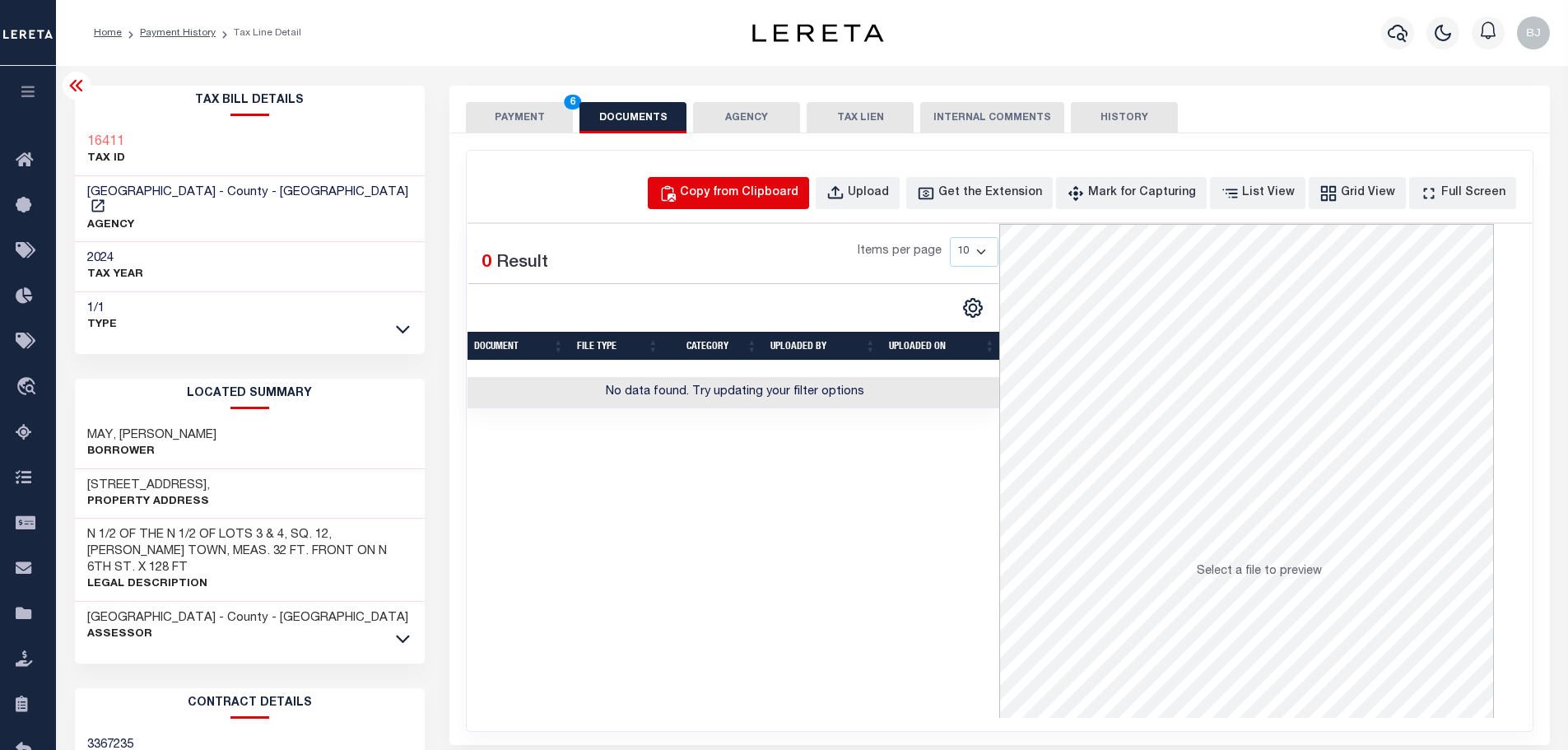
click at [794, 184] on div "Copy from Clipboard" at bounding box center [739, 193] width 118 height 18
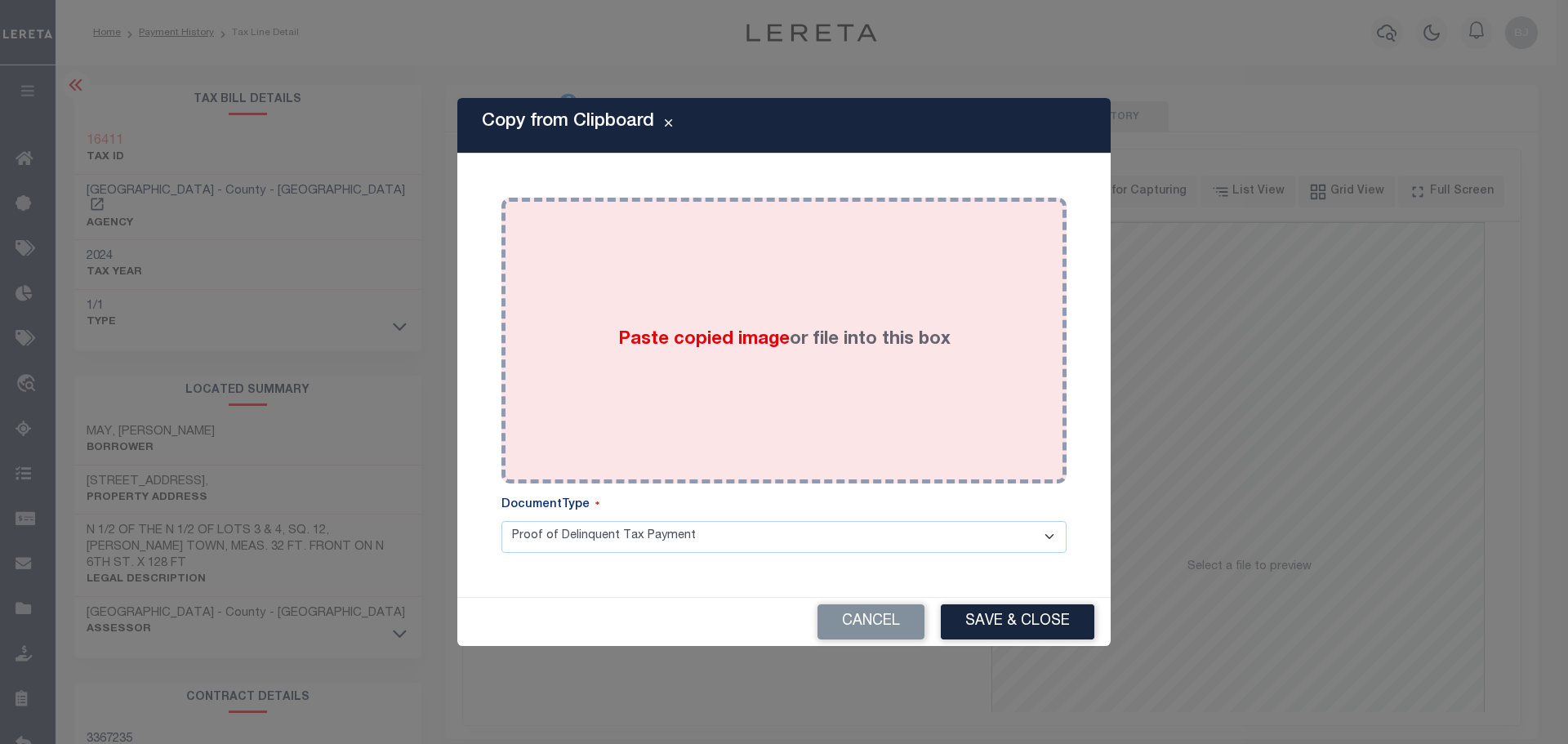
click at [814, 287] on div "Paste copied image or file into this box" at bounding box center [784, 340] width 540 height 261
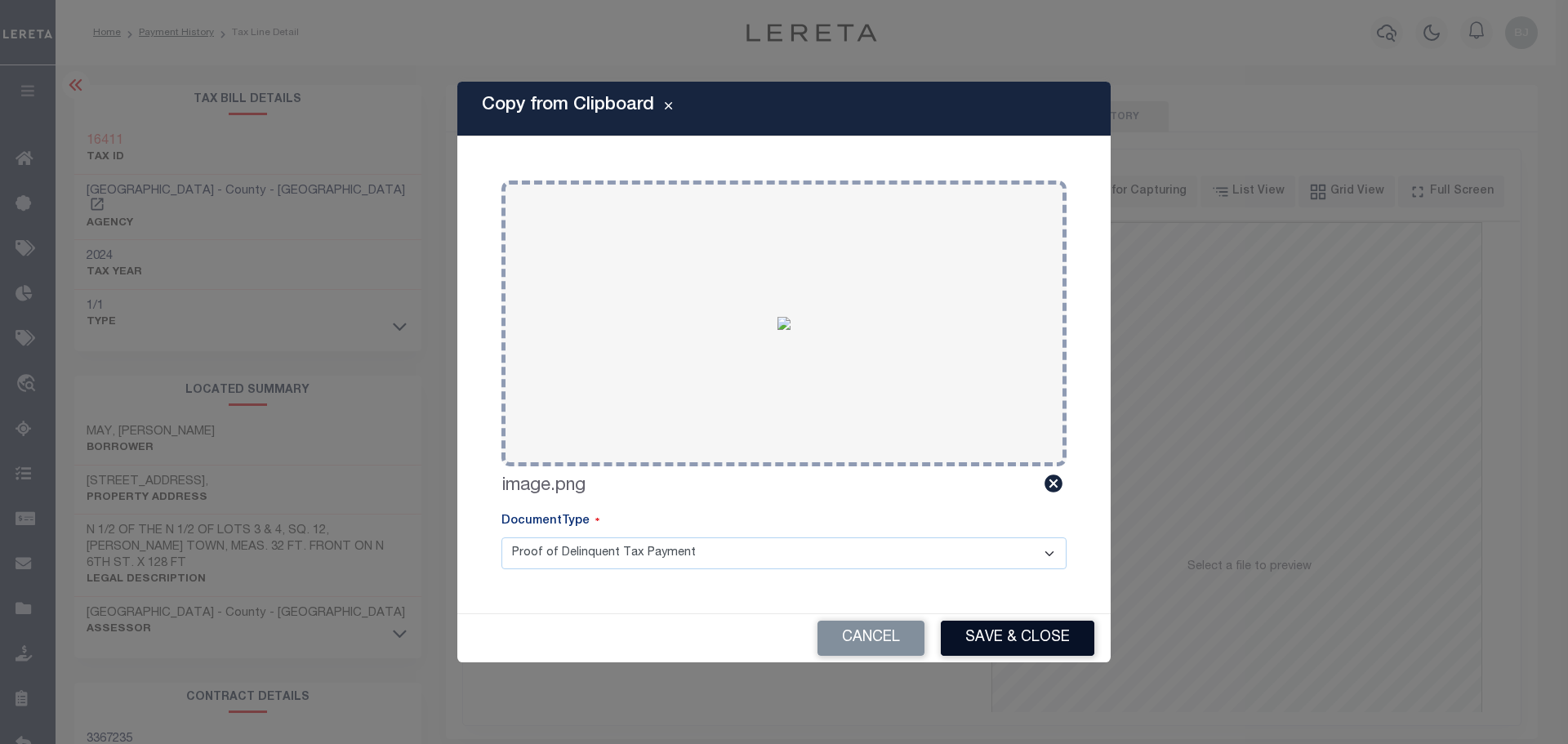
click at [1017, 629] on button "Save & Close" at bounding box center [1017, 637] width 153 height 35
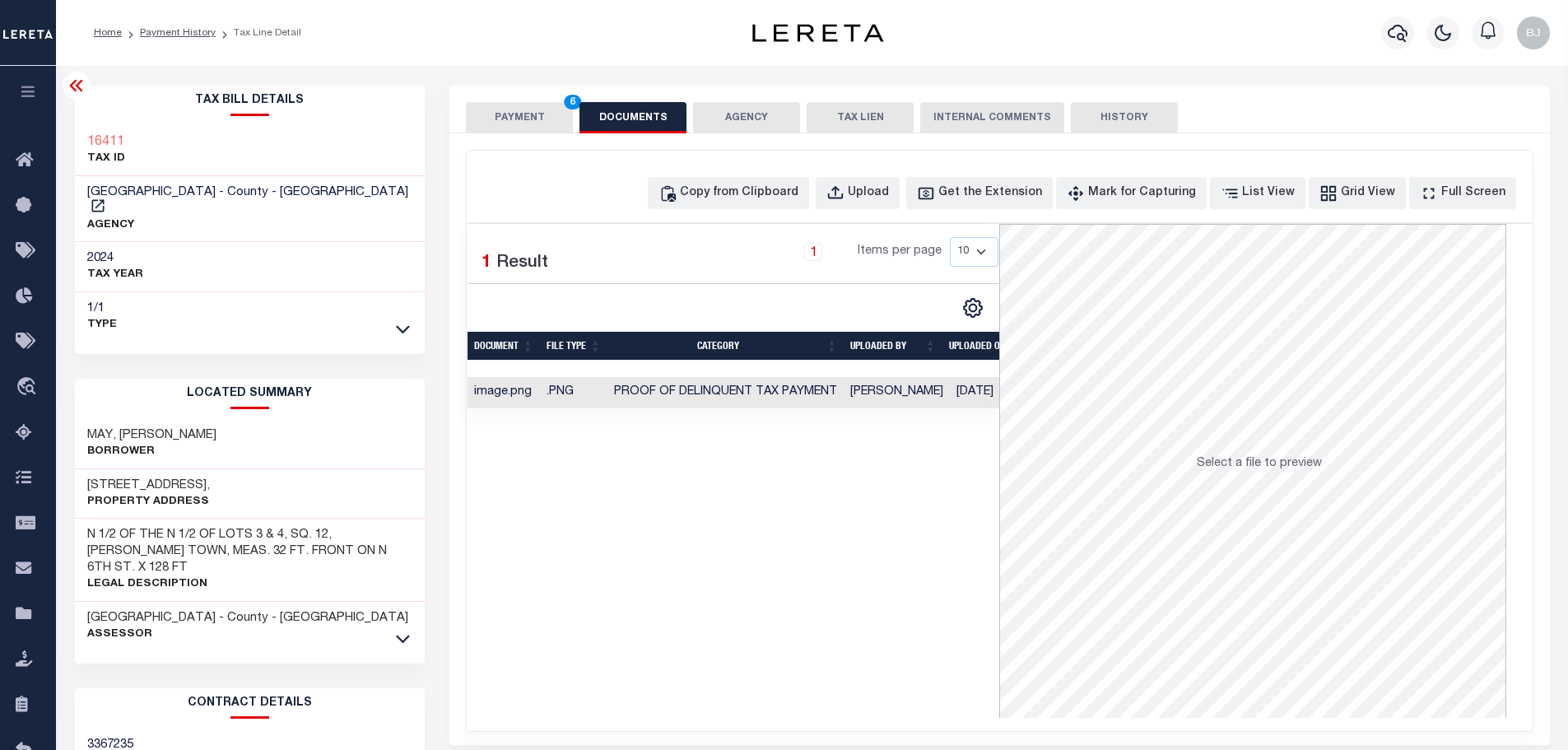
click at [519, 125] on button "PAYMENT 6" at bounding box center [519, 117] width 107 height 32
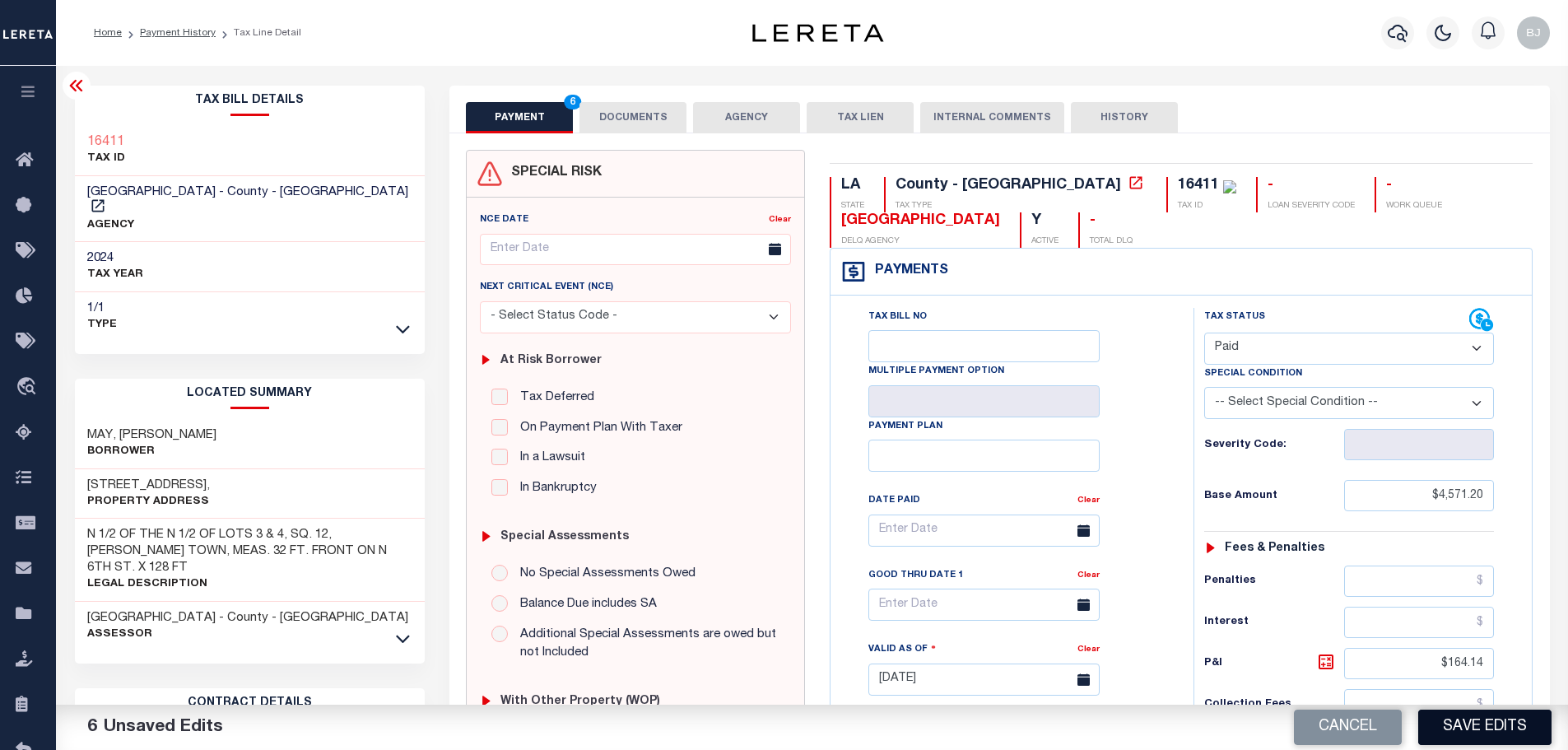
click at [1499, 727] on button "Save Edits" at bounding box center [1484, 727] width 134 height 36
checkbox input "false"
type input "$4,571.2"
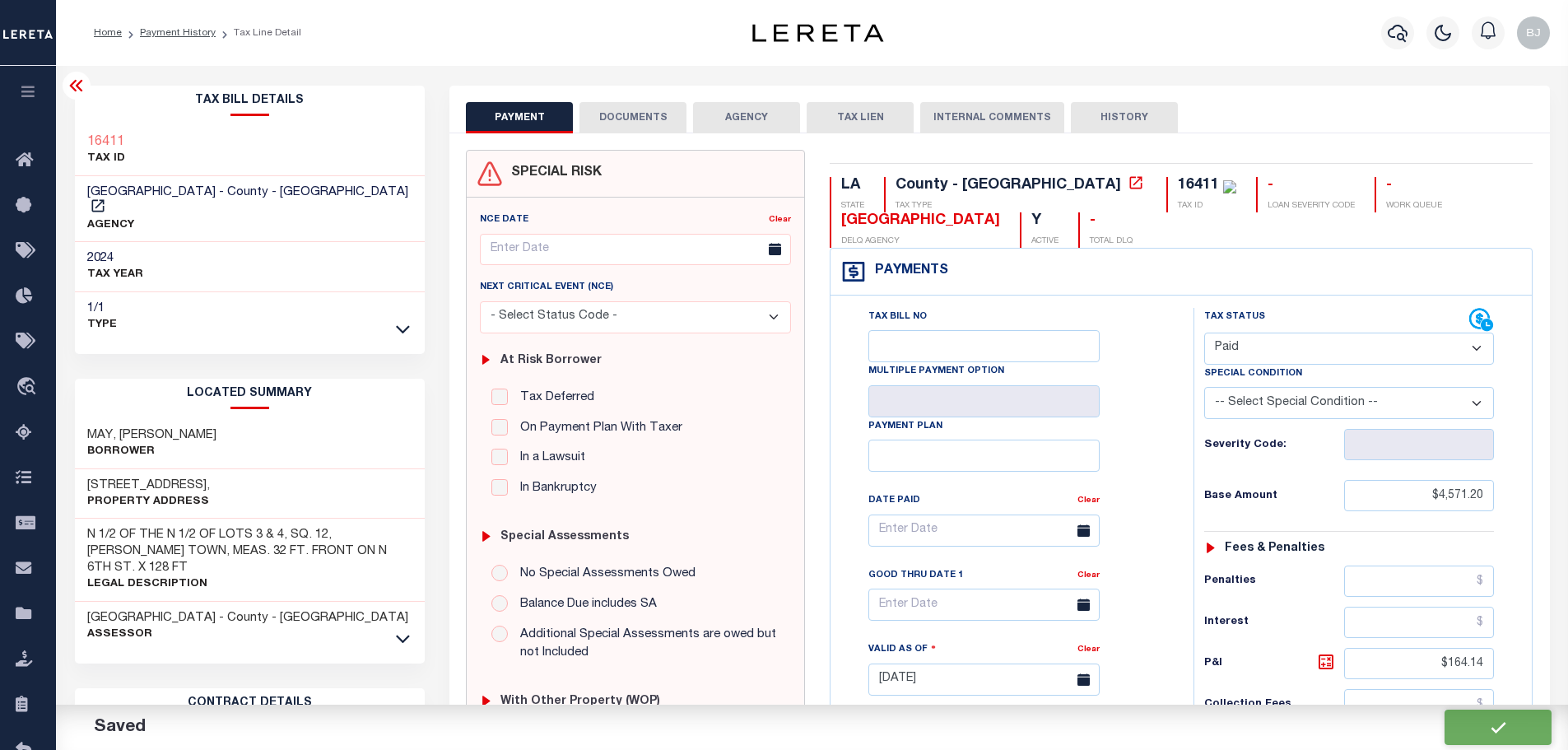
type input "$164.14"
type input "$4,735.34"
type input "$0"
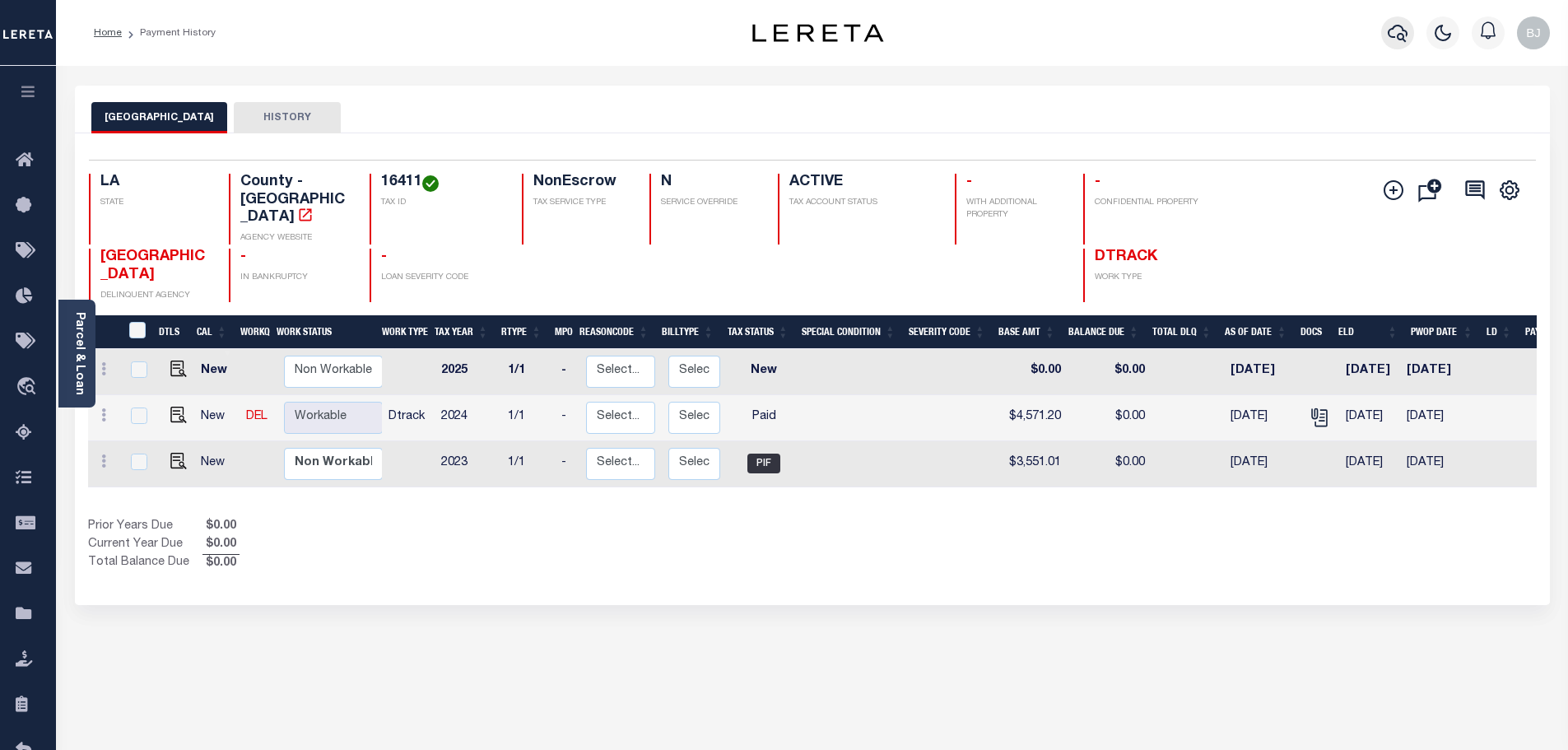
click at [1396, 24] on icon "button" at bounding box center [1398, 33] width 20 height 20
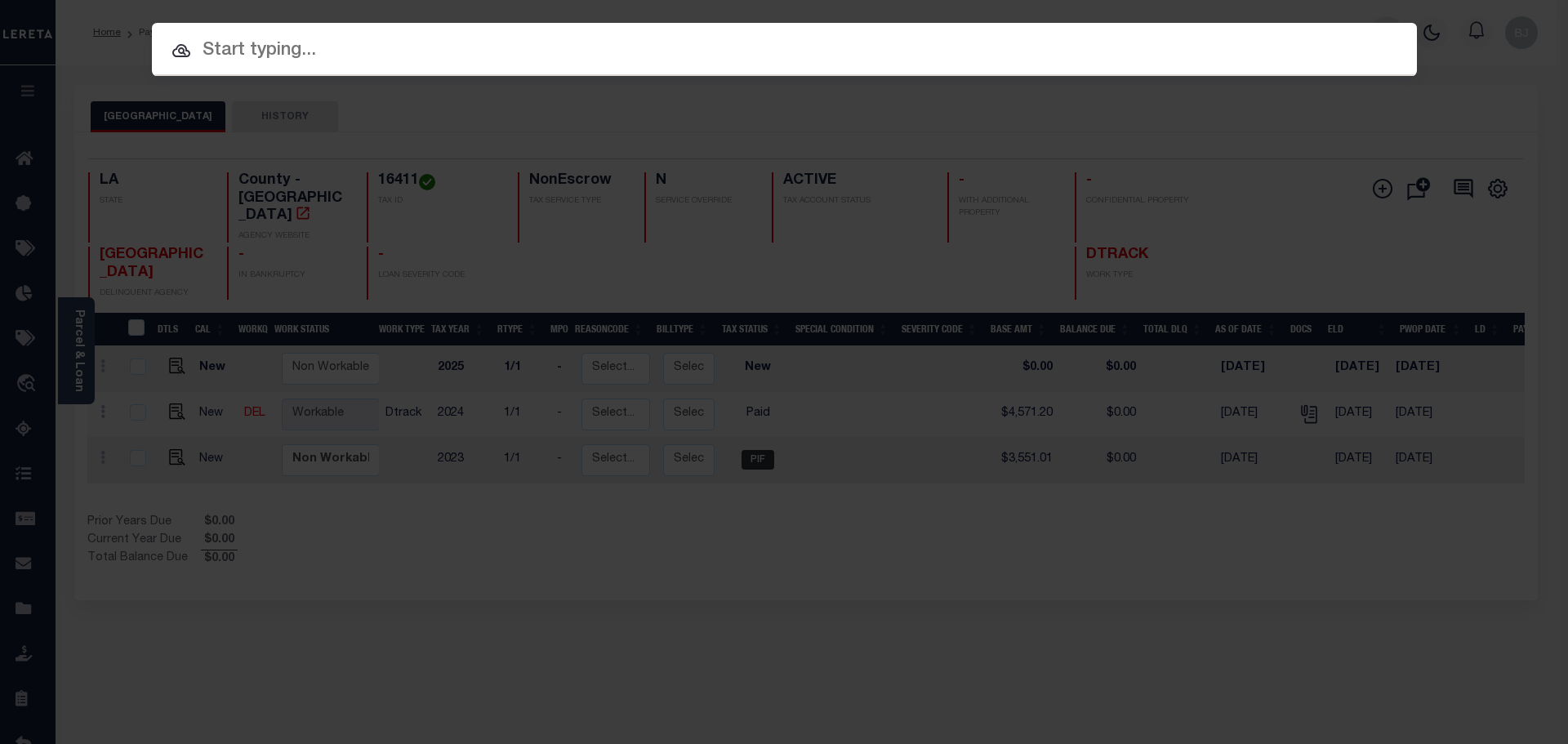
paste input "000009113738"
type input "000009113738"
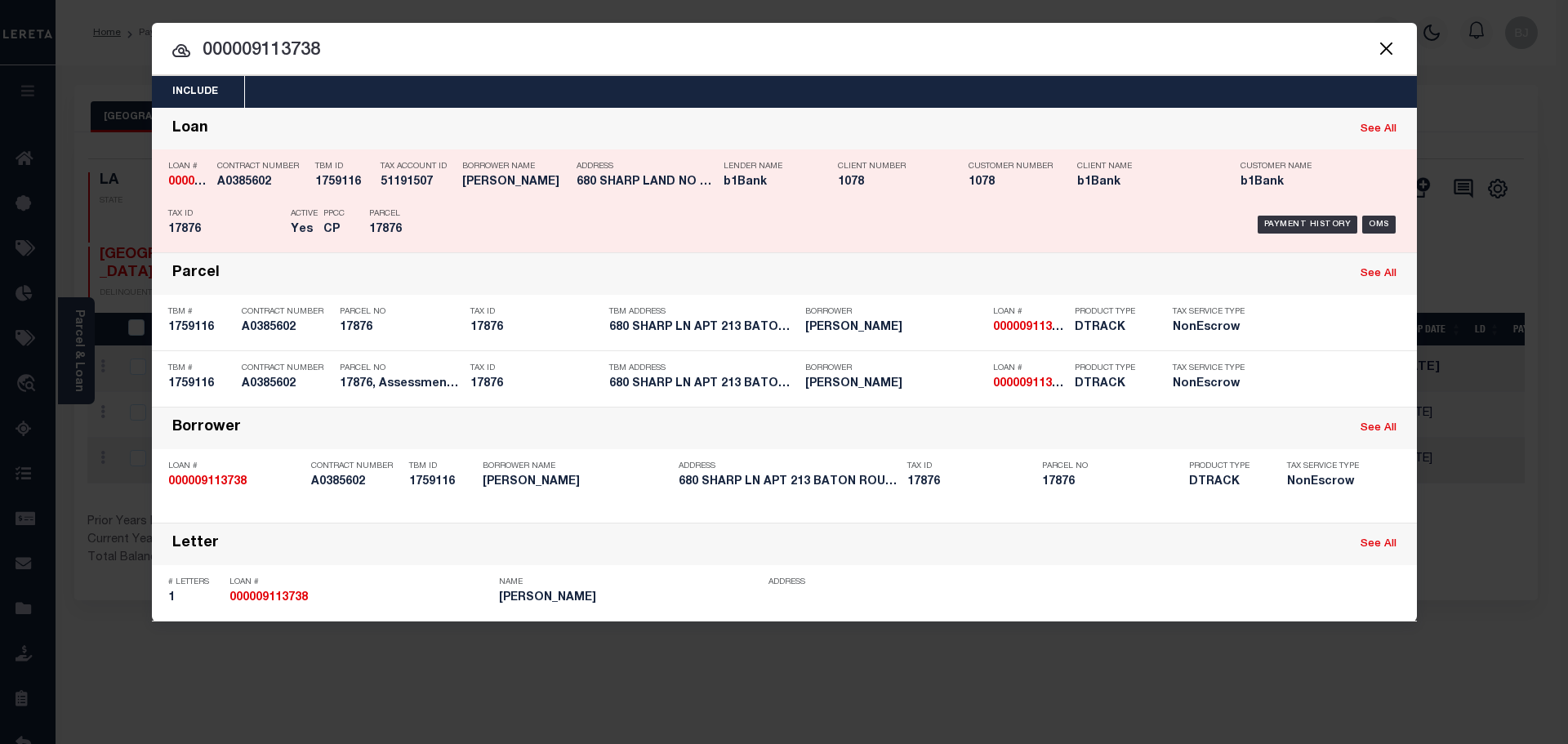
click at [461, 220] on div "Payment History OMS" at bounding box center [933, 225] width 958 height 48
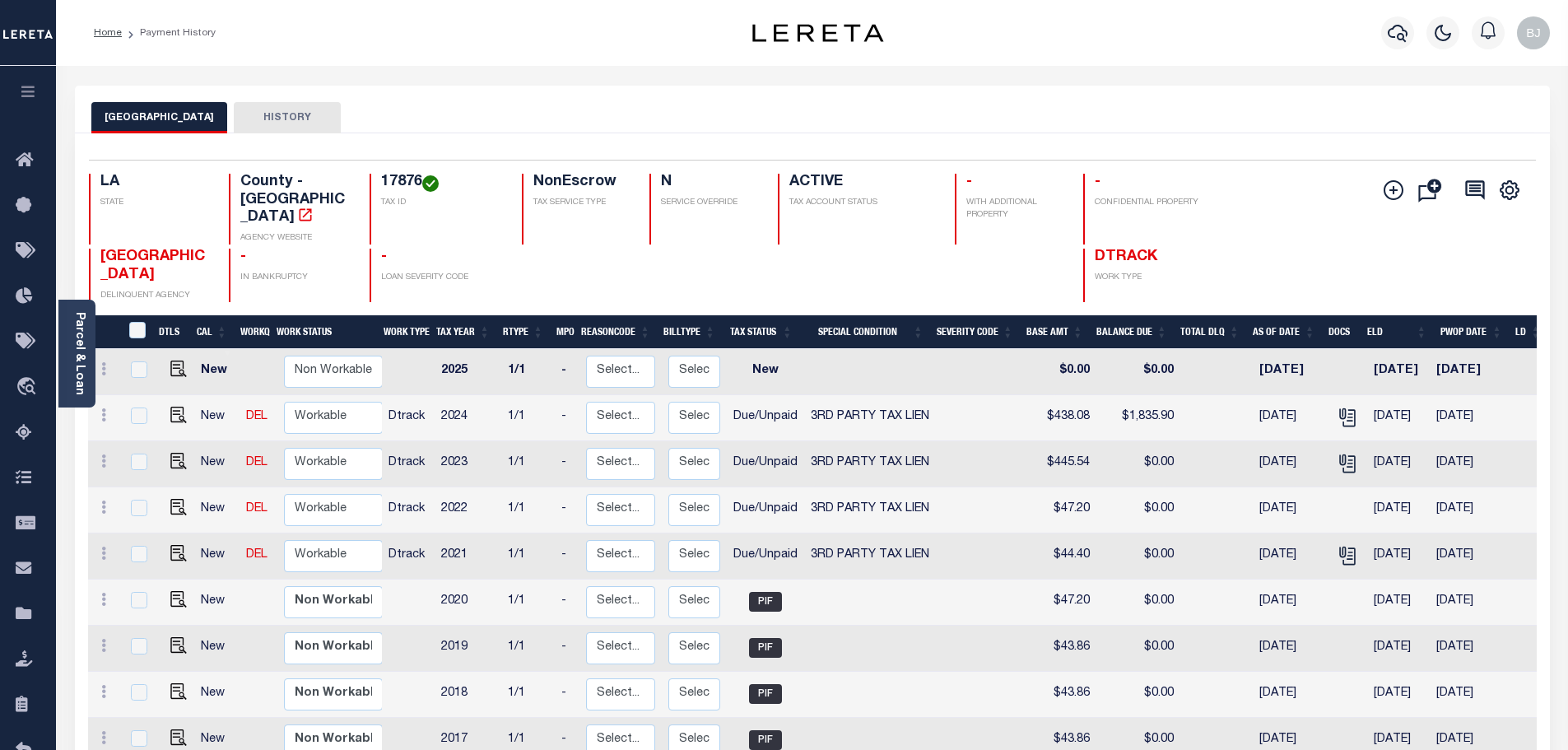
click at [398, 183] on h4 "17876" at bounding box center [442, 182] width 121 height 18
copy h4 "17876"
click at [176, 412] on img "" at bounding box center [178, 414] width 16 height 16
checkbox input "true"
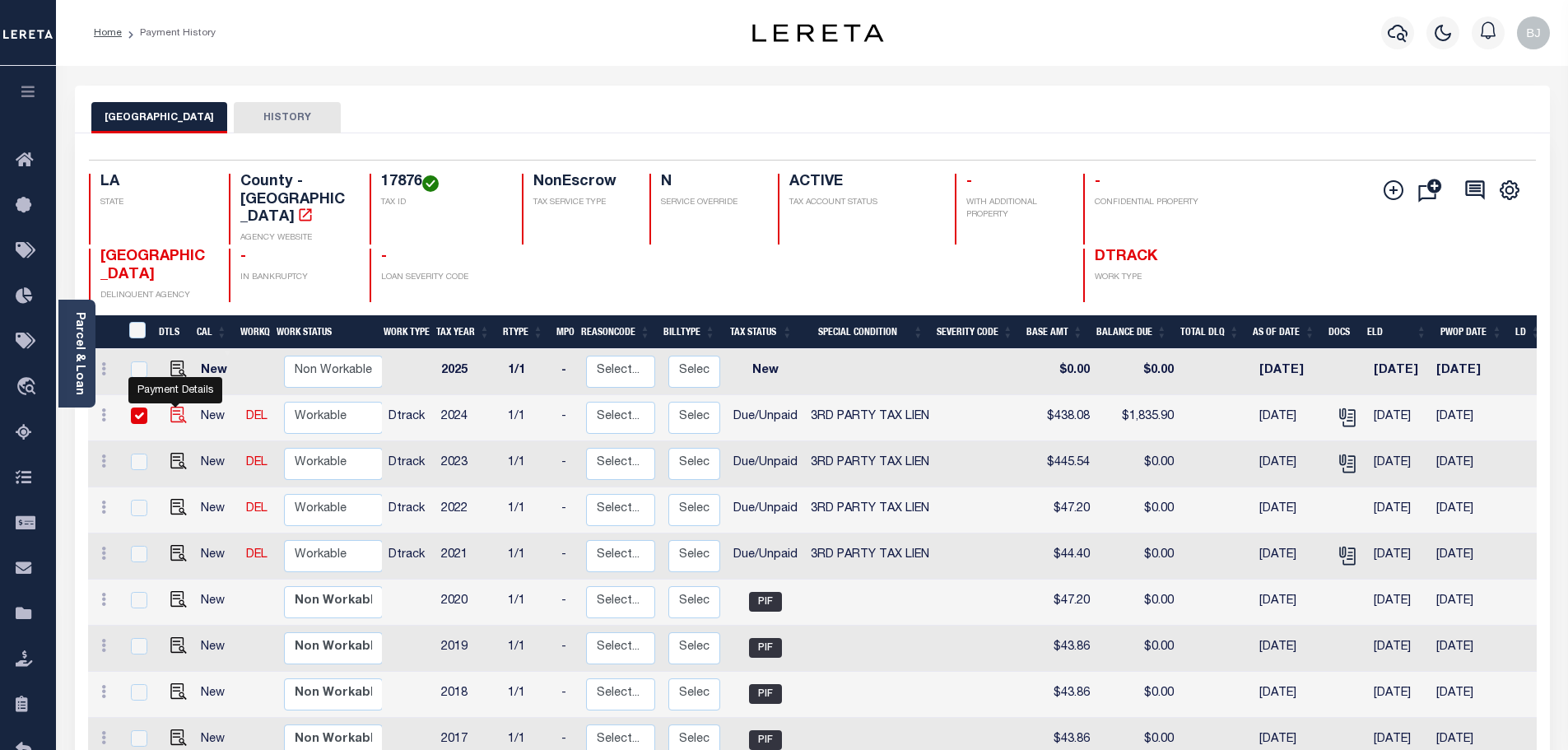
checkbox input "true"
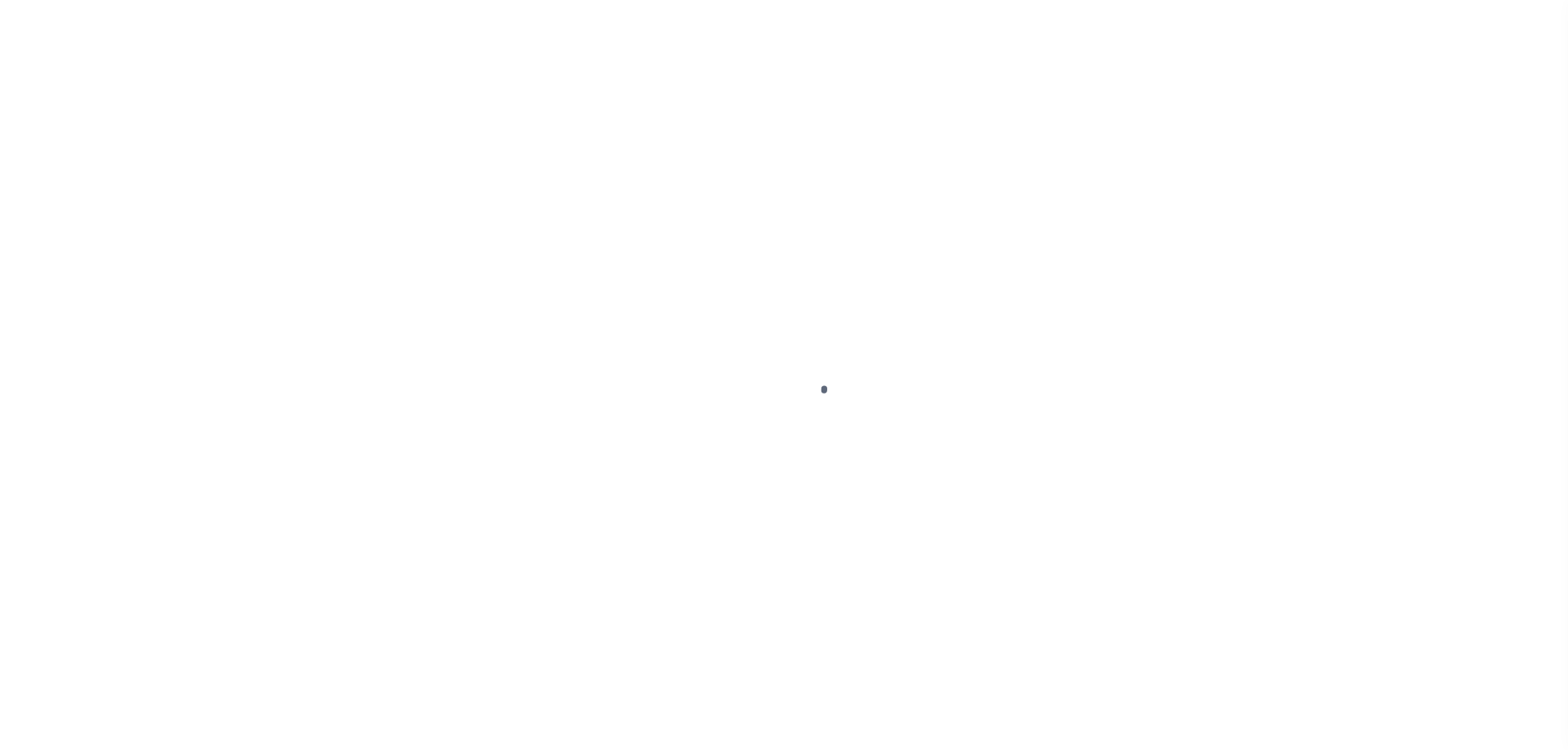
select select "DUE"
select select "20"
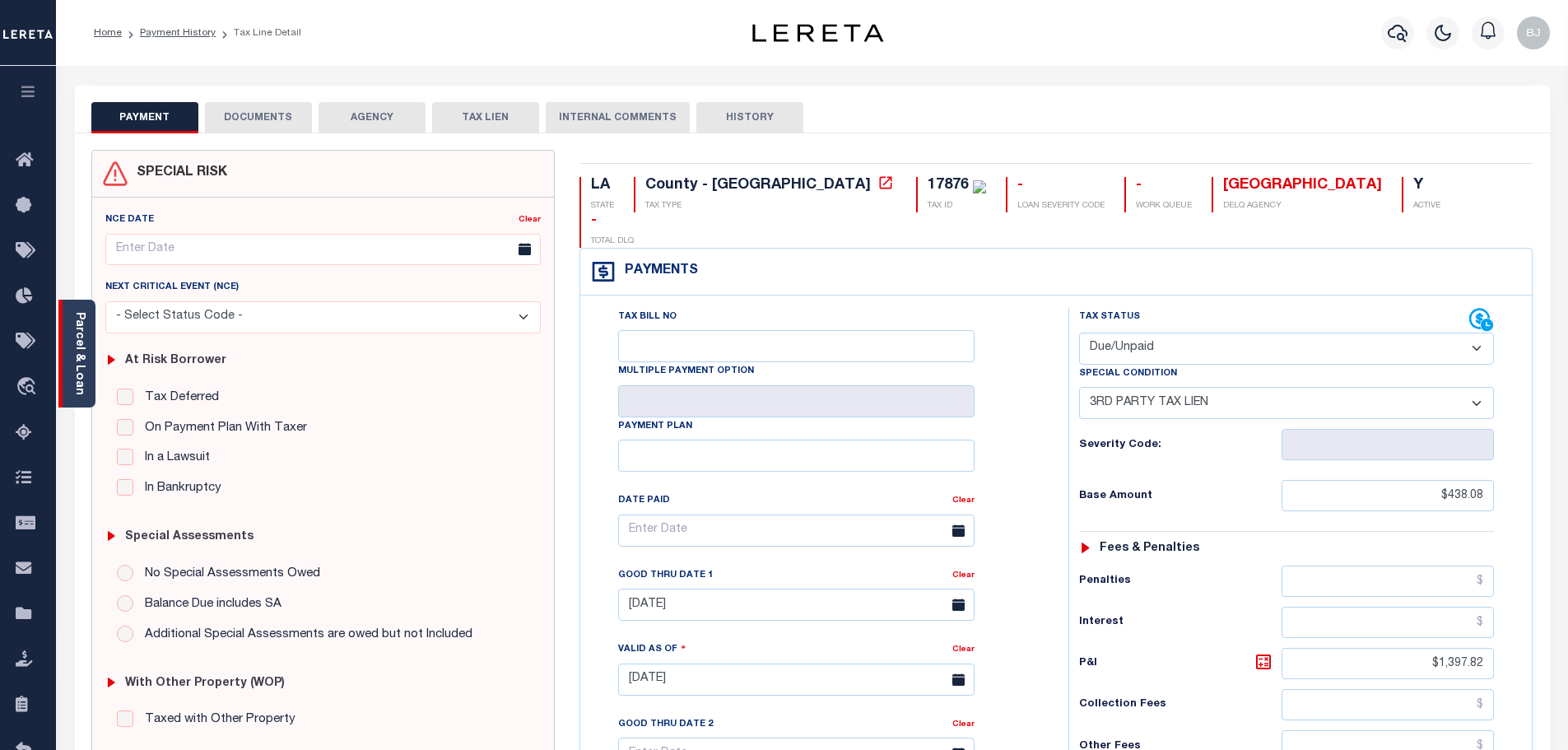
click at [87, 382] on div "Parcel & Loan" at bounding box center [77, 353] width 37 height 108
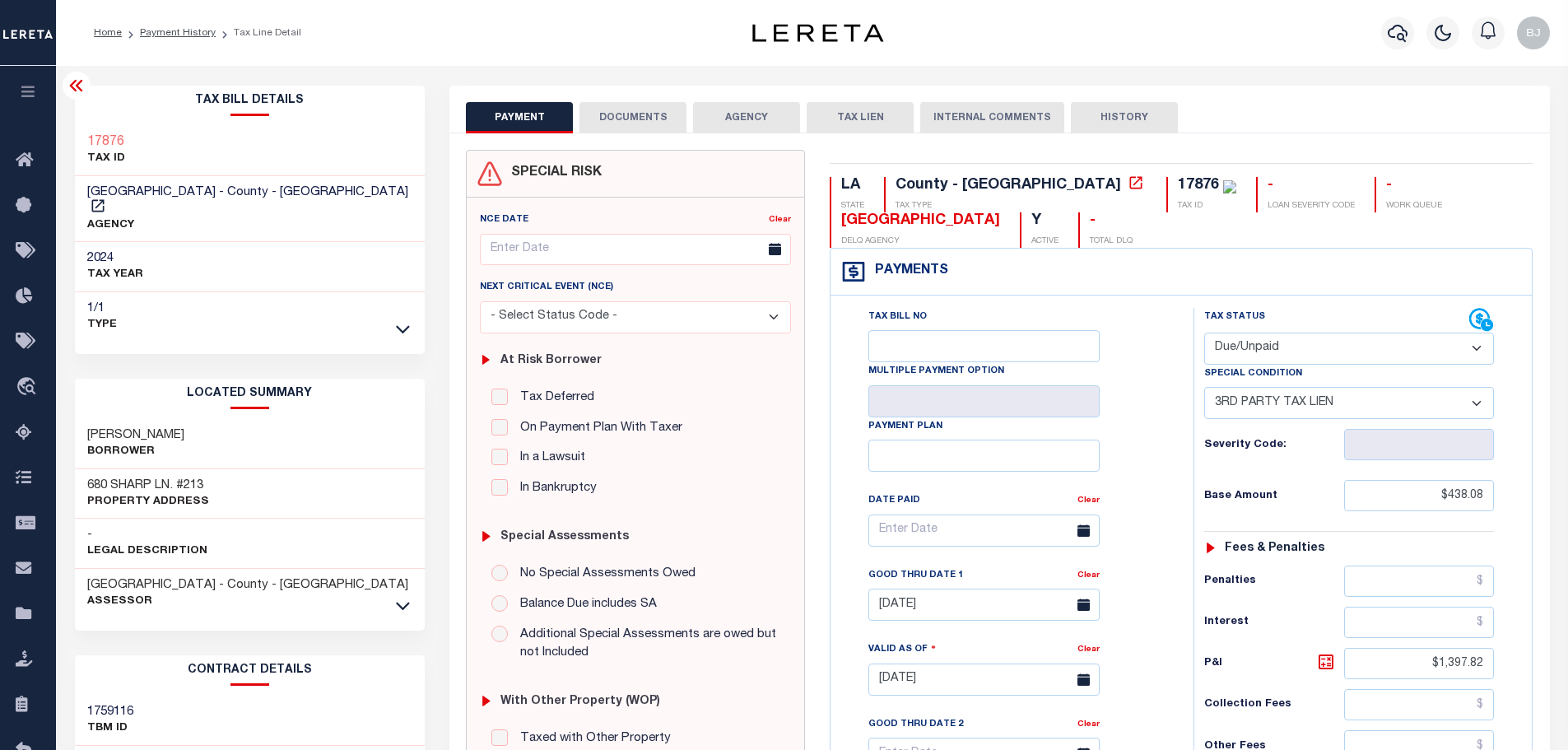
scroll to position [329, 0]
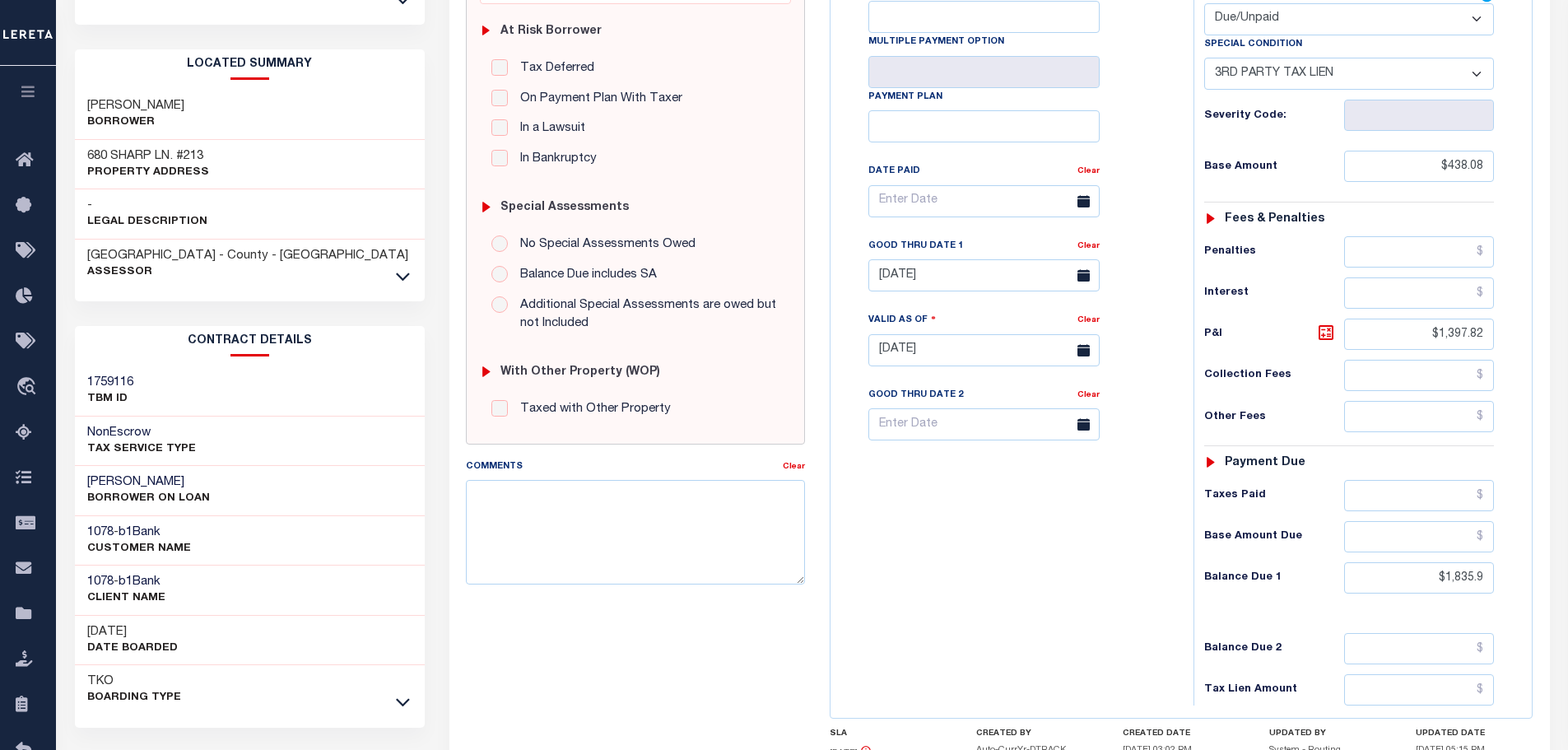
click at [102, 474] on h3 "[PERSON_NAME]" at bounding box center [149, 482] width 123 height 16
copy h3 "Ladew"
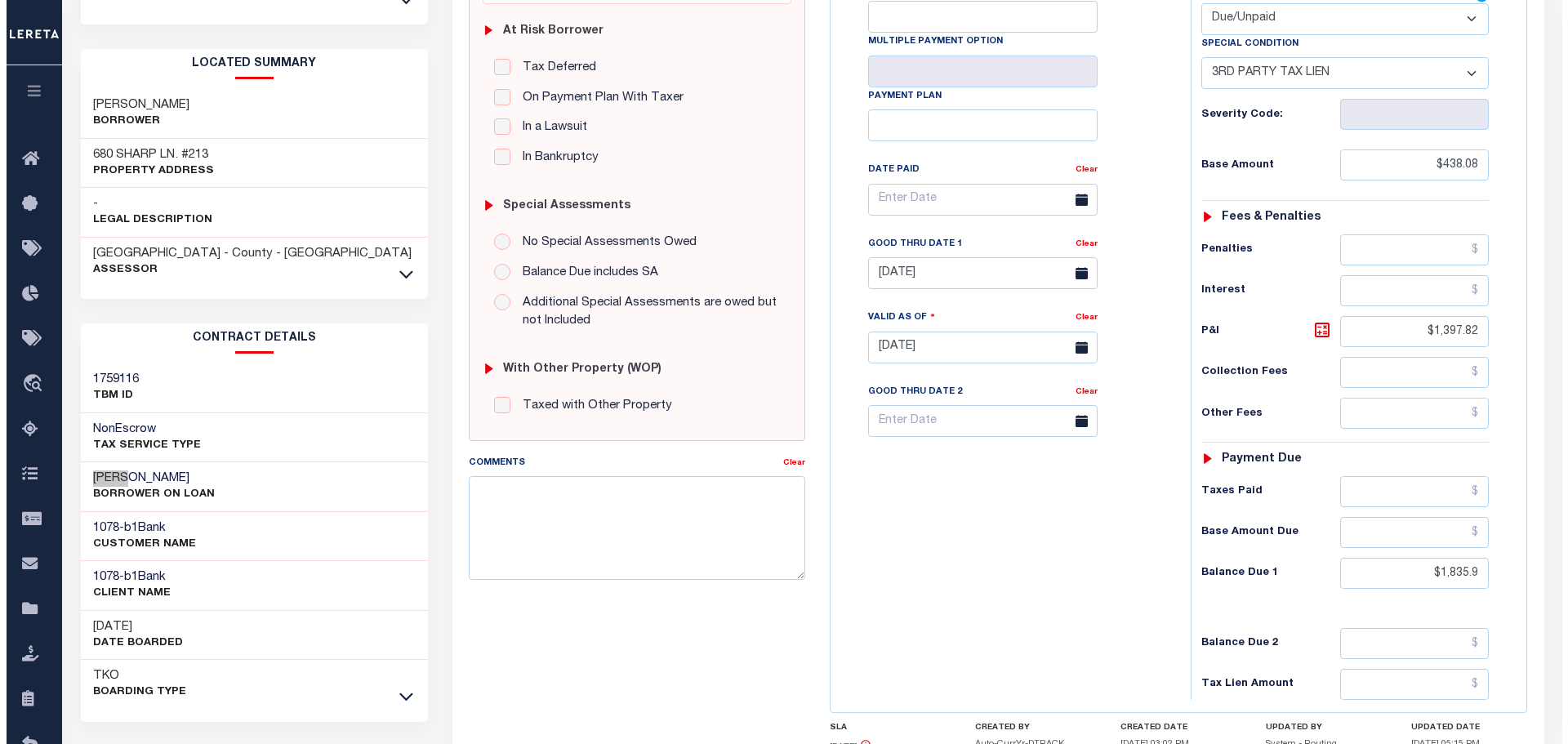
scroll to position [0, 0]
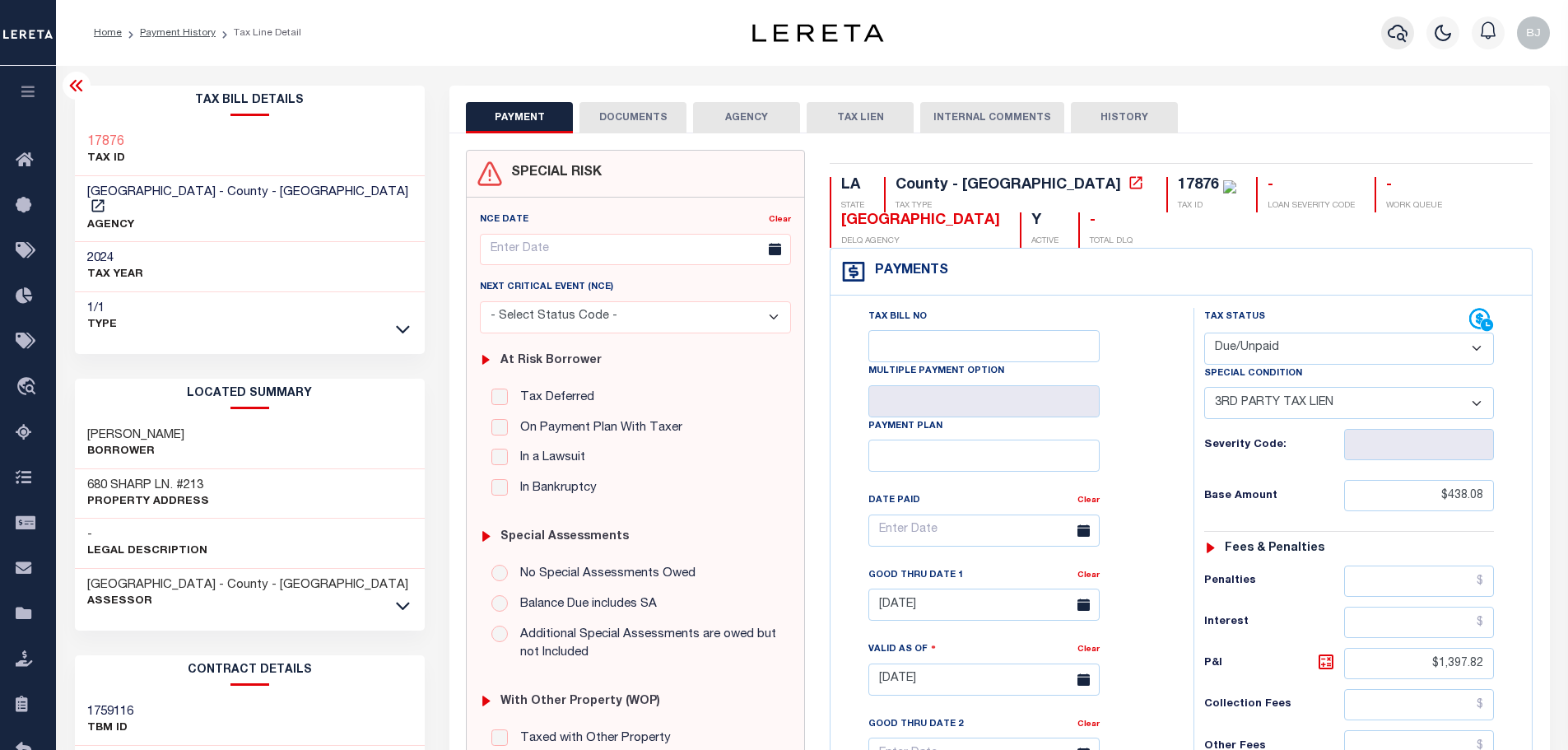
click at [1406, 48] on div at bounding box center [1397, 33] width 45 height 58
click at [1404, 45] on button "button" at bounding box center [1398, 33] width 33 height 33
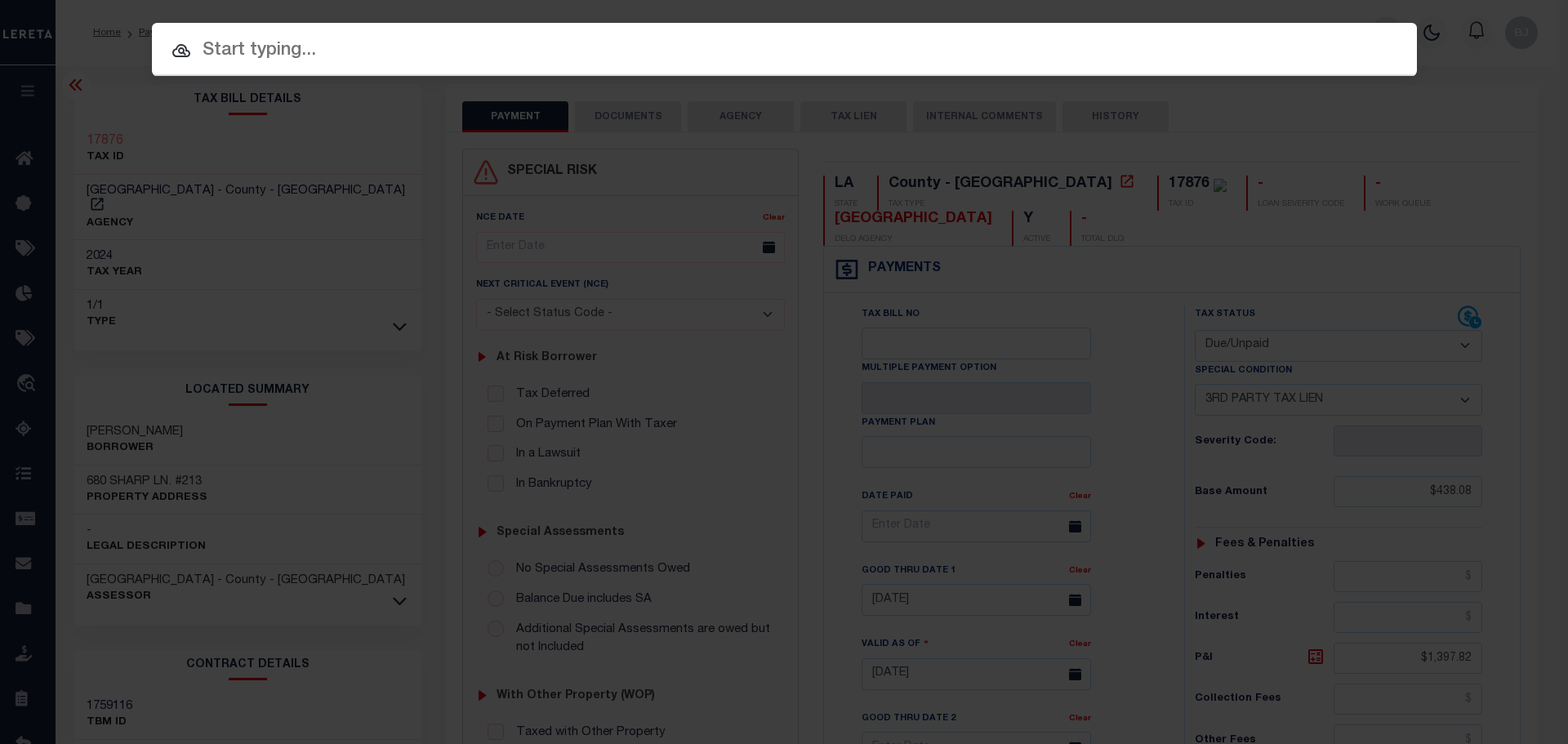
paste input "17002443"
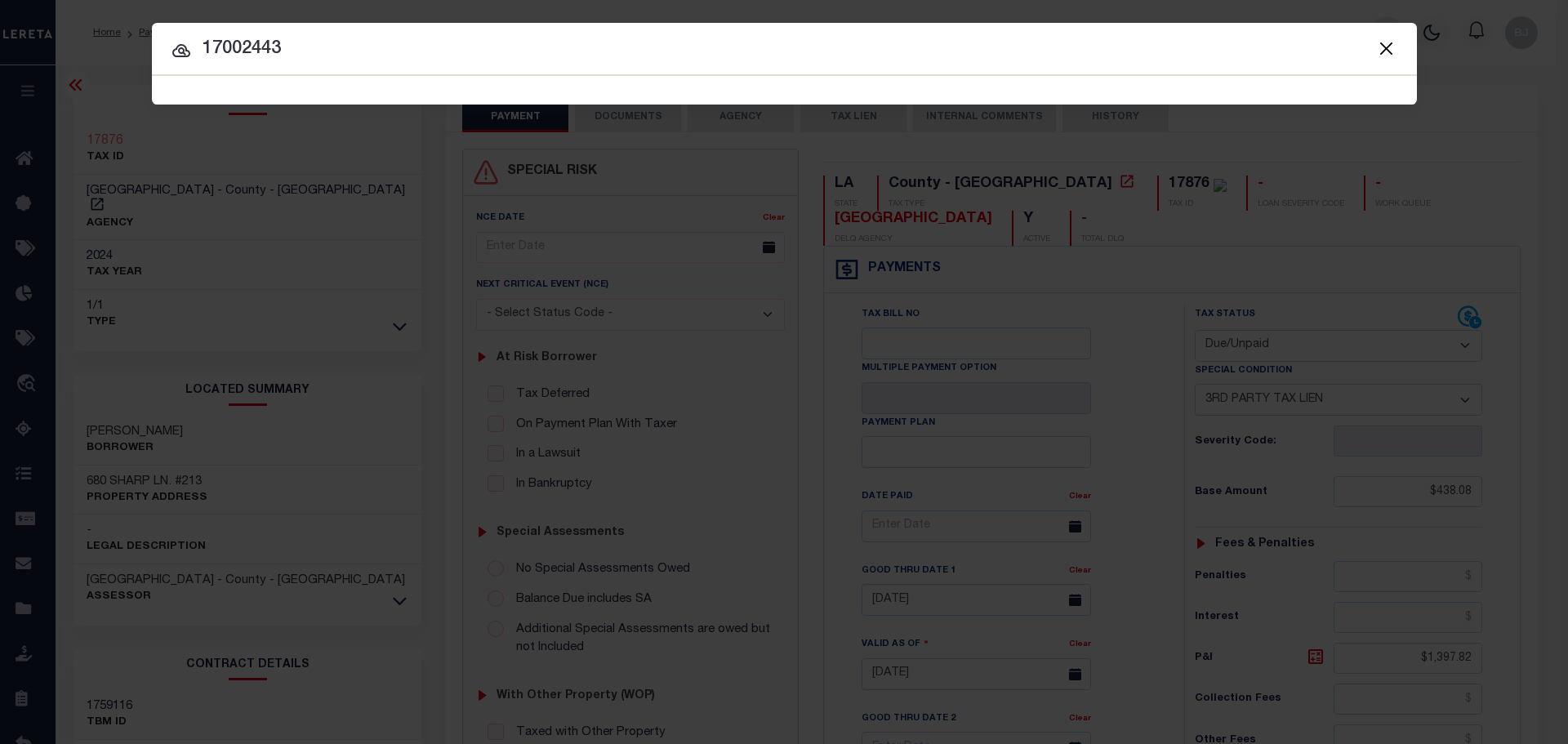
type input "17002443"
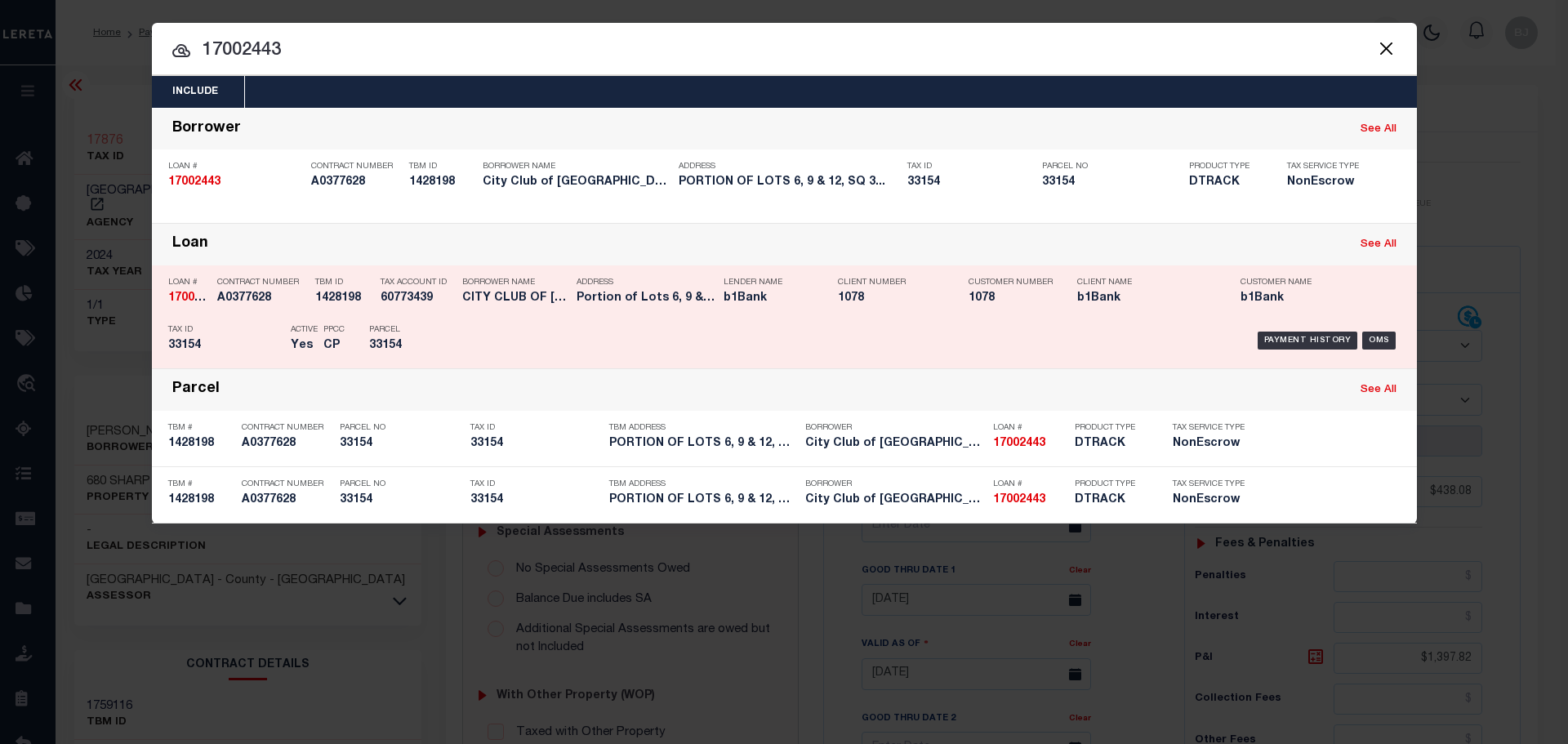
click at [741, 299] on h5 "b1Bank" at bounding box center [768, 298] width 90 height 14
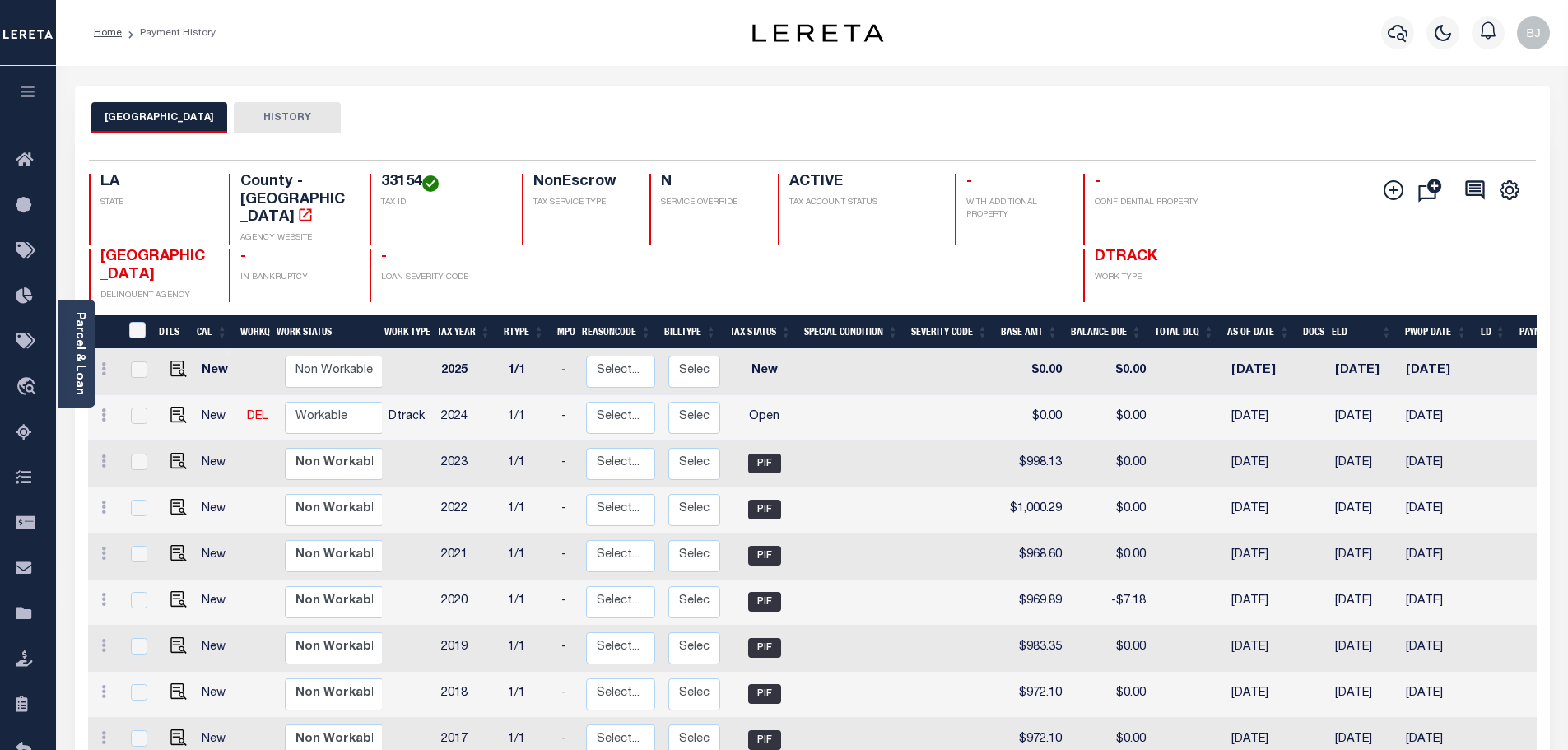
click at [403, 181] on h4 "33154" at bounding box center [442, 182] width 121 height 18
copy h4 "33154"
click at [174, 415] on img "" at bounding box center [178, 414] width 16 height 16
checkbox input "true"
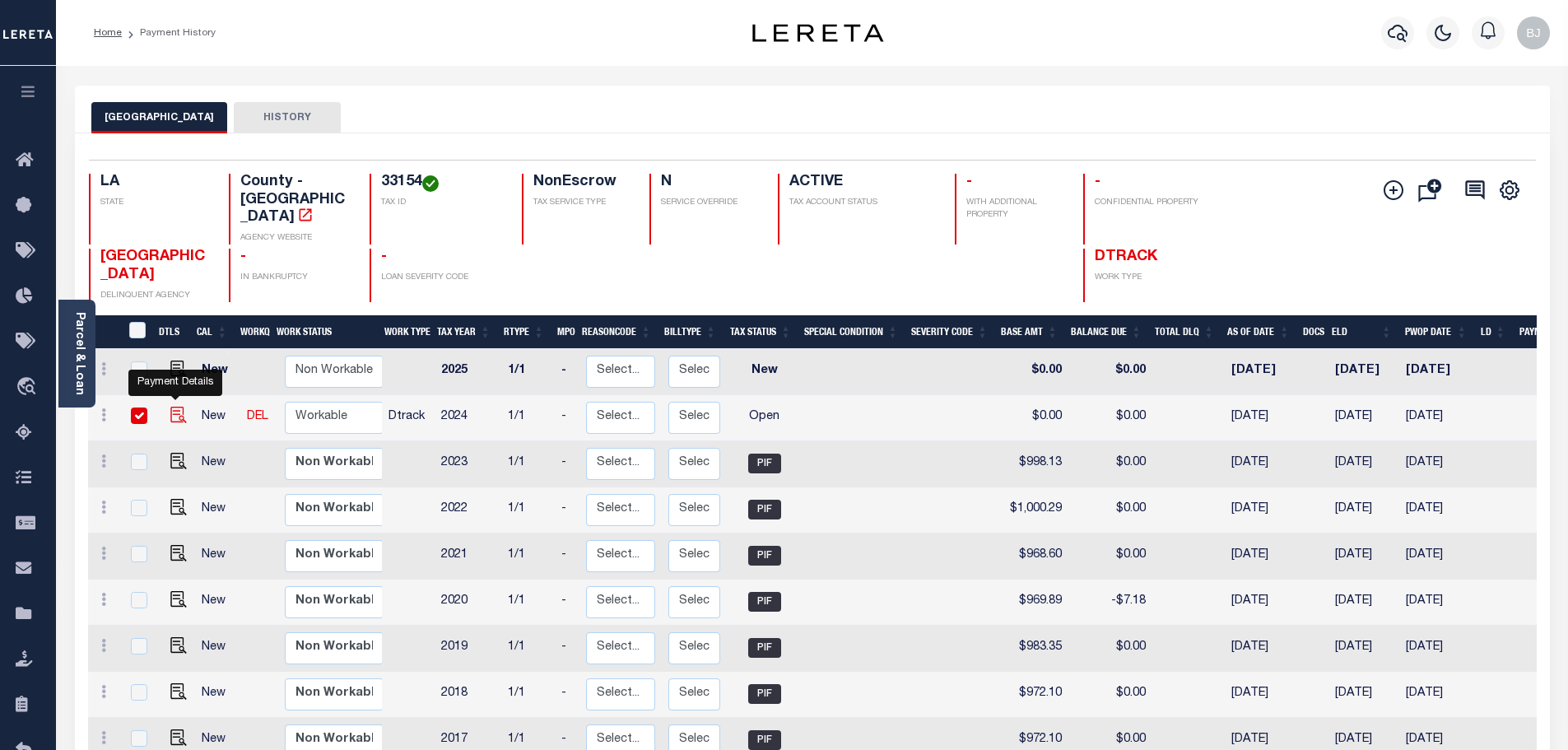
checkbox input "true"
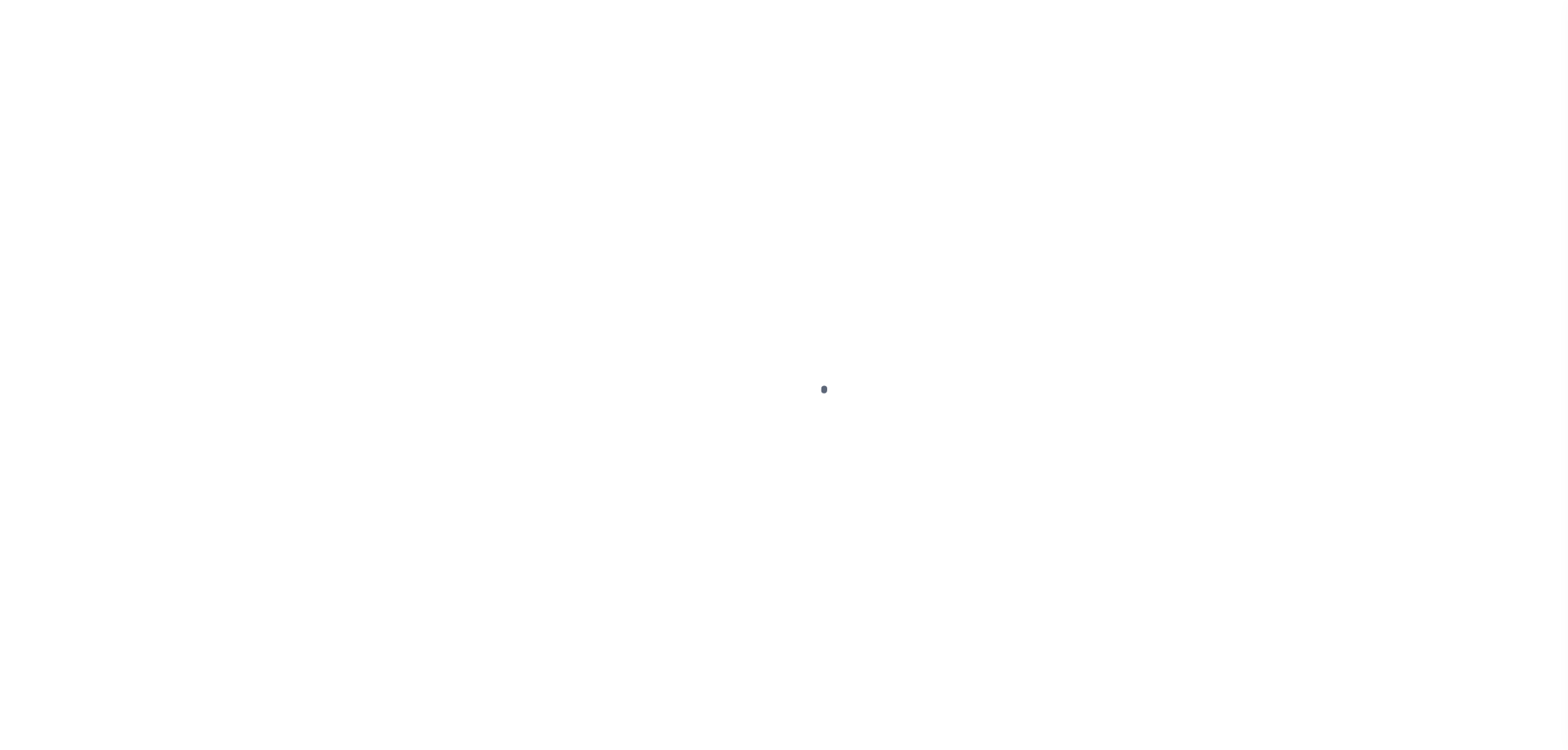
select select "OP2"
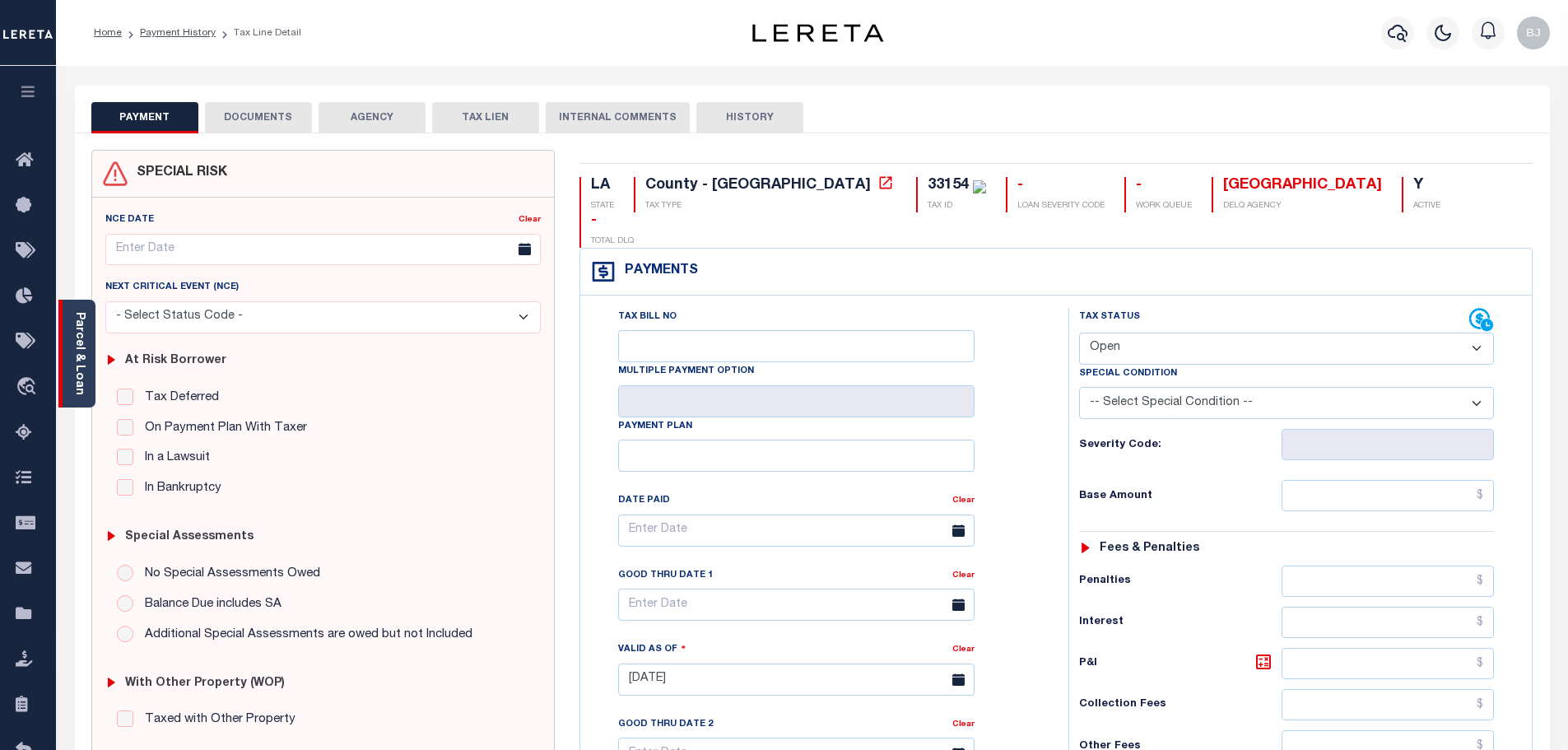
click at [86, 342] on div "Parcel & Loan" at bounding box center [77, 353] width 37 height 108
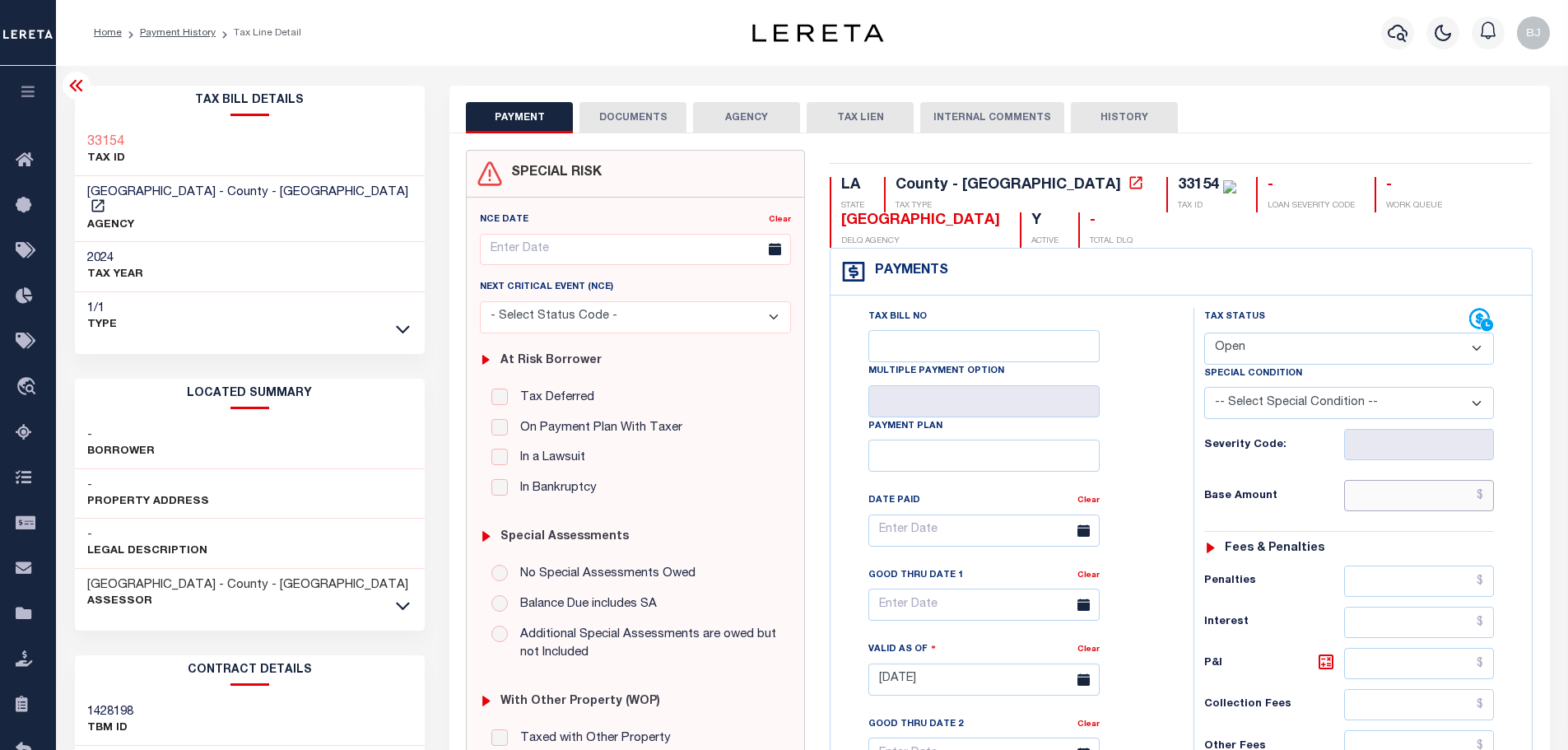
drag, startPoint x: 1409, startPoint y: 503, endPoint x: 1259, endPoint y: 388, distance: 189.0
click at [1409, 503] on input "text" at bounding box center [1419, 496] width 151 height 32
paste input "978.82"
type input "$978.82"
type input "[DATE]"
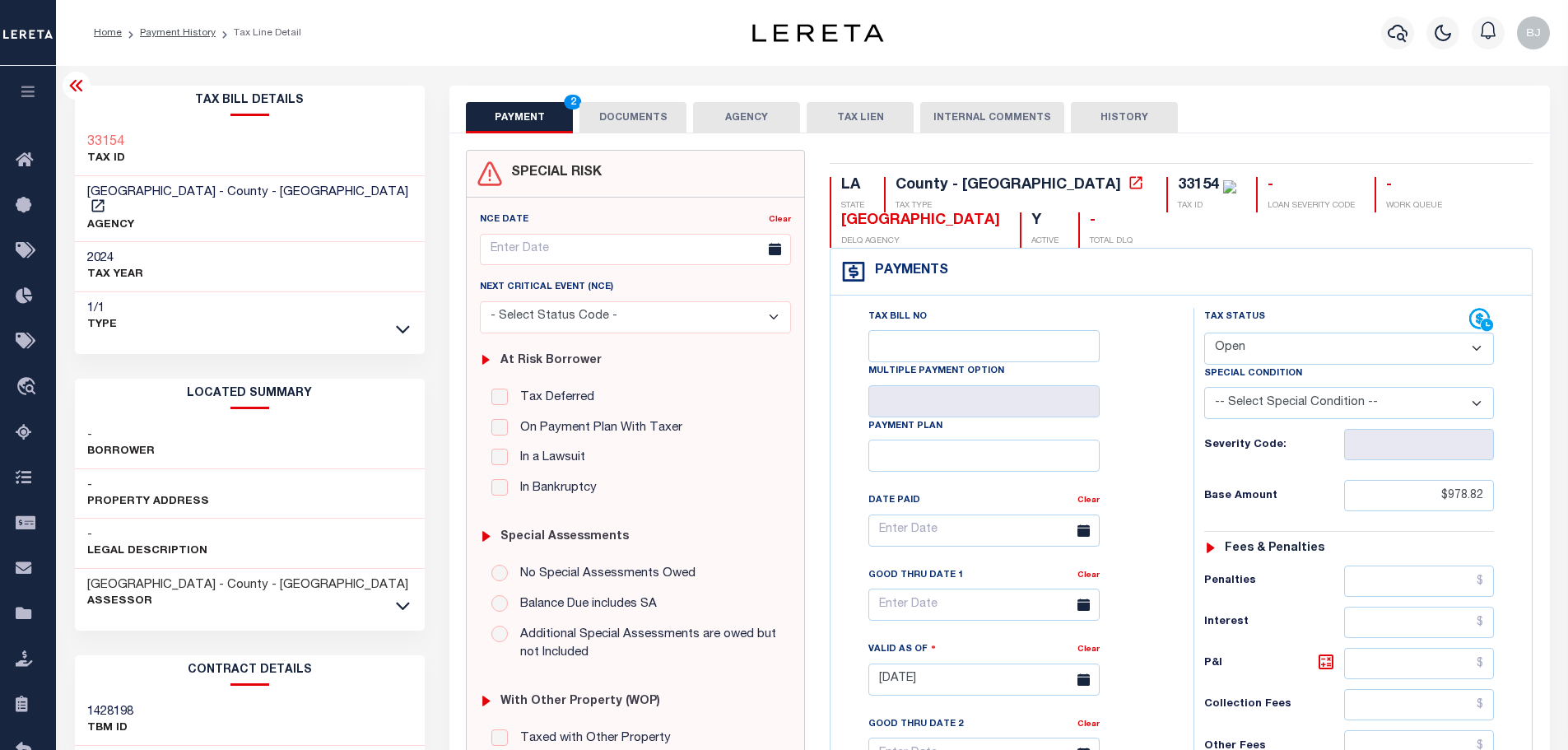
click at [1233, 353] on select "- Select Status Code - Open Due/Unpaid Paid Incomplete No Tax Due Internal Refu…" at bounding box center [1349, 348] width 290 height 32
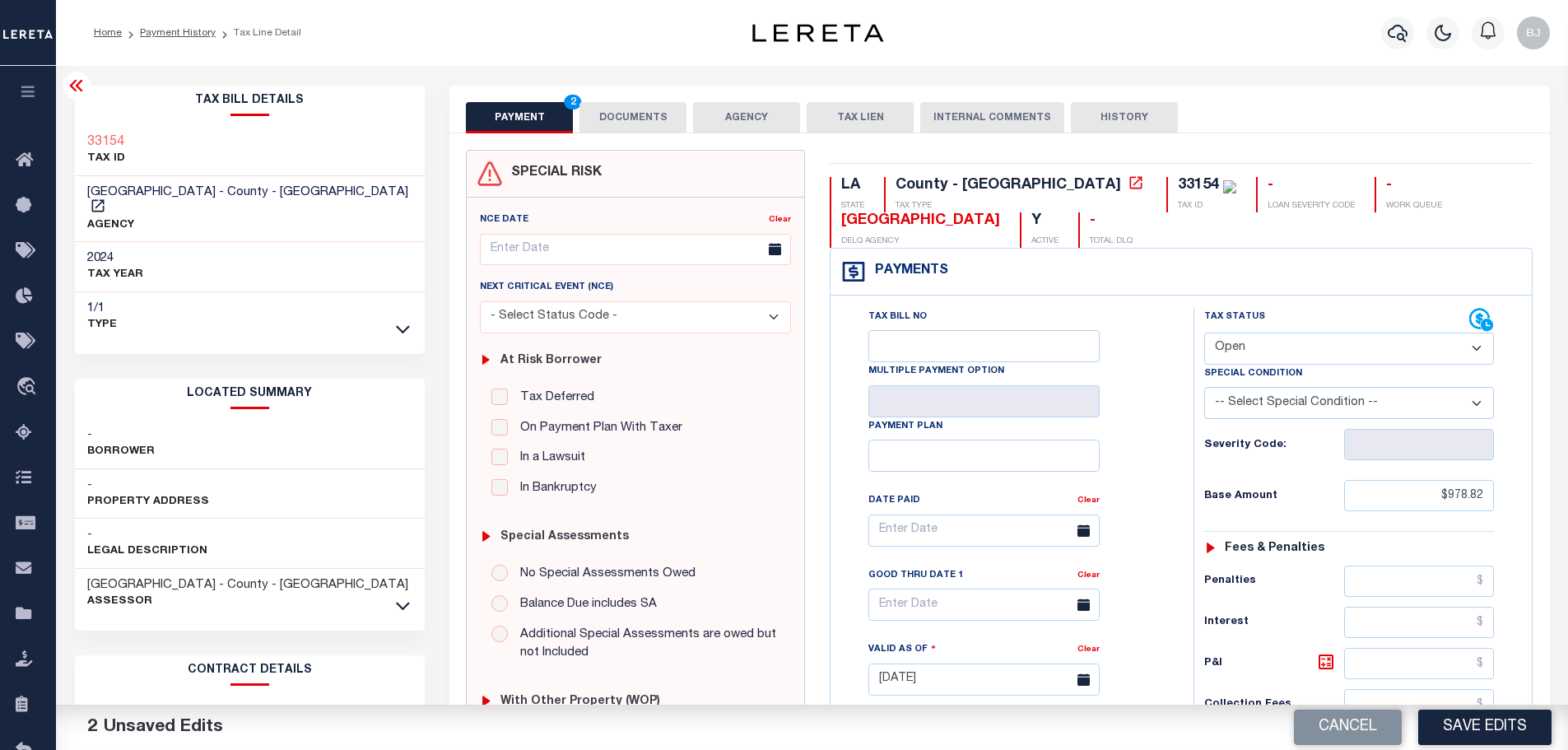
select select "PYD"
click at [1204, 333] on select "- Select Status Code - Open Due/Unpaid Paid Incomplete No Tax Due Internal Refu…" at bounding box center [1349, 348] width 290 height 32
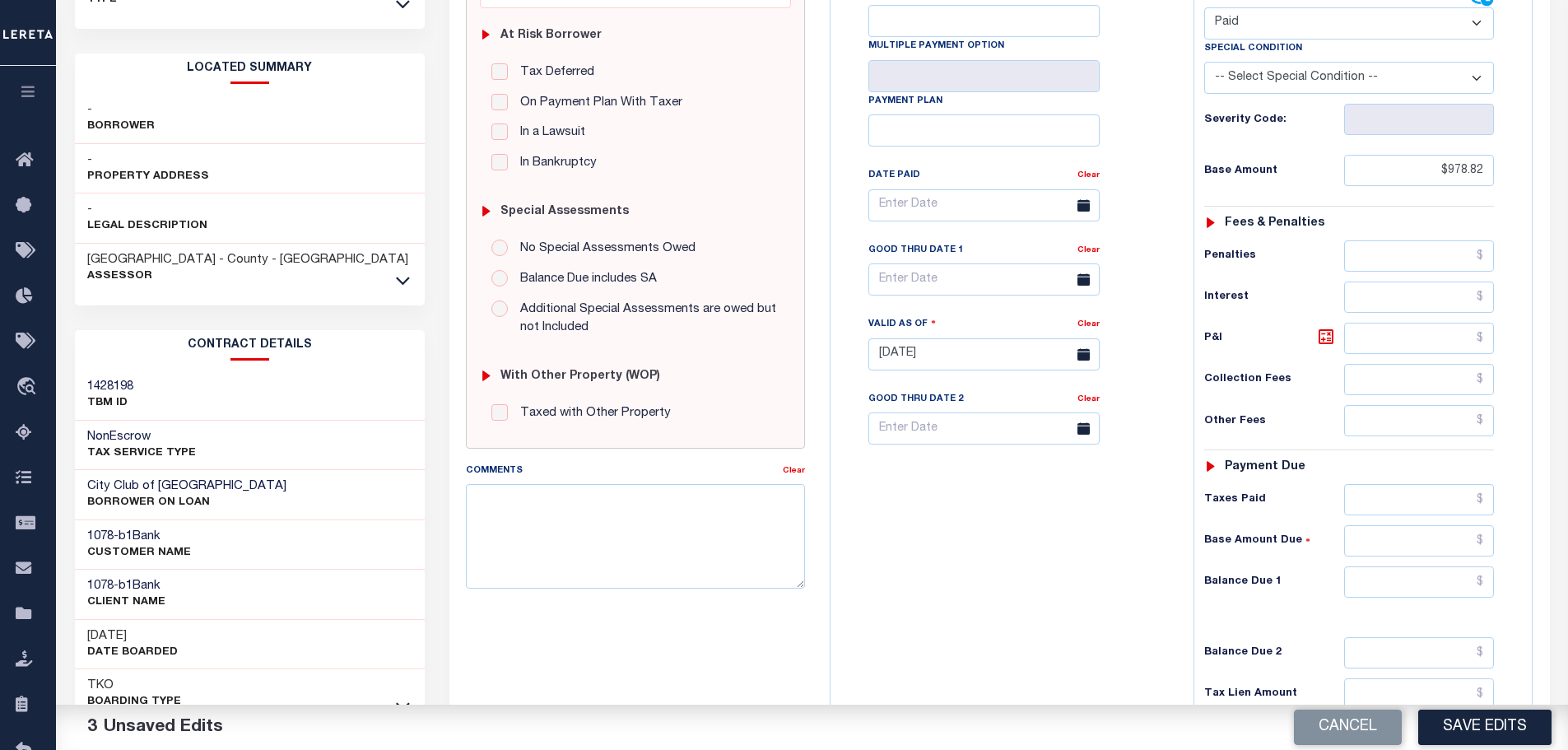
scroll to position [329, 0]
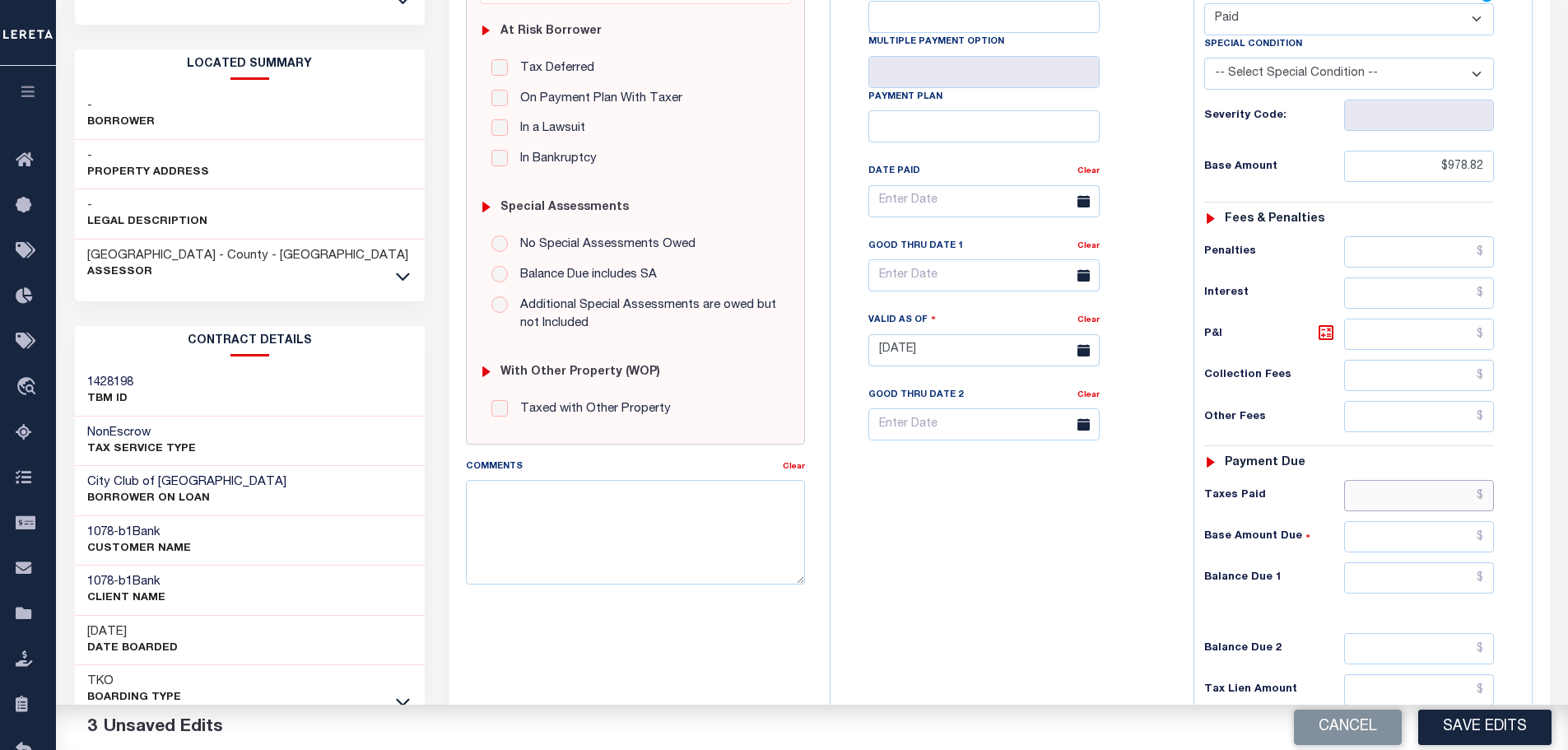
click at [1423, 497] on input "text" at bounding box center [1419, 496] width 151 height 32
paste input "978.82"
type input "$978.82"
click at [1408, 593] on input "text" at bounding box center [1419, 577] width 151 height 32
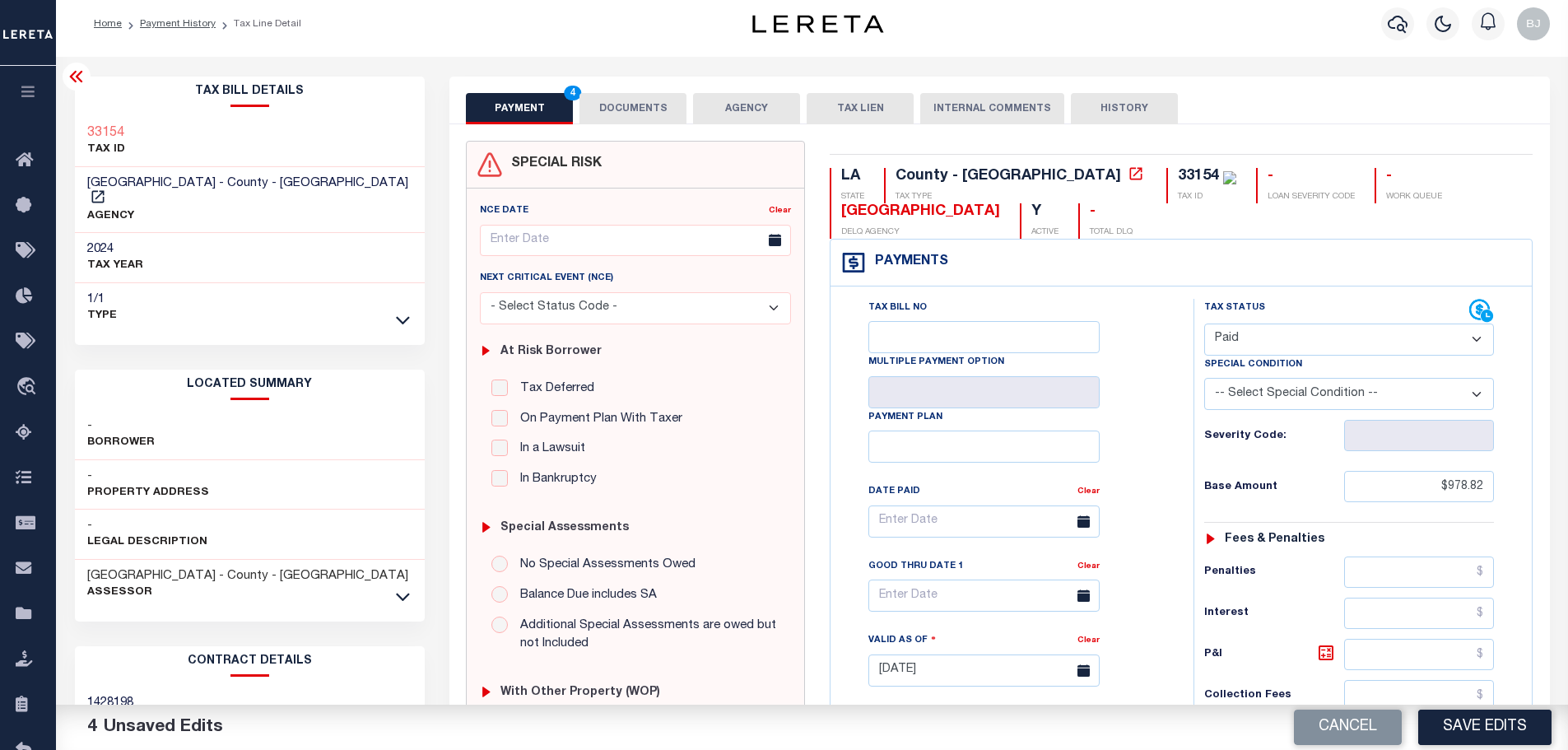
scroll to position [0, 0]
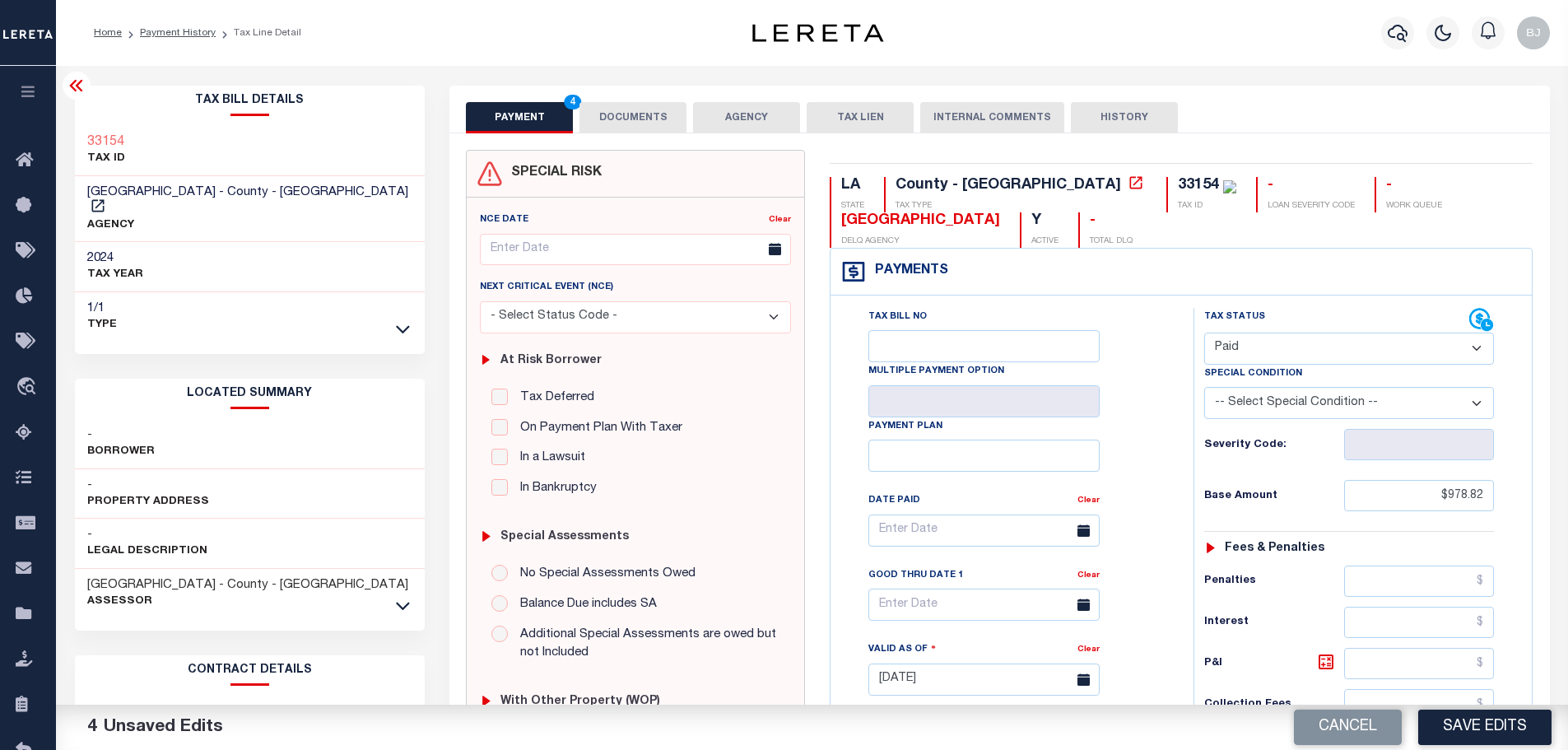
type input "$0.00"
click at [645, 121] on button "DOCUMENTS" at bounding box center [632, 117] width 107 height 32
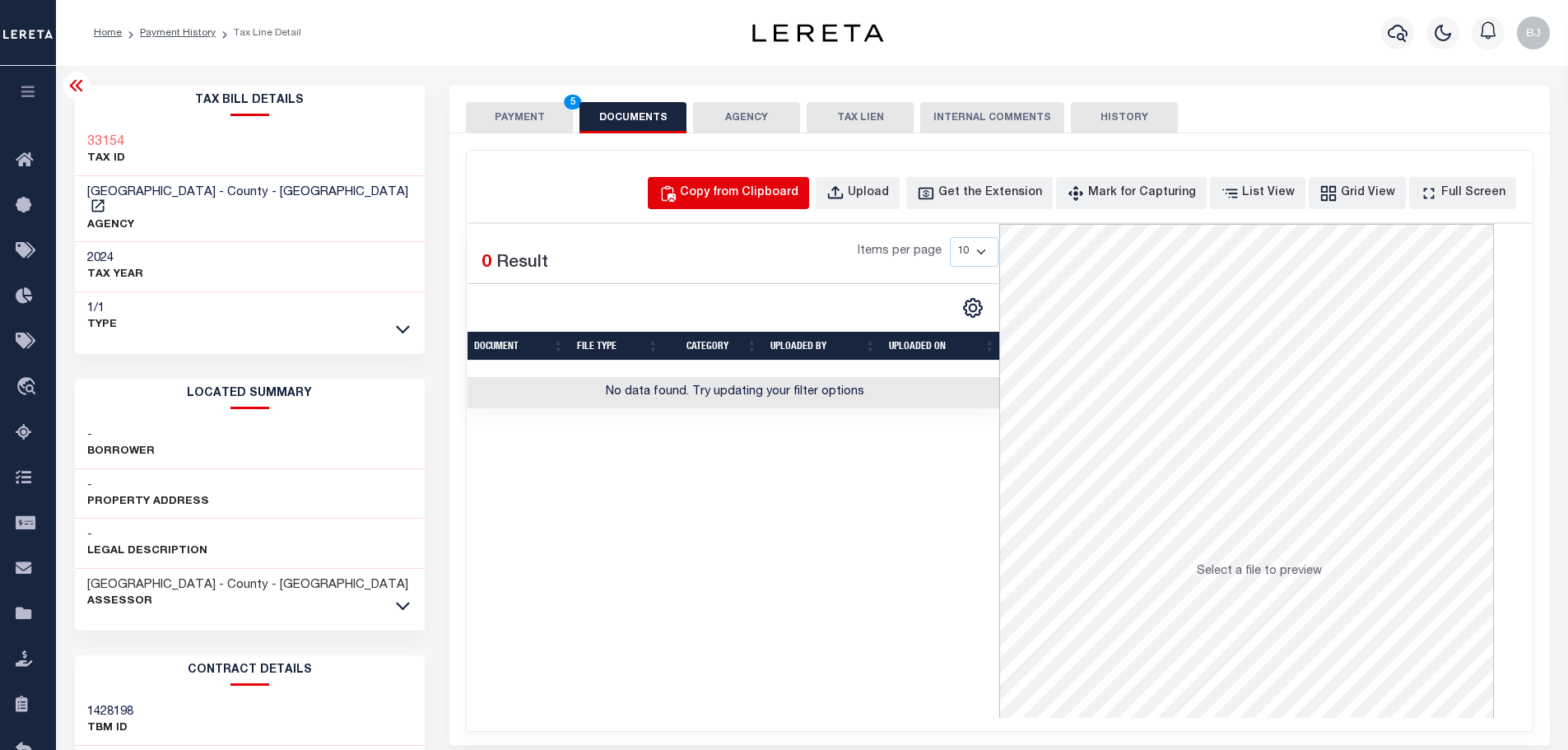
click at [755, 205] on button "Copy from Clipboard" at bounding box center [728, 192] width 161 height 32
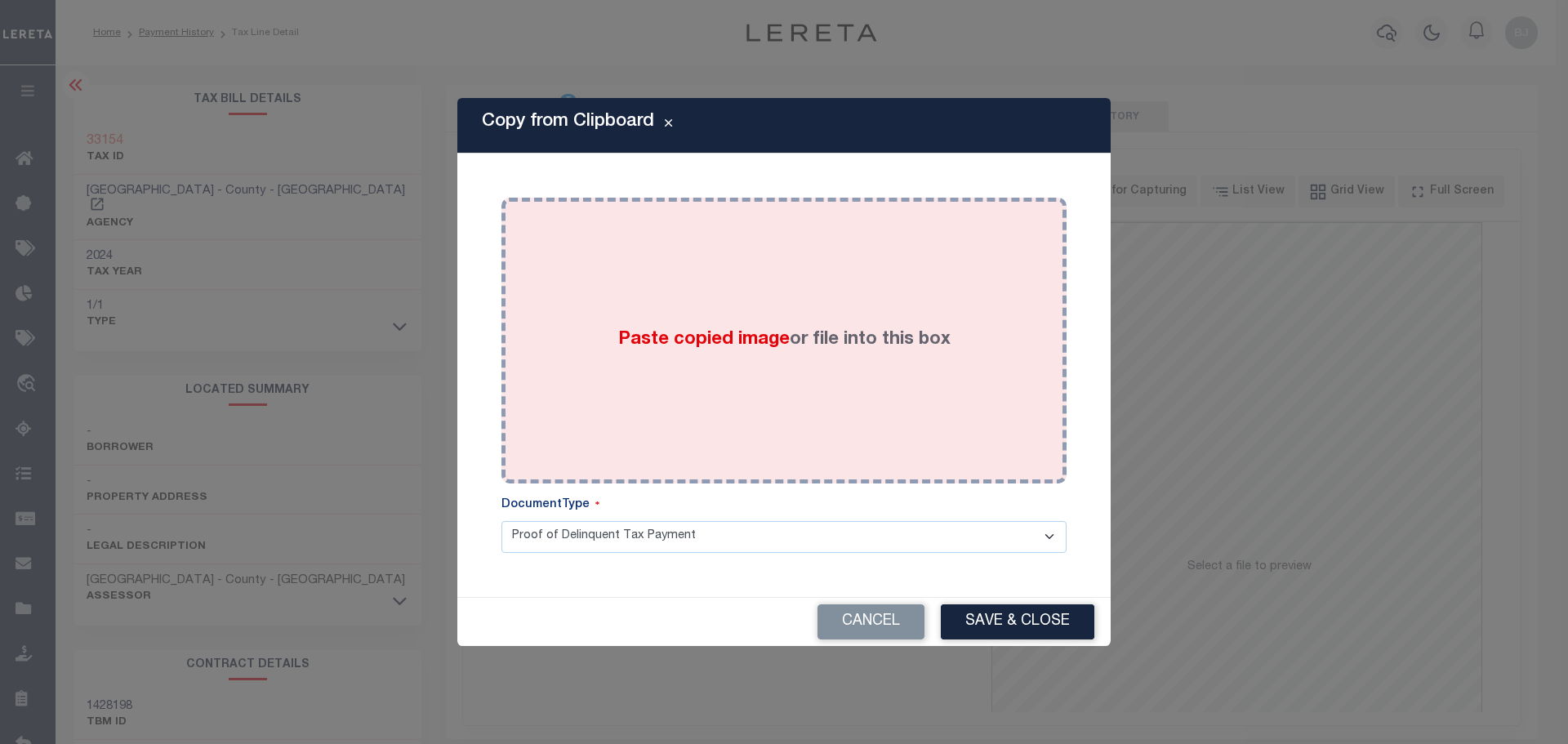
click at [812, 381] on div "Paste copied image or file into this box" at bounding box center [784, 340] width 540 height 261
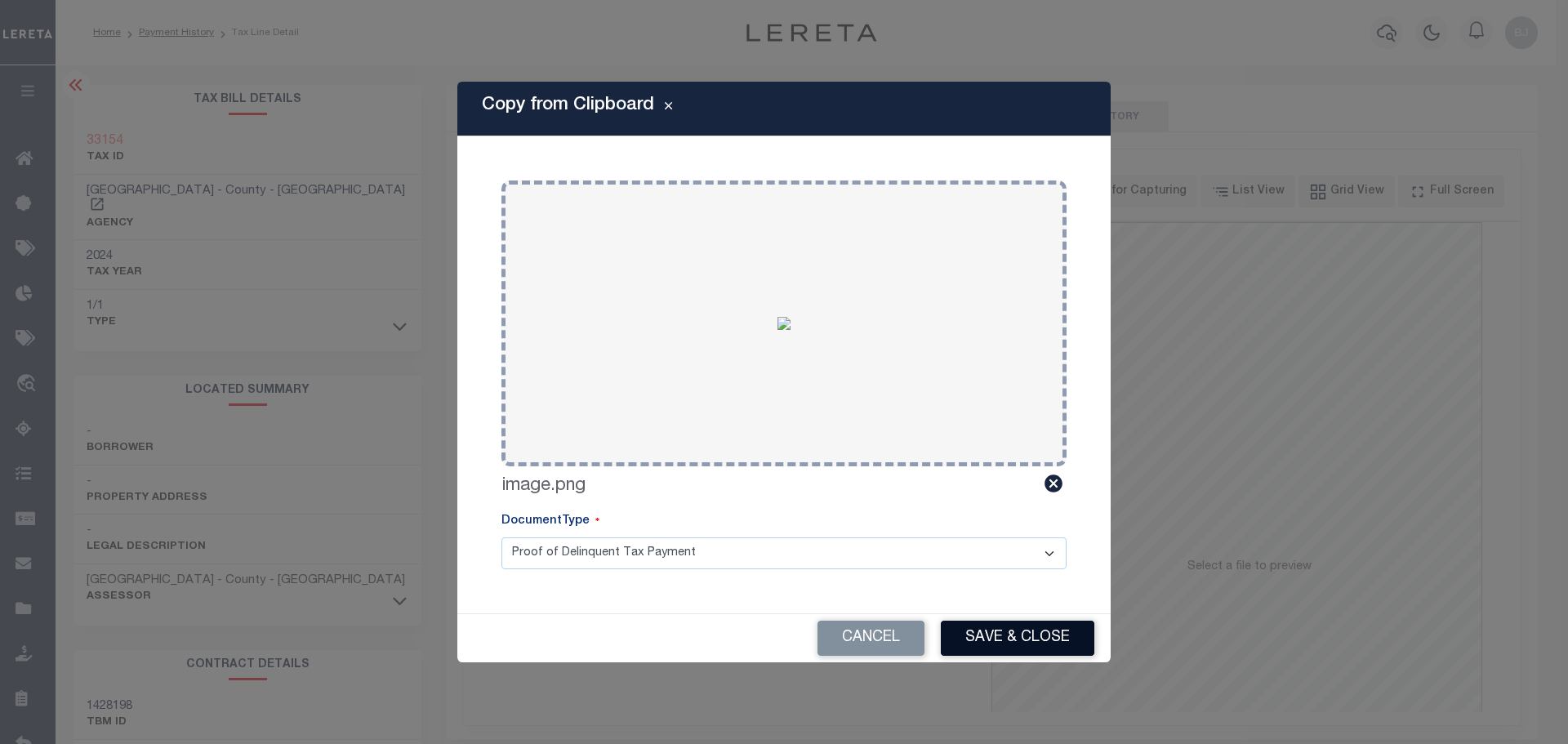
click at [1016, 630] on button "Save & Close" at bounding box center [1017, 637] width 153 height 35
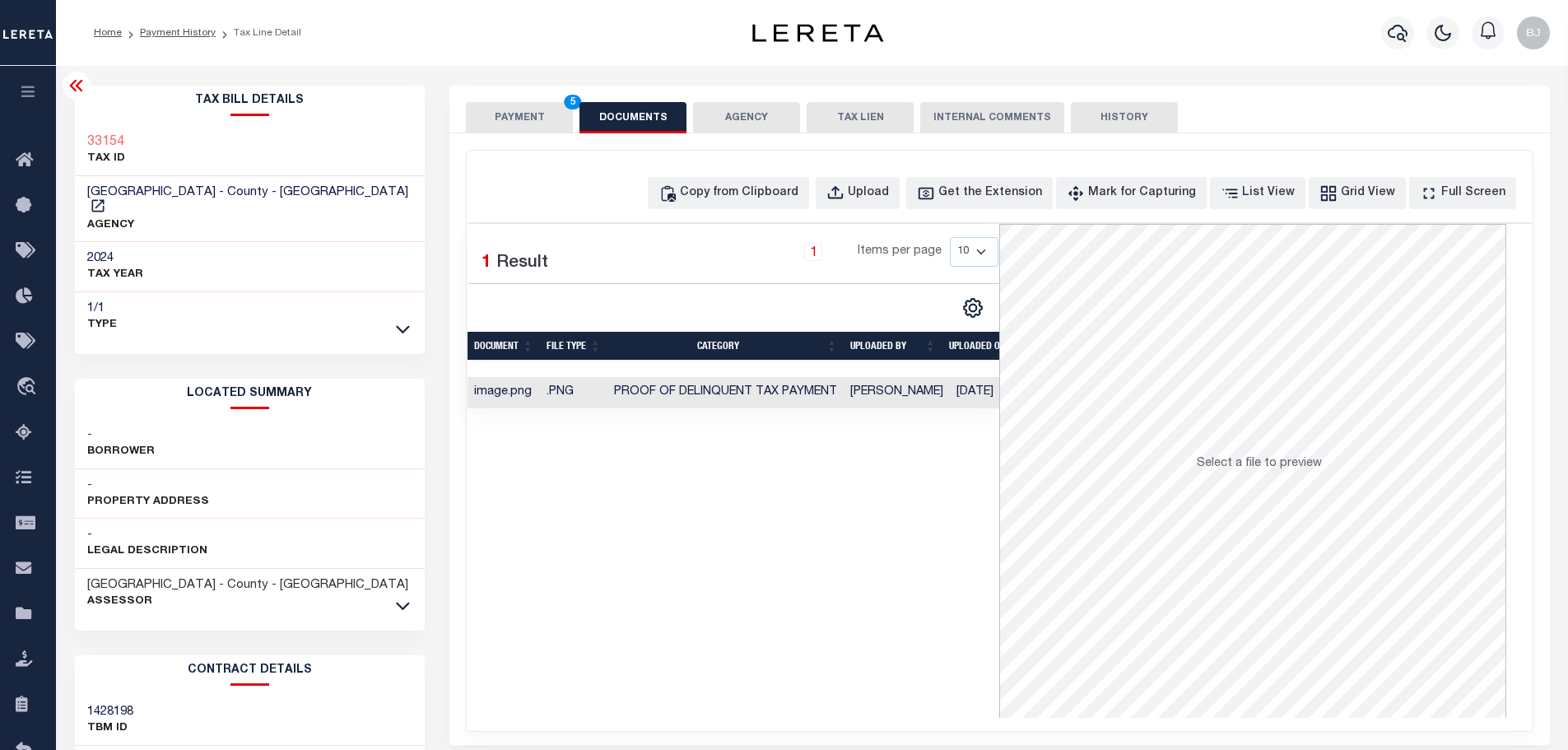
click at [525, 107] on button "PAYMENT 5" at bounding box center [519, 117] width 107 height 32
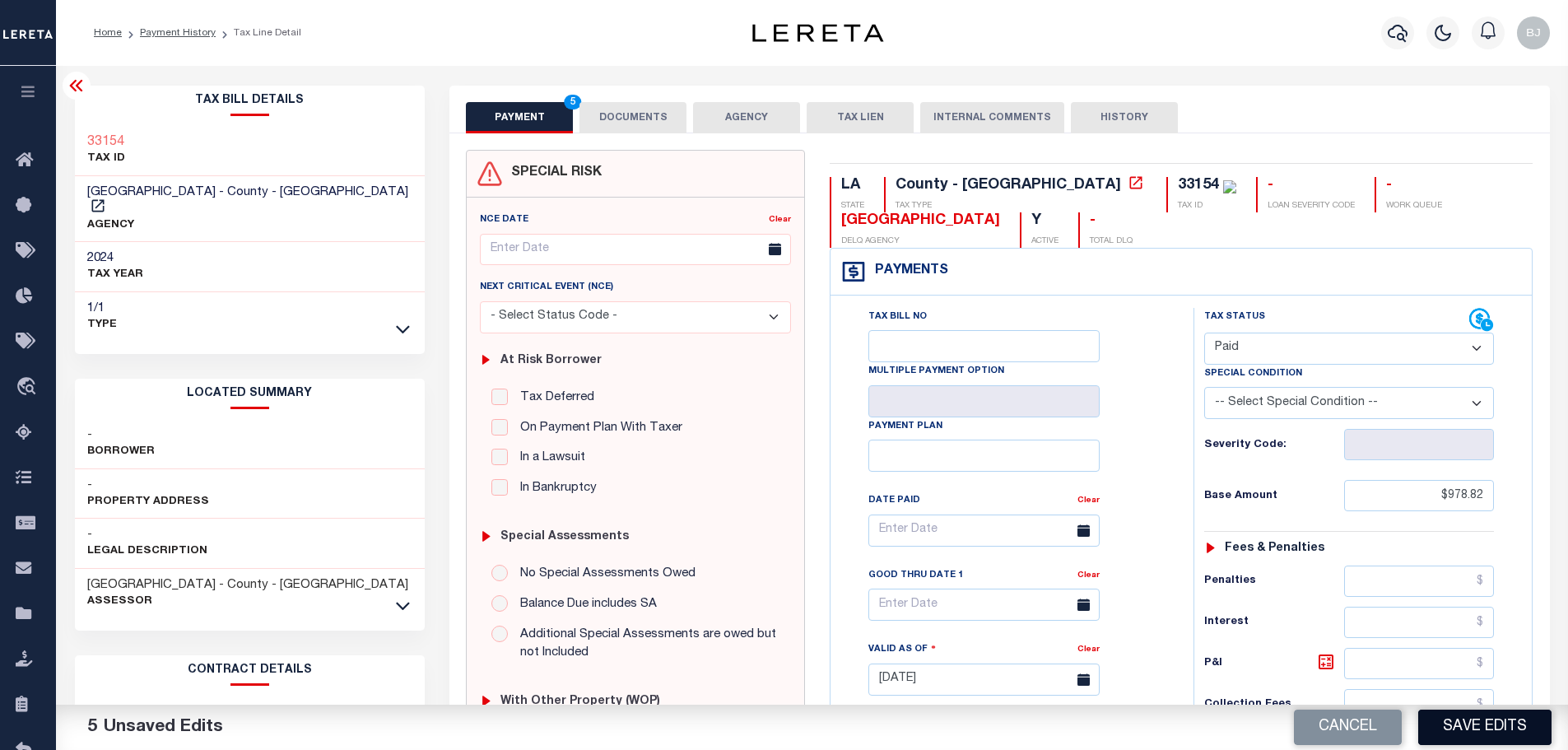
click at [1481, 736] on button "Save Edits" at bounding box center [1484, 727] width 134 height 36
type input "$978.82"
type input "$0"
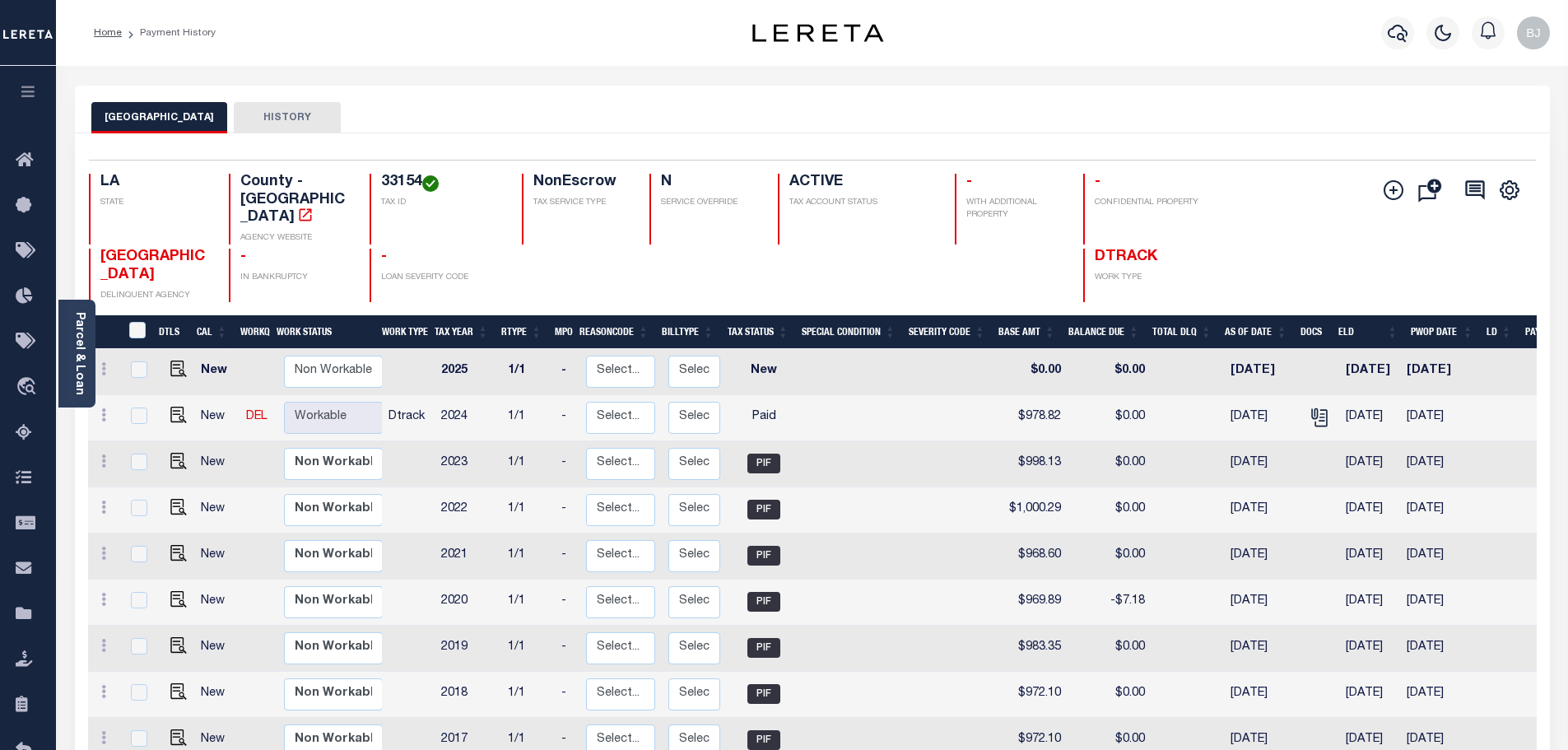
click at [1417, 36] on div at bounding box center [1397, 33] width 45 height 58
click at [1410, 36] on button "button" at bounding box center [1398, 33] width 33 height 33
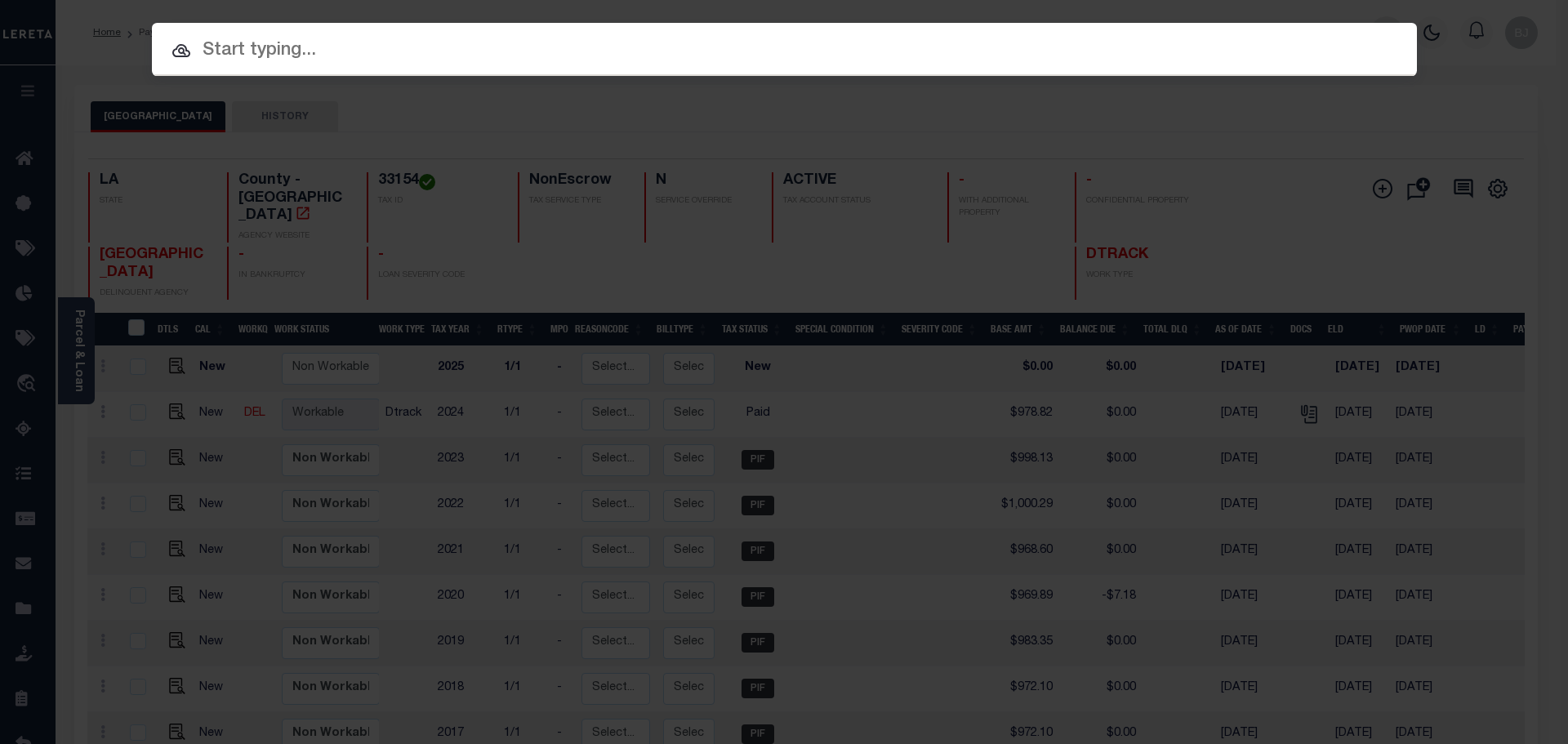
paste input "942400019843"
type input "942400019843"
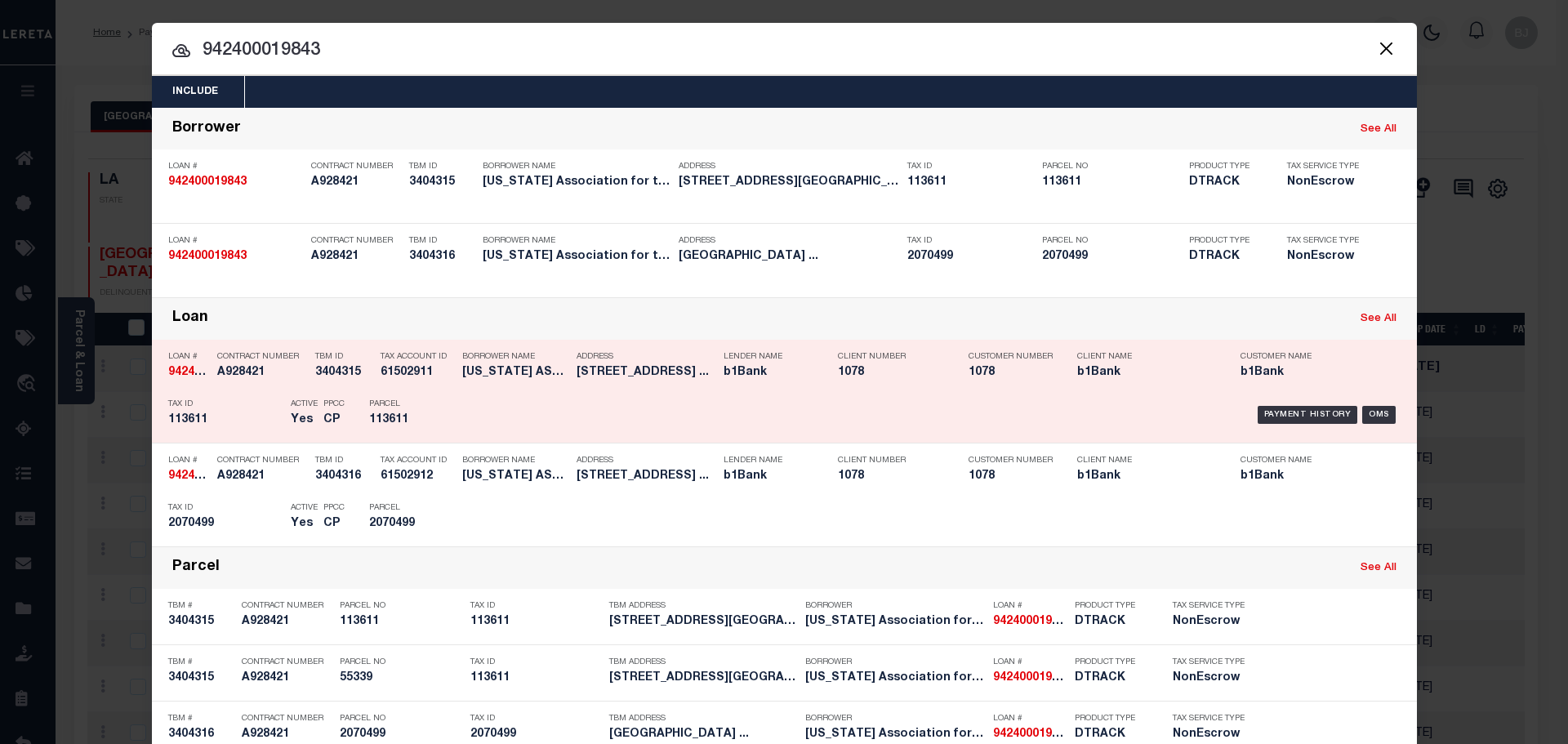
click at [783, 371] on h5 "b1Bank" at bounding box center [768, 372] width 90 height 14
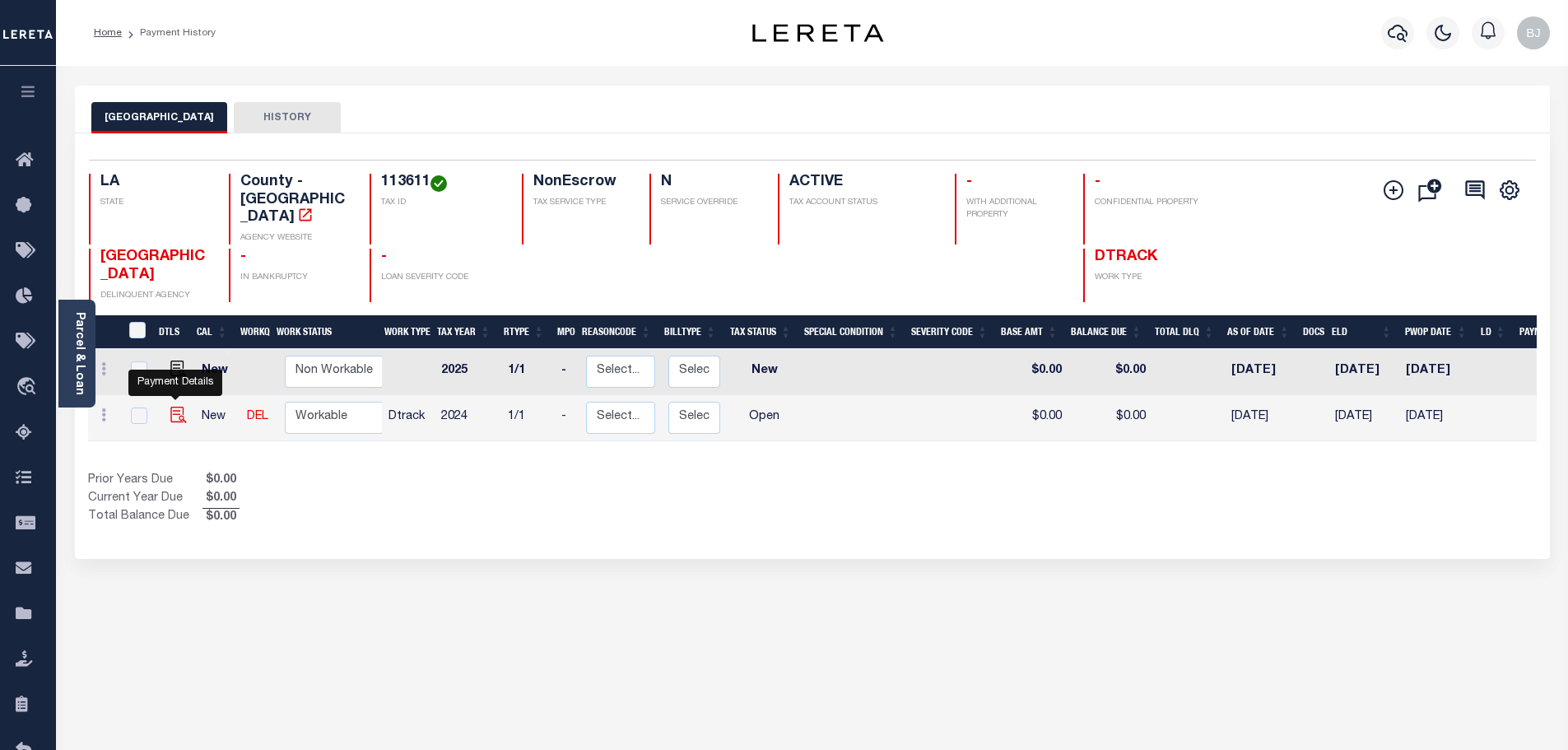
click at [181, 415] on img "" at bounding box center [178, 414] width 16 height 16
checkbox input "true"
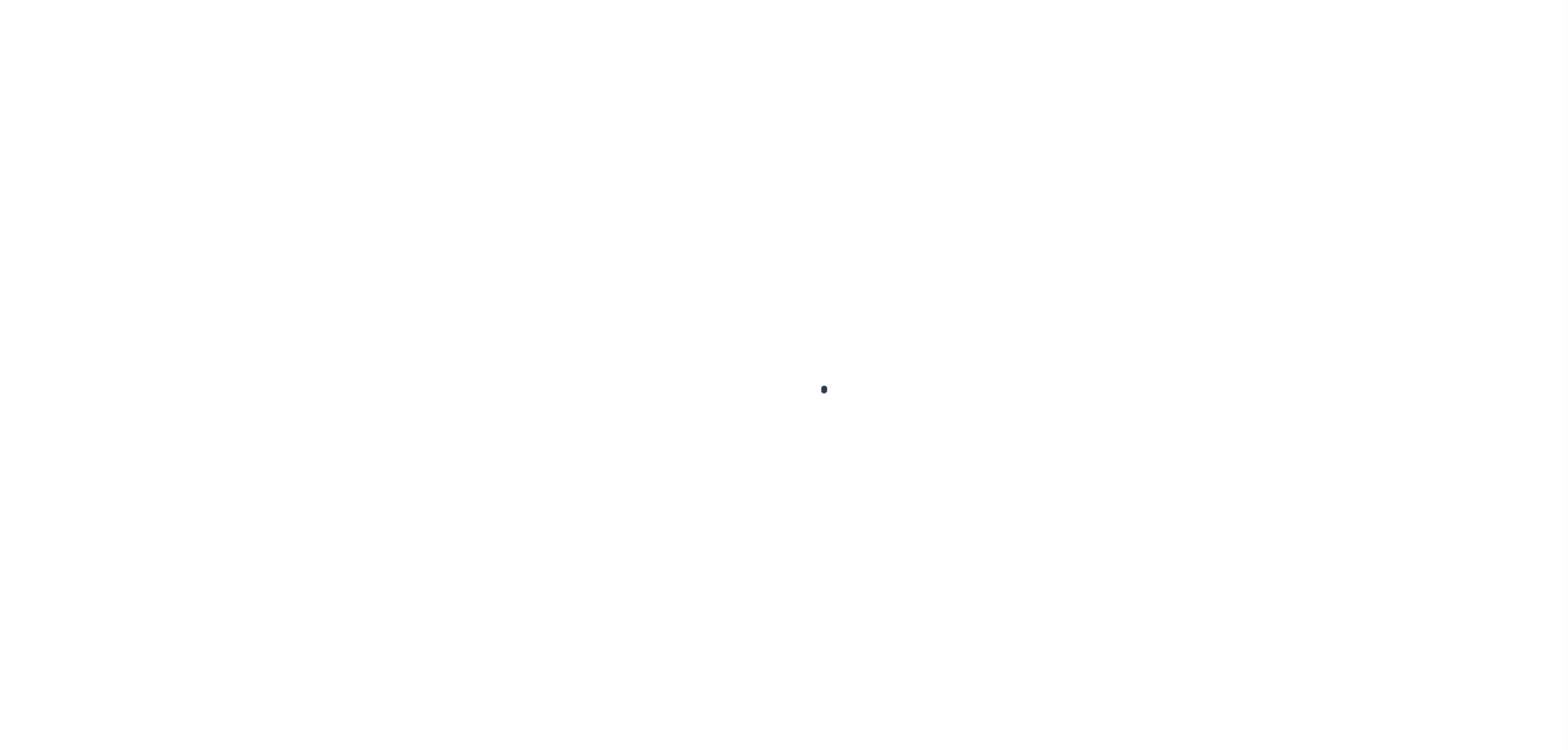
checkbox input "false"
type input "[DATE]"
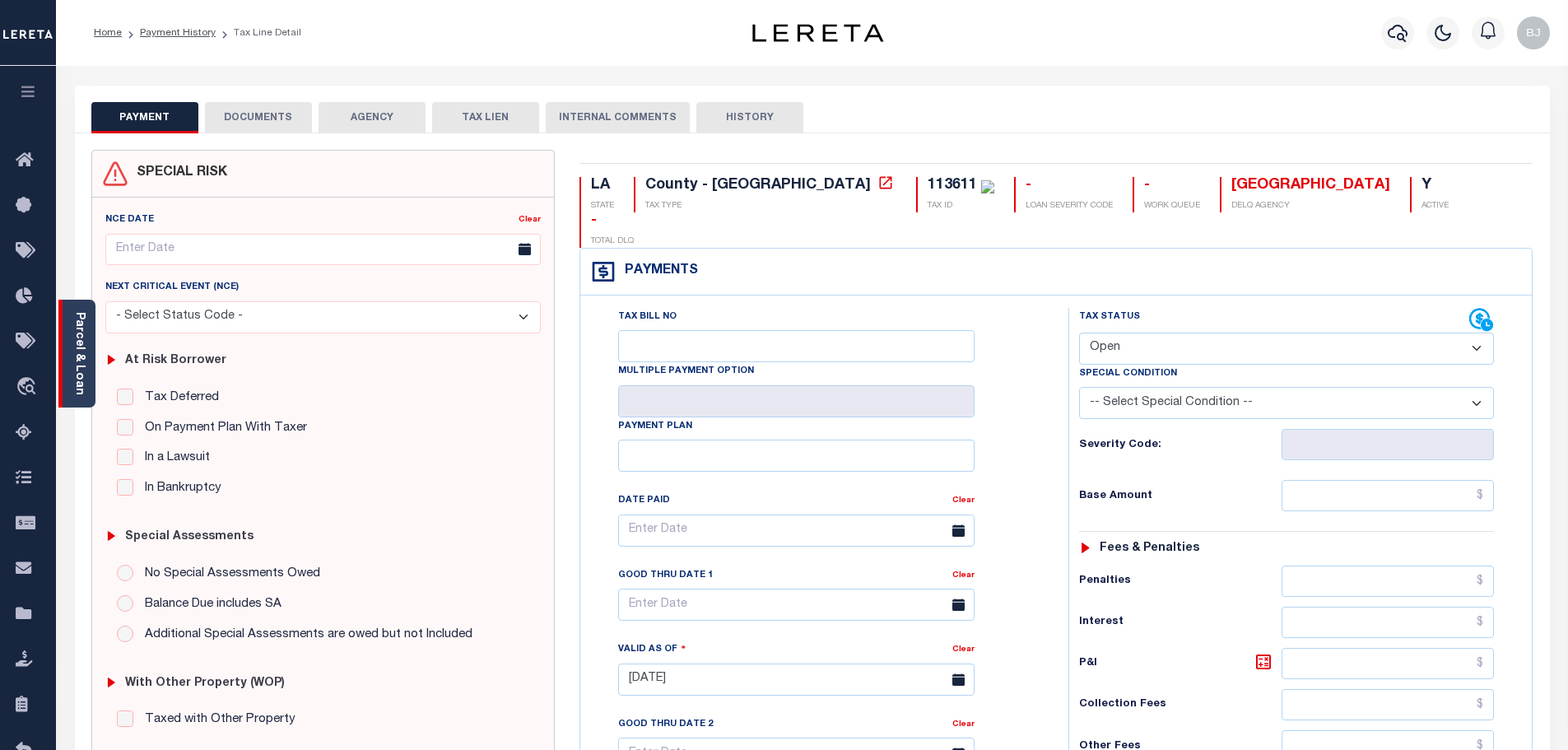
click at [67, 360] on div "Parcel & Loan" at bounding box center [77, 353] width 37 height 108
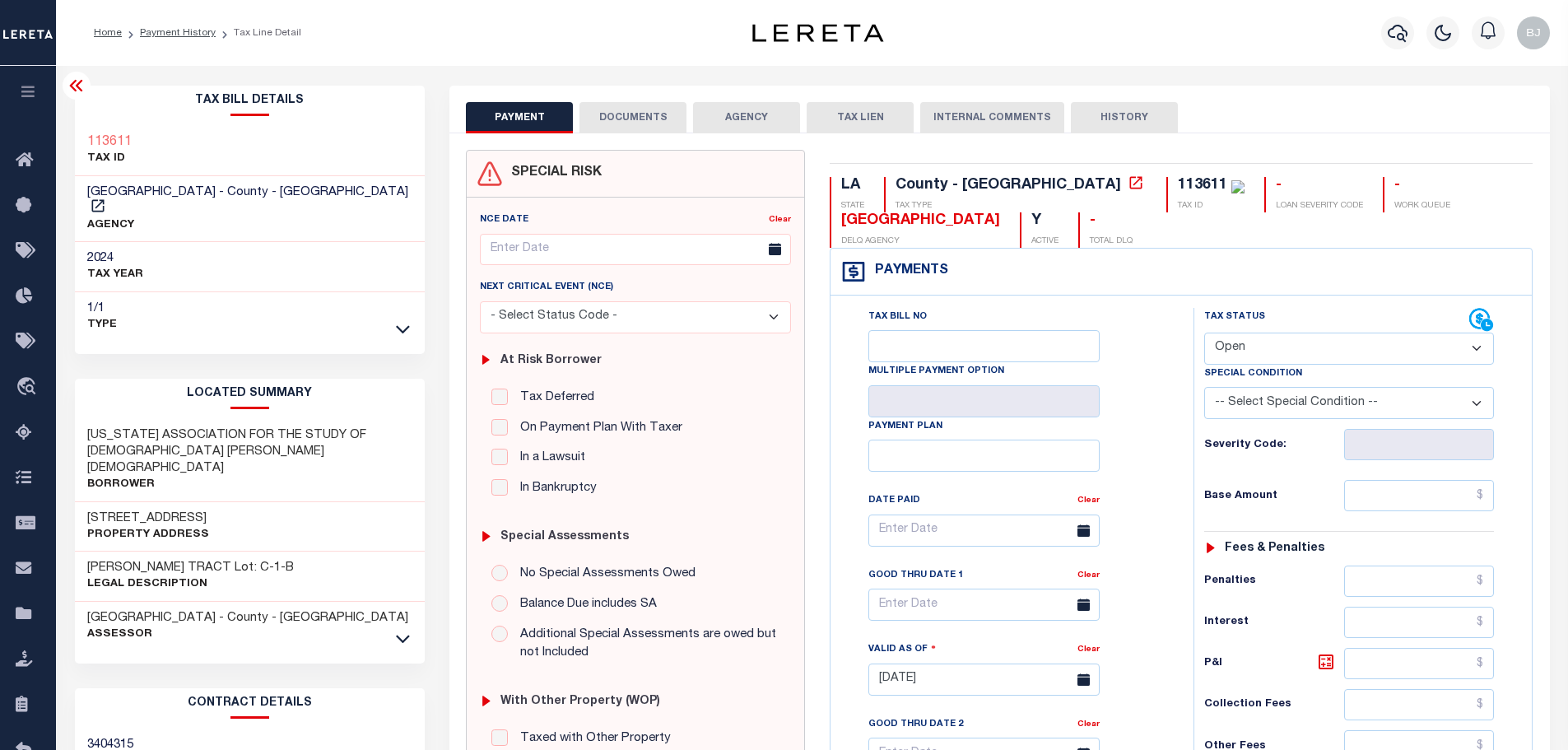
click at [1178, 182] on div "113611" at bounding box center [1202, 184] width 49 height 14
copy div "113611"
click at [1334, 339] on select "- Select Status Code - Open Due/Unpaid Paid Incomplete No Tax Due Internal Refu…" at bounding box center [1349, 348] width 290 height 32
select select "INC"
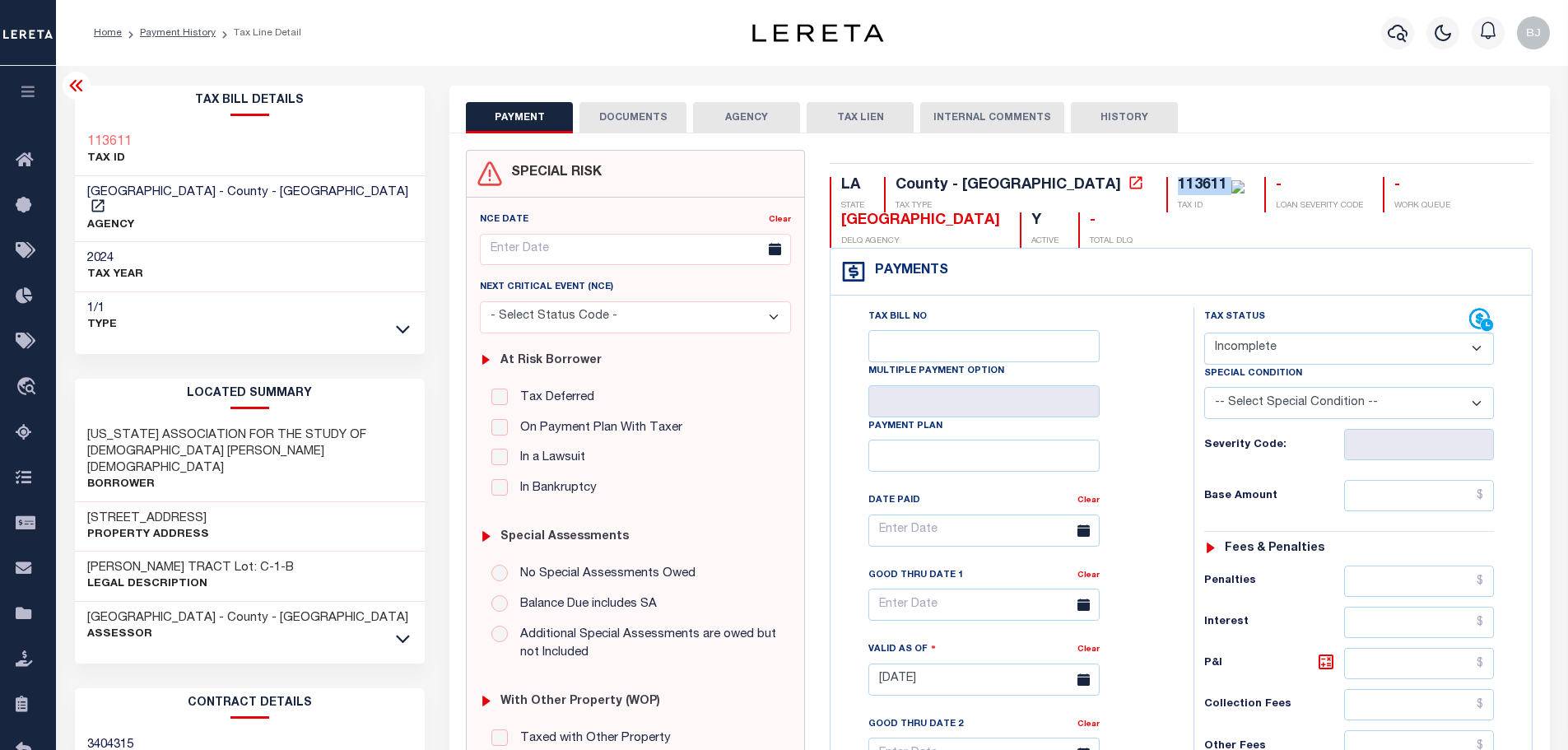
click at [1204, 333] on select "- Select Status Code - Open Due/Unpaid Paid Incomplete No Tax Due Internal Refu…" at bounding box center [1349, 348] width 290 height 32
type input "[DATE]"
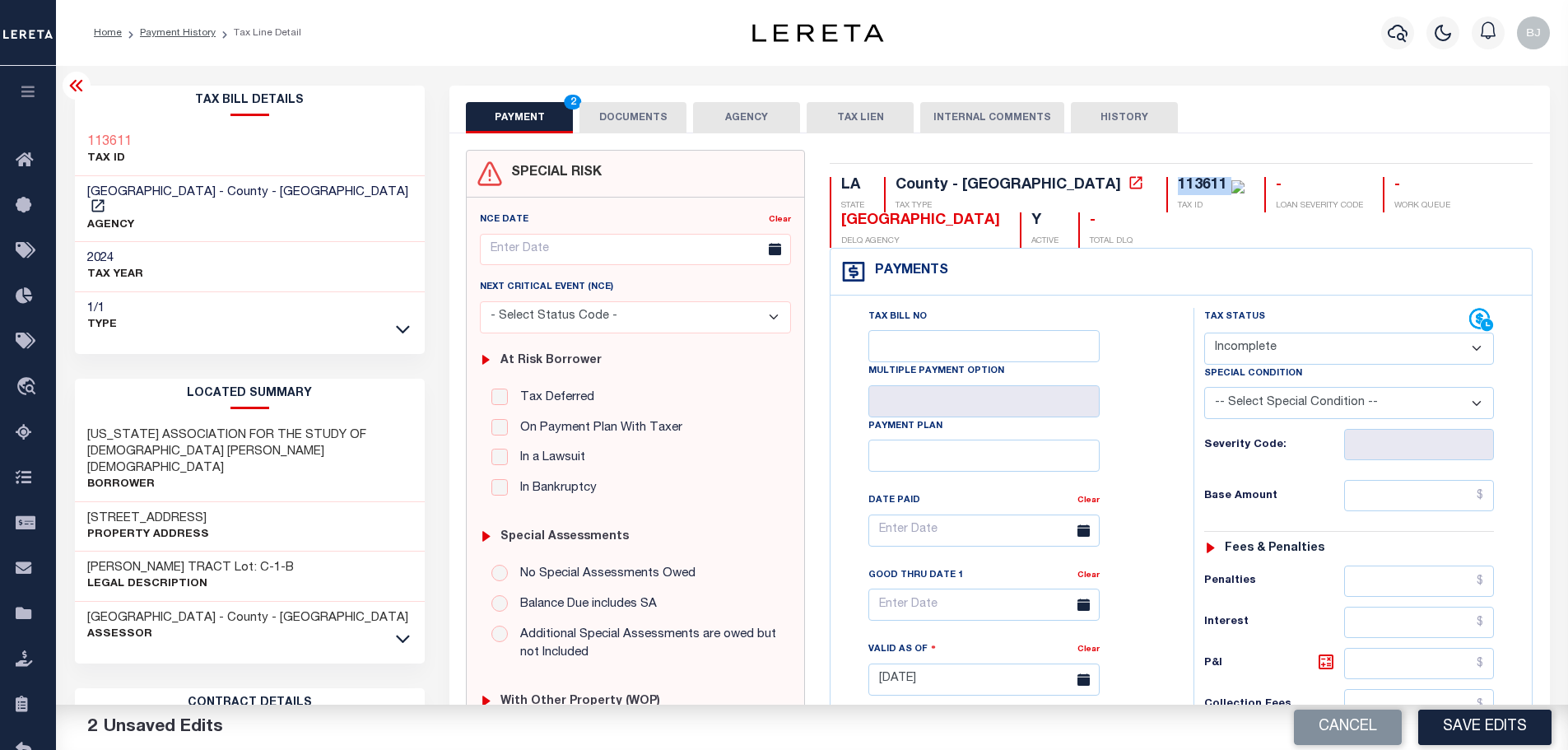
select select "NTX"
click at [1283, 396] on select "-- Select Special Condition -- 3RD PARTY TAX LIEN AGENCY TAX LIEN (A.K.A Inside…" at bounding box center [1349, 402] width 290 height 32
select select "5"
click at [1204, 388] on select "-- Select Special Condition -- 3RD PARTY TAX LIEN AGENCY TAX LIEN (A.K.A Inside…" at bounding box center [1349, 402] width 290 height 32
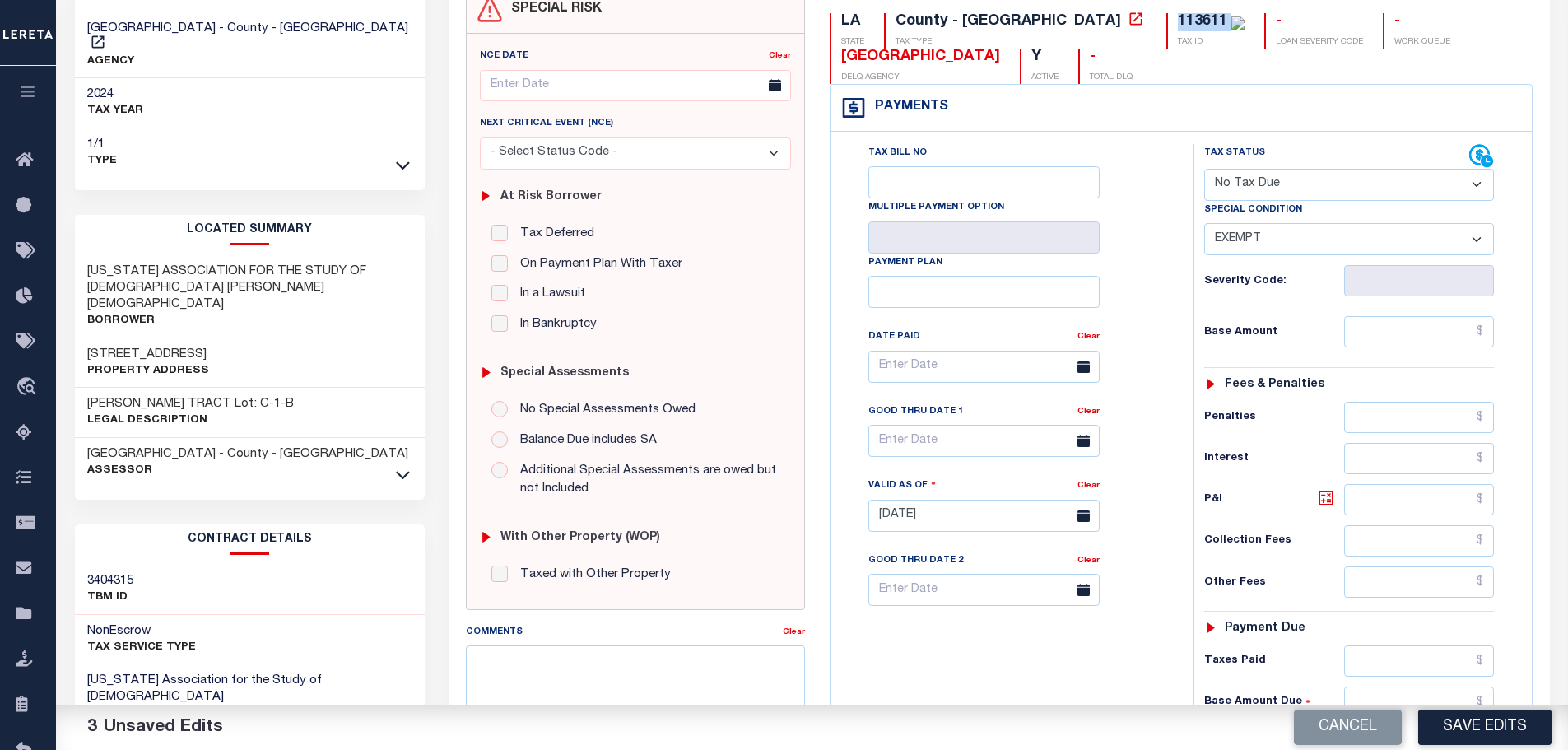
scroll to position [411, 0]
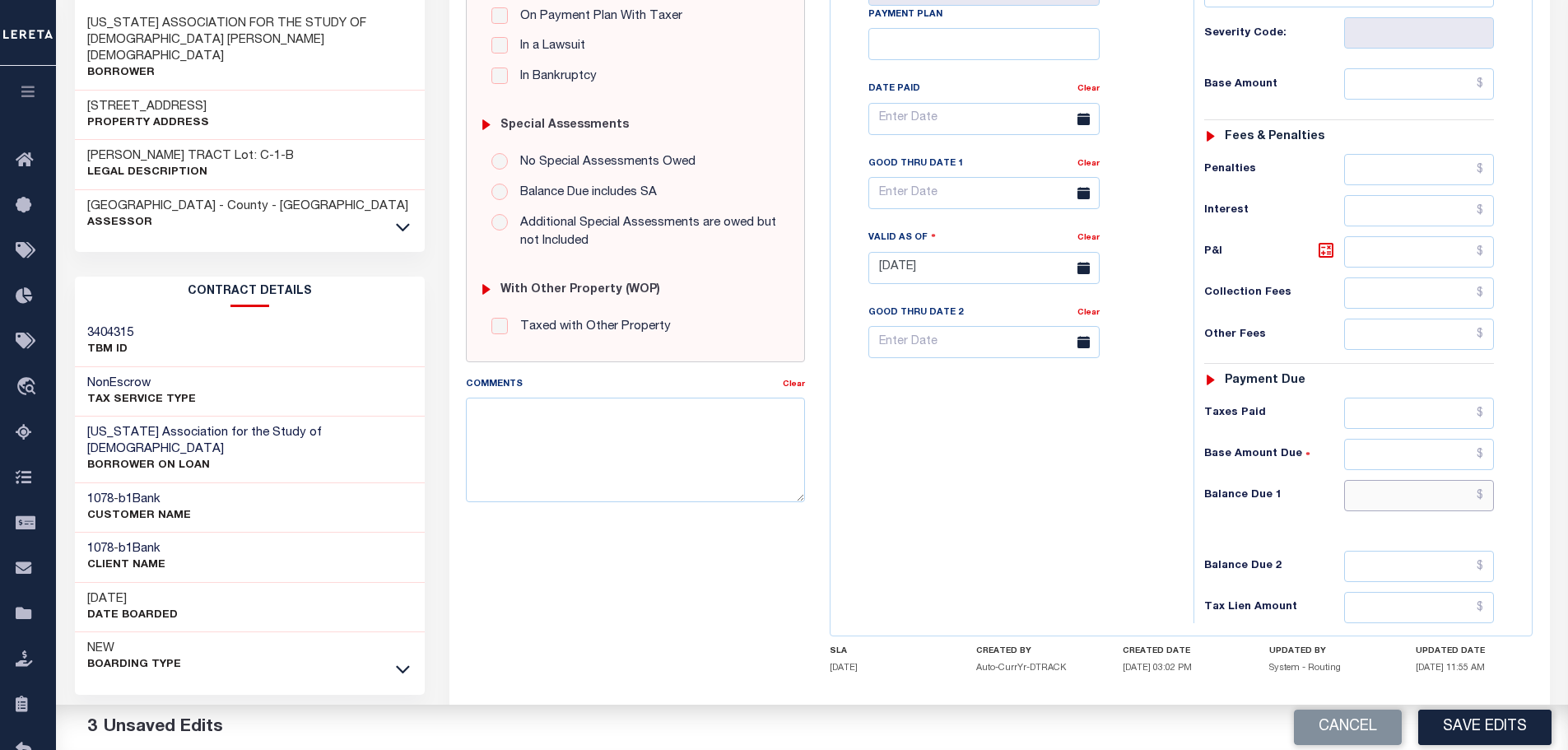
click at [1406, 507] on input "text" at bounding box center [1419, 496] width 151 height 32
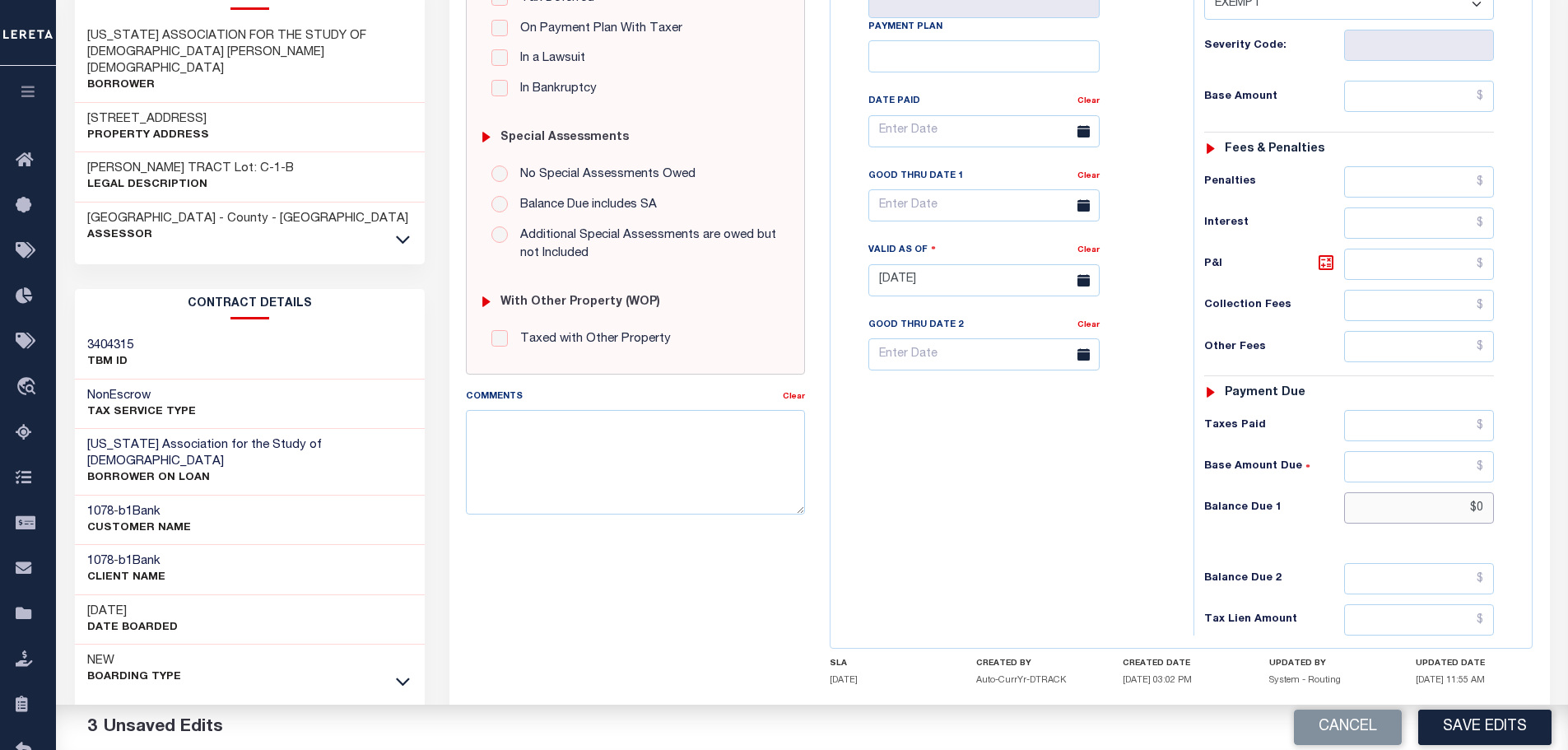
scroll to position [0, 0]
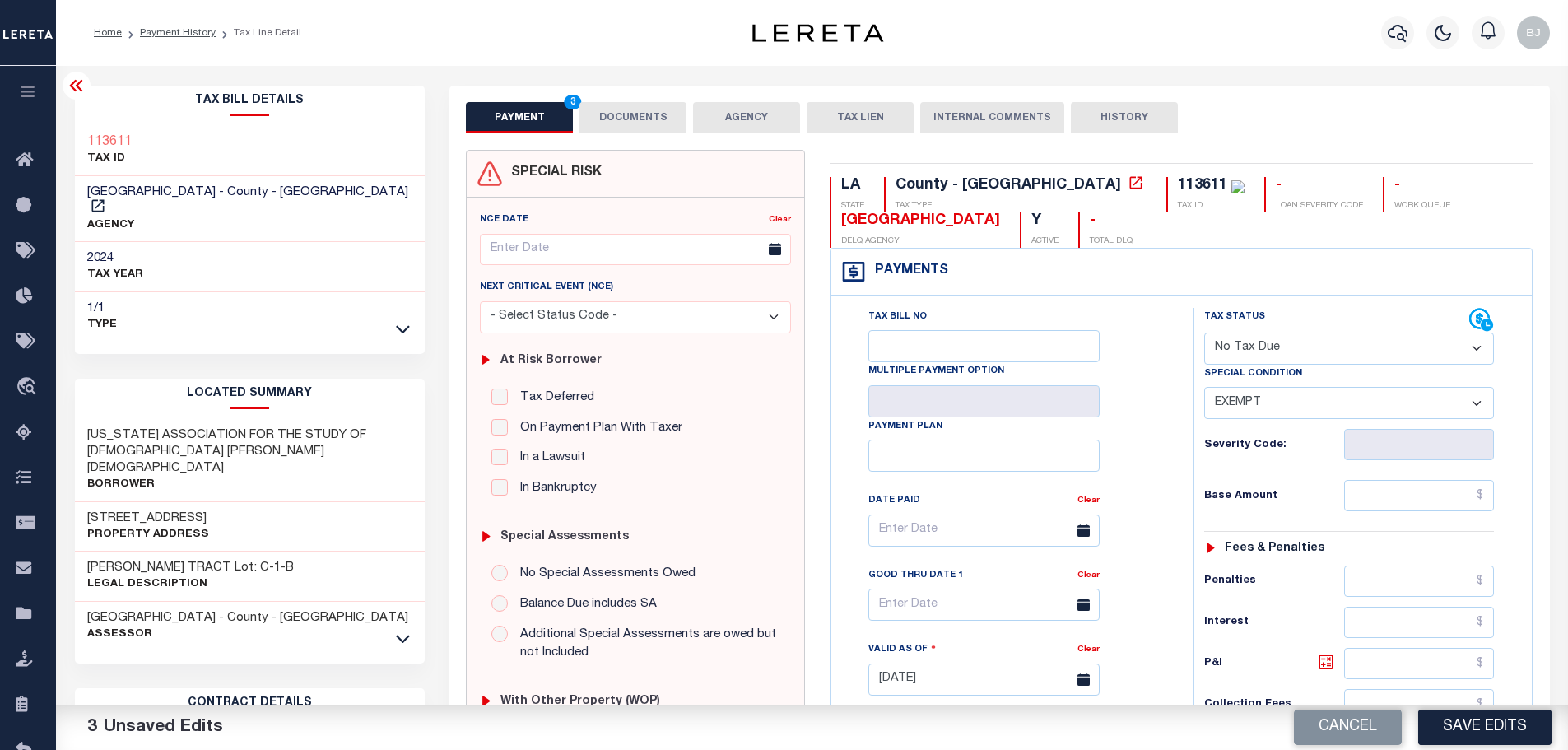
type input "$0.00"
click at [716, 113] on button "AGENCY" at bounding box center [746, 117] width 107 height 32
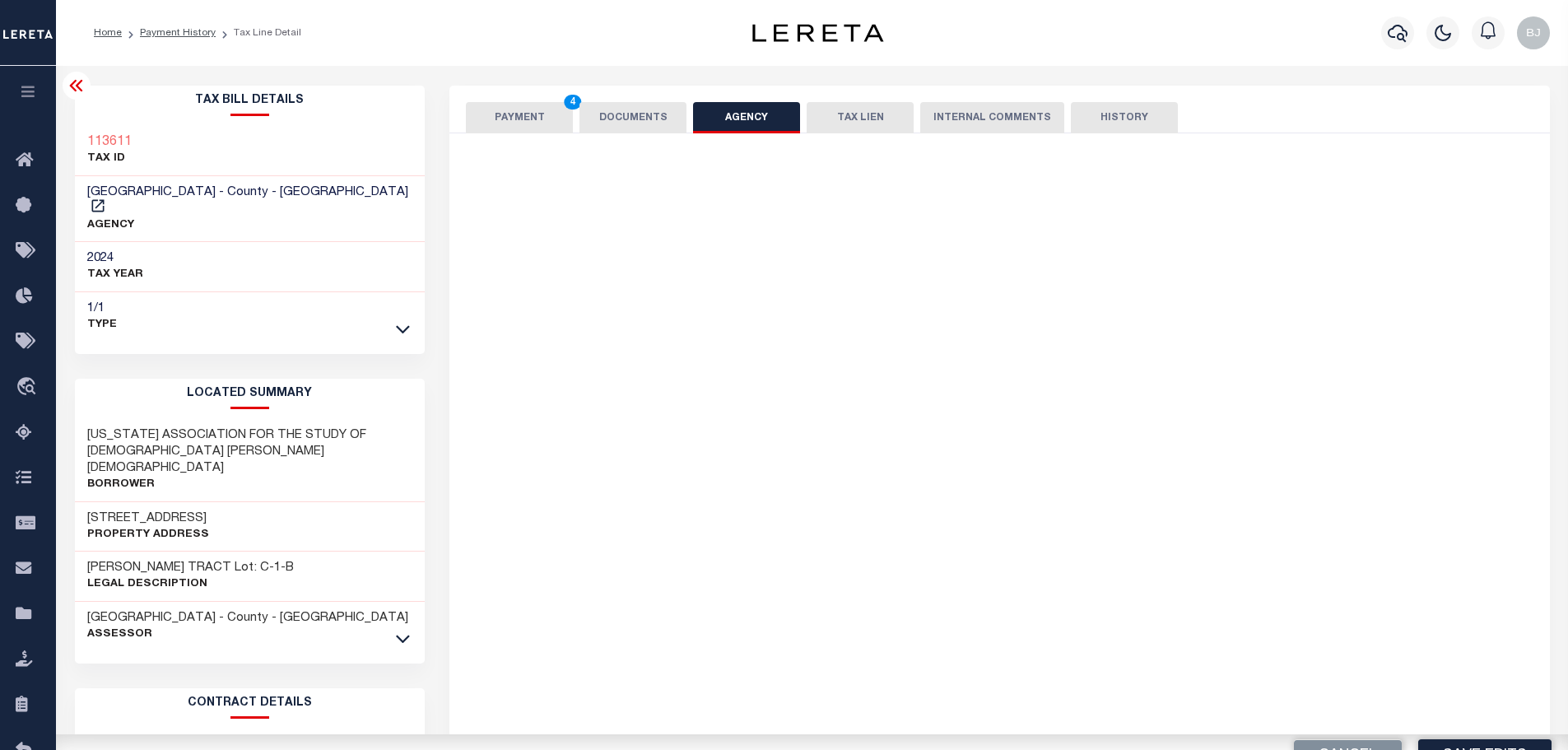
click at [662, 118] on button "DOCUMENTS" at bounding box center [632, 117] width 107 height 32
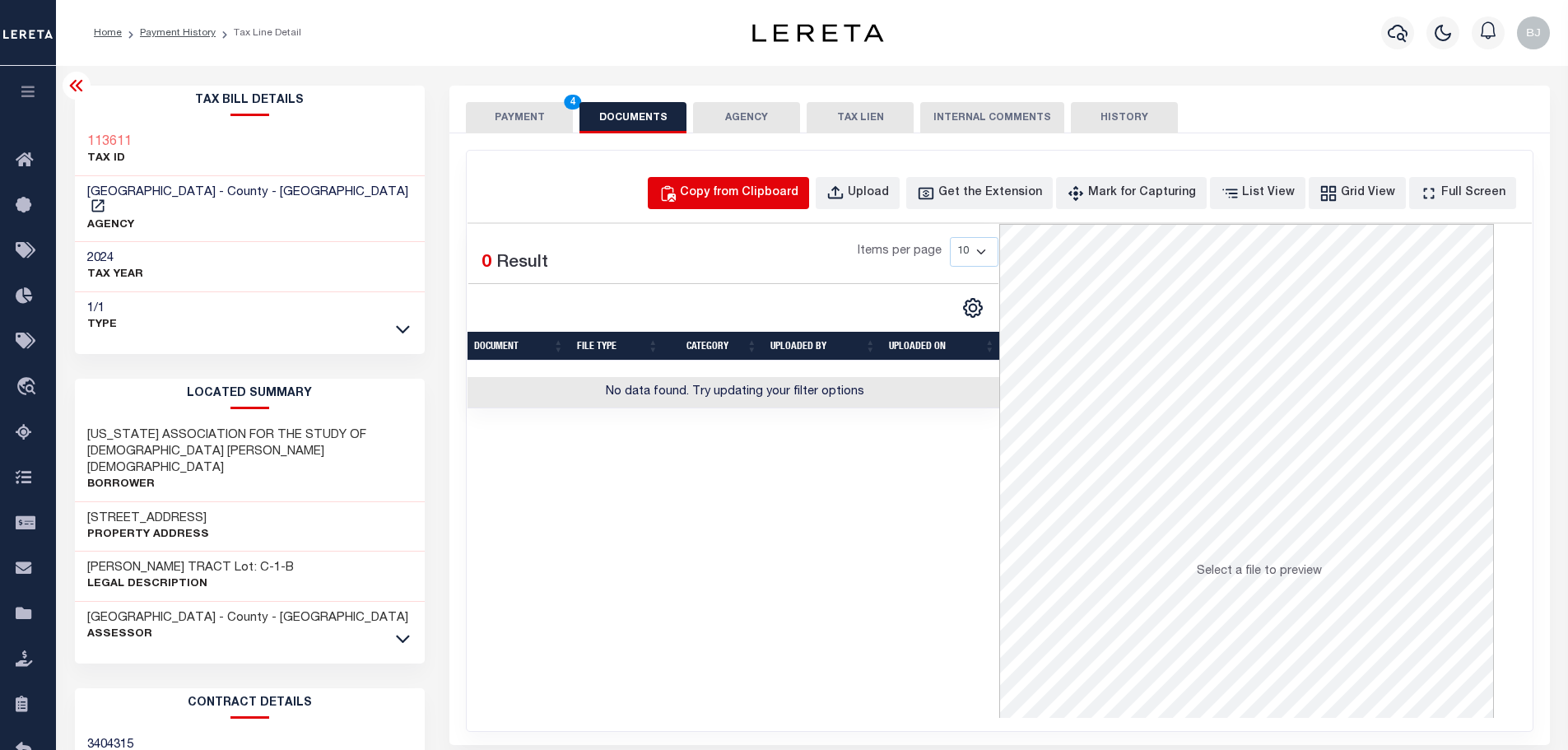
click at [791, 199] on div "Copy from Clipboard" at bounding box center [739, 193] width 118 height 18
select select "POP"
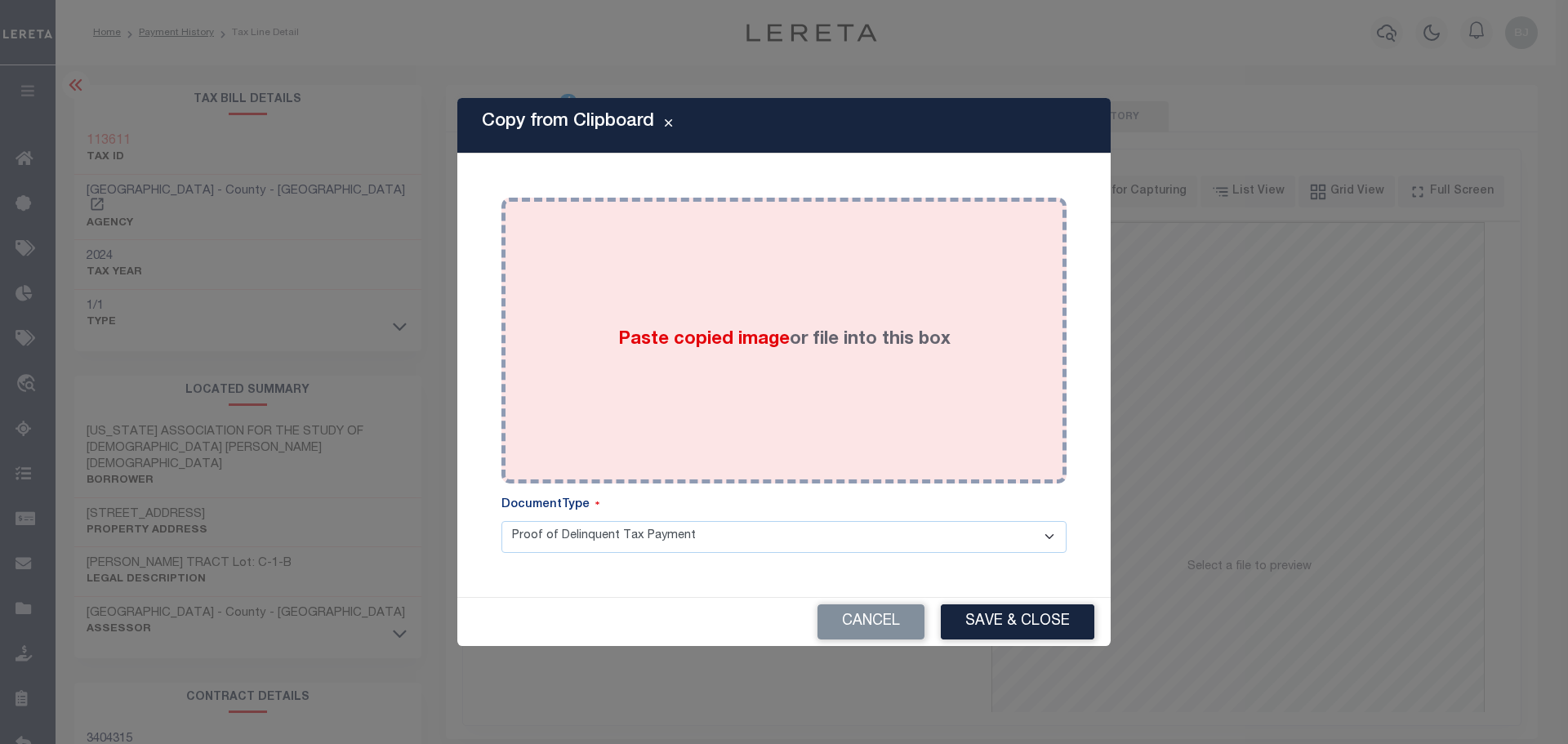
click at [827, 327] on label "Paste copied image or file into this box" at bounding box center [784, 340] width 333 height 27
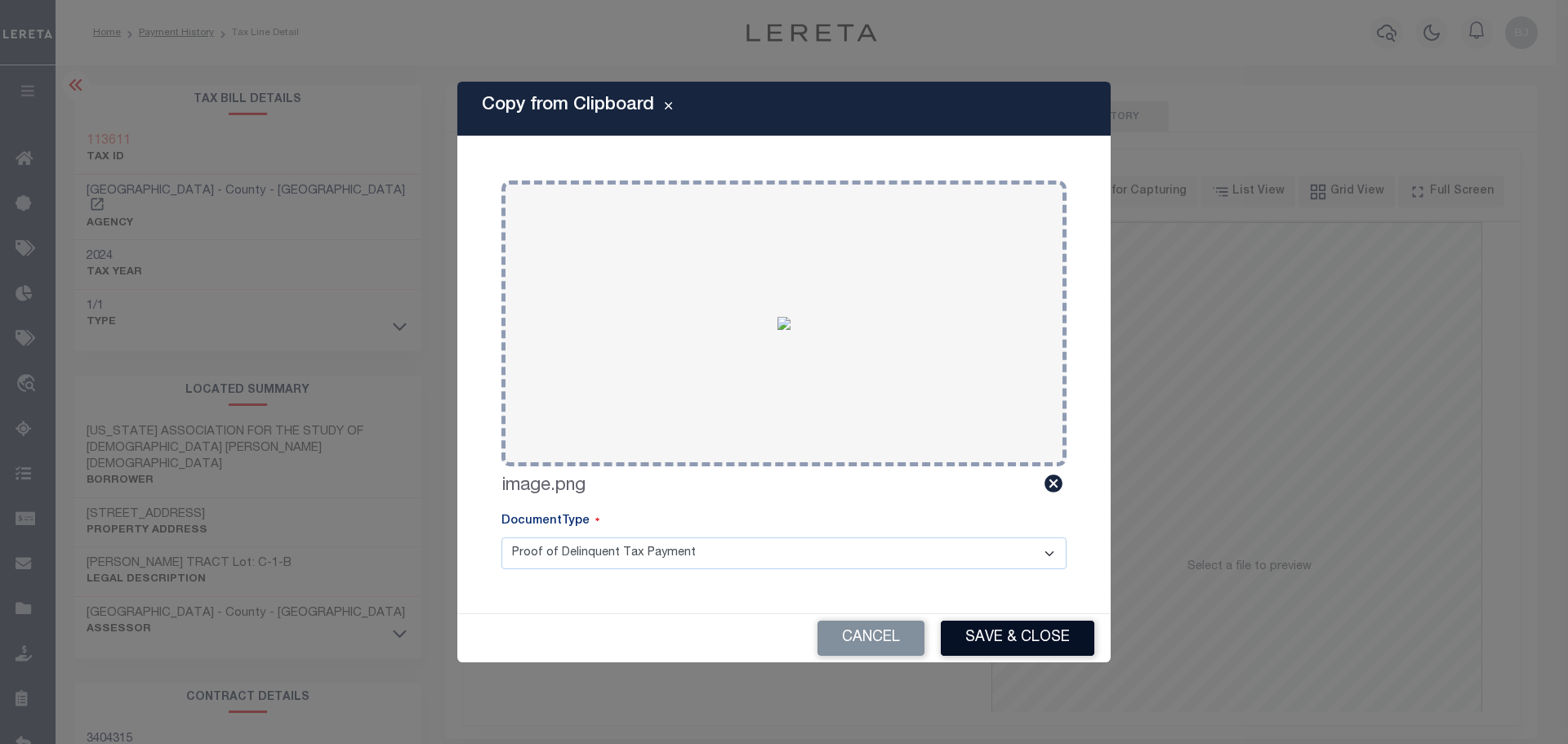
click at [1001, 641] on button "Save & Close" at bounding box center [1017, 637] width 153 height 35
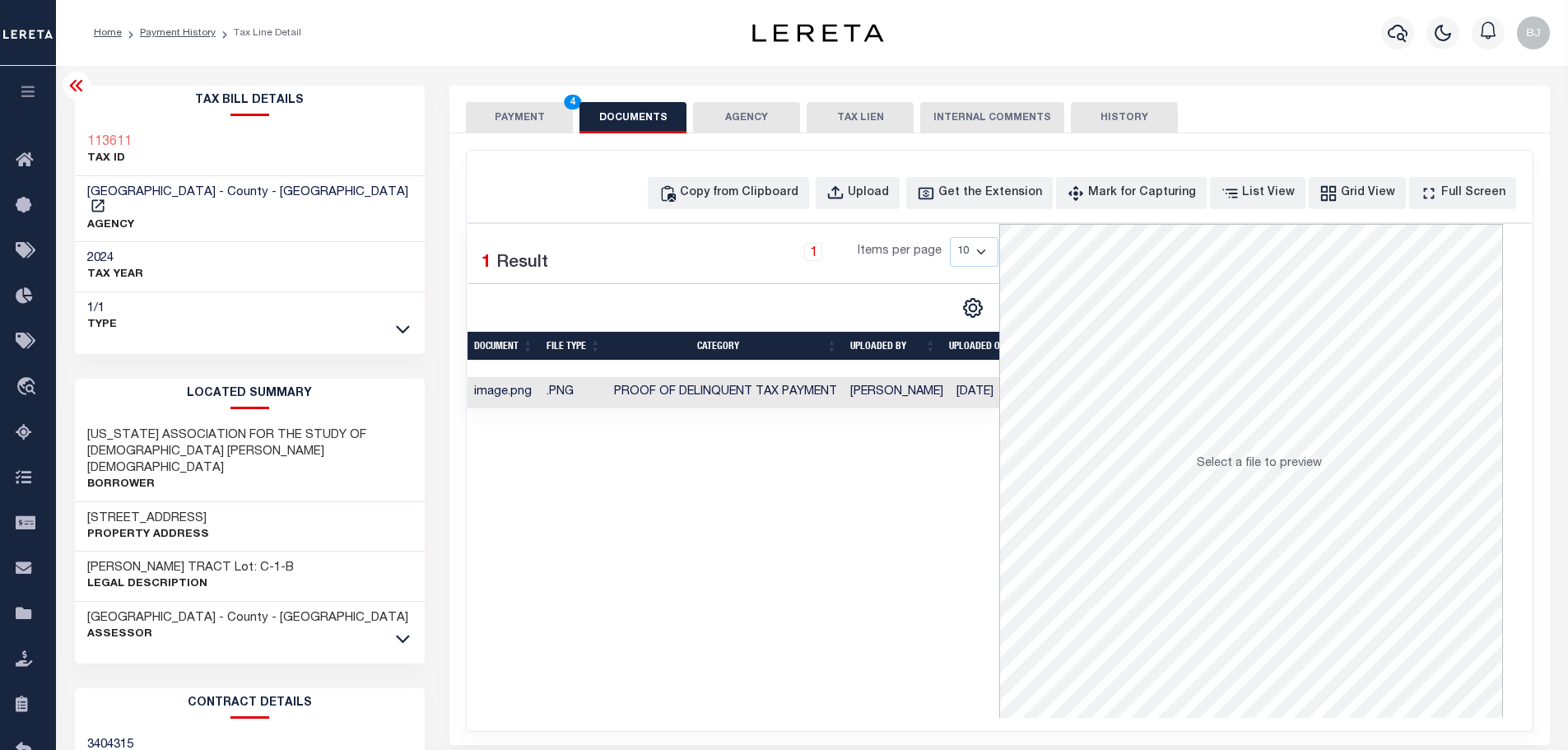
click at [508, 109] on button "PAYMENT 4" at bounding box center [519, 117] width 107 height 32
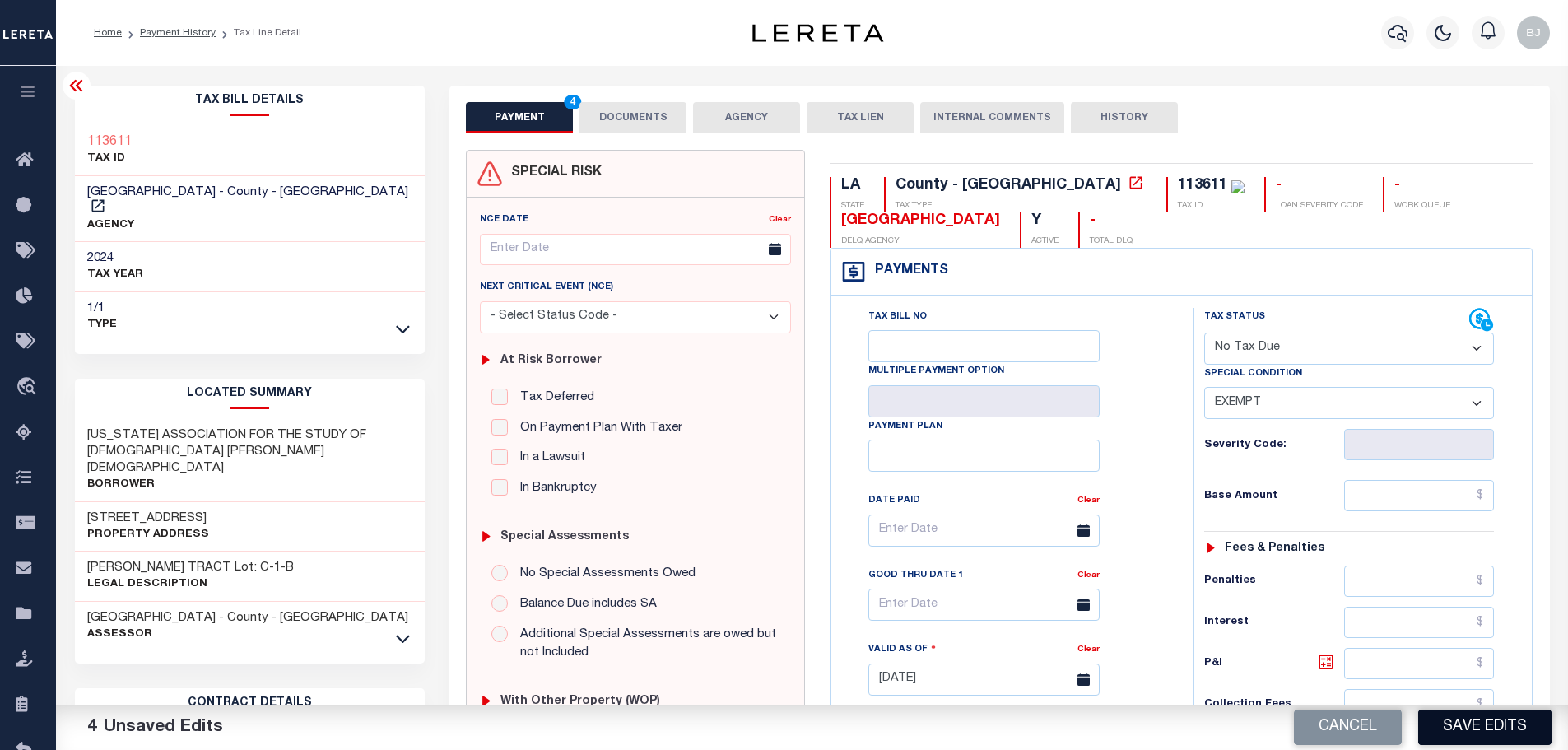
click at [1481, 725] on button "Save Edits" at bounding box center [1484, 727] width 134 height 36
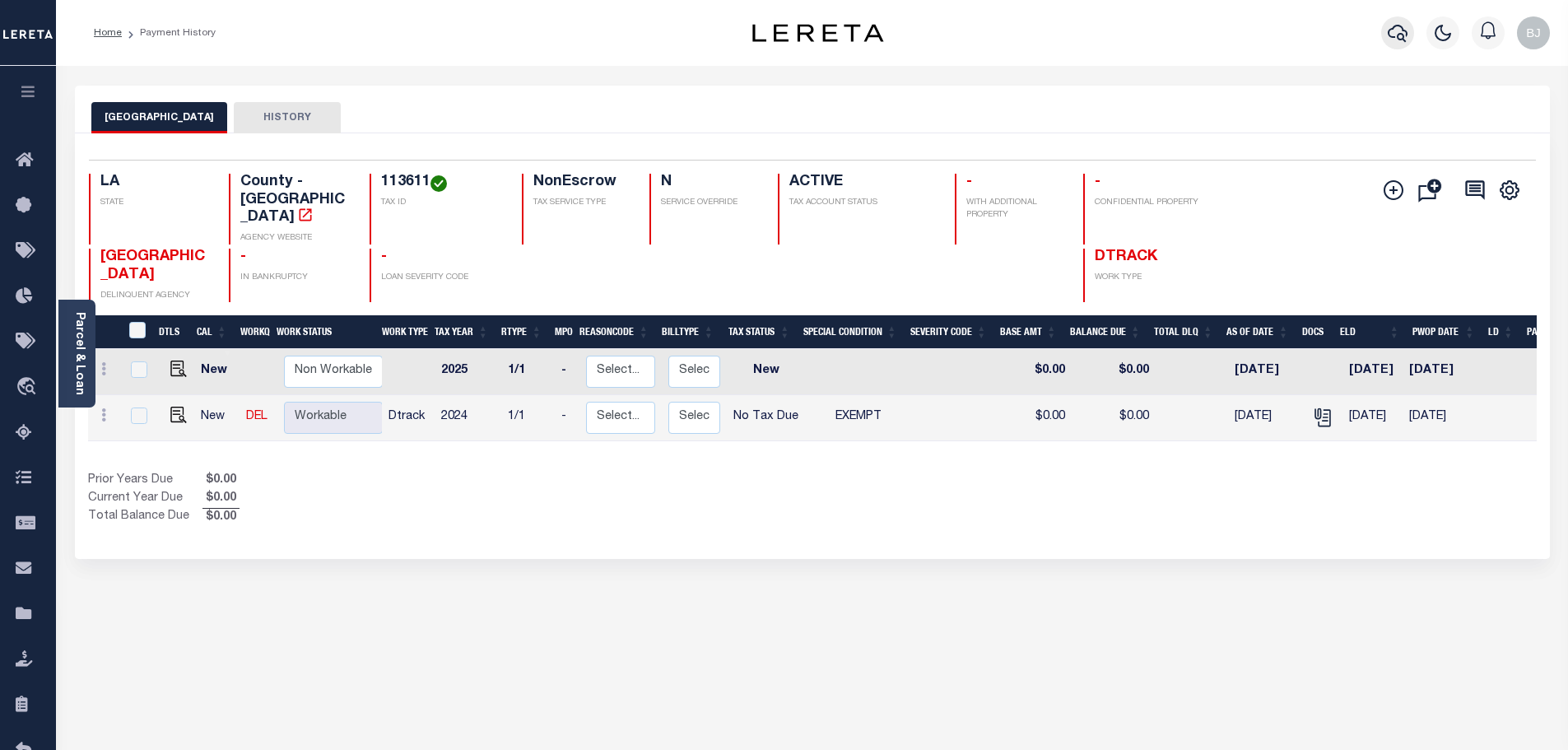
click at [1400, 40] on icon "button" at bounding box center [1398, 34] width 20 height 17
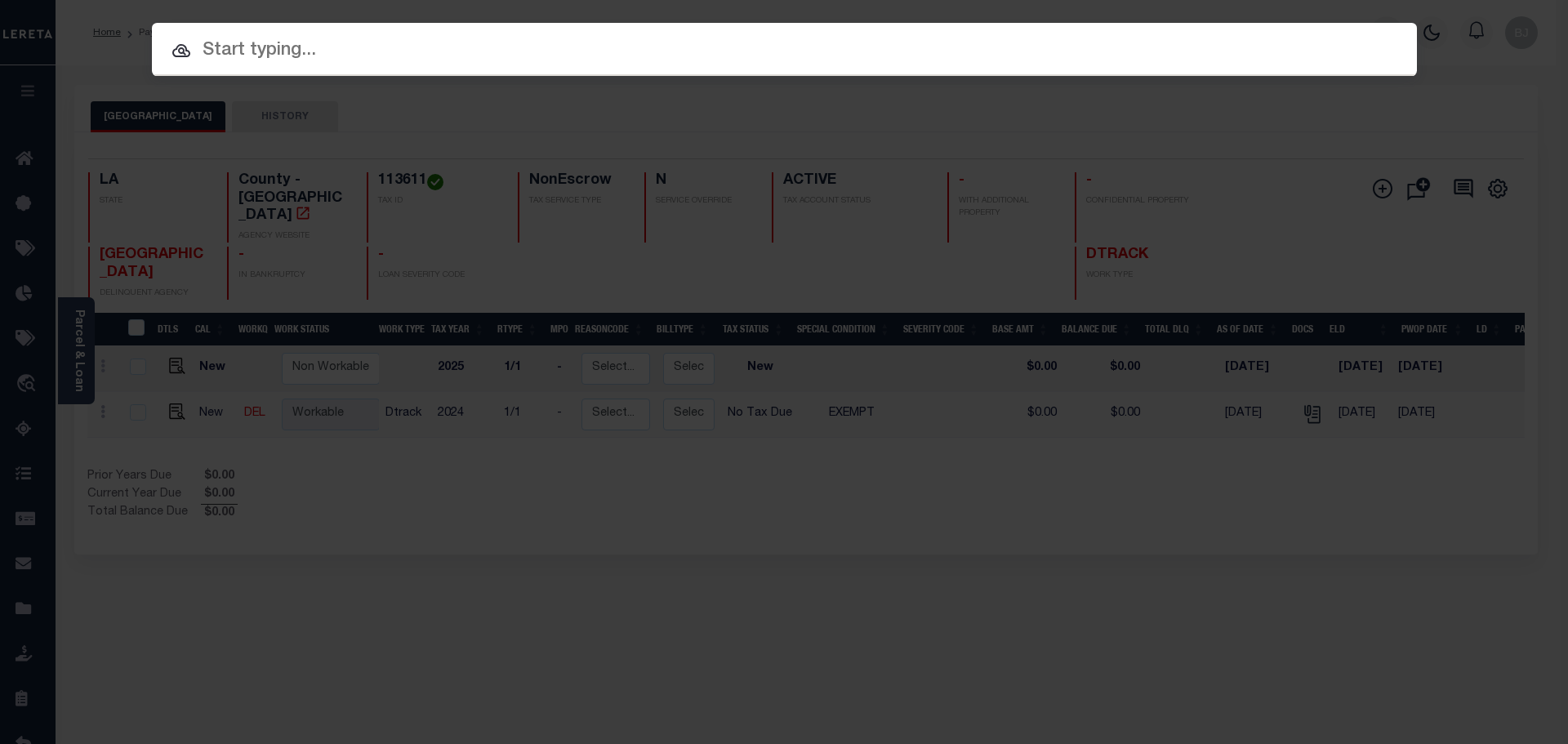
click at [879, 49] on input "text" at bounding box center [784, 51] width 1265 height 29
paste input "17007070"
type input "17007070"
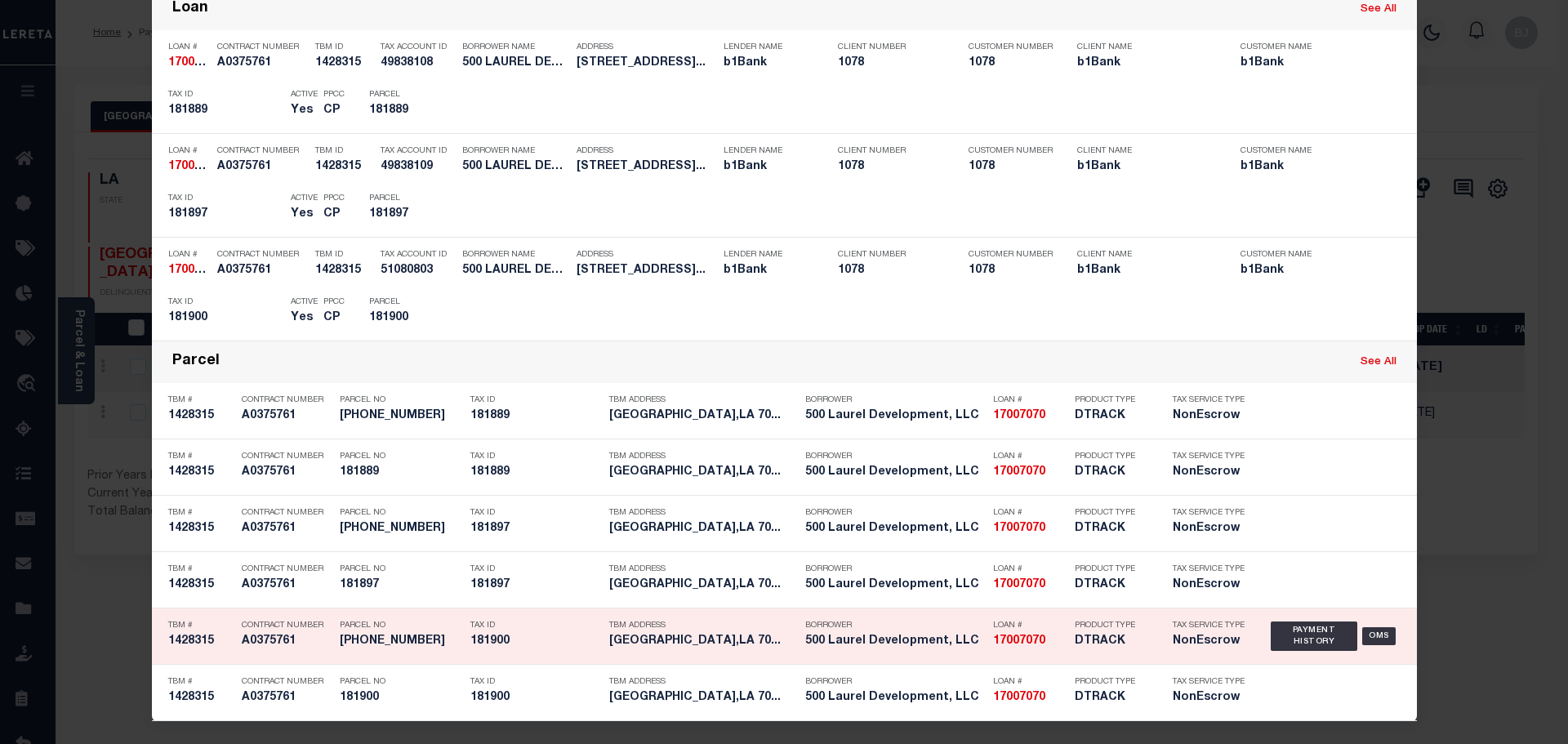
scroll to position [386, 0]
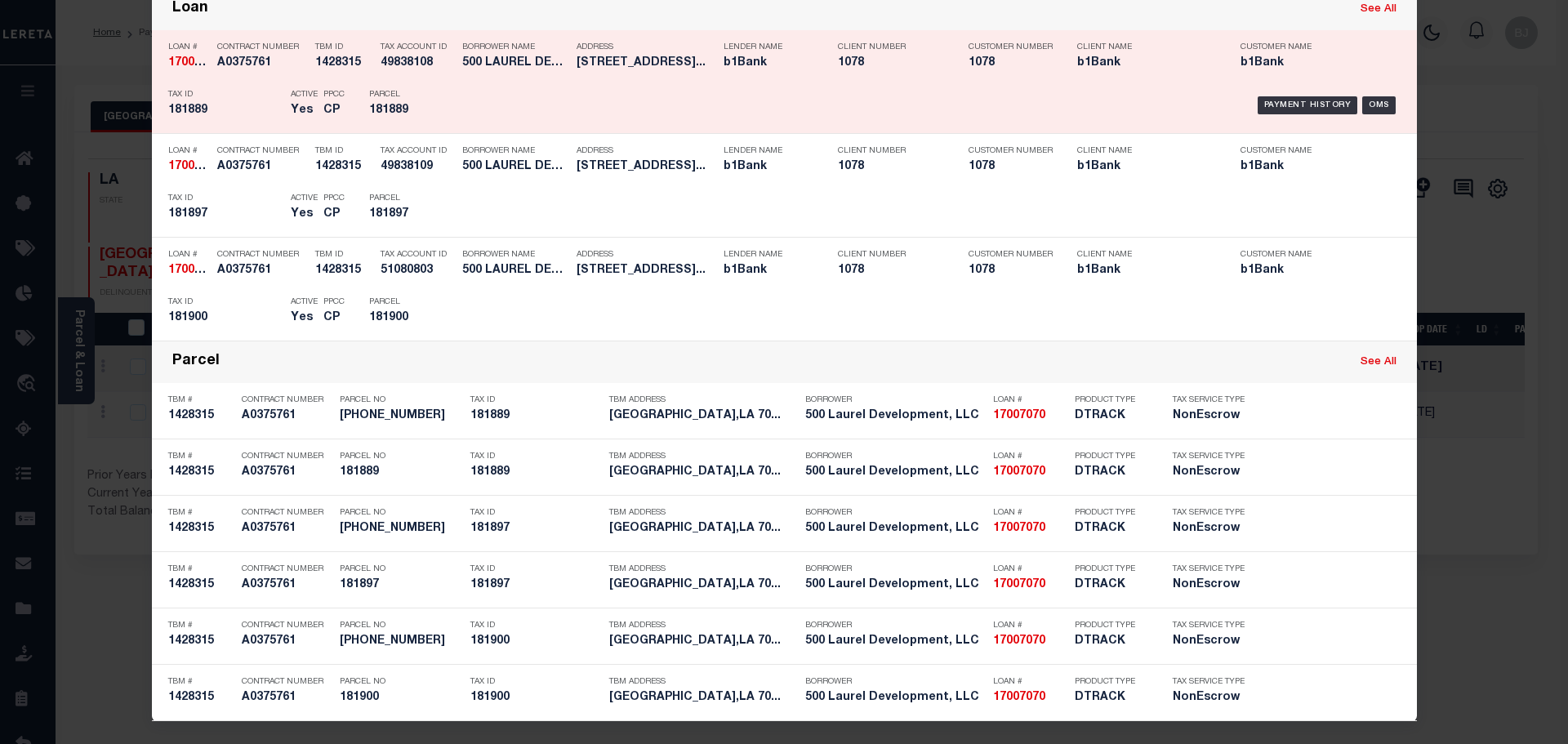
click at [467, 82] on div "Payment History OMS" at bounding box center [933, 106] width 933 height 48
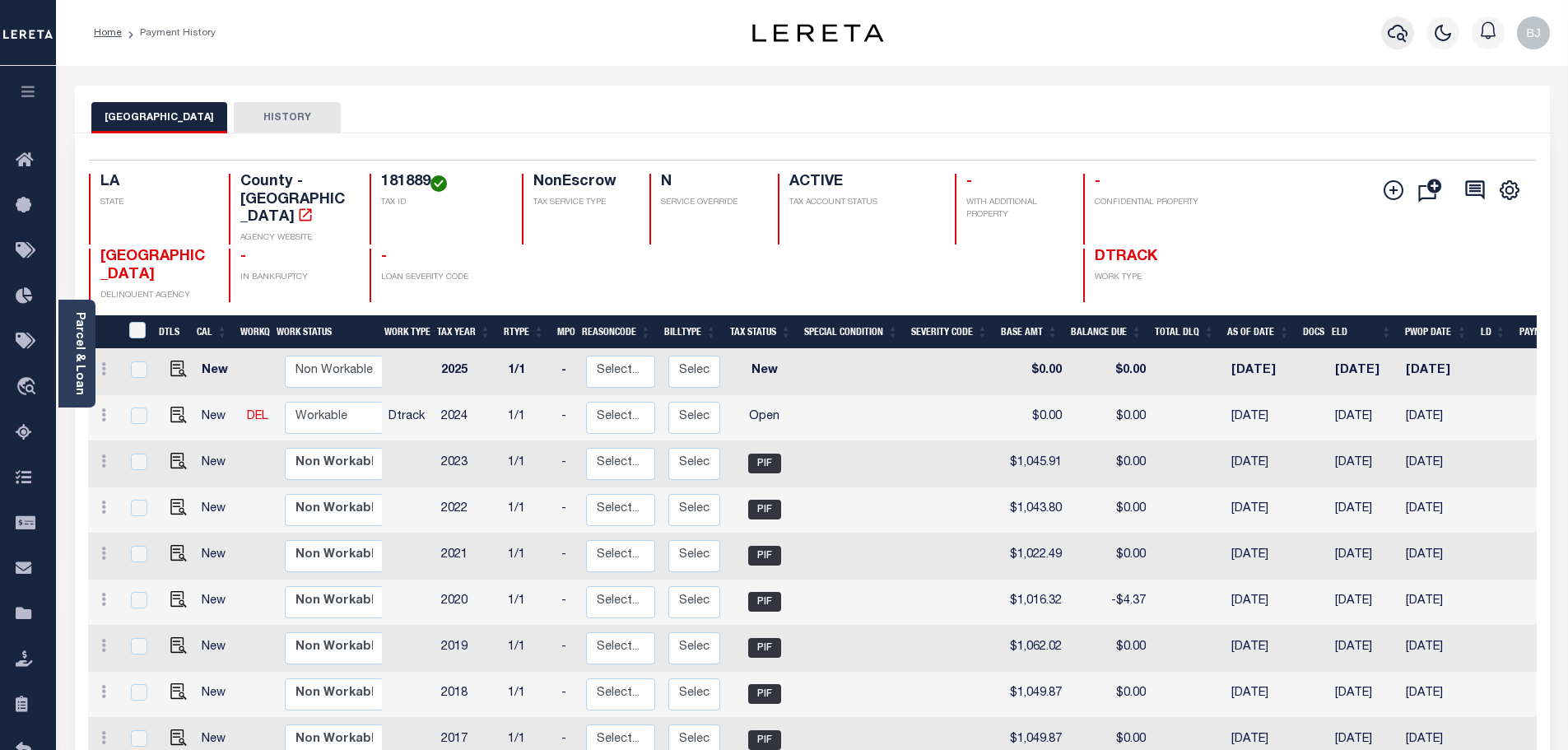
click at [1391, 36] on icon "button" at bounding box center [1398, 33] width 20 height 20
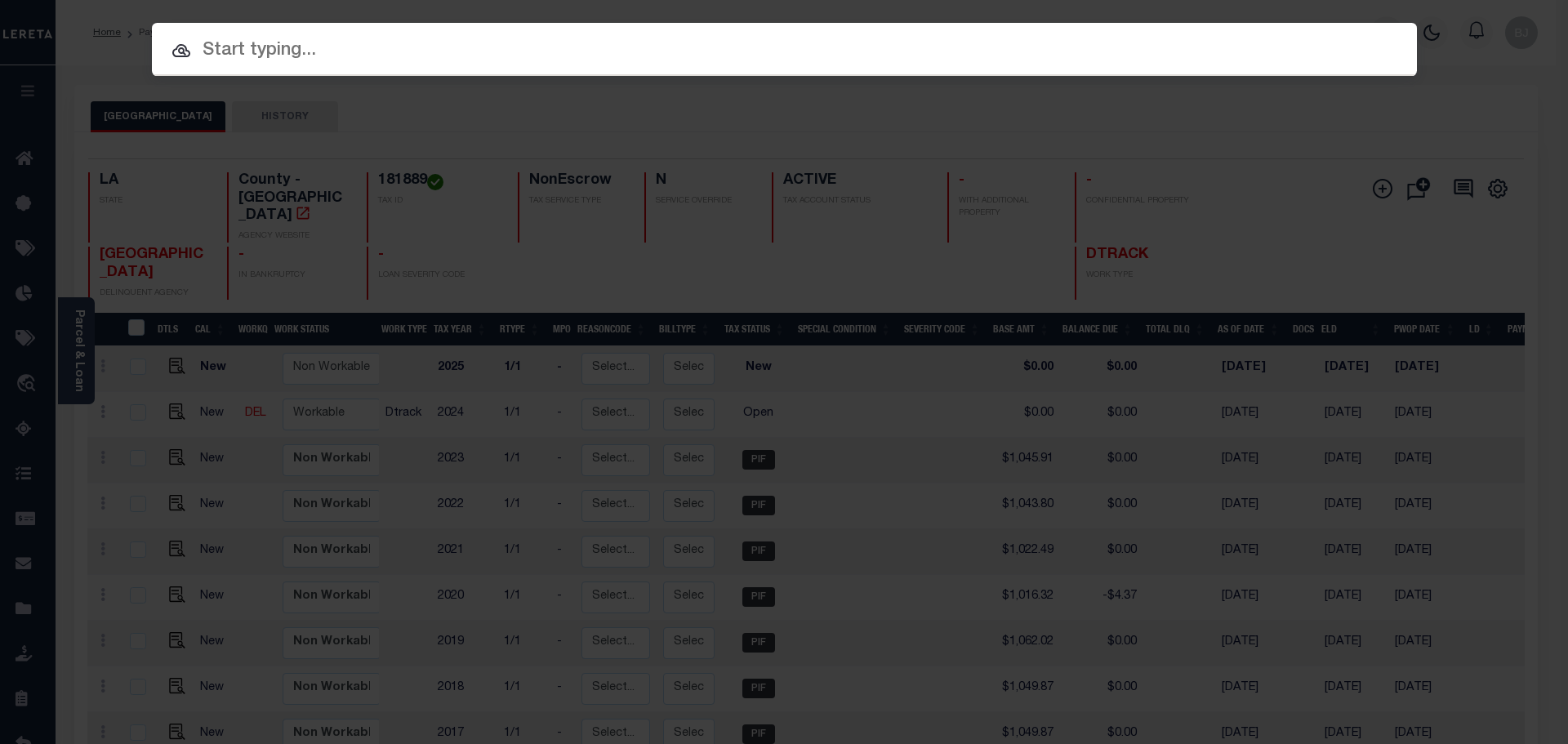
click at [719, 41] on input "text" at bounding box center [784, 51] width 1265 height 29
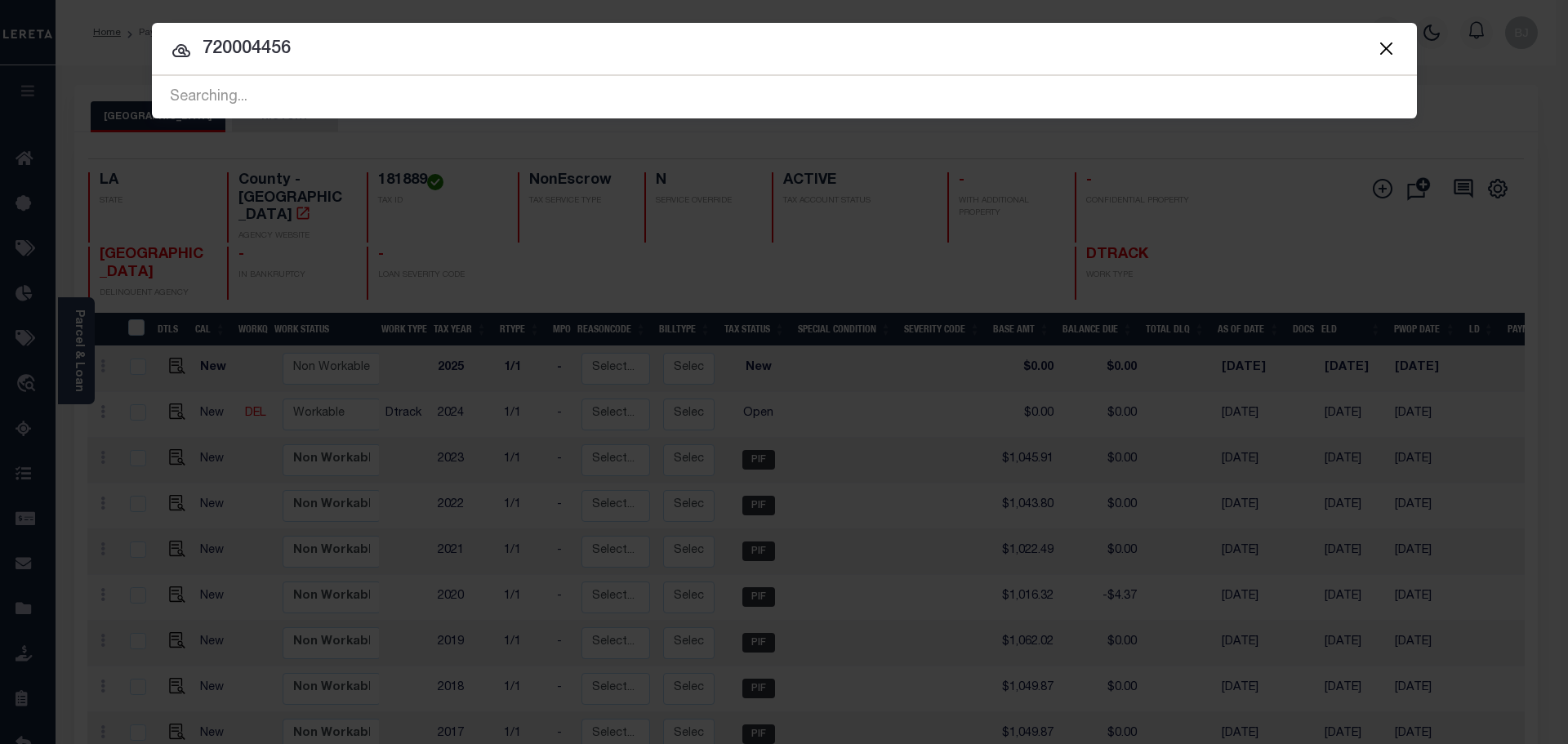
type input "720004456"
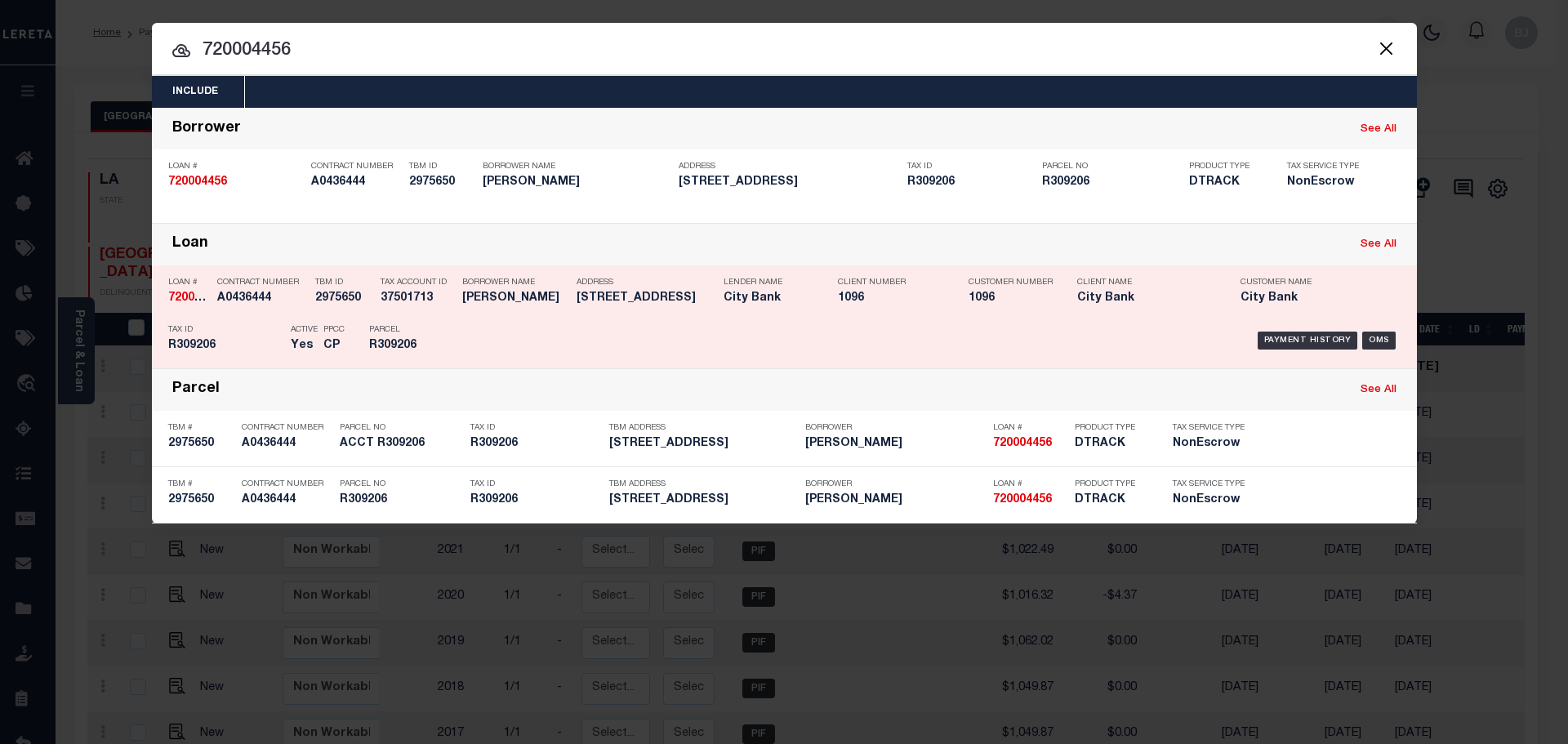
click at [811, 308] on div "Lender Name City Bank" at bounding box center [768, 293] width 90 height 48
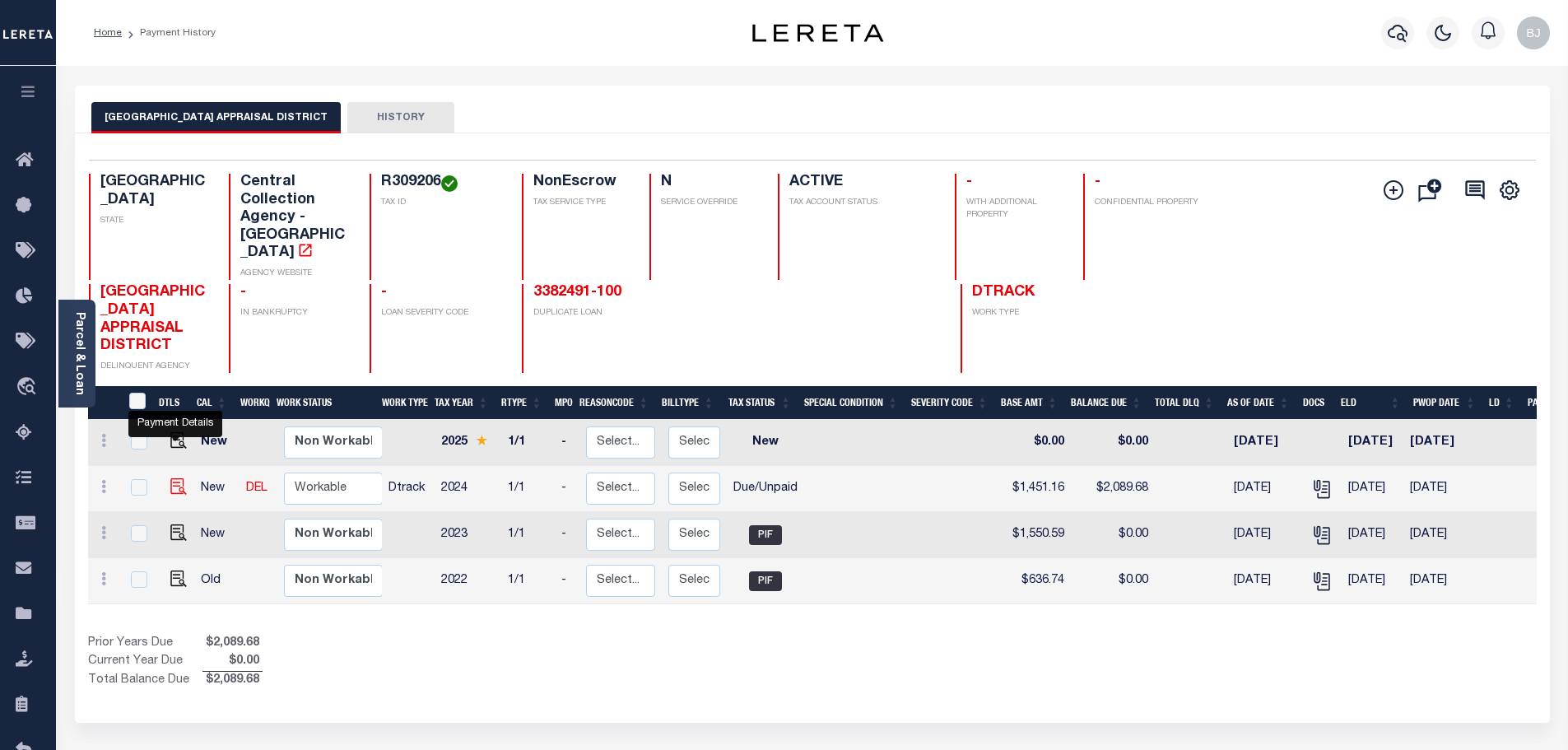
click at [175, 478] on img "" at bounding box center [178, 486] width 16 height 16
checkbox input "true"
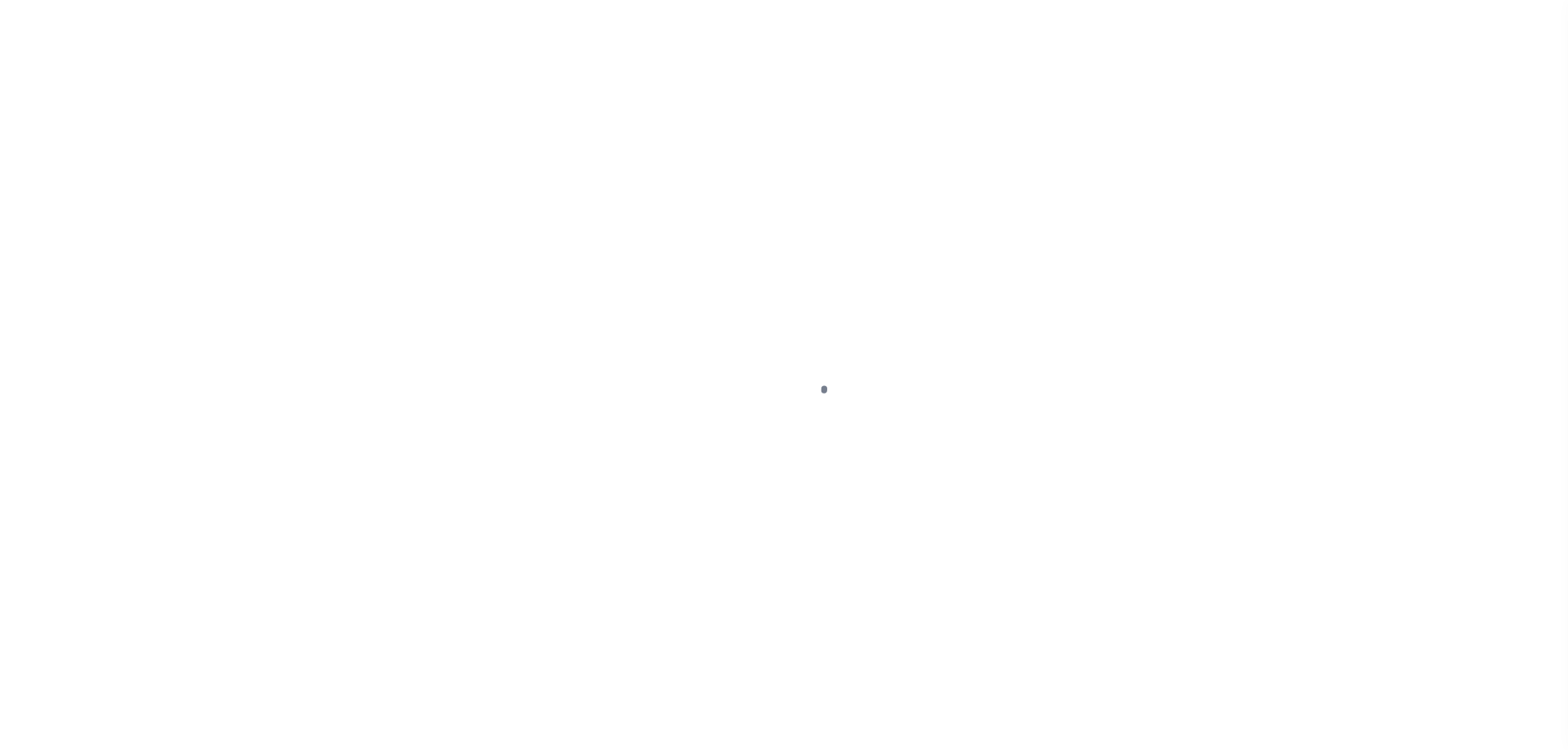
select select "DUE"
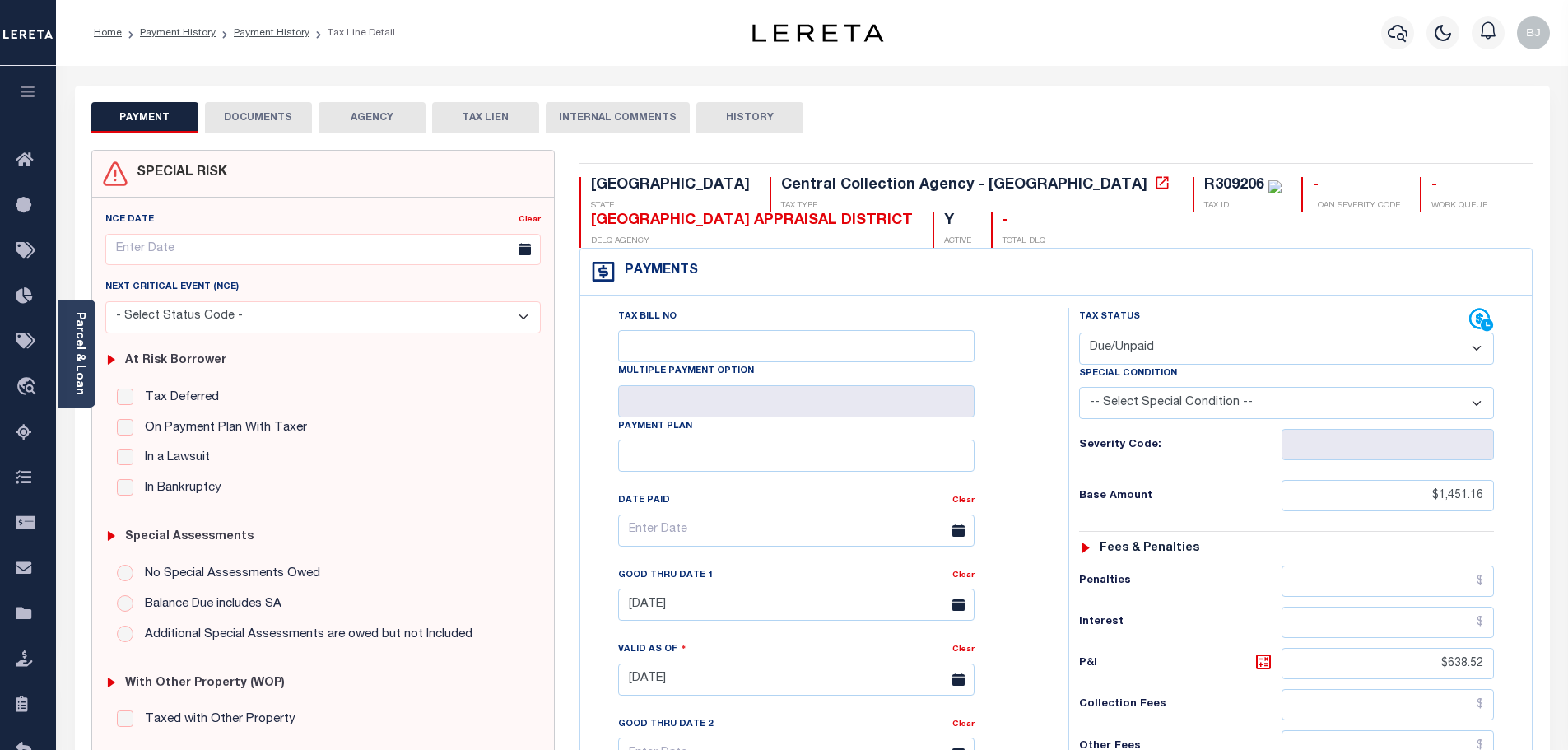
click at [238, 123] on button "DOCUMENTS" at bounding box center [257, 117] width 107 height 32
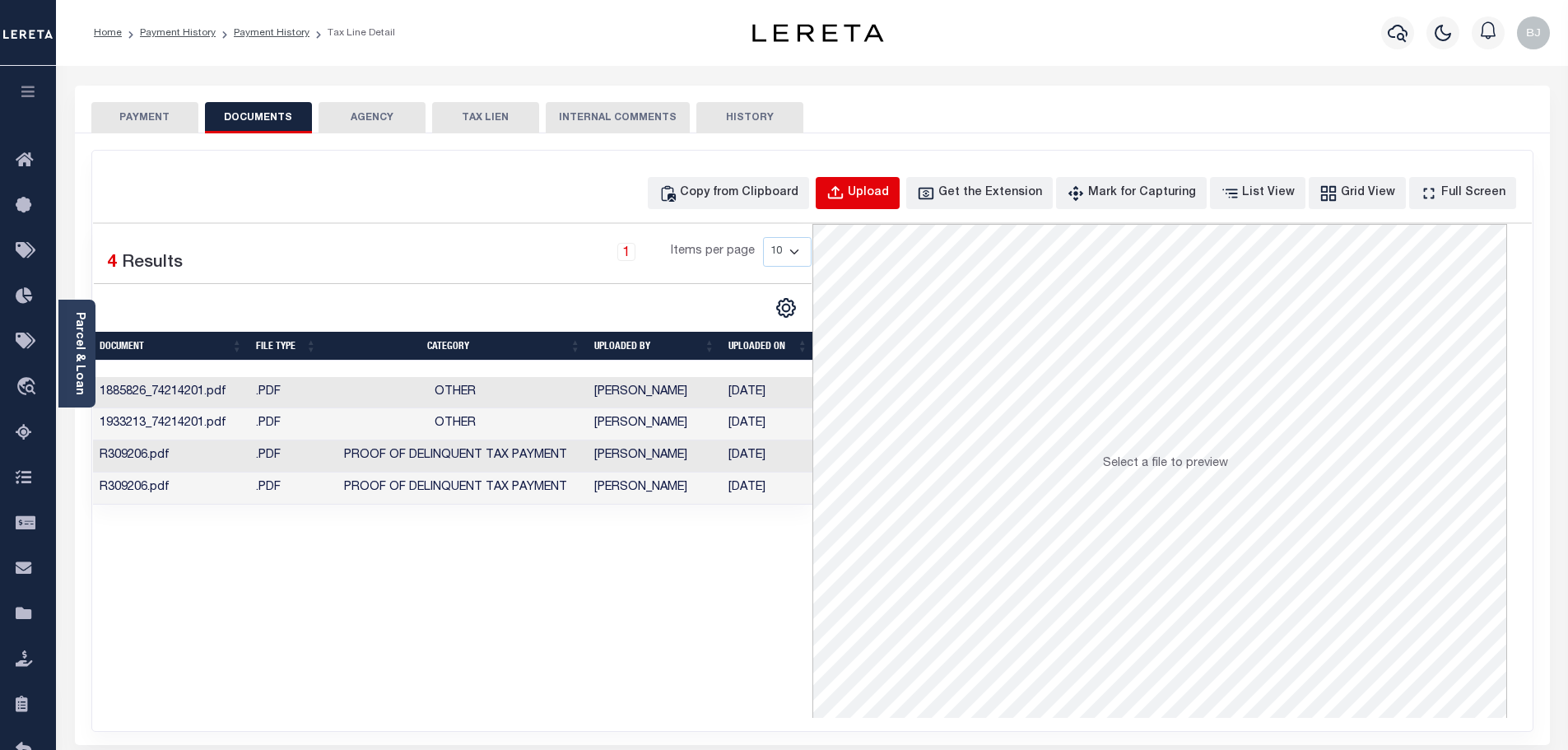
click at [889, 186] on div "Upload" at bounding box center [868, 193] width 41 height 18
select select "POP"
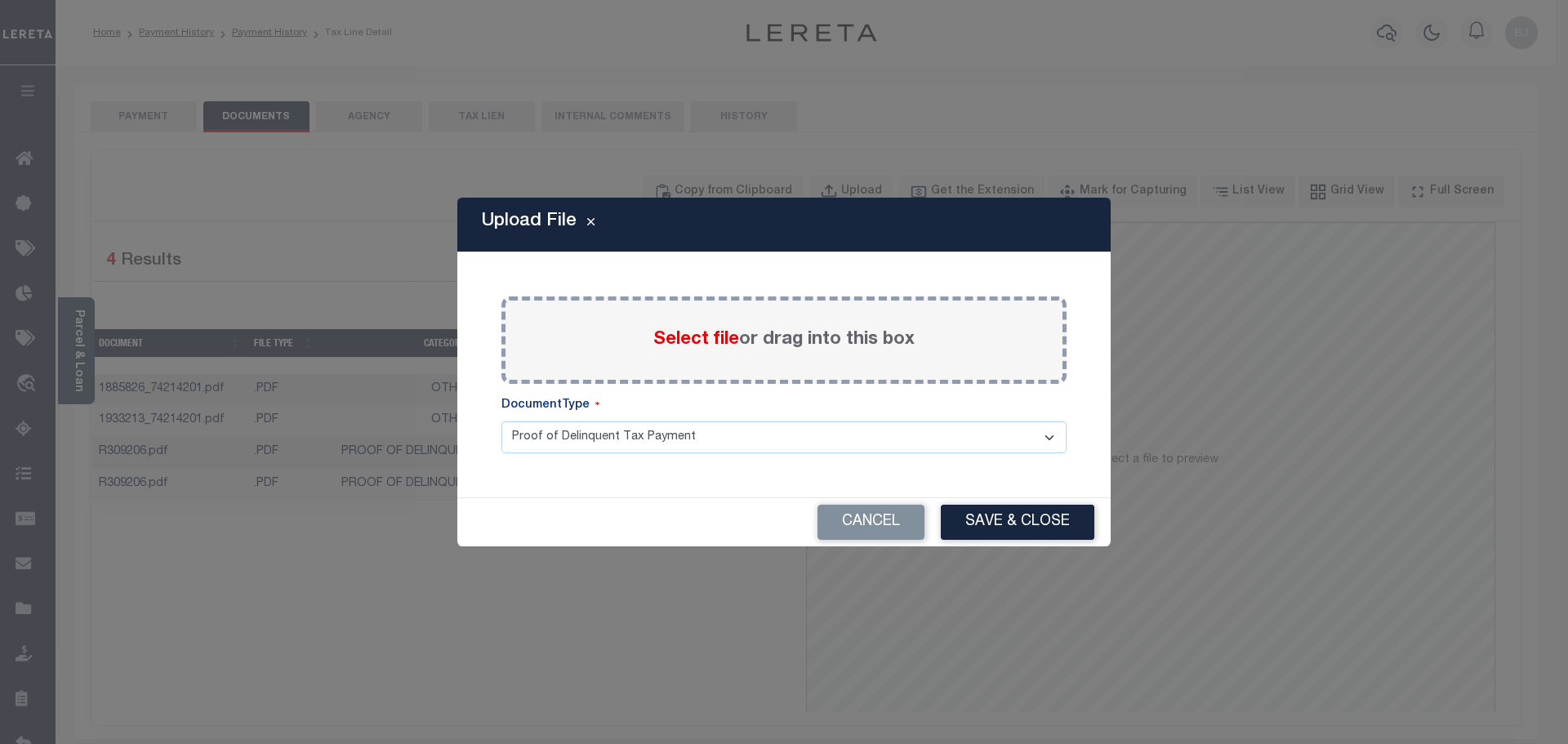
click at [691, 343] on span "Select file" at bounding box center [696, 339] width 86 height 18
click at [0, 0] on input "Select file or drag into this box" at bounding box center [0, 0] width 0 height 0
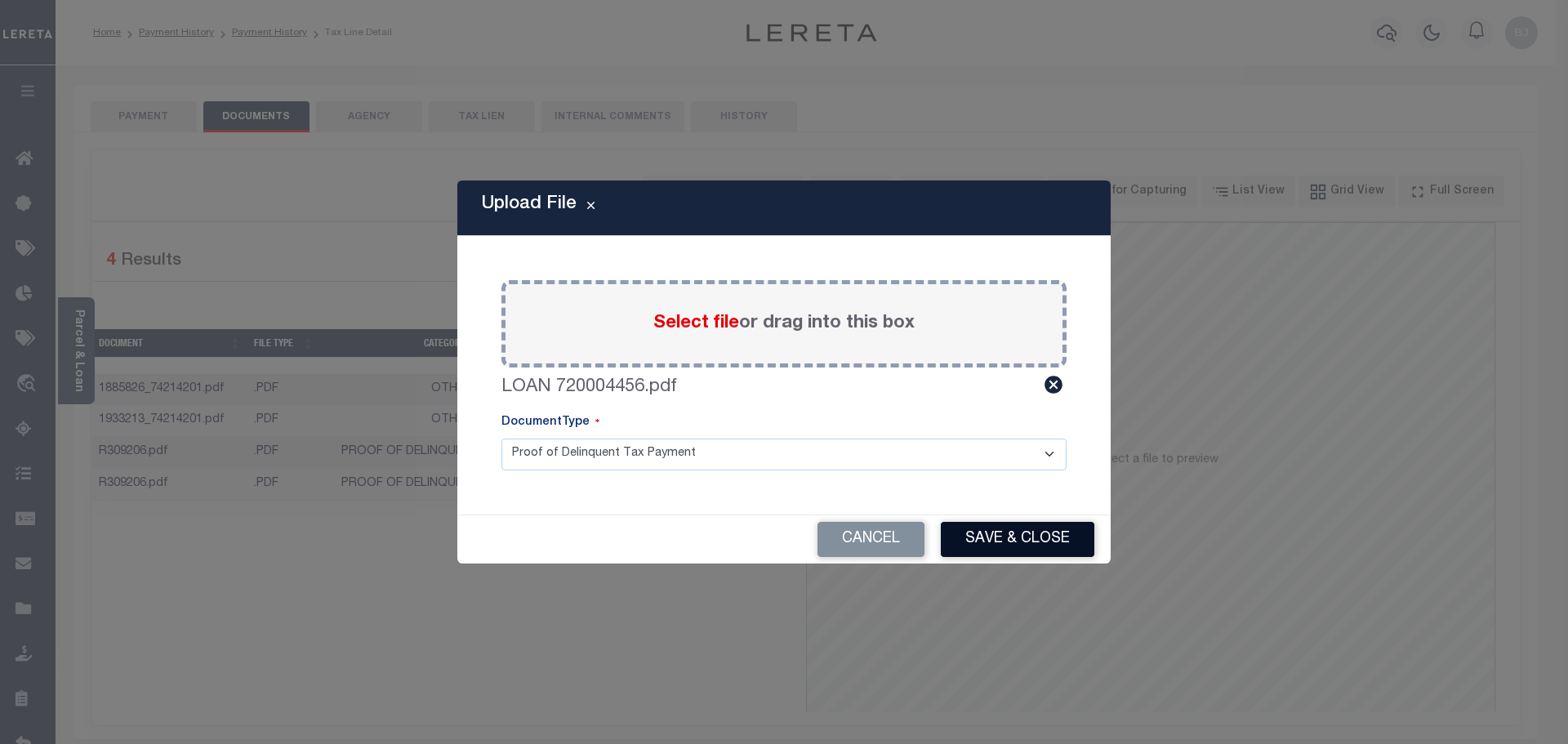
click at [1018, 537] on button "Save & Close" at bounding box center [1017, 538] width 153 height 35
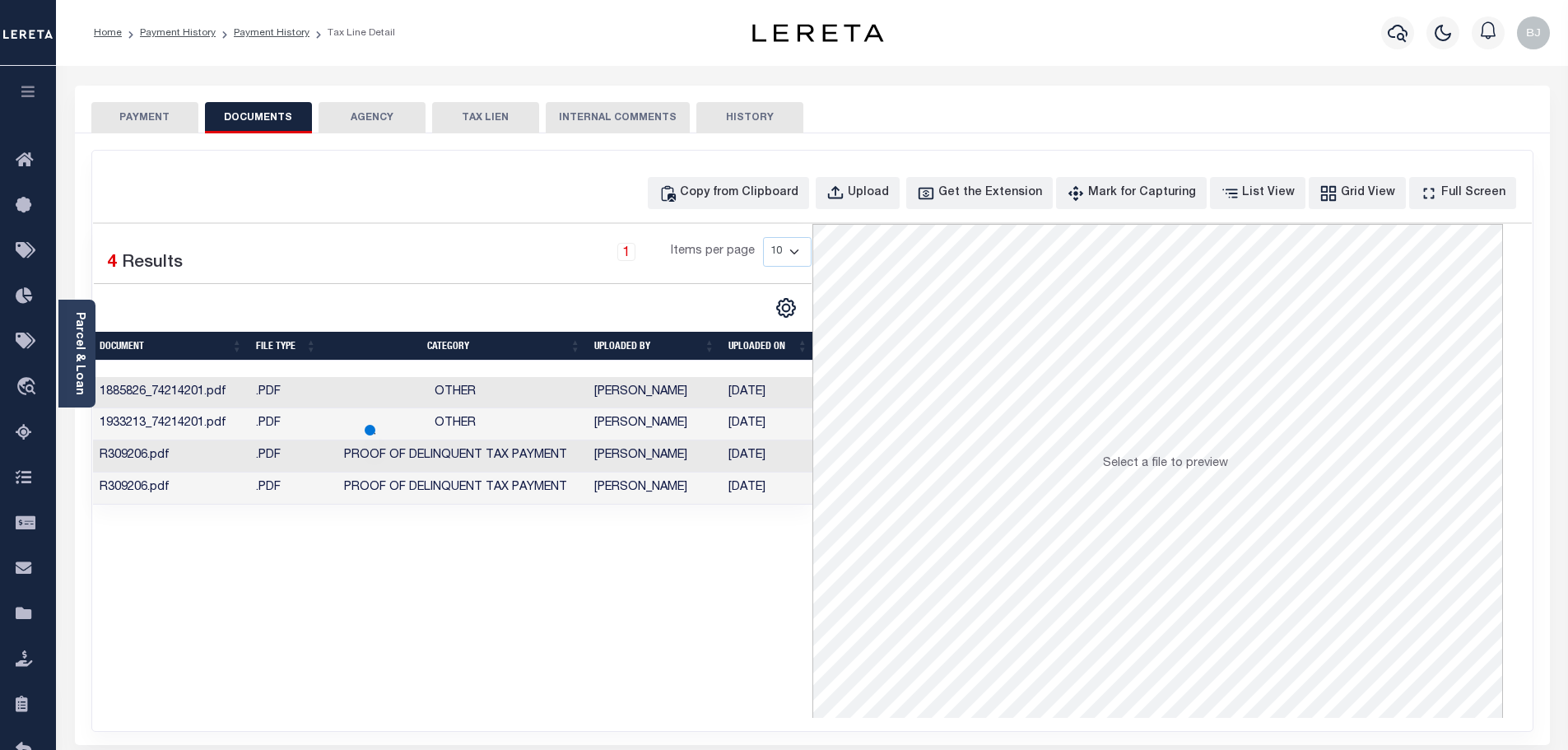
click at [166, 121] on button "PAYMENT" at bounding box center [144, 117] width 107 height 32
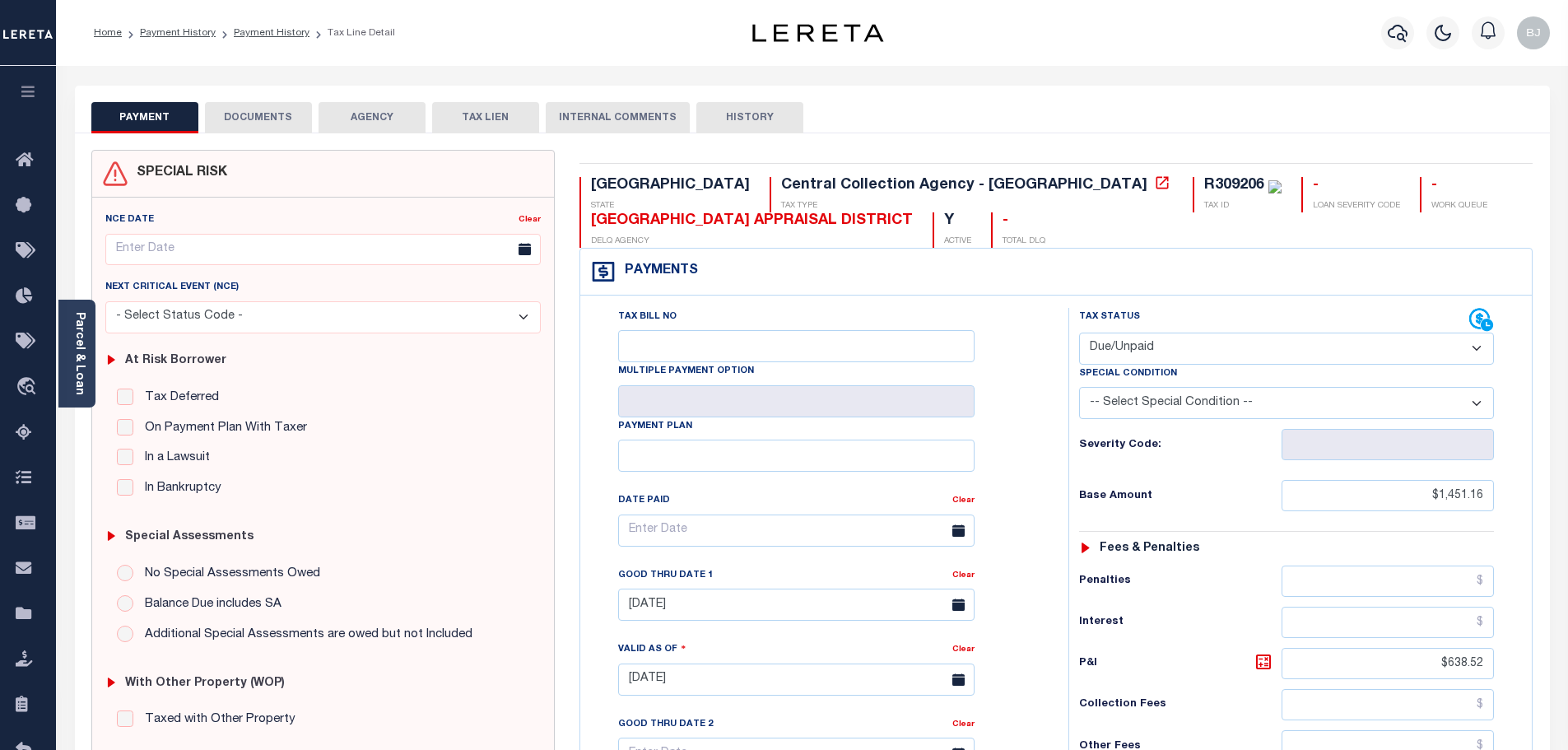
click at [1273, 365] on div "Special Condition" at bounding box center [1286, 376] width 415 height 23
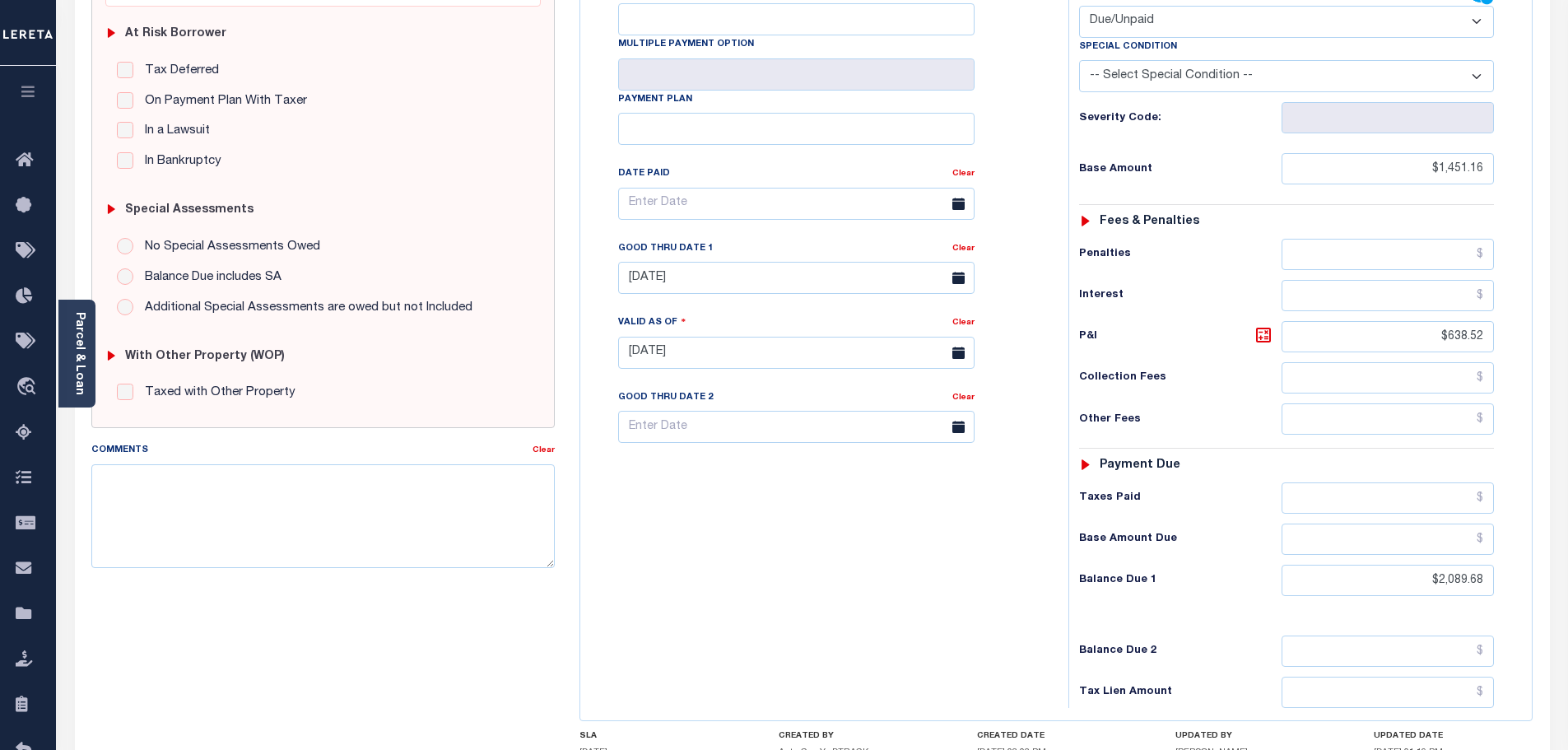
scroll to position [329, 0]
drag, startPoint x: 1413, startPoint y: 575, endPoint x: 1652, endPoint y: 530, distance: 243.2
click at [1567, 530] on html "Home Payment History Payment History Tax Line Detail Profile Sign out" at bounding box center [784, 290] width 1568 height 1239
type input "$0"
type input "[DATE]"
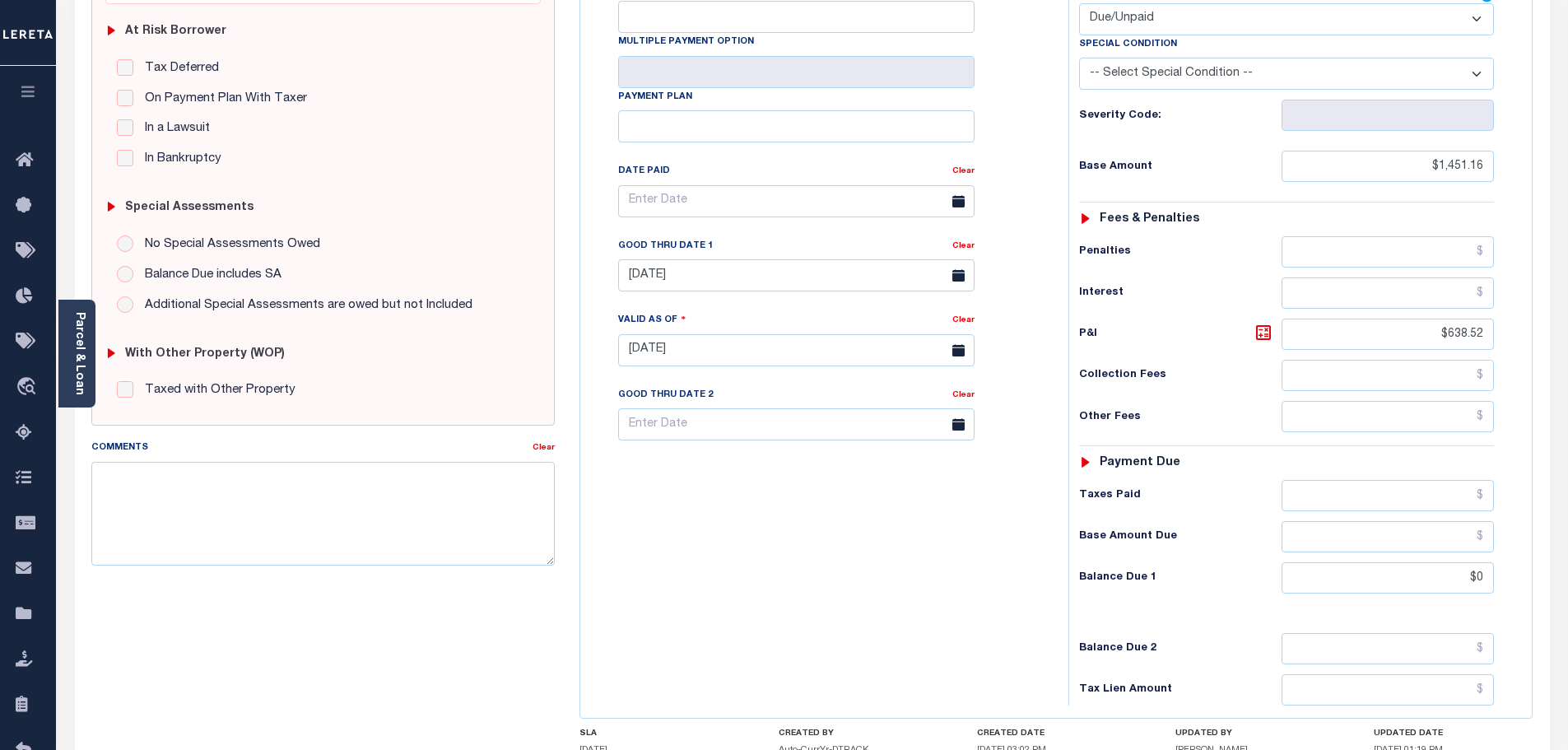
type input "$0.00"
click at [1340, 28] on select "- Select Status Code - Open Due/Unpaid Paid Incomplete No Tax Due Internal Refu…" at bounding box center [1286, 18] width 415 height 32
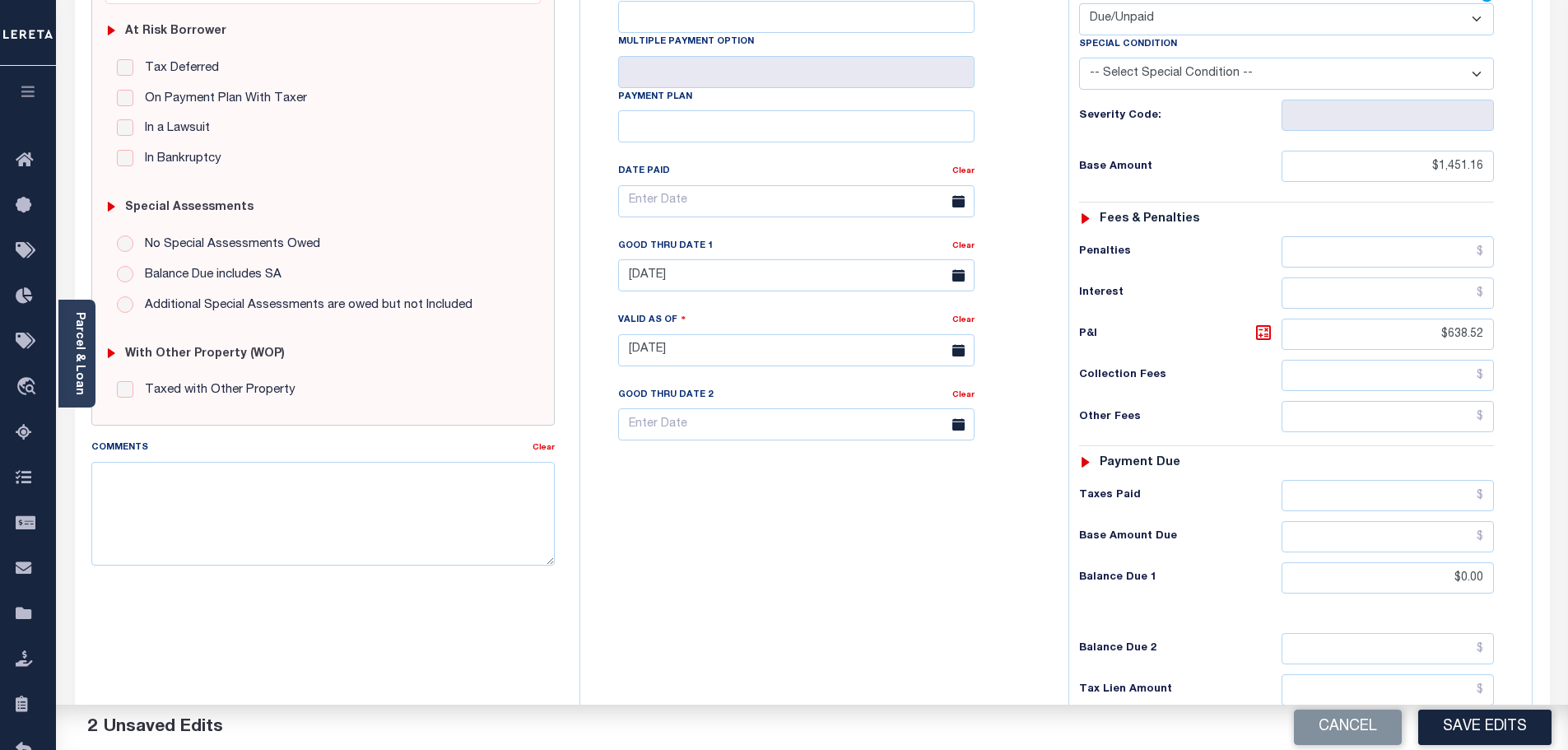
select select "PYD"
click at [1079, 4] on select "- Select Status Code - Open Due/Unpaid Paid Incomplete No Tax Due Internal Refu…" at bounding box center [1286, 18] width 415 height 32
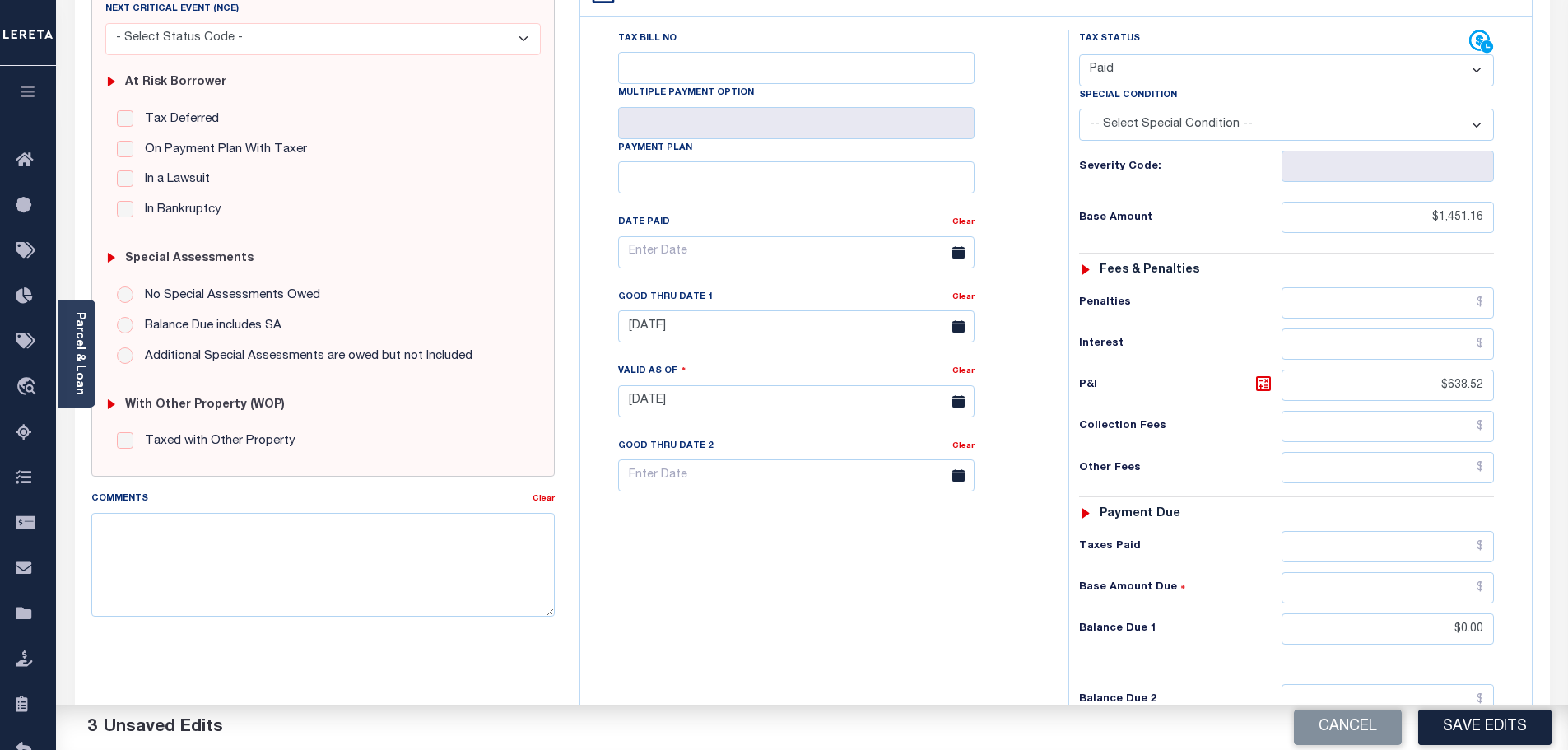
scroll to position [0, 0]
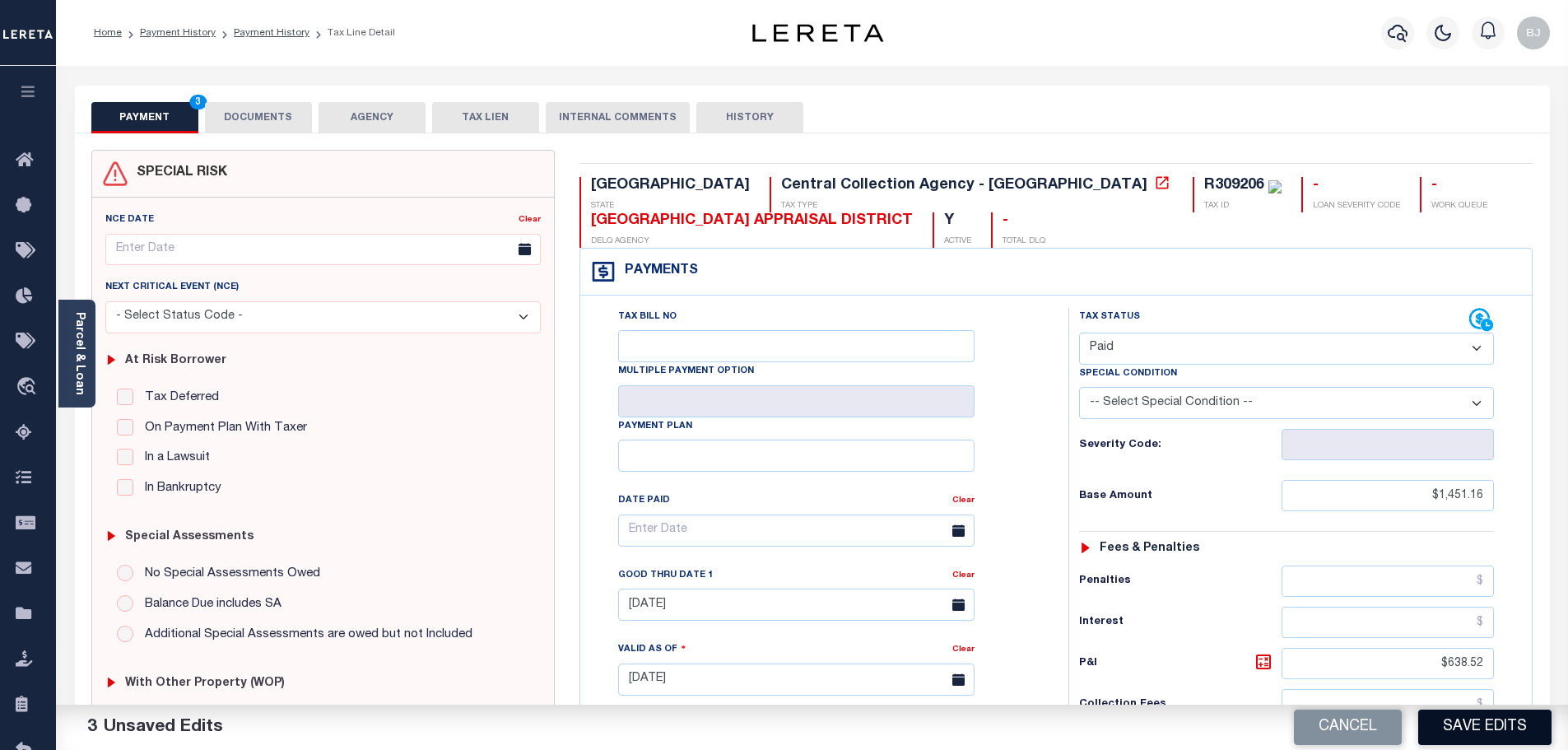
click at [1499, 729] on button "Save Edits" at bounding box center [1484, 727] width 134 height 36
checkbox input "false"
type input "$1,451.16"
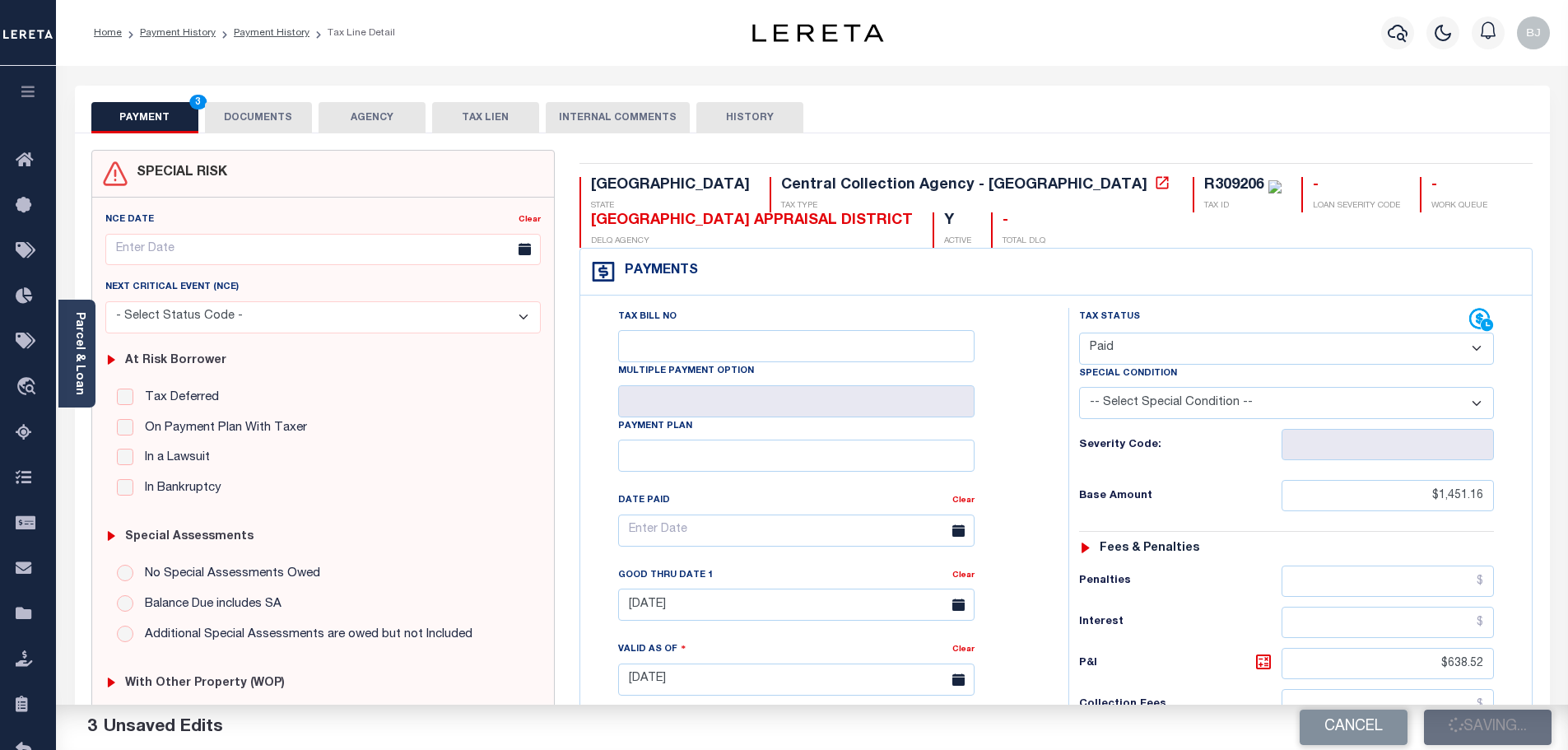
type input "$638.52"
type input "$0"
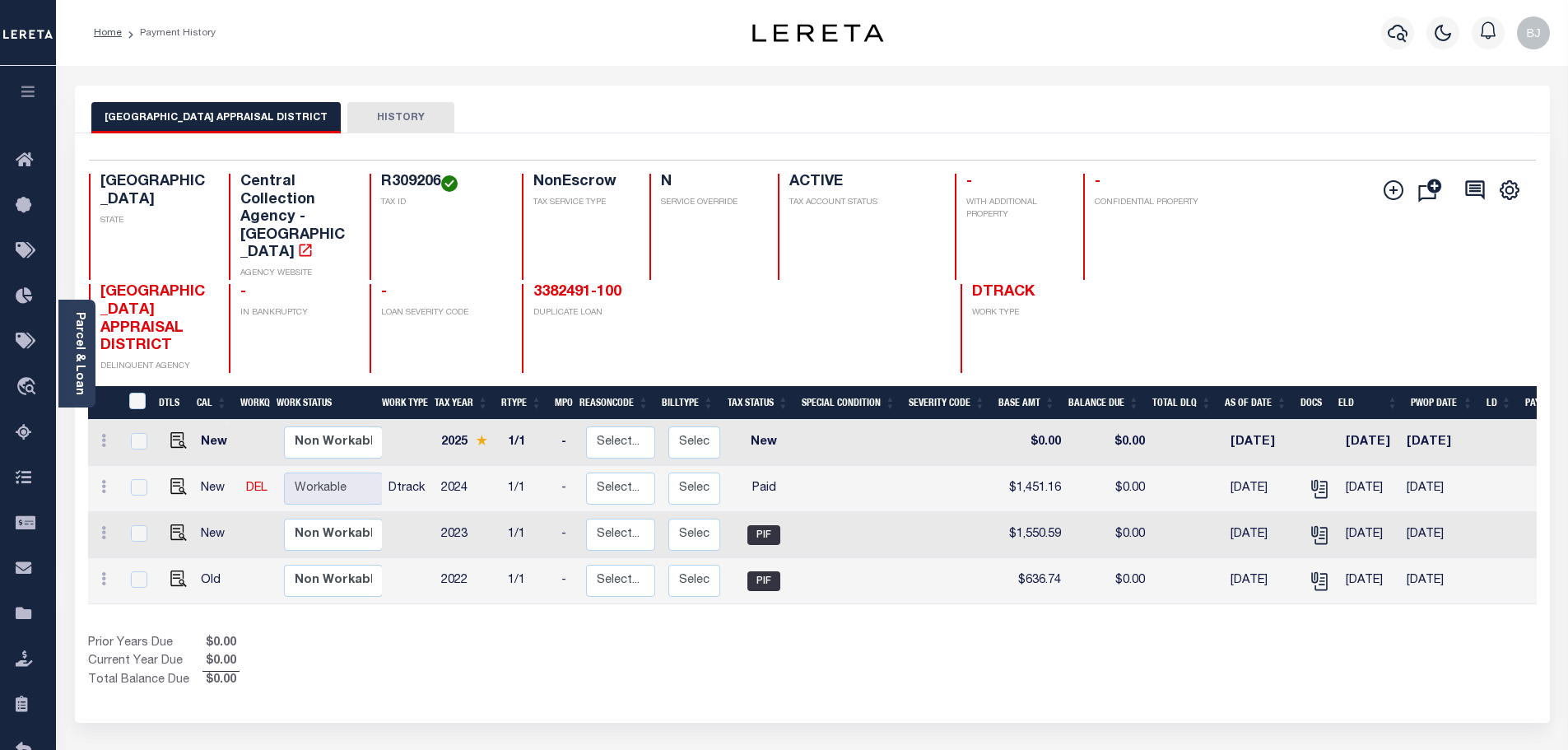
click at [1420, 28] on div at bounding box center [1442, 33] width 45 height 58
click at [1394, 37] on icon "button" at bounding box center [1398, 34] width 20 height 17
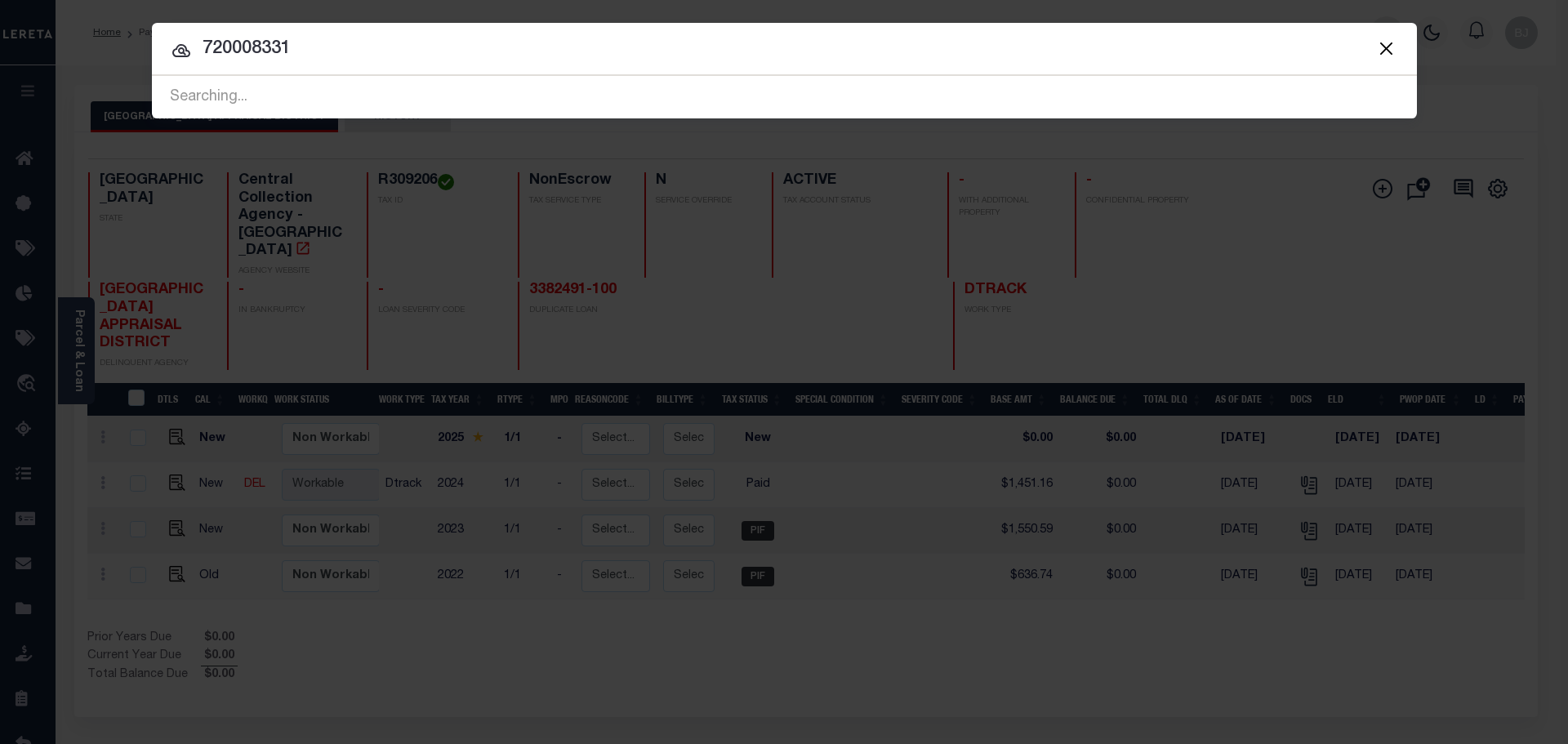
type input "720008331"
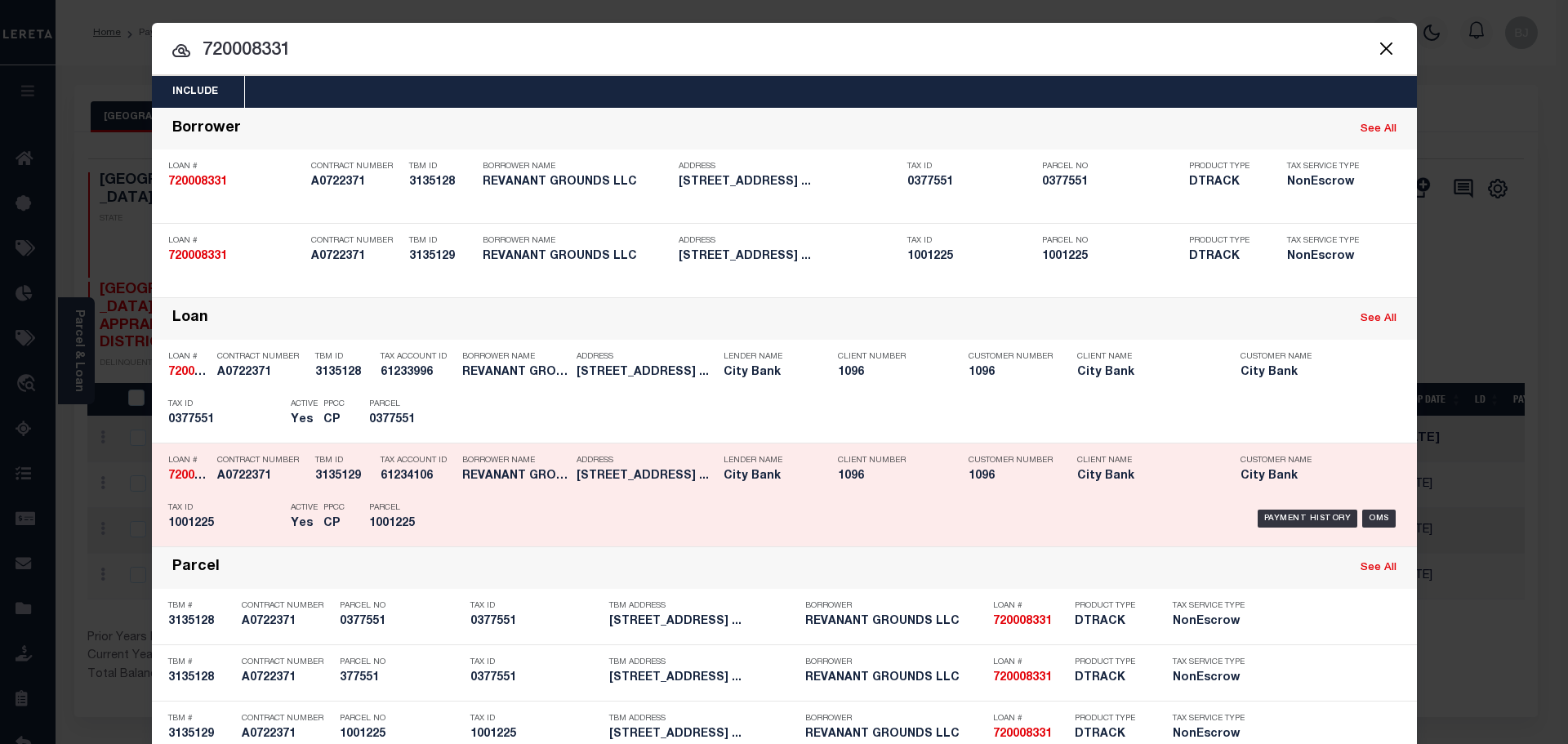
drag, startPoint x: 442, startPoint y: 508, endPoint x: 499, endPoint y: 506, distance: 57.0
click at [442, 508] on div "Parcel 1001225" at bounding box center [405, 518] width 98 height 48
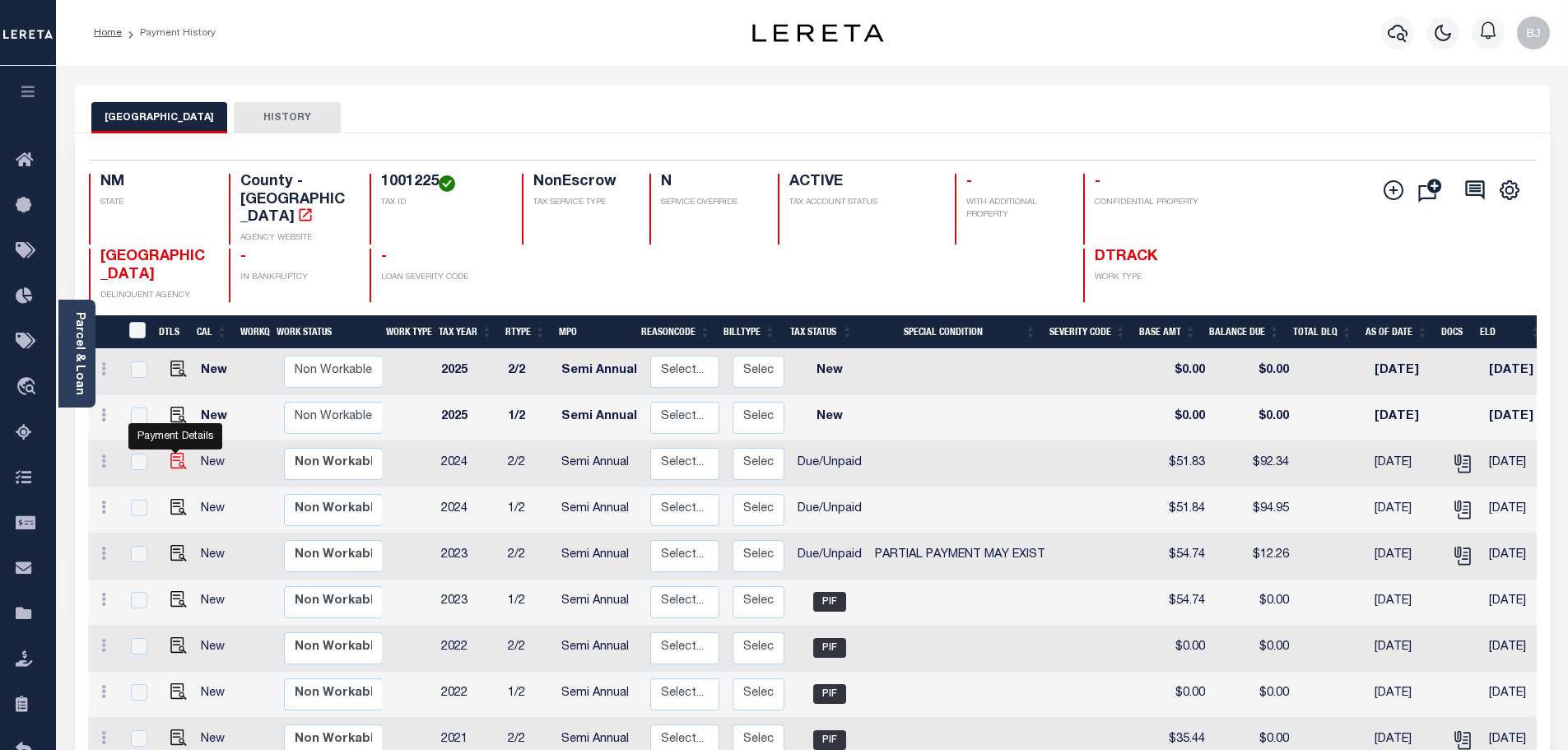
click at [175, 452] on img "" at bounding box center [178, 460] width 16 height 16
checkbox input "true"
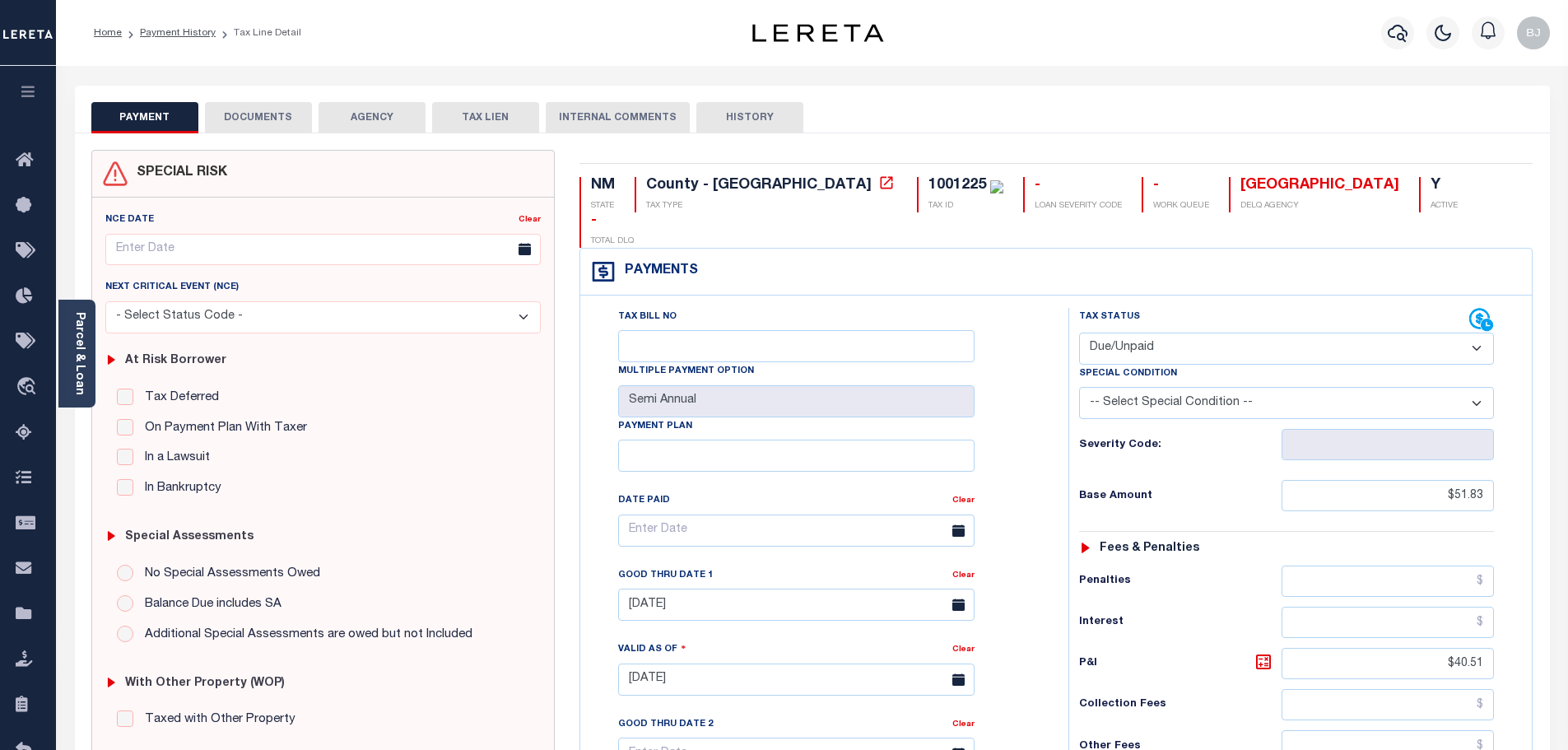
click at [1237, 365] on div "Special Condition" at bounding box center [1286, 376] width 415 height 23
click at [1152, 332] on select "- Select Status Code - Open Due/Unpaid Paid Incomplete No Tax Due Internal Refu…" at bounding box center [1286, 348] width 415 height 32
select select "PYD"
click at [1079, 332] on select "- Select Status Code - Open Due/Unpaid Paid Incomplete No Tax Due Internal Refu…" at bounding box center [1286, 348] width 415 height 32
type input "[DATE]"
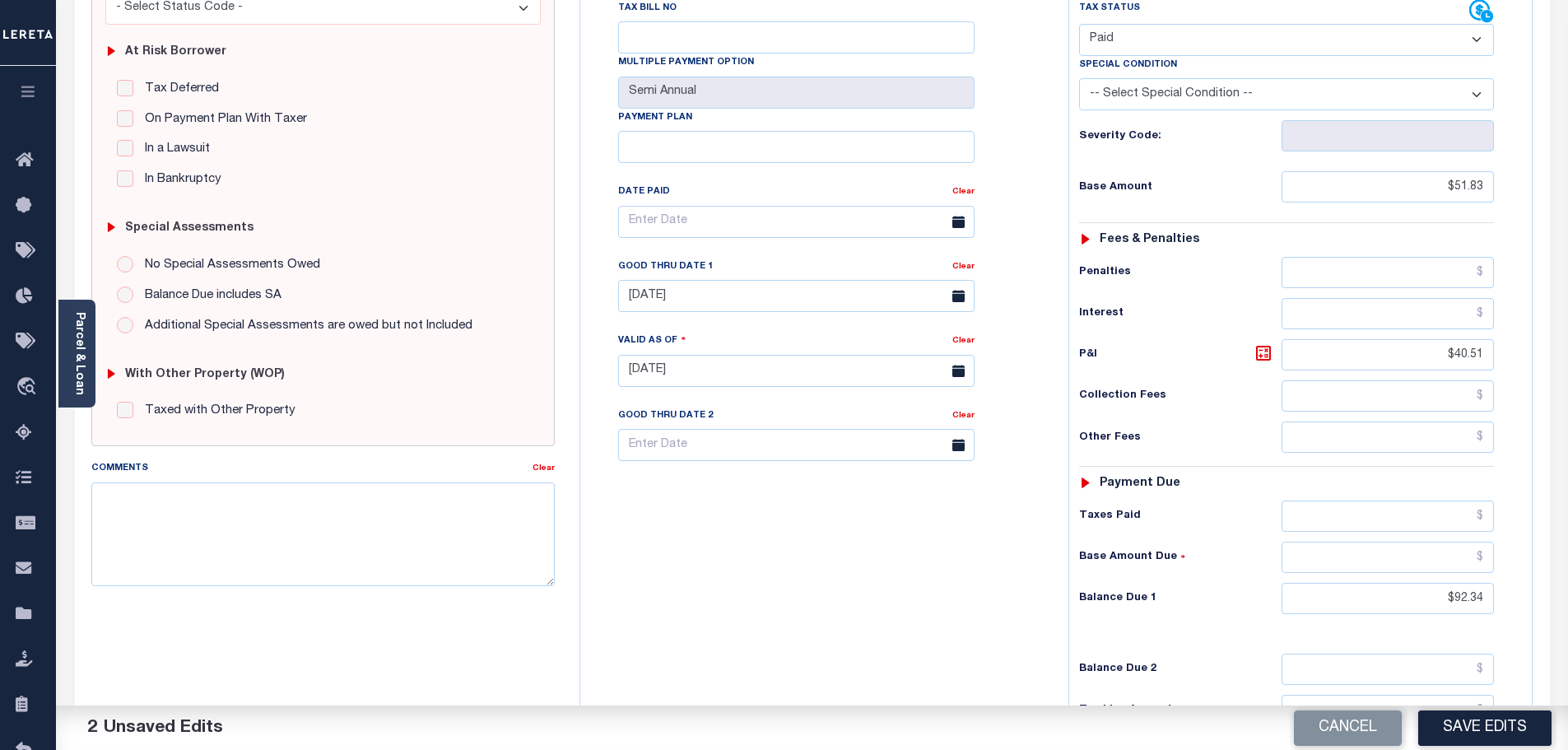
scroll to position [329, 0]
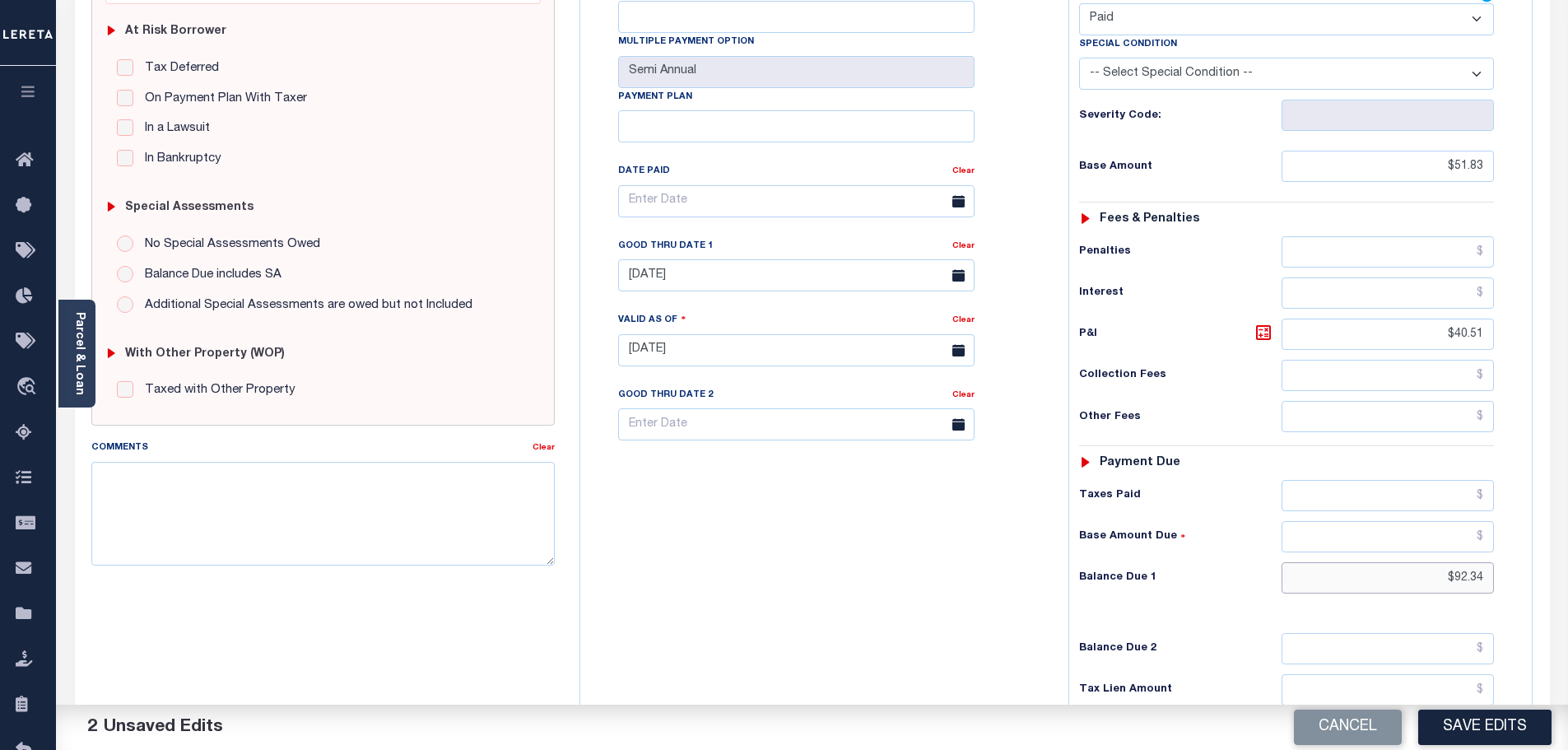
drag, startPoint x: 1475, startPoint y: 554, endPoint x: 1516, endPoint y: 557, distance: 41.1
click at [1516, 557] on div "Tax Status Status" at bounding box center [1291, 342] width 472 height 727
type input "$"
type input "$0"
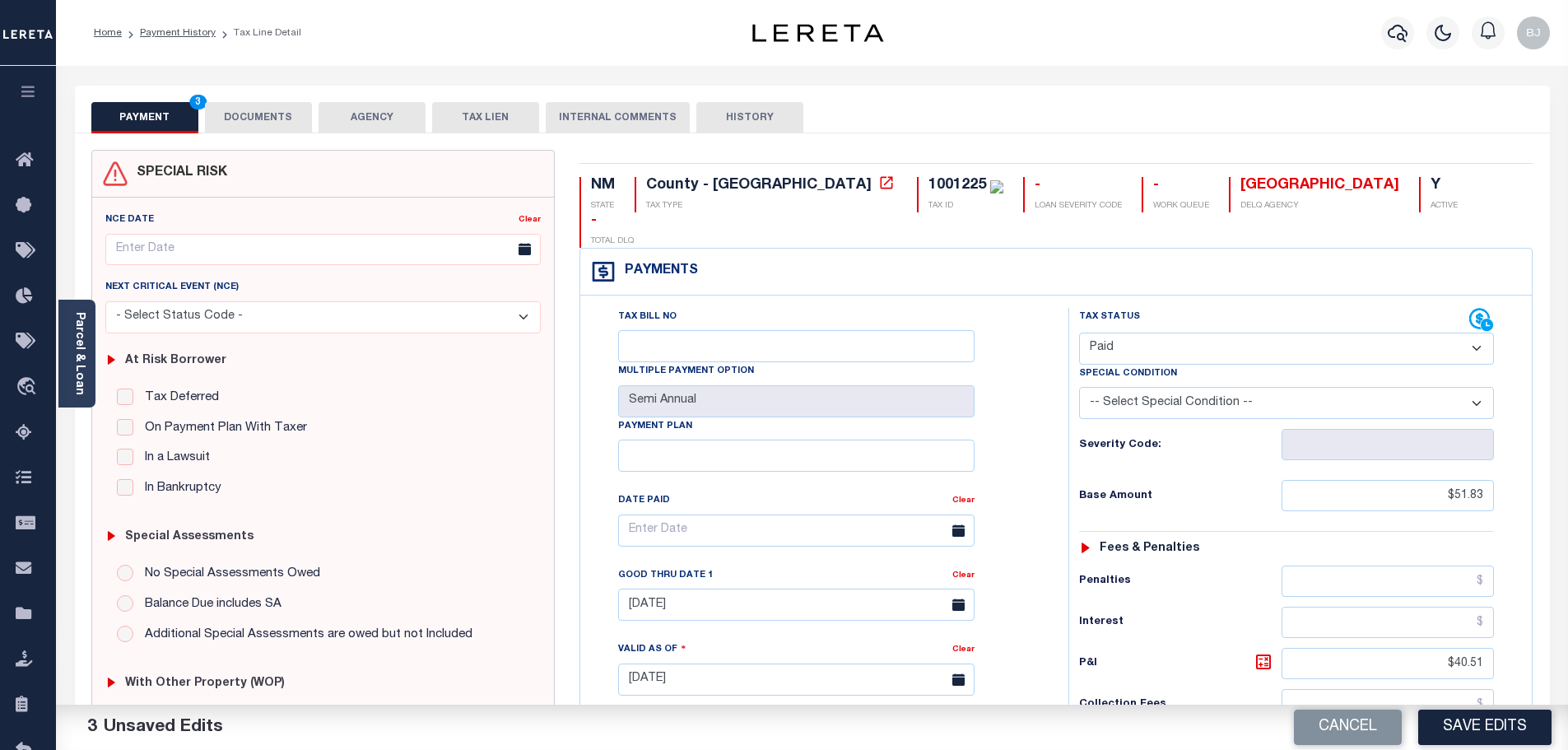
click at [255, 119] on button "DOCUMENTS" at bounding box center [257, 117] width 107 height 32
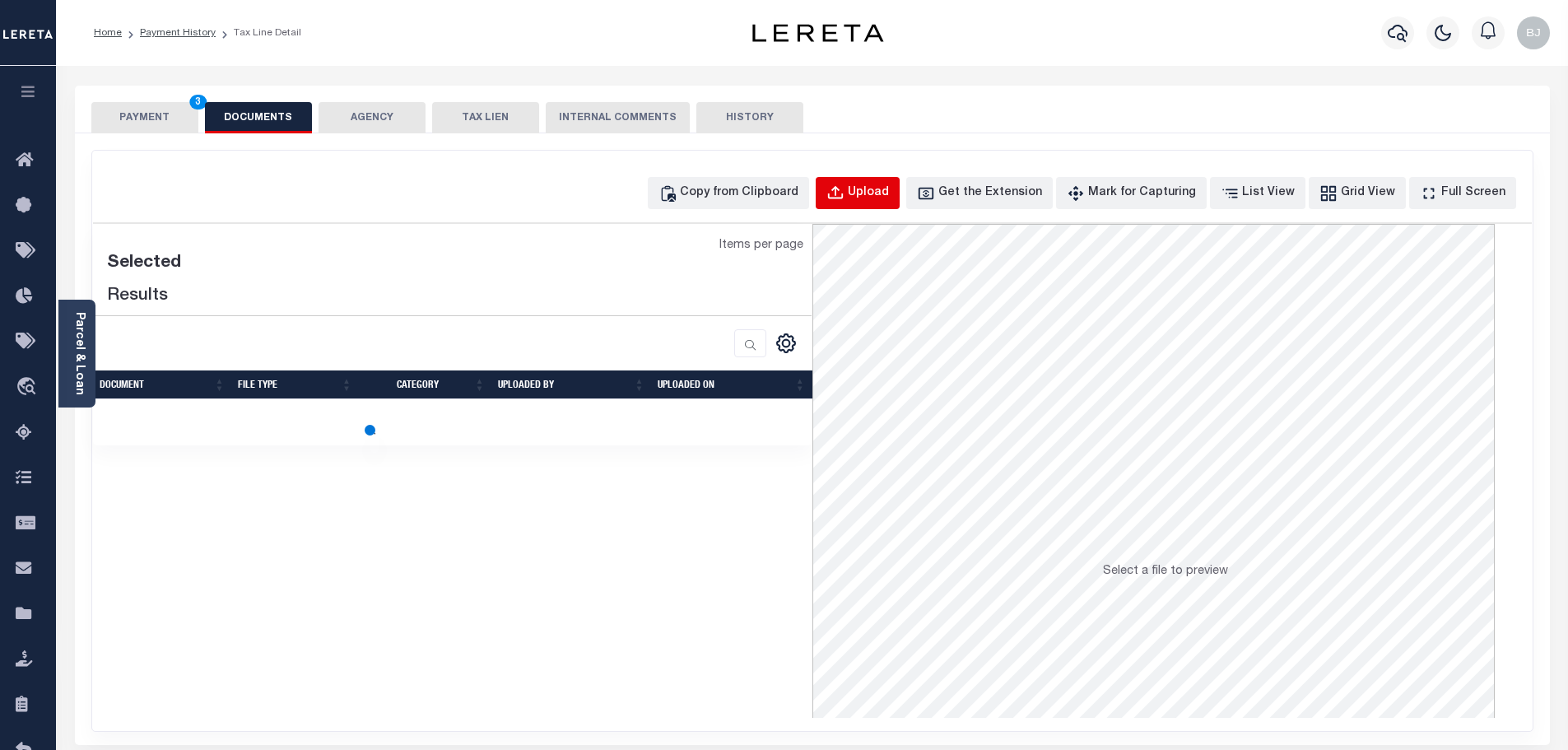
click at [879, 186] on button "Upload" at bounding box center [857, 192] width 84 height 32
select select "POP"
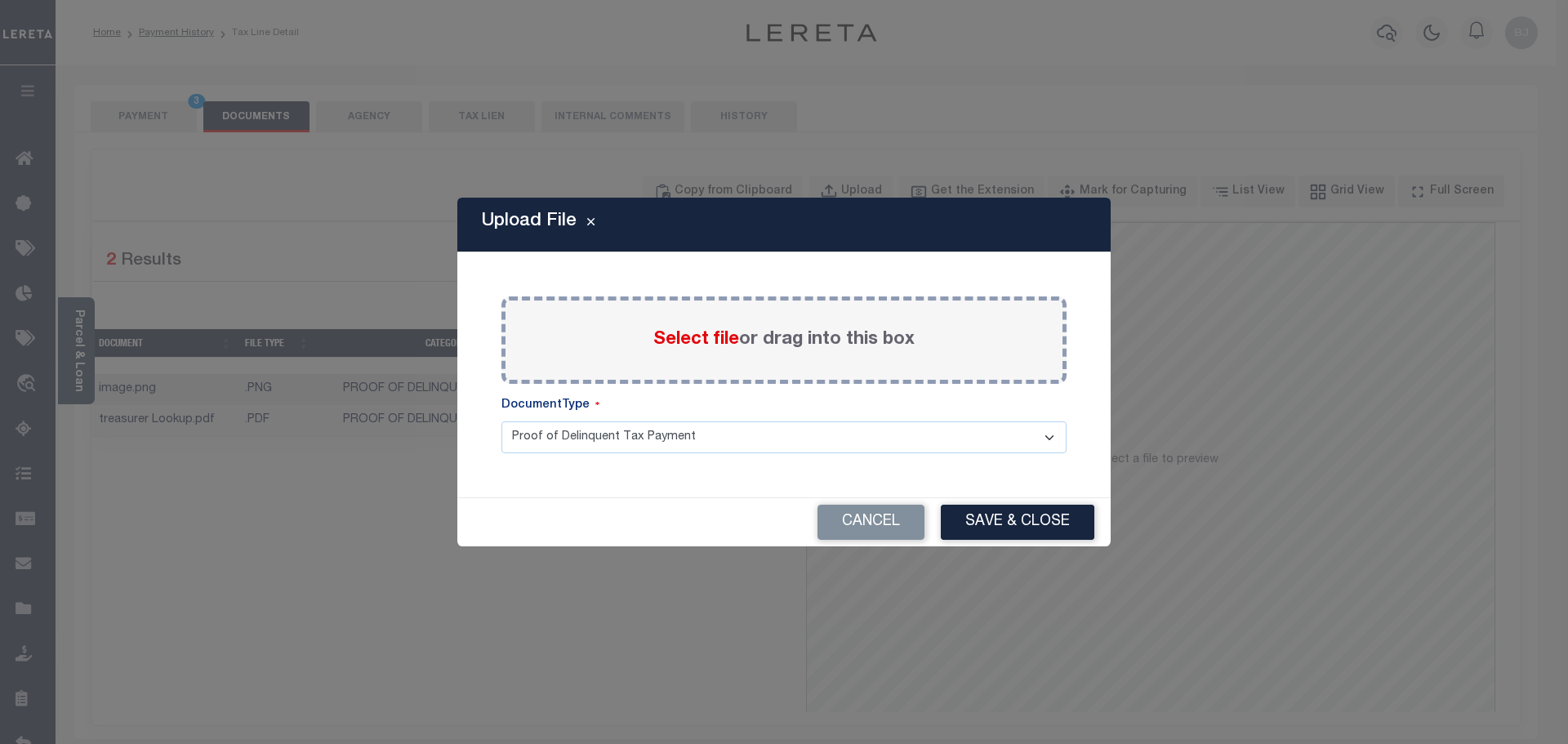
click at [687, 343] on span "Select file" at bounding box center [696, 339] width 86 height 18
click at [0, 0] on input "Select file or drag into this box" at bounding box center [0, 0] width 0 height 0
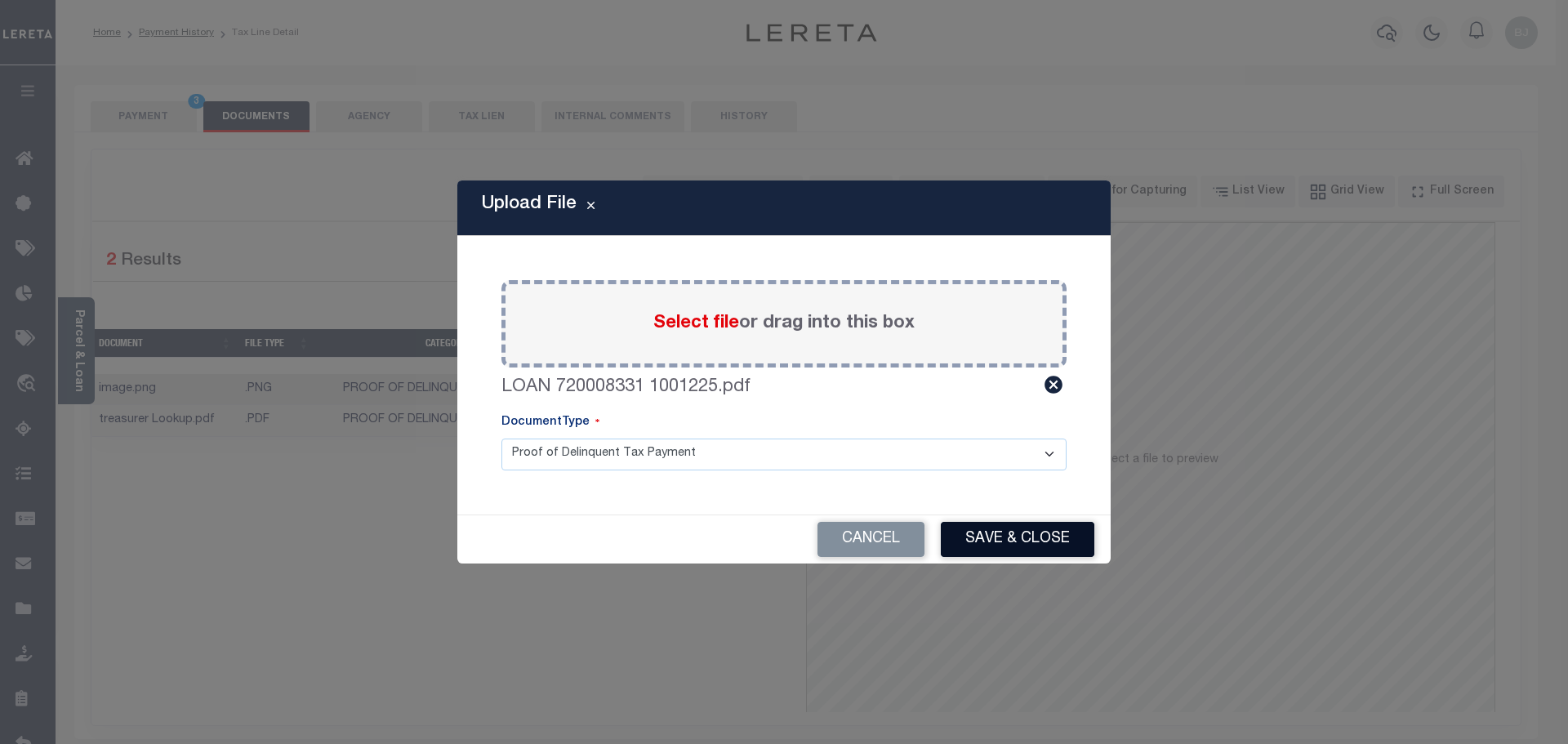
click at [994, 539] on button "Save & Close" at bounding box center [1017, 538] width 153 height 35
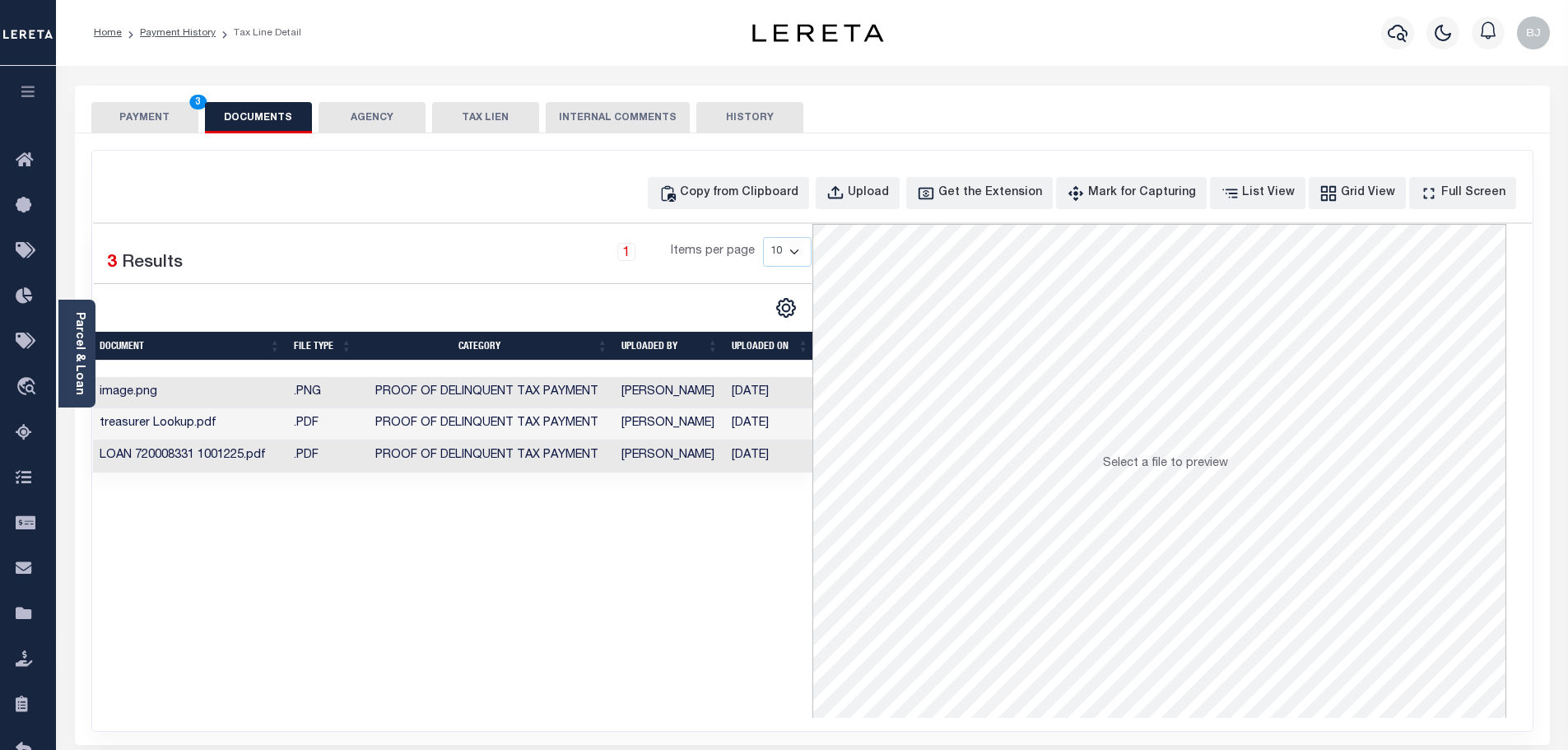
scroll to position [220, 0]
click at [170, 119] on button "PAYMENT 3" at bounding box center [144, 117] width 107 height 32
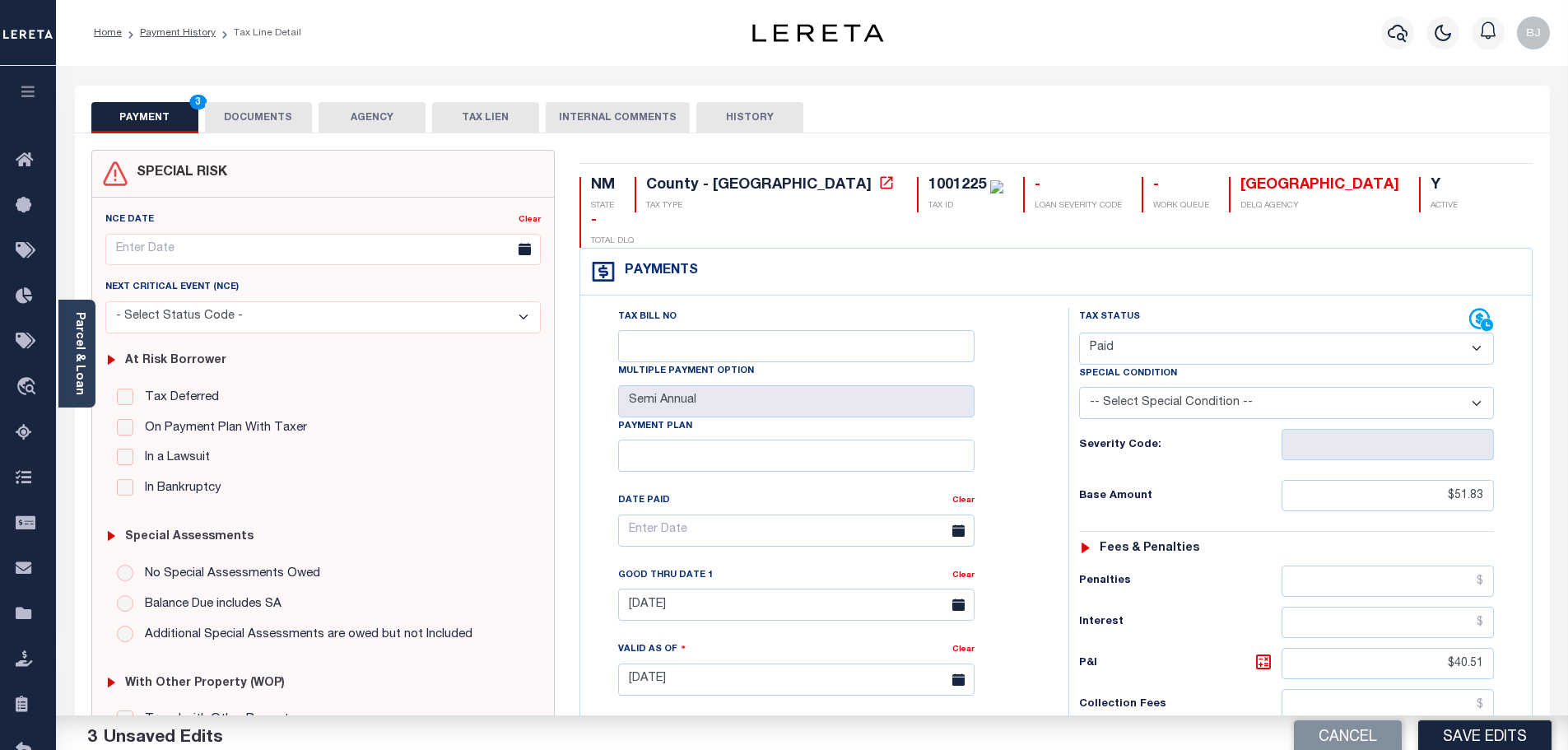
scroll to position [411, 0]
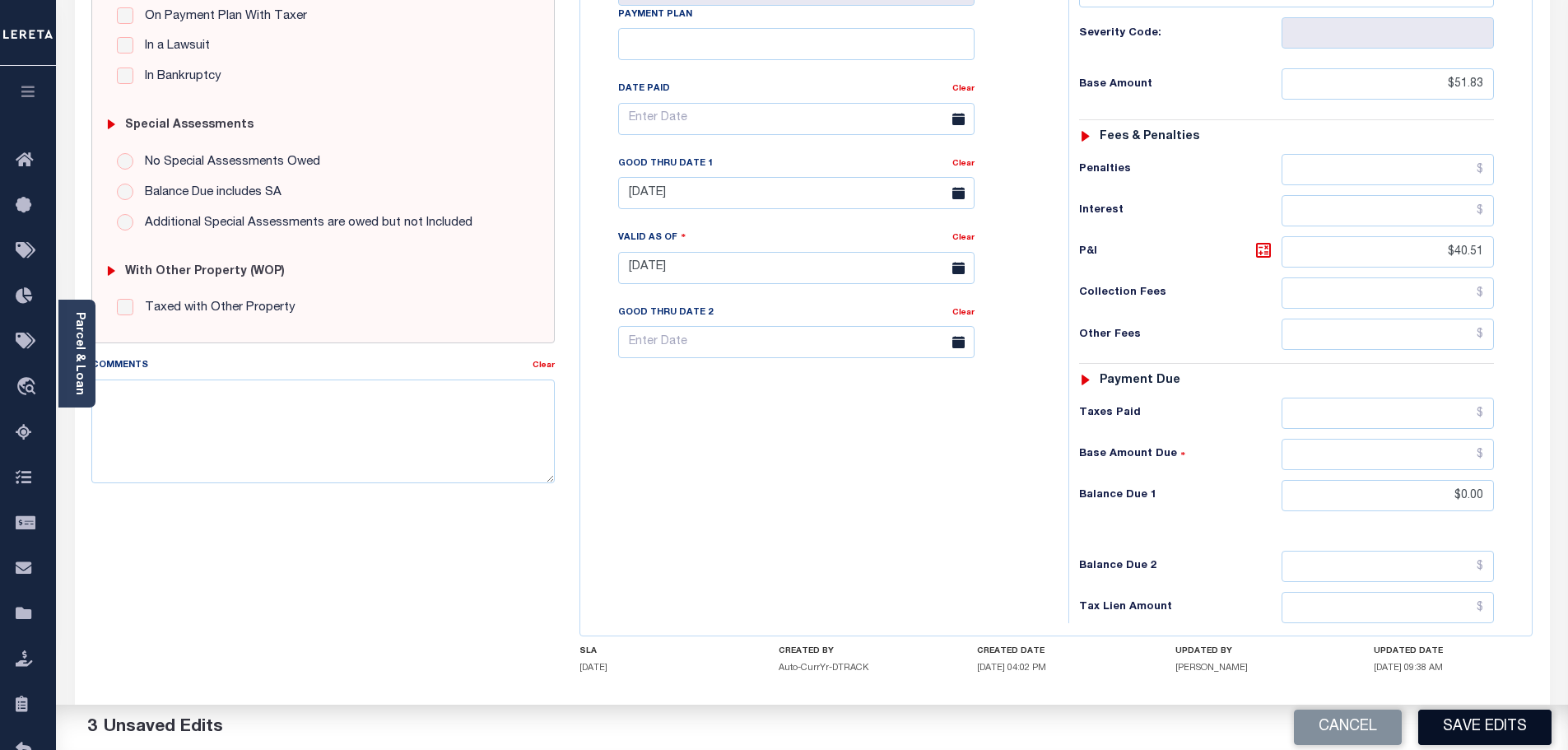
click at [1543, 721] on button "Save Edits" at bounding box center [1484, 727] width 134 height 36
checkbox input "false"
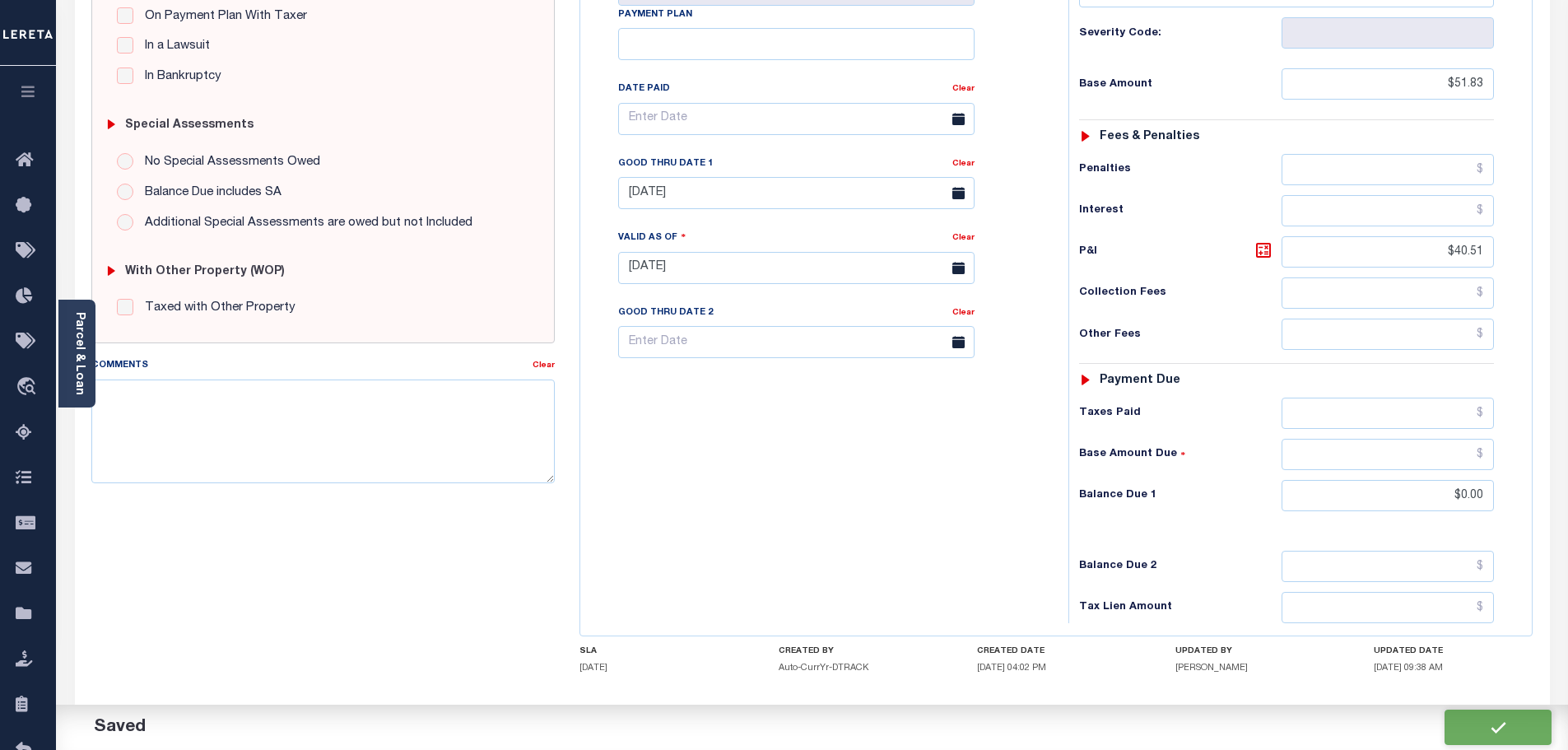
type input "$51.83"
type input "$40.51"
type input "$0"
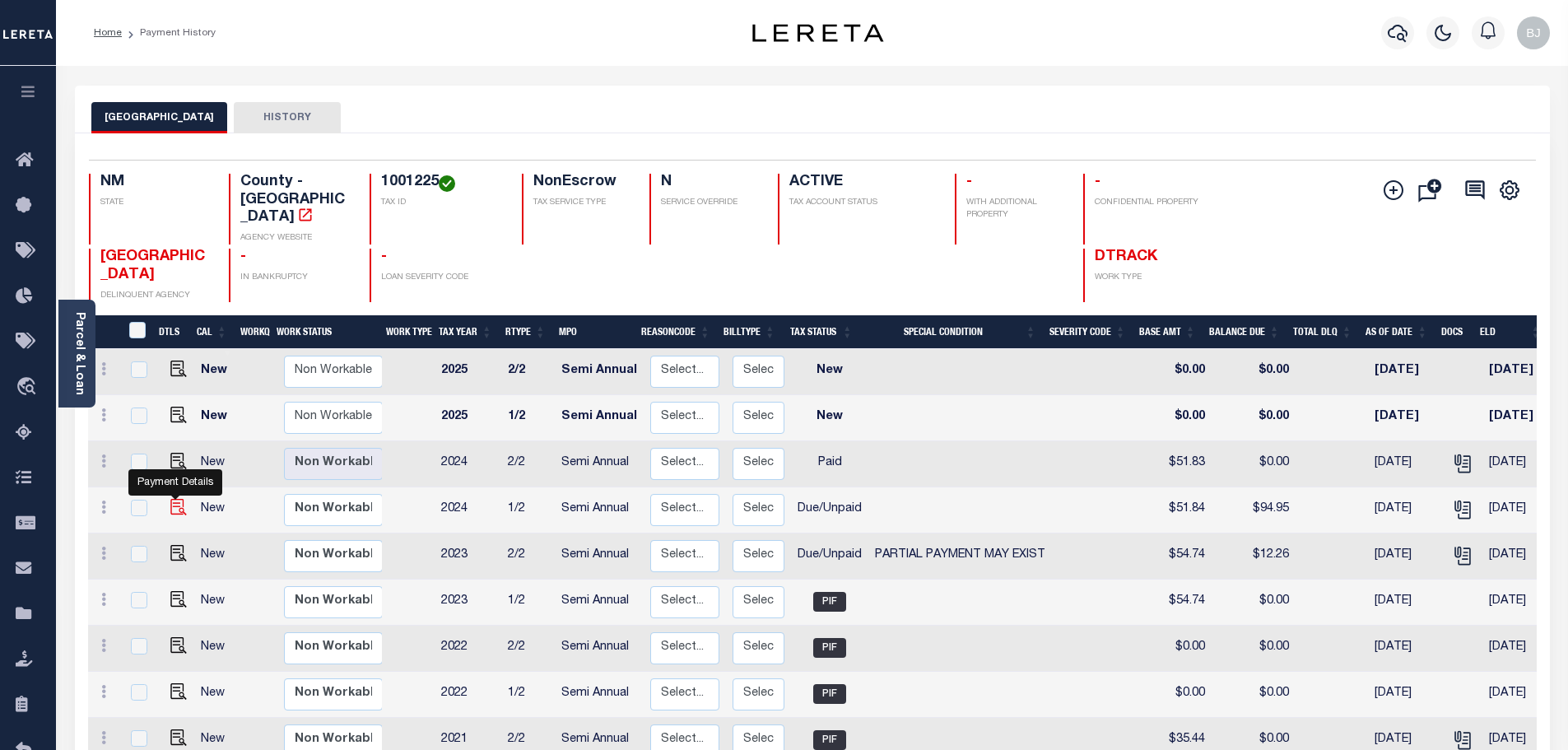
click at [170, 498] on img "" at bounding box center [178, 506] width 16 height 16
checkbox input "true"
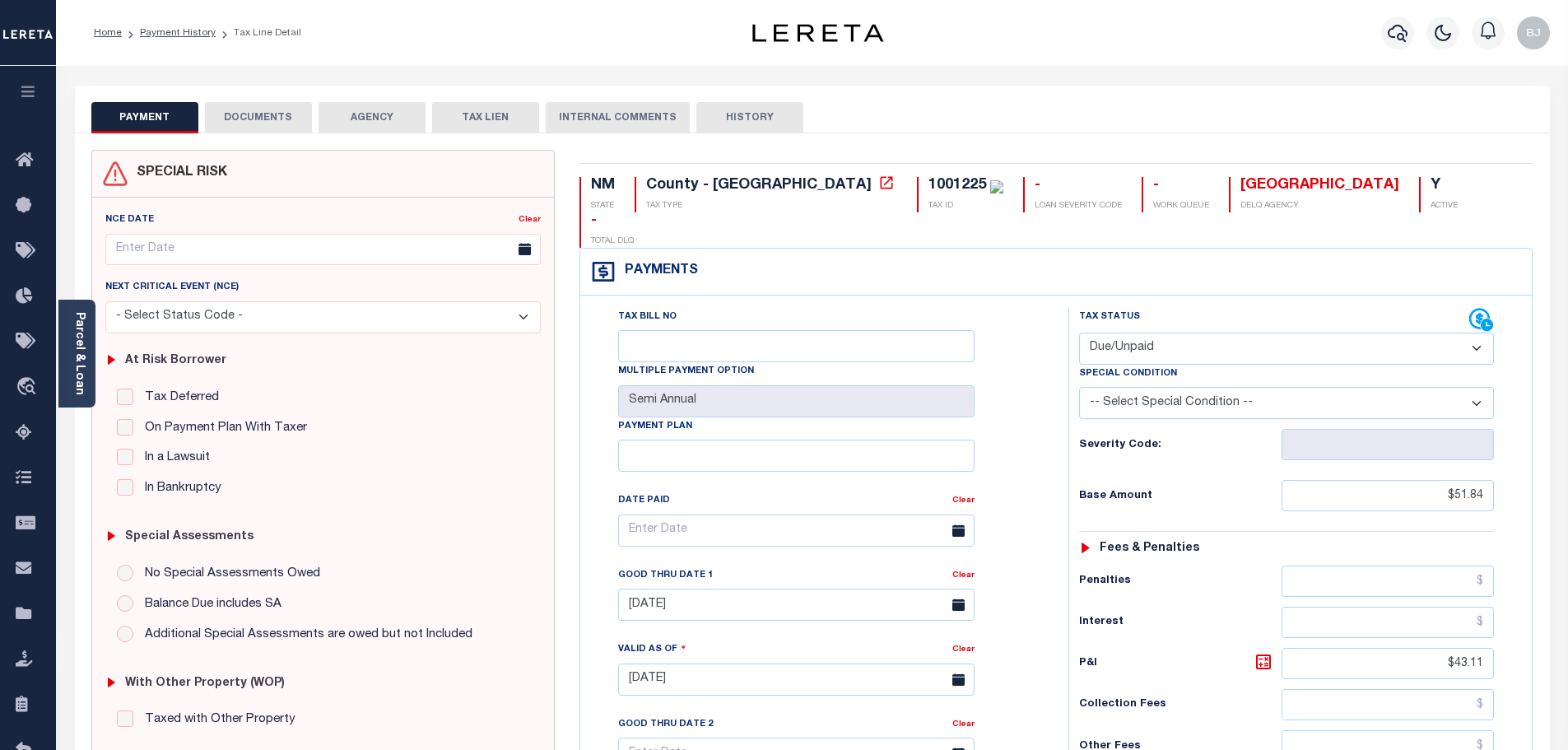
click at [320, 139] on div "SPECIAL RISK NCE Date Clear" at bounding box center [812, 676] width 1475 height 1086
click at [237, 109] on button "DOCUMENTS" at bounding box center [257, 117] width 107 height 32
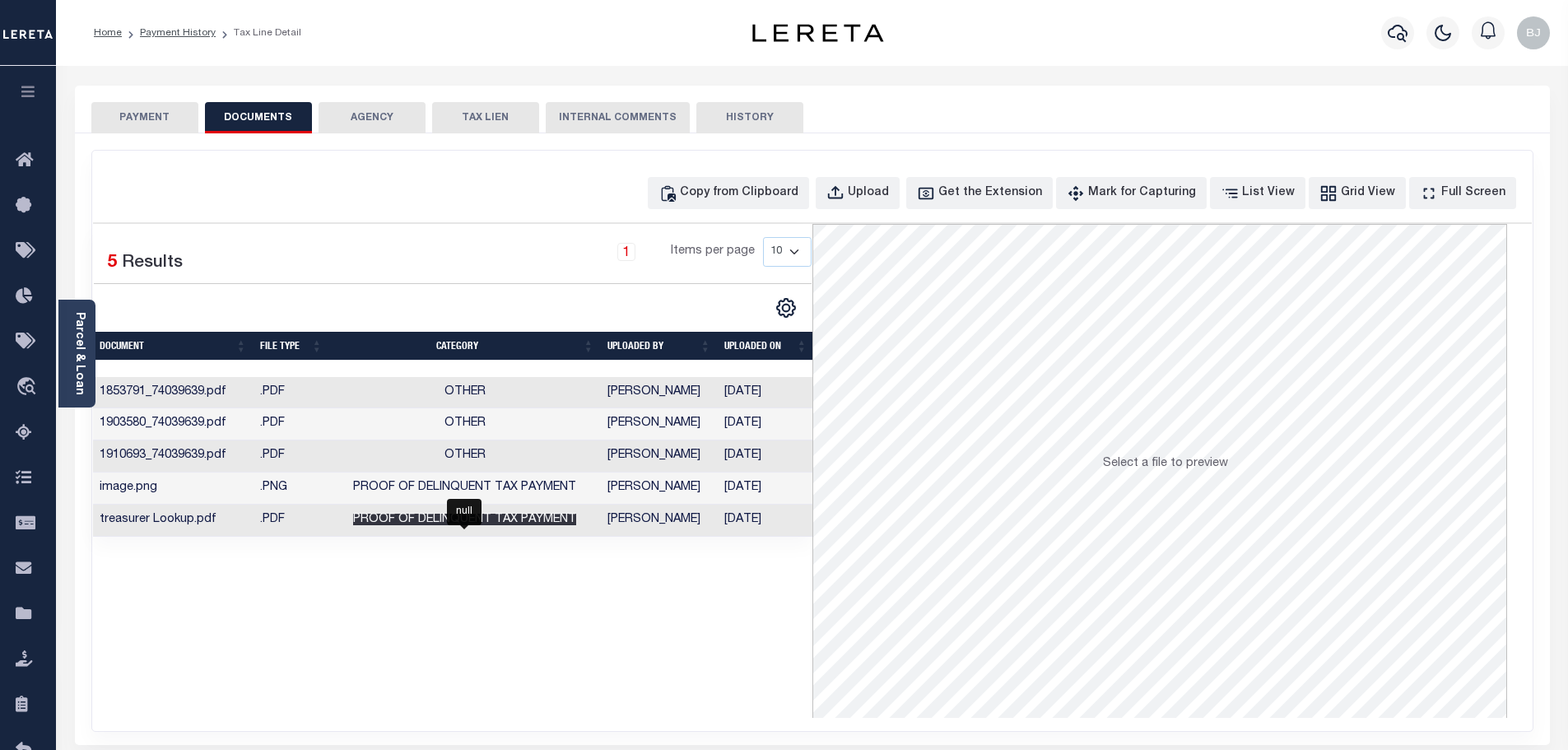
click at [572, 521] on span "Proof of Delinquent Tax Payment" at bounding box center [465, 520] width 223 height 12
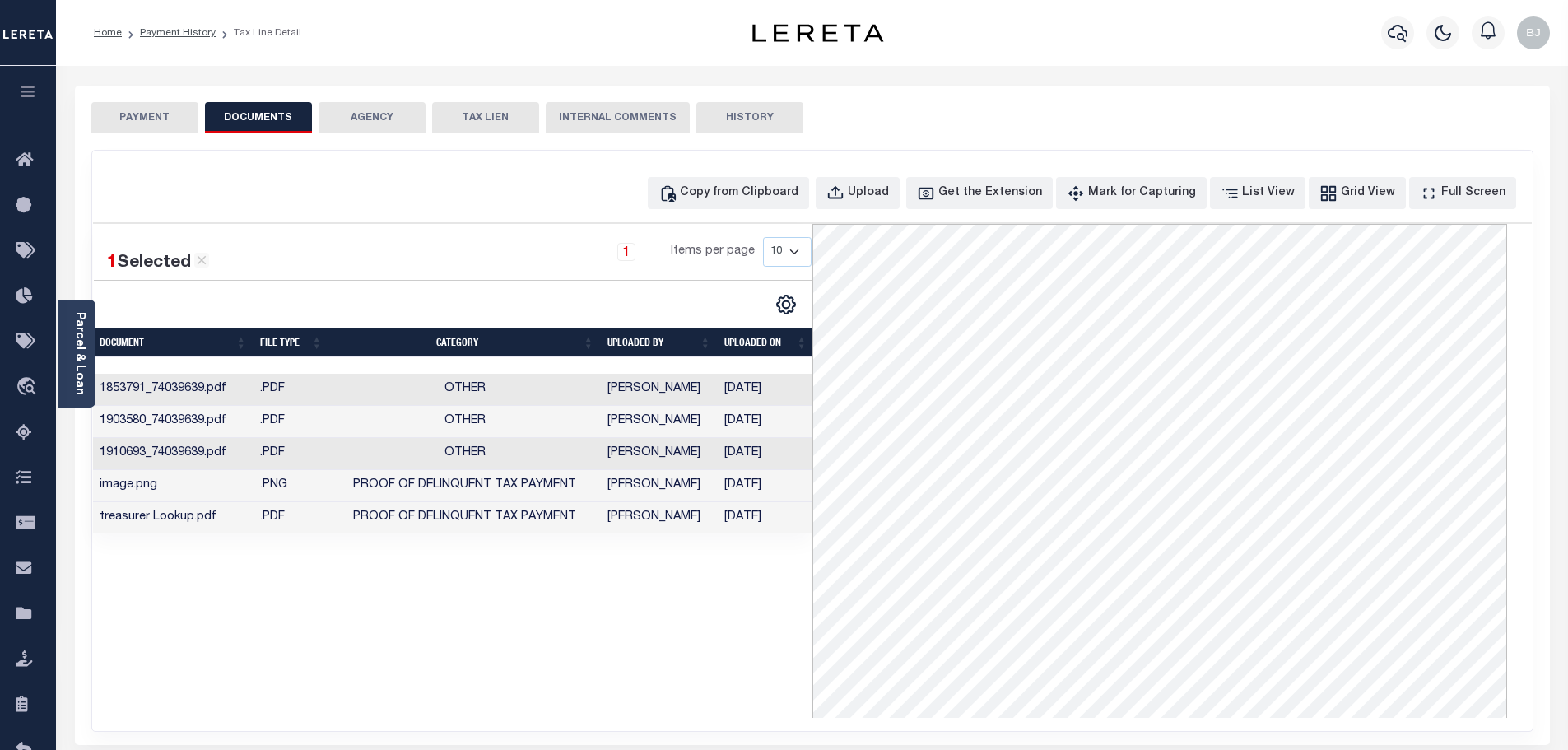
click at [139, 124] on button "PAYMENT" at bounding box center [144, 117] width 107 height 32
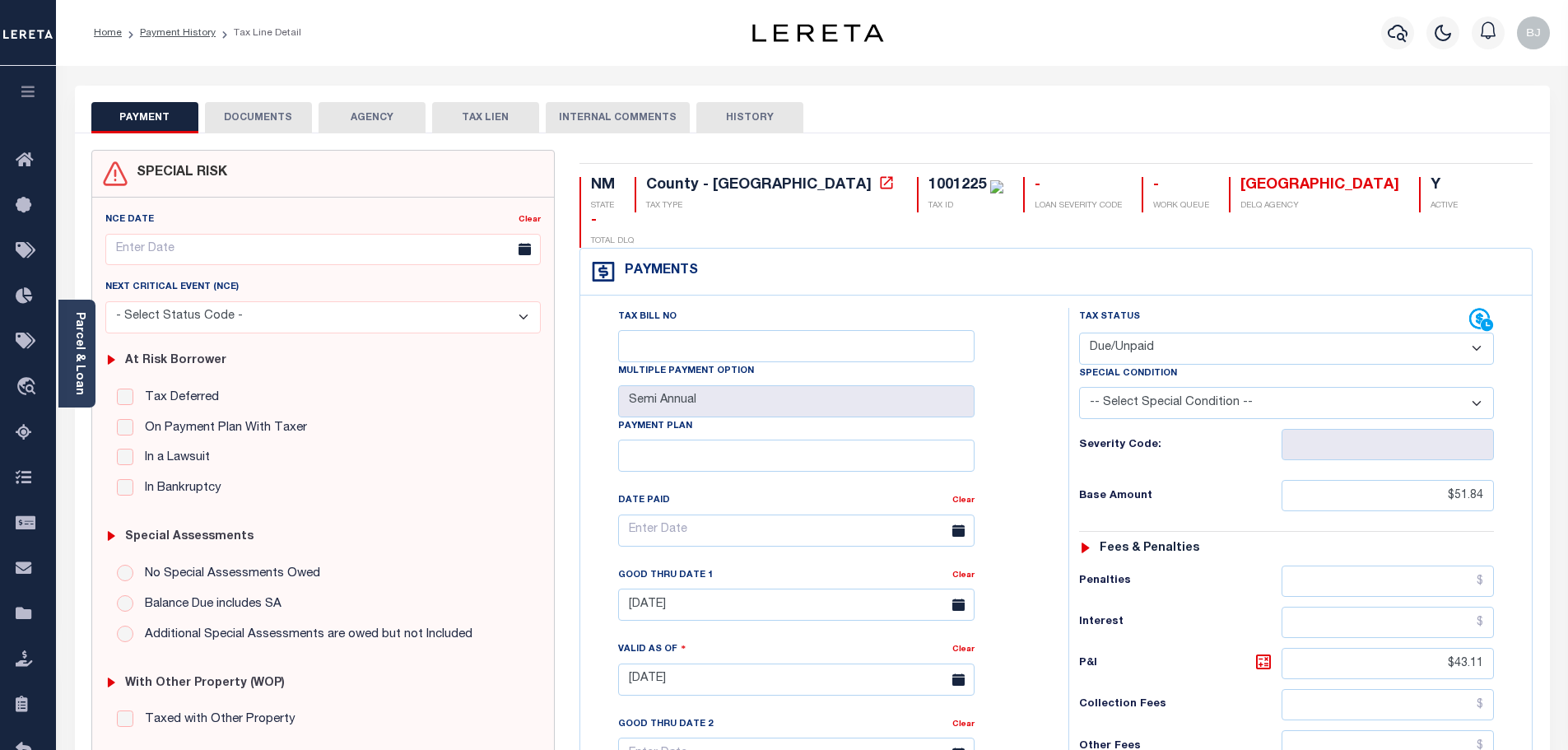
click at [1273, 332] on select "- Select Status Code - Open Due/Unpaid Paid Incomplete No Tax Due Internal Refu…" at bounding box center [1286, 348] width 415 height 32
select select "PYD"
click at [1079, 332] on select "- Select Status Code - Open Due/Unpaid Paid Incomplete No Tax Due Internal Refu…" at bounding box center [1286, 348] width 415 height 32
type input "[DATE]"
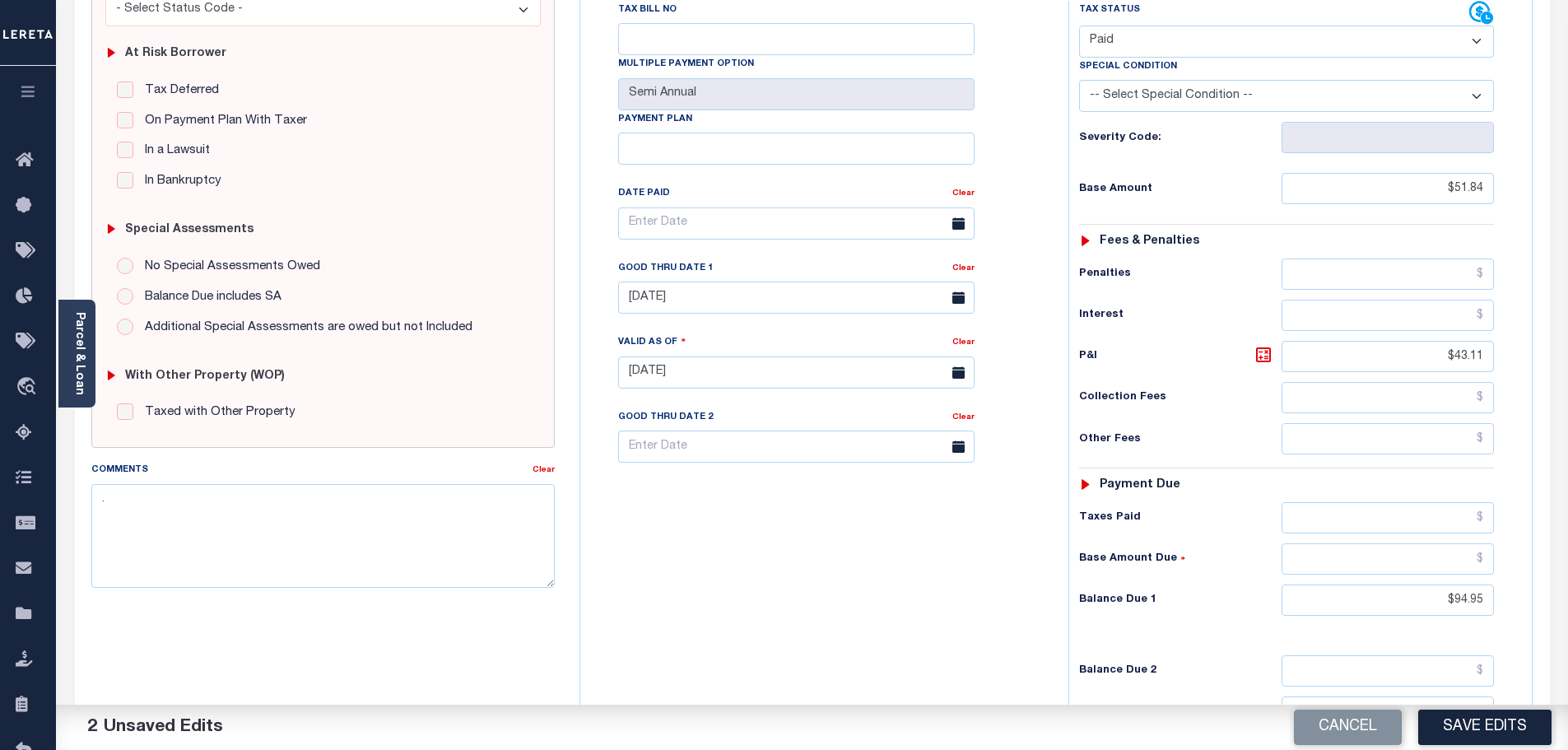
scroll to position [329, 0]
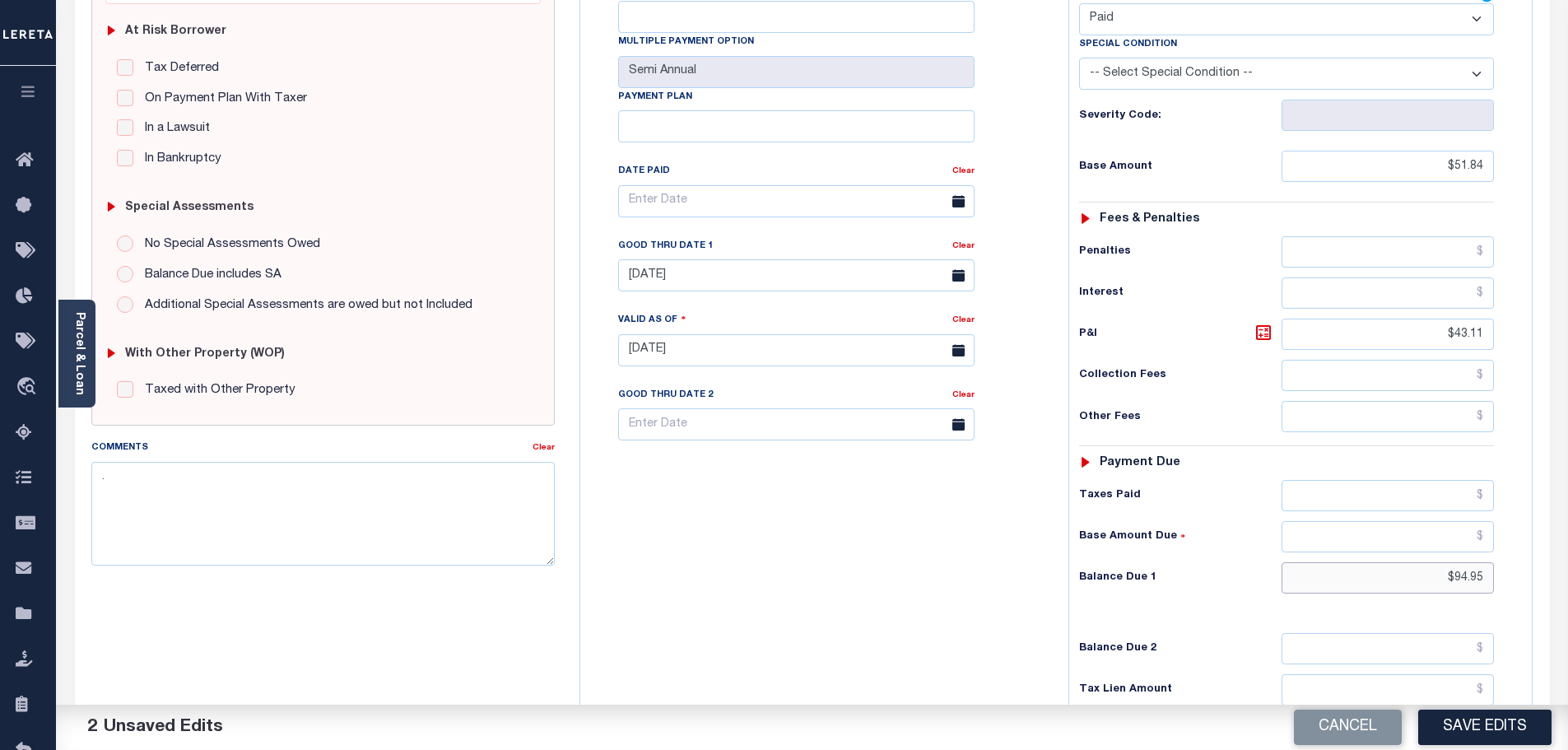
drag, startPoint x: 1437, startPoint y: 545, endPoint x: 1555, endPoint y: 545, distance: 118.0
click at [1555, 545] on div "PAYMENT 2 DOCUMENTS AGENCY DELINQUENT PAYEE" at bounding box center [812, 332] width 1500 height 1153
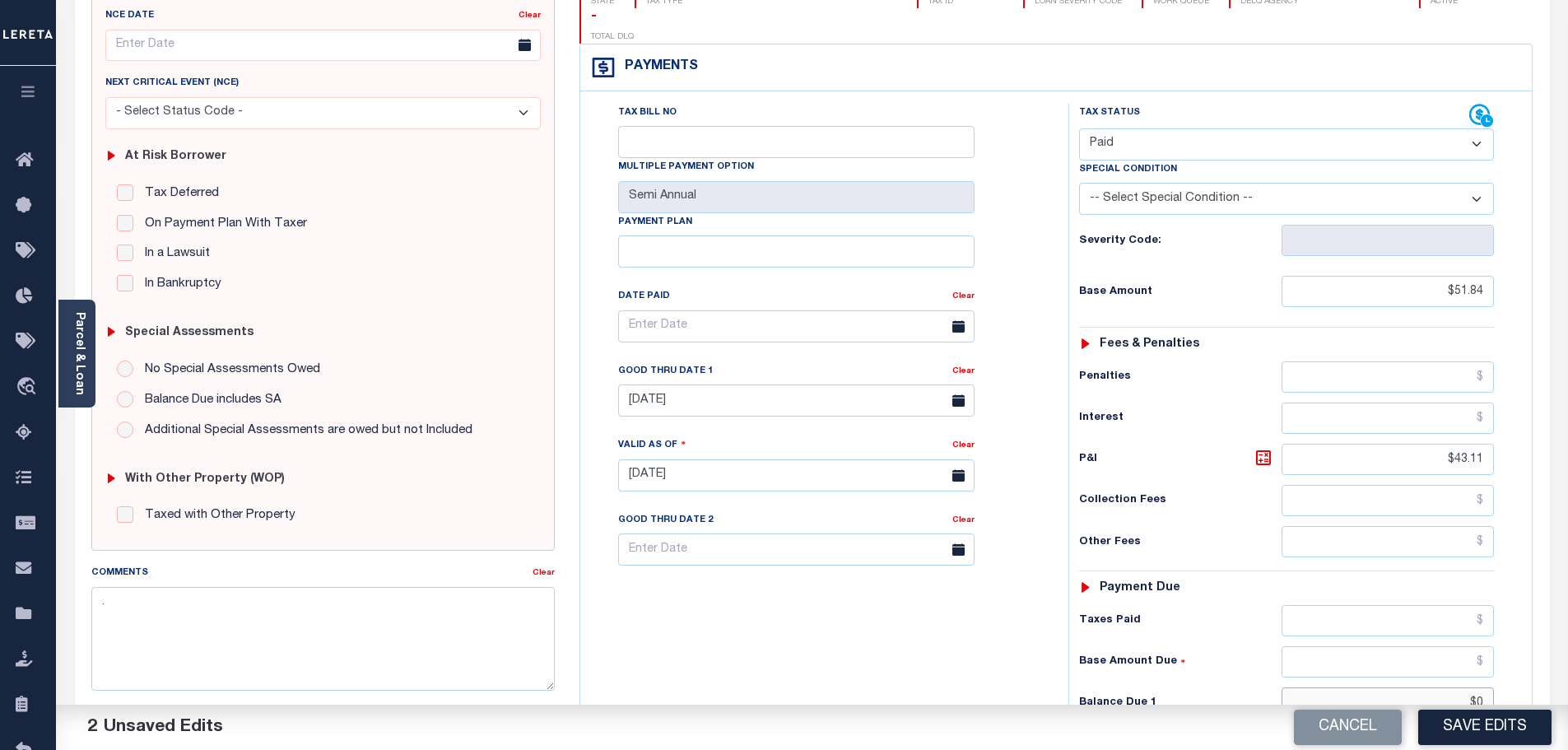
scroll to position [0, 0]
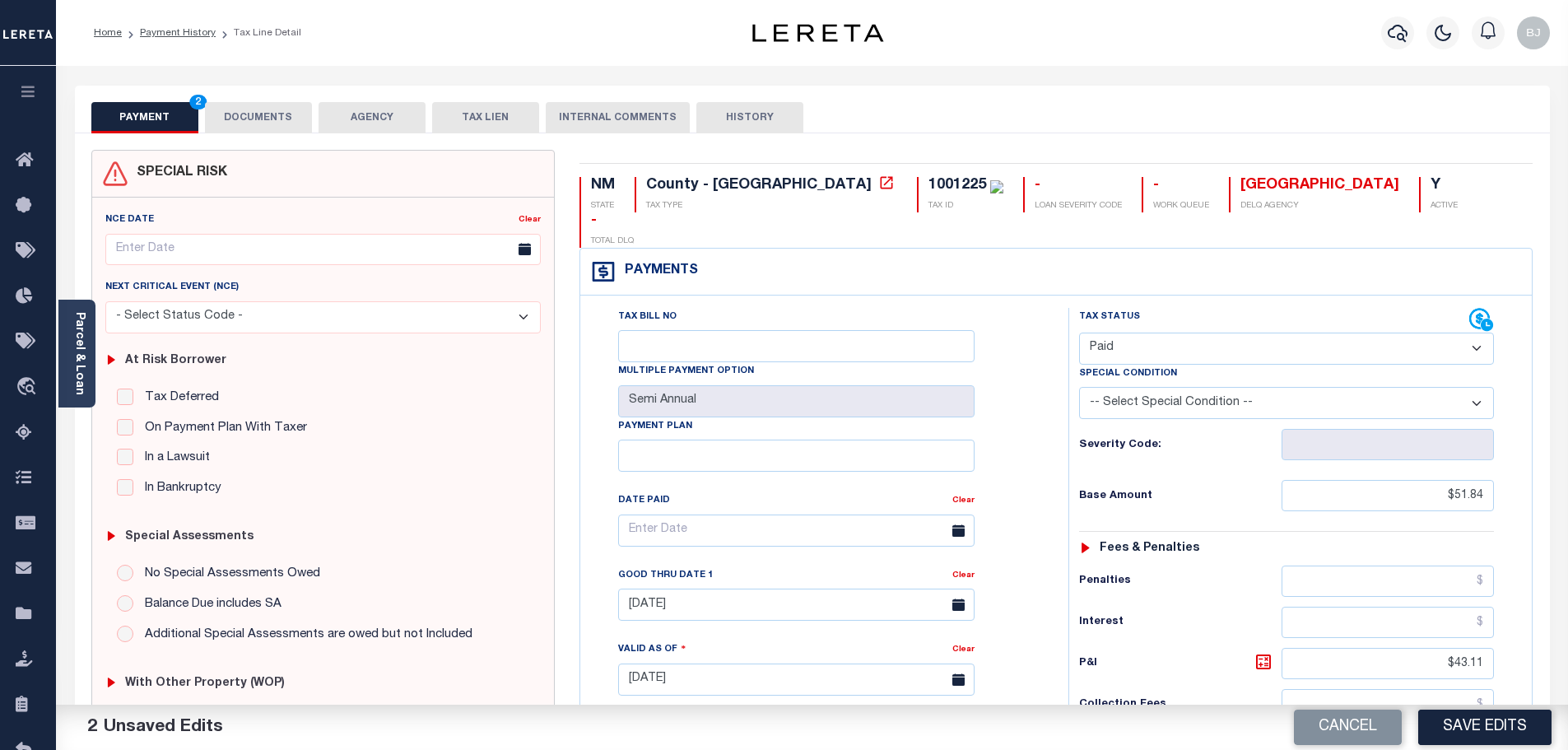
type input "$0.00"
click at [275, 130] on button "DOCUMENTS" at bounding box center [257, 117] width 107 height 32
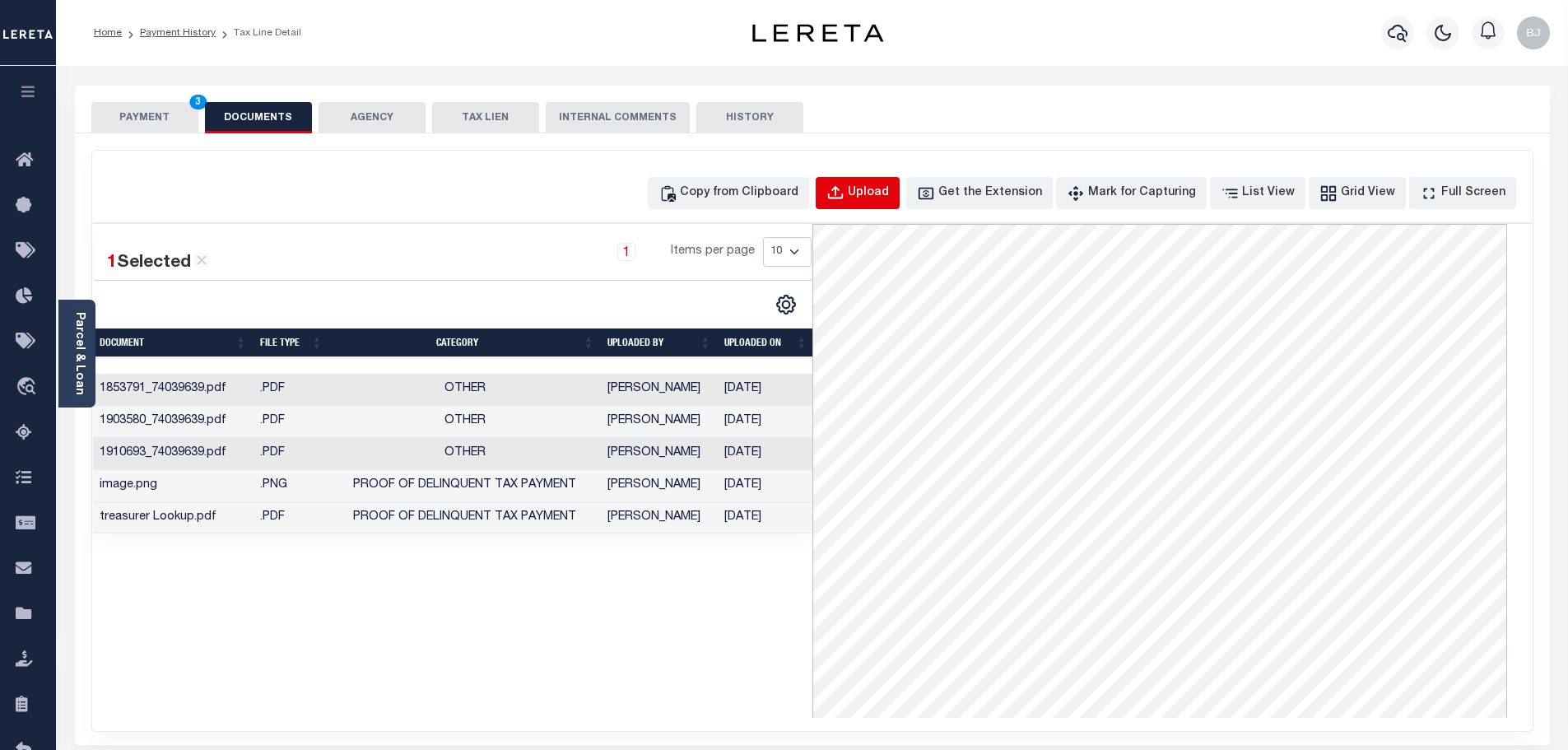
click at [885, 196] on div "Upload" at bounding box center [868, 193] width 41 height 18
select select "POP"
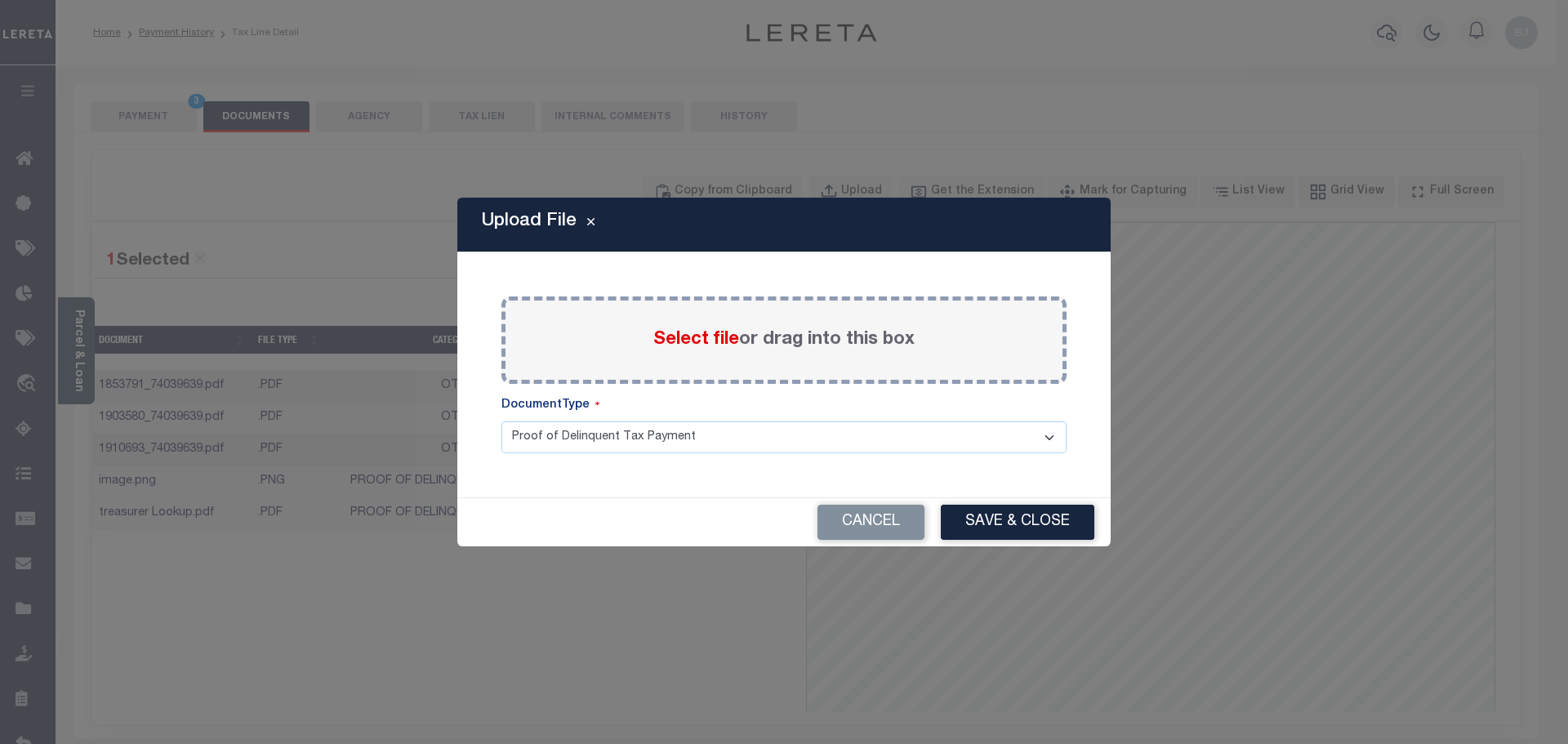
click at [749, 326] on div "Select file or drag into this box" at bounding box center [784, 340] width 565 height 88
click at [712, 335] on span "Select file" at bounding box center [696, 339] width 86 height 18
click at [0, 0] on input "Select file or drag into this box" at bounding box center [0, 0] width 0 height 0
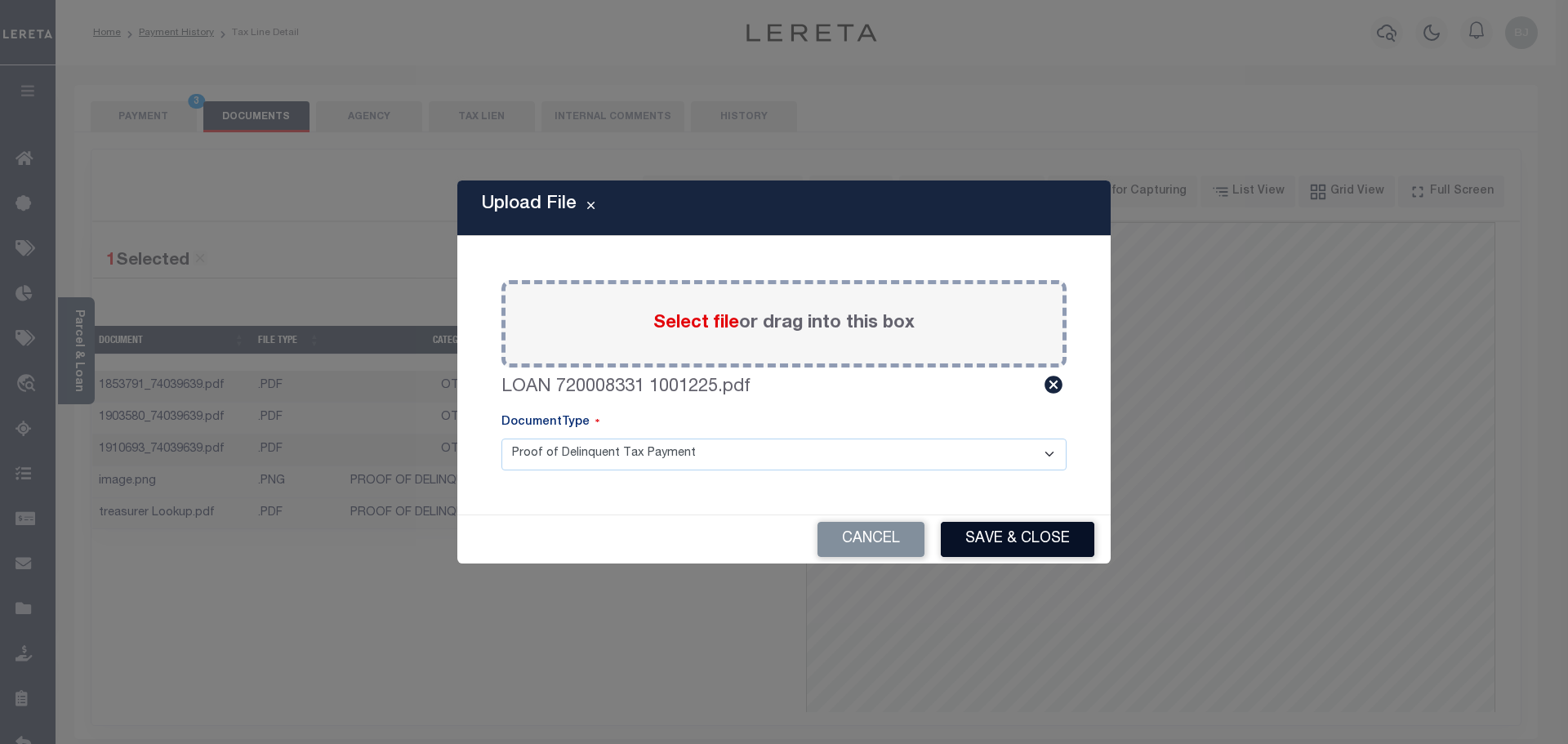
click at [1048, 544] on button "Save & Close" at bounding box center [1017, 538] width 153 height 35
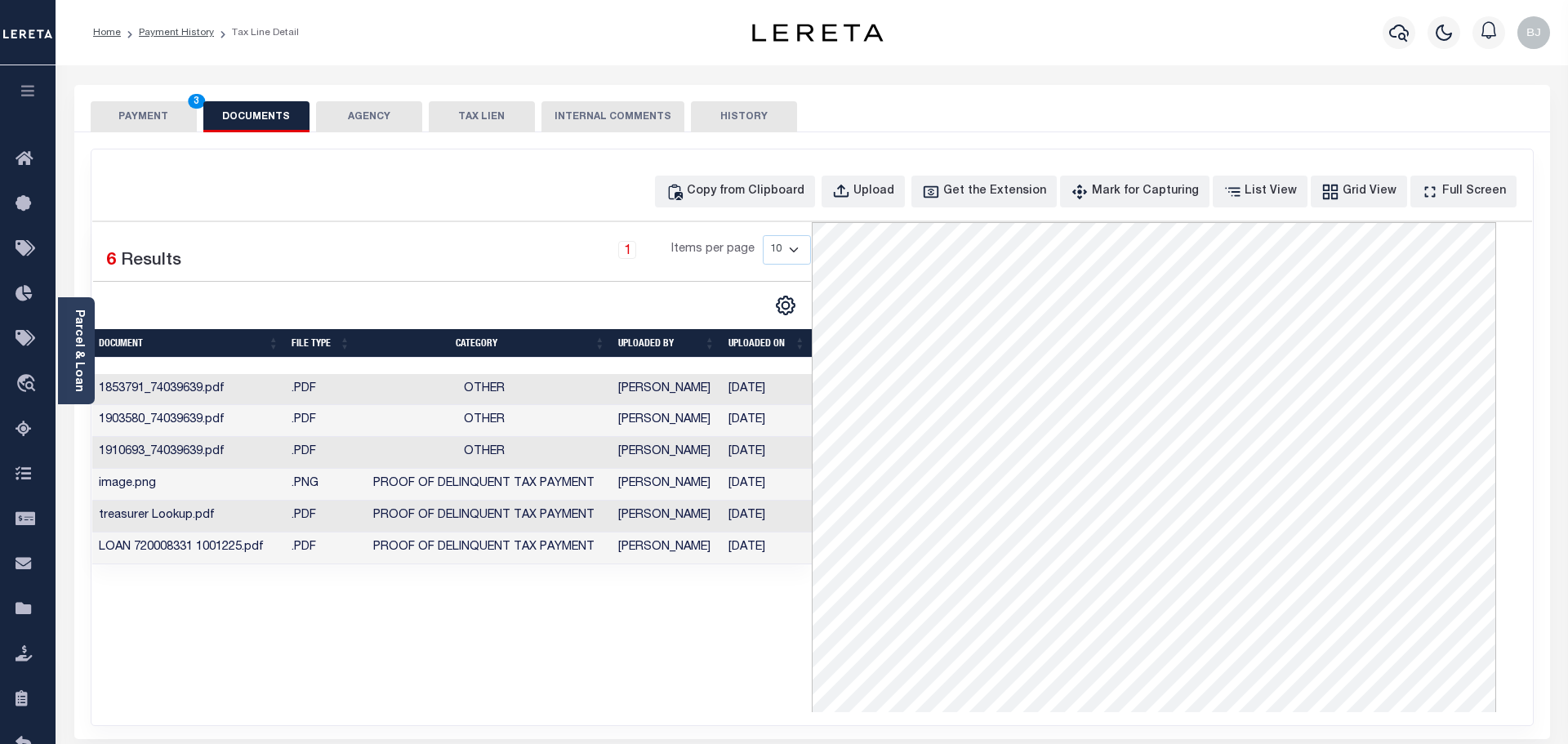
click at [174, 117] on button "PAYMENT 3" at bounding box center [143, 116] width 106 height 31
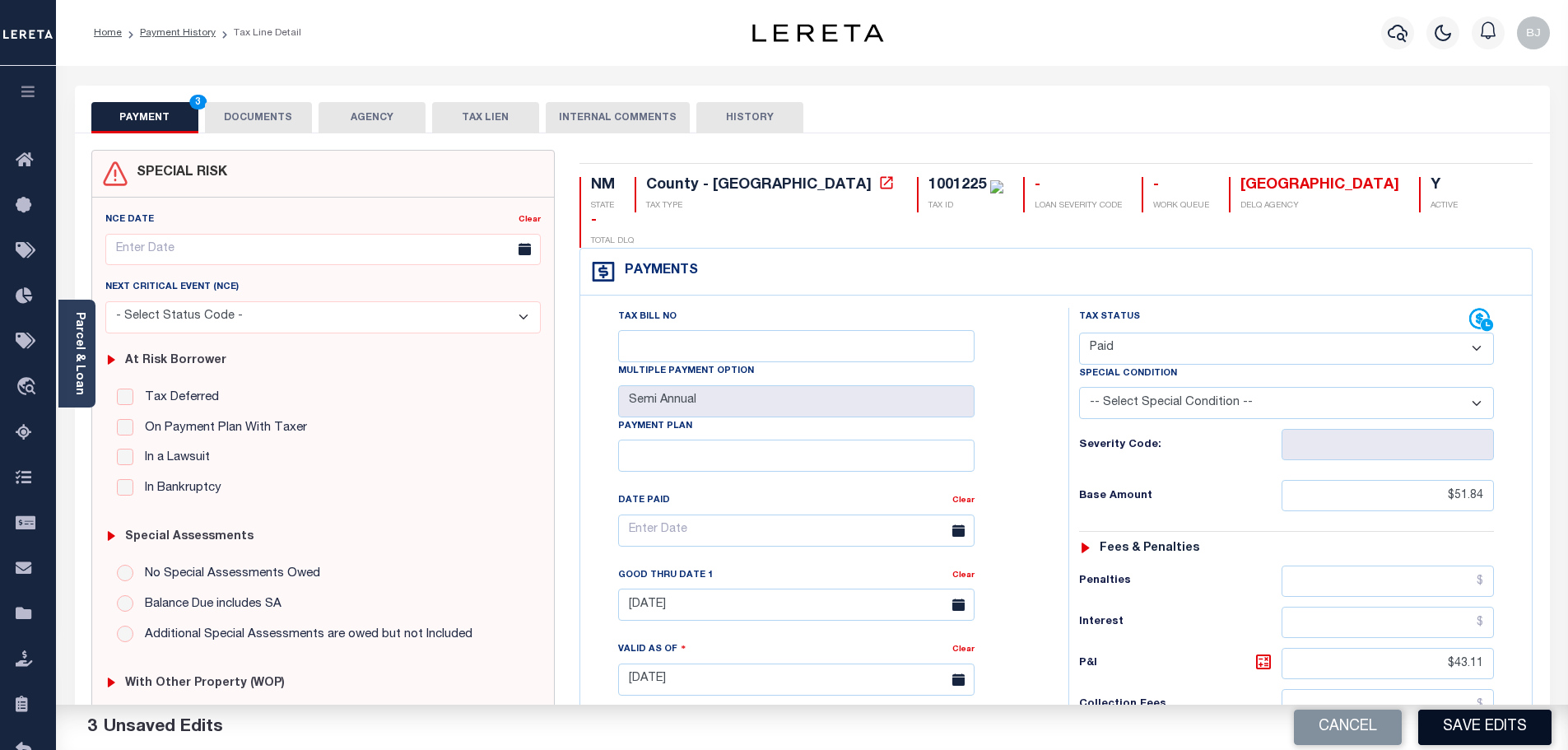
click at [1541, 740] on button "Save Edits" at bounding box center [1484, 727] width 134 height 36
checkbox input "false"
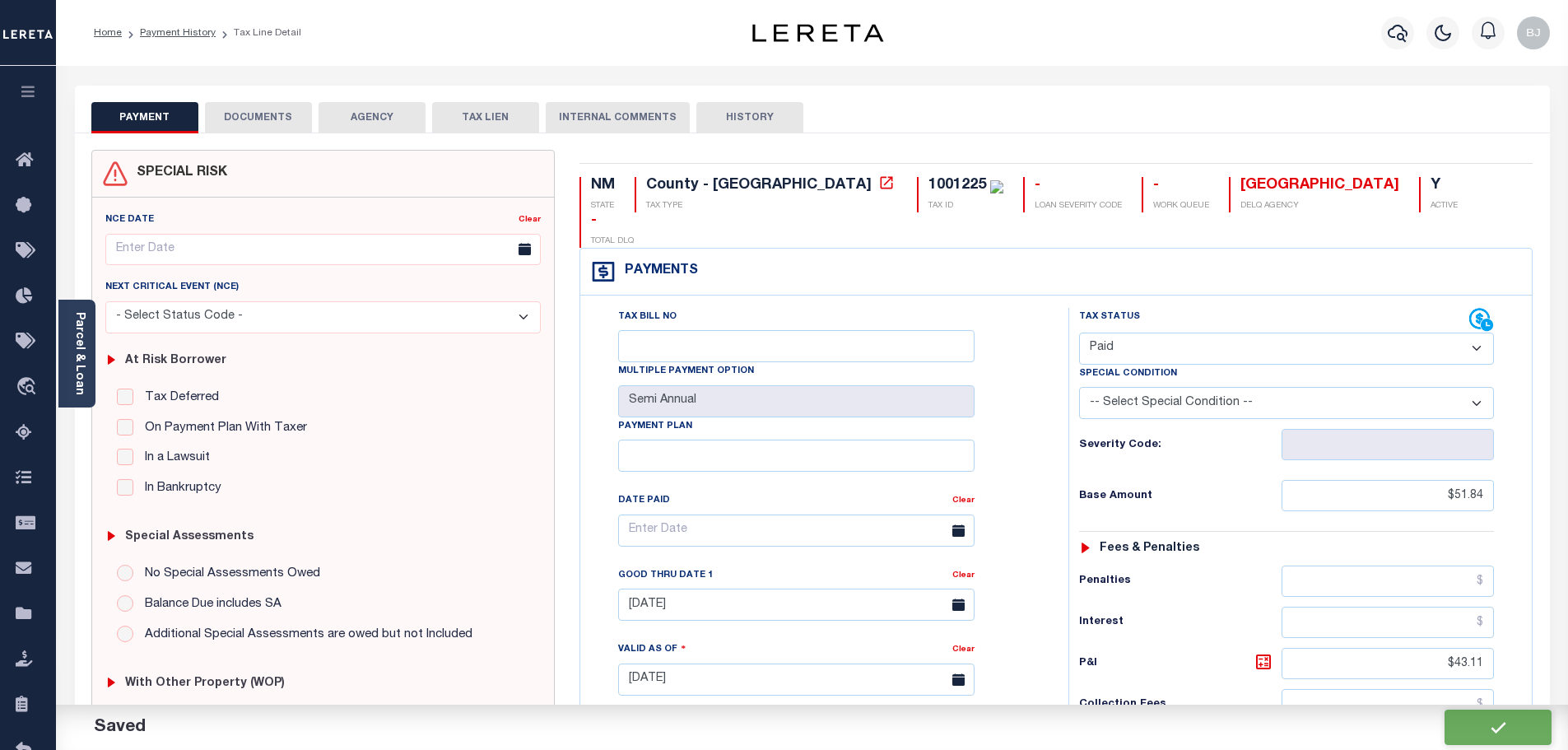
type input "$51.84"
type input "$43.11"
type input "$0"
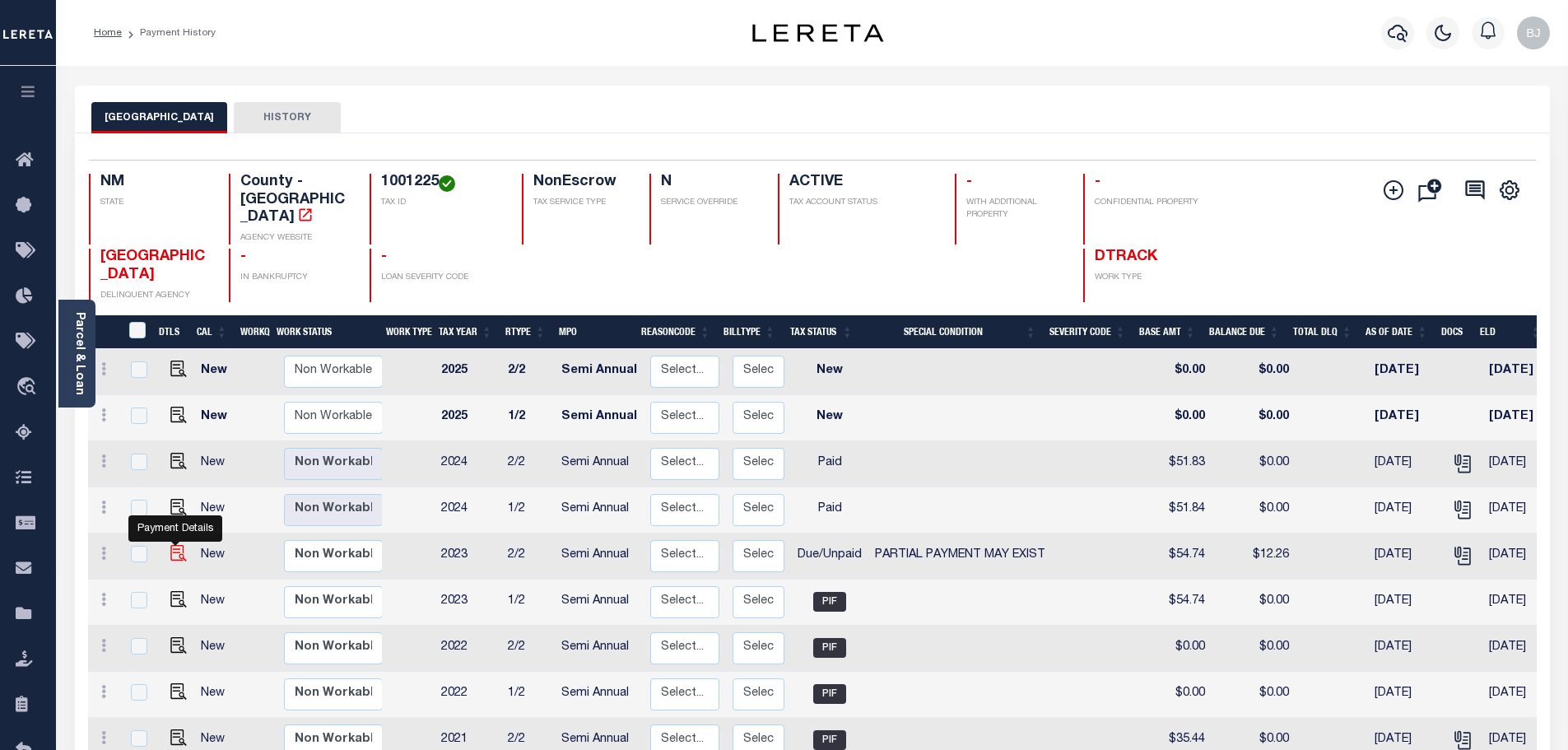
click at [171, 544] on img "" at bounding box center [178, 552] width 16 height 16
checkbox input "true"
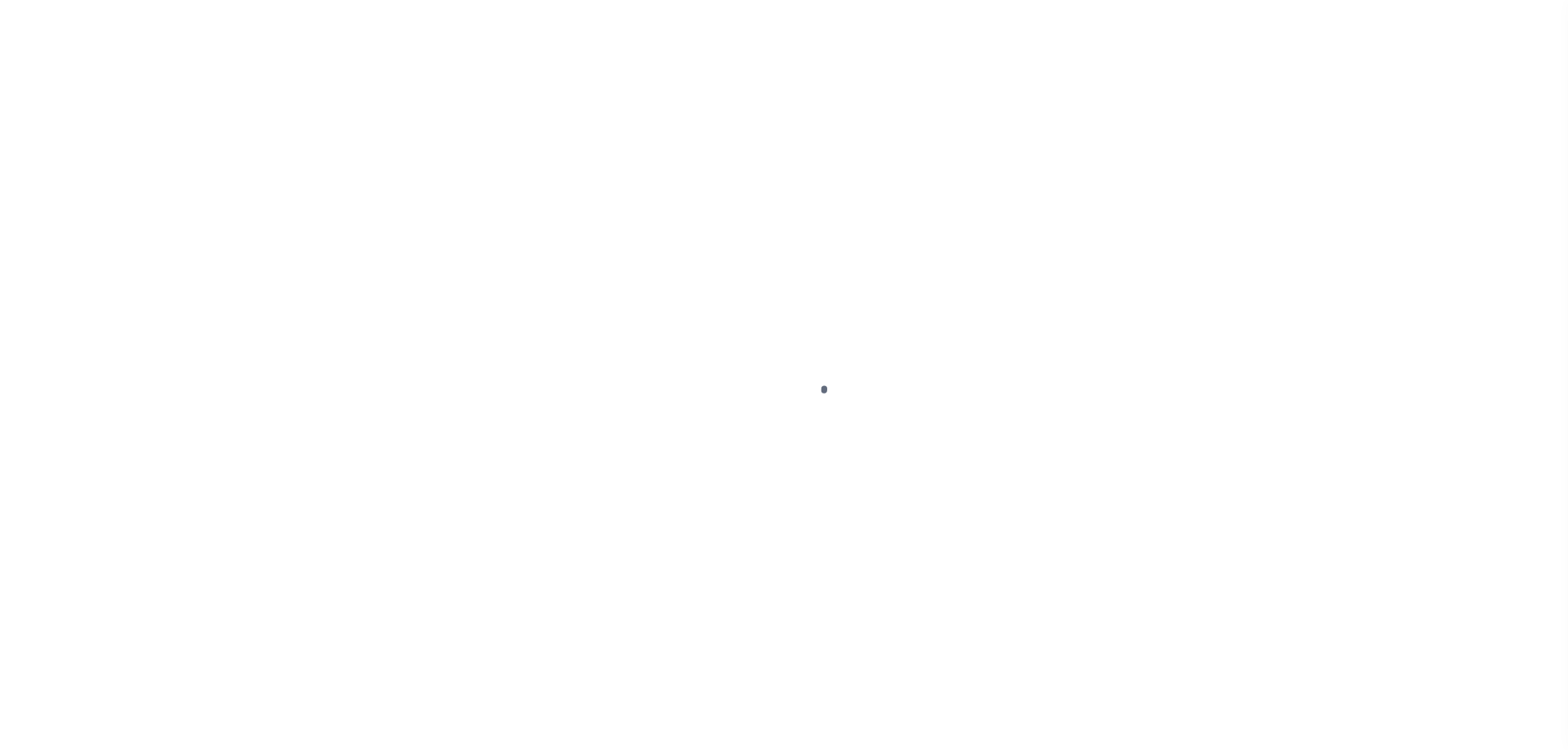
select select "DUE"
select select "15"
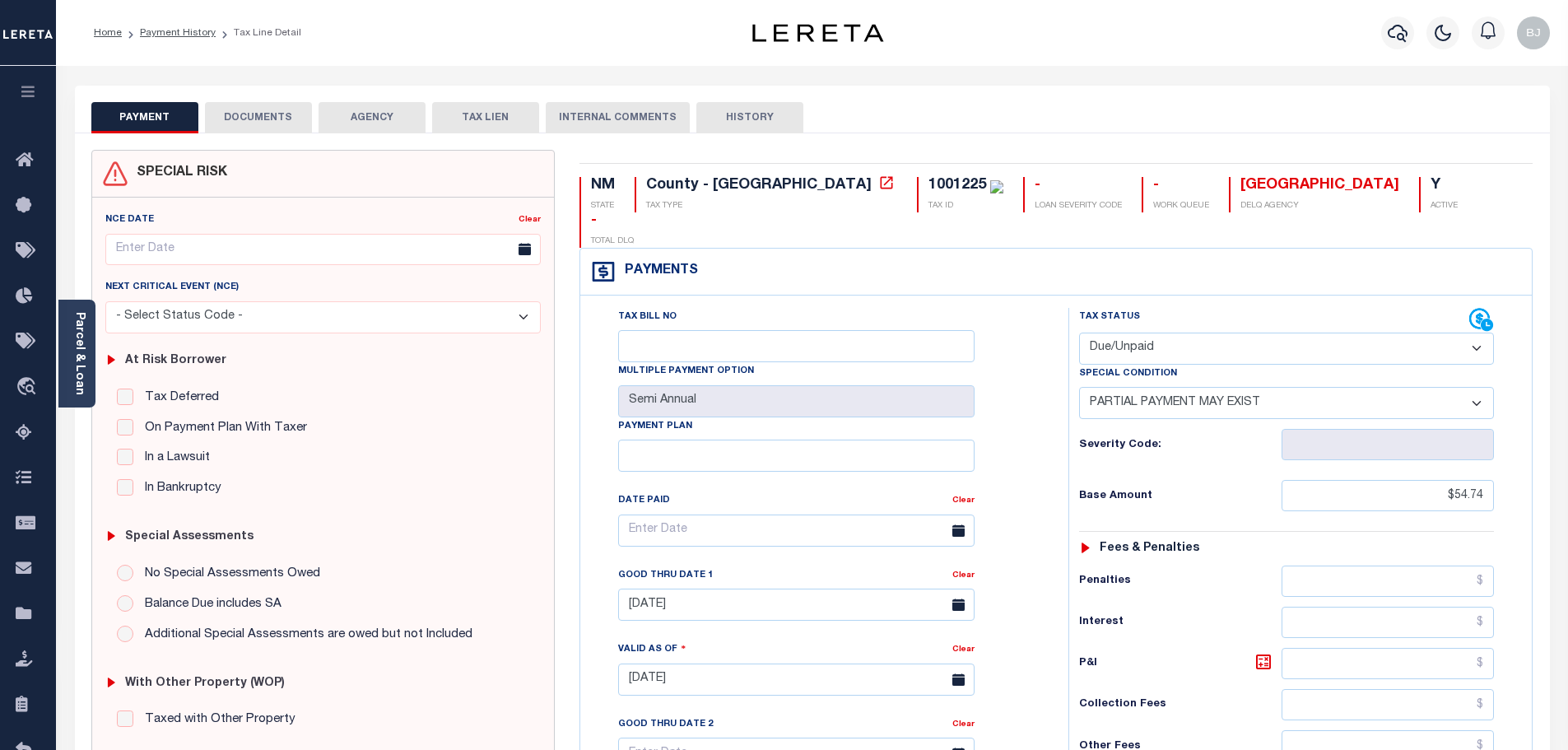
click at [1201, 332] on select "- Select Status Code - Open Due/Unpaid Paid Incomplete No Tax Due Internal Refu…" at bounding box center [1286, 348] width 415 height 32
select select "PYD"
click at [1079, 332] on select "- Select Status Code - Open Due/Unpaid Paid Incomplete No Tax Due Internal Refu…" at bounding box center [1286, 348] width 415 height 32
select select "0"
type input "[DATE]"
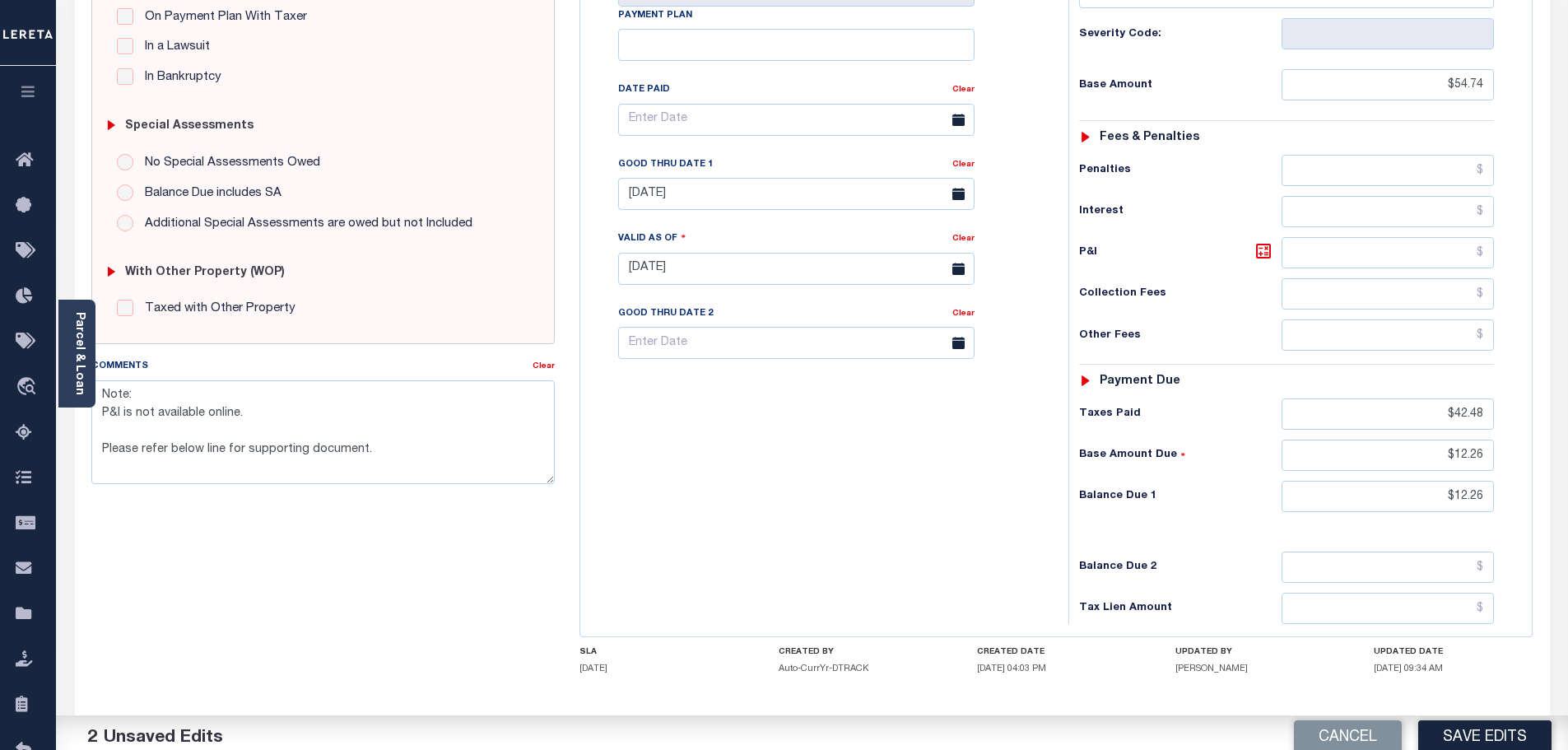
scroll to position [411, 0]
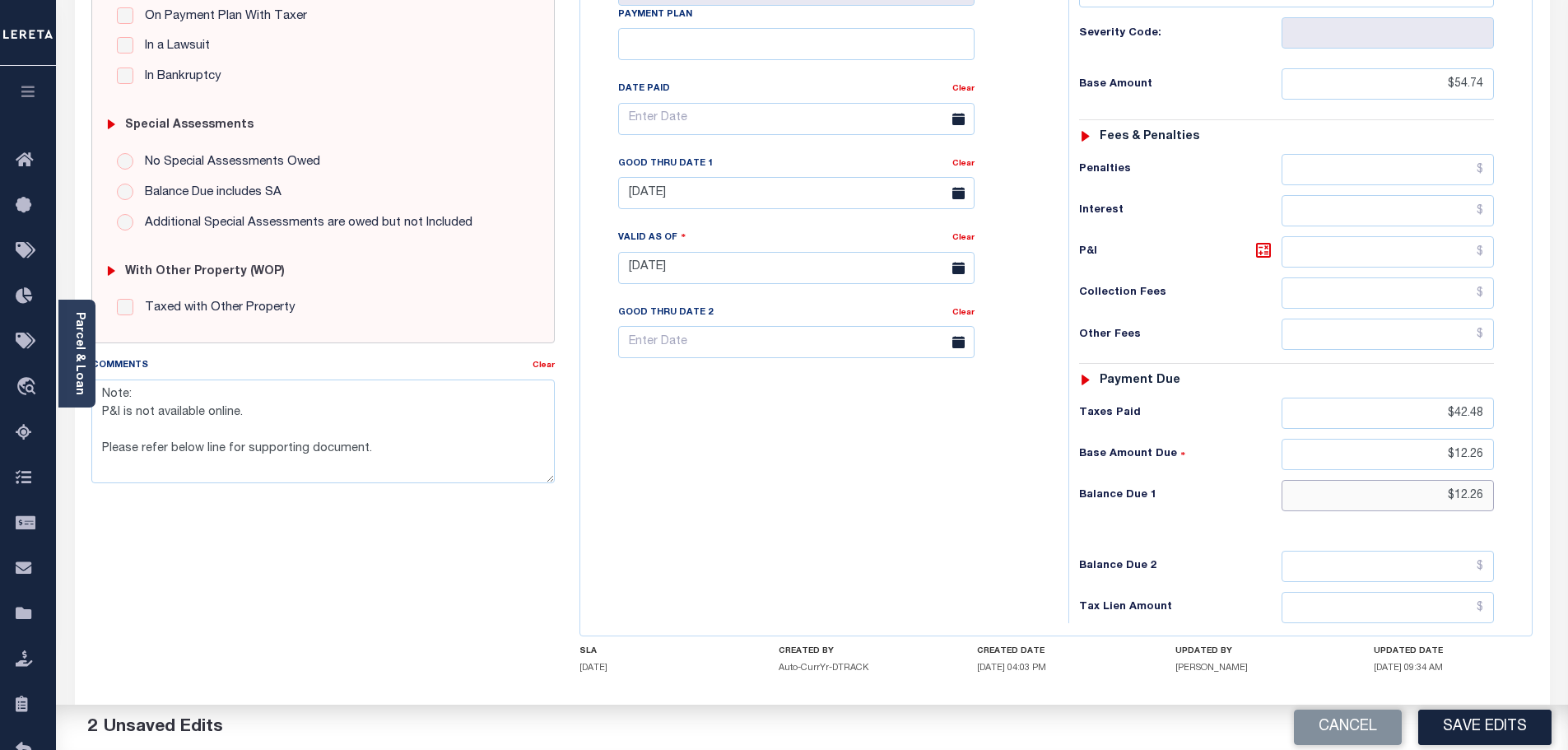
drag, startPoint x: 1430, startPoint y: 465, endPoint x: 1500, endPoint y: 464, distance: 70.0
click at [1500, 464] on div "Tax Status Status - Select Status Code -" at bounding box center [1291, 259] width 447 height 727
type input "$0.00"
click at [969, 159] on link "Clear" at bounding box center [963, 163] width 22 height 9
click at [551, 367] on link "Clear" at bounding box center [543, 365] width 22 height 9
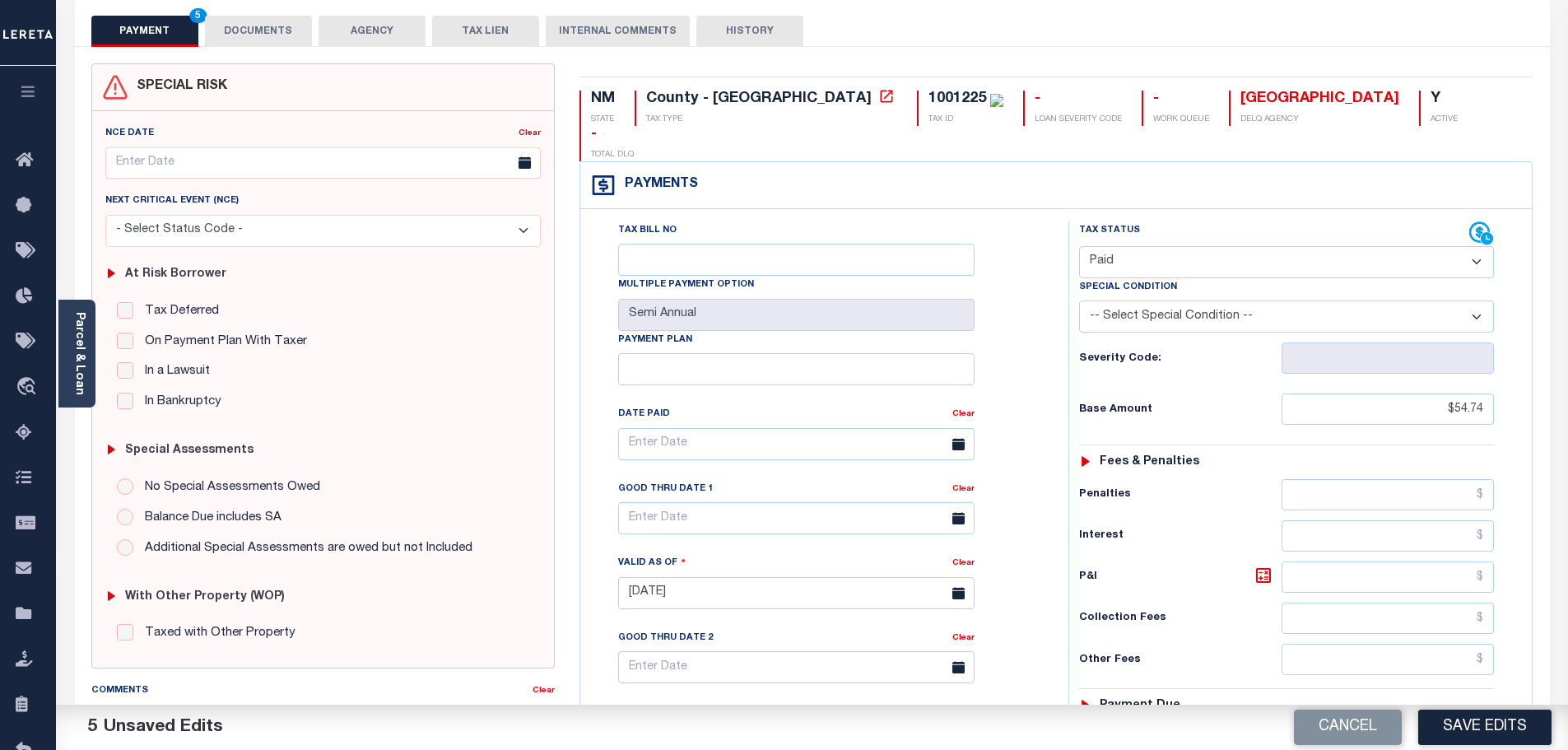
scroll to position [83, 0]
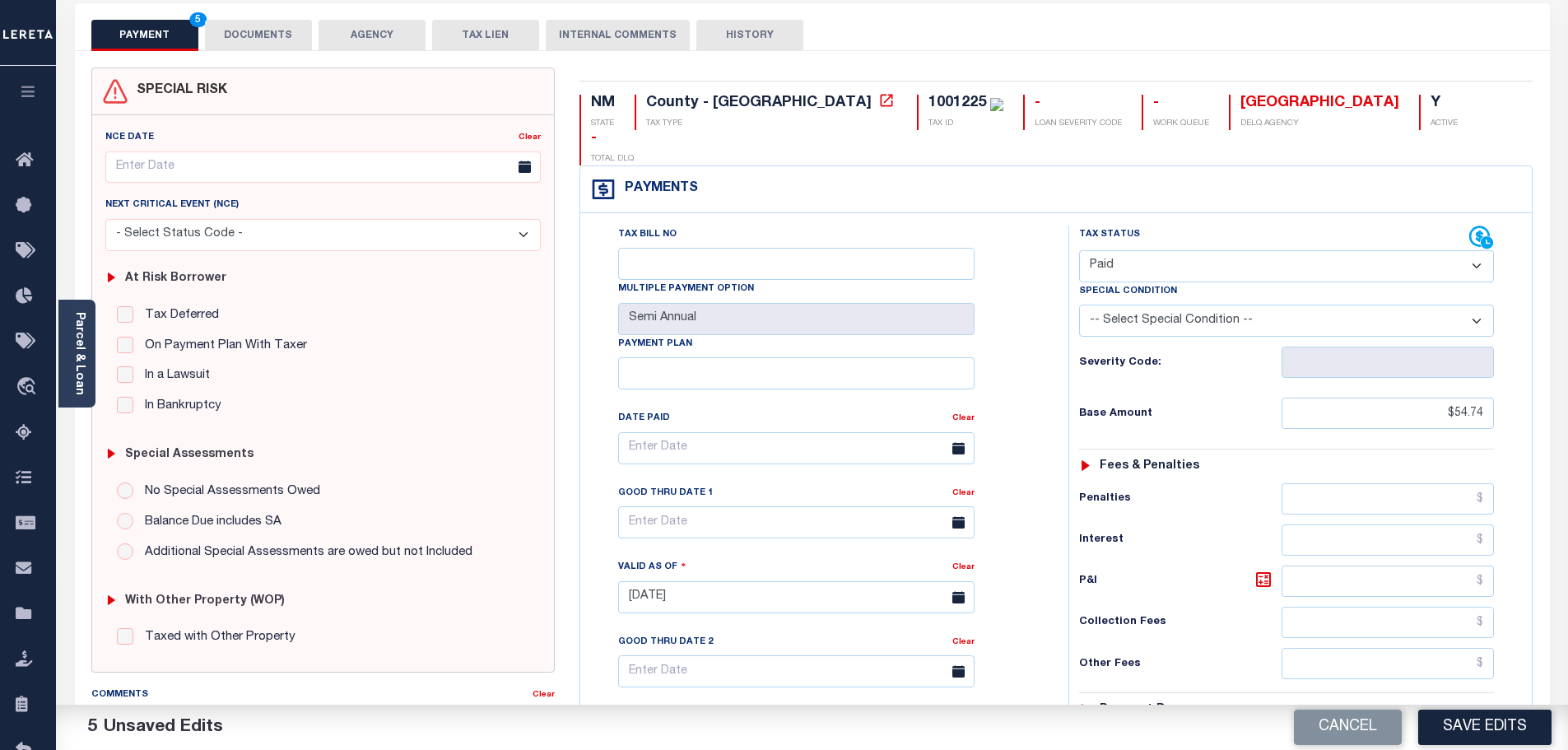
click at [256, 56] on div "SPECIAL RISK NCE Date Clear" at bounding box center [812, 593] width 1475 height 1086
click at [256, 43] on button "DOCUMENTS" at bounding box center [257, 36] width 107 height 32
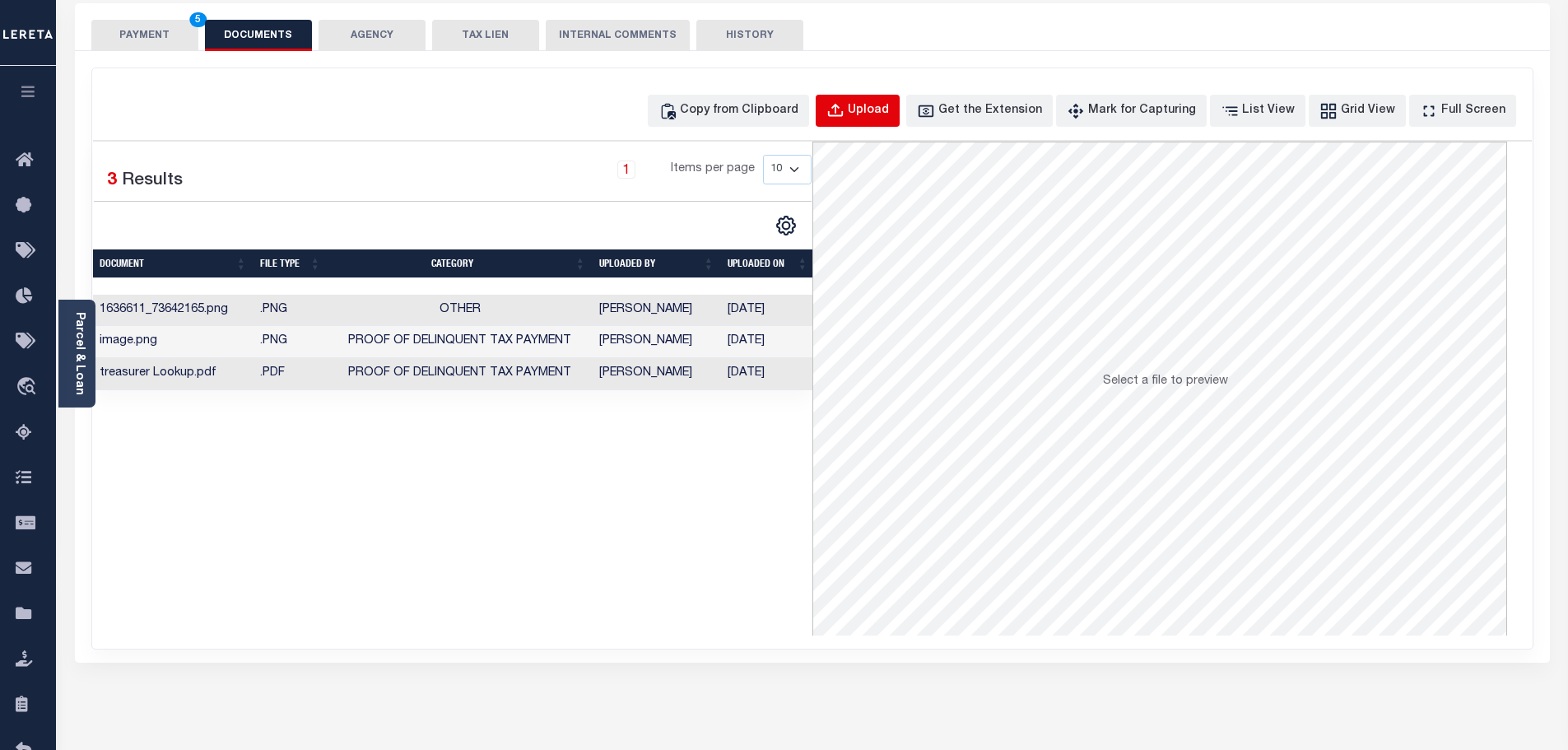
click at [880, 120] on button "Upload" at bounding box center [857, 110] width 84 height 32
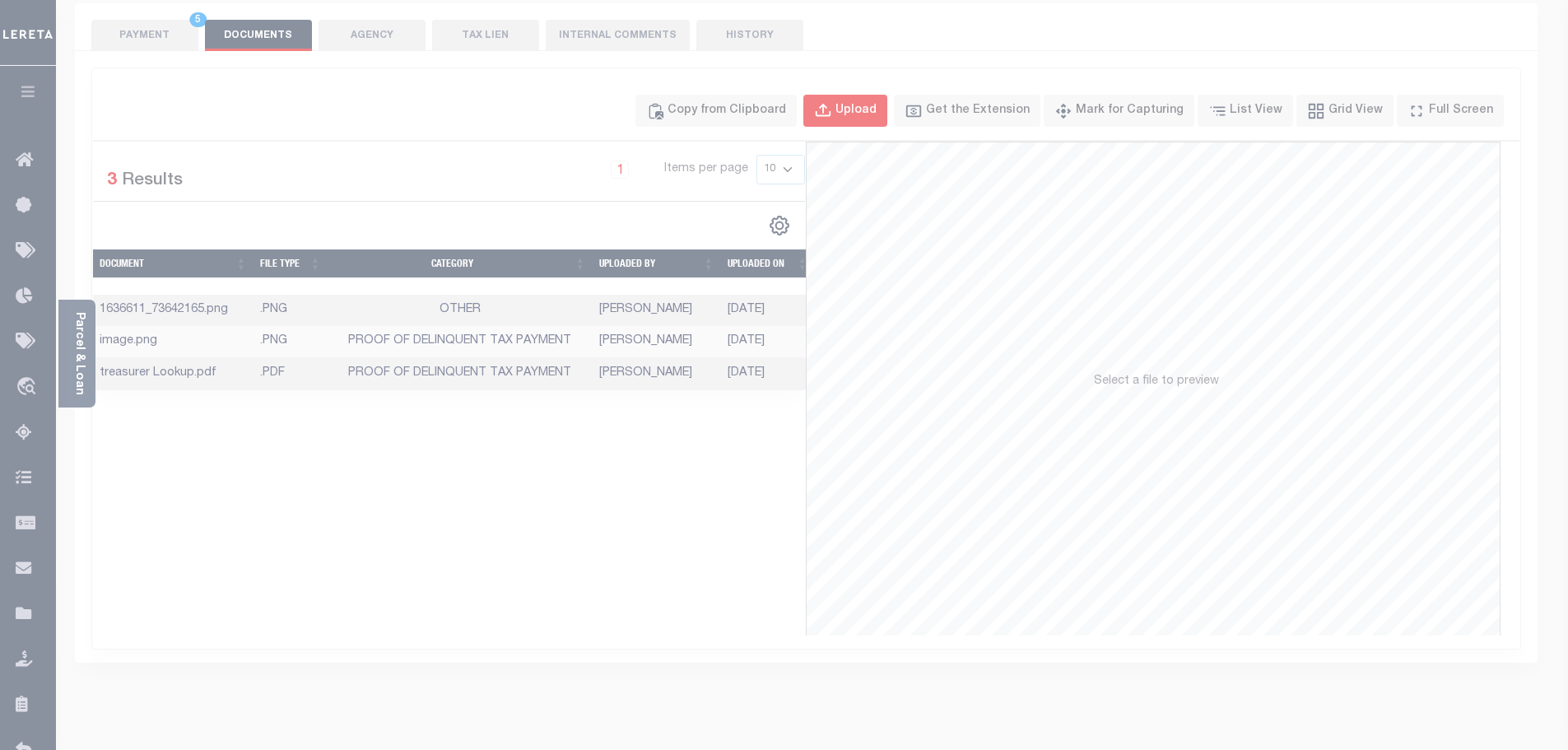
select select "POP"
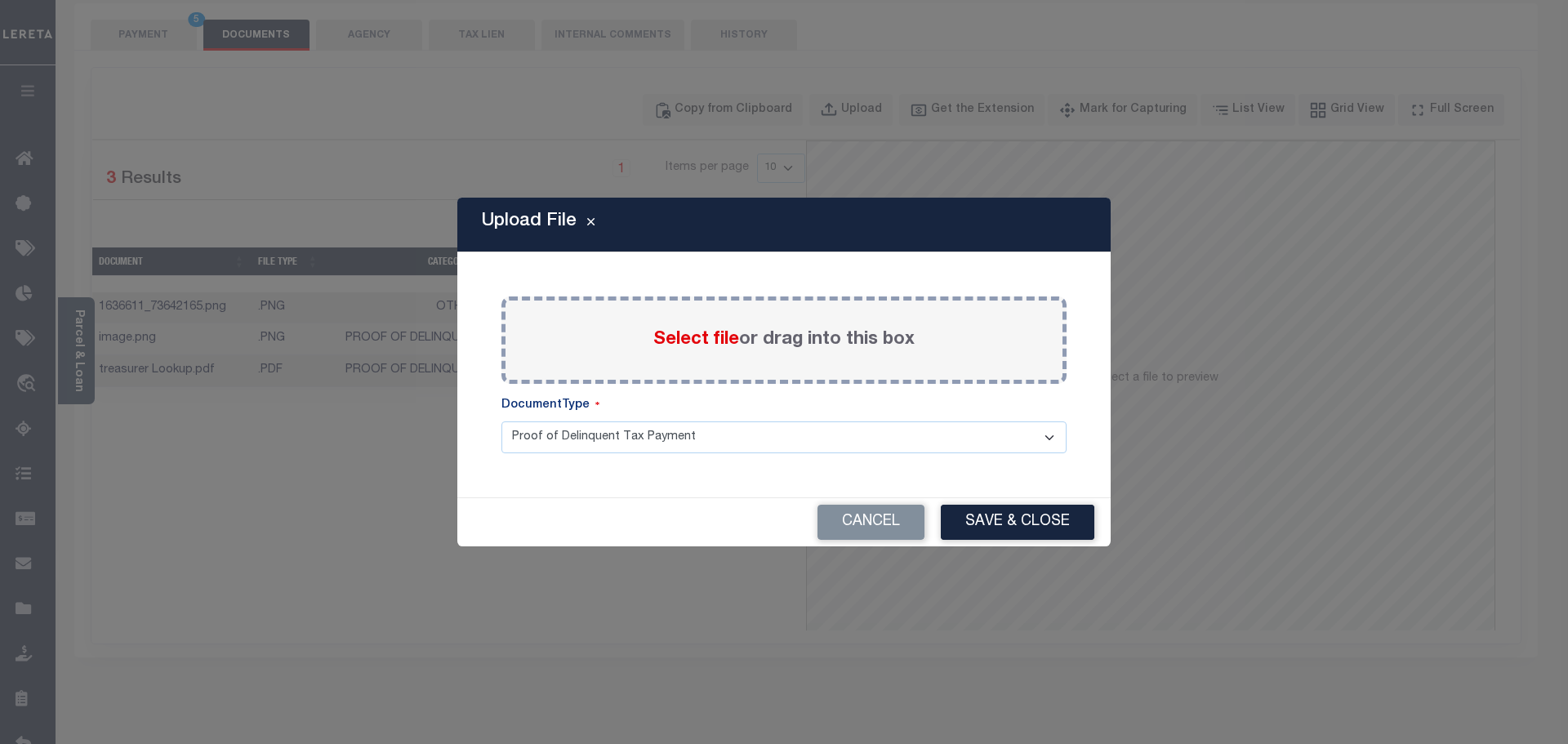
click at [719, 328] on label "Select file or drag into this box" at bounding box center [784, 340] width 261 height 27
click at [0, 0] on input "Select file or drag into this box" at bounding box center [0, 0] width 0 height 0
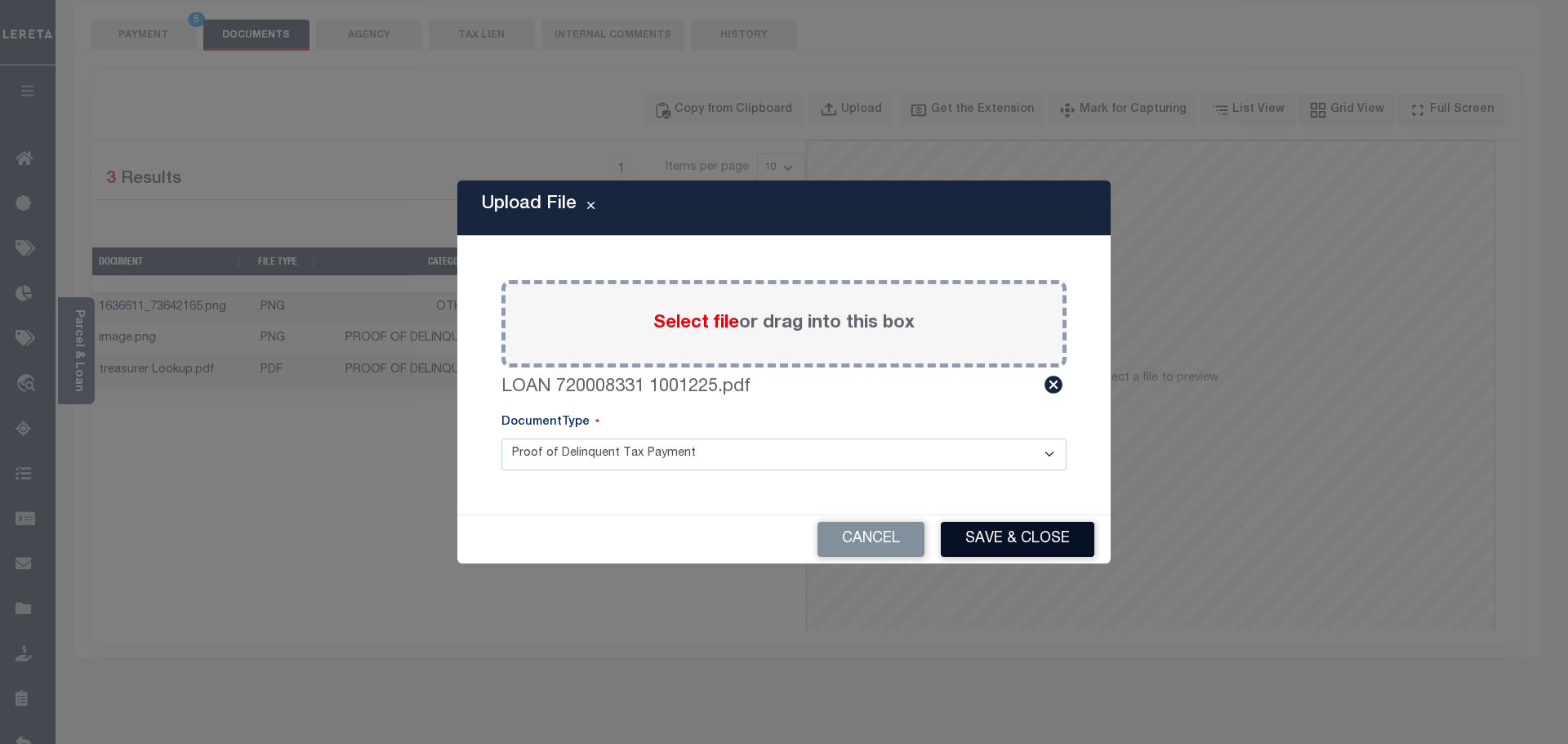
click at [1027, 529] on button "Save & Close" at bounding box center [1017, 538] width 153 height 35
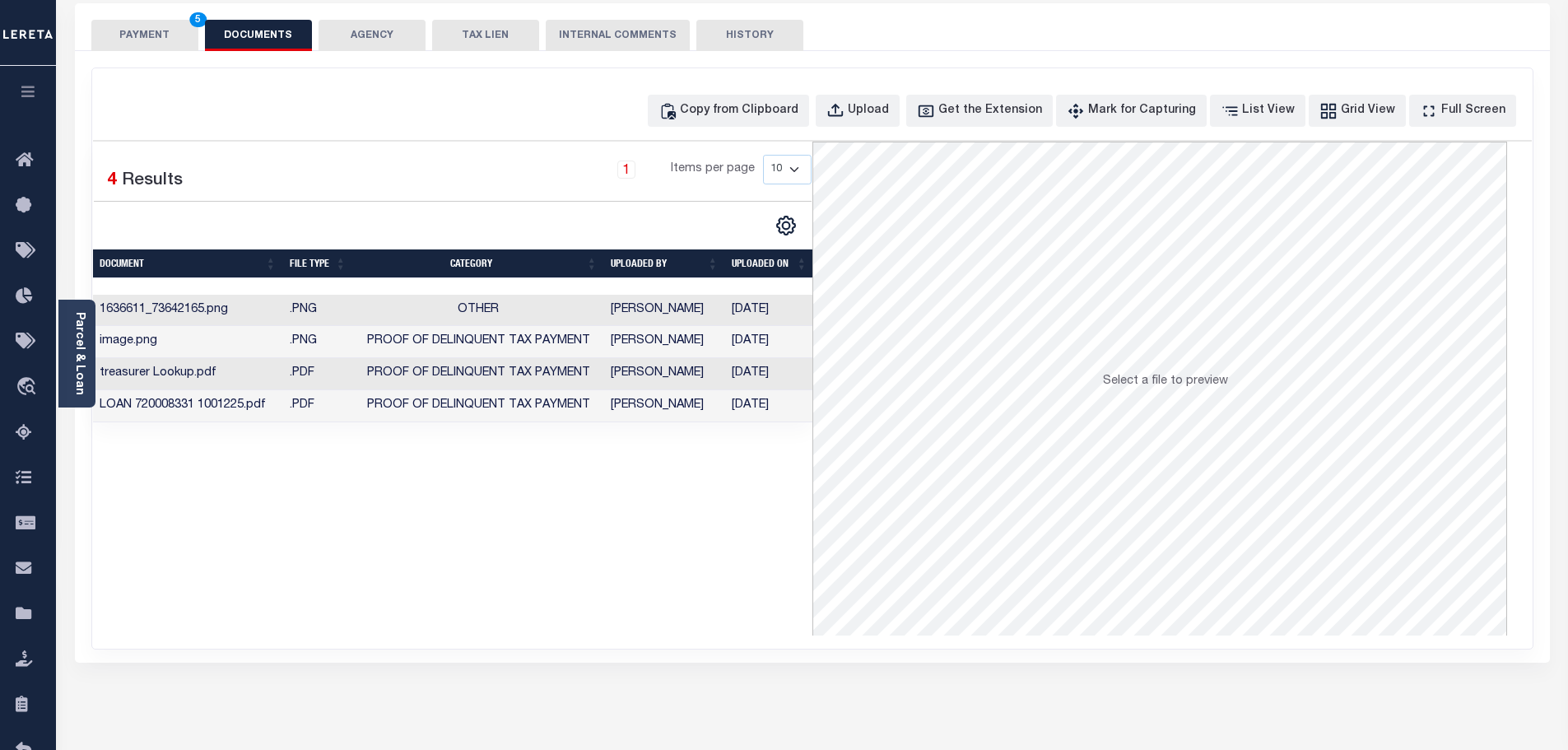
click at [125, 36] on button "PAYMENT 5" at bounding box center [144, 36] width 107 height 32
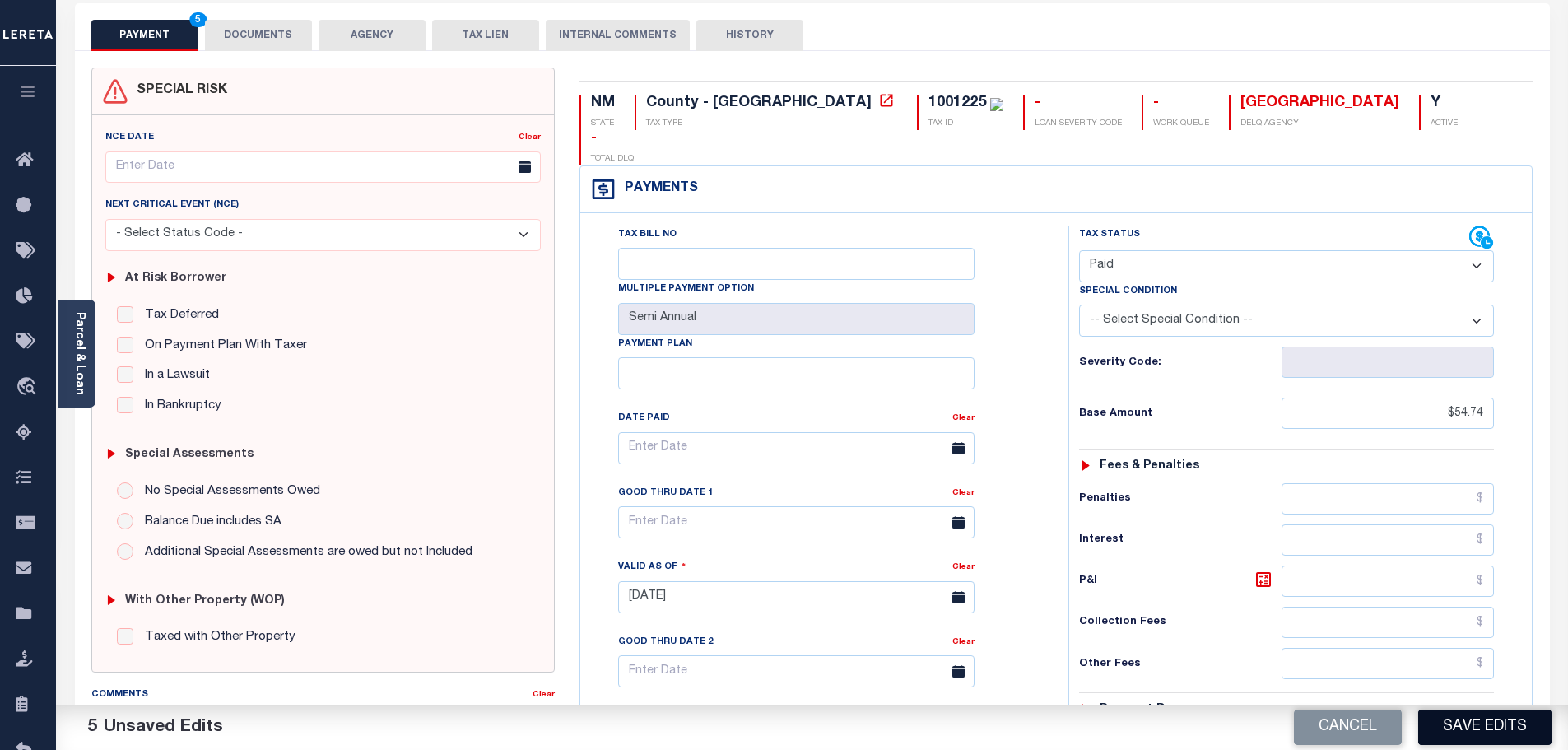
click at [1442, 730] on button "Save Edits" at bounding box center [1484, 727] width 134 height 36
checkbox input "false"
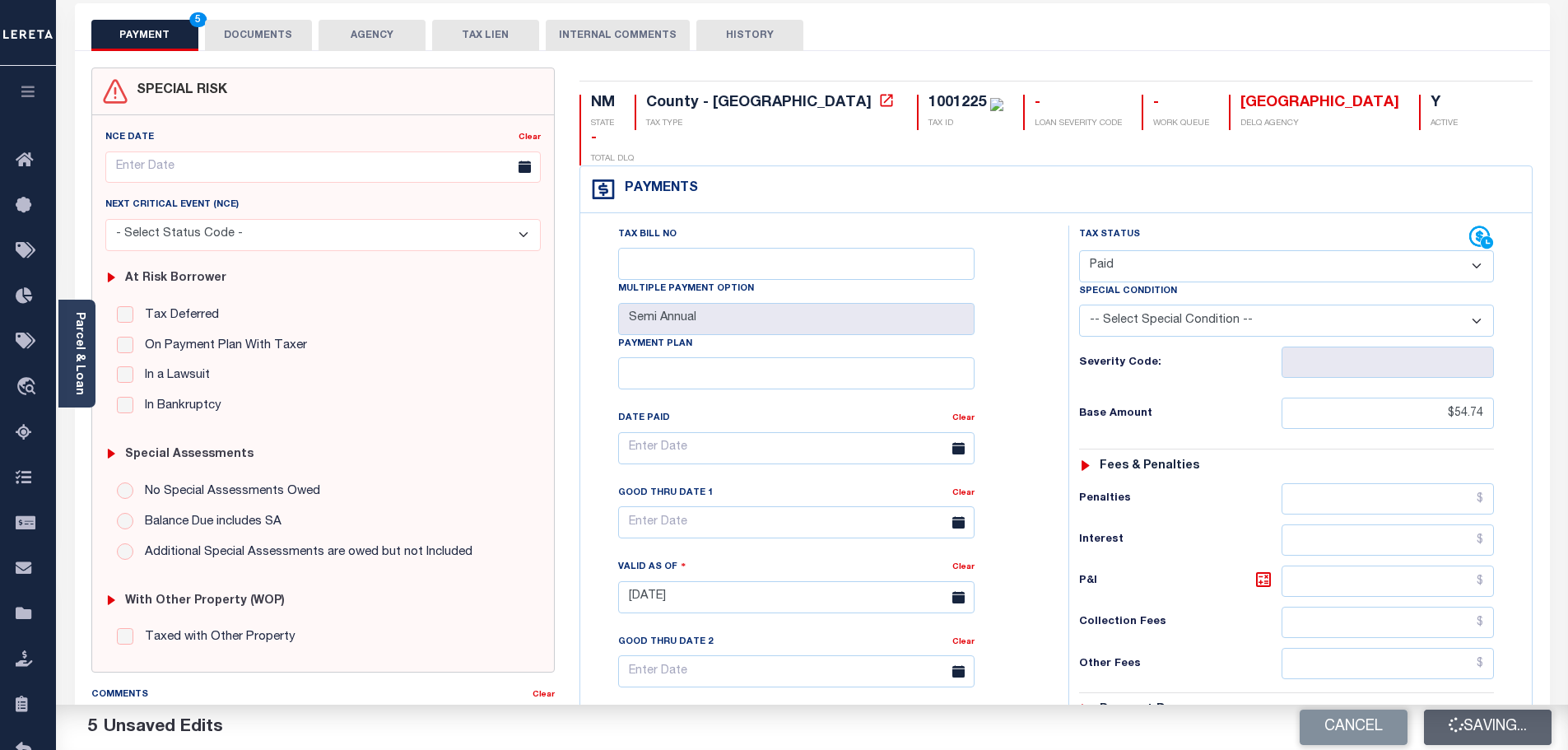
type input "$54.74"
type input "$42.48"
type input "$12.26"
type input "$0"
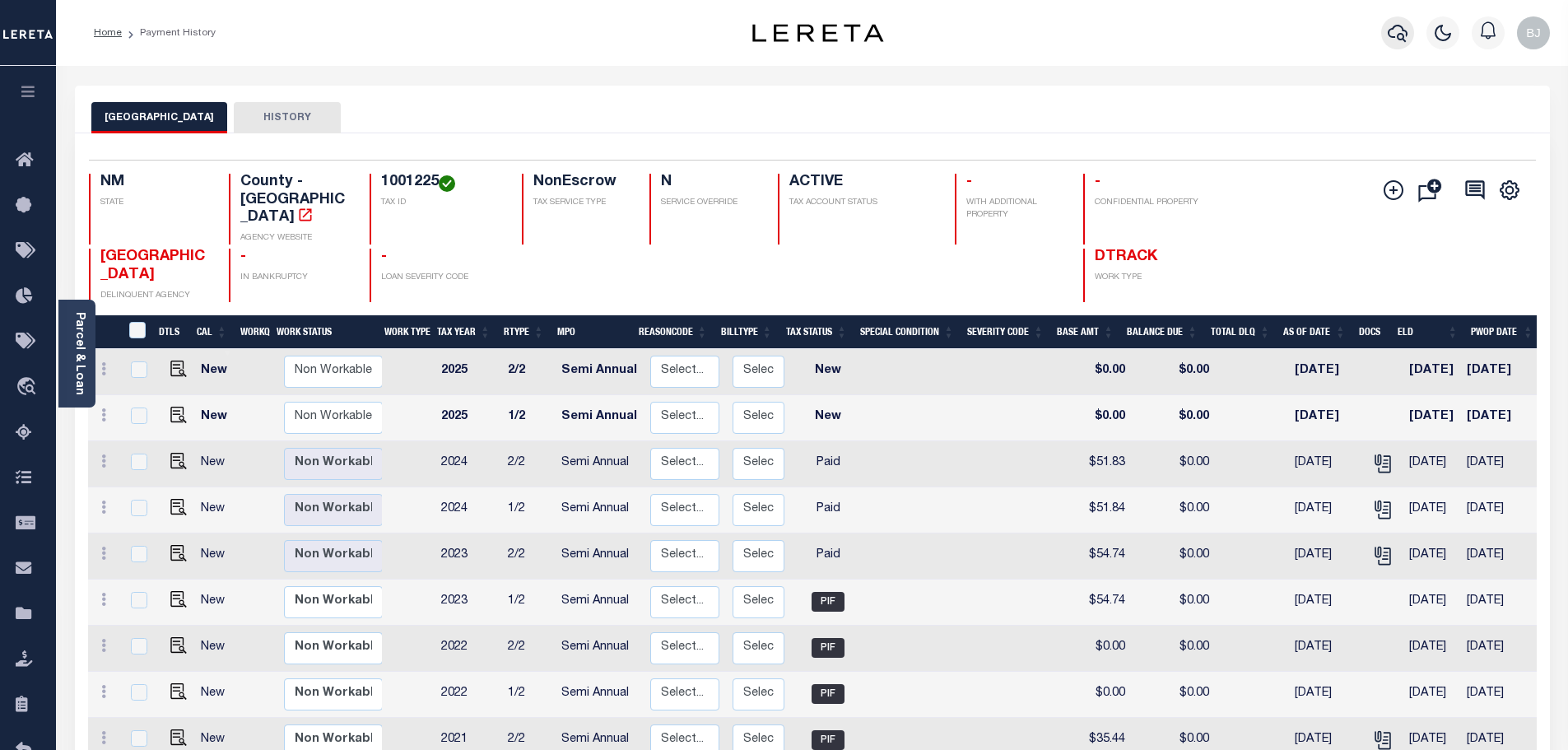
click at [1394, 35] on icon "button" at bounding box center [1398, 33] width 20 height 20
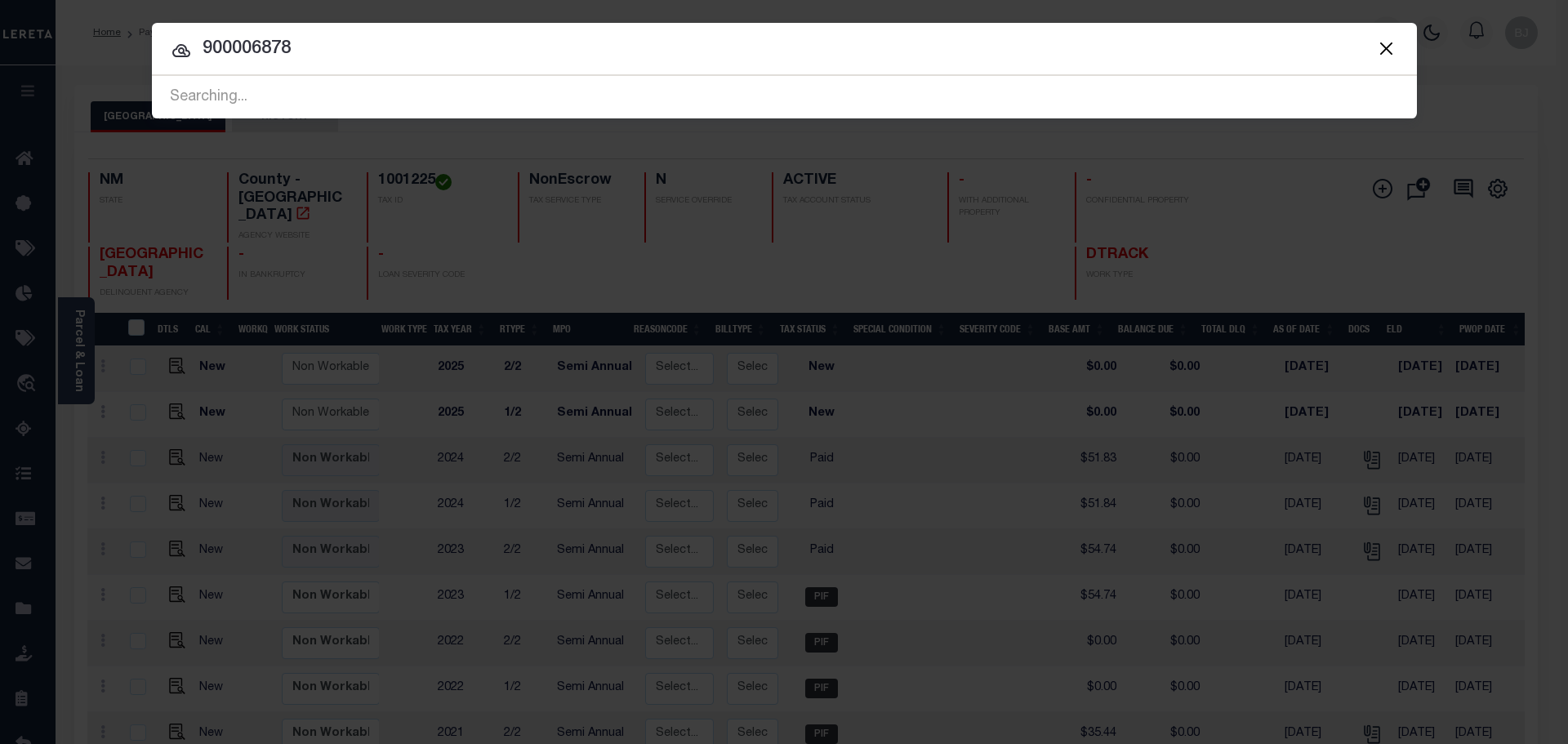
type input "900006878"
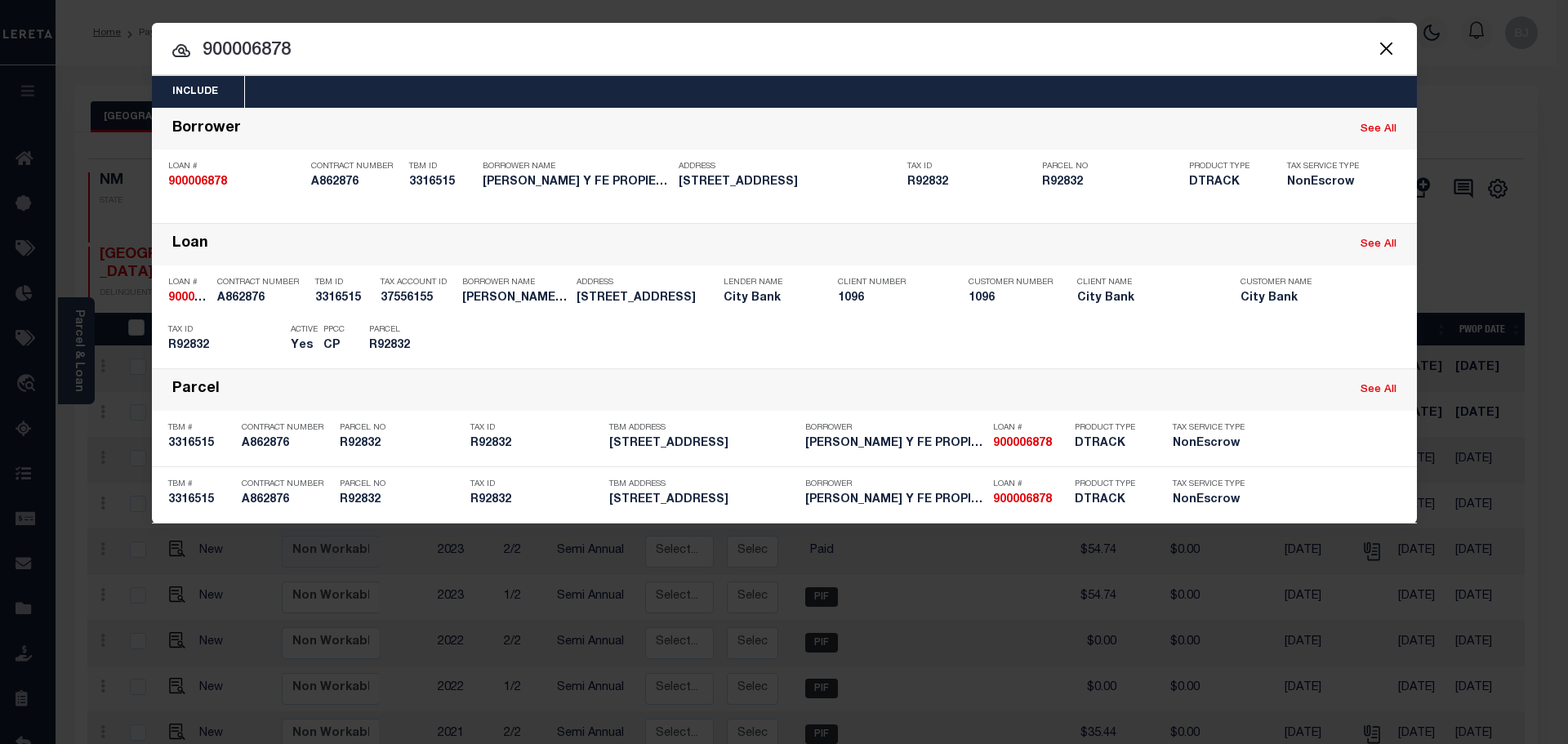
click at [849, 55] on input "900006878" at bounding box center [784, 51] width 1265 height 29
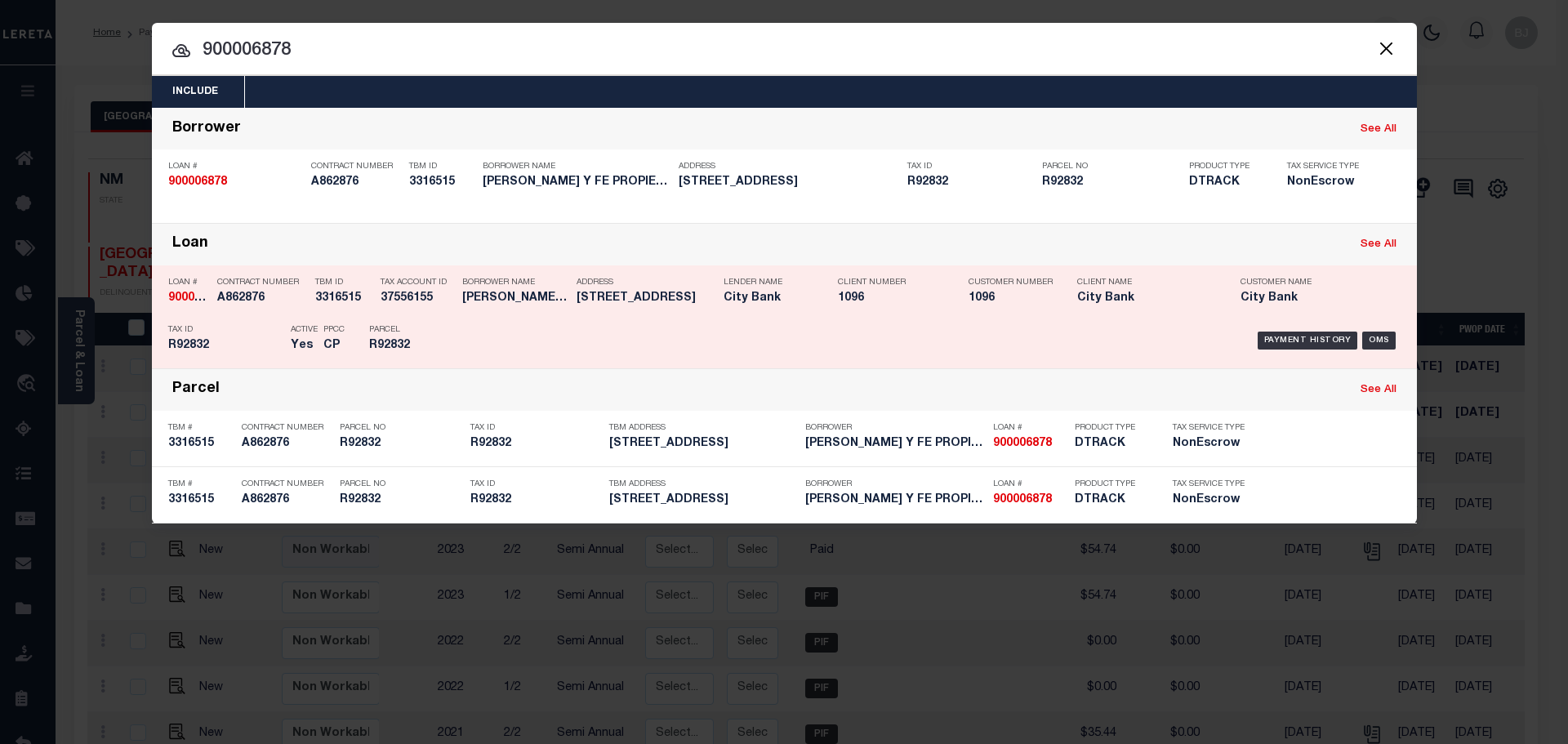
click at [337, 312] on div "TBM ID 3316515" at bounding box center [344, 293] width 57 height 48
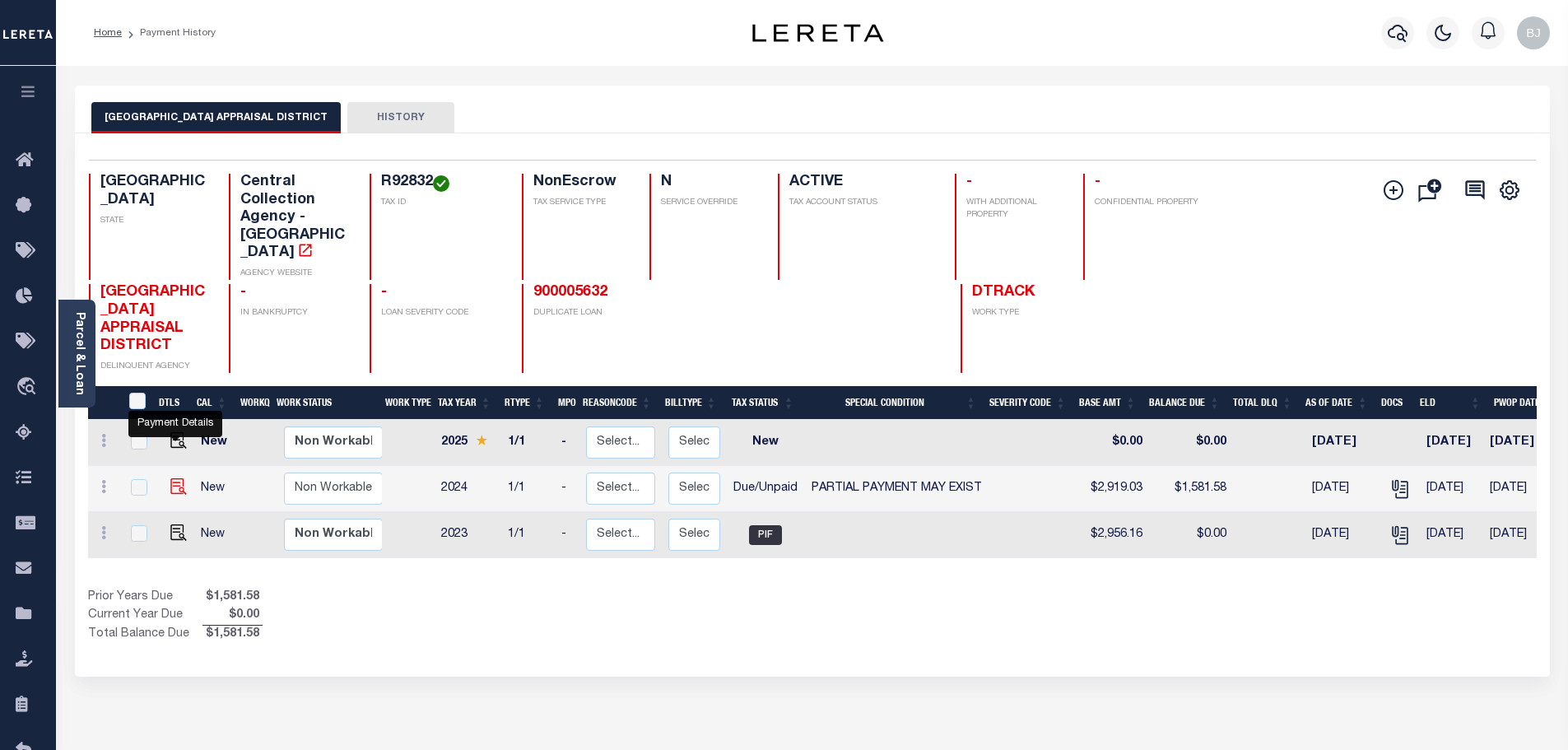
click at [171, 478] on img "" at bounding box center [178, 486] width 16 height 16
checkbox input "true"
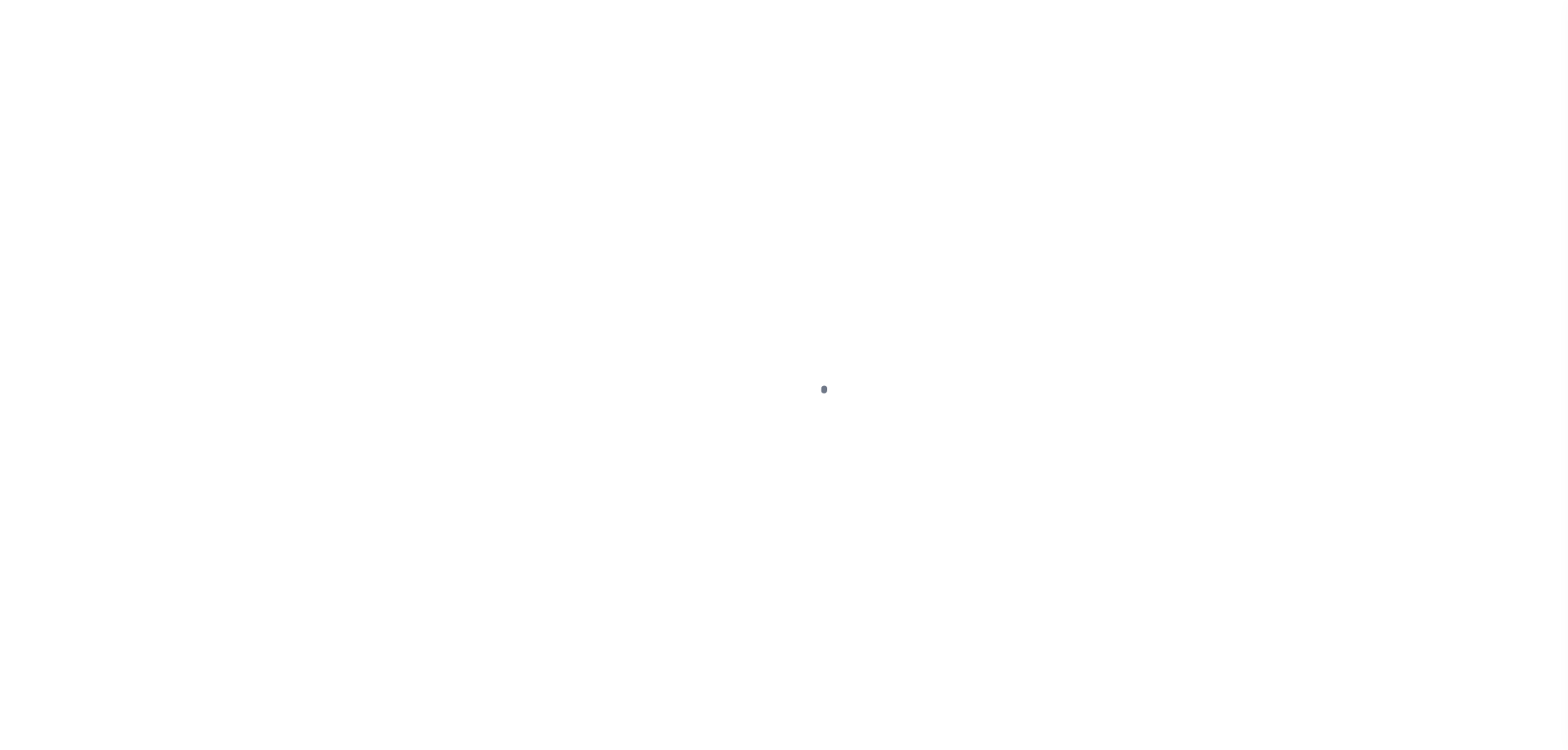
select select "DUE"
select select "15"
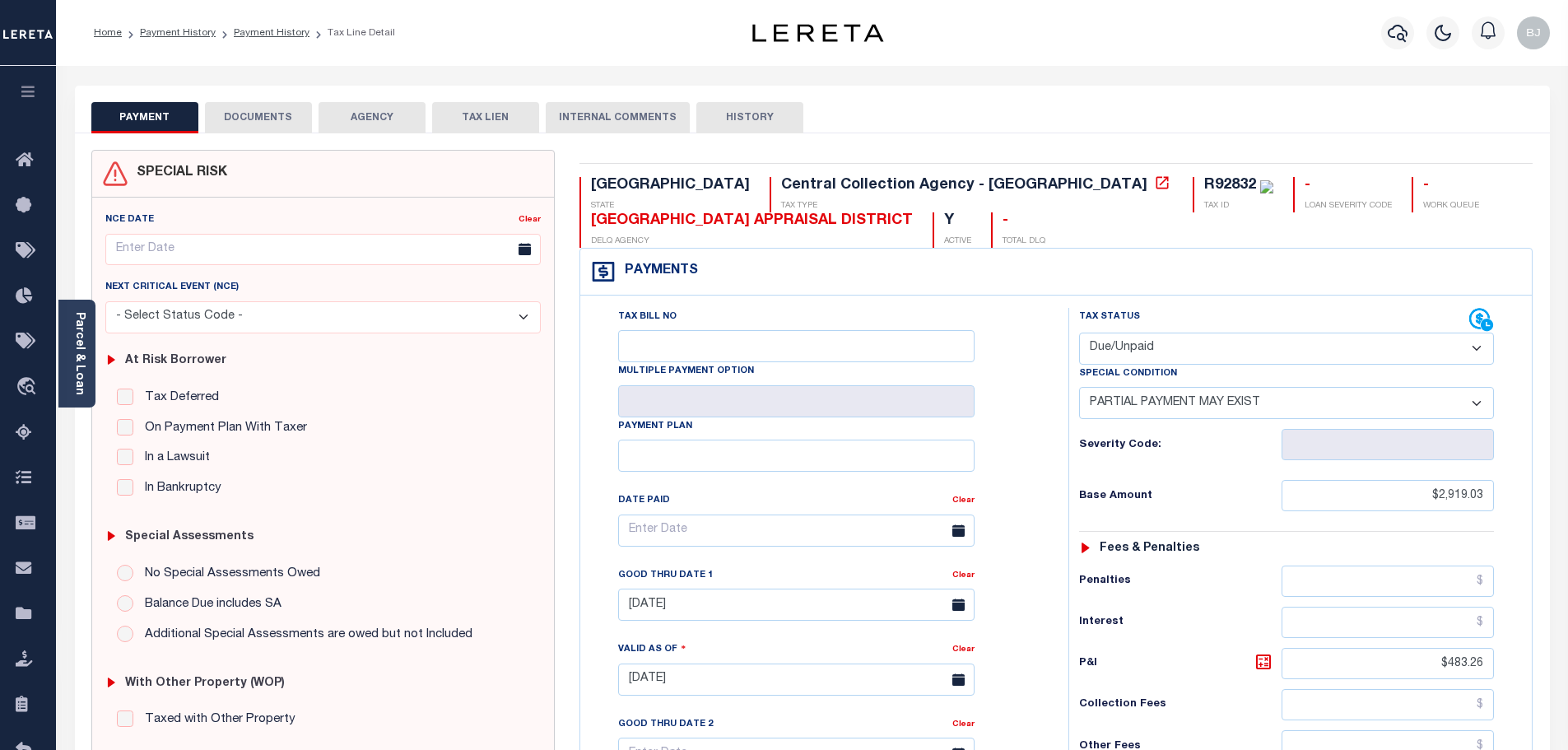
click at [279, 133] on div "SPECIAL RISK NCE Date Clear" at bounding box center [812, 678] width 1475 height 1089
click at [275, 125] on button "DOCUMENTS" at bounding box center [257, 117] width 107 height 32
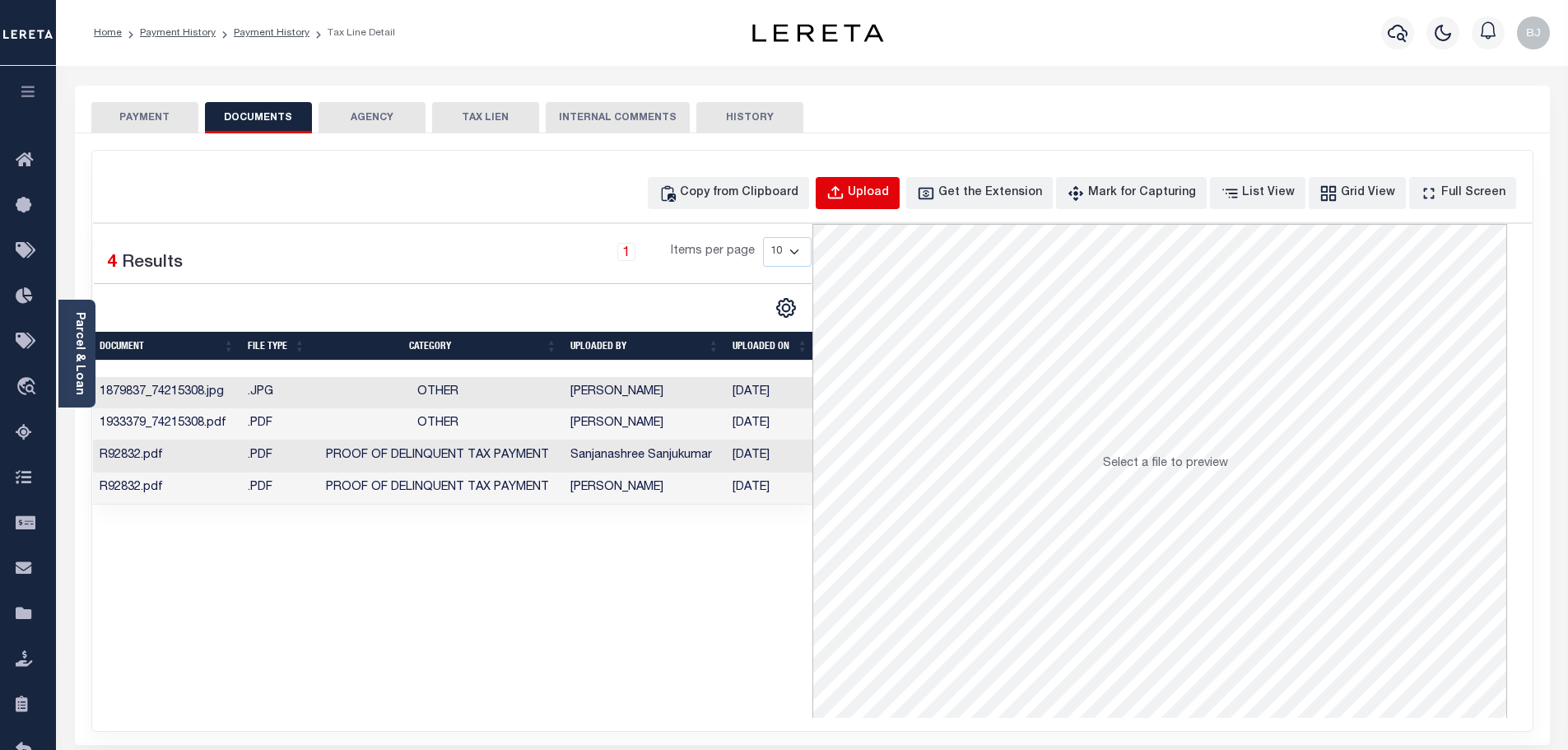
click at [889, 191] on div "Upload" at bounding box center [868, 193] width 41 height 18
select select "POP"
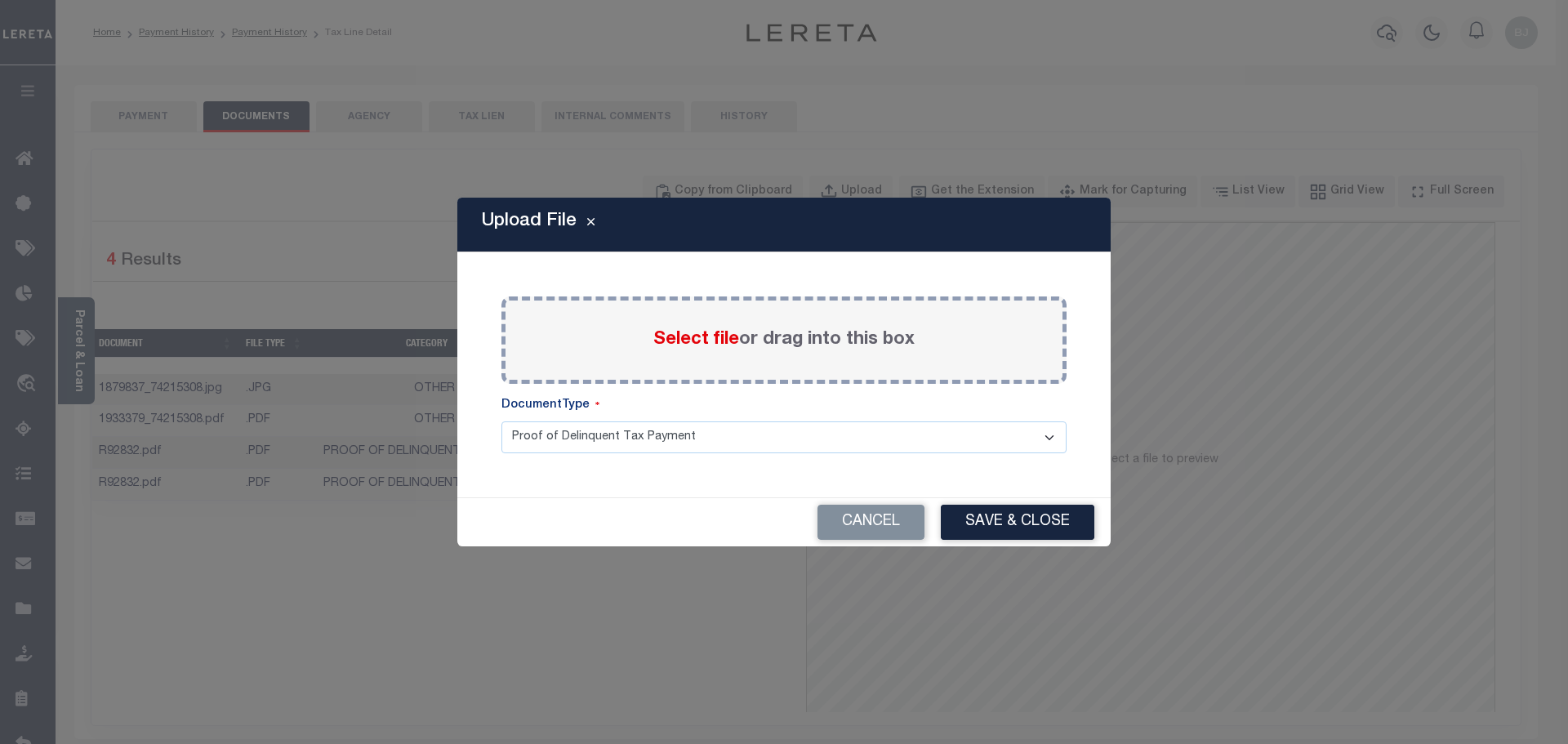
click at [709, 333] on span "Select file" at bounding box center [696, 339] width 86 height 18
click at [0, 0] on input "Select file or drag into this box" at bounding box center [0, 0] width 0 height 0
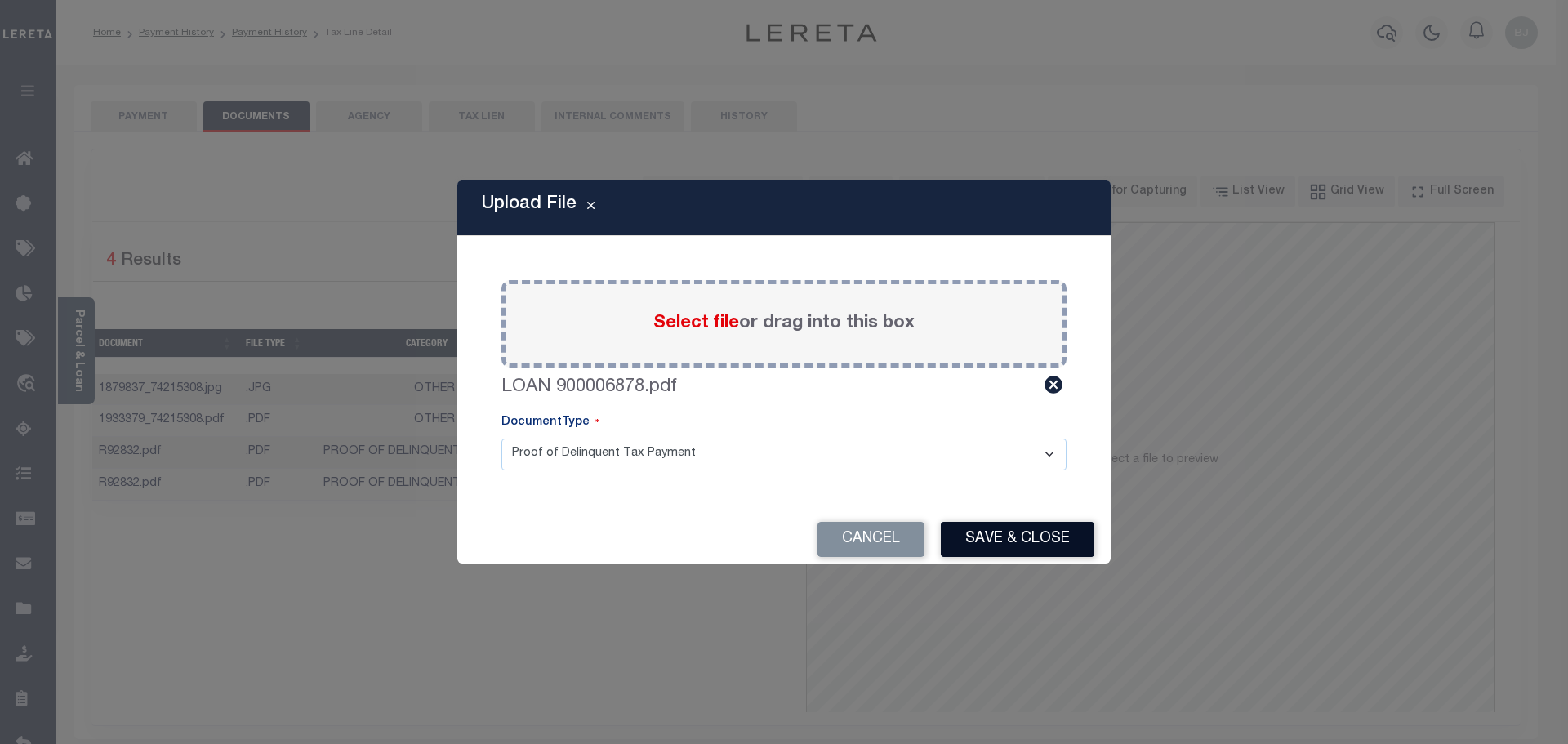
click at [1029, 544] on button "Save & Close" at bounding box center [1017, 538] width 153 height 35
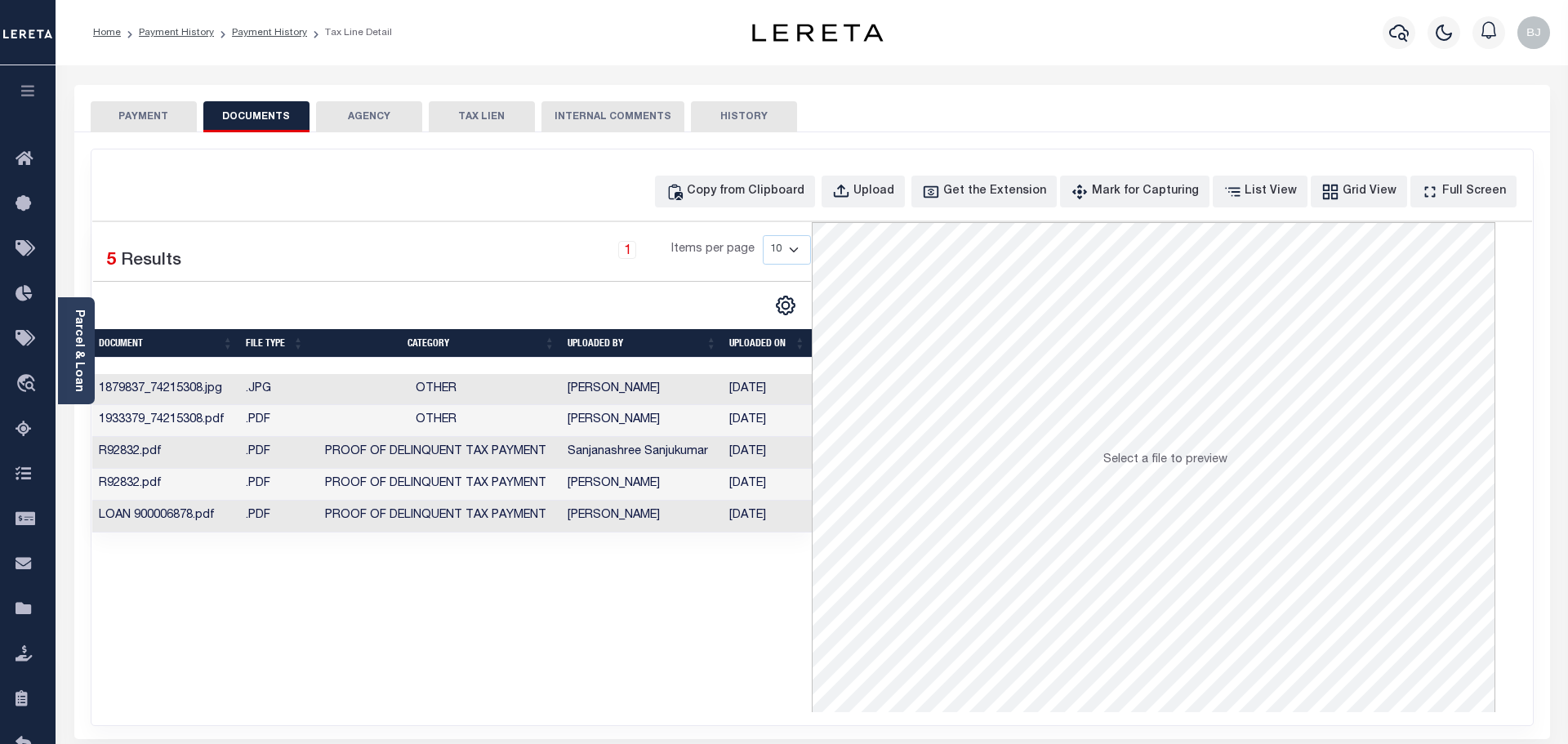
click at [146, 126] on button "PAYMENT" at bounding box center [143, 116] width 106 height 31
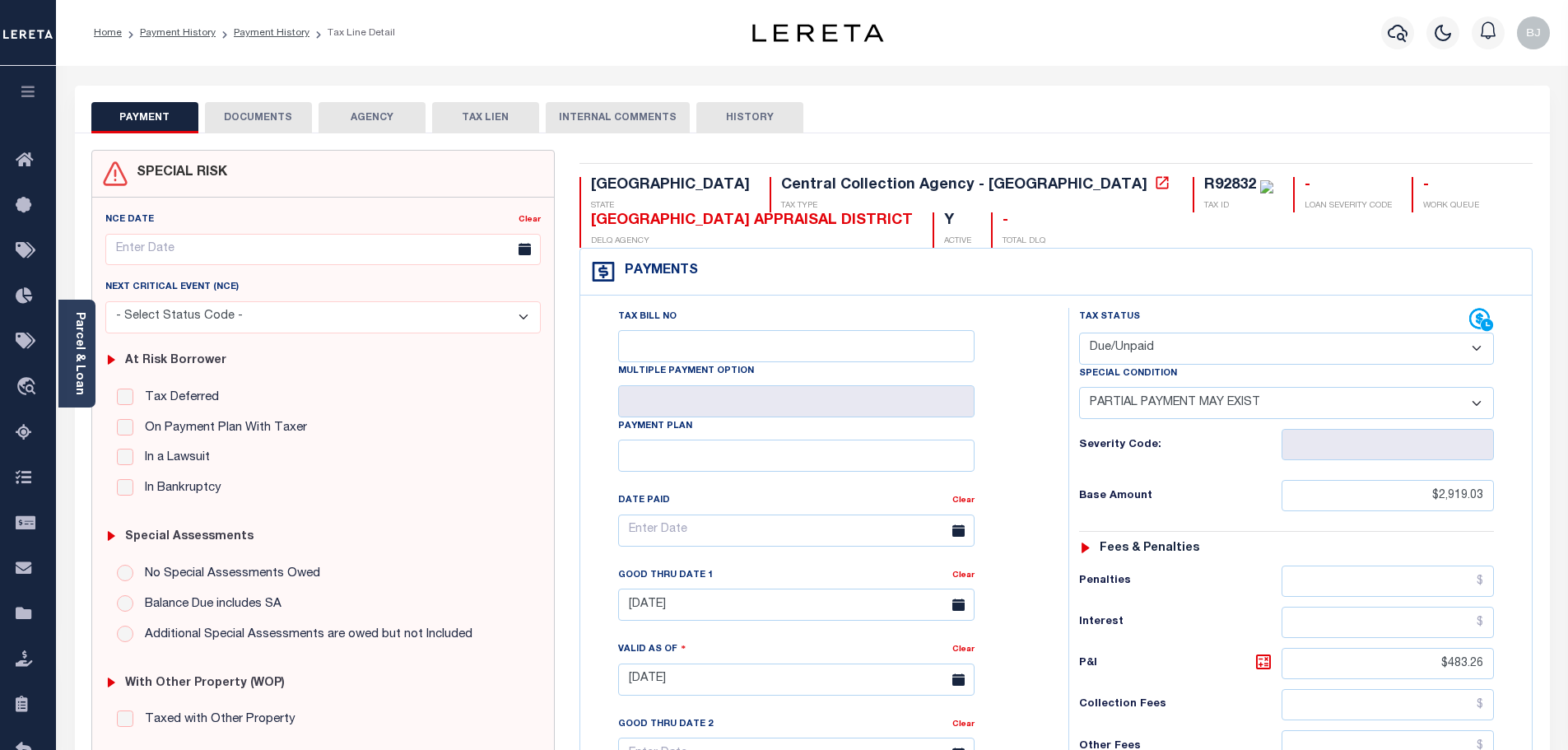
click at [1171, 345] on select "- Select Status Code - Open Due/Unpaid Paid Incomplete No Tax Due Internal Refu…" at bounding box center [1286, 348] width 415 height 32
click at [1079, 333] on select "- Select Status Code - Open Due/Unpaid Paid Incomplete No Tax Due Internal Refu…" at bounding box center [1286, 348] width 415 height 32
select select "PYD"
select select "0"
type input "[DATE]"
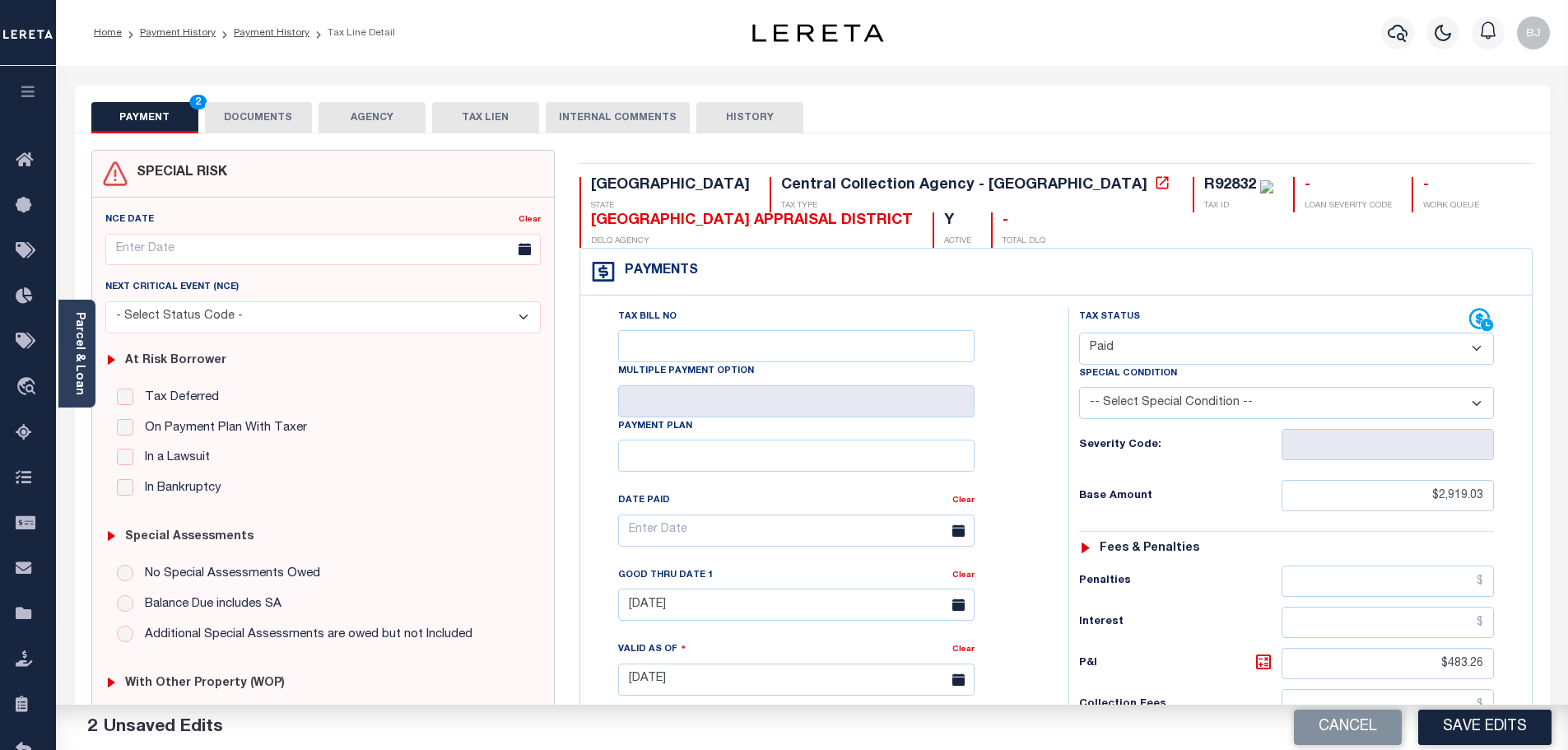
scroll to position [411, 0]
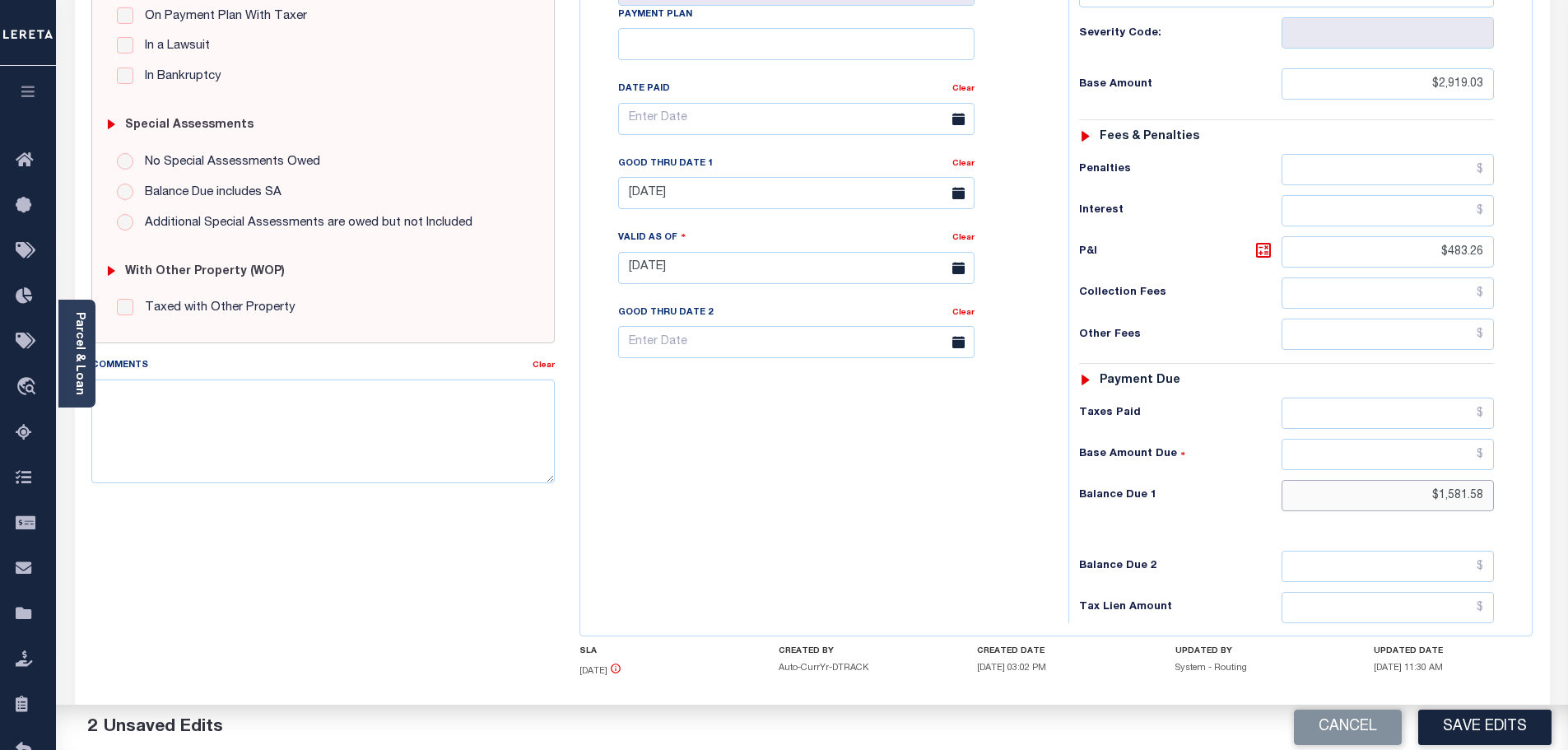
drag, startPoint x: 1400, startPoint y: 501, endPoint x: 1555, endPoint y: 501, distance: 155.0
click at [1549, 501] on div "SPECIAL RISK NCE Date Clear" at bounding box center [812, 266] width 1475 height 1089
type input "$0.00"
click at [1519, 722] on button "Save Edits" at bounding box center [1484, 727] width 134 height 36
checkbox input "false"
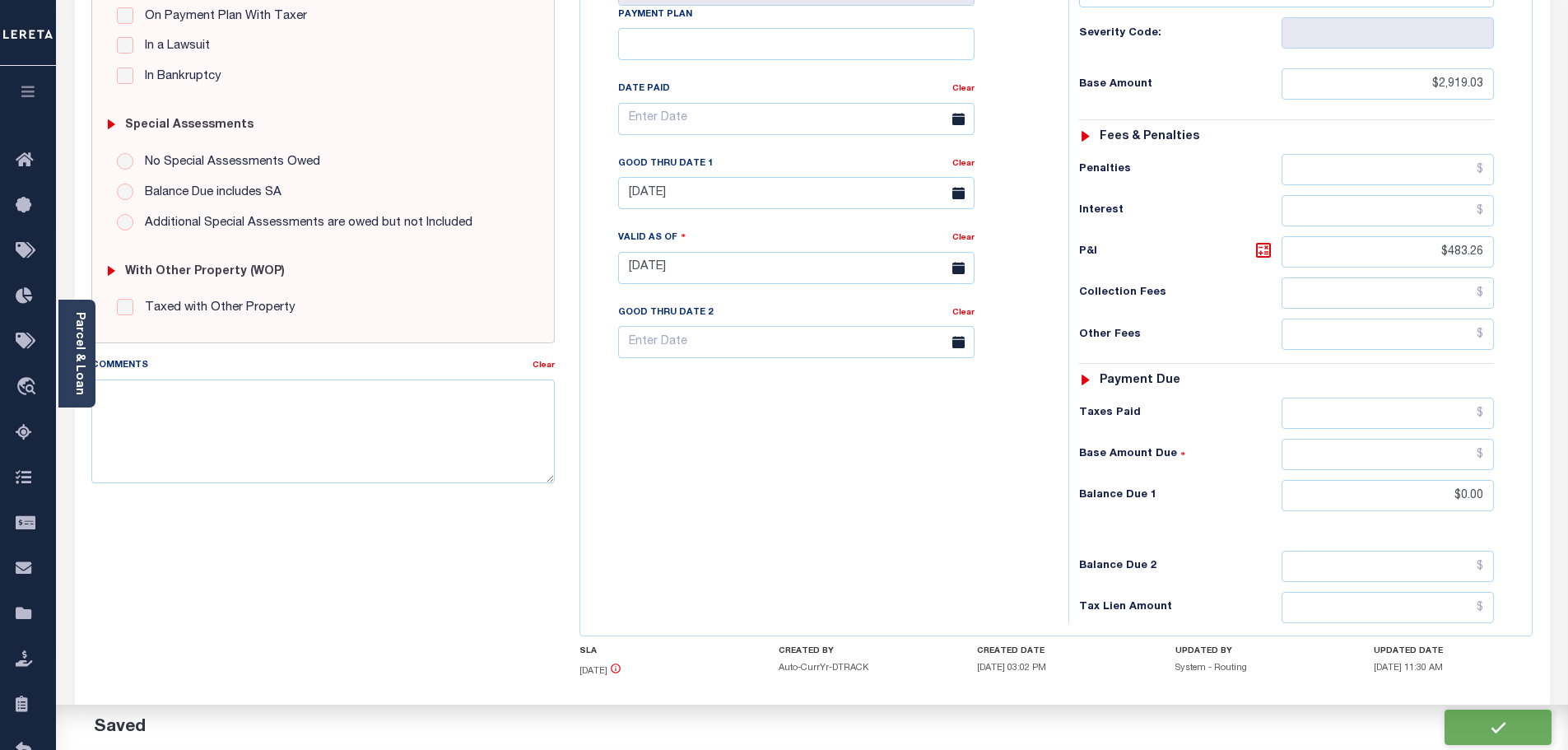
checkbox input "false"
type input "$2,919.03"
type input "$483.26"
type input "$0"
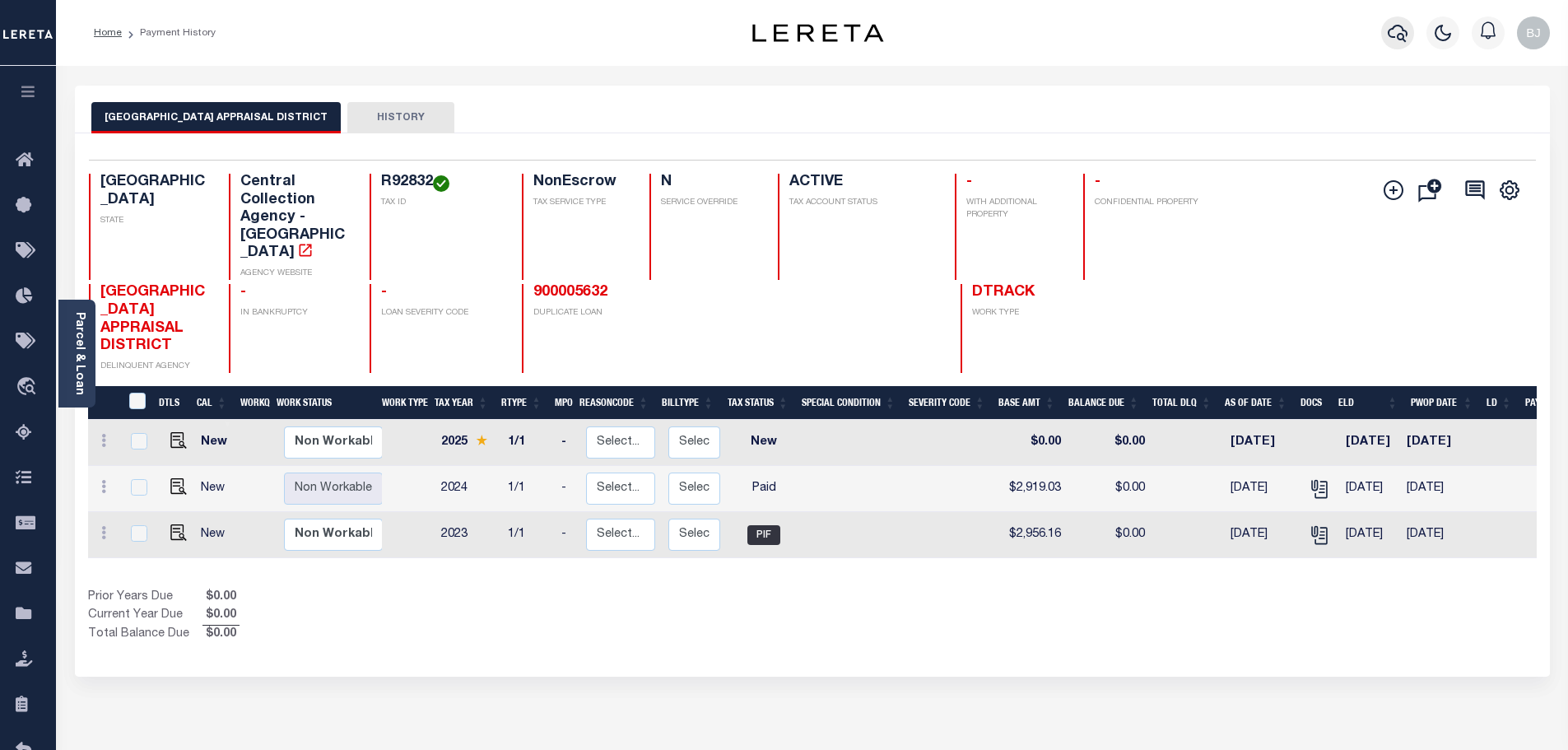
click at [1400, 24] on icon "button" at bounding box center [1398, 33] width 20 height 20
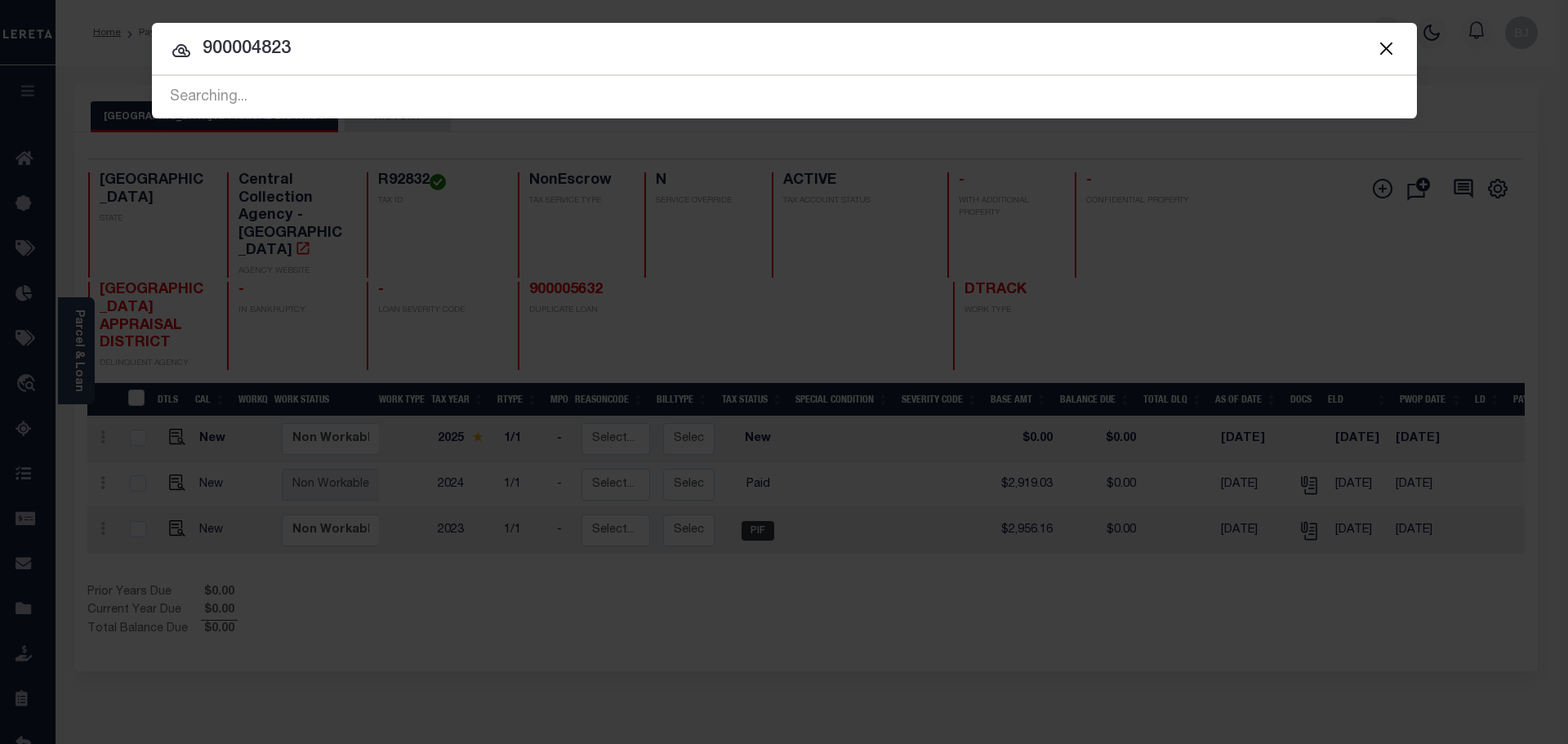
type input "900004823"
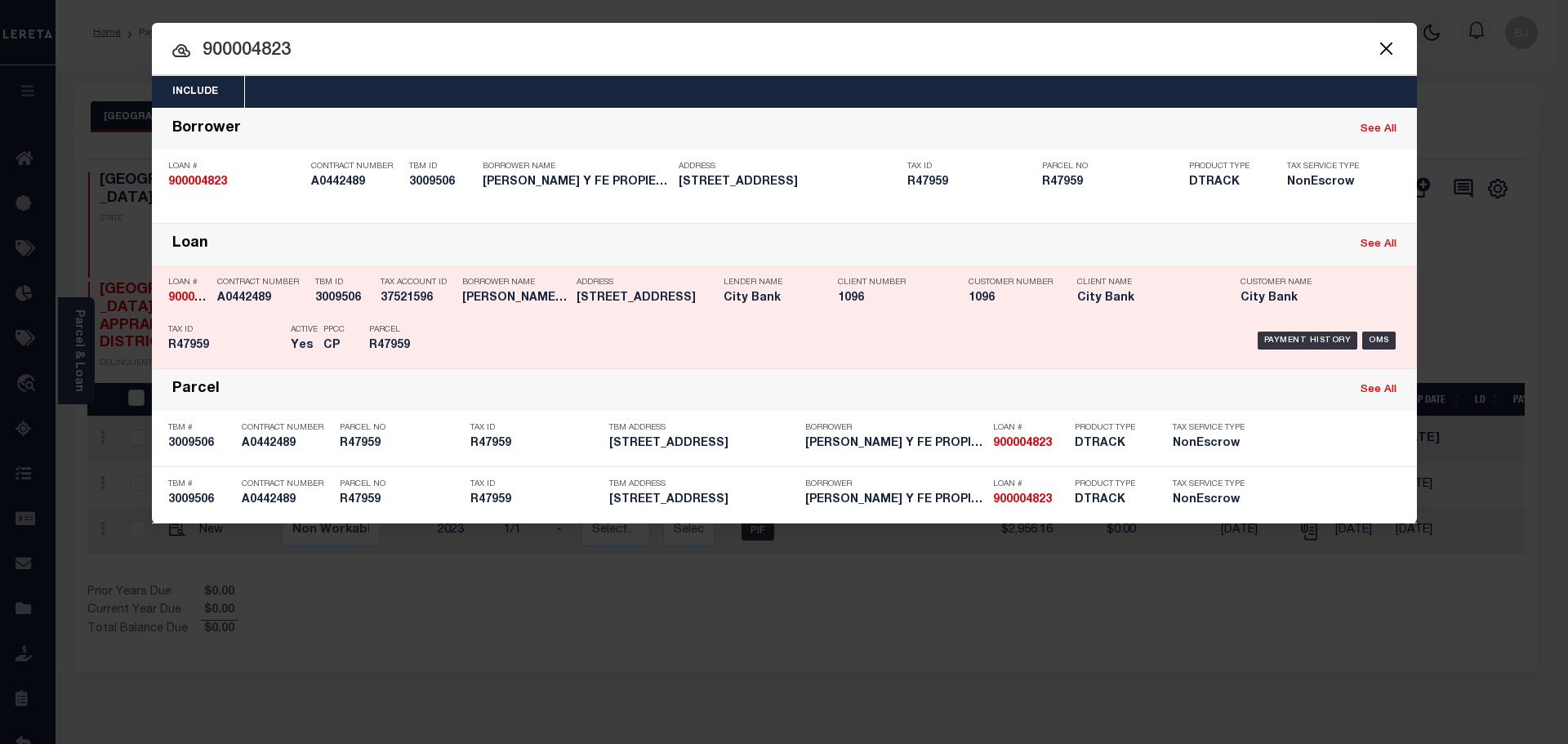
click at [921, 318] on div "Payment History OMS" at bounding box center [933, 340] width 933 height 48
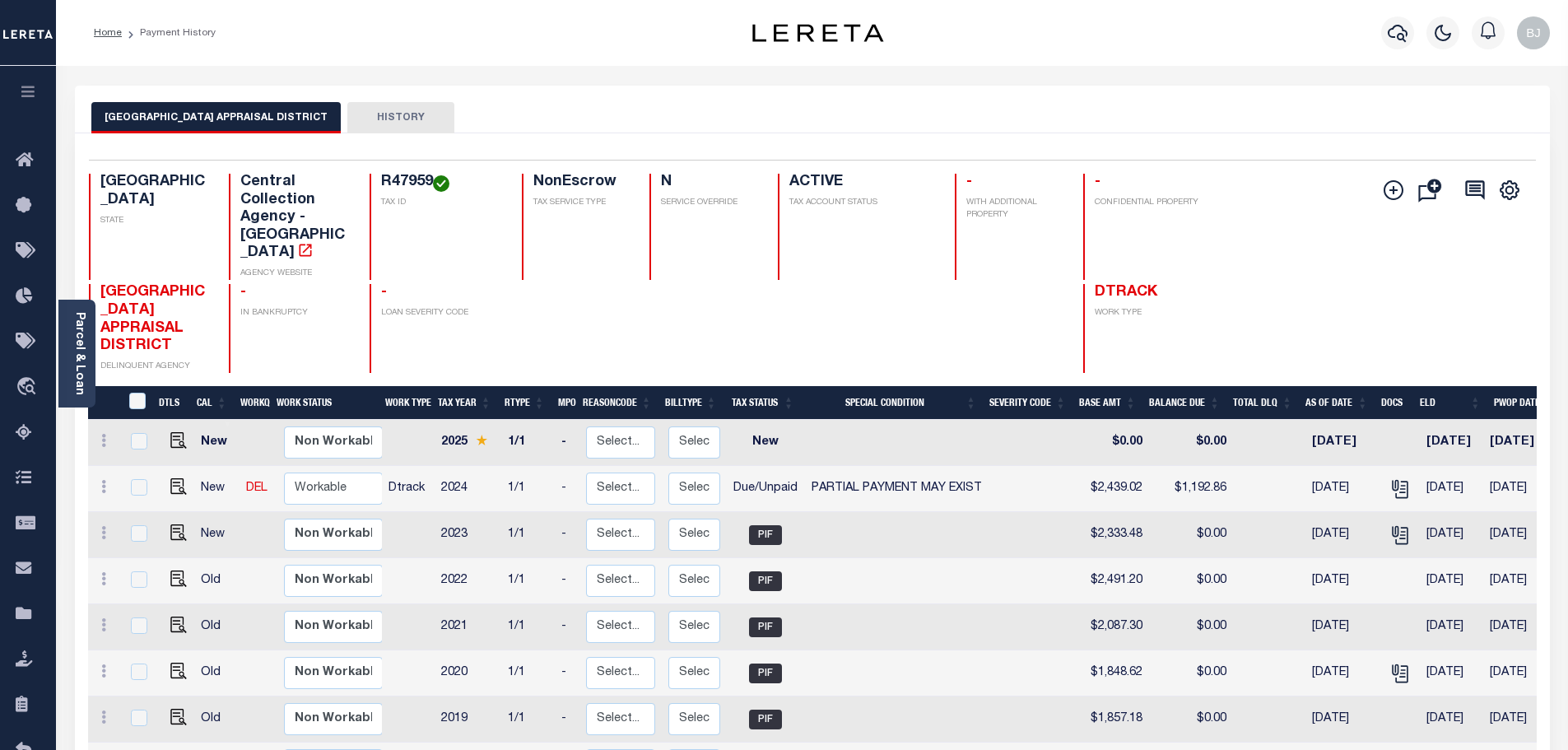
click at [166, 482] on link at bounding box center [175, 488] width 25 height 12
checkbox input "true"
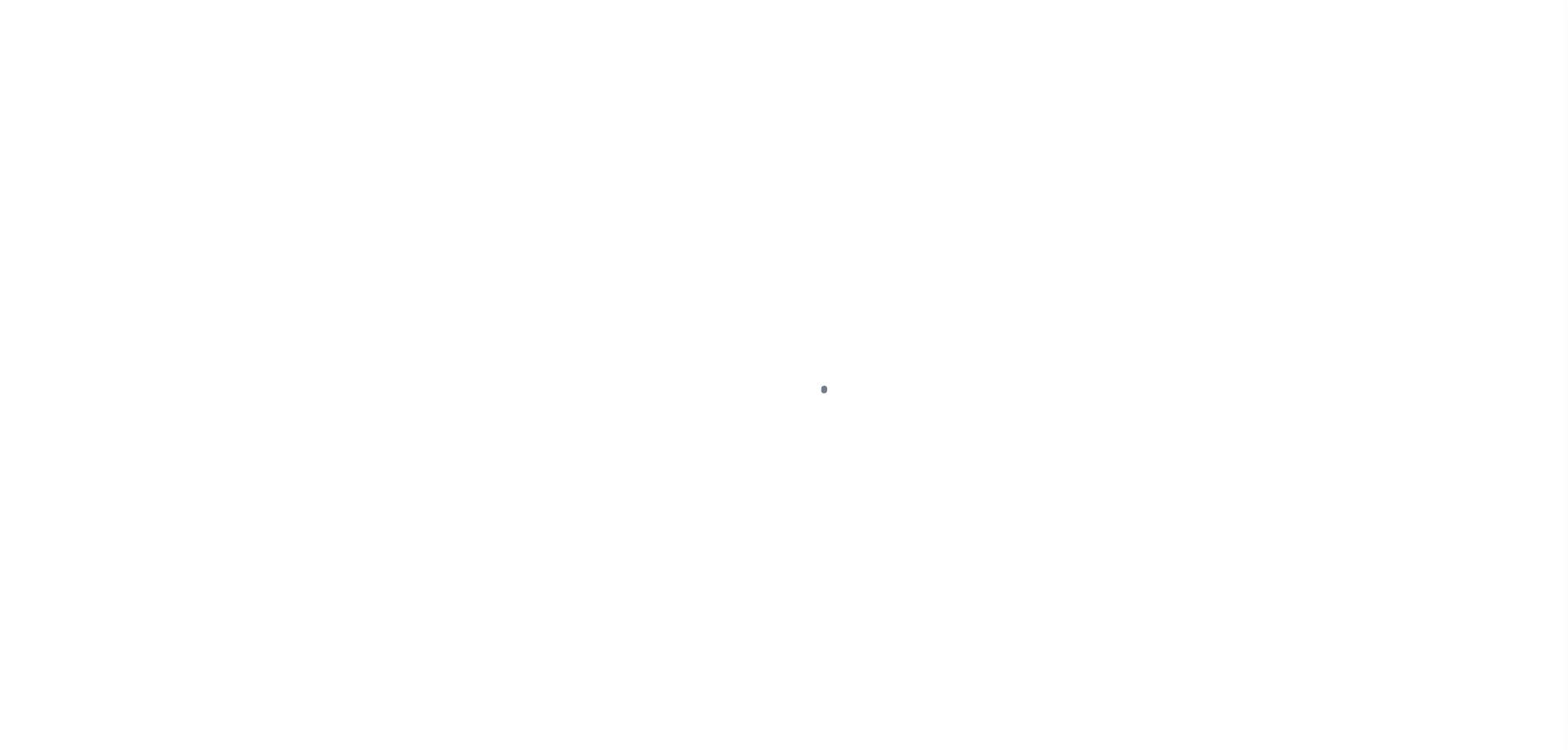
select select "DUE"
select select "15"
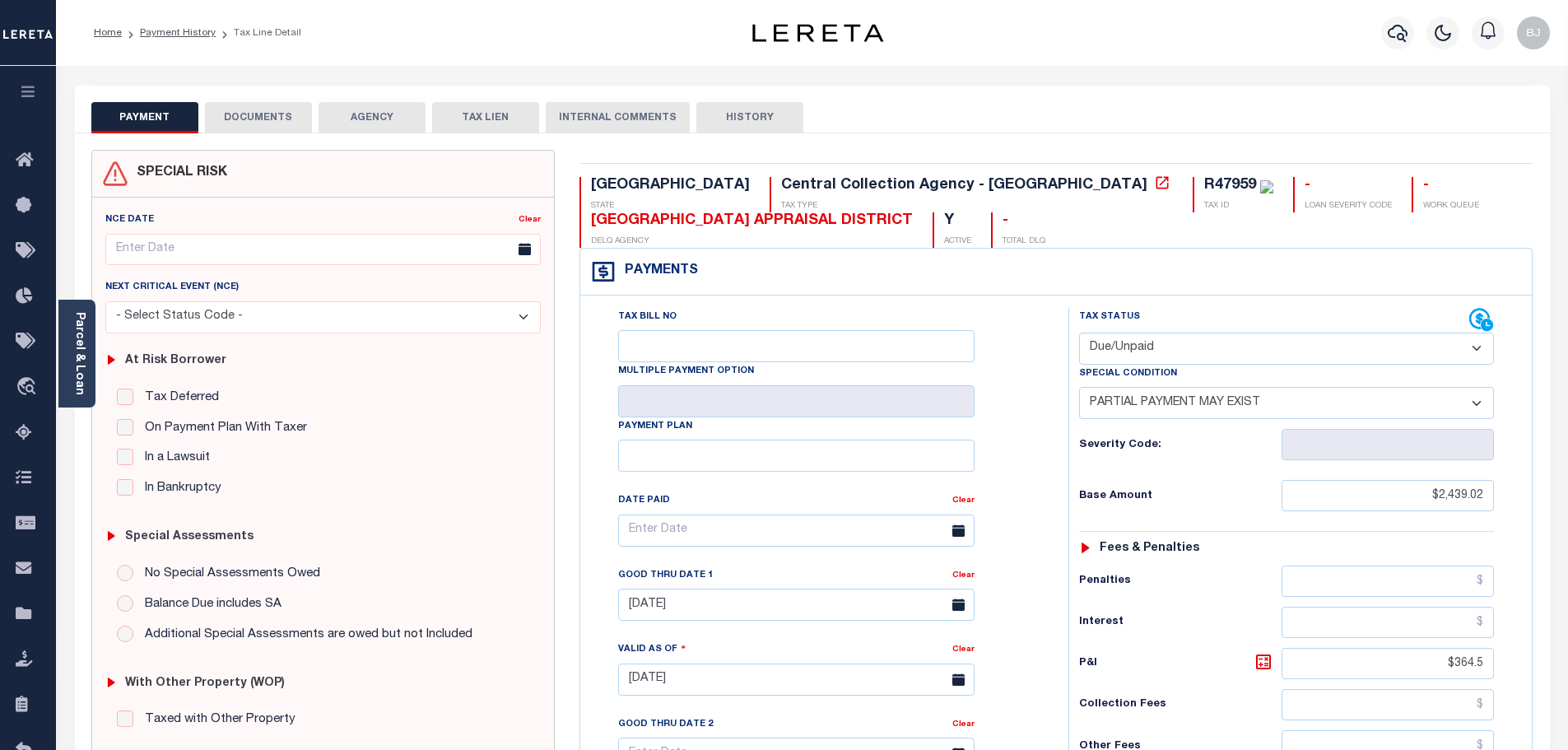
click at [277, 130] on button "DOCUMENTS" at bounding box center [257, 117] width 107 height 32
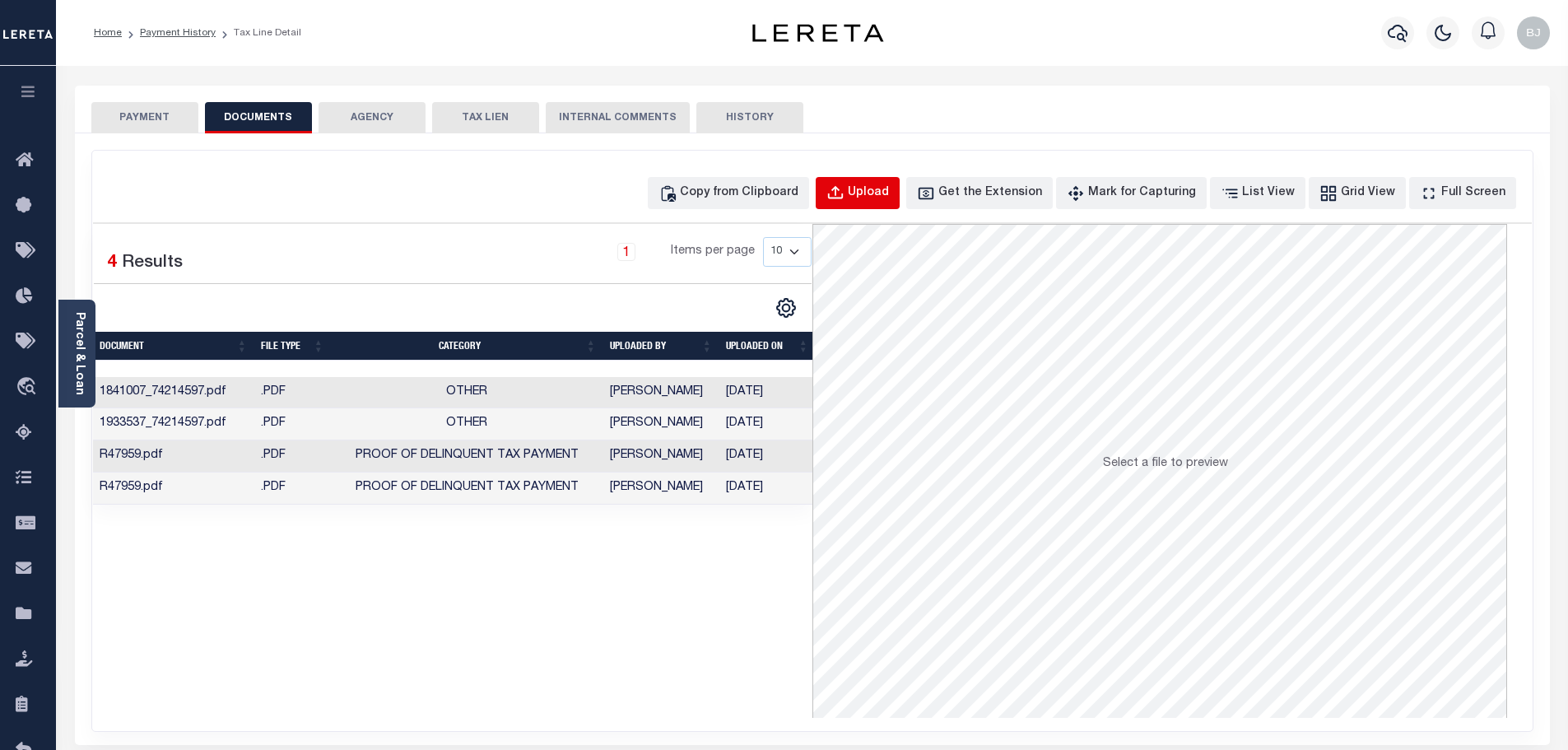
click at [889, 194] on div "Upload" at bounding box center [868, 193] width 41 height 18
select select "POP"
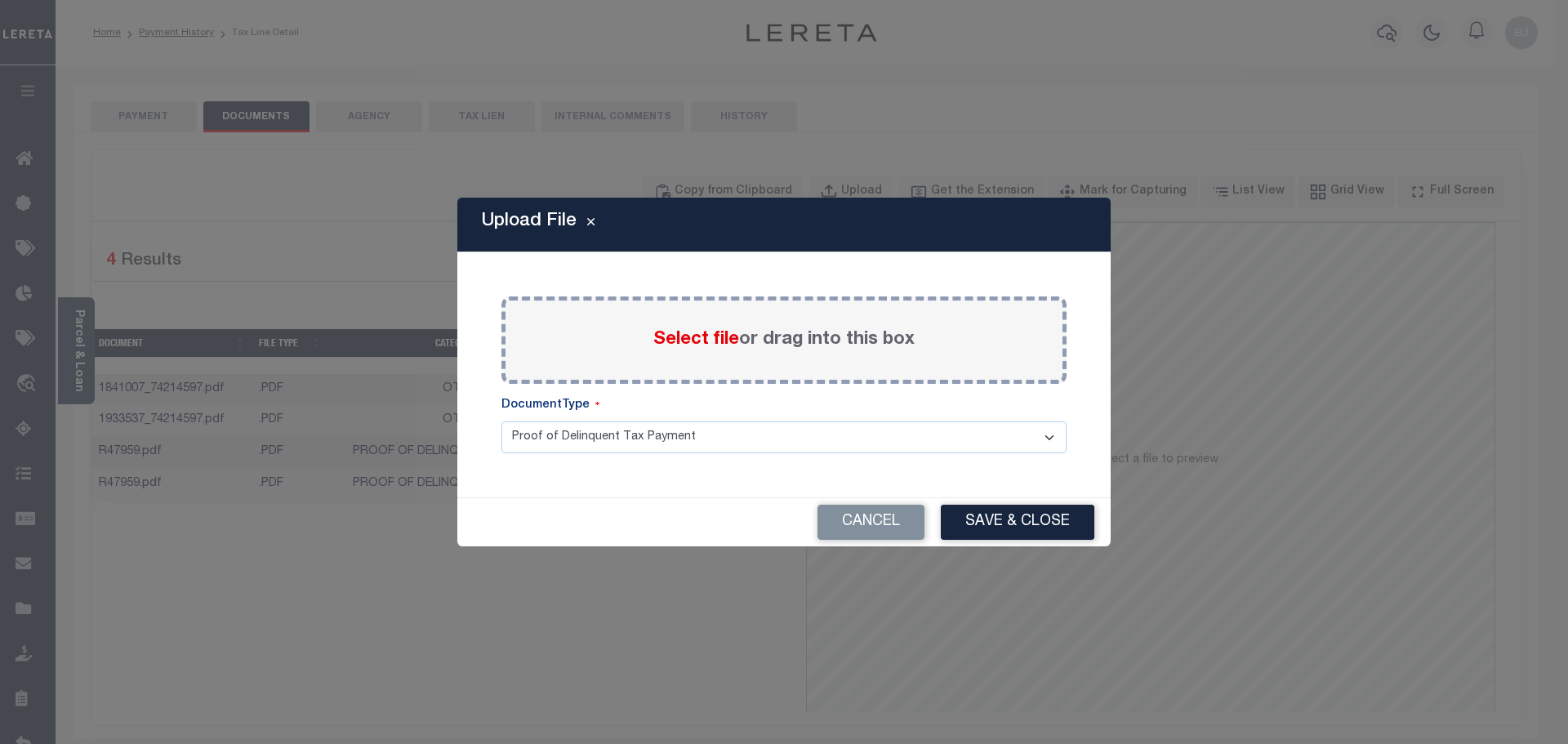
click at [735, 333] on span "Select file" at bounding box center [696, 339] width 86 height 18
click at [0, 0] on input "Select file or drag into this box" at bounding box center [0, 0] width 0 height 0
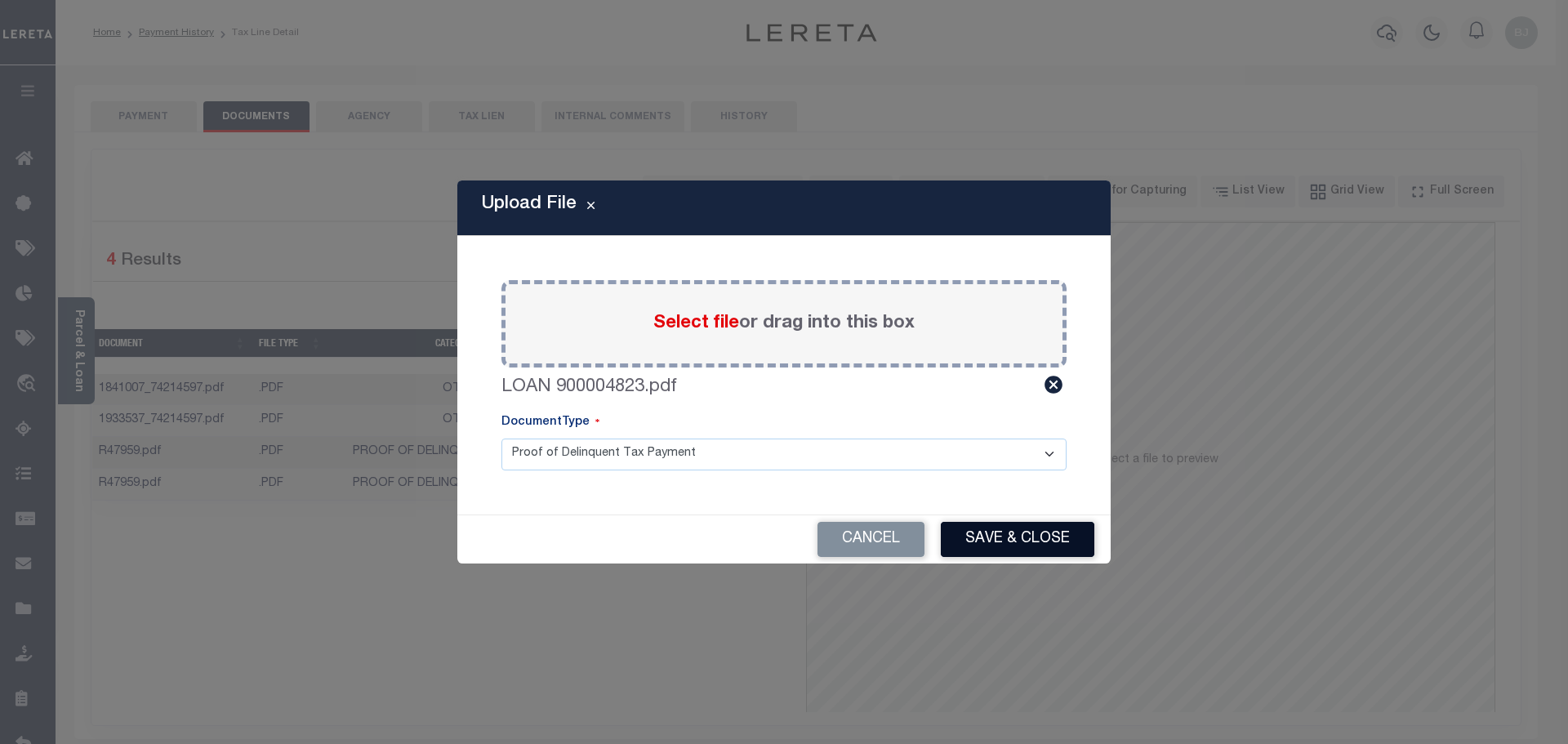
click at [987, 551] on button "Save & Close" at bounding box center [1017, 538] width 153 height 35
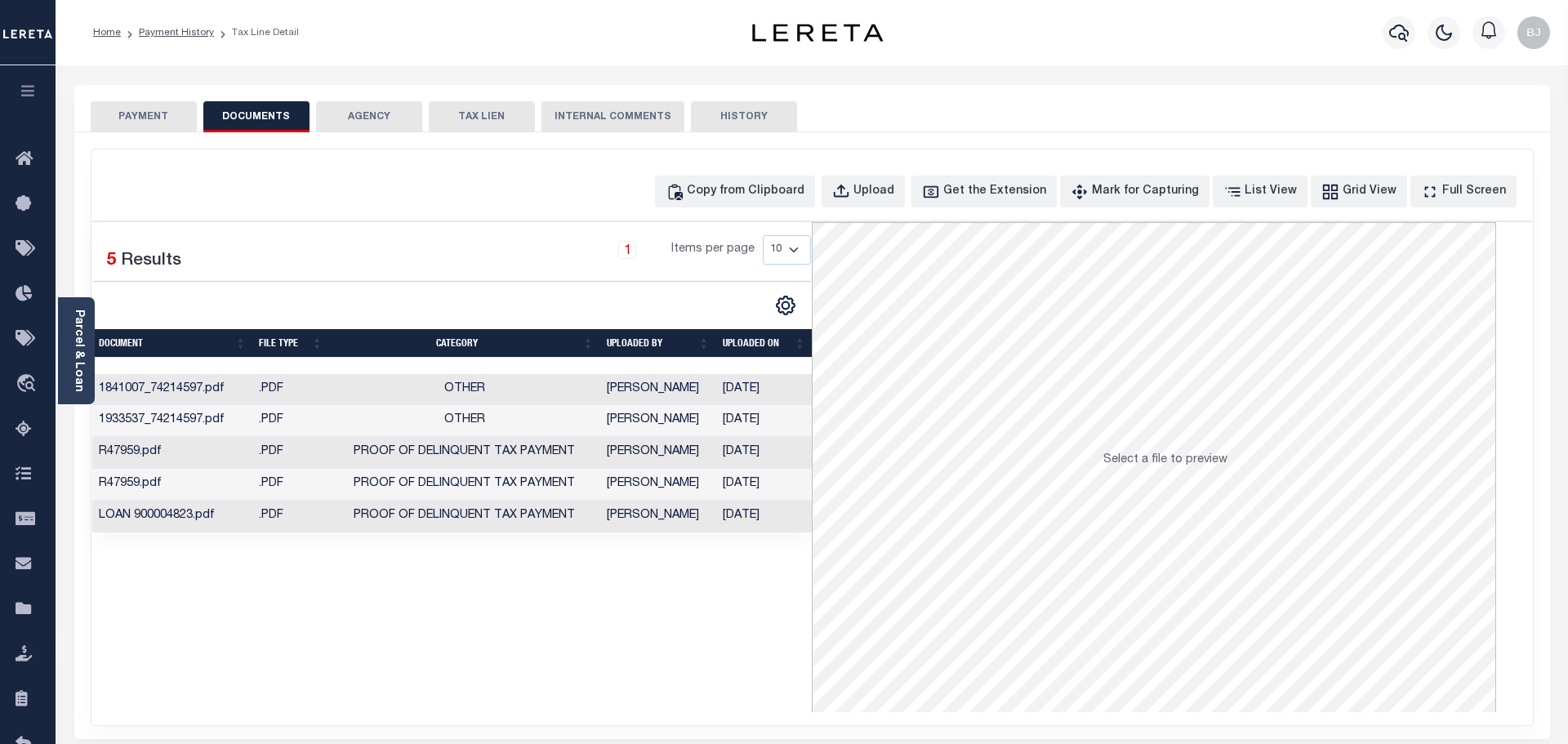
click at [174, 120] on button "PAYMENT" at bounding box center [143, 116] width 106 height 31
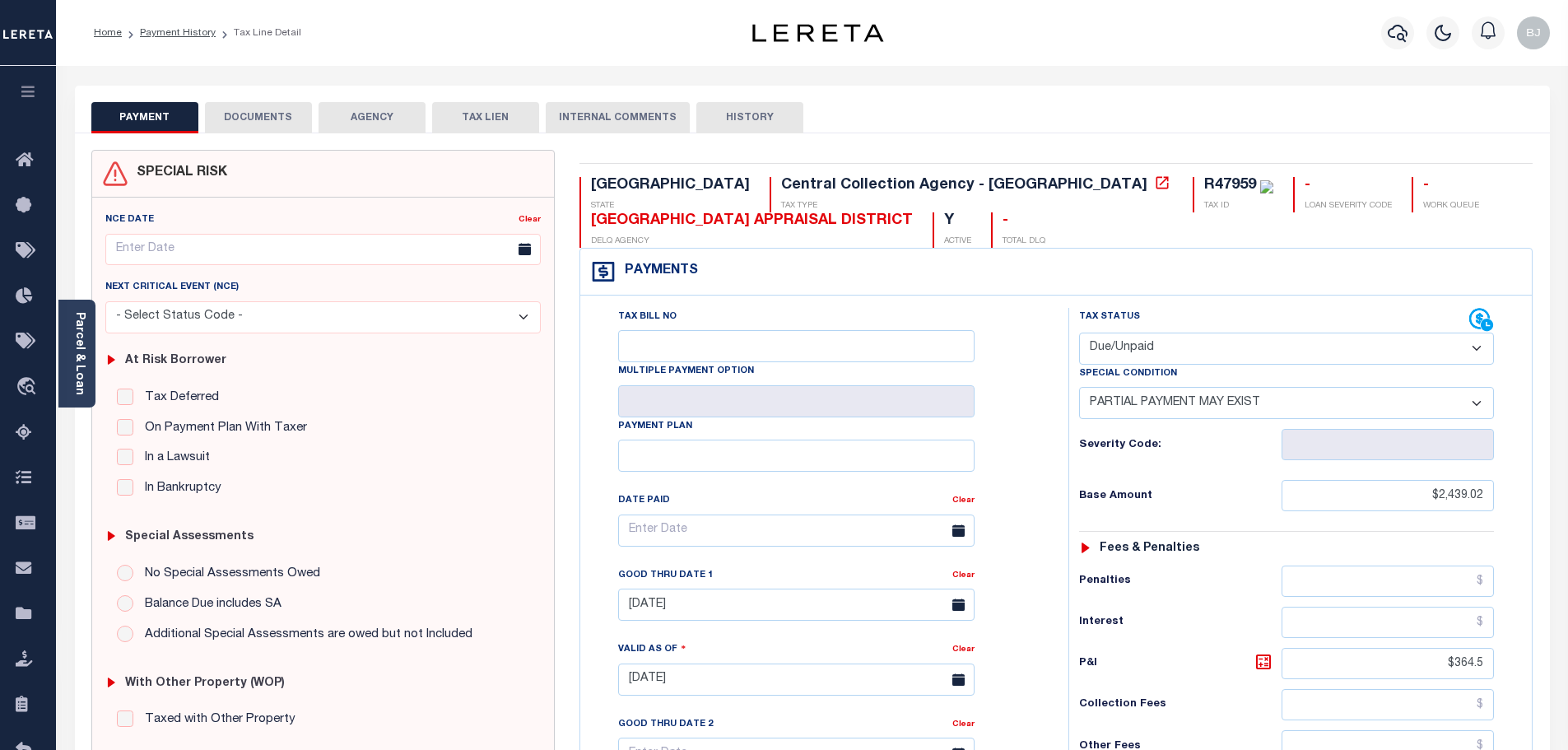
click at [1213, 367] on div "Special Condition" at bounding box center [1286, 376] width 415 height 23
drag, startPoint x: 1107, startPoint y: 359, endPoint x: 1122, endPoint y: 365, distance: 16.2
click at [1107, 359] on select "- Select Status Code - Open Due/Unpaid Paid Incomplete No Tax Due Internal Refu…" at bounding box center [1286, 348] width 415 height 32
select select "PYD"
click at [1079, 333] on select "- Select Status Code - Open Due/Unpaid Paid Incomplete No Tax Due Internal Refu…" at bounding box center [1286, 348] width 415 height 32
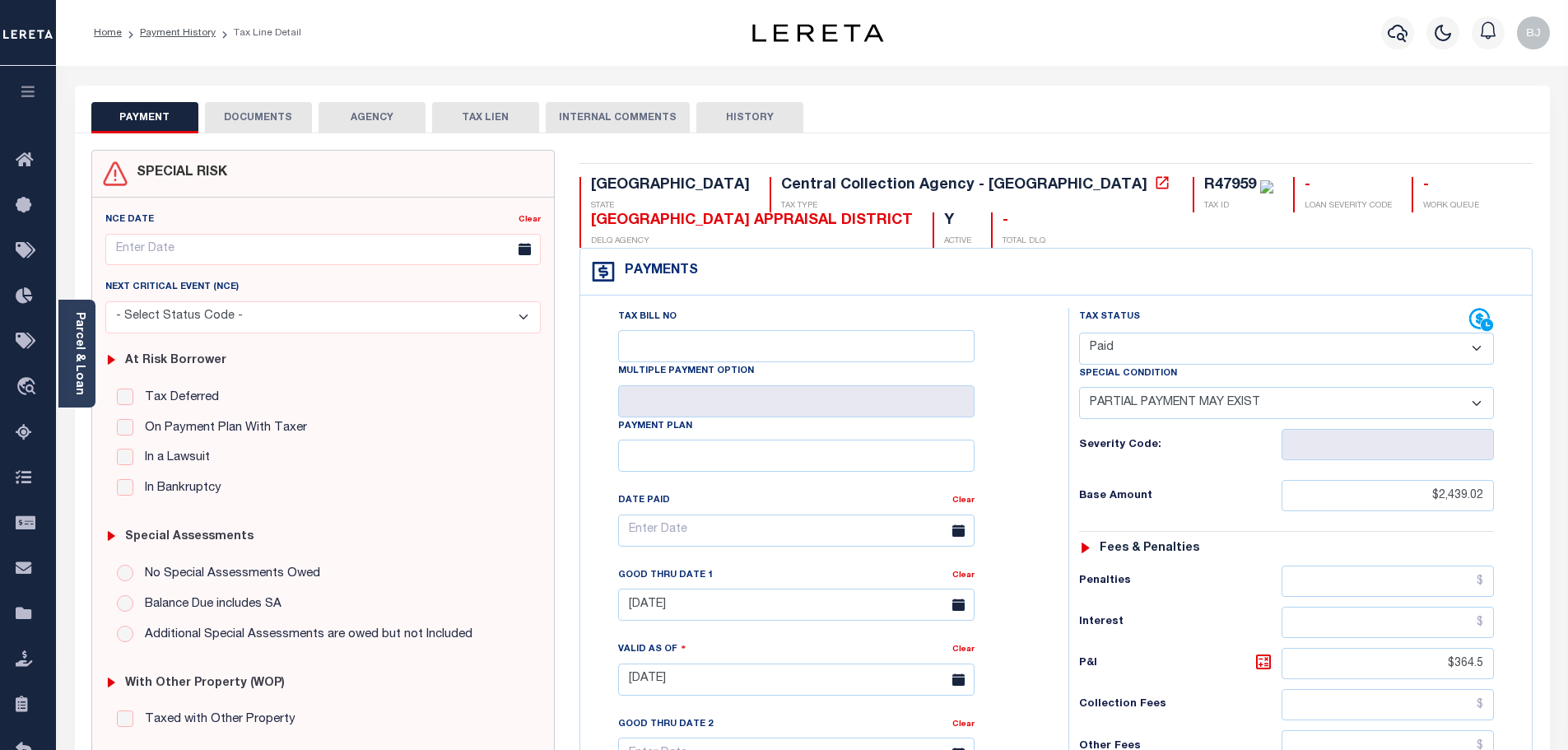
select select "0"
type input "10/09/2025"
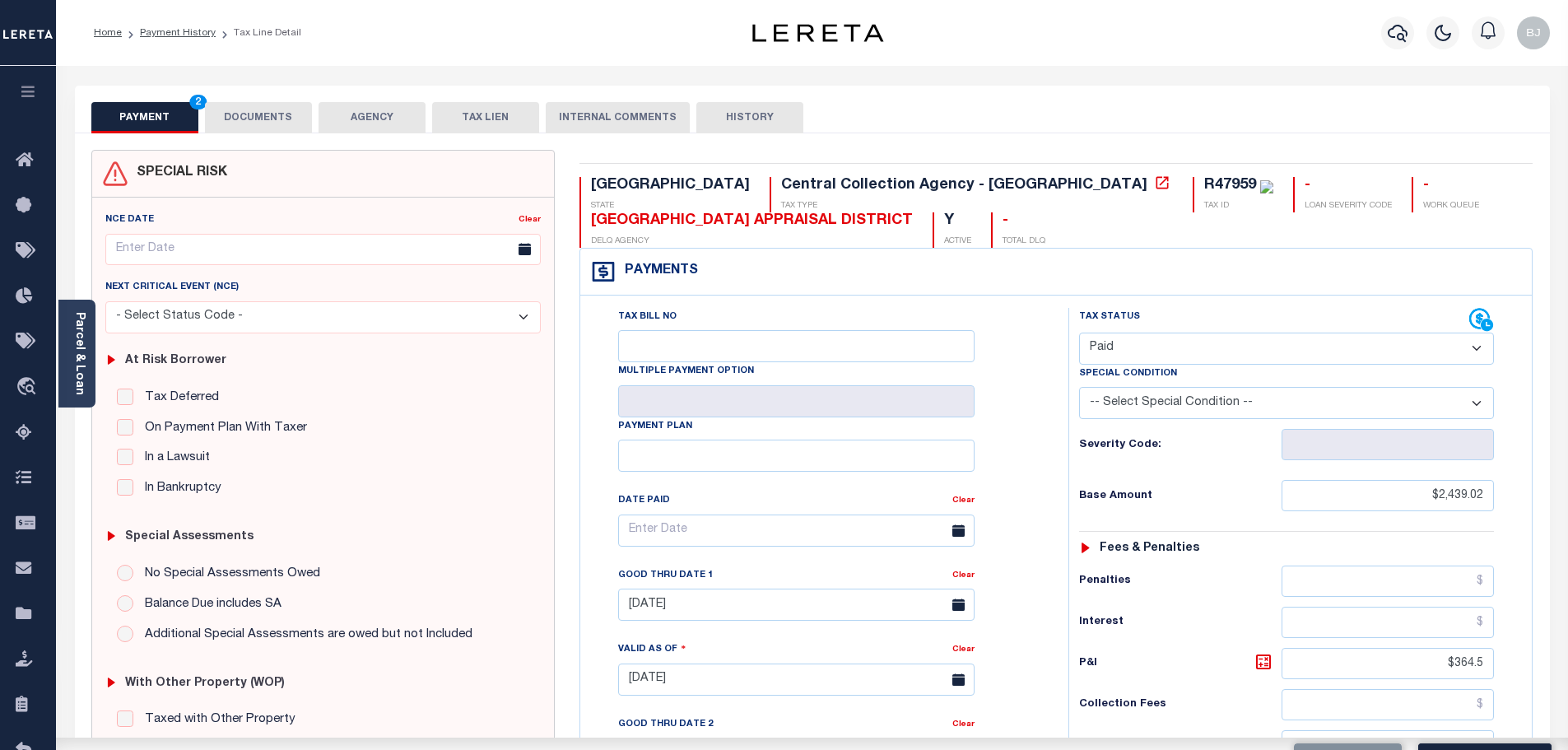
scroll to position [411, 0]
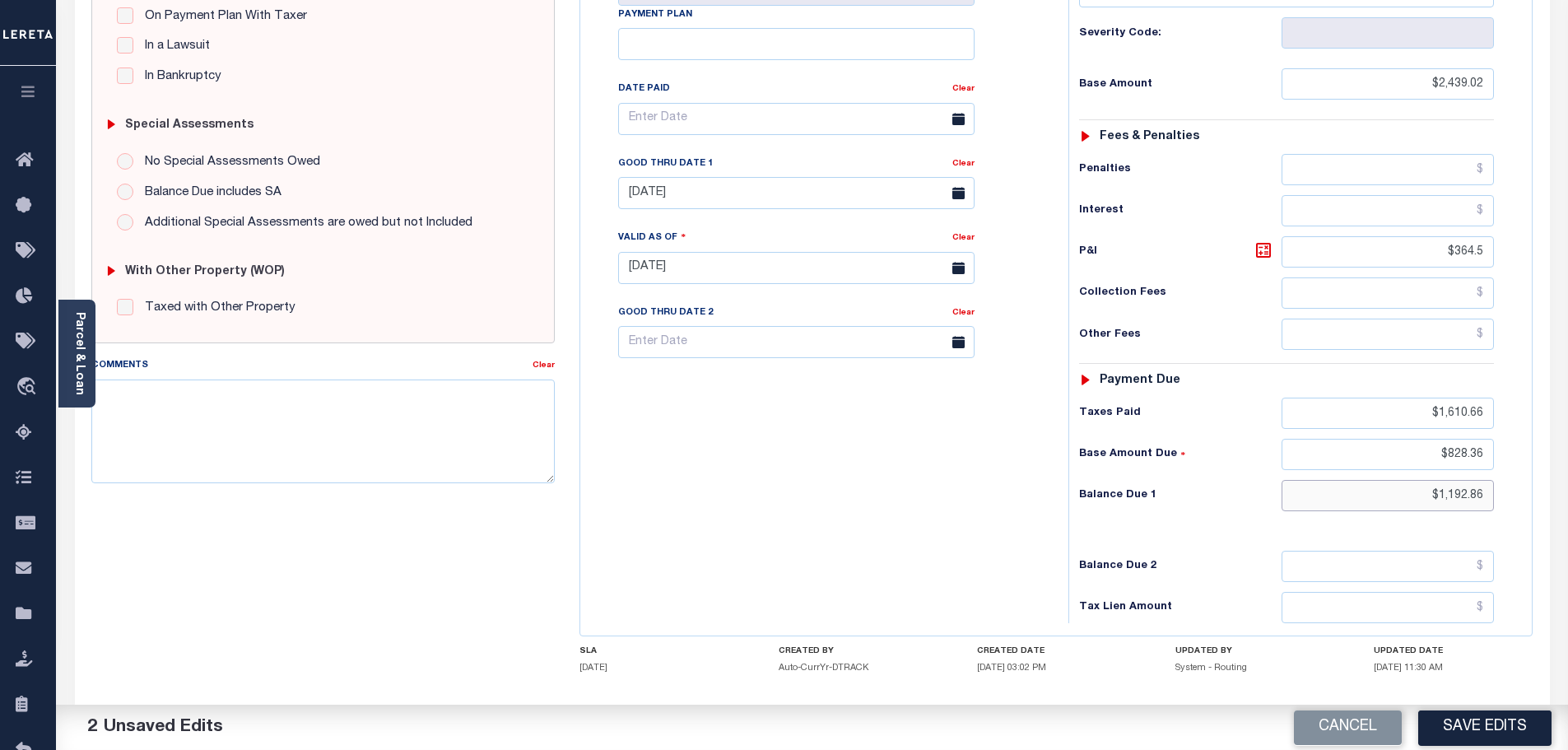
drag, startPoint x: 1388, startPoint y: 492, endPoint x: 1528, endPoint y: 490, distance: 140.0
click at [1526, 490] on div "Tax Status Status" at bounding box center [1291, 259] width 472 height 727
type input "$0.00"
click at [1498, 725] on button "Save Edits" at bounding box center [1484, 727] width 134 height 36
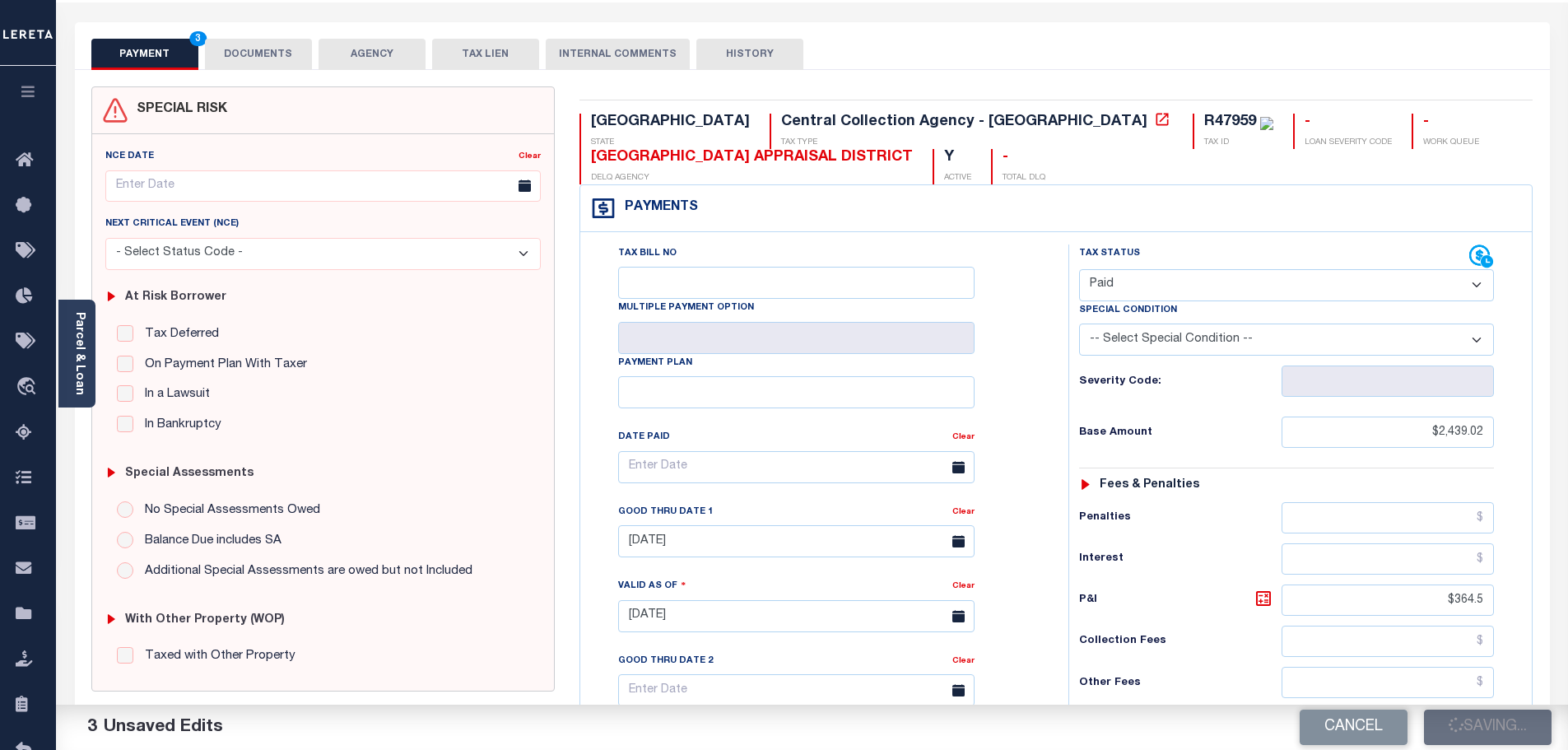
scroll to position [0, 0]
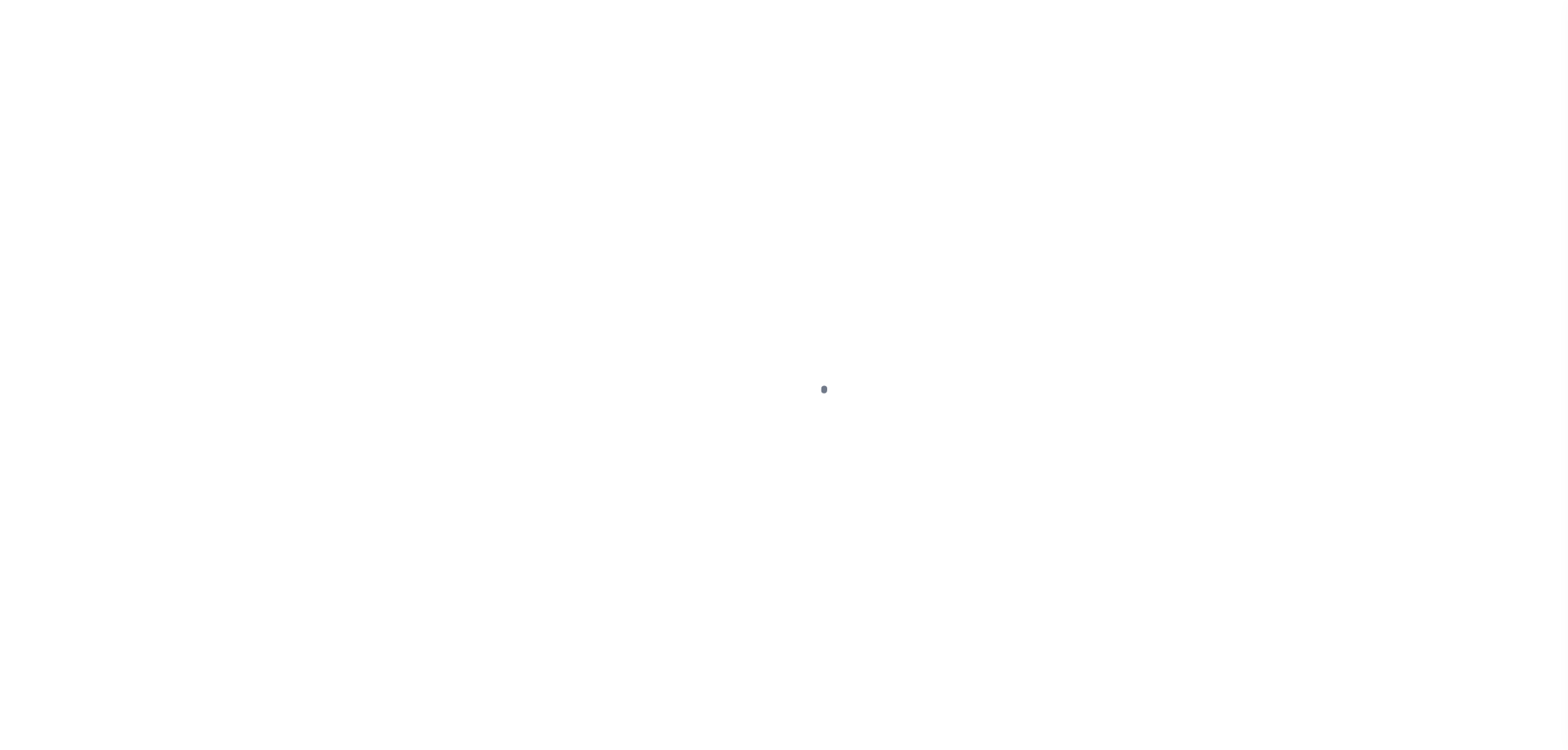
select select "PYD"
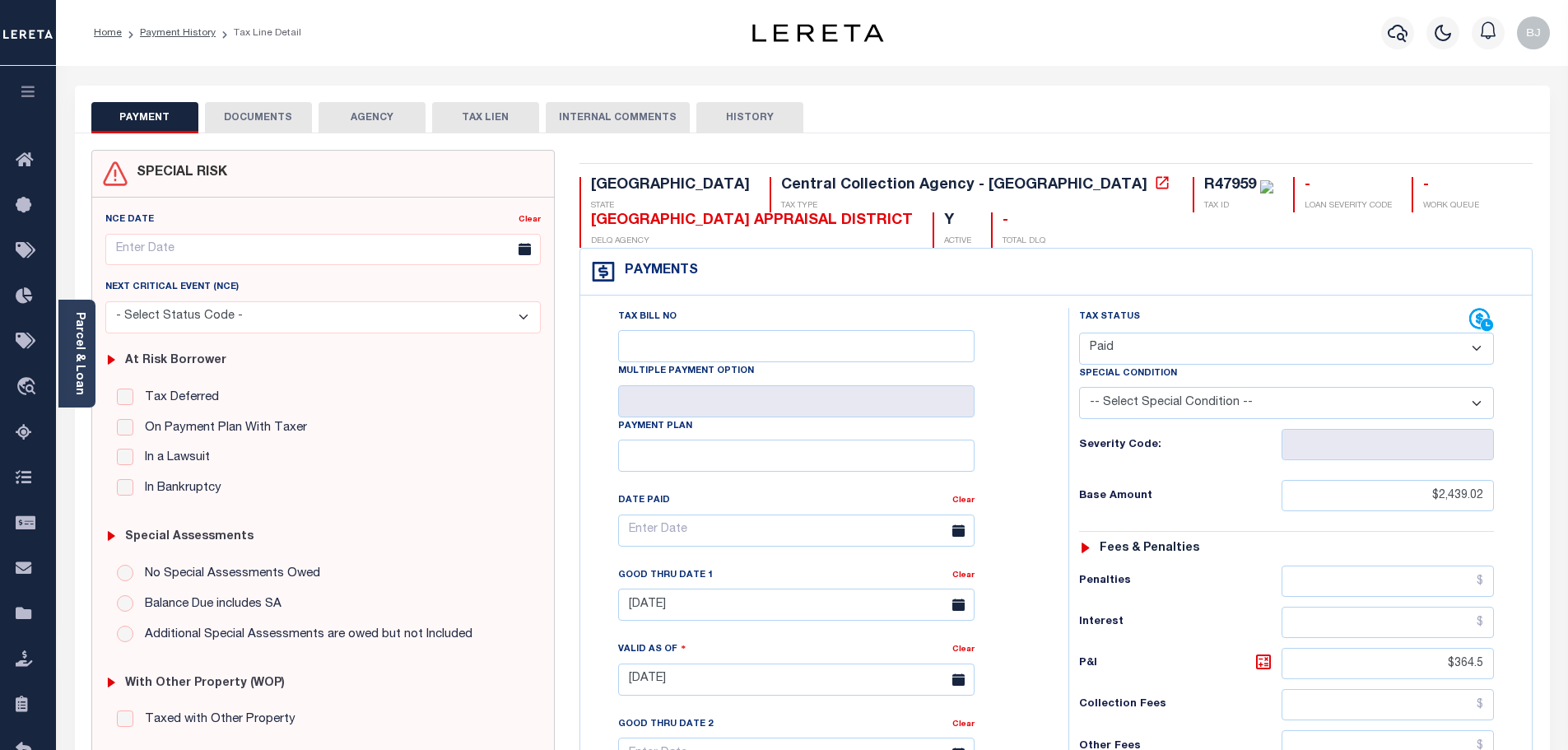
click at [1206, 223] on div "TX STATE Central Collection Agency - TX TAX TYPE R47959 TAX ID - LOAN SEVERITY …" at bounding box center [1056, 212] width 953 height 71
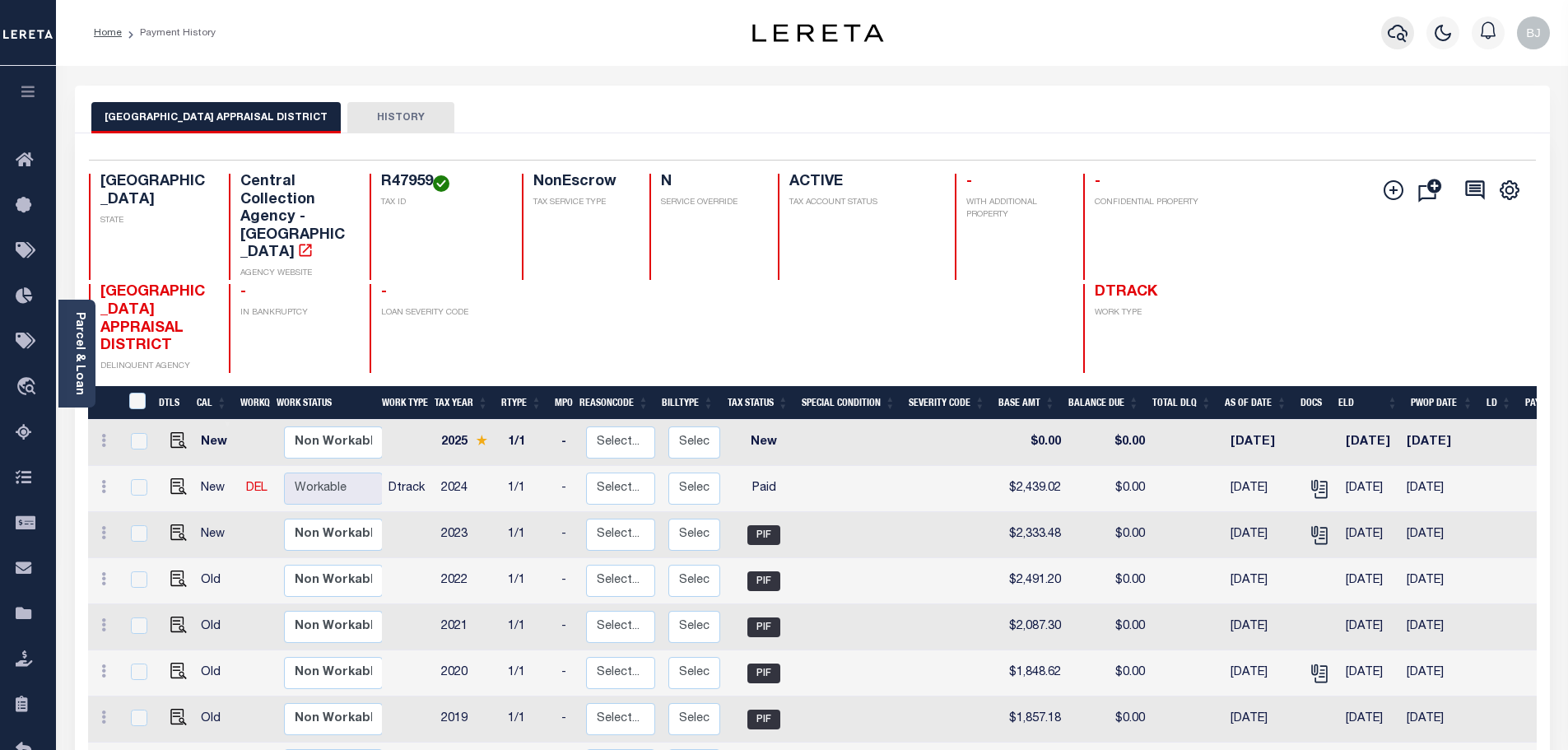
click at [1400, 33] on icon "button" at bounding box center [1398, 33] width 20 height 20
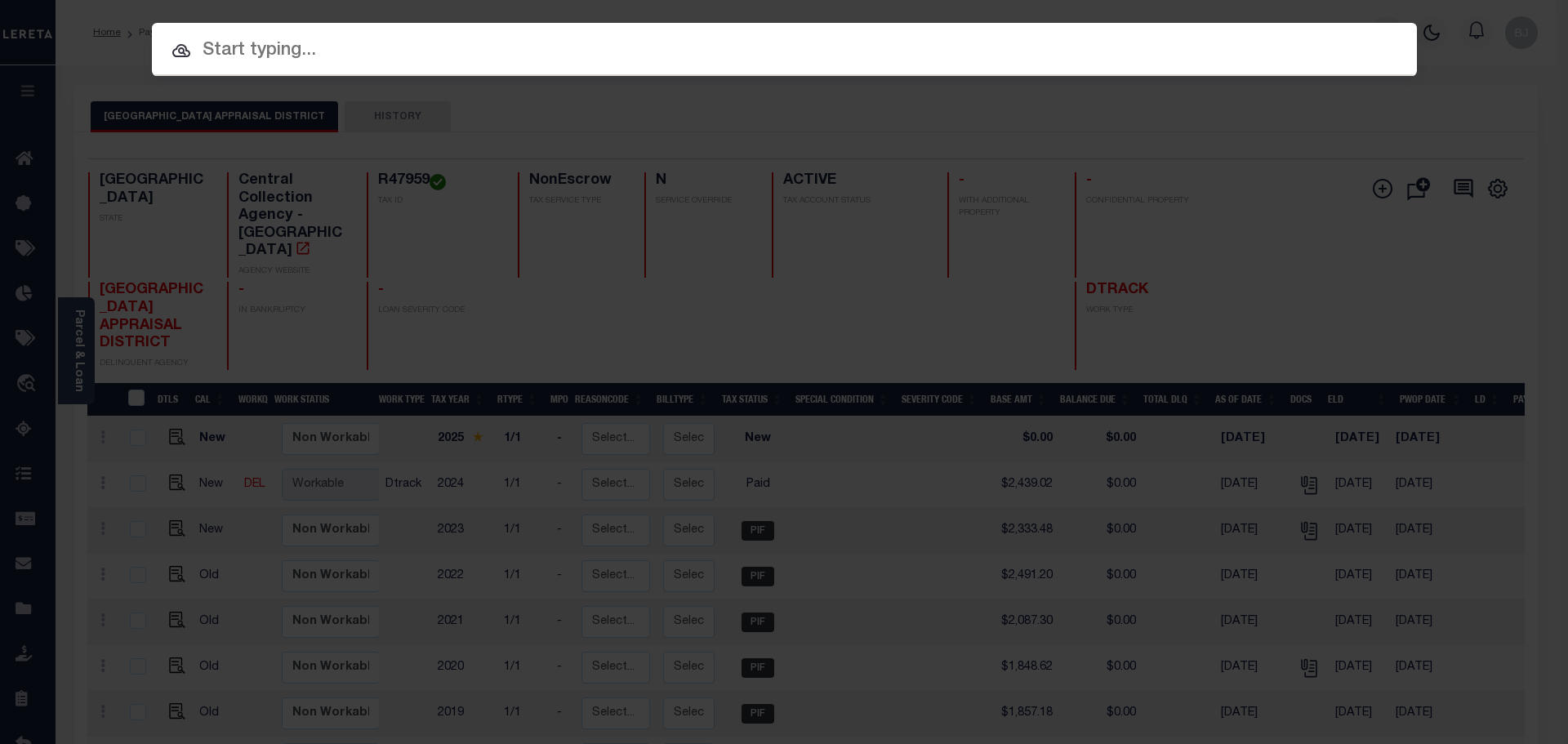
click at [1025, 50] on input "text" at bounding box center [784, 51] width 1265 height 29
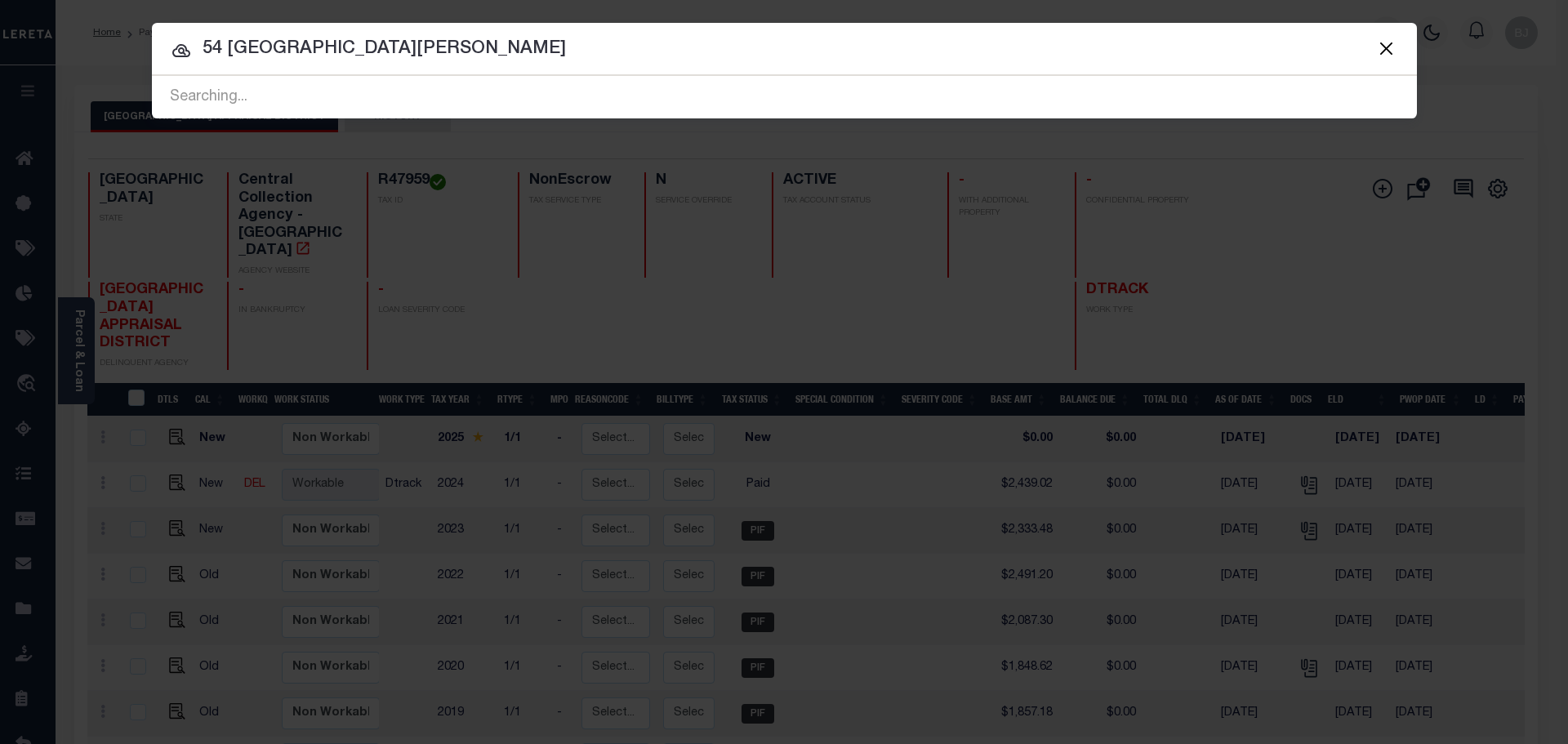
type input "54 mount vernon"
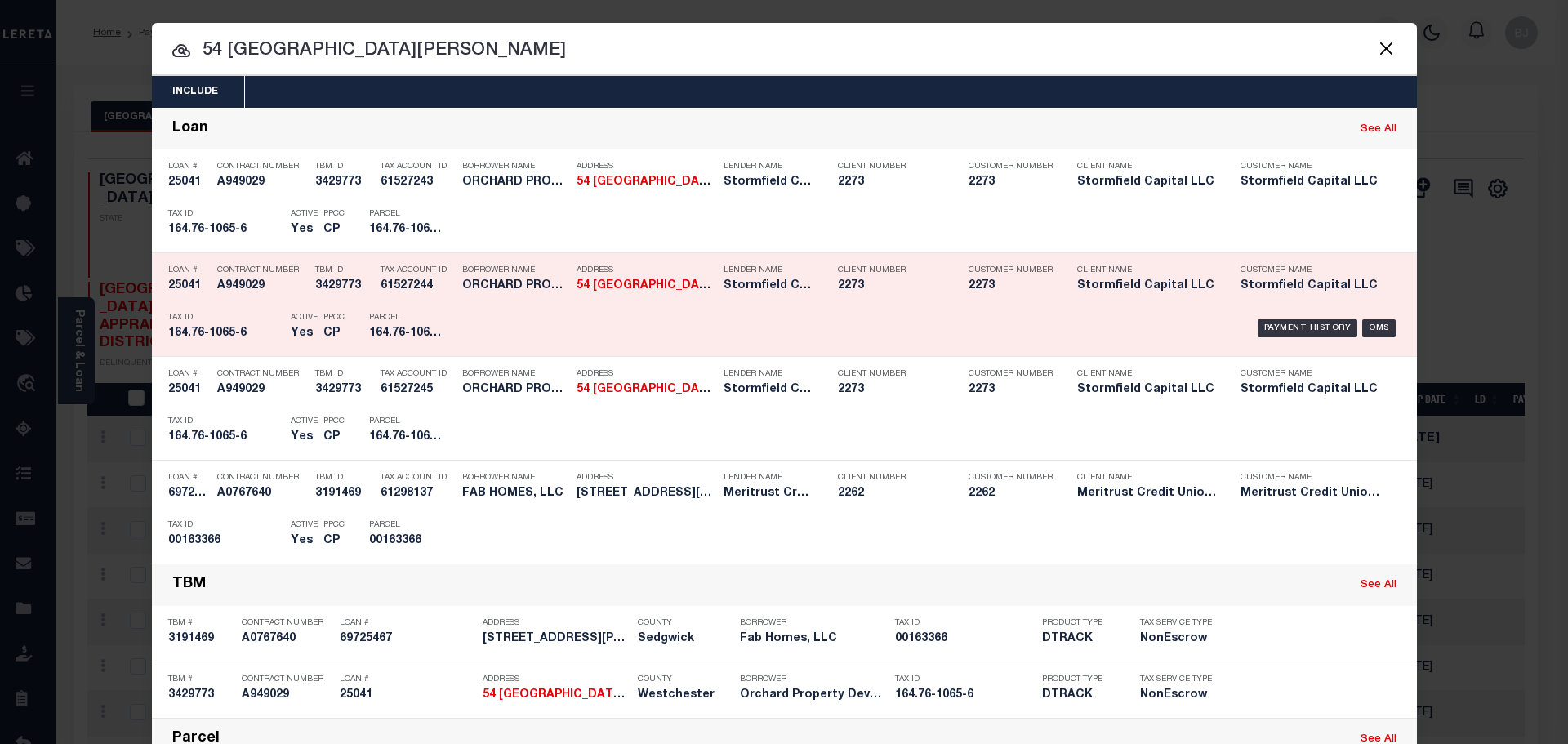
click at [661, 302] on div "Address 54 Mount Vernon Ave Mount Verno..." at bounding box center [646, 281] width 139 height 48
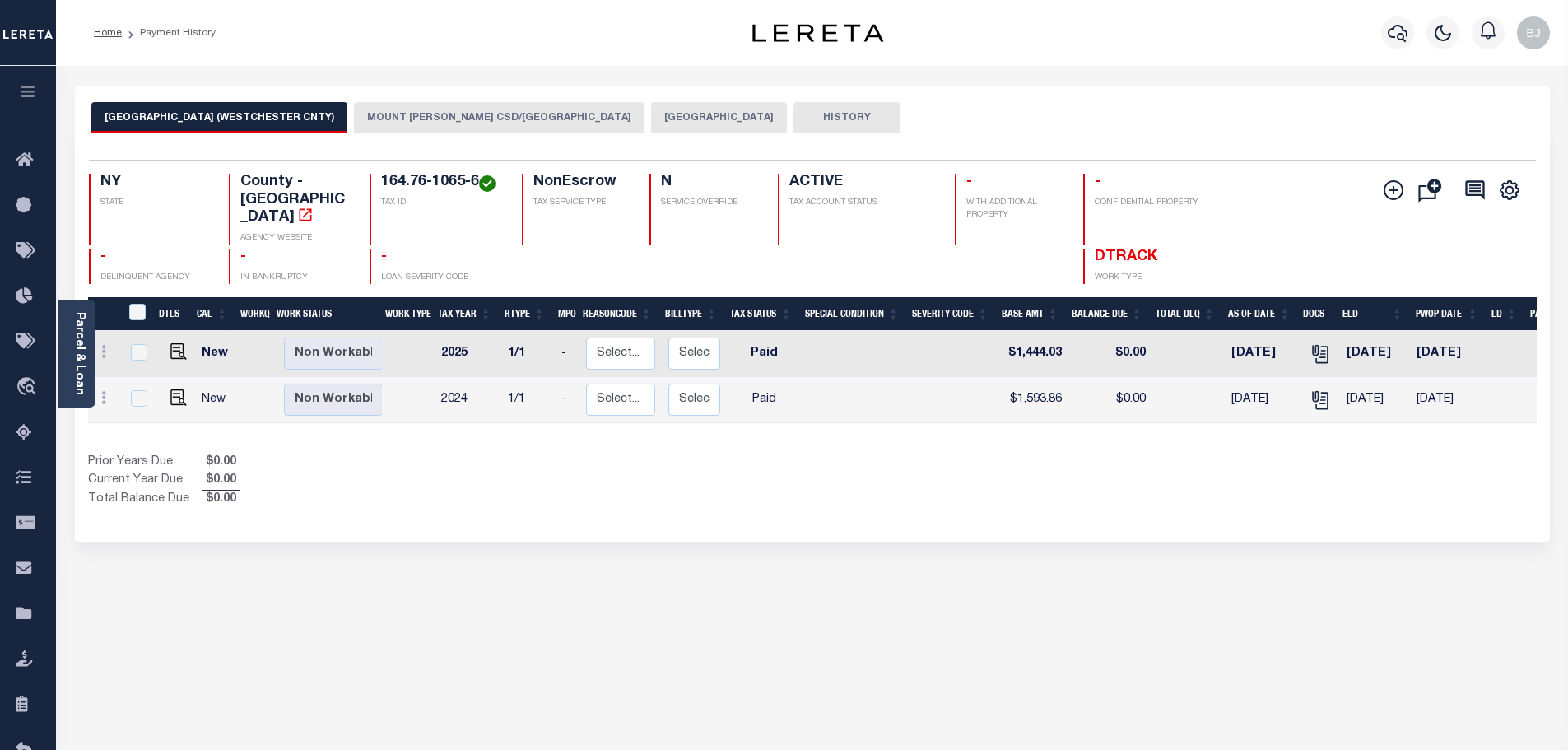
click at [480, 118] on button "MOUNT [PERSON_NAME] CSD/[GEOGRAPHIC_DATA]" at bounding box center [499, 117] width 290 height 32
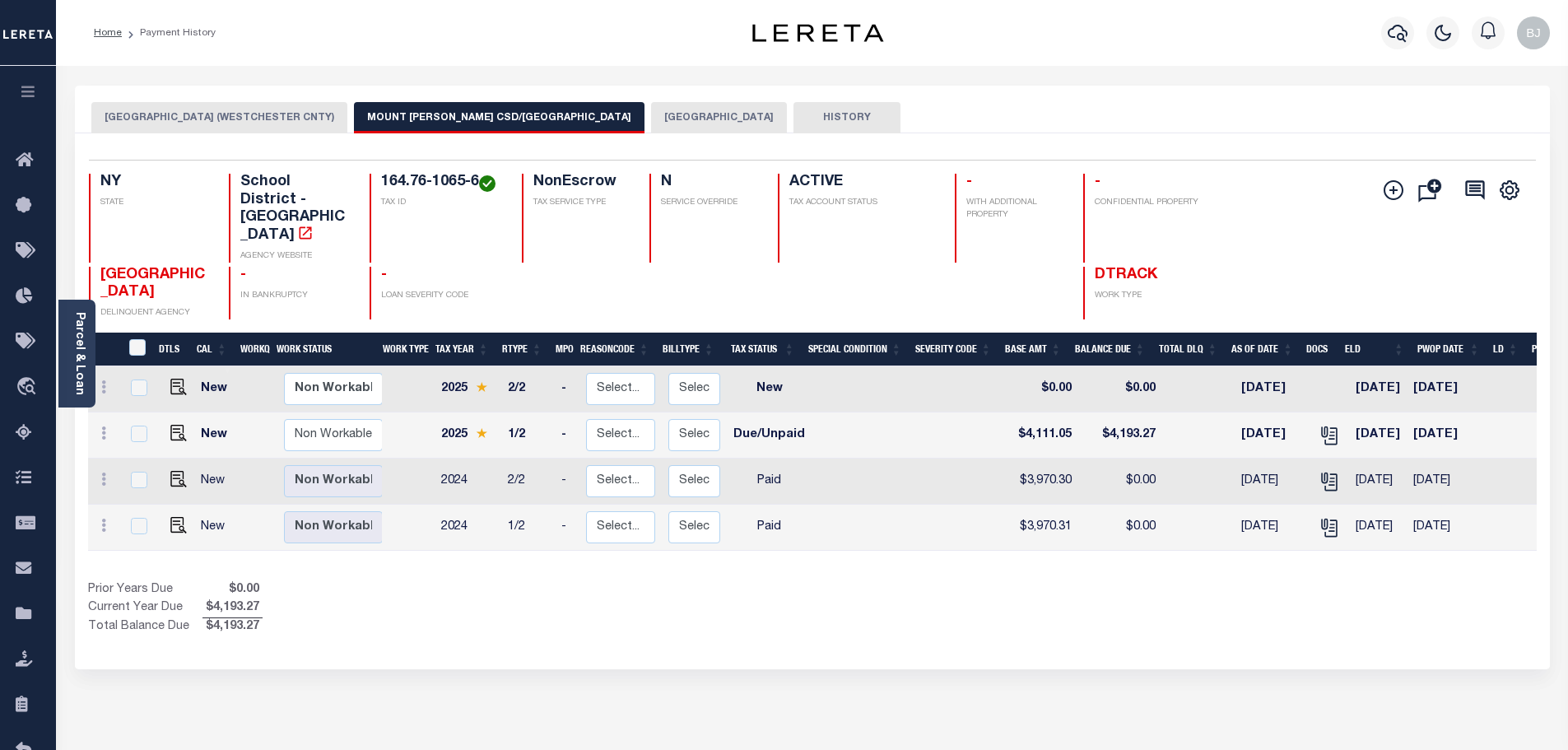
click at [651, 112] on button "[GEOGRAPHIC_DATA]" at bounding box center [719, 117] width 135 height 32
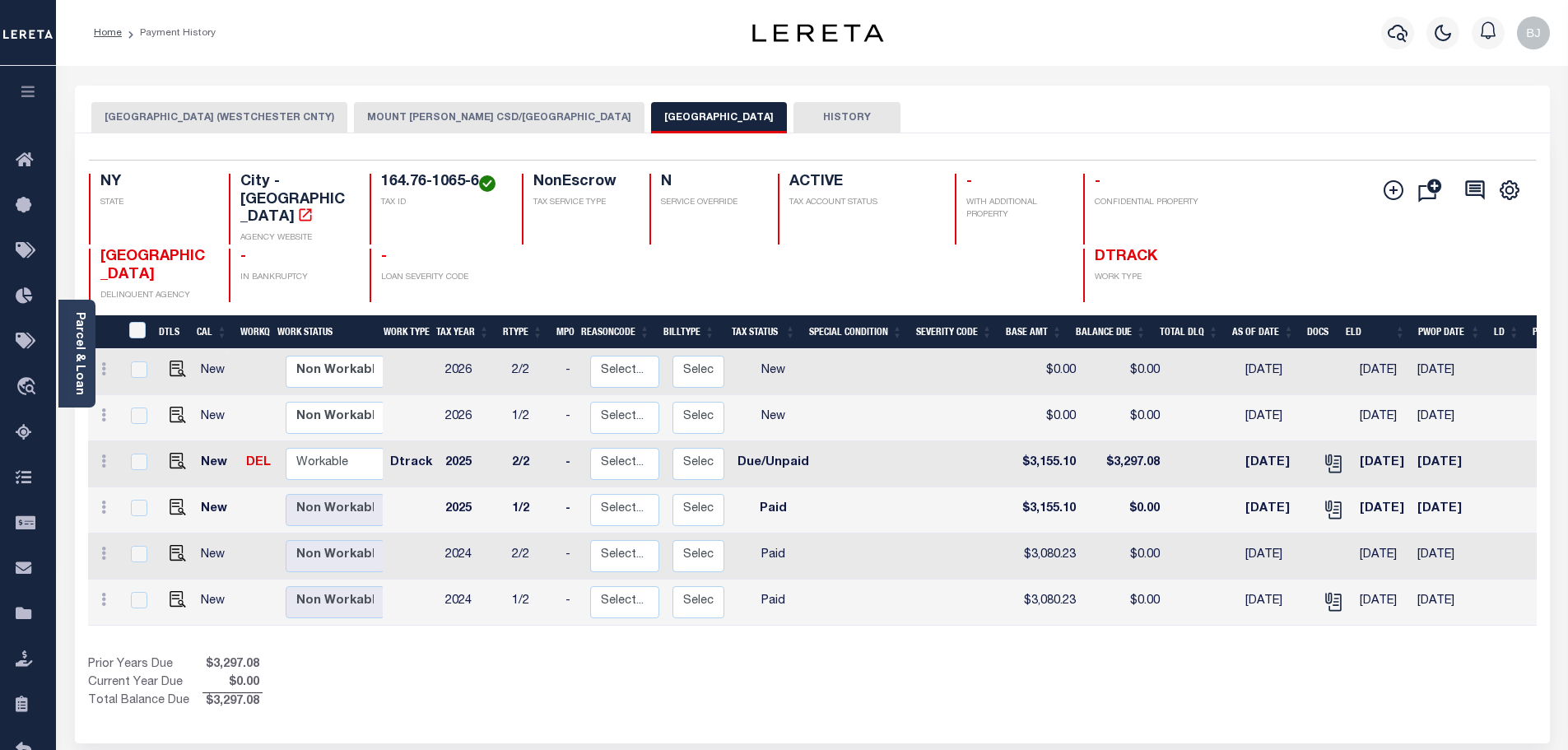
click at [446, 124] on button "MOUNT [PERSON_NAME] CSD/[GEOGRAPHIC_DATA]" at bounding box center [499, 117] width 290 height 32
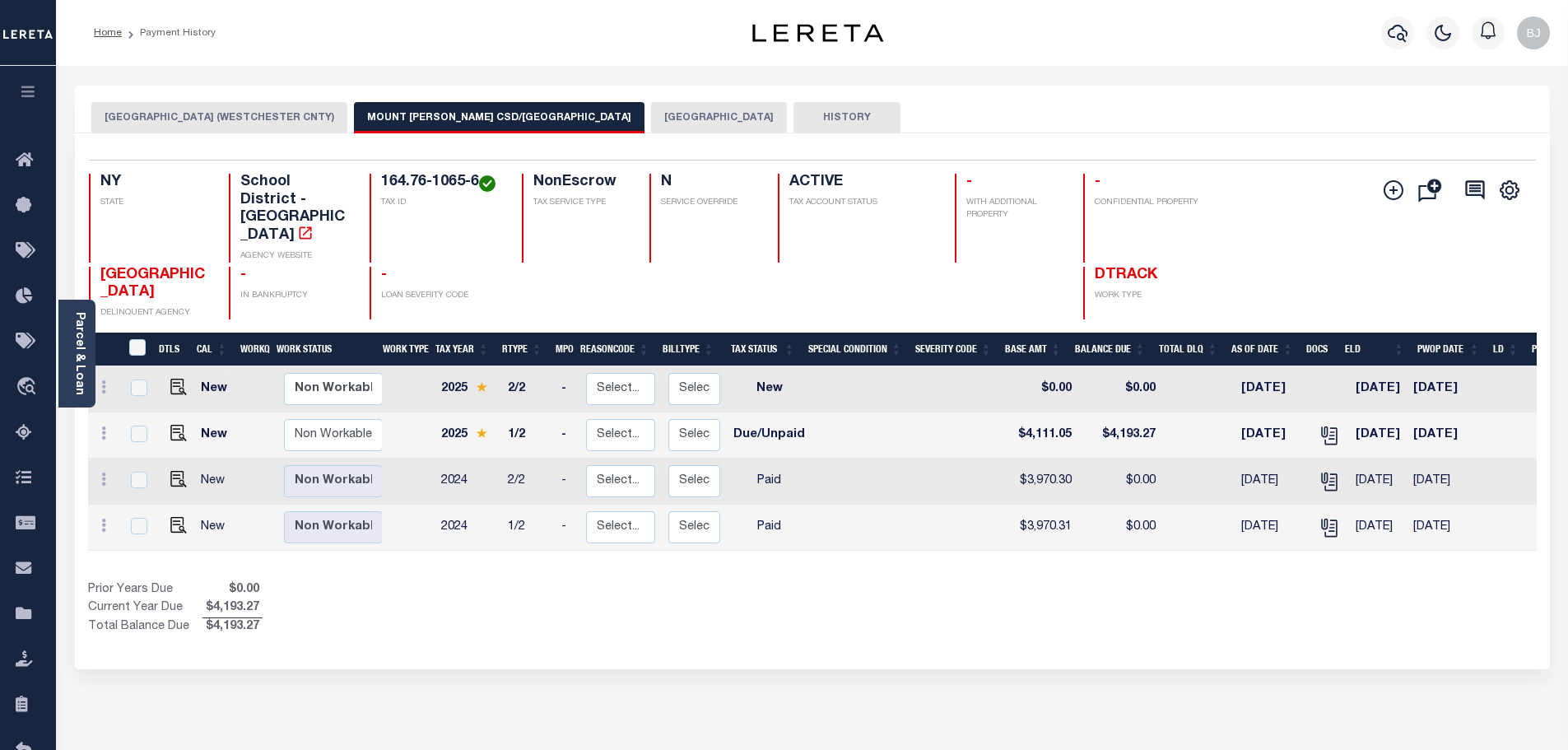
click at [252, 110] on button "[GEOGRAPHIC_DATA] (WESTCHESTER CNTY)" at bounding box center [219, 117] width 256 height 32
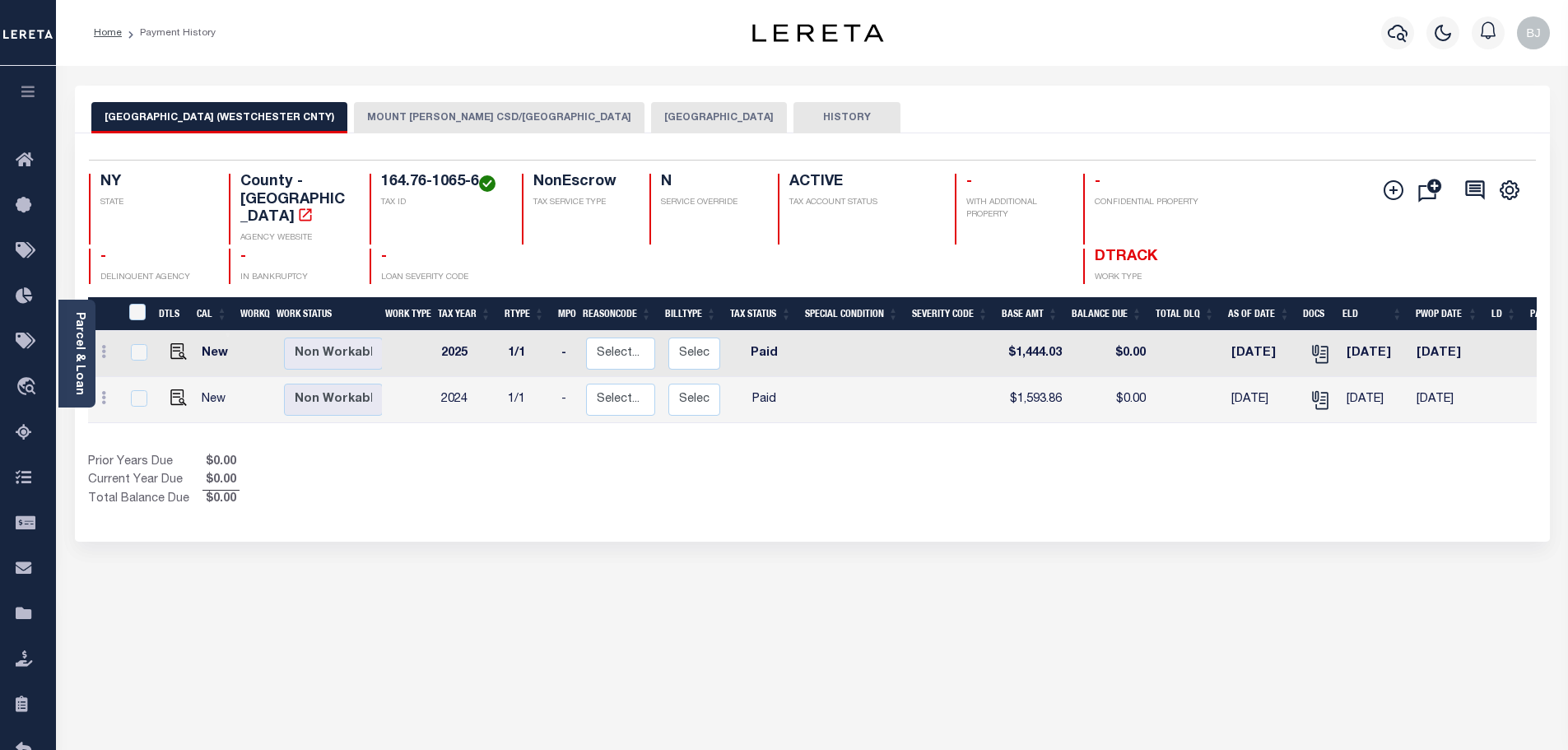
click at [492, 118] on button "MOUNT [PERSON_NAME] CSD/[GEOGRAPHIC_DATA]" at bounding box center [499, 117] width 290 height 32
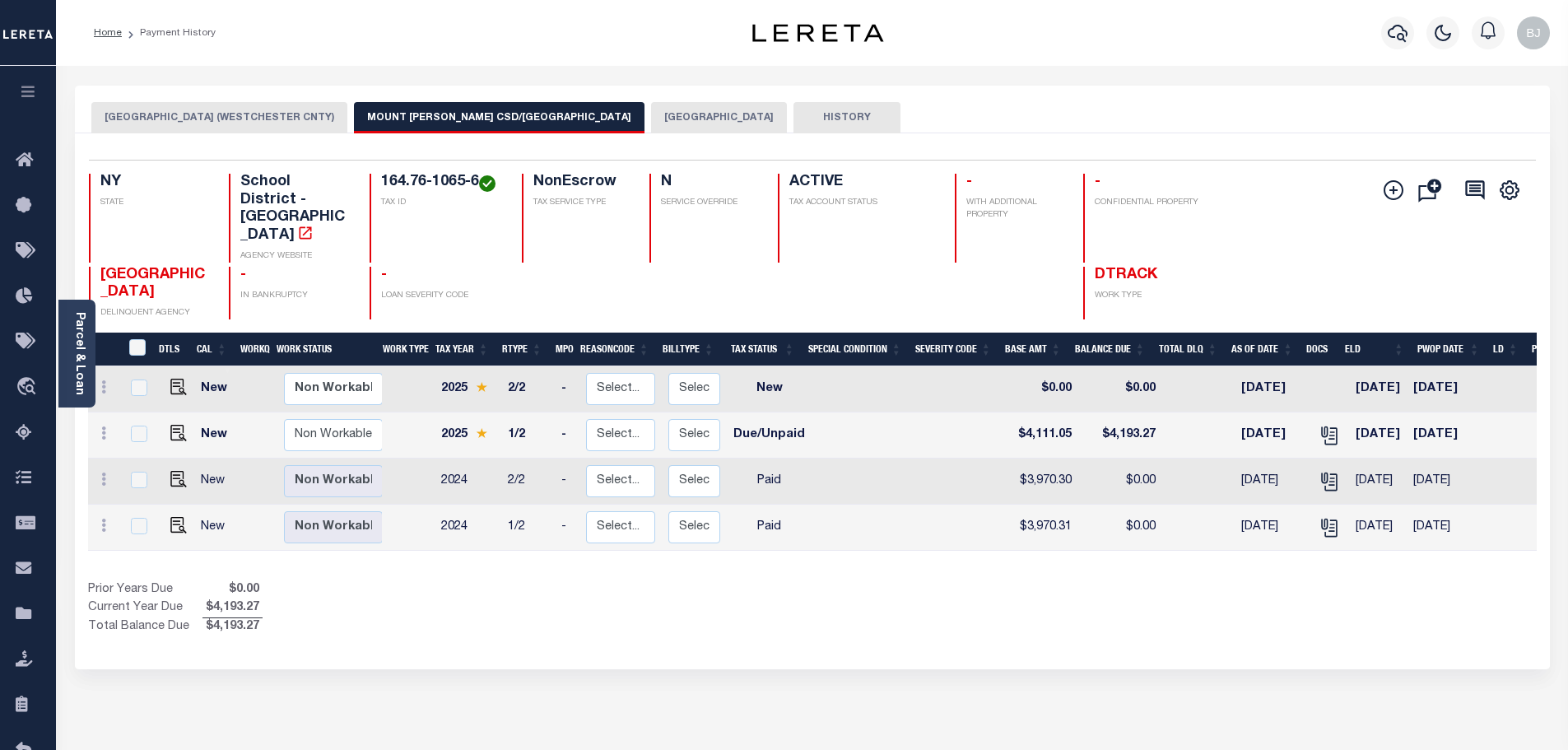
click at [651, 114] on button "[GEOGRAPHIC_DATA]" at bounding box center [719, 117] width 135 height 32
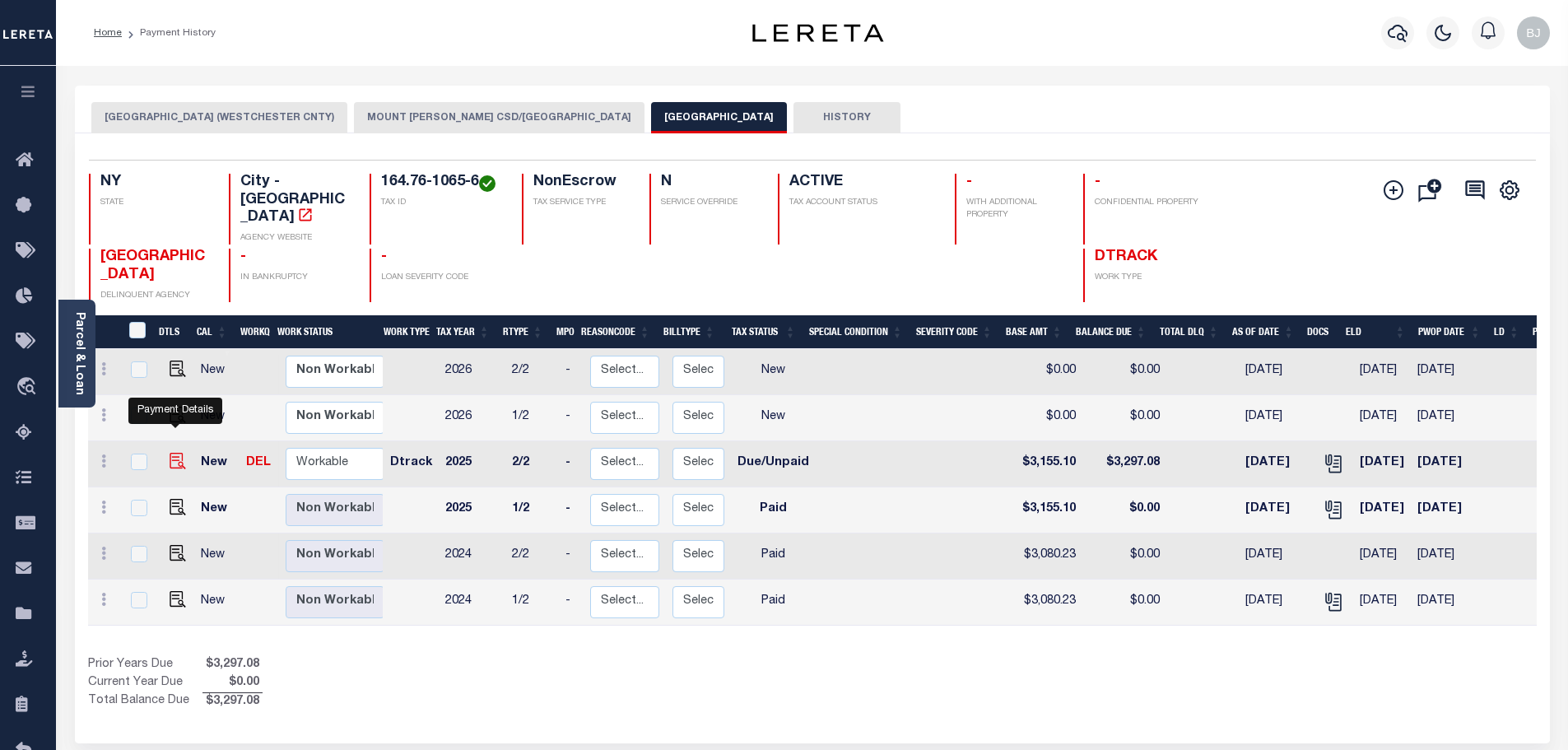
drag, startPoint x: 173, startPoint y: 440, endPoint x: 209, endPoint y: 444, distance: 36.2
click at [173, 452] on img "" at bounding box center [177, 460] width 16 height 16
checkbox input "true"
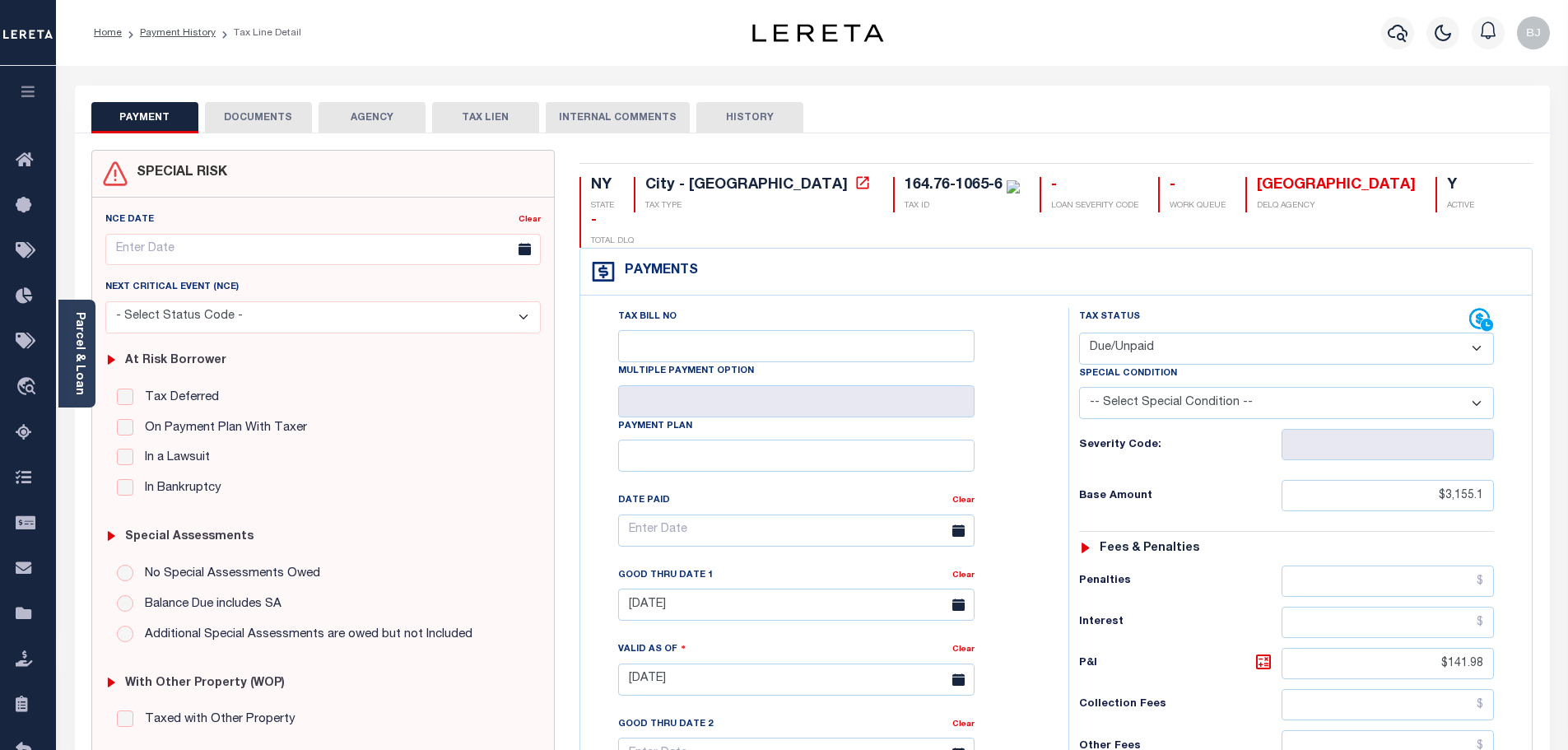
click at [1311, 332] on select "- Select Status Code - Open Due/Unpaid Paid Incomplete No Tax Due Internal Refu…" at bounding box center [1286, 348] width 415 height 32
select select "PYD"
click at [1079, 332] on select "- Select Status Code - Open Due/Unpaid Paid Incomplete No Tax Due Internal Refu…" at bounding box center [1286, 348] width 415 height 32
type input "[DATE]"
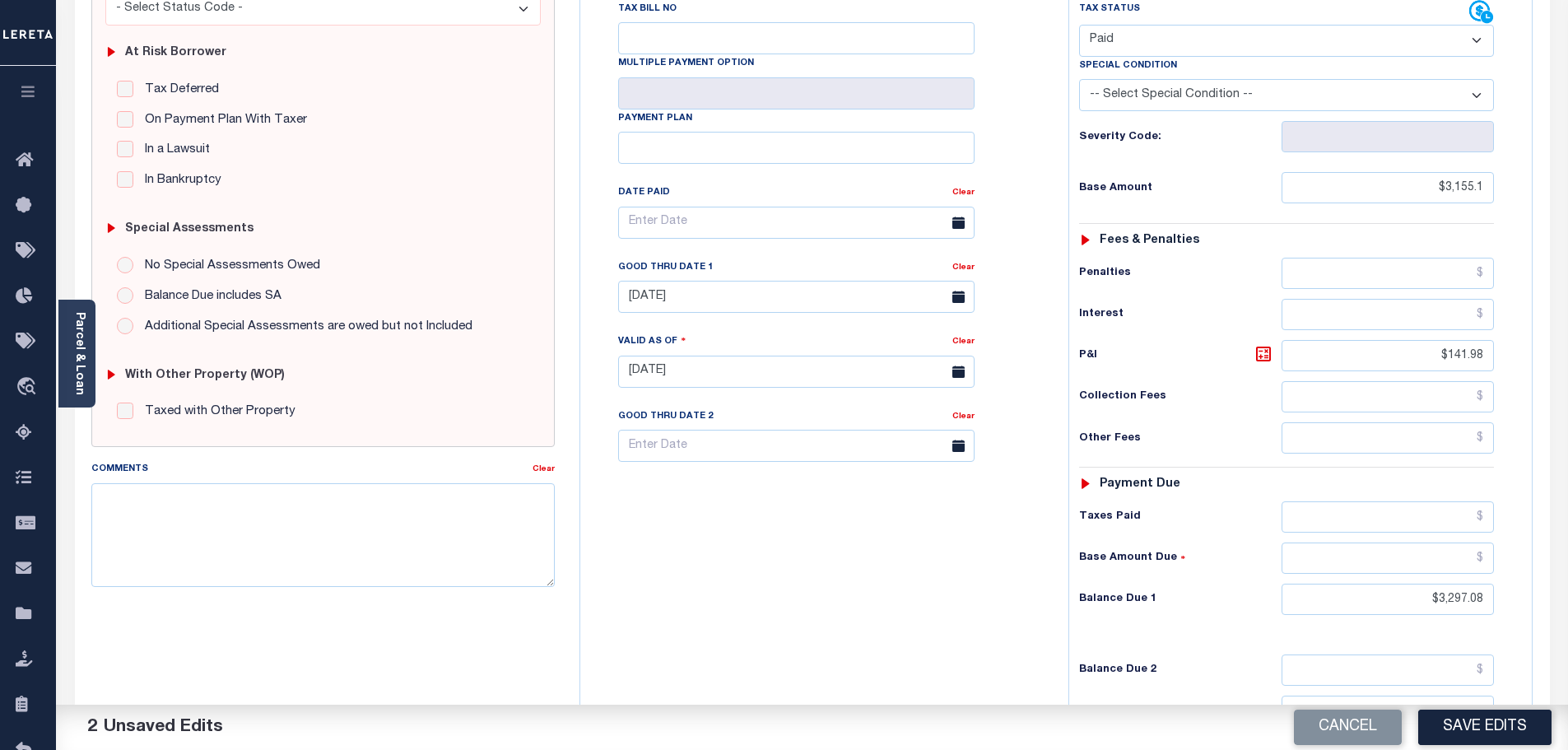
scroll to position [329, 0]
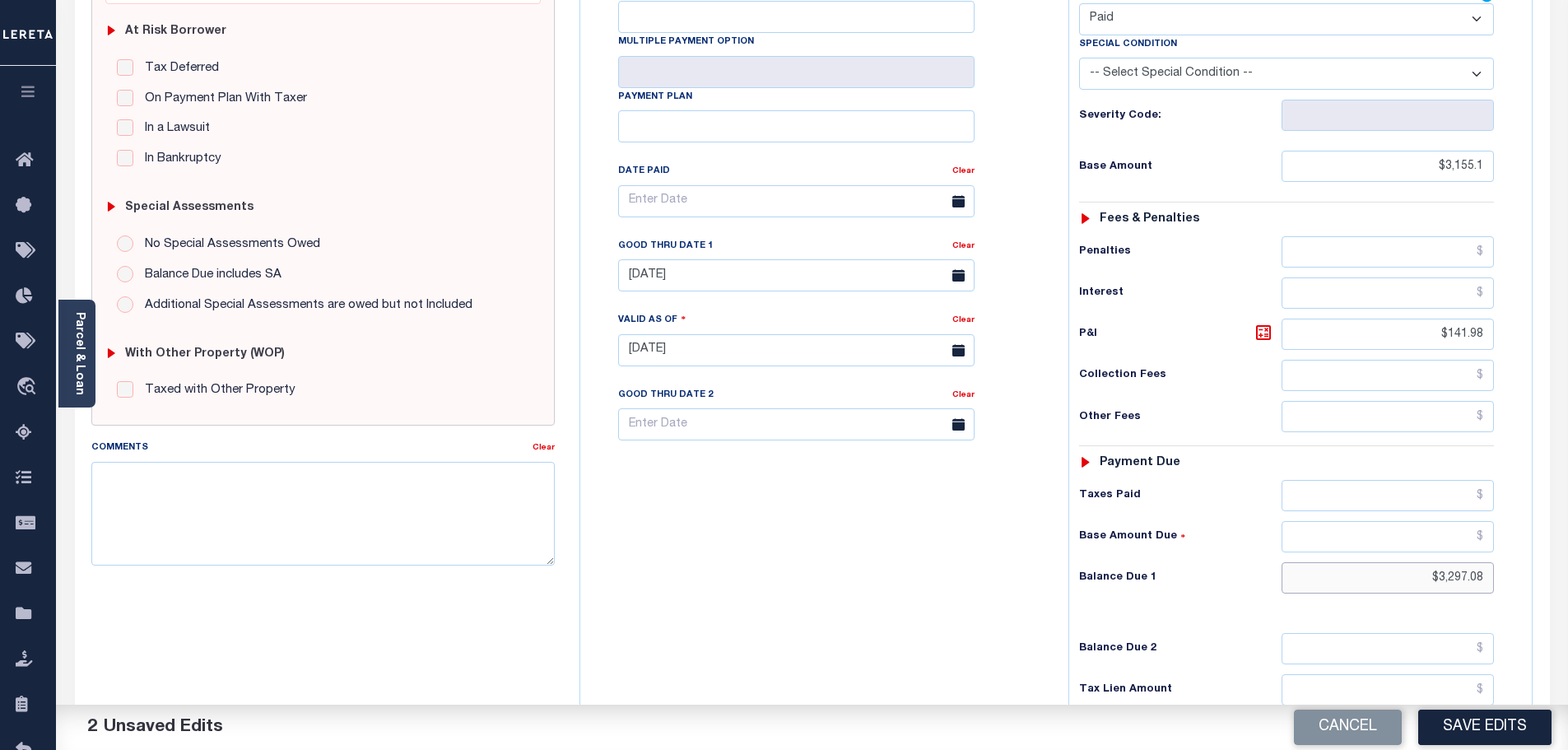
drag, startPoint x: 1415, startPoint y: 546, endPoint x: 1587, endPoint y: 545, distance: 172.0
click at [1567, 545] on html "Home Payment History Tax Line Detail" at bounding box center [784, 298] width 1568 height 1255
type input "$0.00"
paste input "$3,297.08"
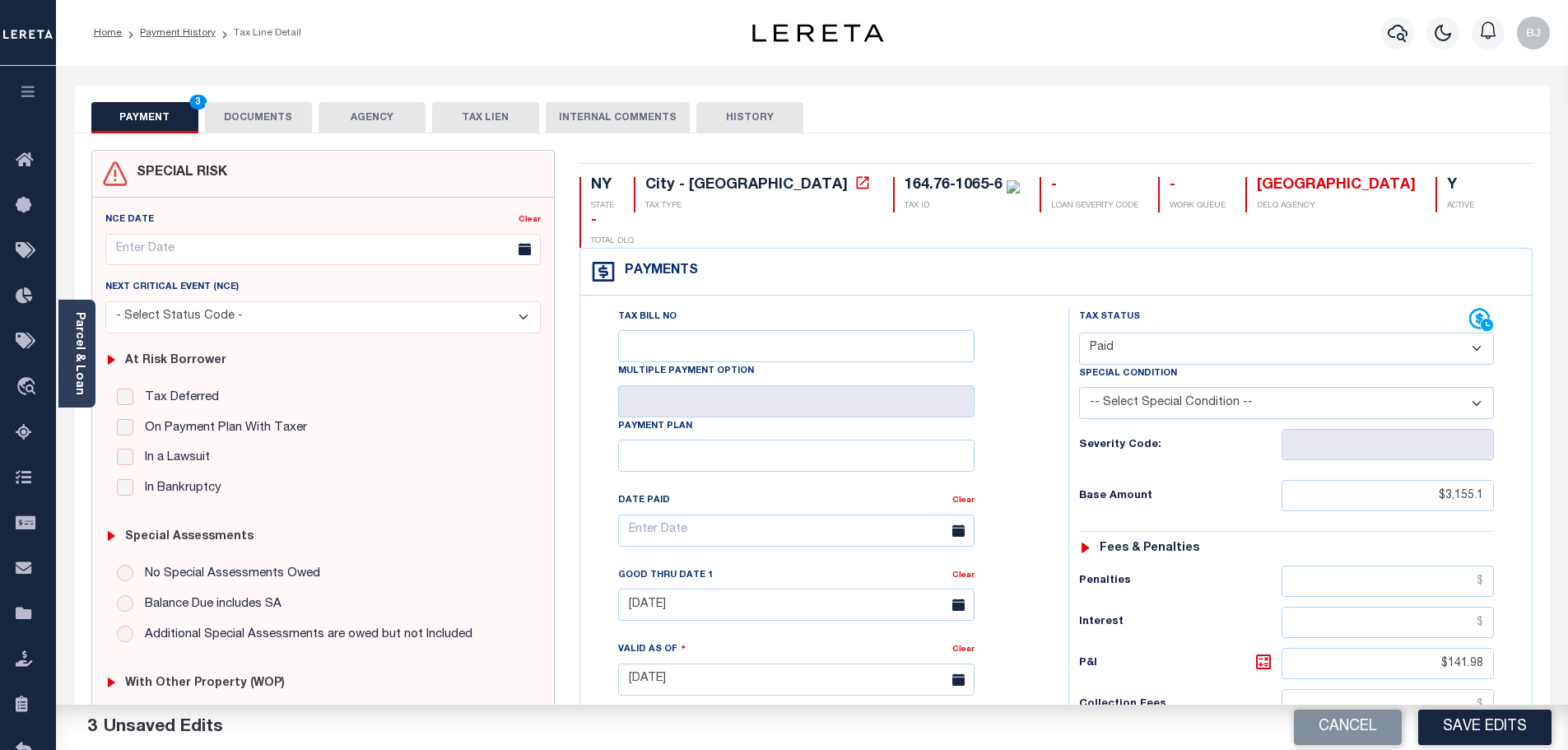
type input "$3,297.08"
drag, startPoint x: 199, startPoint y: 124, endPoint x: 234, endPoint y: 124, distance: 35.0
click at [199, 124] on div "PAYMENT 3 DOCUMENTS AGENCY DELINQUENT PAYEE TAX LIEN HISTORY" at bounding box center [812, 117] width 1442 height 31
click at [235, 124] on button "DOCUMENTS" at bounding box center [257, 117] width 107 height 32
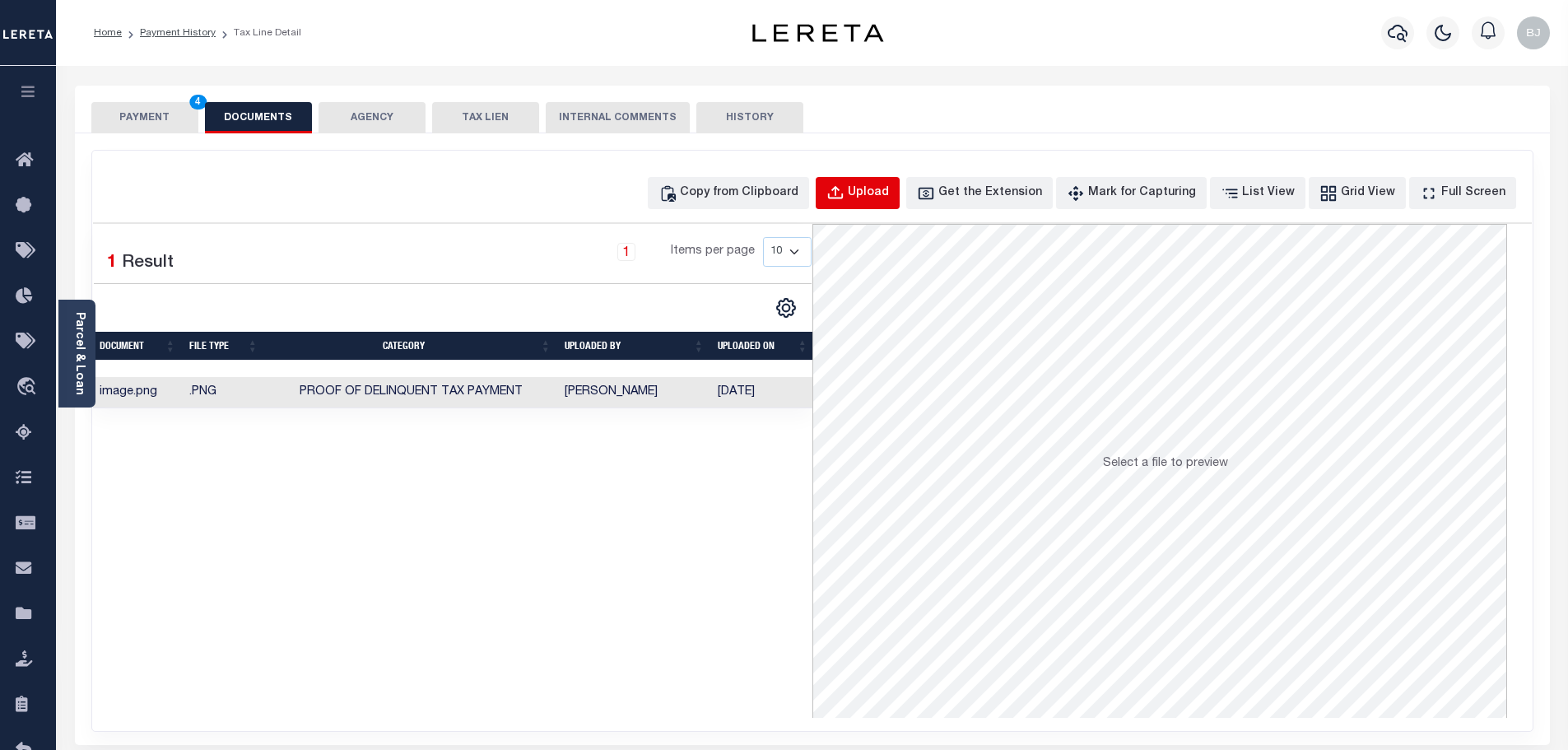
click at [889, 188] on div "Upload" at bounding box center [868, 193] width 41 height 18
select select "POP"
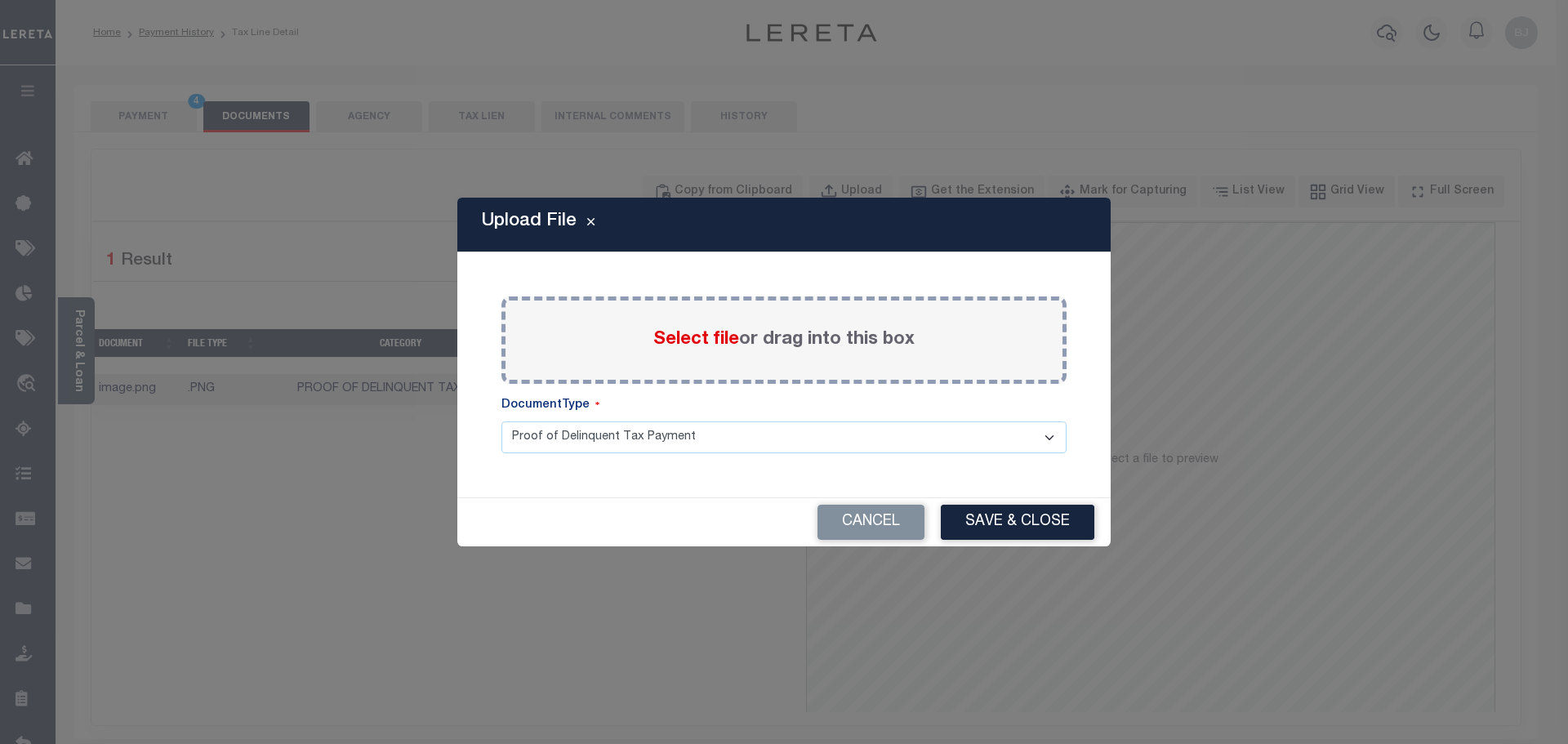
click at [681, 344] on span "Select file" at bounding box center [696, 339] width 86 height 18
click at [0, 0] on input "Select file or drag into this box" at bounding box center [0, 0] width 0 height 0
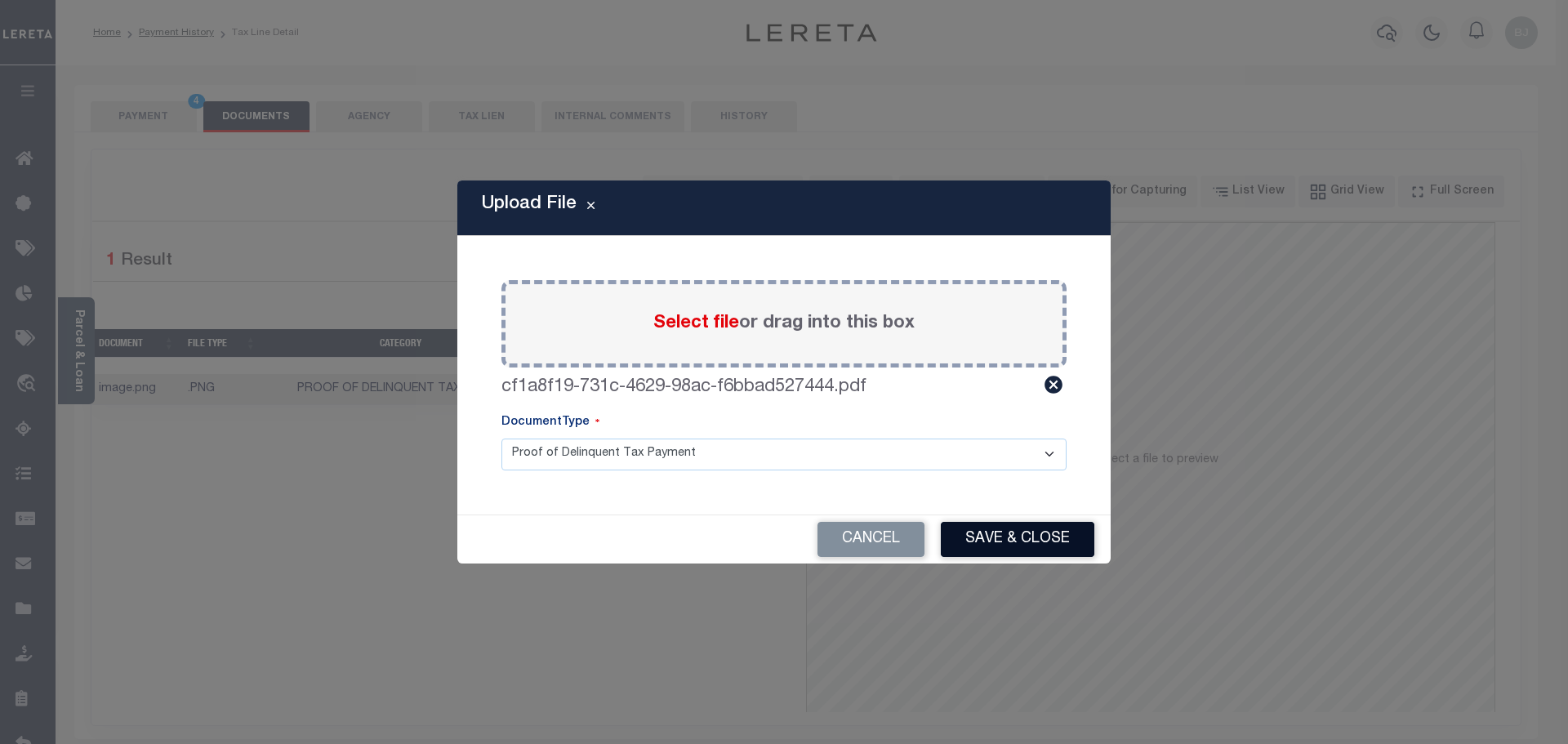
click at [1001, 529] on button "Save & Close" at bounding box center [1017, 538] width 153 height 35
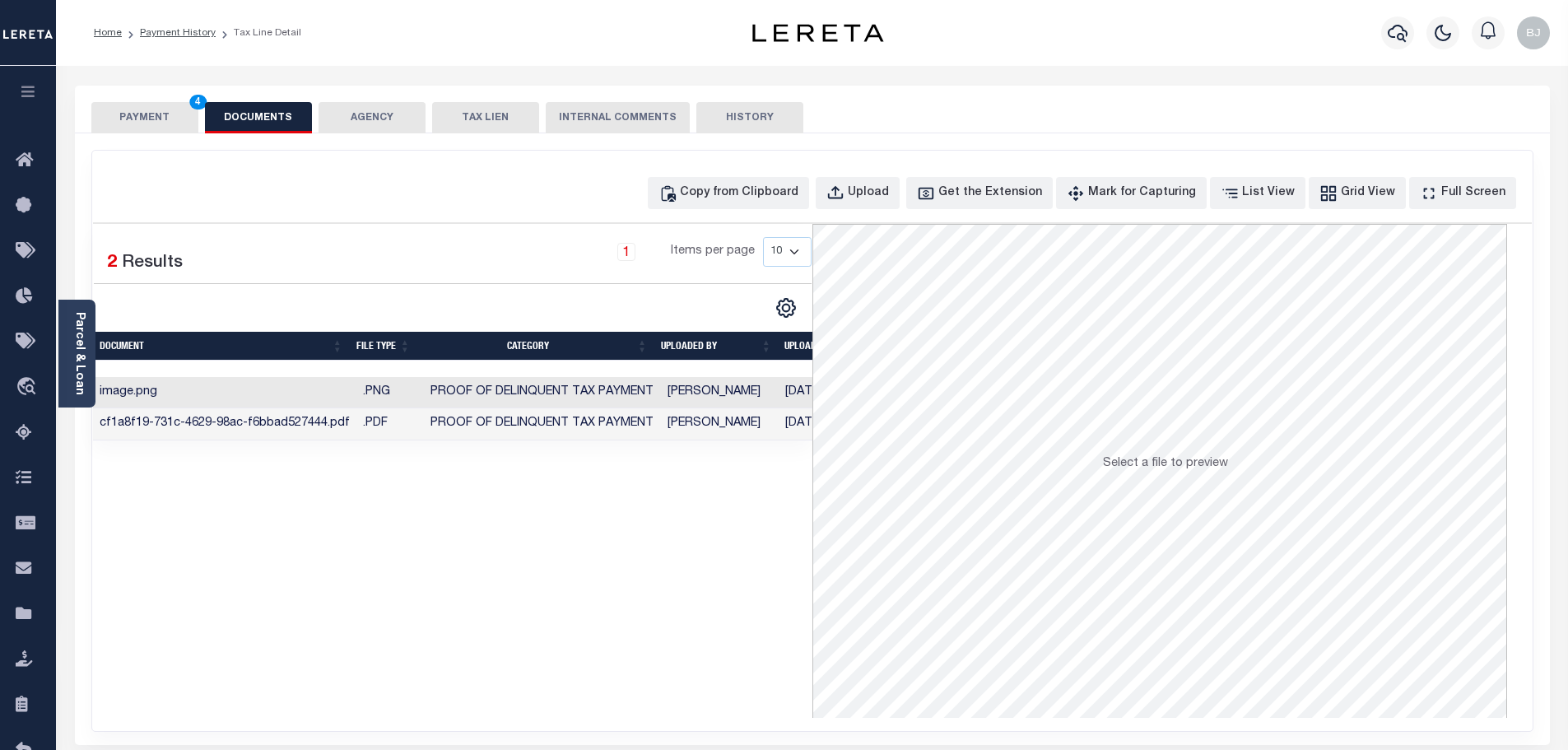
click at [178, 119] on button "PAYMENT 4" at bounding box center [144, 117] width 107 height 32
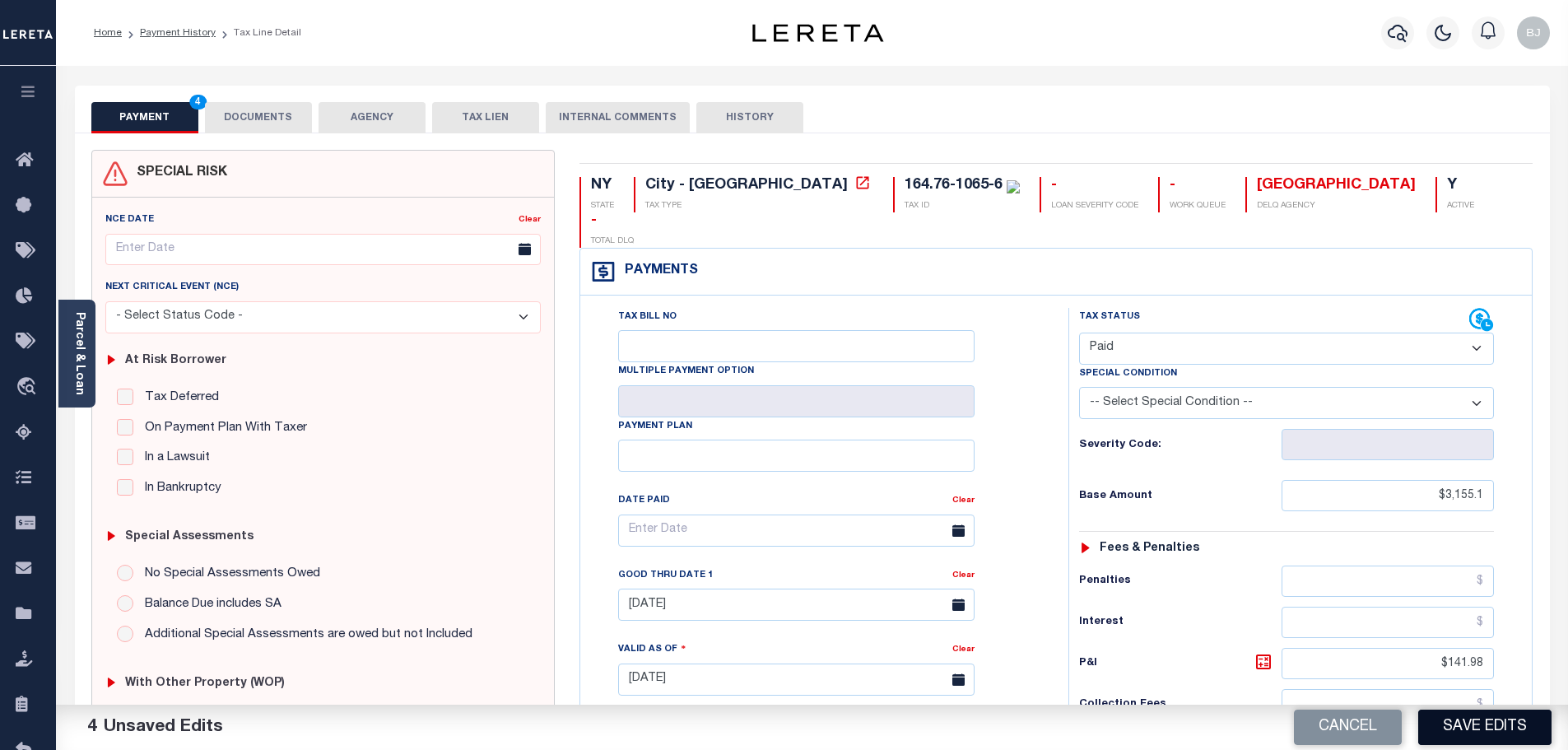
click at [1514, 719] on button "Save Edits" at bounding box center [1484, 727] width 134 height 36
checkbox input "false"
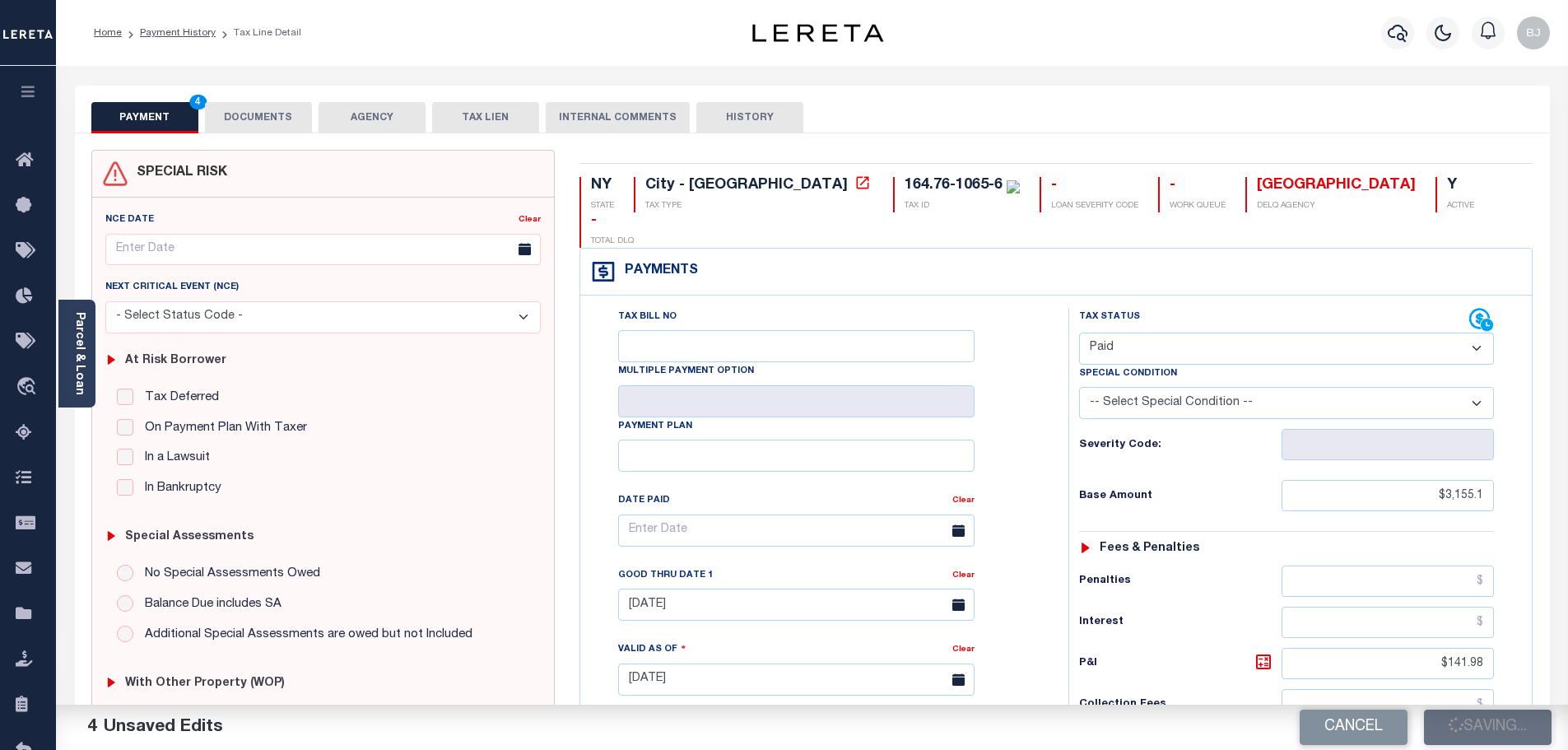
type input "$3,155.1"
type input "$141.98"
type input "$3,297.08"
type input "$0"
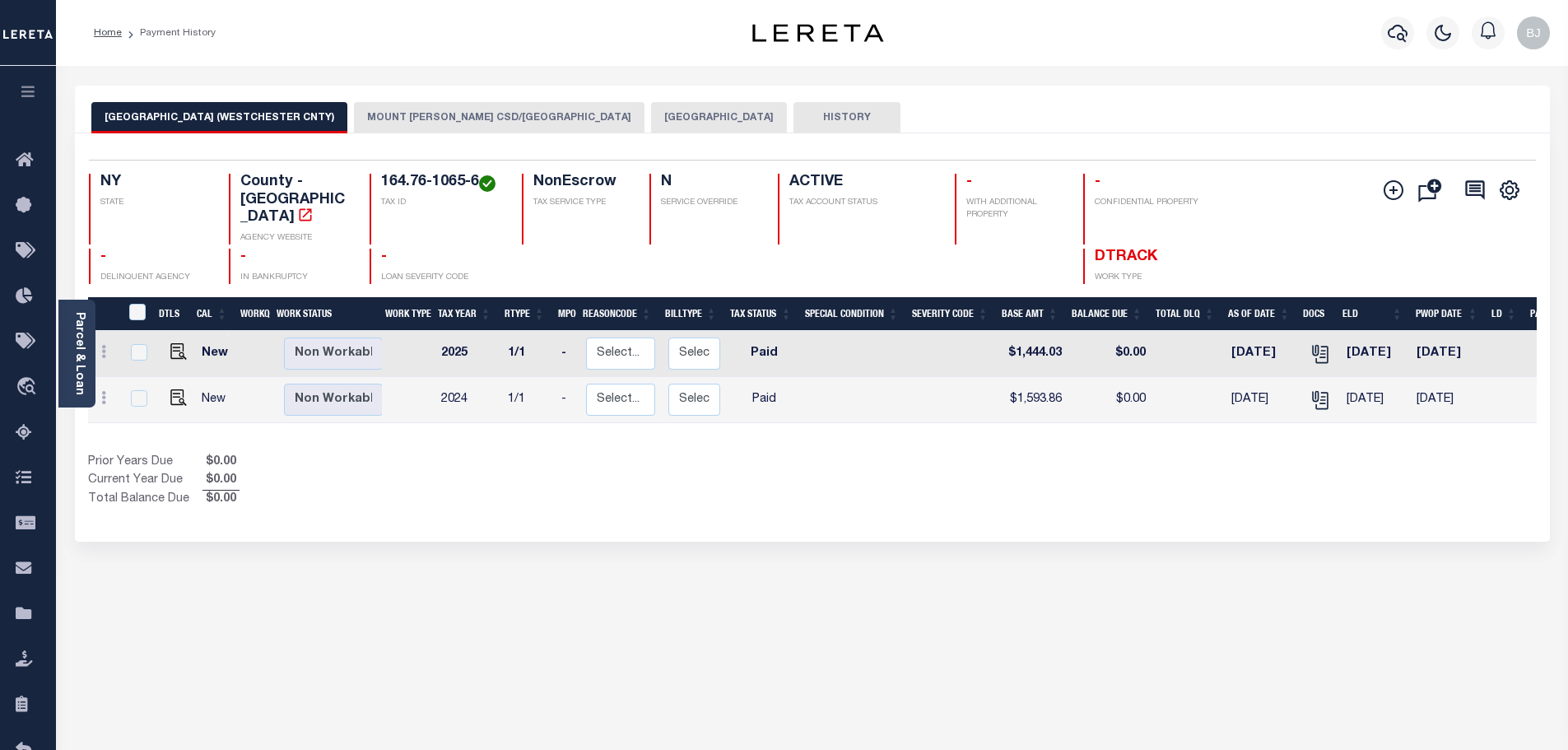
click at [675, 117] on button "[GEOGRAPHIC_DATA]" at bounding box center [719, 117] width 135 height 32
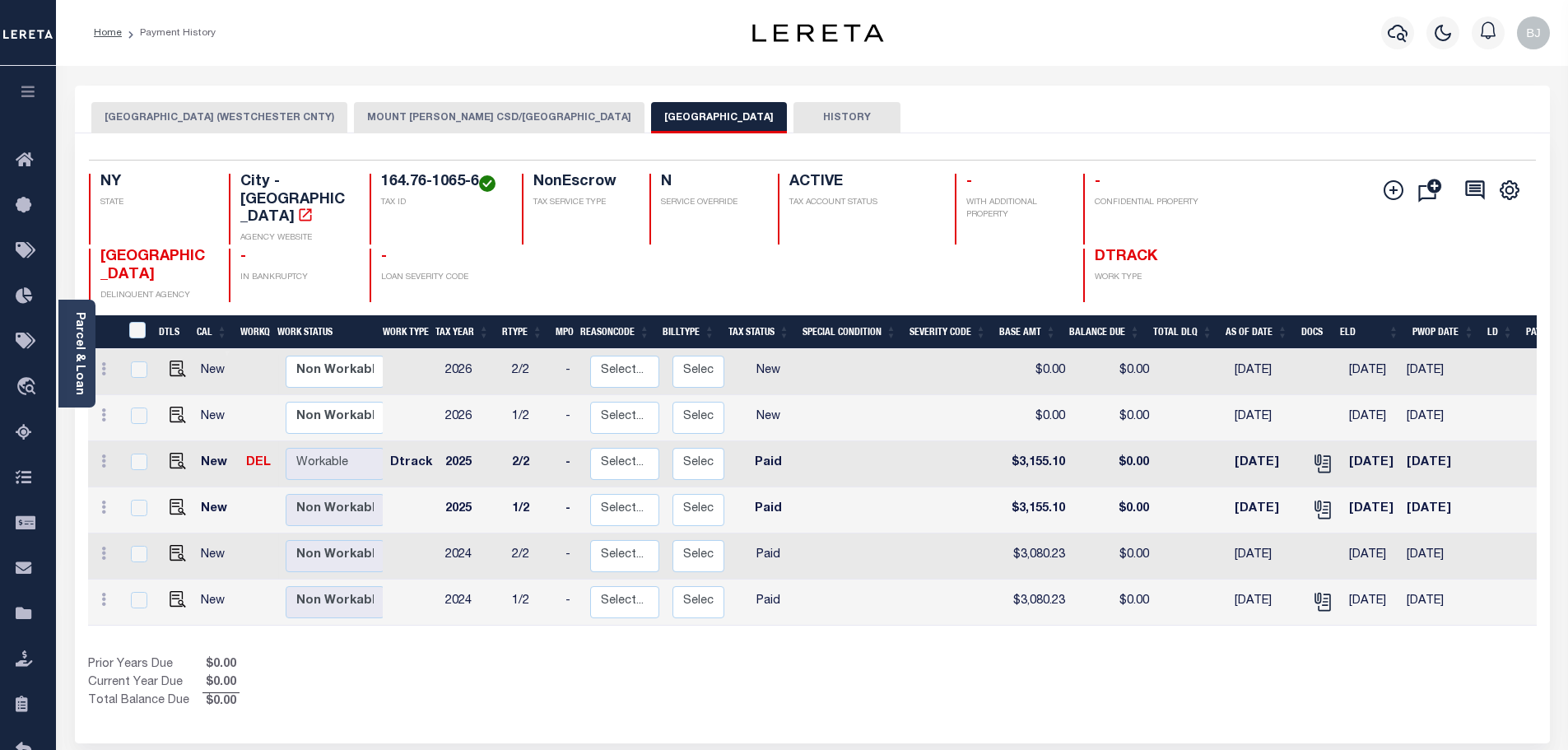
click at [208, 111] on button "[GEOGRAPHIC_DATA] (WESTCHESTER CNTY)" at bounding box center [219, 117] width 256 height 32
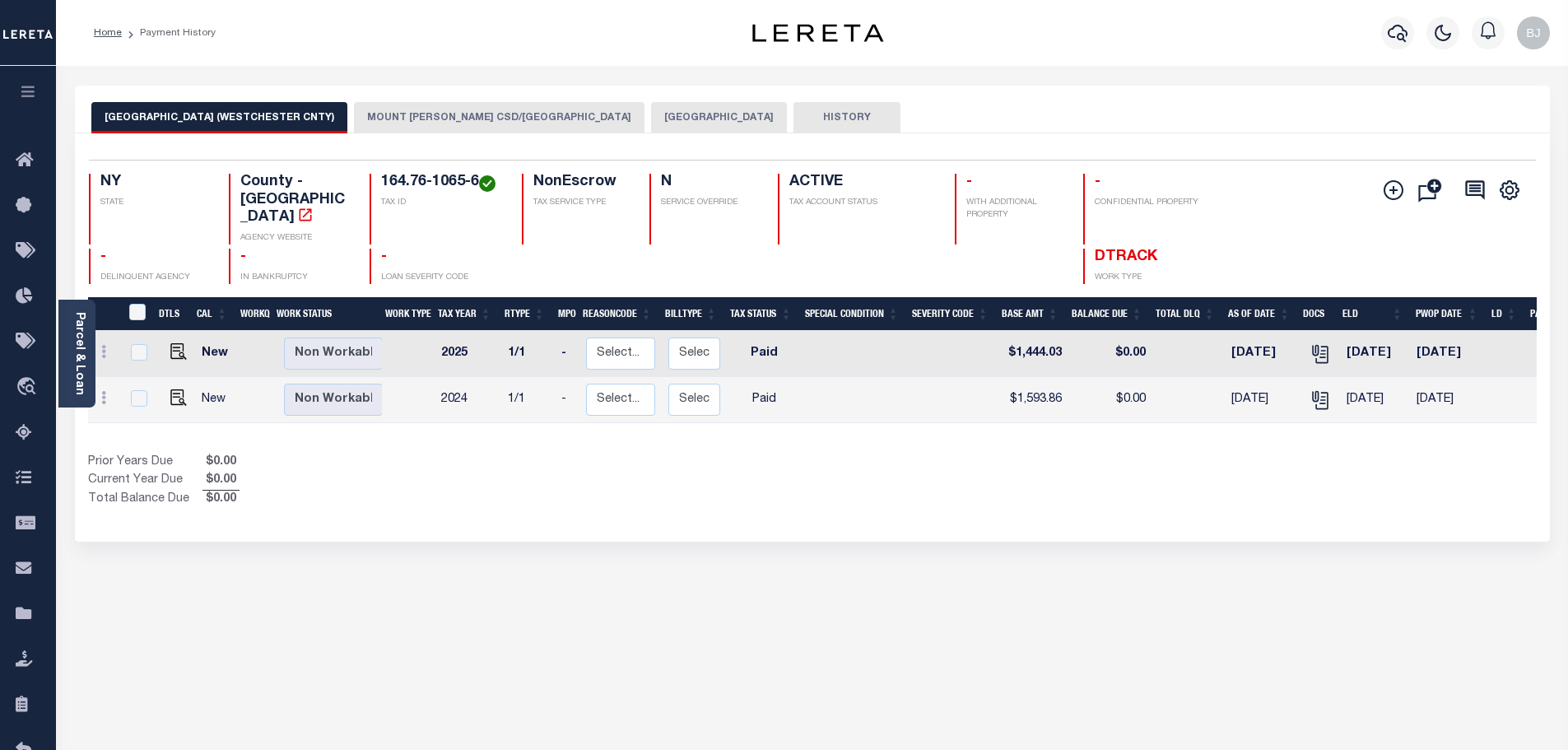
click at [461, 101] on div "[GEOGRAPHIC_DATA] (WESTCHESTER CNTY) [GEOGRAPHIC_DATA][PERSON_NAME]/[GEOGRAPHIC…" at bounding box center [812, 109] width 1475 height 48
click at [465, 110] on button "MOUNT [PERSON_NAME] CSD/[GEOGRAPHIC_DATA]" at bounding box center [499, 117] width 290 height 32
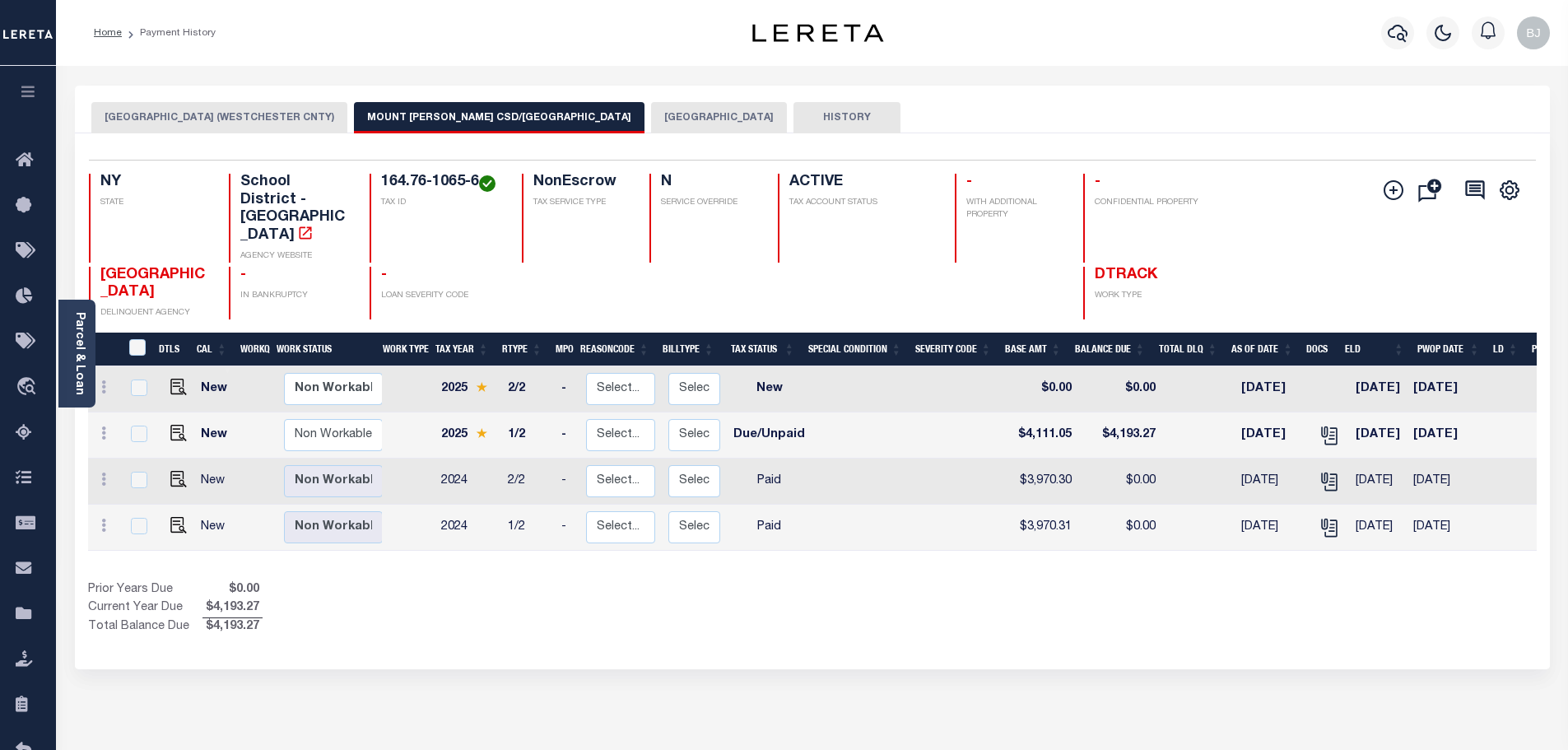
click at [186, 109] on button "[GEOGRAPHIC_DATA] (WESTCHESTER CNTY)" at bounding box center [219, 117] width 256 height 32
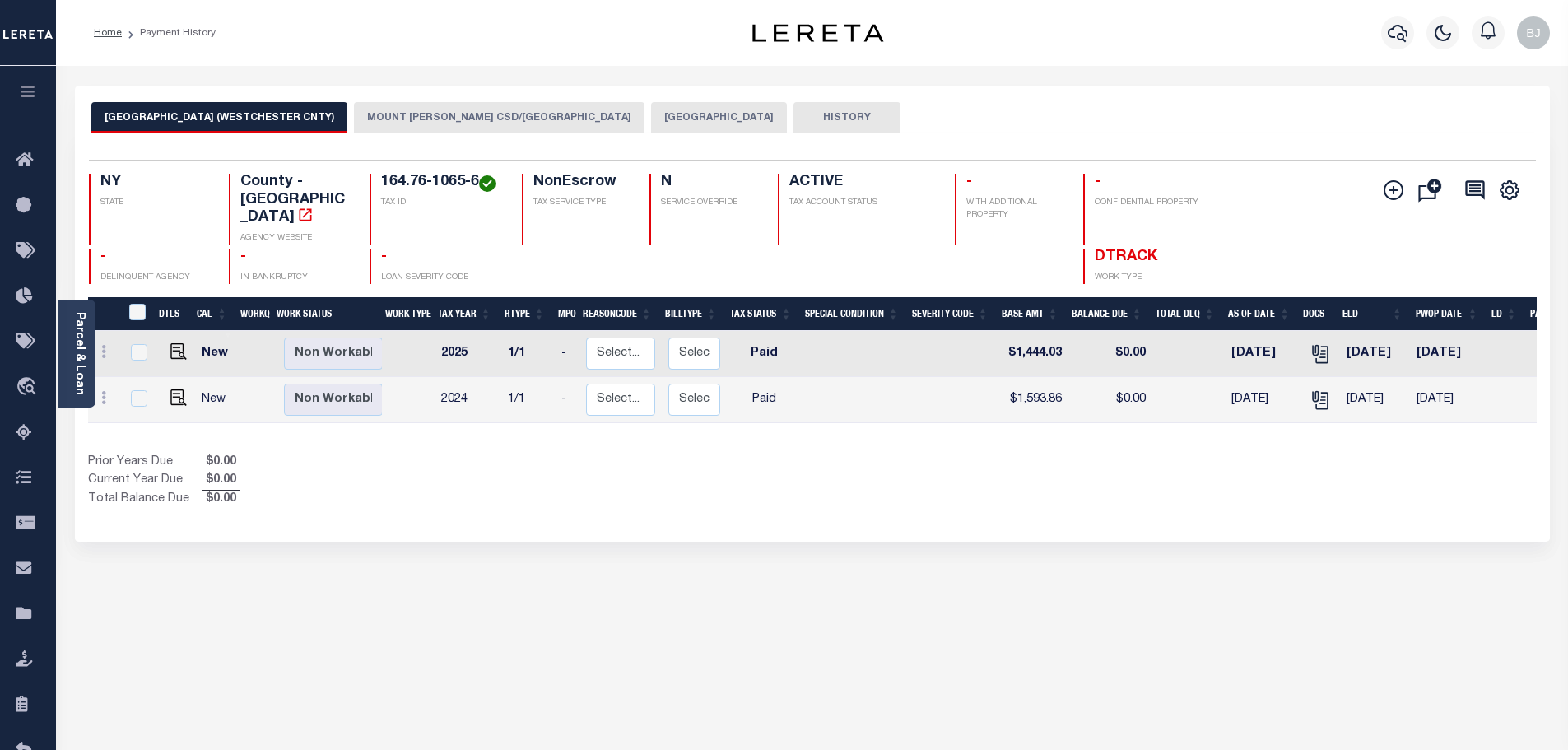
click at [664, 115] on button "[GEOGRAPHIC_DATA]" at bounding box center [719, 117] width 135 height 32
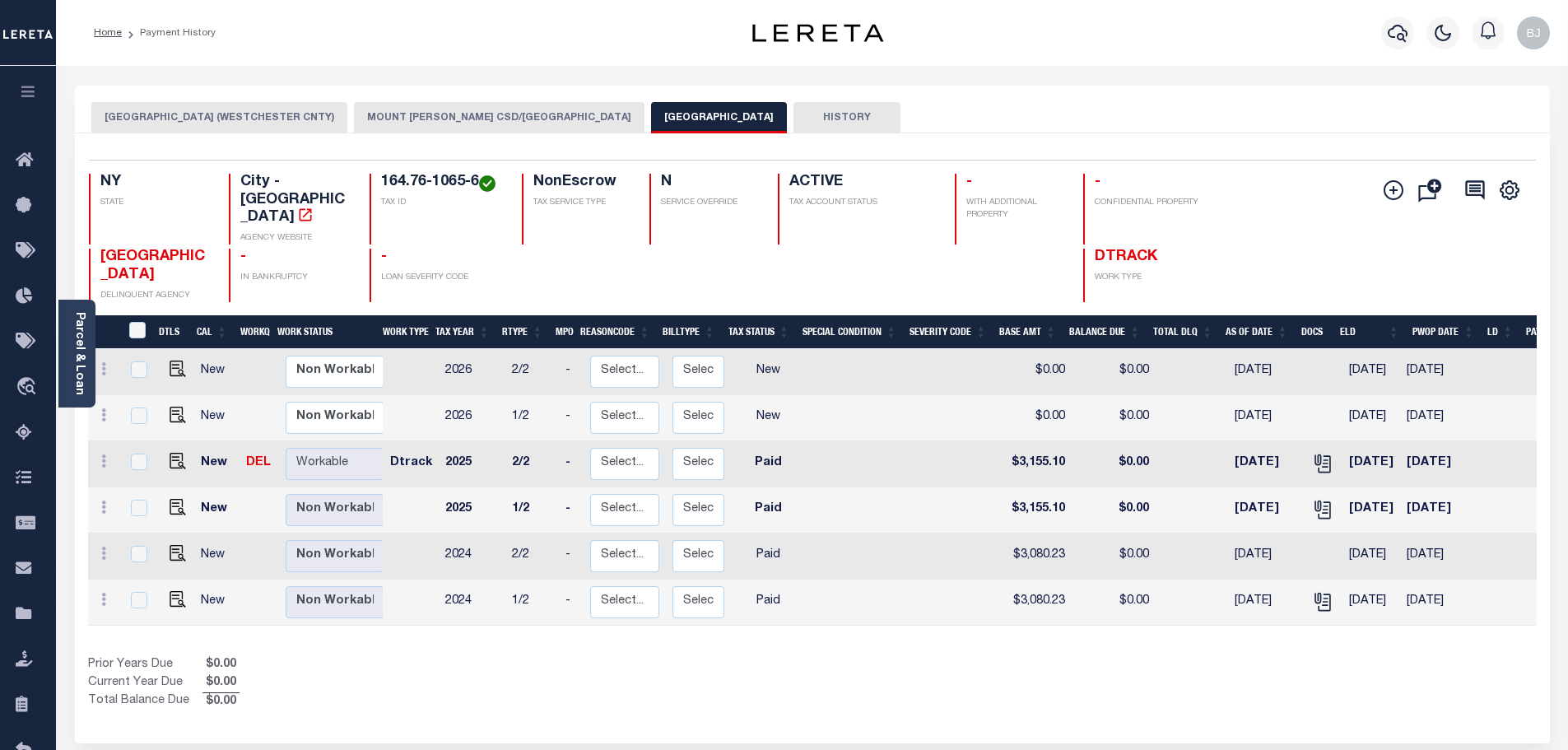
click at [453, 114] on button "MOUNT [PERSON_NAME] CSD/[GEOGRAPHIC_DATA]" at bounding box center [499, 117] width 290 height 32
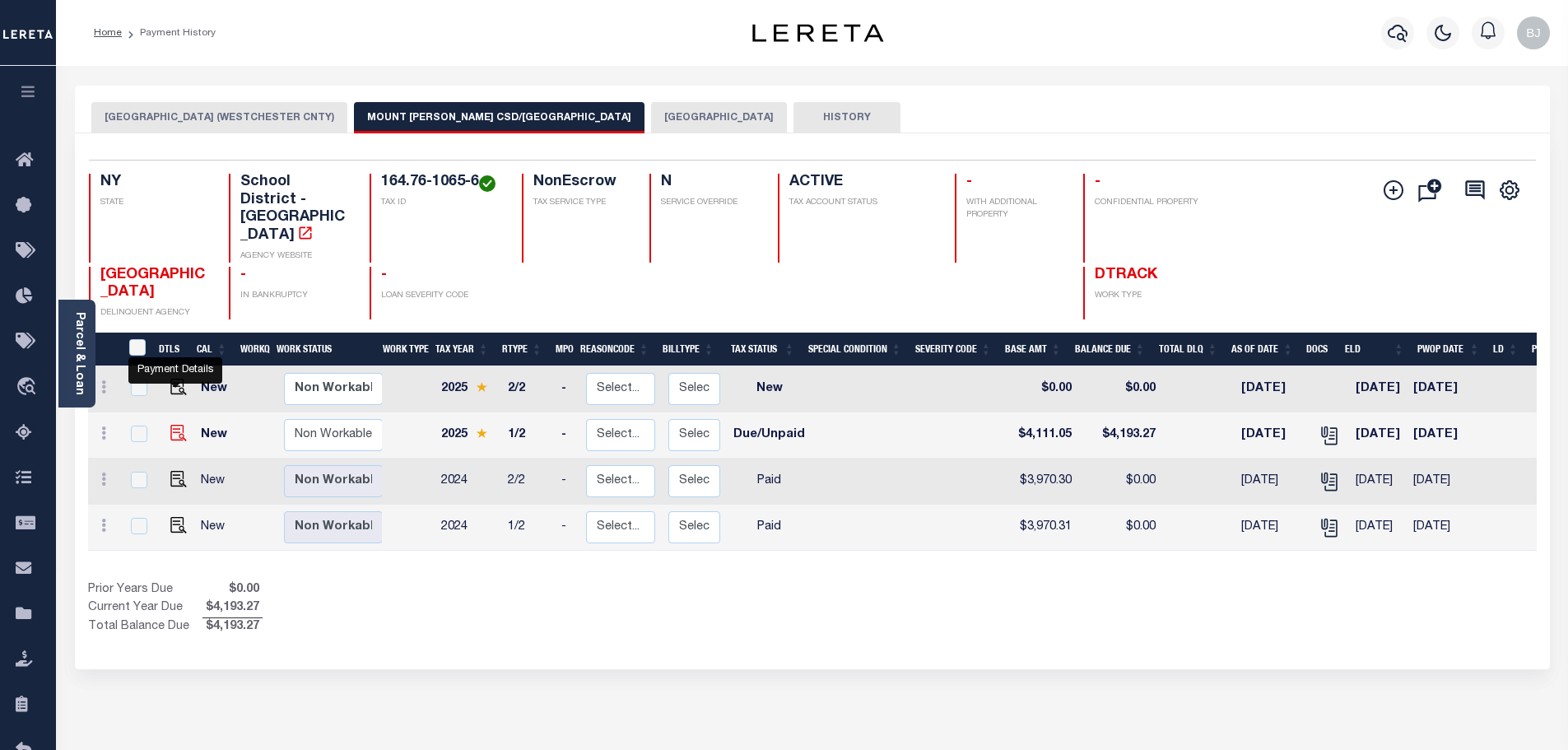
click at [182, 424] on img "" at bounding box center [178, 432] width 16 height 16
checkbox input "true"
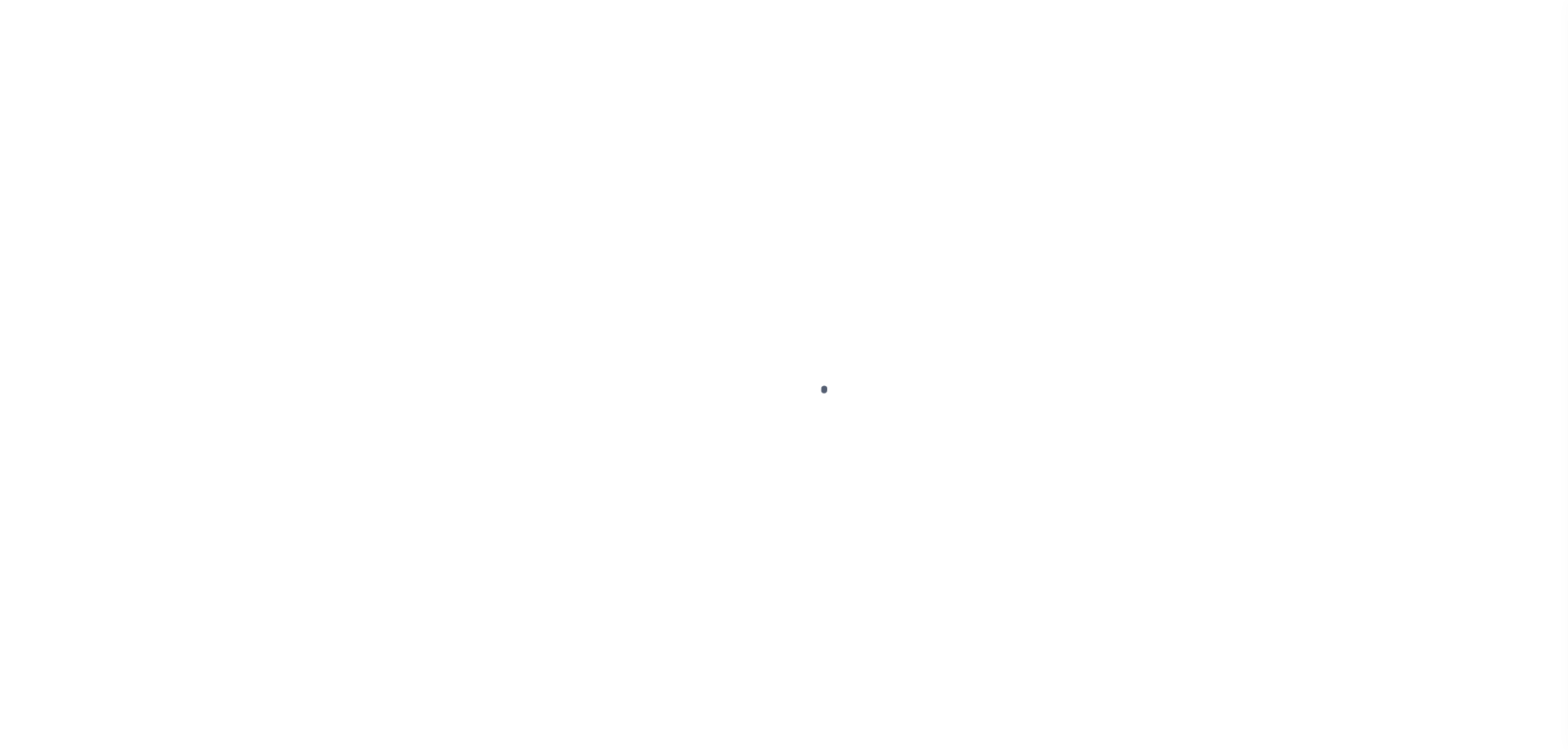
select select "DUE"
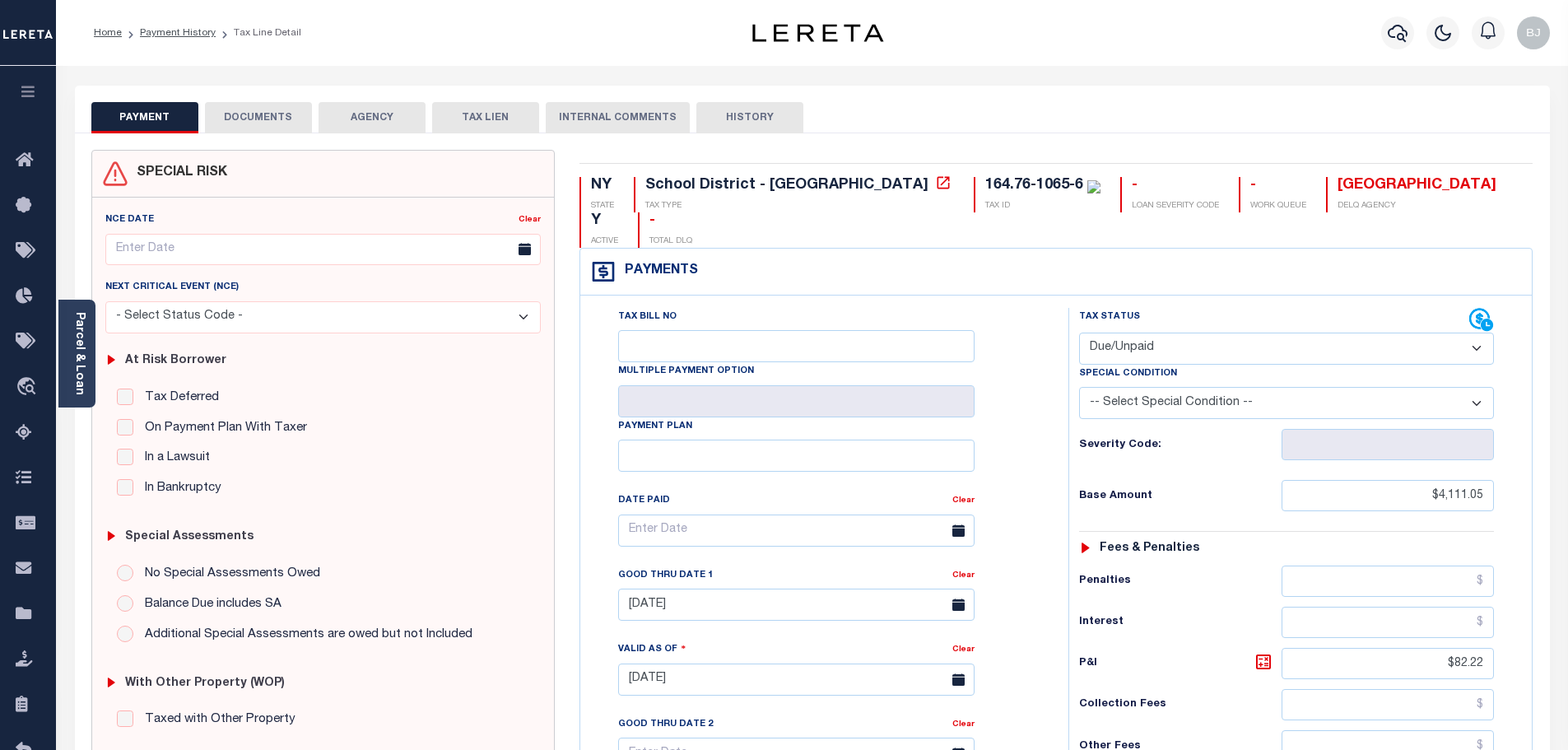
click at [234, 120] on button "DOCUMENTS" at bounding box center [257, 117] width 107 height 32
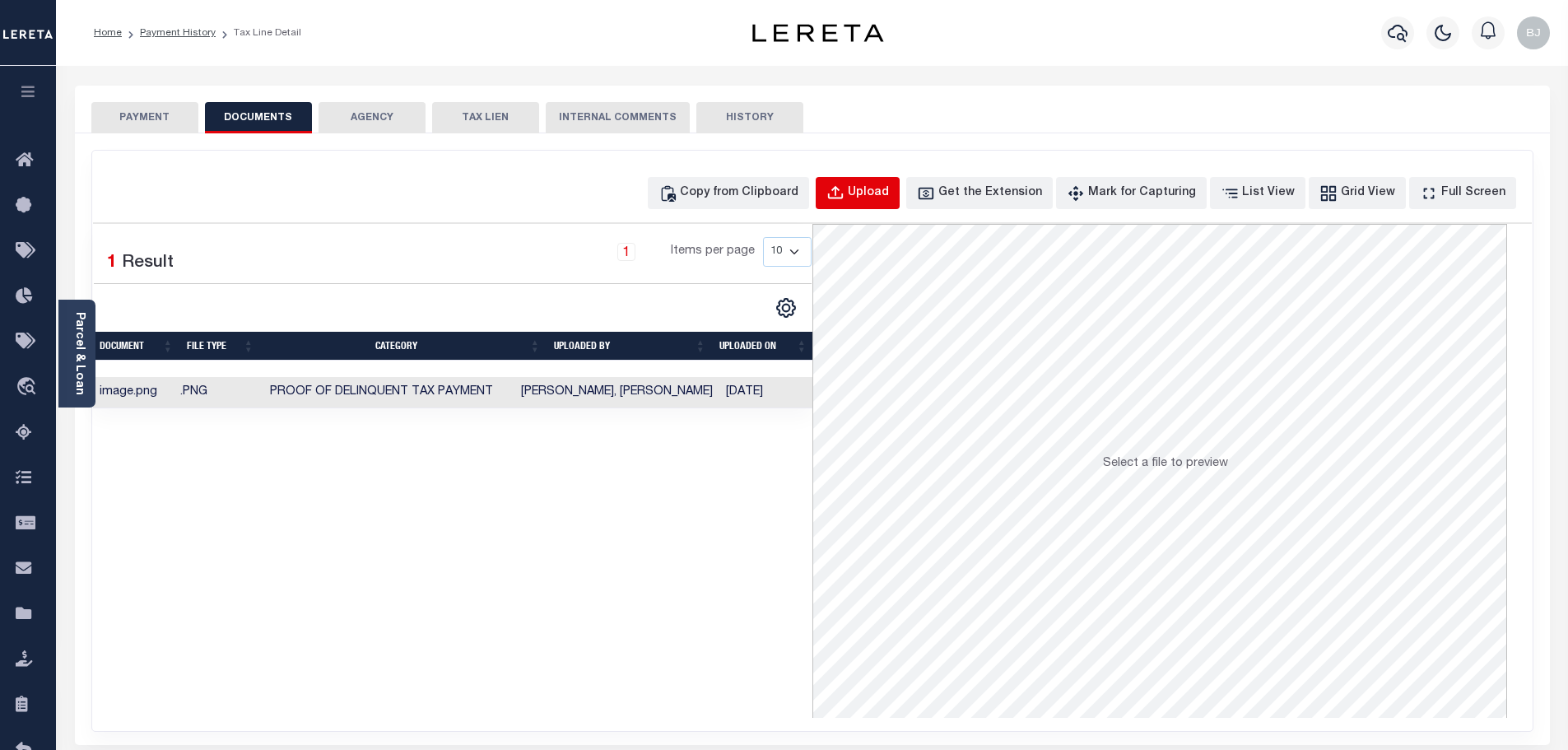
click at [878, 202] on button "Upload" at bounding box center [857, 192] width 84 height 32
select select "POP"
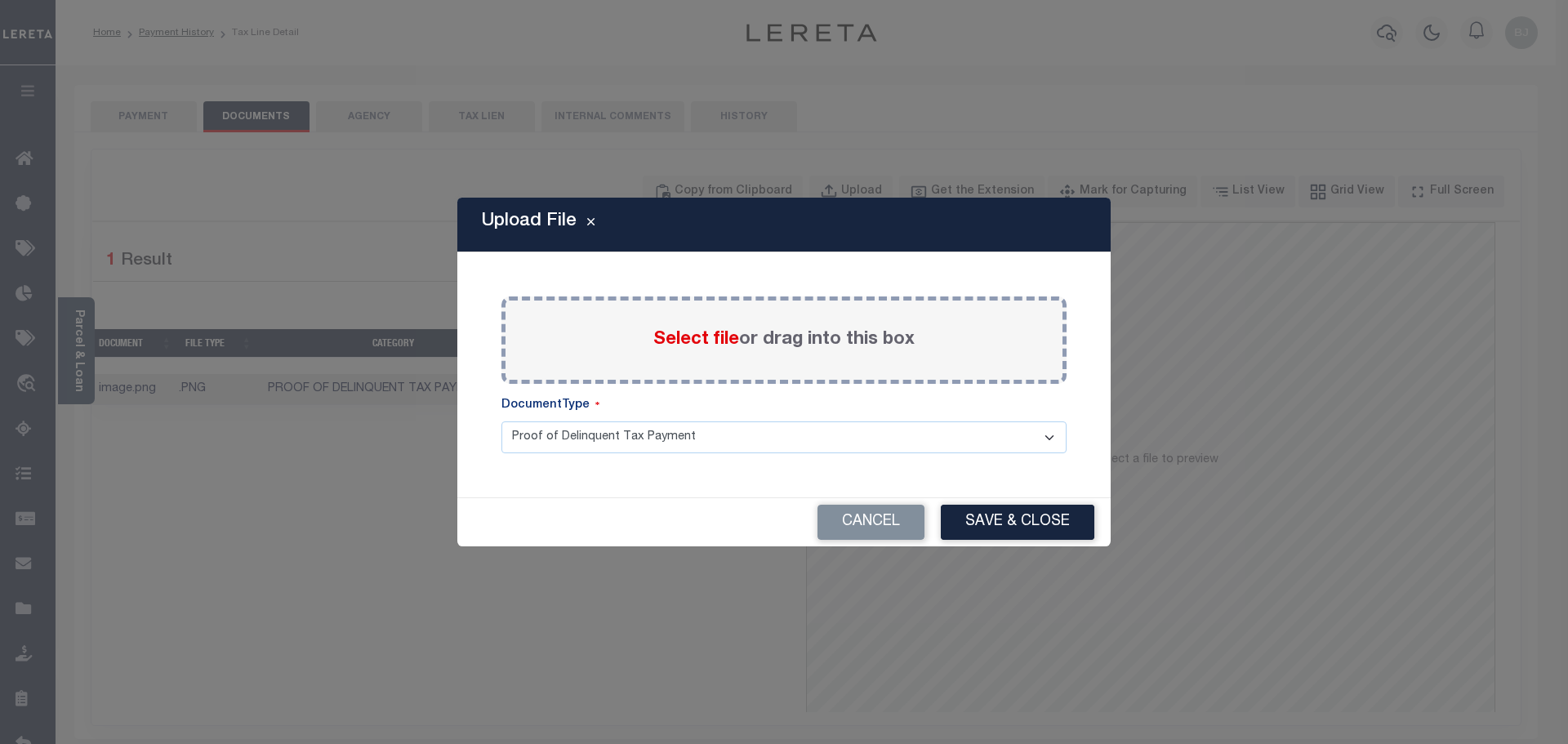
click at [660, 334] on span "Select file" at bounding box center [696, 339] width 86 height 18
click at [0, 0] on input "Select file or drag into this box" at bounding box center [0, 0] width 0 height 0
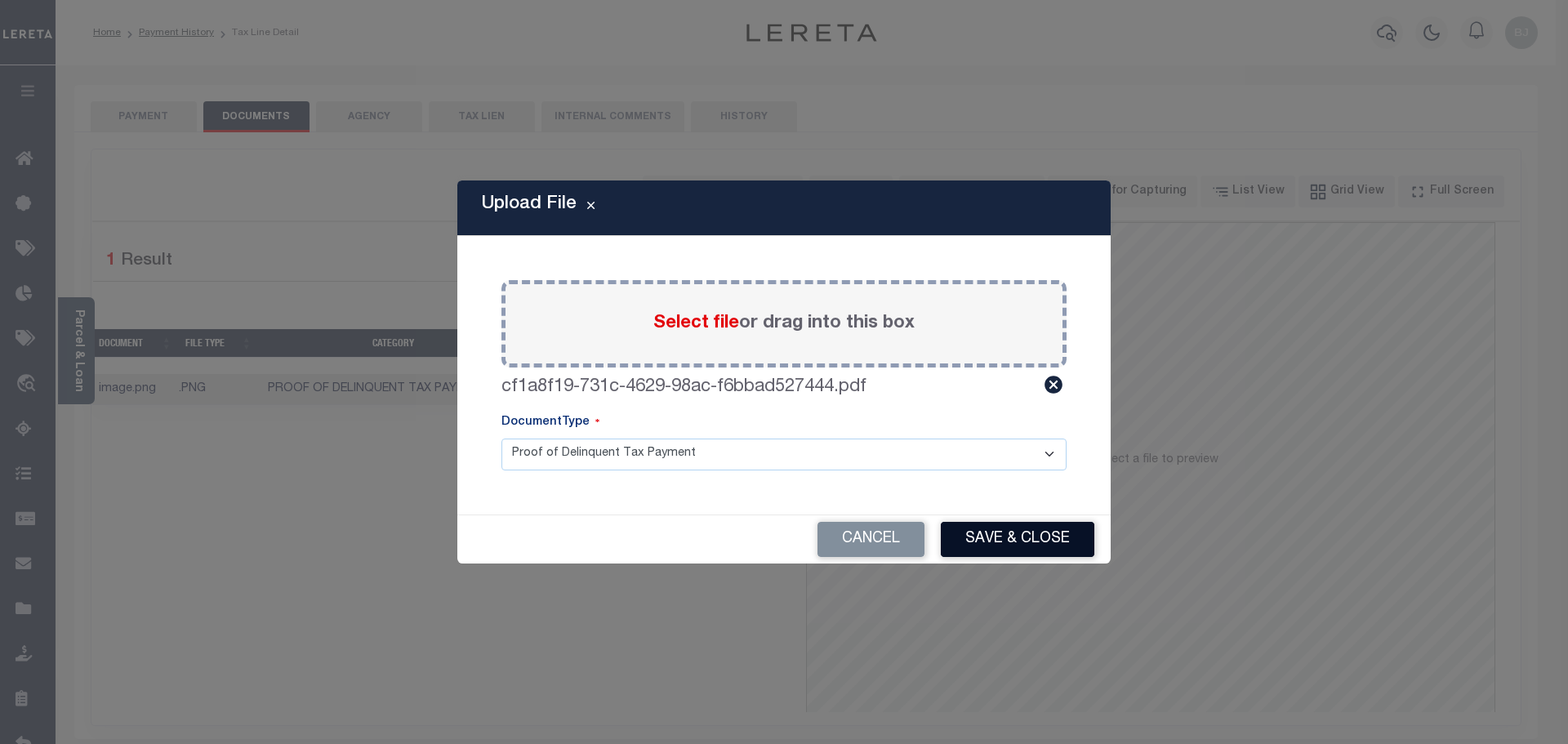
click at [1062, 523] on button "Save & Close" at bounding box center [1017, 538] width 153 height 35
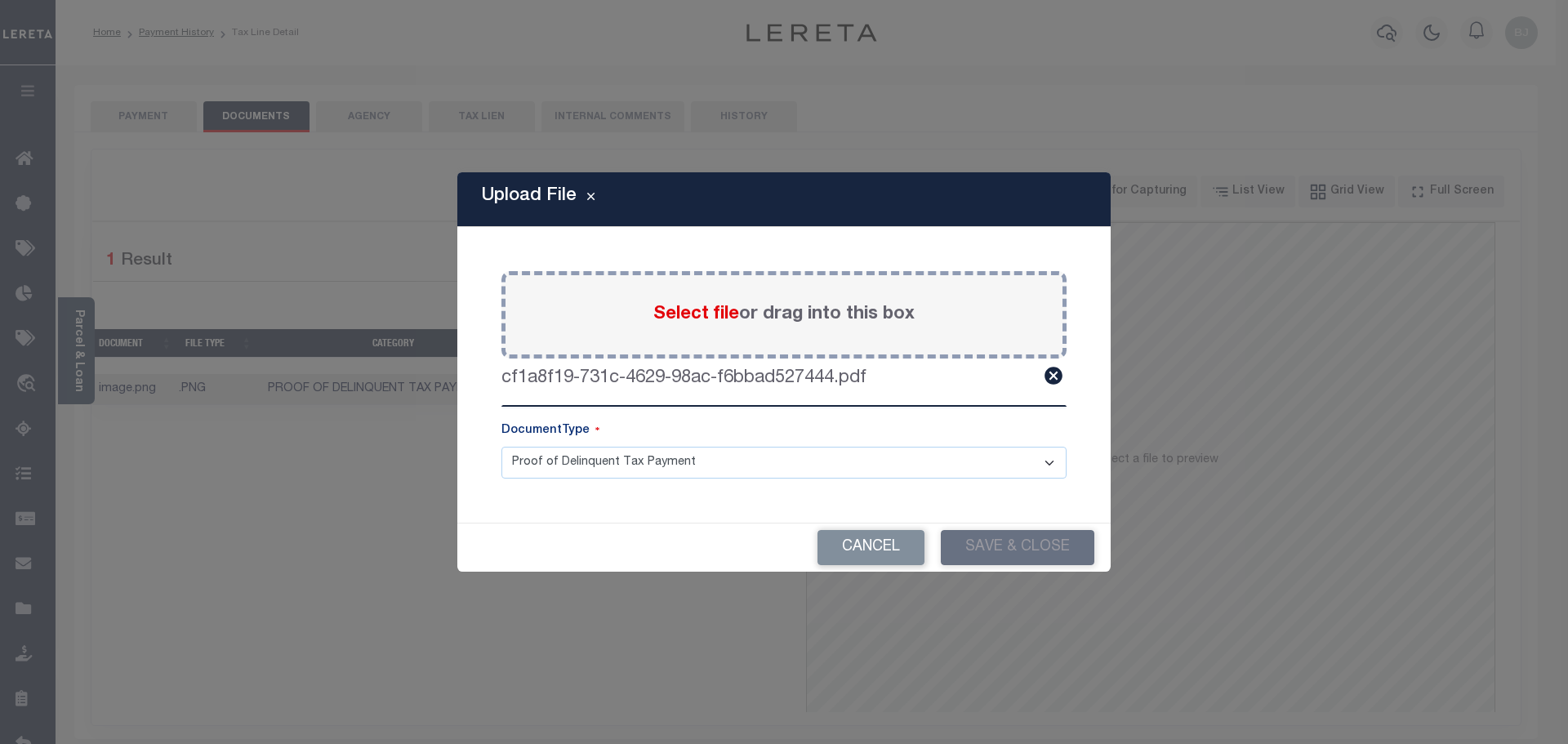
click at [173, 117] on div "Upload File Paste copied image or file into this box Select file or drag into t…" at bounding box center [784, 372] width 1568 height 744
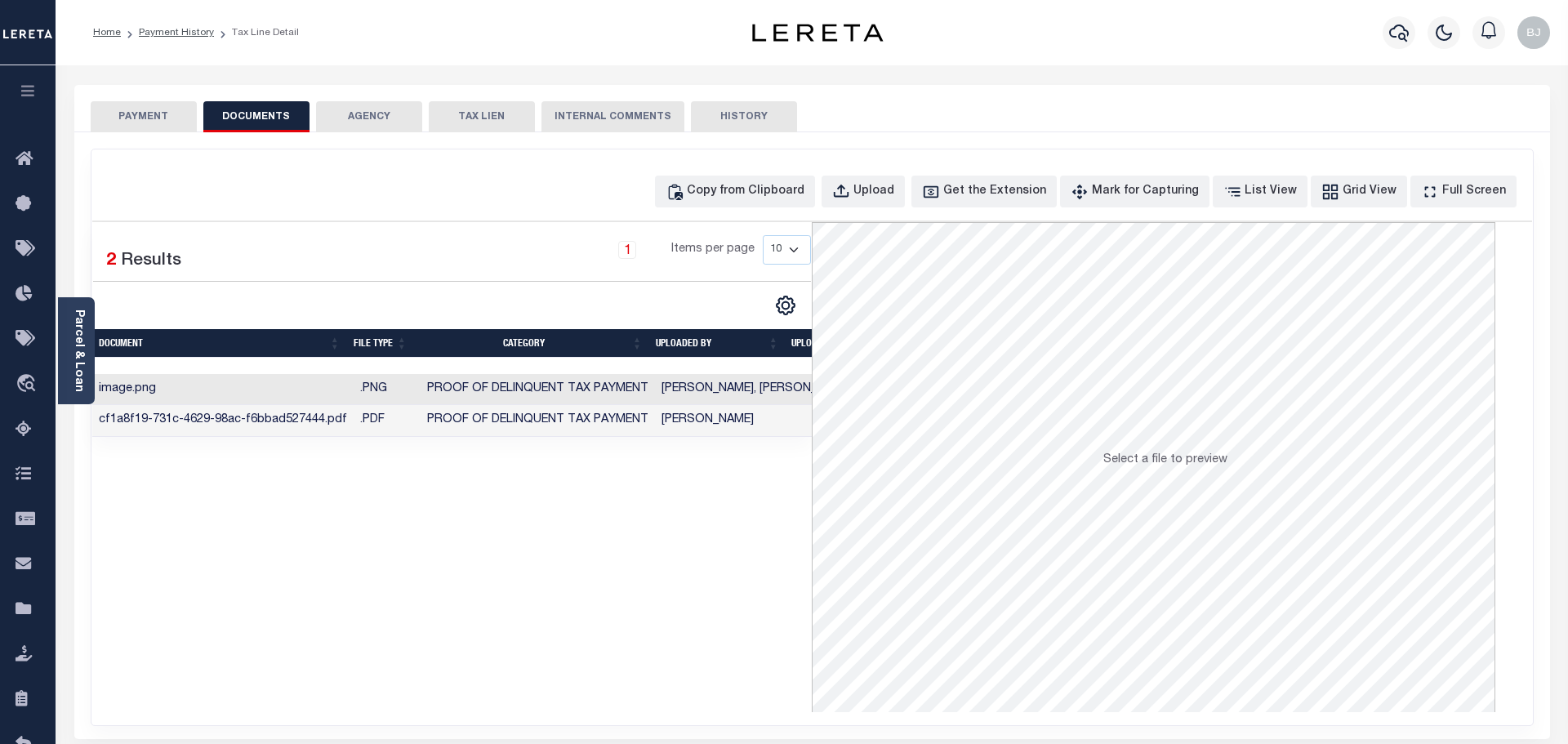
click at [173, 117] on button "PAYMENT" at bounding box center [143, 116] width 106 height 31
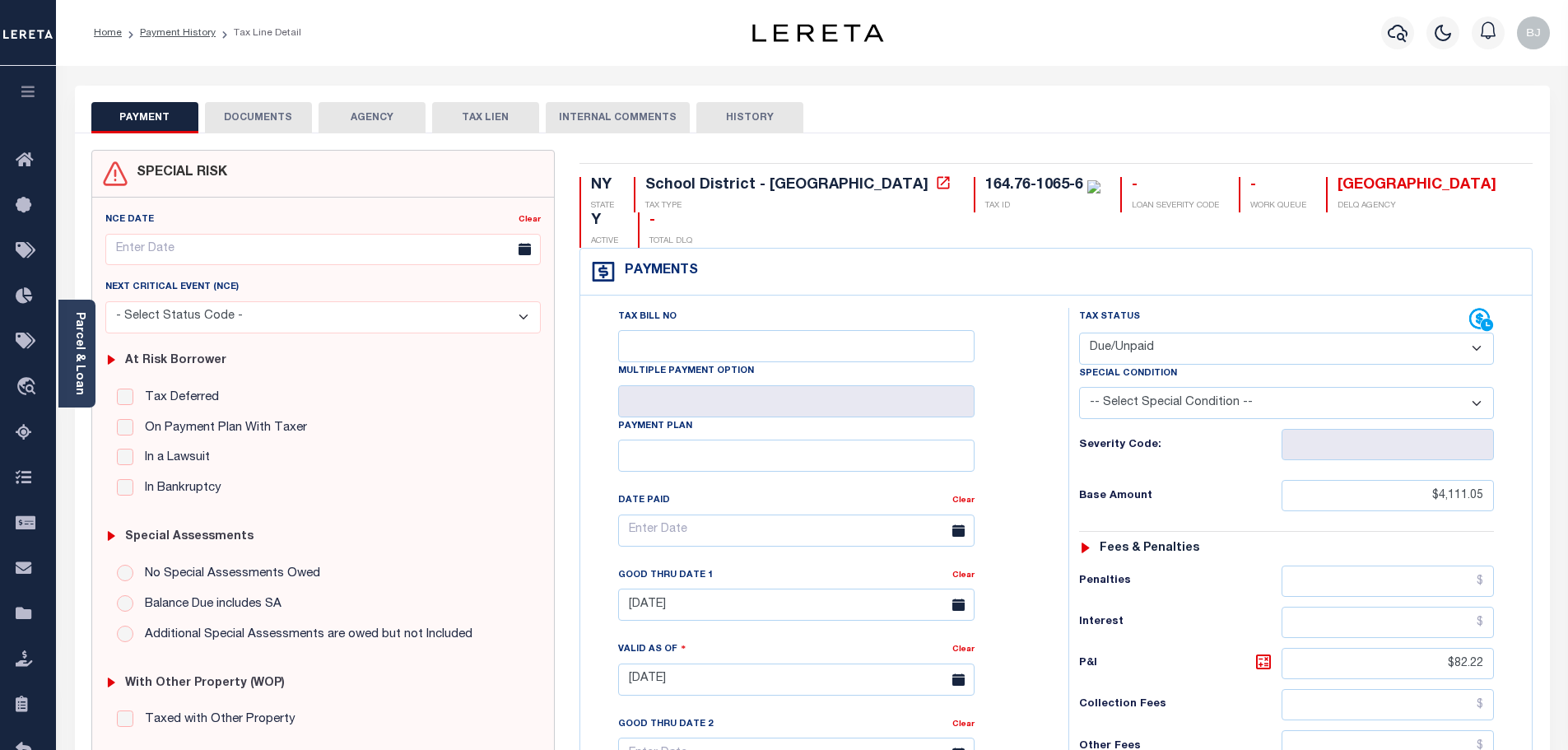
click at [1290, 332] on select "- Select Status Code - Open Due/Unpaid Paid Incomplete No Tax Due Internal Refu…" at bounding box center [1286, 348] width 415 height 32
select select "PYD"
click at [1079, 332] on select "- Select Status Code - Open Due/Unpaid Paid Incomplete No Tax Due Internal Refu…" at bounding box center [1286, 348] width 415 height 32
type input "10/09/2025"
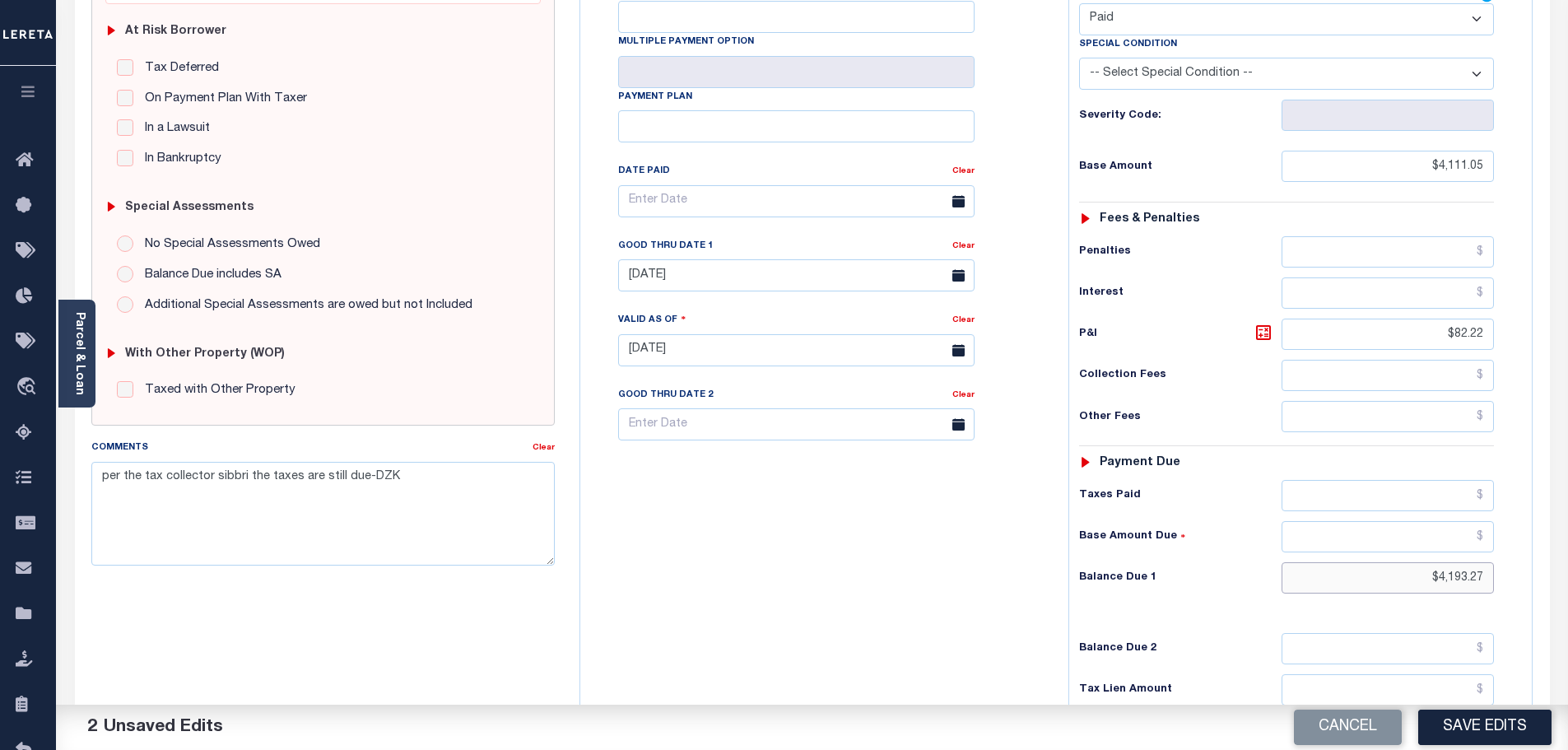
drag, startPoint x: 1495, startPoint y: 538, endPoint x: 1529, endPoint y: 544, distance: 34.5
click at [1529, 544] on div "Tax Bill No Multiple Payment Option Payment Plan" at bounding box center [1056, 342] width 951 height 751
type input "$0.00"
click at [1531, 715] on button "Save Edits" at bounding box center [1484, 727] width 134 height 36
checkbox input "false"
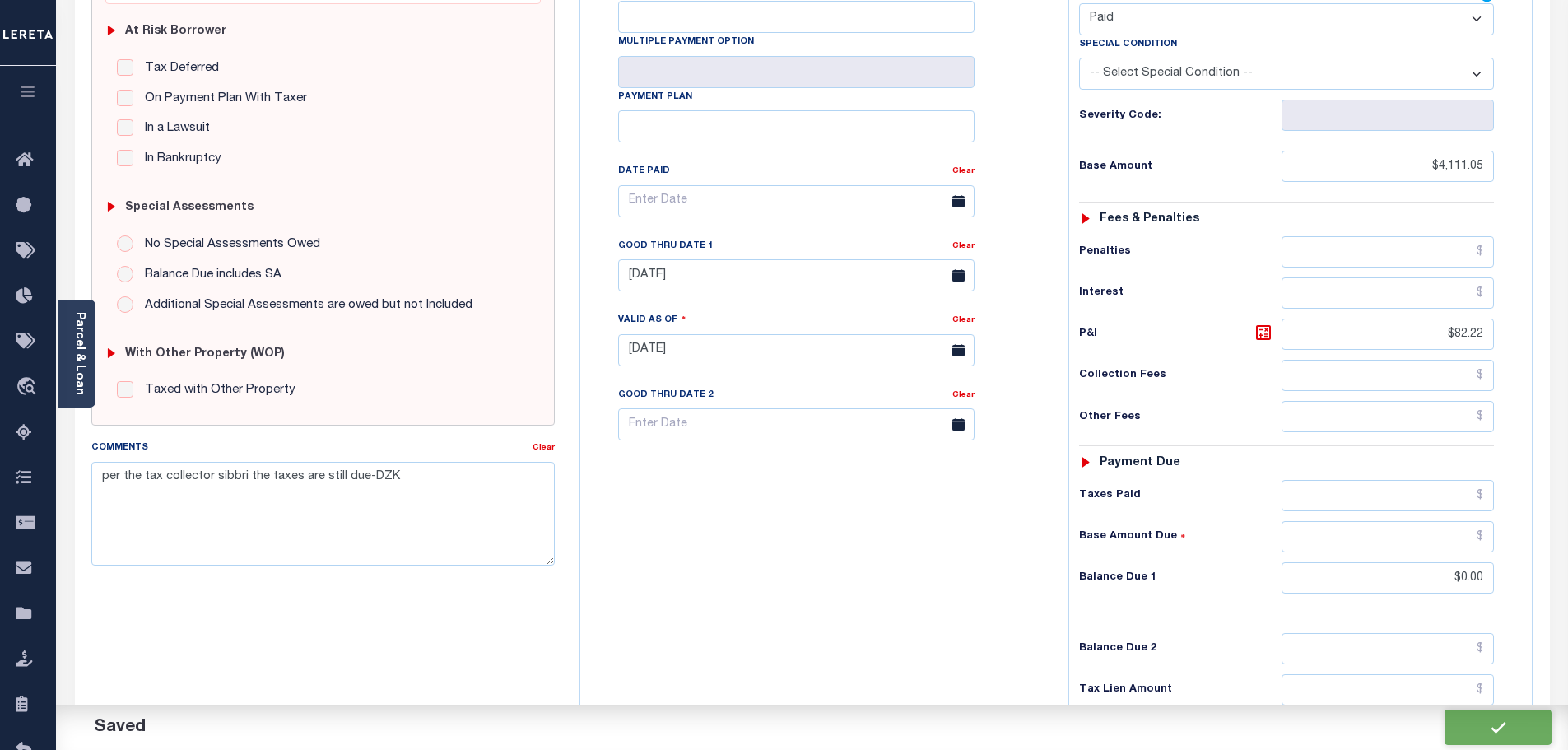
checkbox input "false"
type input "$4,111.05"
type input "$82.22"
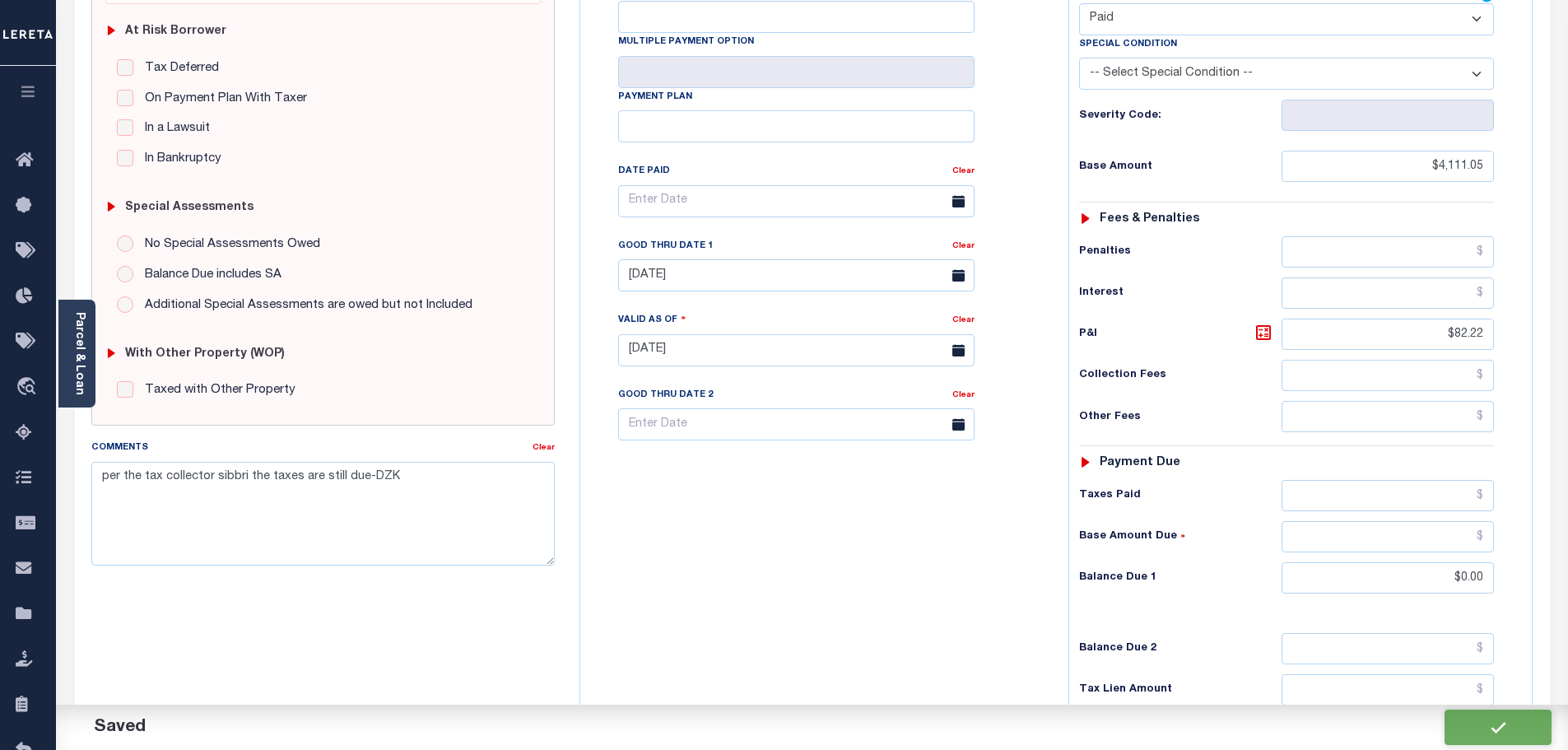
type input "$0"
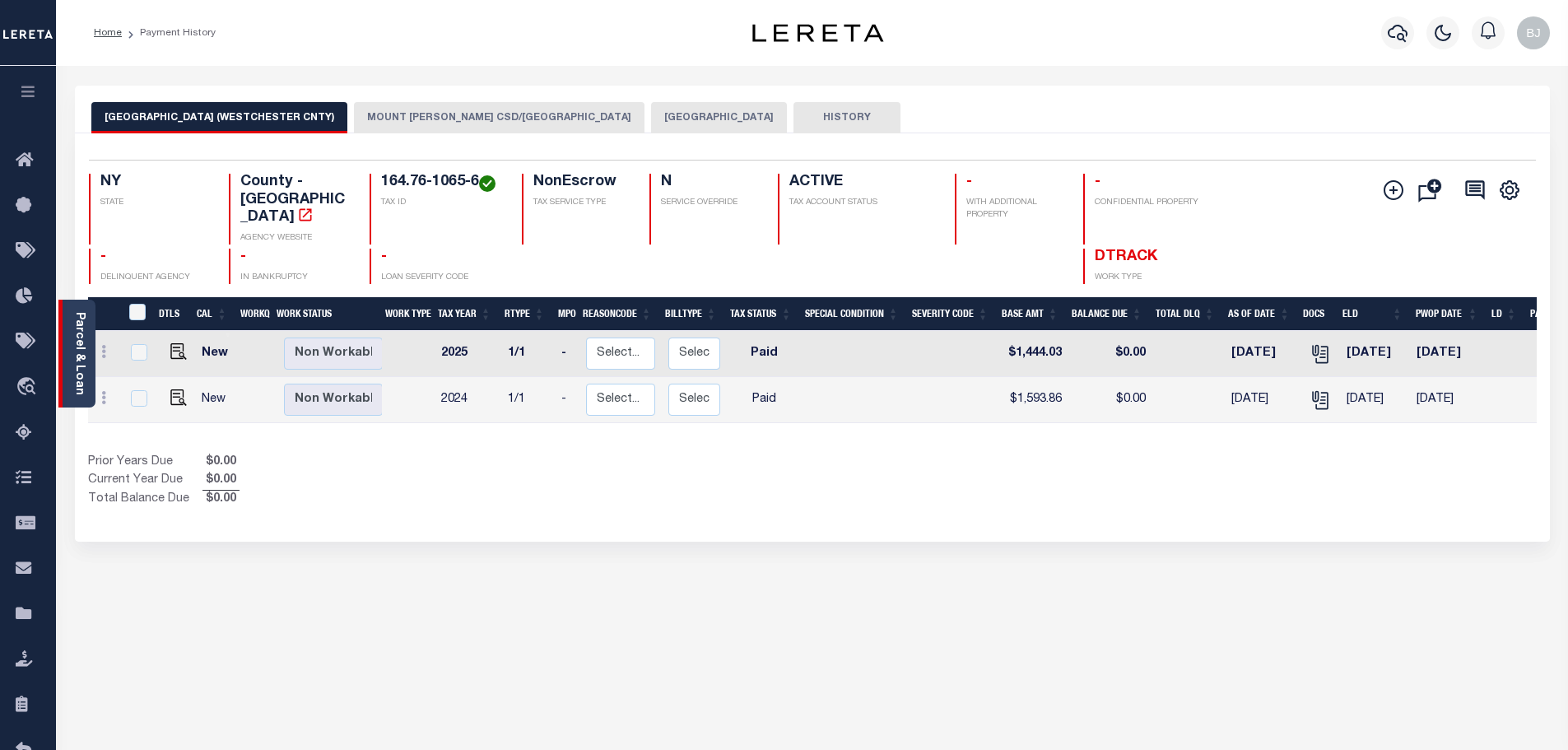
click at [82, 379] on link "Parcel & Loan" at bounding box center [79, 353] width 12 height 84
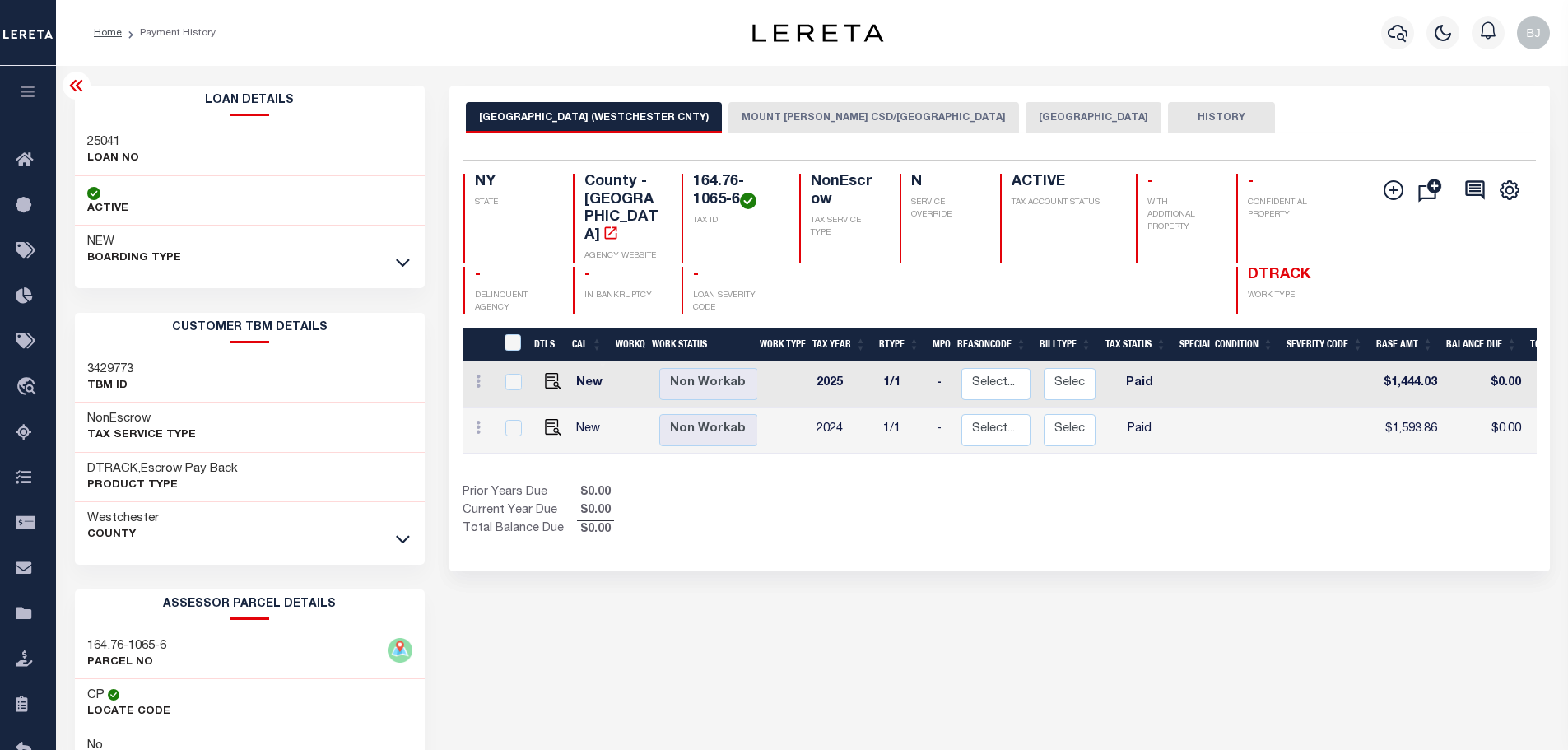
click at [831, 124] on button "MOUNT [PERSON_NAME] CSD/[GEOGRAPHIC_DATA]" at bounding box center [873, 117] width 290 height 32
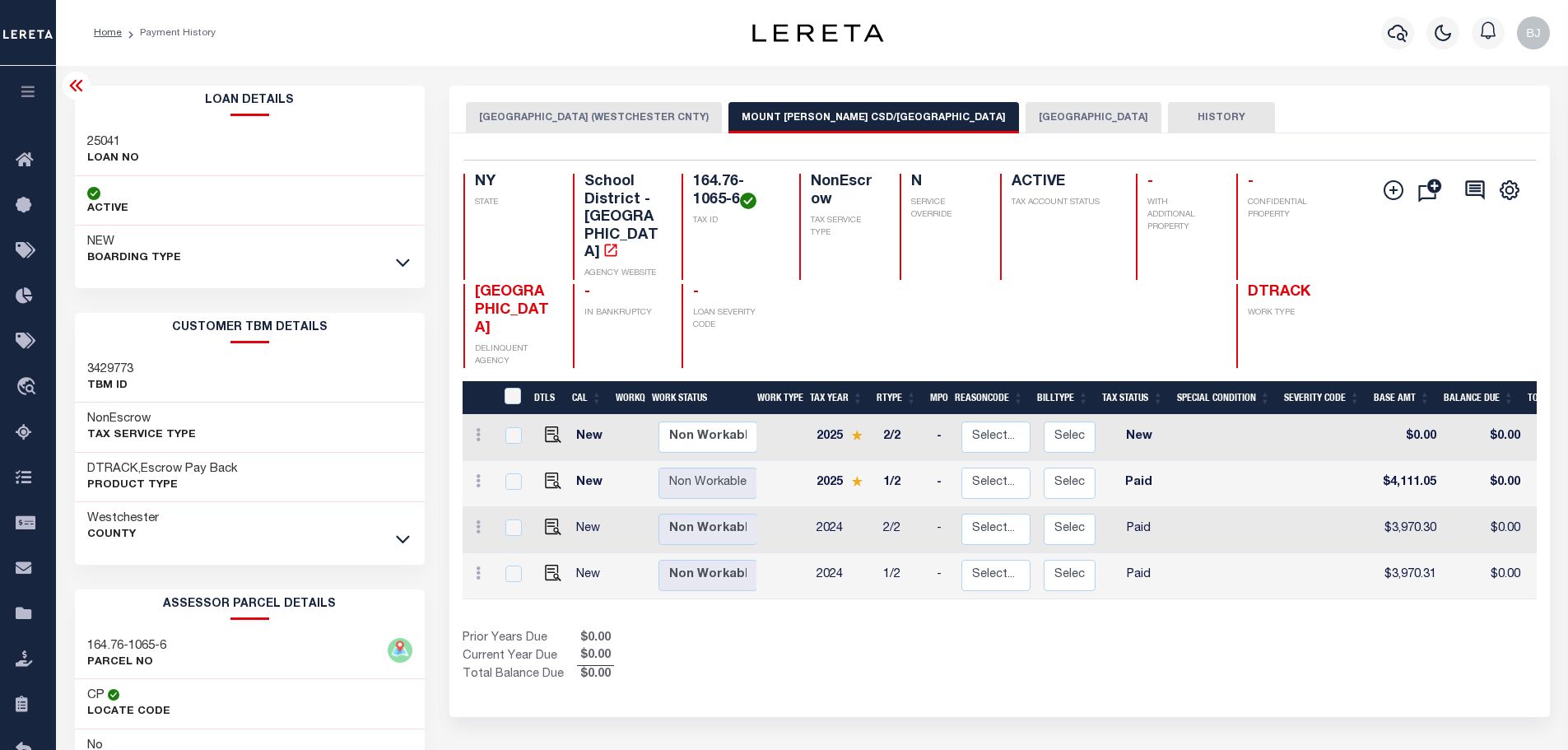
click at [1032, 112] on button "[GEOGRAPHIC_DATA]" at bounding box center [1093, 117] width 135 height 32
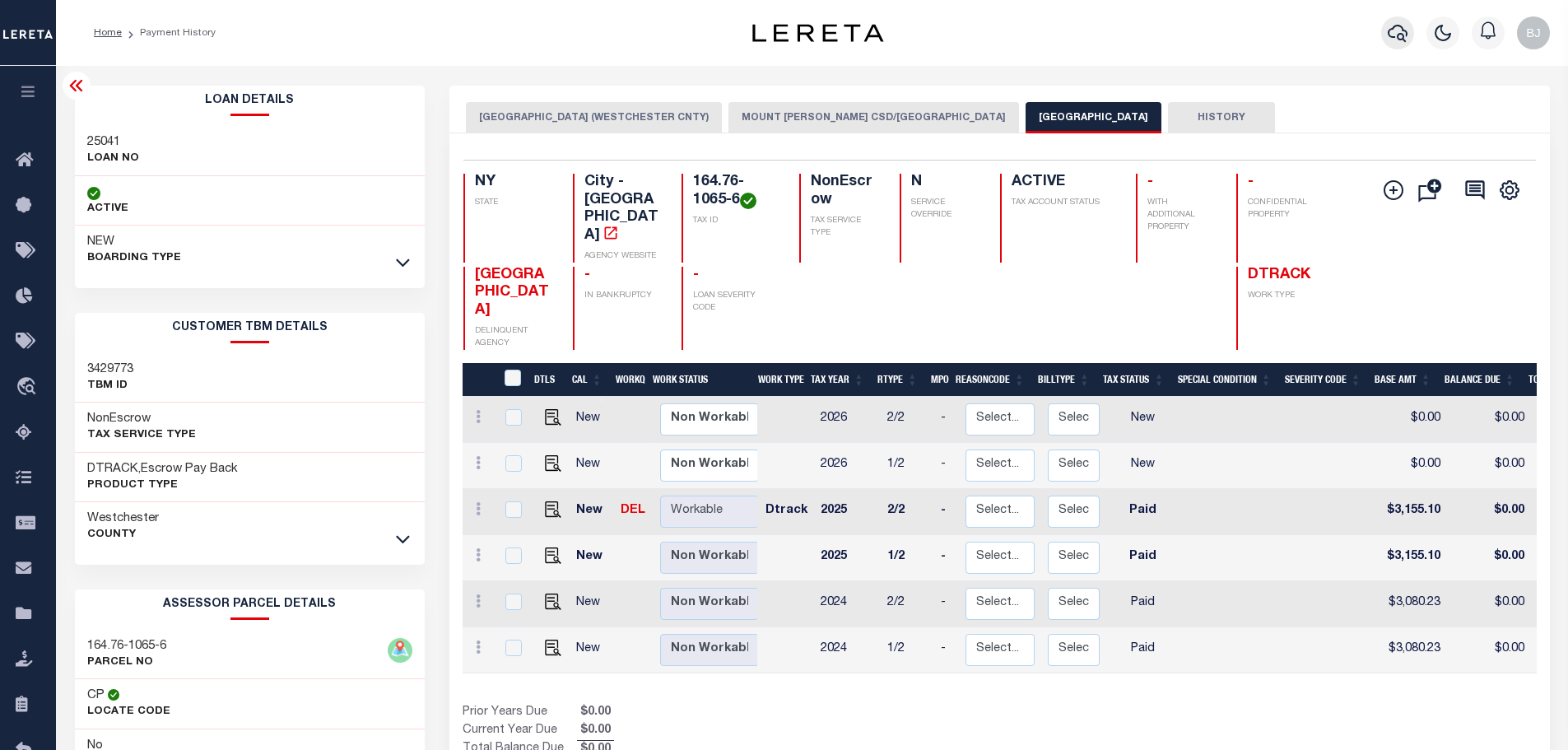
click at [1393, 39] on icon "button" at bounding box center [1398, 33] width 20 height 20
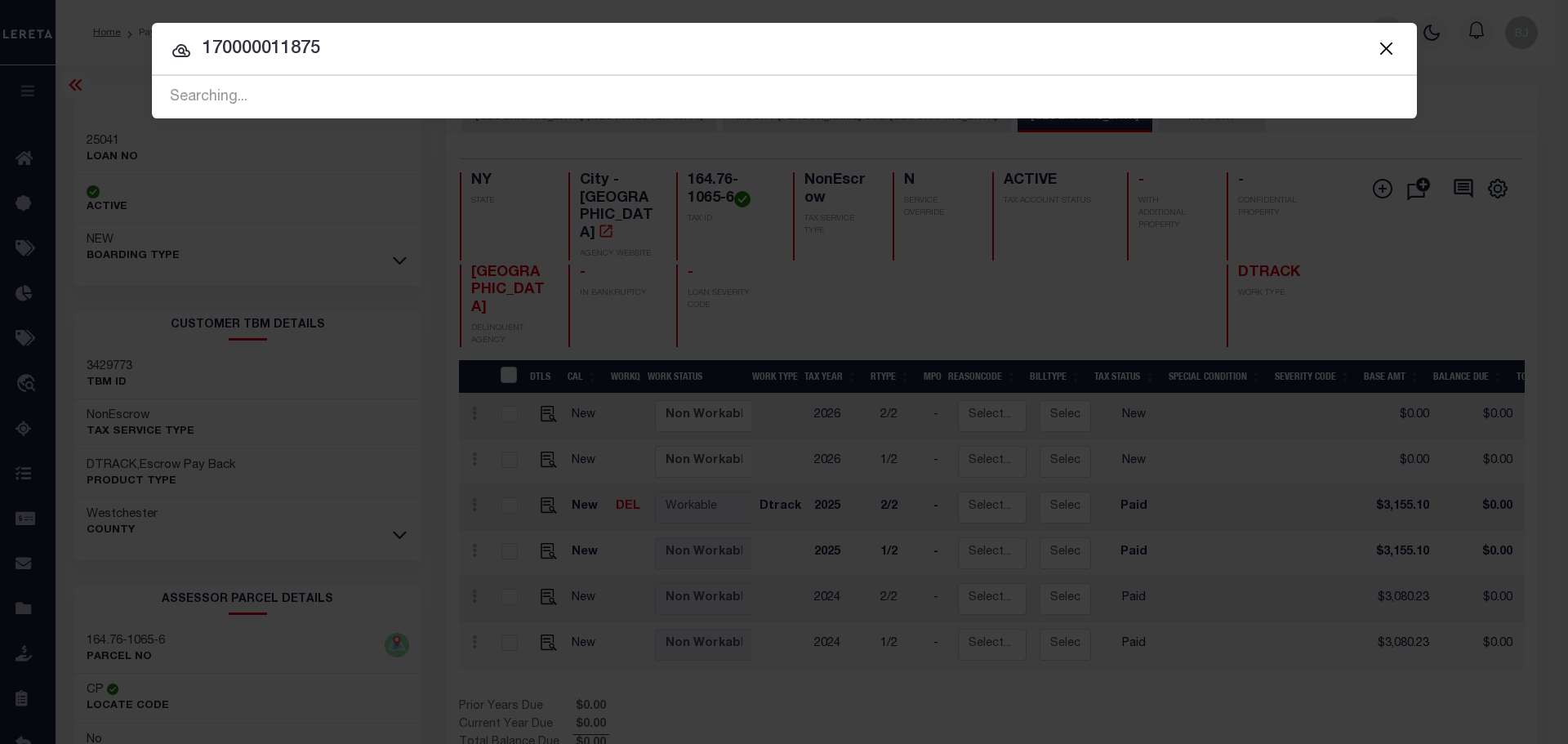
type input "170000011875"
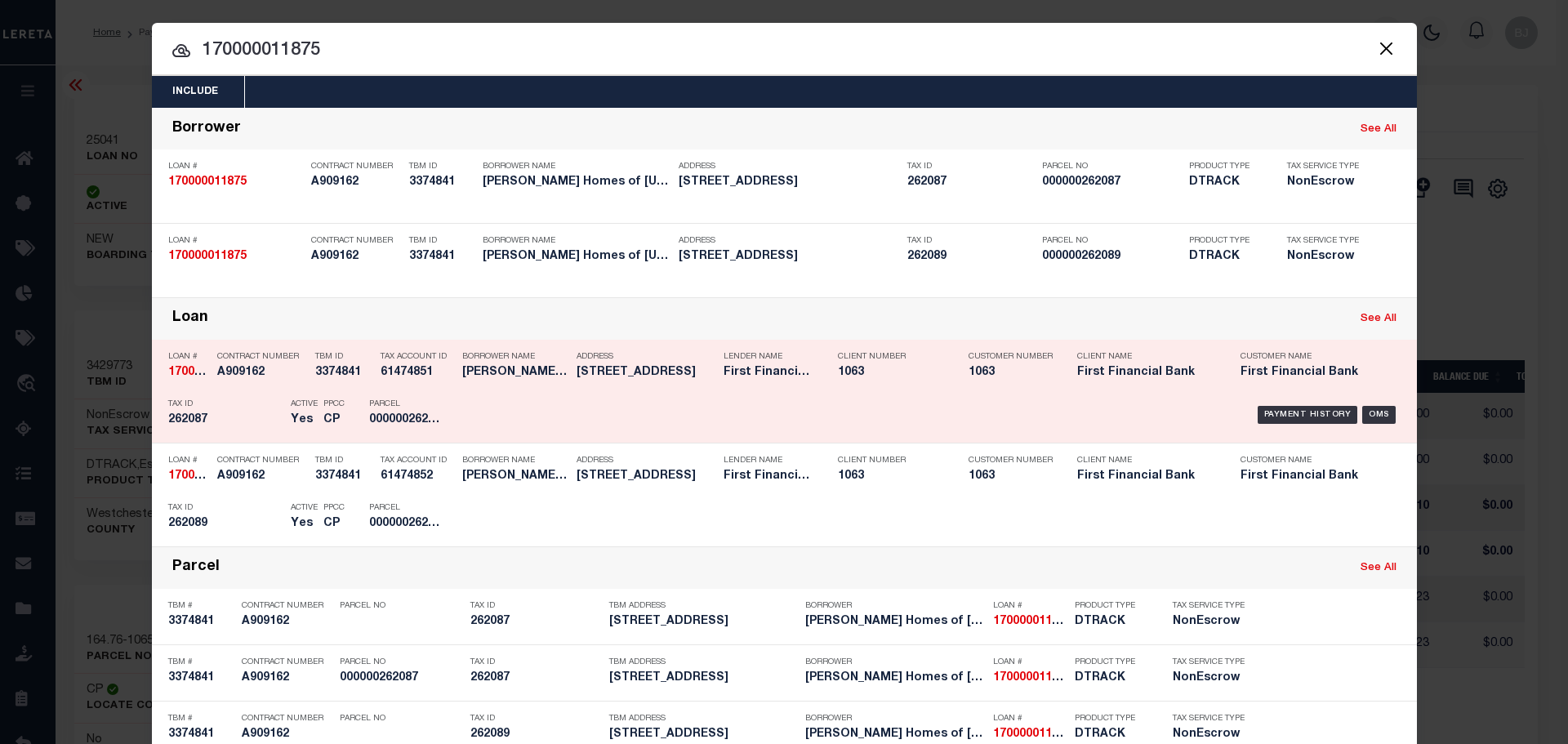
click at [628, 410] on div "Payment History OMS" at bounding box center [933, 414] width 933 height 48
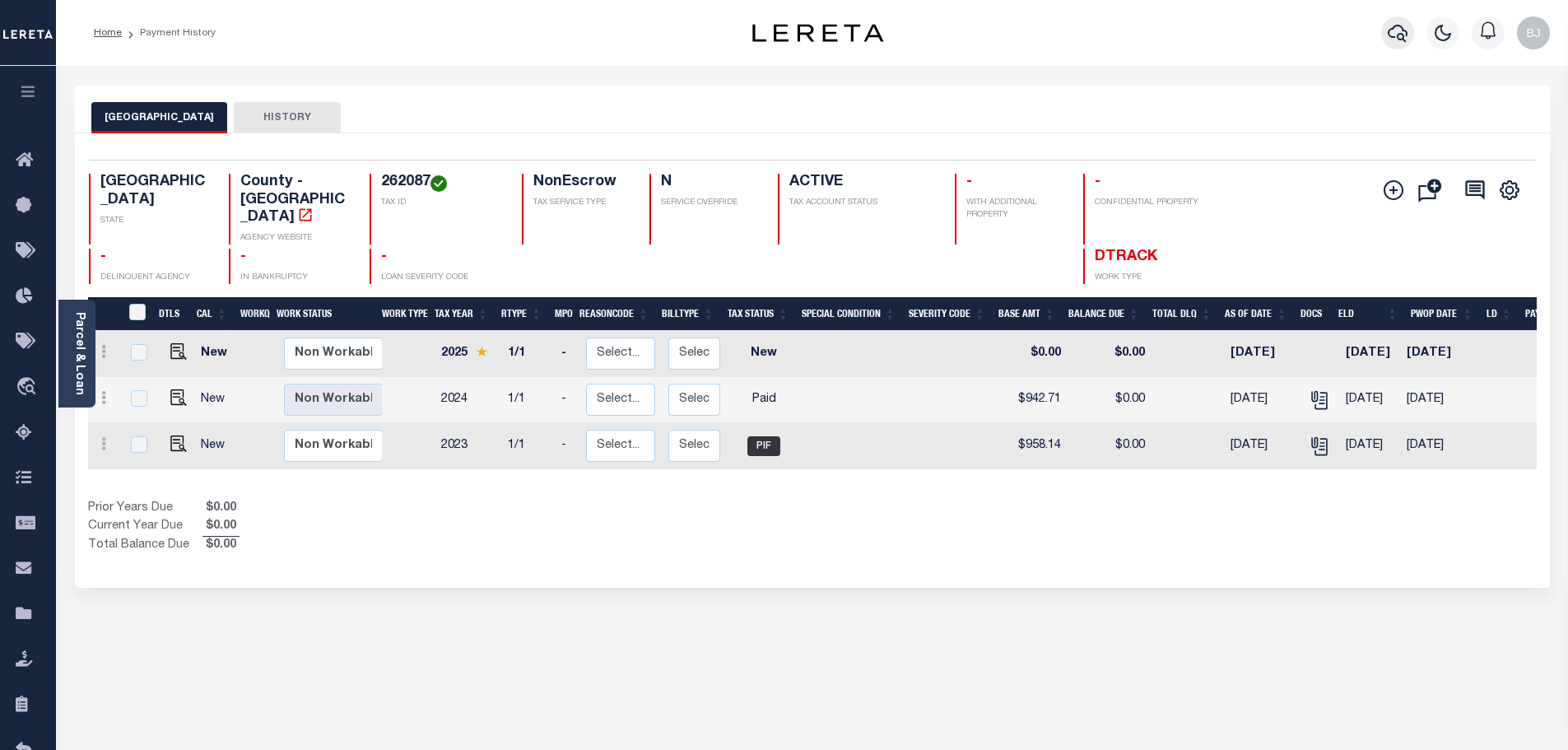
click at [1391, 34] on icon "button" at bounding box center [1398, 33] width 20 height 20
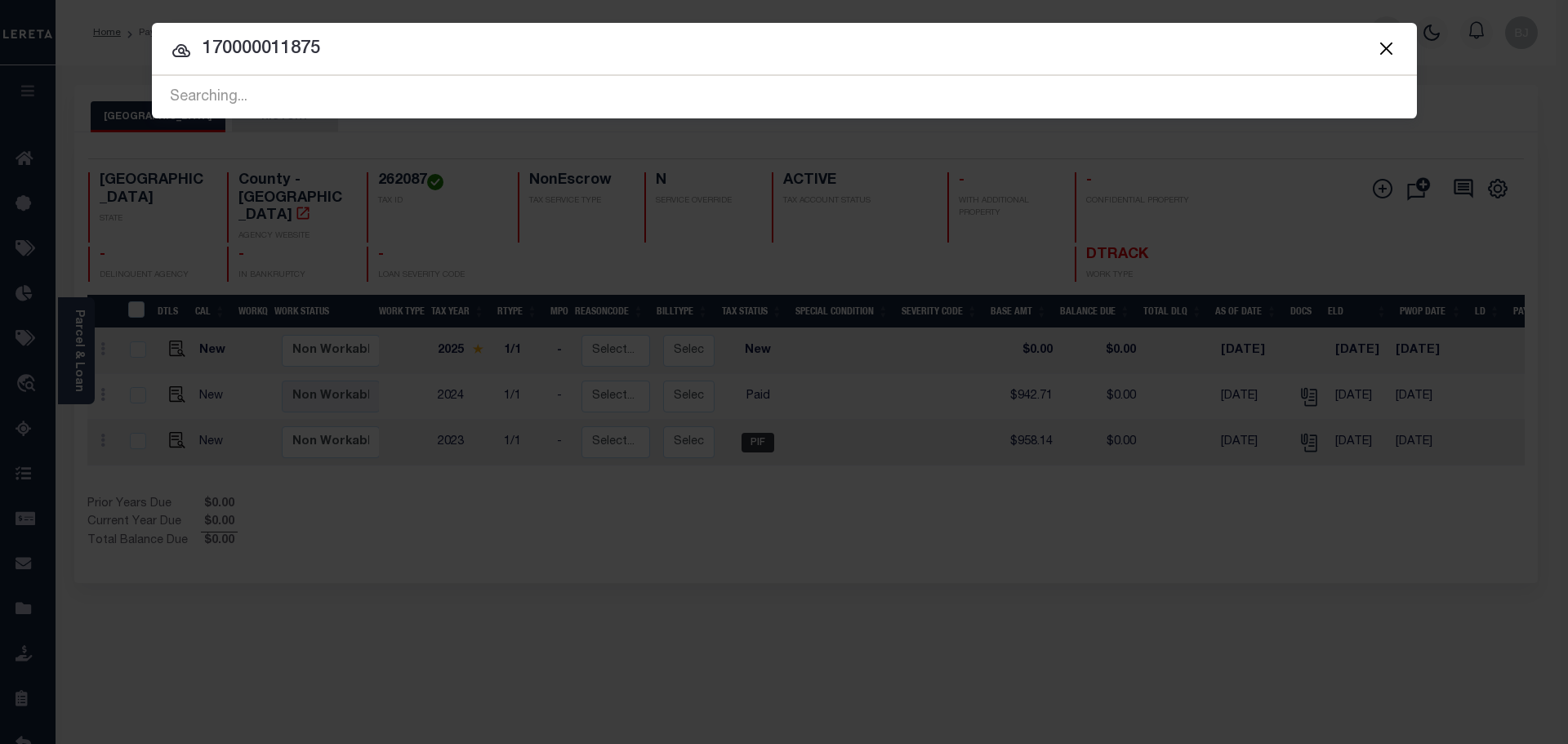
type input "170000011875"
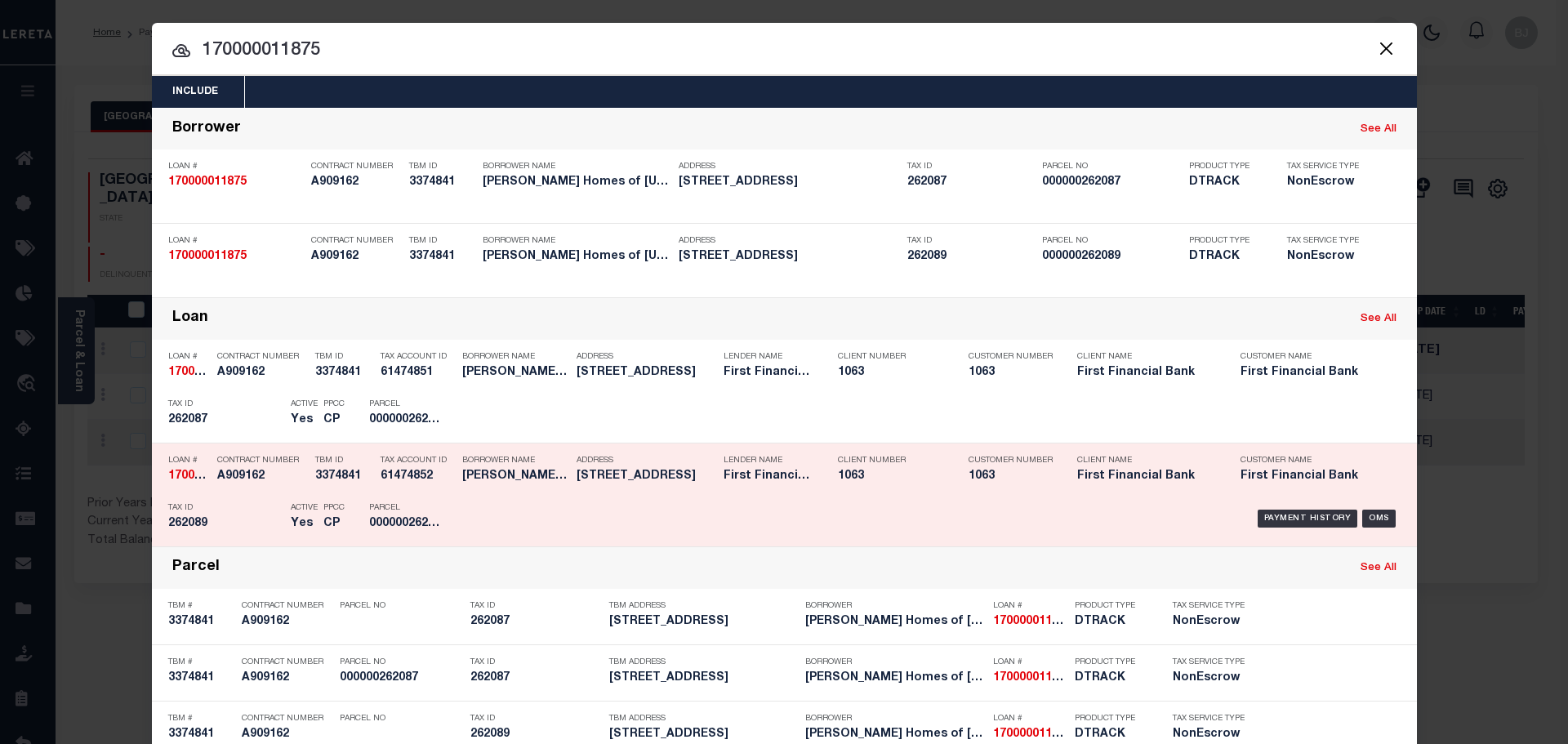
click at [847, 508] on div "Payment History OMS" at bounding box center [933, 518] width 933 height 48
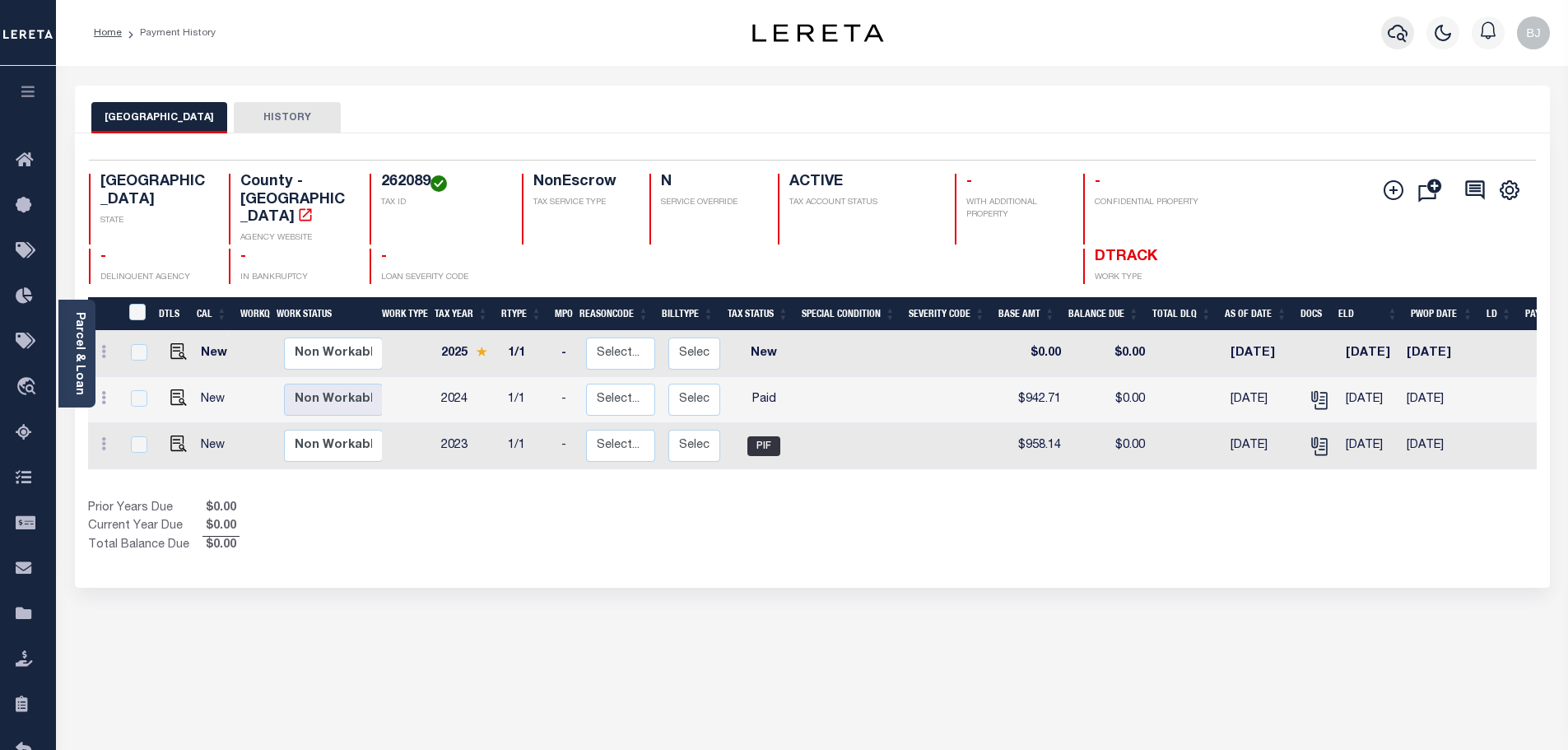
click at [1398, 32] on icon "button" at bounding box center [1398, 33] width 20 height 20
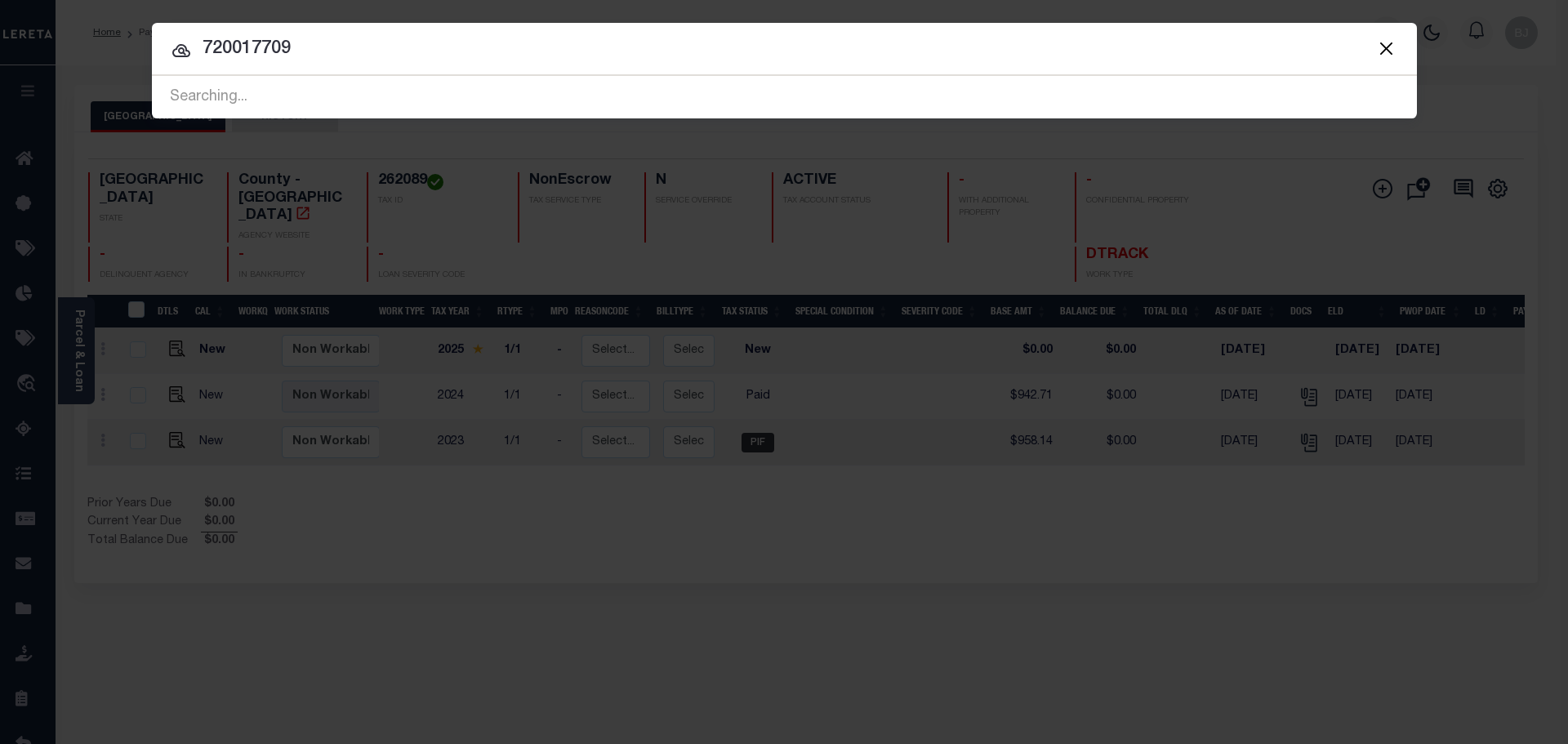
type input "720017709"
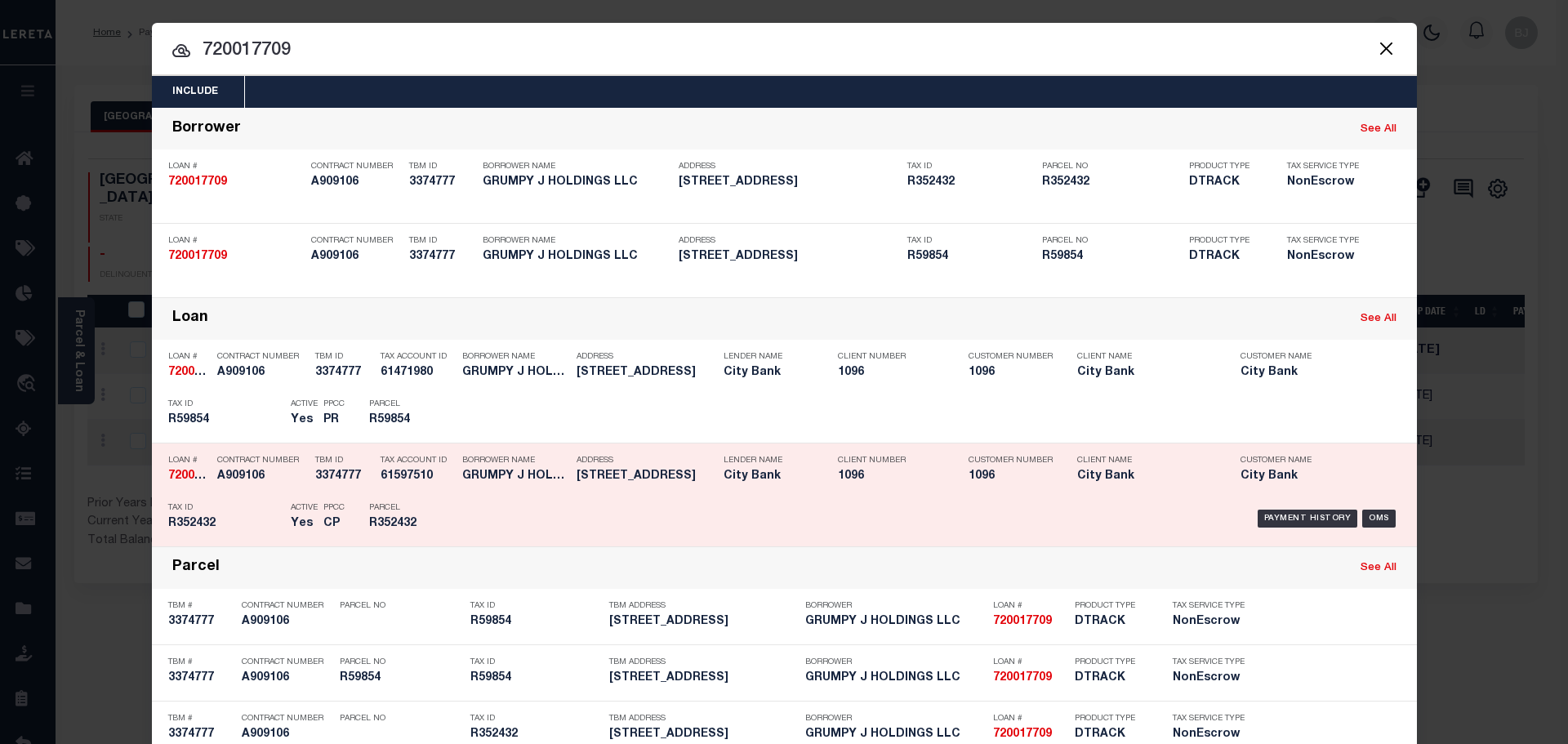
click at [569, 481] on div "Address [STREET_ADDRESS]" at bounding box center [638, 472] width 147 height 48
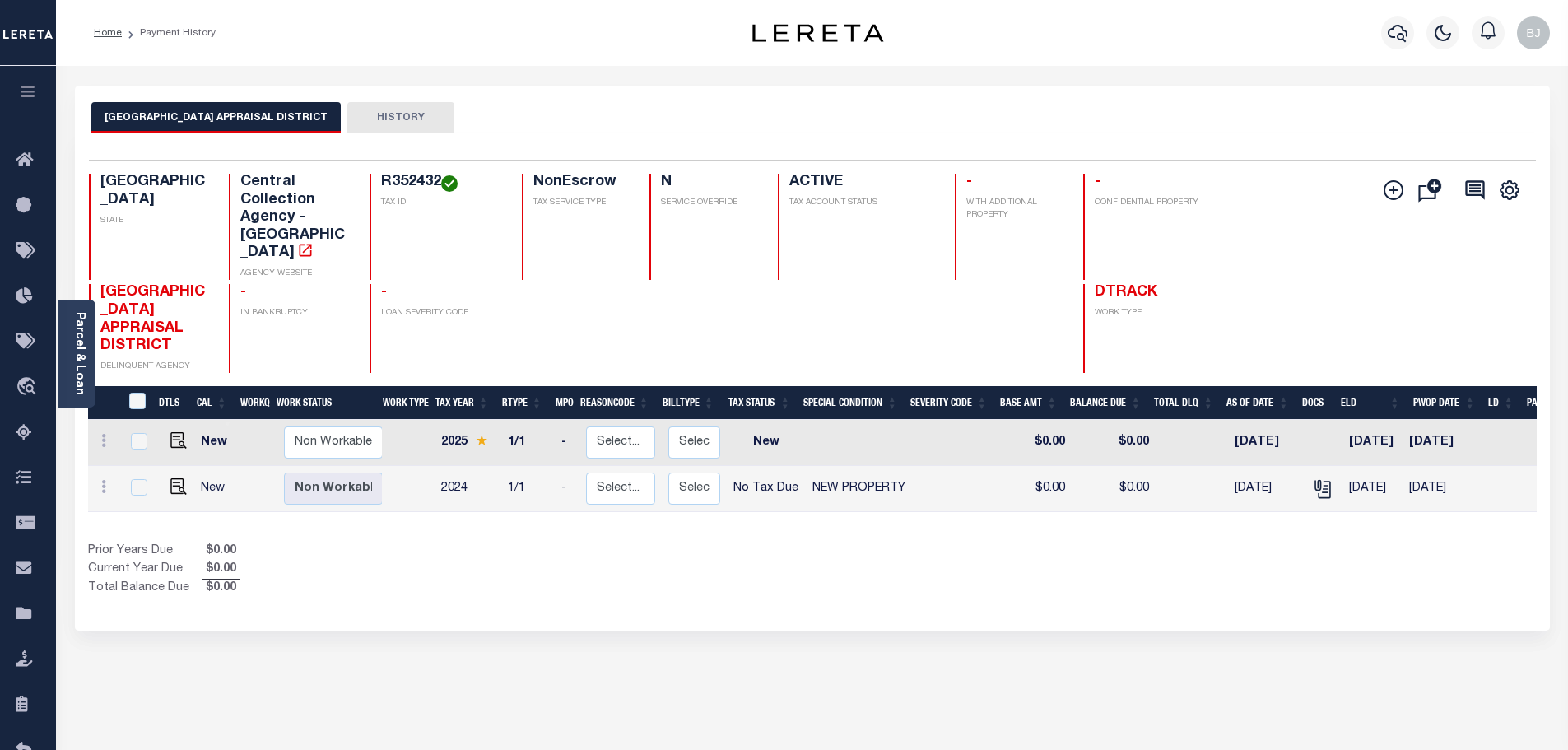
click at [1401, 49] on div at bounding box center [1397, 33] width 45 height 58
click at [1399, 37] on icon "button" at bounding box center [1398, 33] width 20 height 20
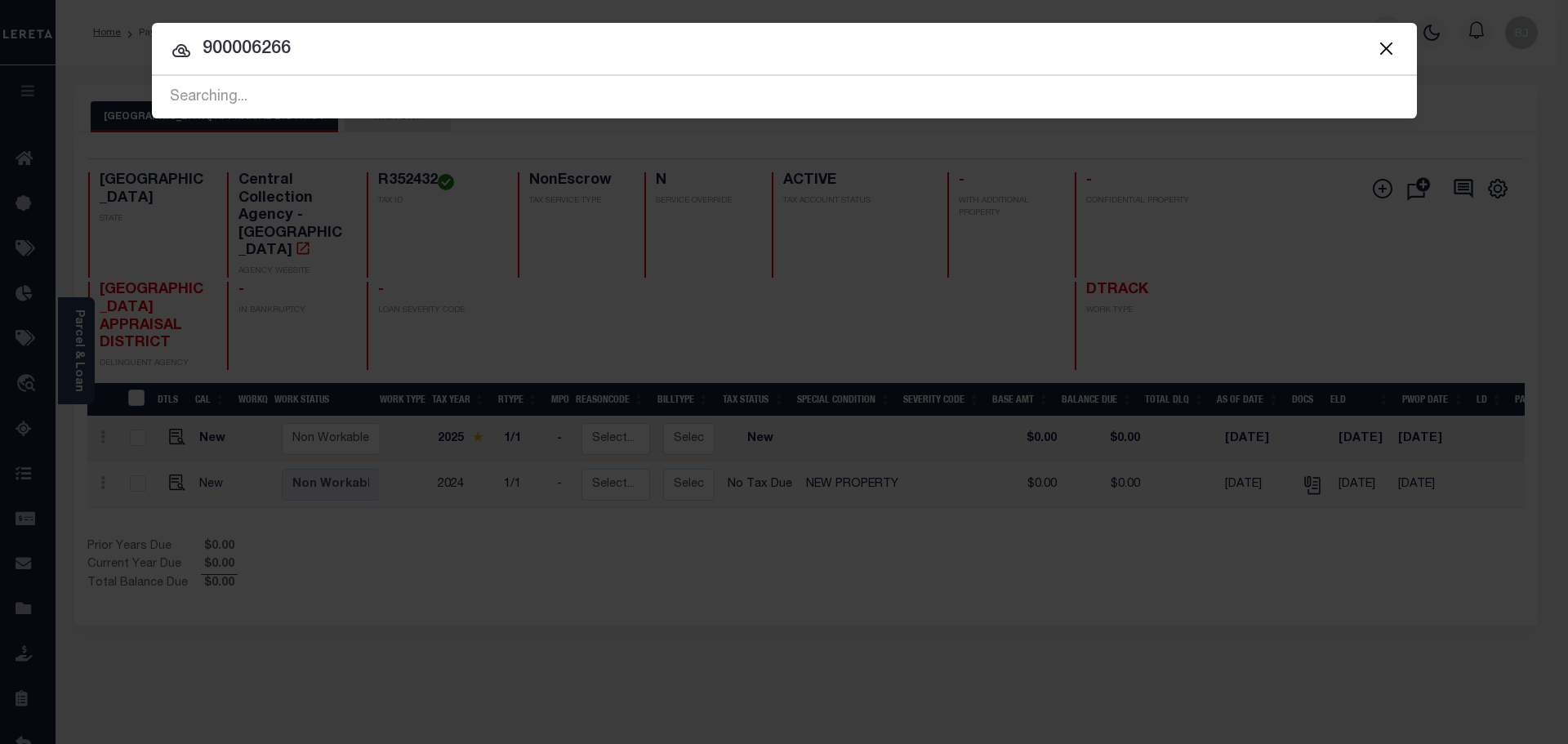
type input "900006266"
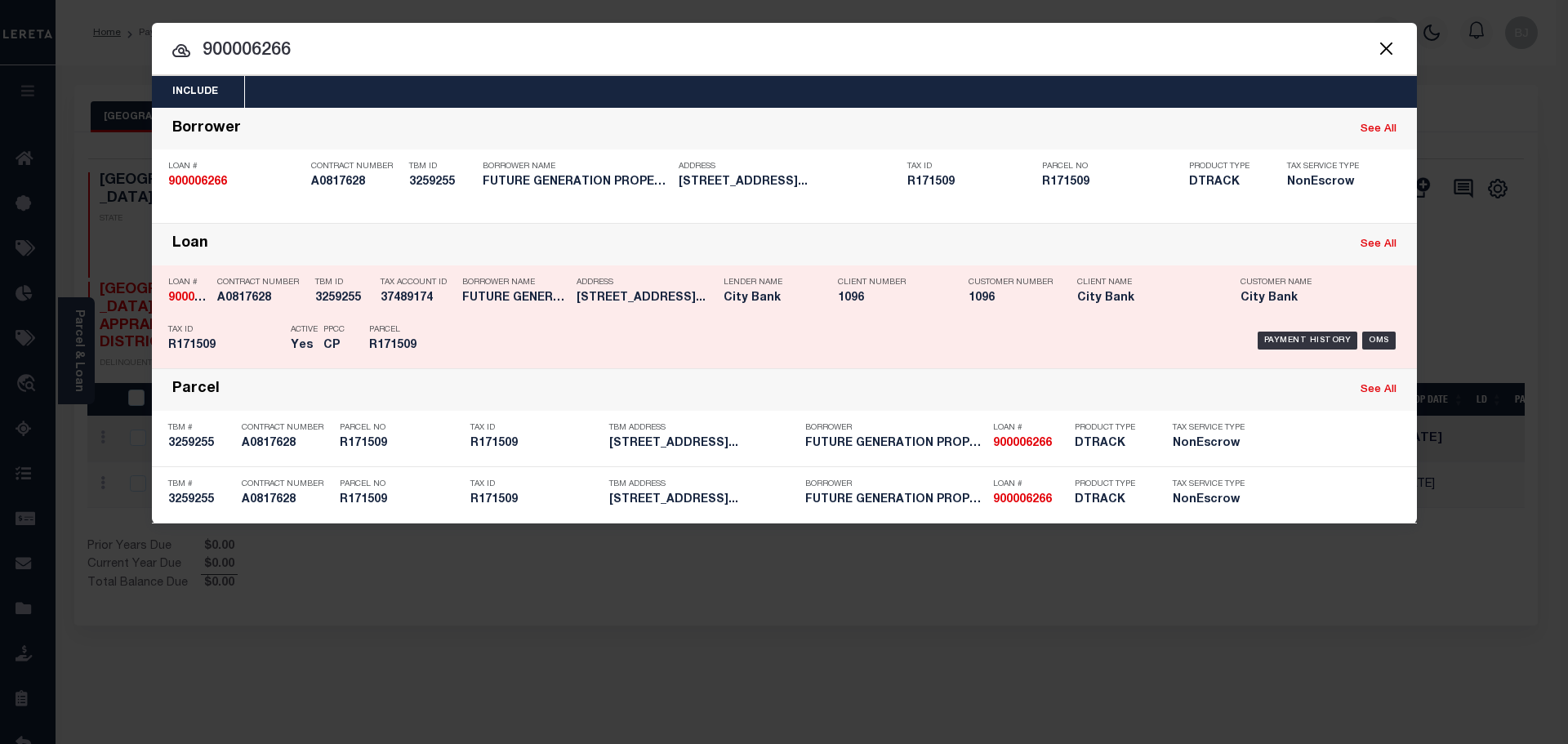
drag, startPoint x: 475, startPoint y: 305, endPoint x: 492, endPoint y: 305, distance: 17.0
click at [475, 305] on h5 "FUTURE GENERATION PROPERTIES LLC" at bounding box center [515, 298] width 106 height 14
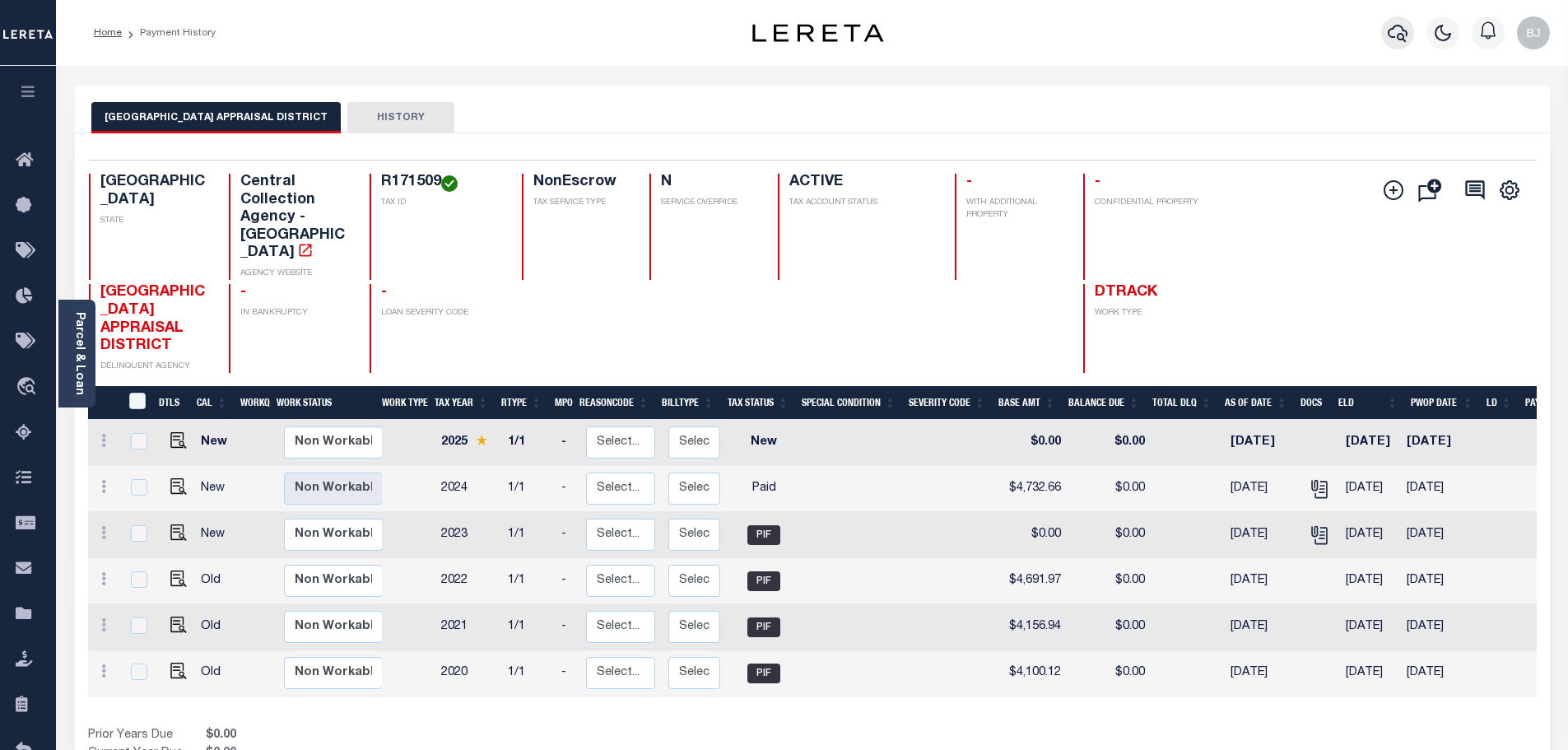
click at [1397, 34] on icon "button" at bounding box center [1398, 33] width 20 height 20
